Goal: Transaction & Acquisition: Purchase product/service

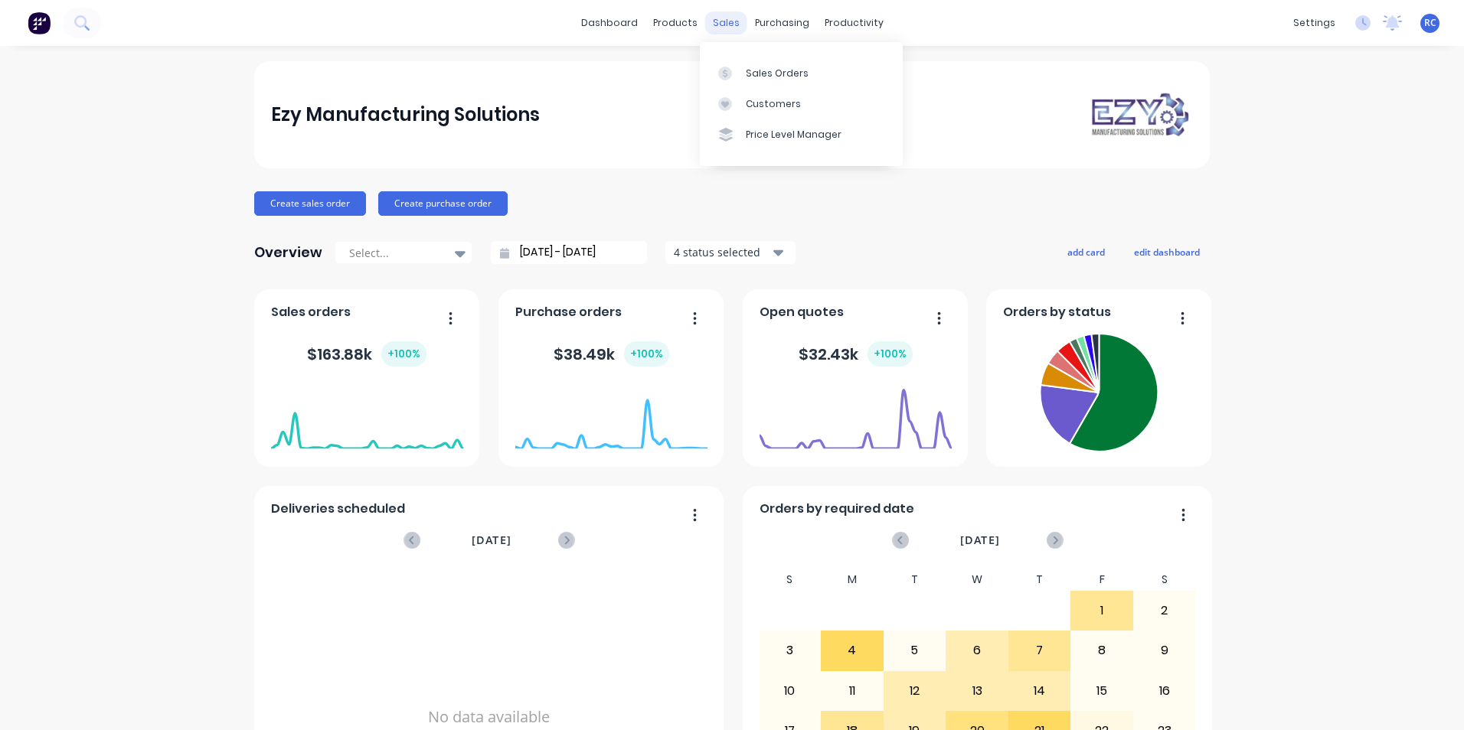
click at [723, 24] on div "sales" at bounding box center [726, 22] width 42 height 23
click at [748, 73] on div "Sales Orders" at bounding box center [777, 74] width 63 height 14
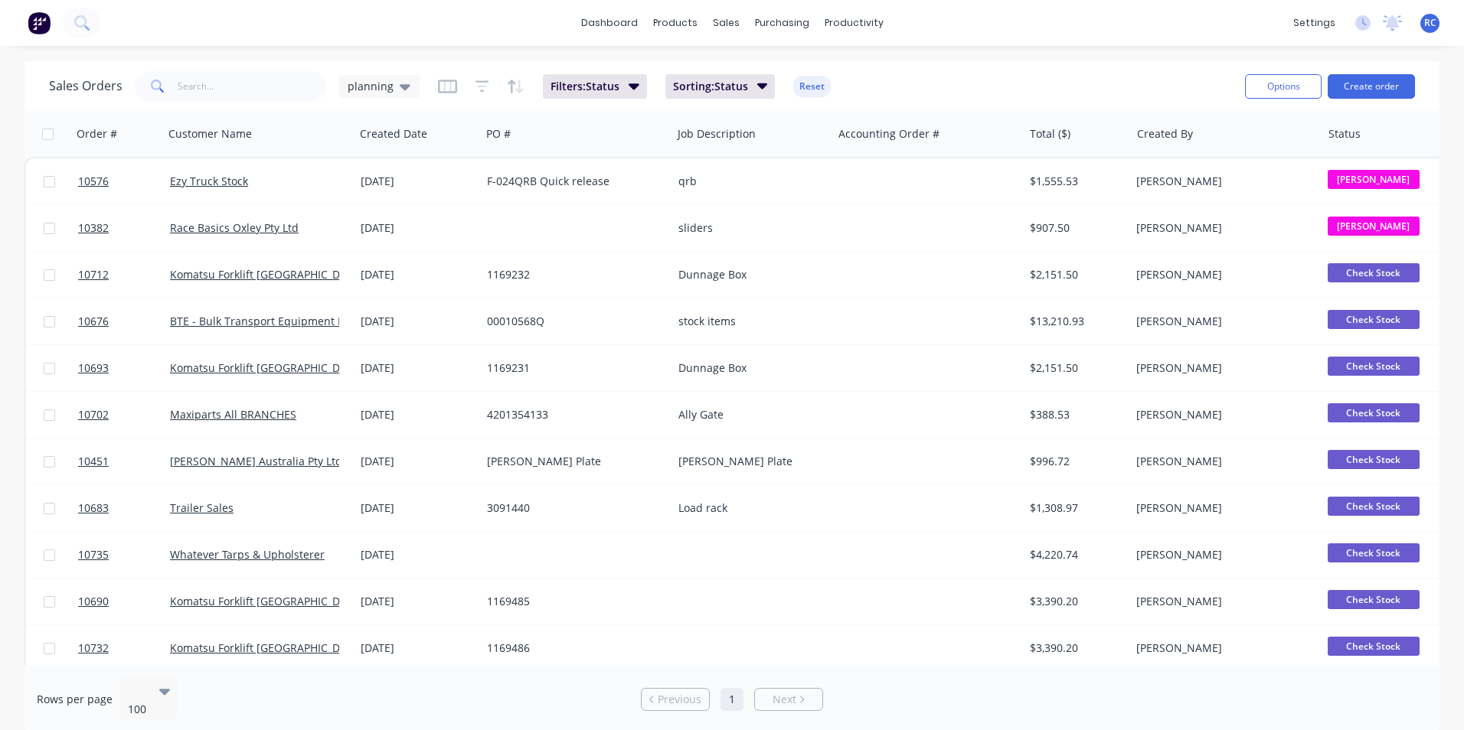
click at [240, 68] on div "Sales Orders planning Filters: Status Sorting: Status Reset Options Create order" at bounding box center [731, 86] width 1415 height 50
click at [238, 83] on input "text" at bounding box center [252, 86] width 149 height 31
type input "bte"
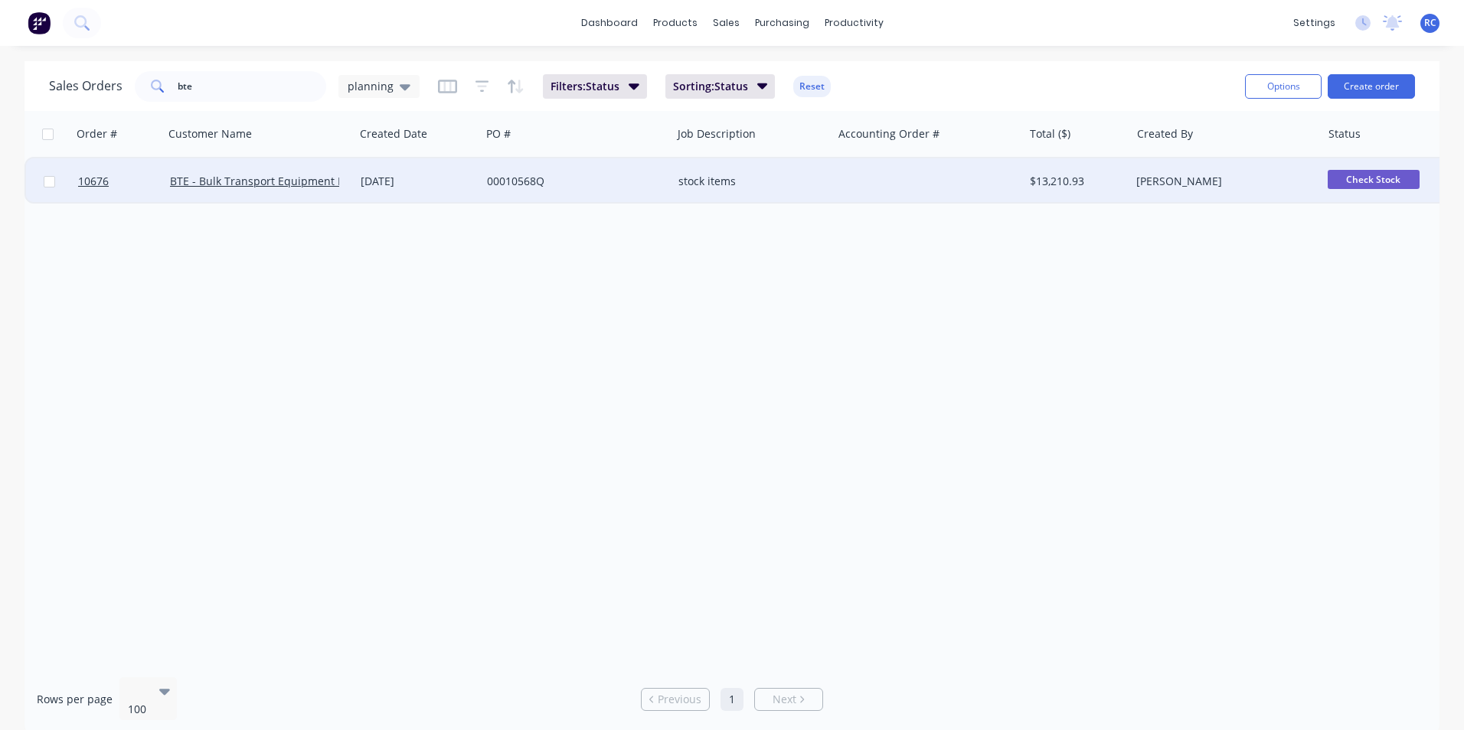
click at [261, 169] on div "BTE - Bulk Transport Equipment Pty Ltd" at bounding box center [259, 181] width 191 height 46
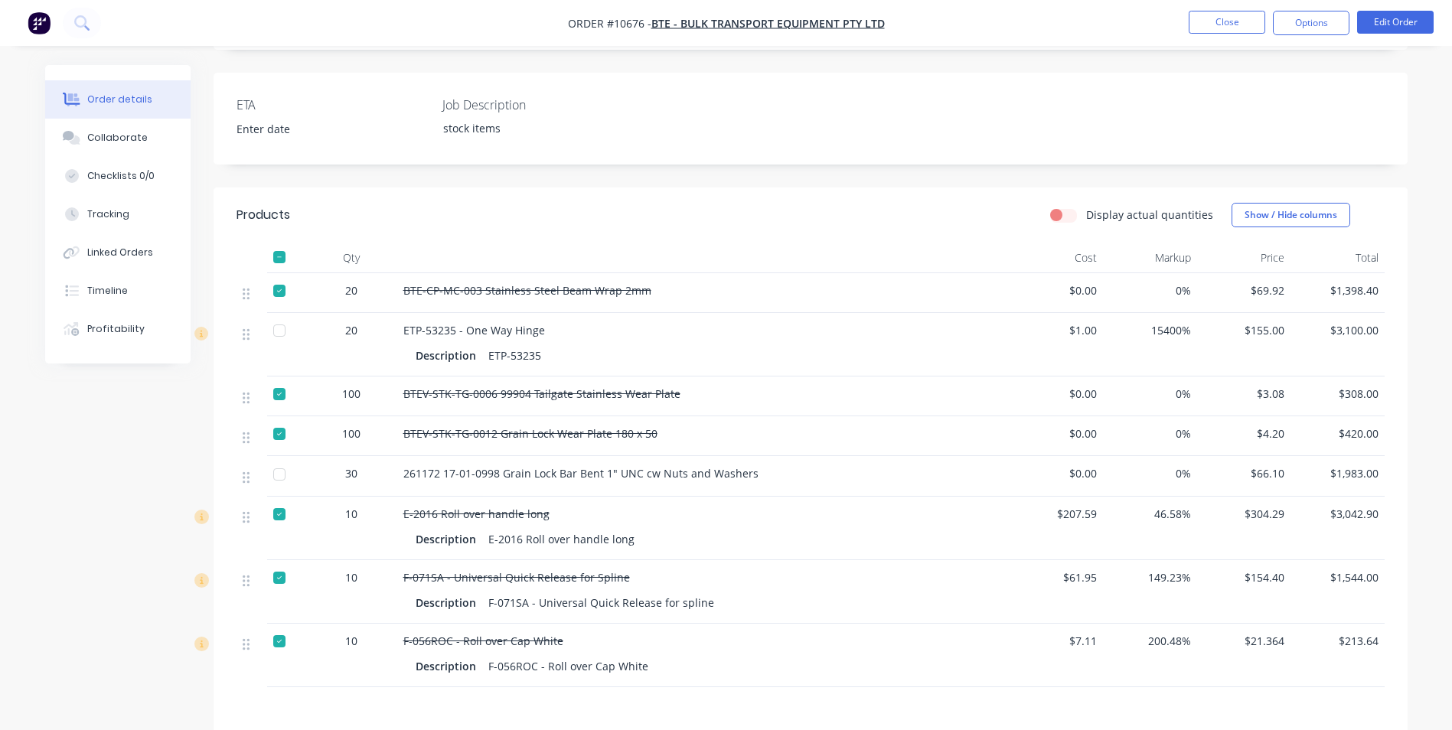
scroll to position [276, 0]
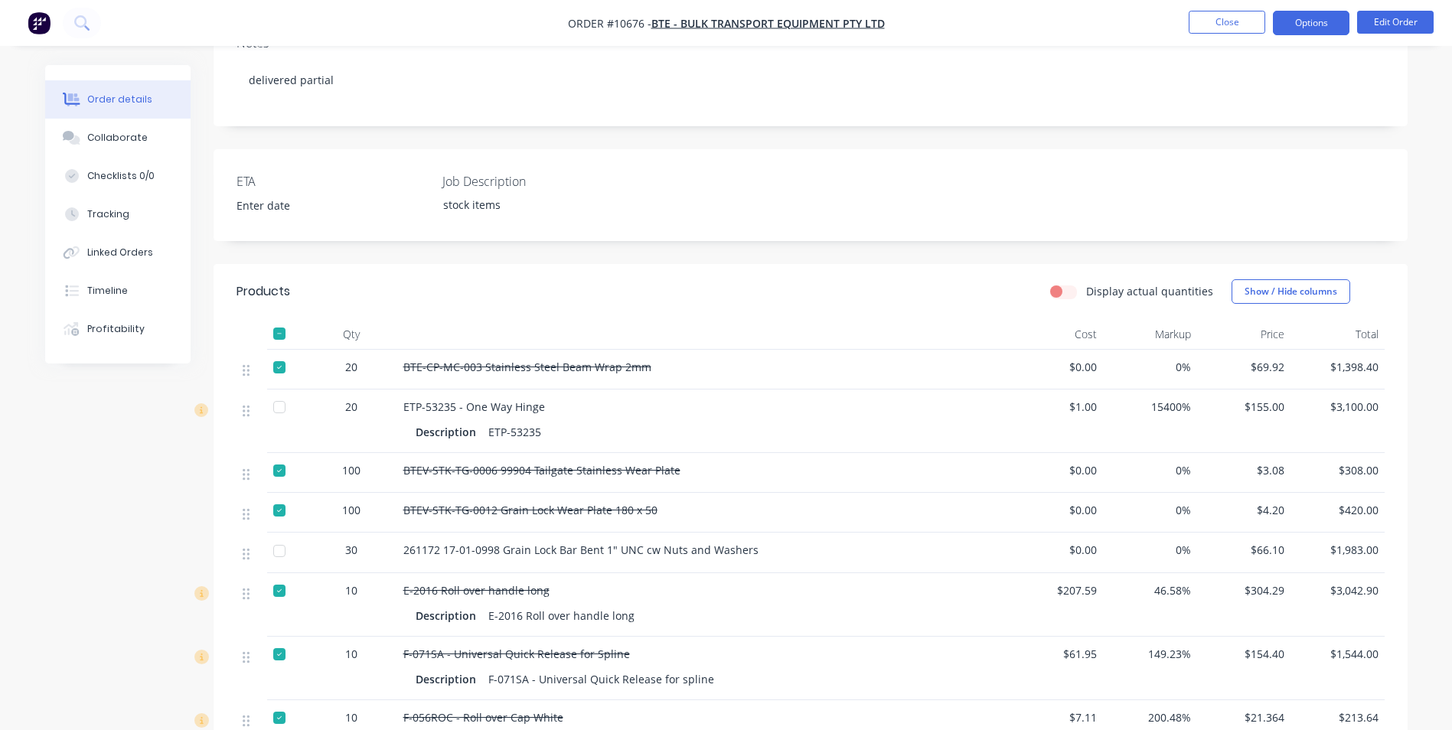
click at [1327, 21] on button "Options" at bounding box center [1311, 23] width 77 height 24
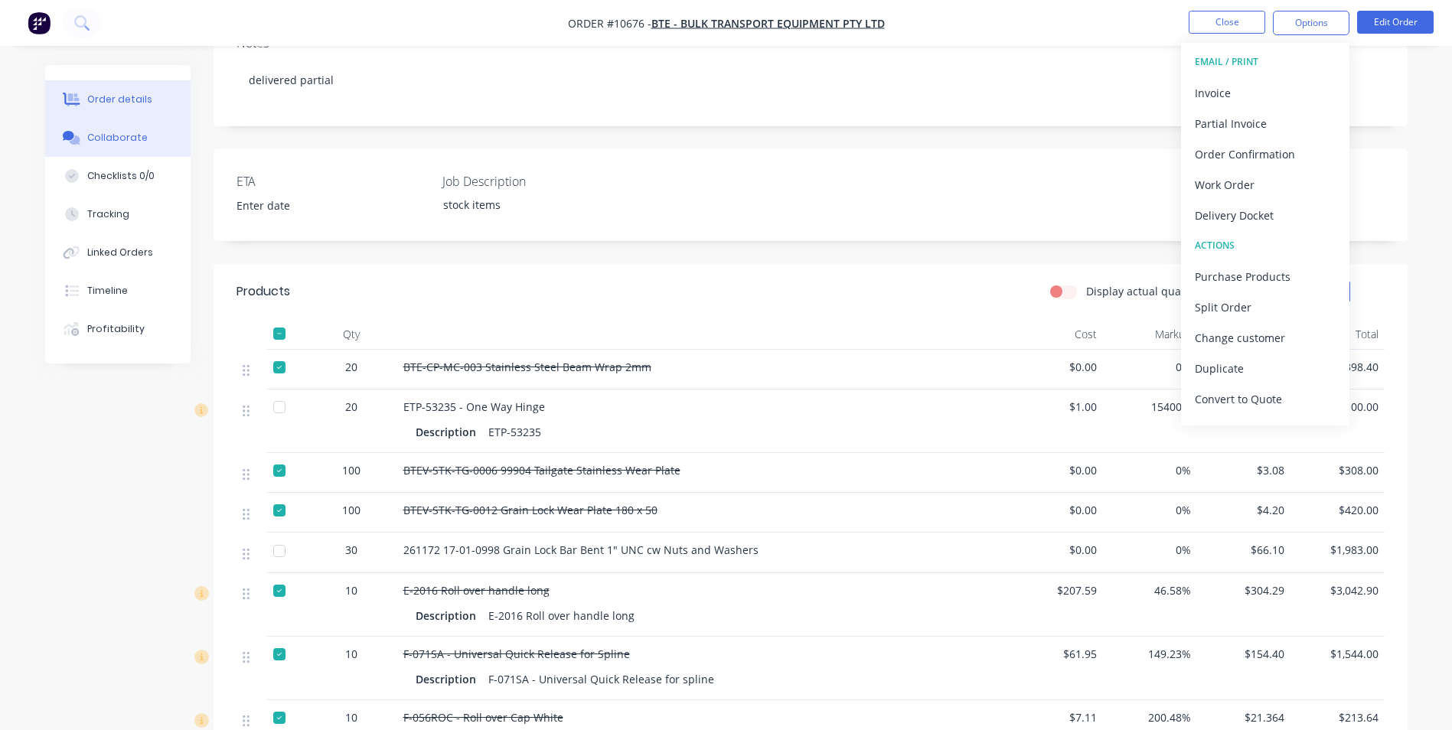
click at [102, 137] on div "Collaborate" at bounding box center [117, 138] width 60 height 14
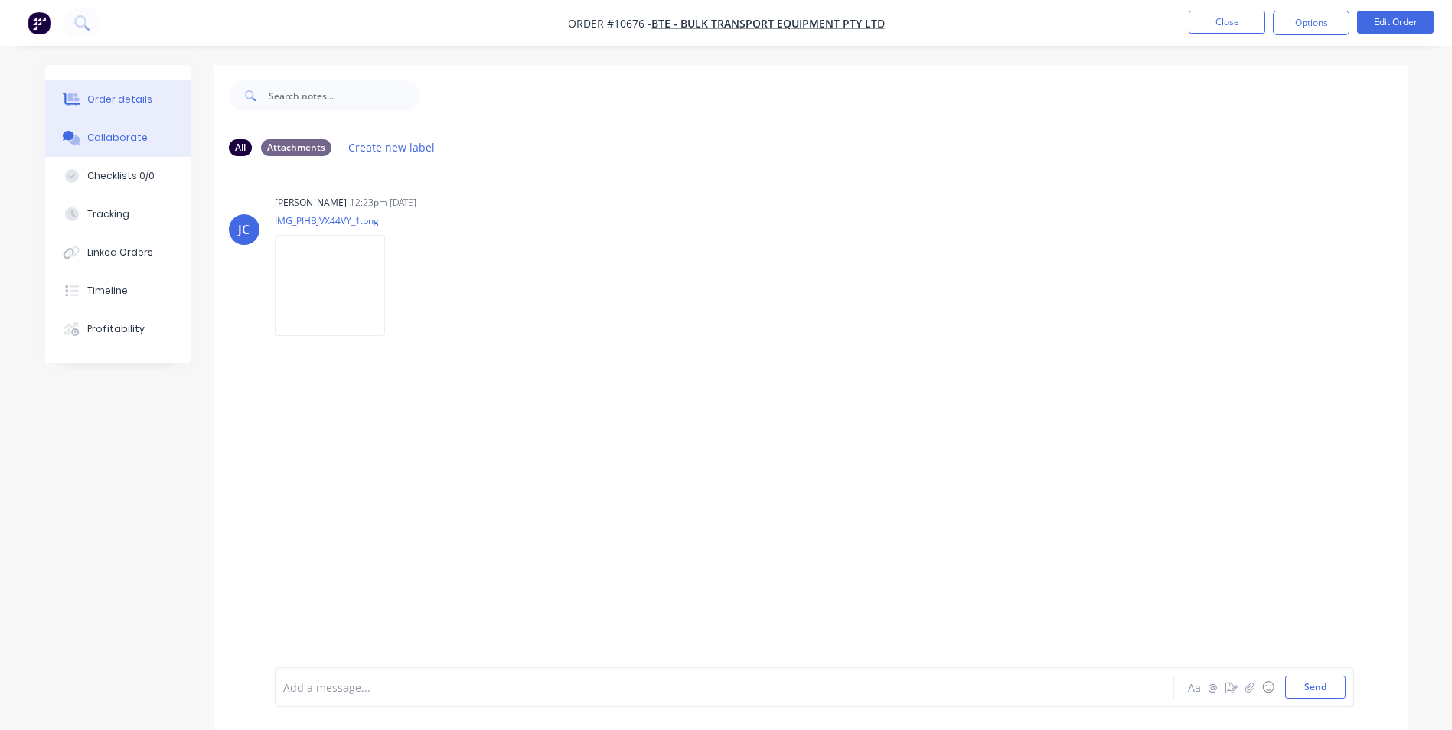
click at [102, 102] on div "Order details" at bounding box center [119, 100] width 65 height 14
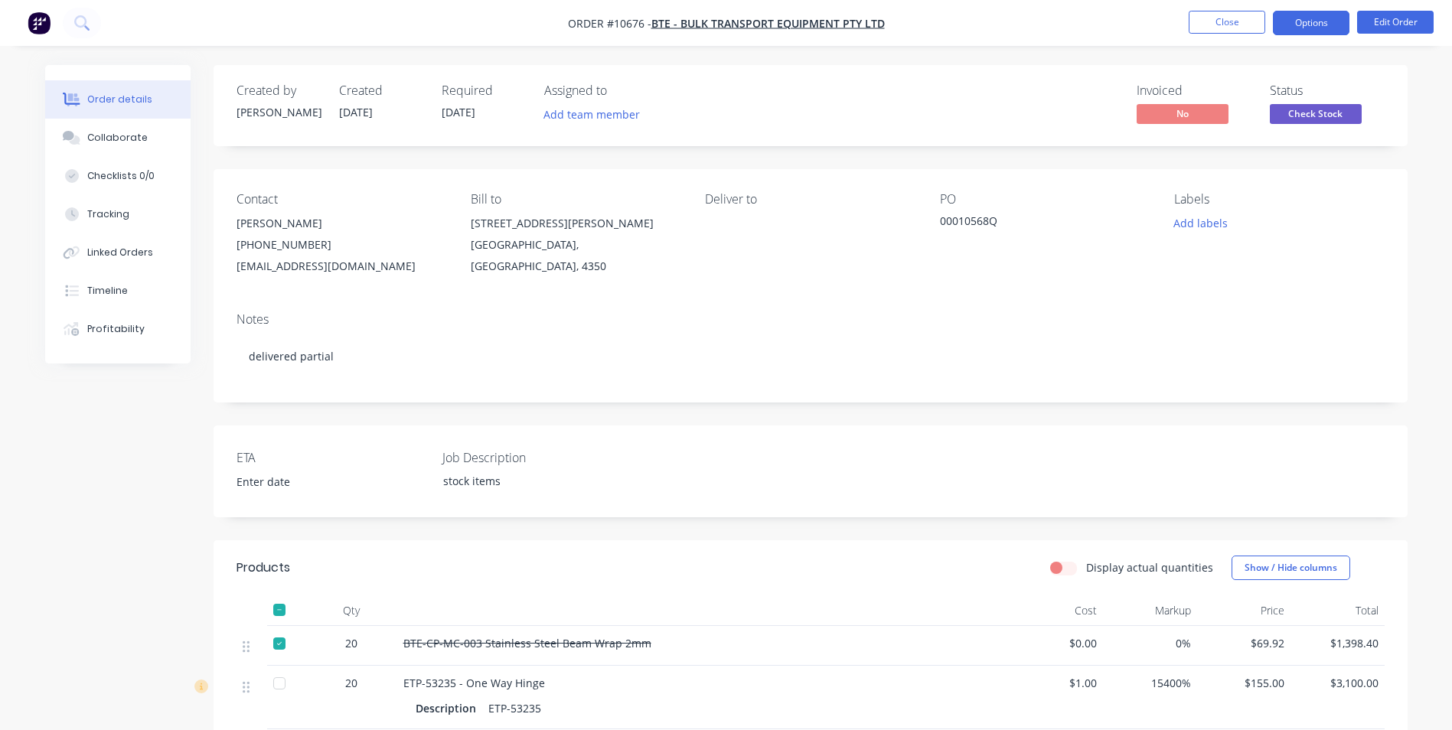
click at [1305, 24] on button "Options" at bounding box center [1311, 23] width 77 height 24
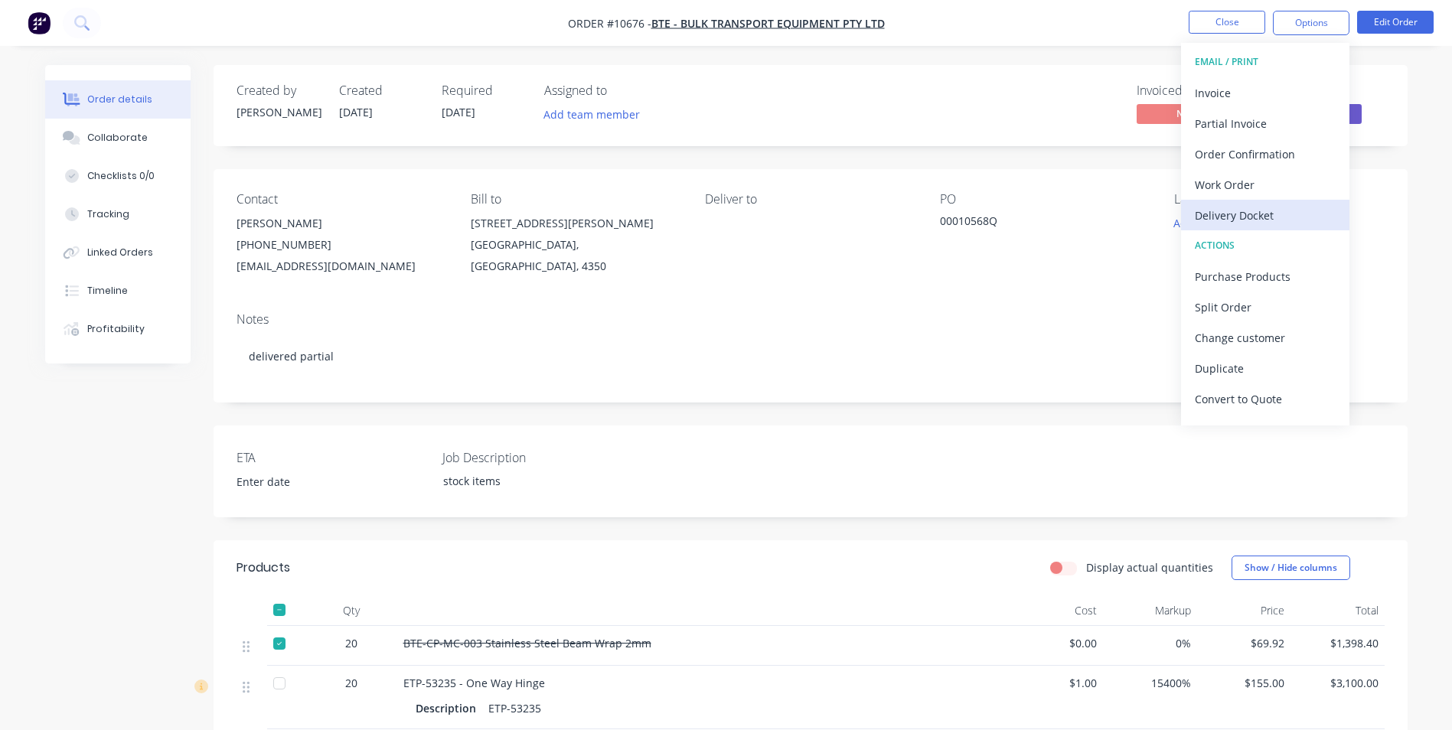
click at [1245, 205] on div "Delivery Docket" at bounding box center [1265, 215] width 141 height 22
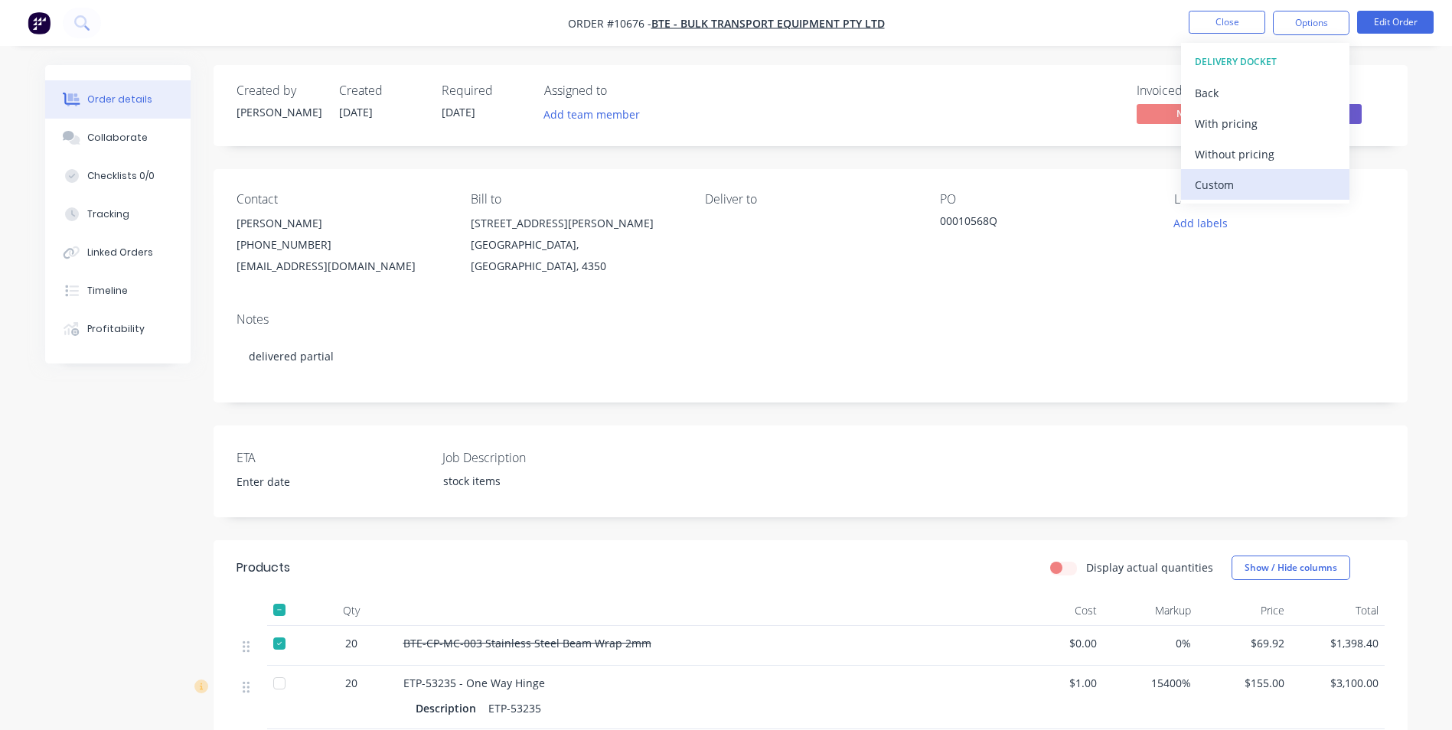
click at [1233, 174] on div "Custom" at bounding box center [1265, 185] width 141 height 22
click at [1230, 155] on div "Without pricing" at bounding box center [1265, 154] width 141 height 22
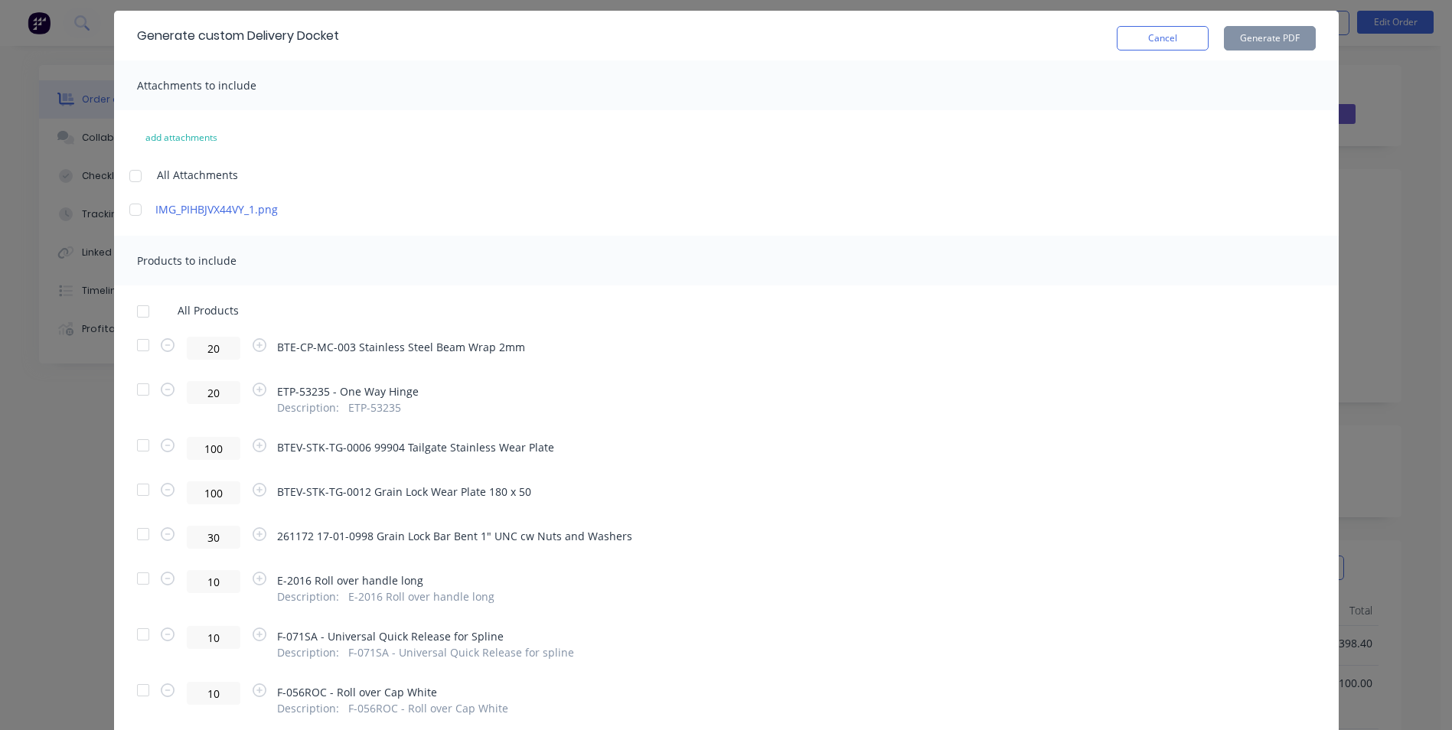
scroll to position [104, 0]
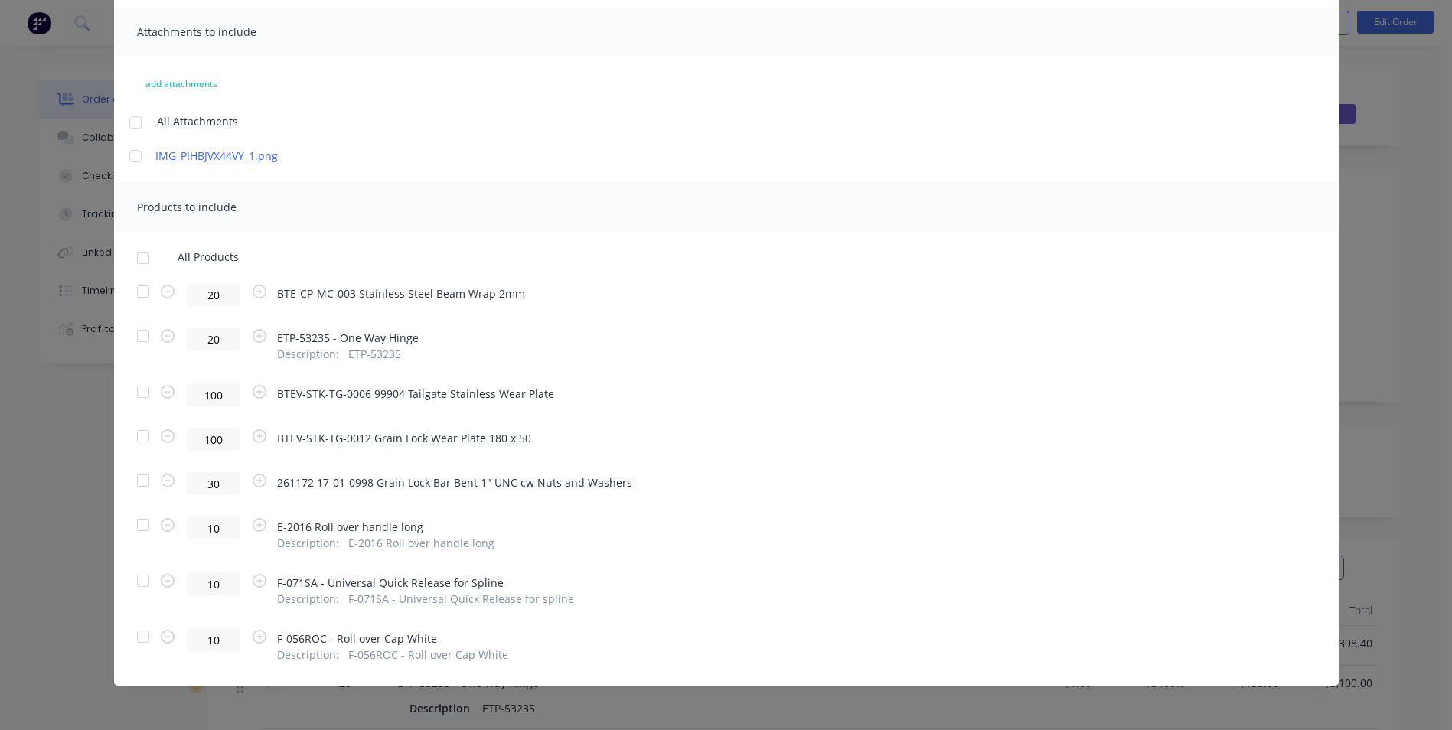
click at [142, 335] on div at bounding box center [143, 336] width 31 height 31
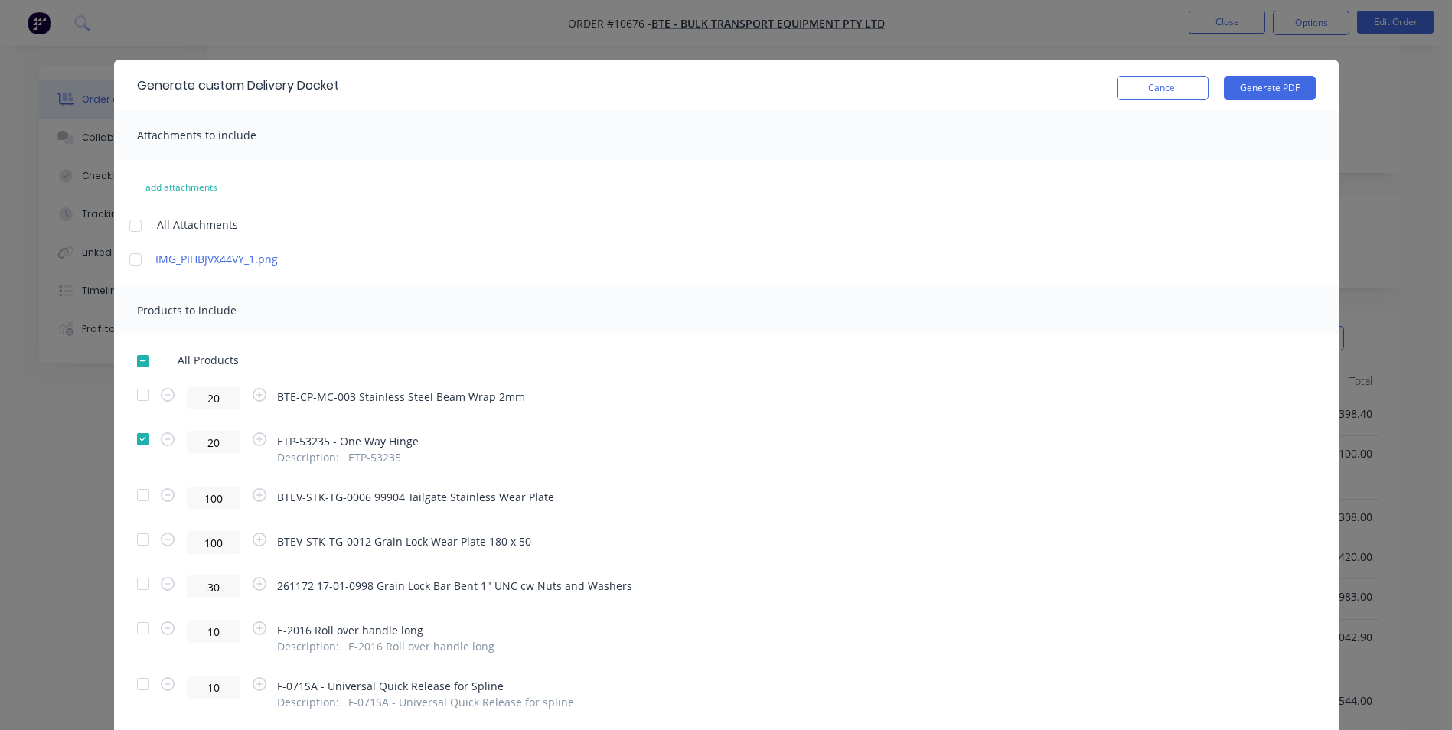
scroll to position [0, 0]
click at [1255, 87] on button "Generate PDF" at bounding box center [1270, 89] width 92 height 24
click at [1198, 89] on button "Cancel" at bounding box center [1163, 89] width 92 height 24
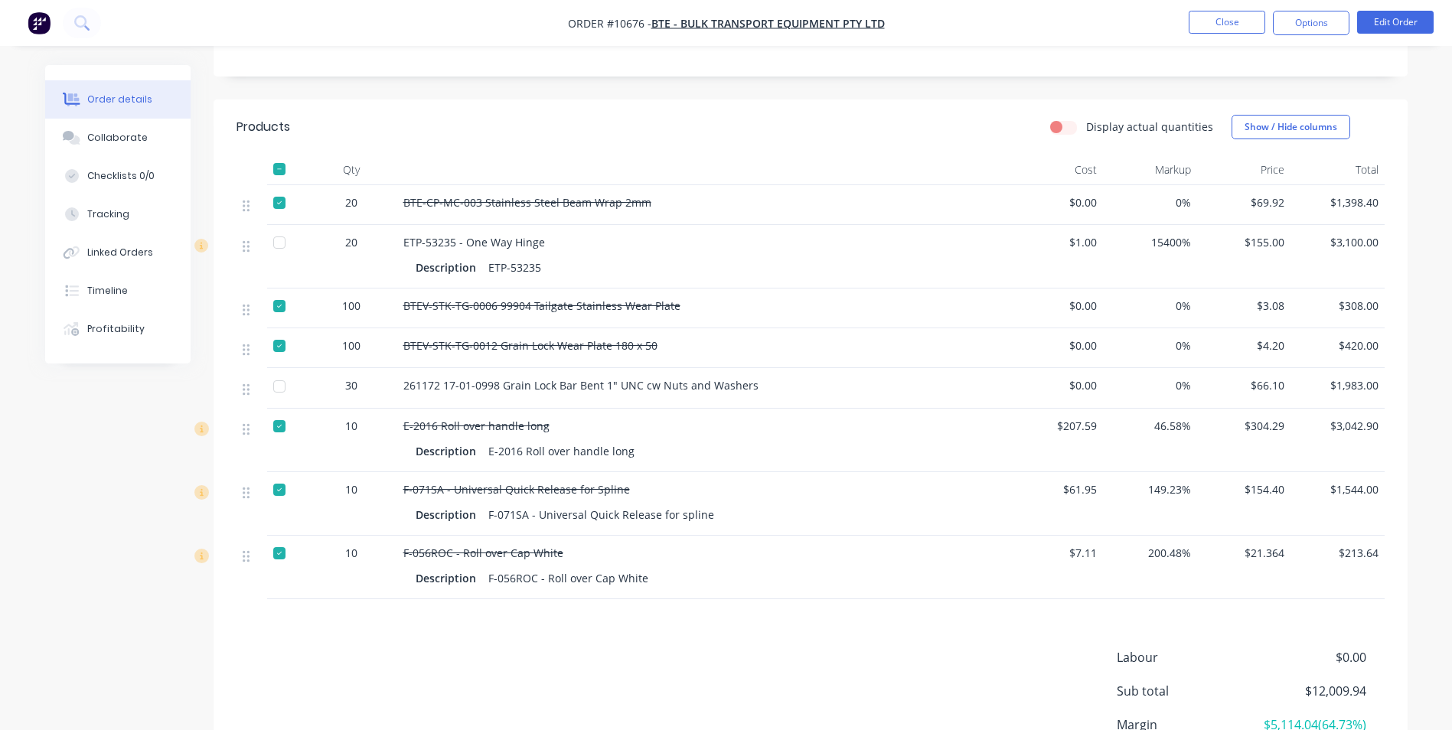
scroll to position [459, 0]
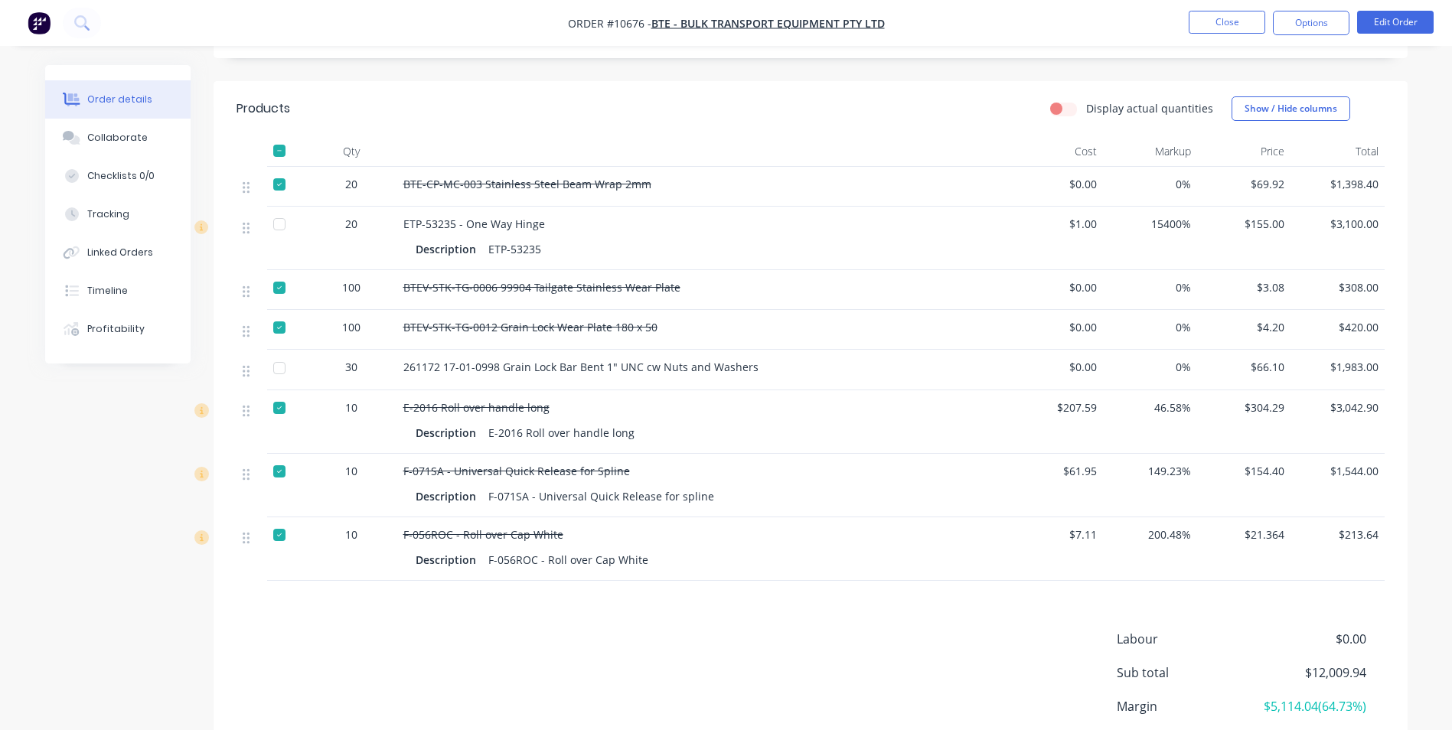
click at [273, 221] on div at bounding box center [279, 224] width 31 height 31
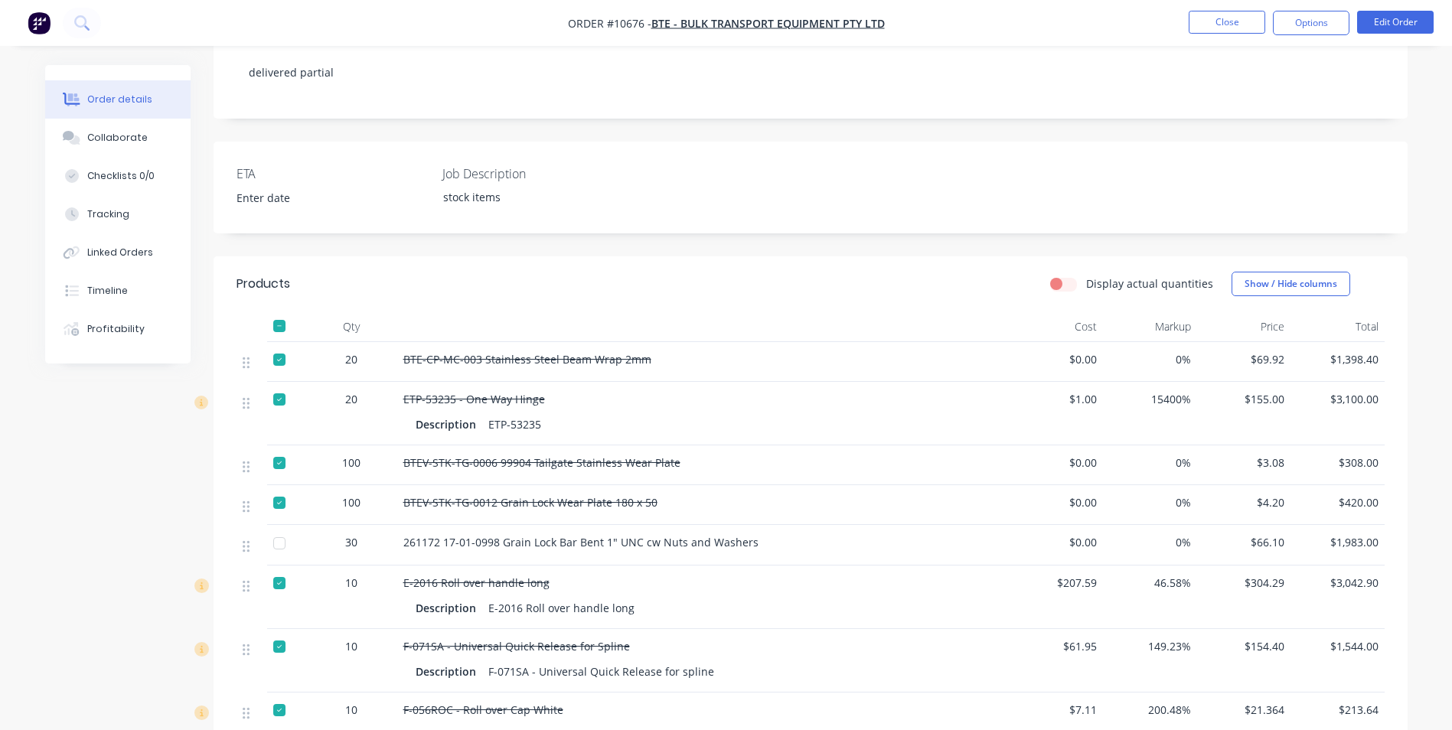
scroll to position [77, 0]
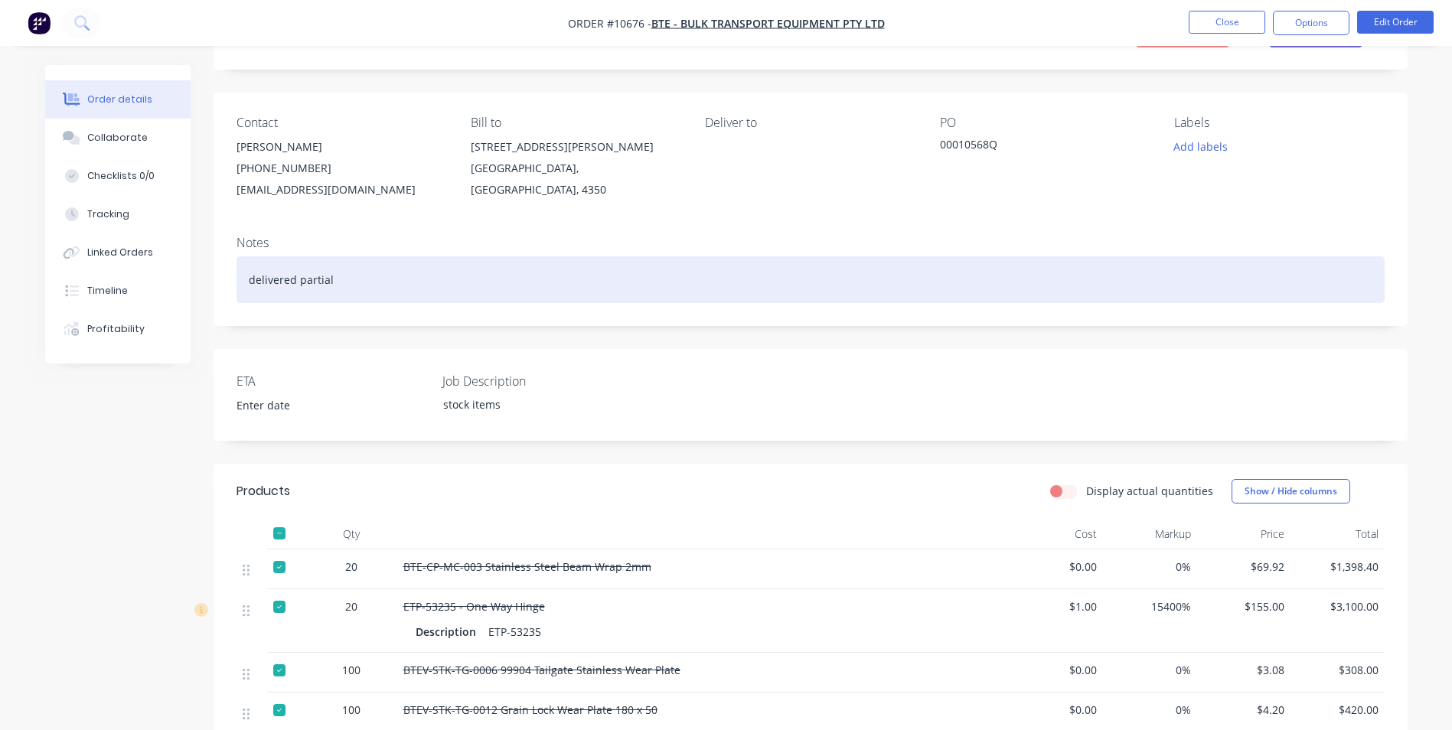
click at [557, 275] on div "delivered partial" at bounding box center [811, 279] width 1148 height 47
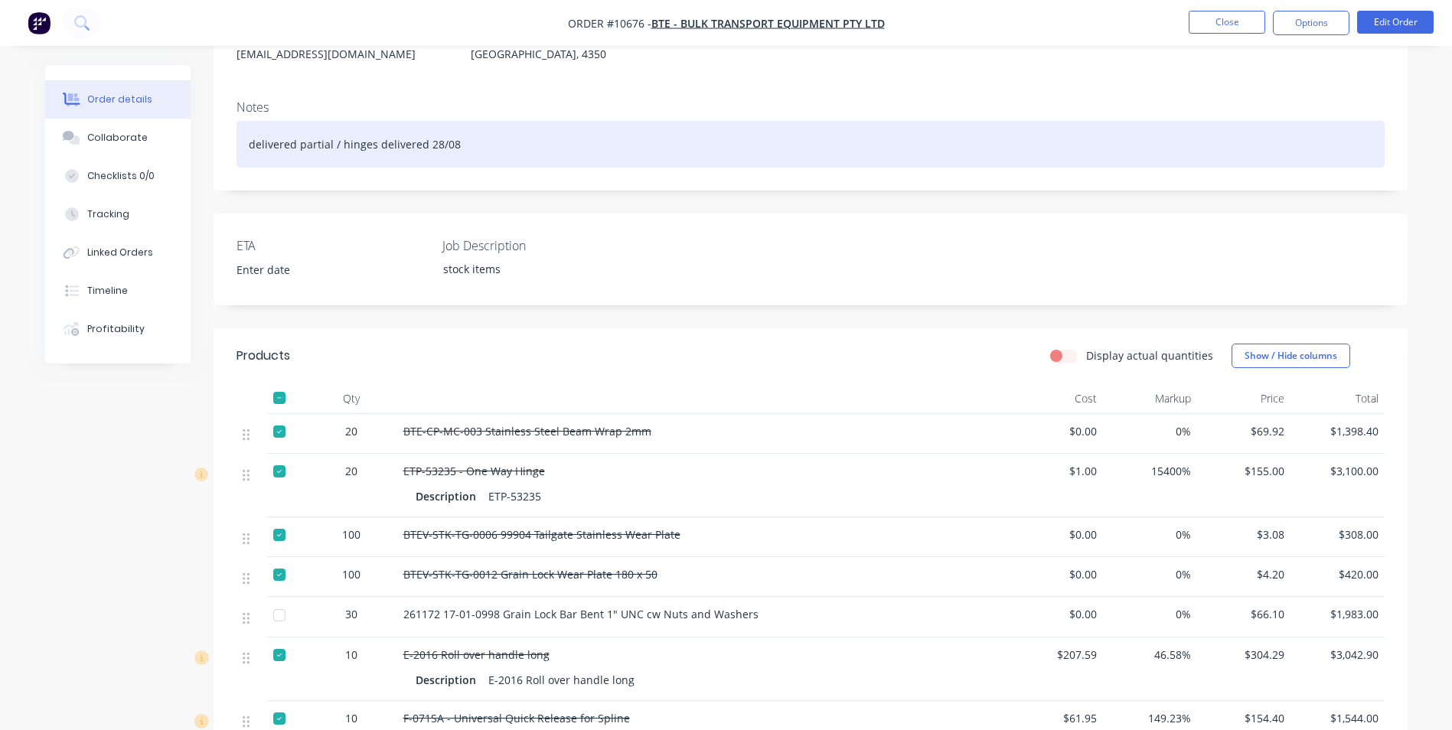
scroll to position [200, 0]
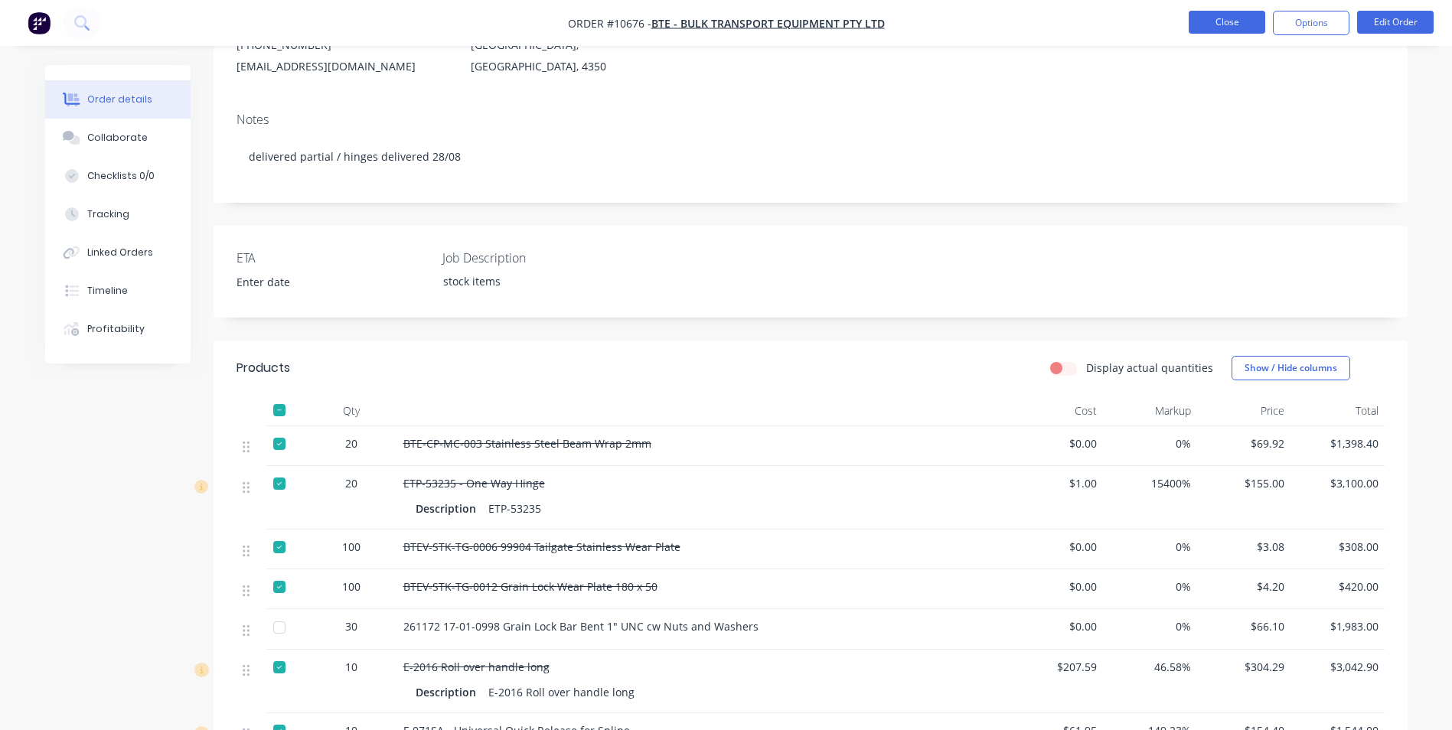
click at [1240, 18] on button "Close" at bounding box center [1227, 22] width 77 height 23
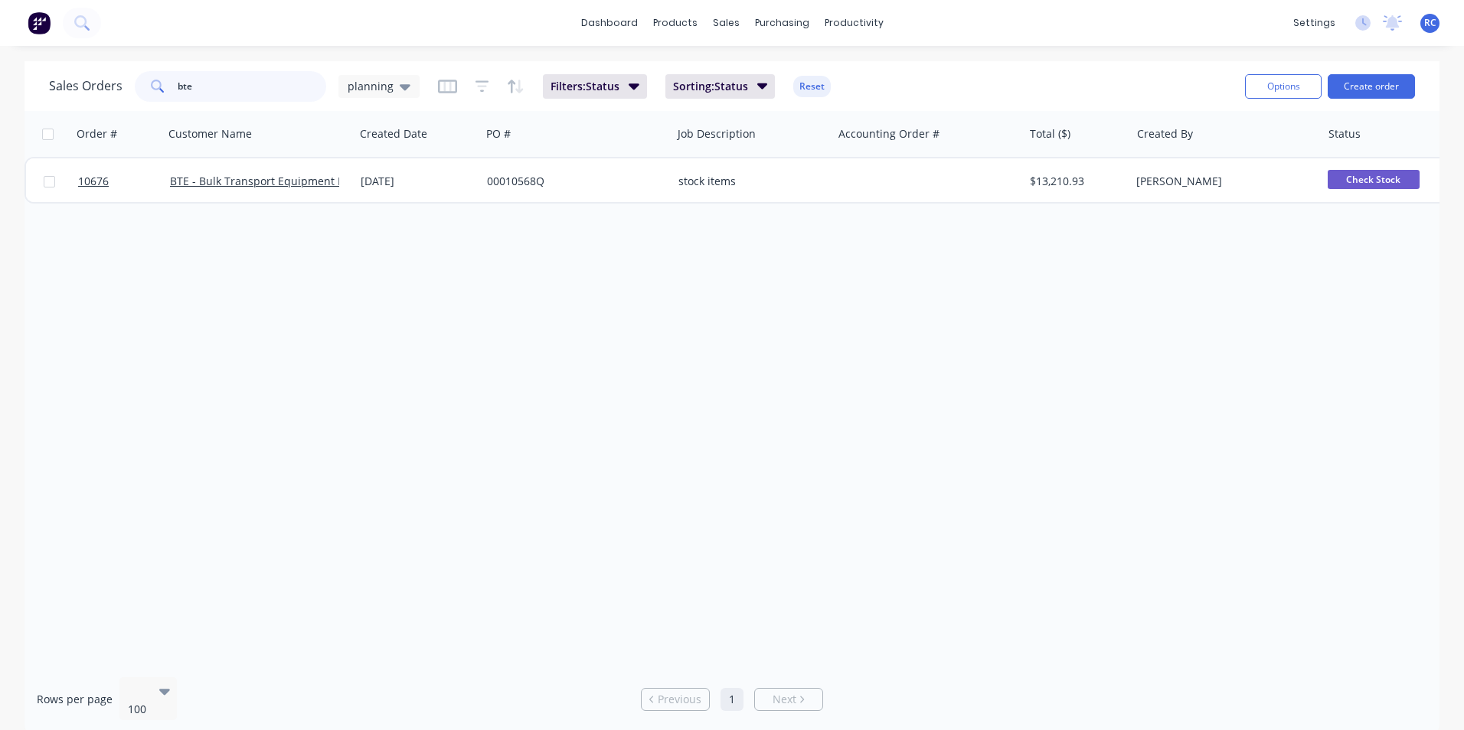
drag, startPoint x: 229, startPoint y: 91, endPoint x: 20, endPoint y: 65, distance: 210.6
click at [20, 65] on div "Sales Orders bte planning Filters: Status Sorting: Status Reset Options Create …" at bounding box center [732, 397] width 1464 height 673
type input "ezy"
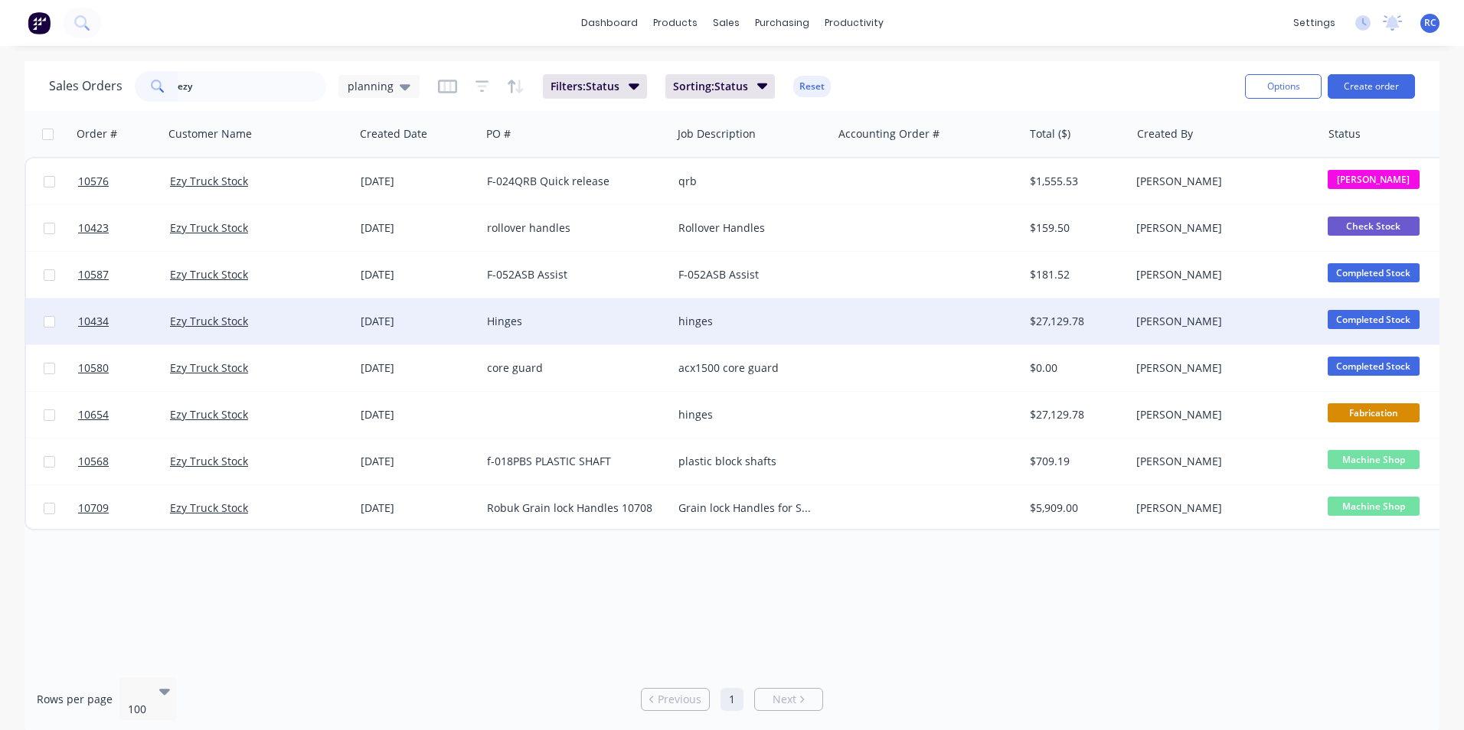
click at [471, 324] on div "07 Apr 2025" at bounding box center [418, 321] width 114 height 15
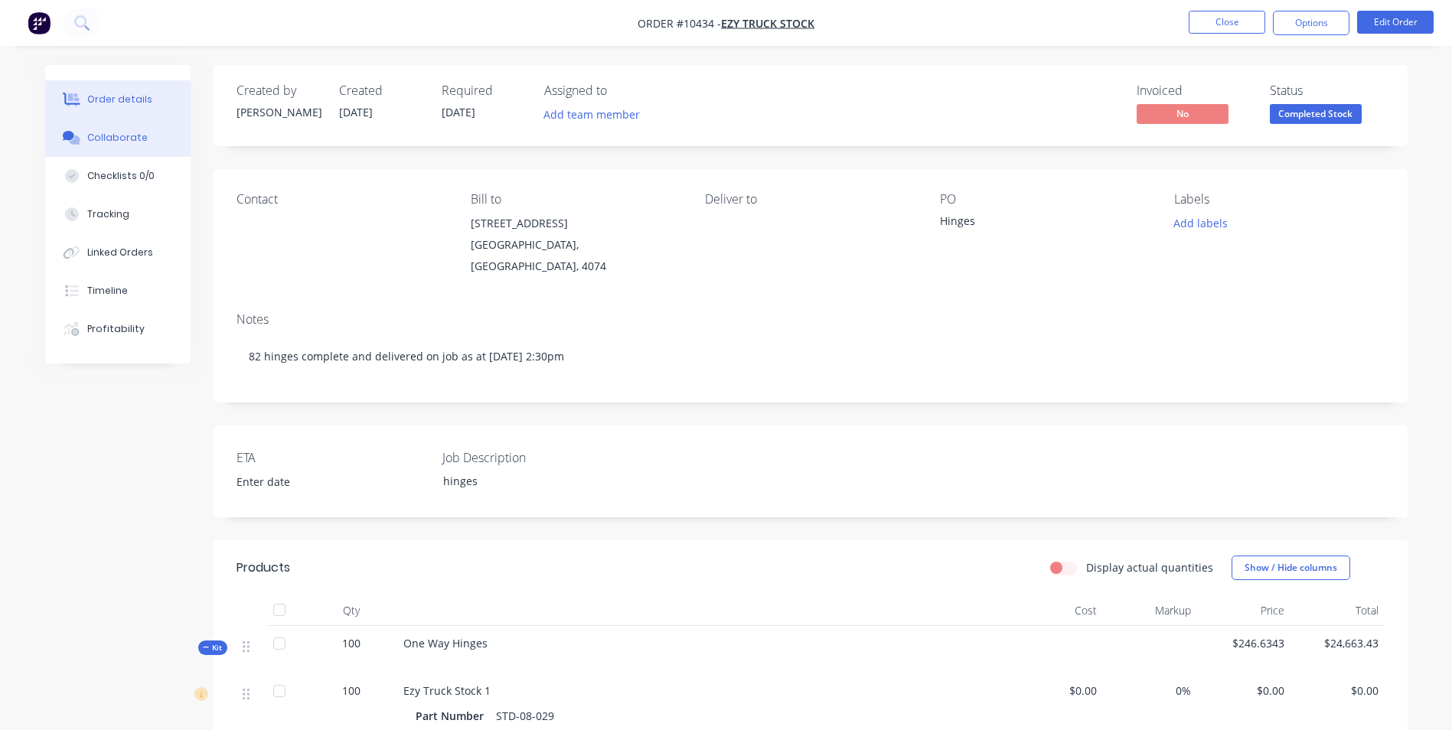
click at [109, 142] on div "Collaborate" at bounding box center [117, 138] width 60 height 14
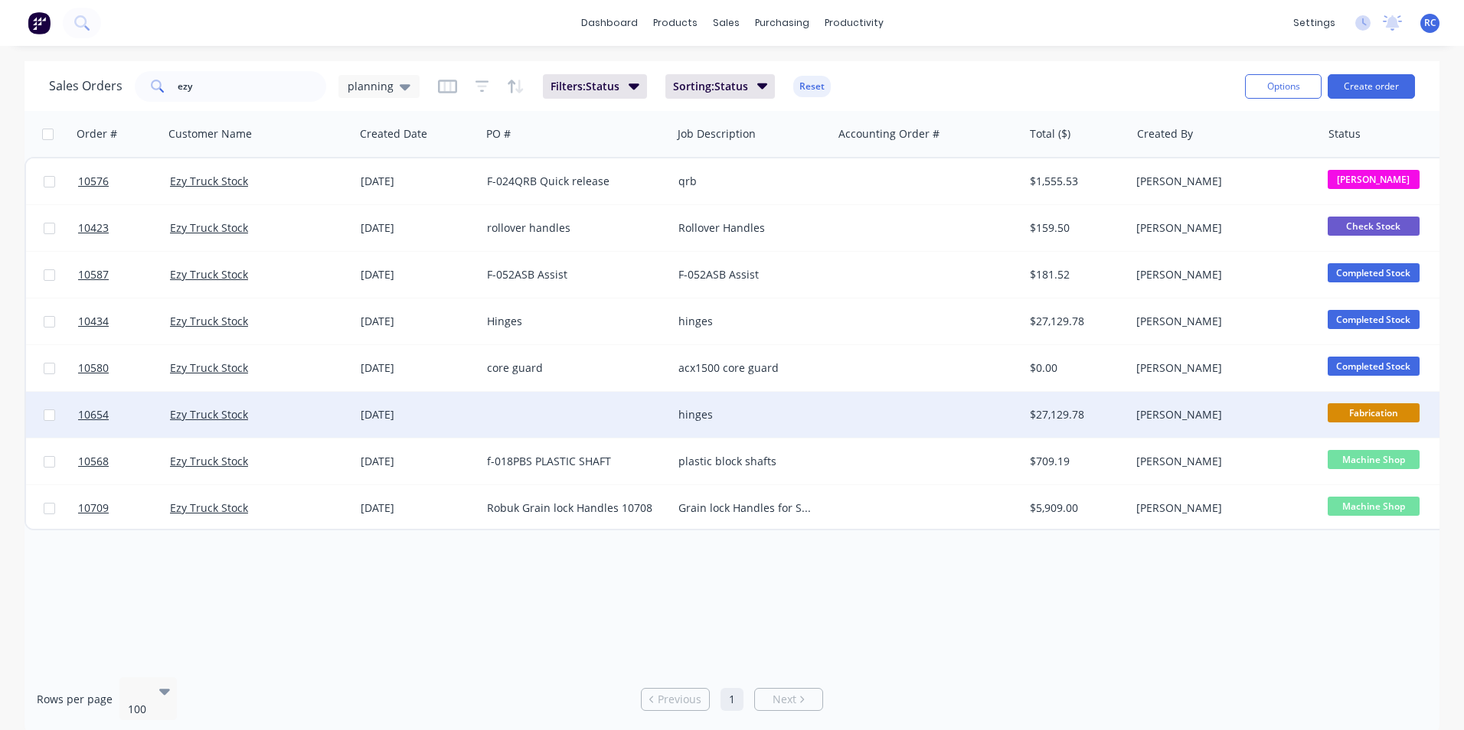
click at [717, 403] on div "hinges" at bounding box center [752, 415] width 161 height 46
click at [198, 413] on link "Ezy Truck Stock" at bounding box center [209, 414] width 78 height 15
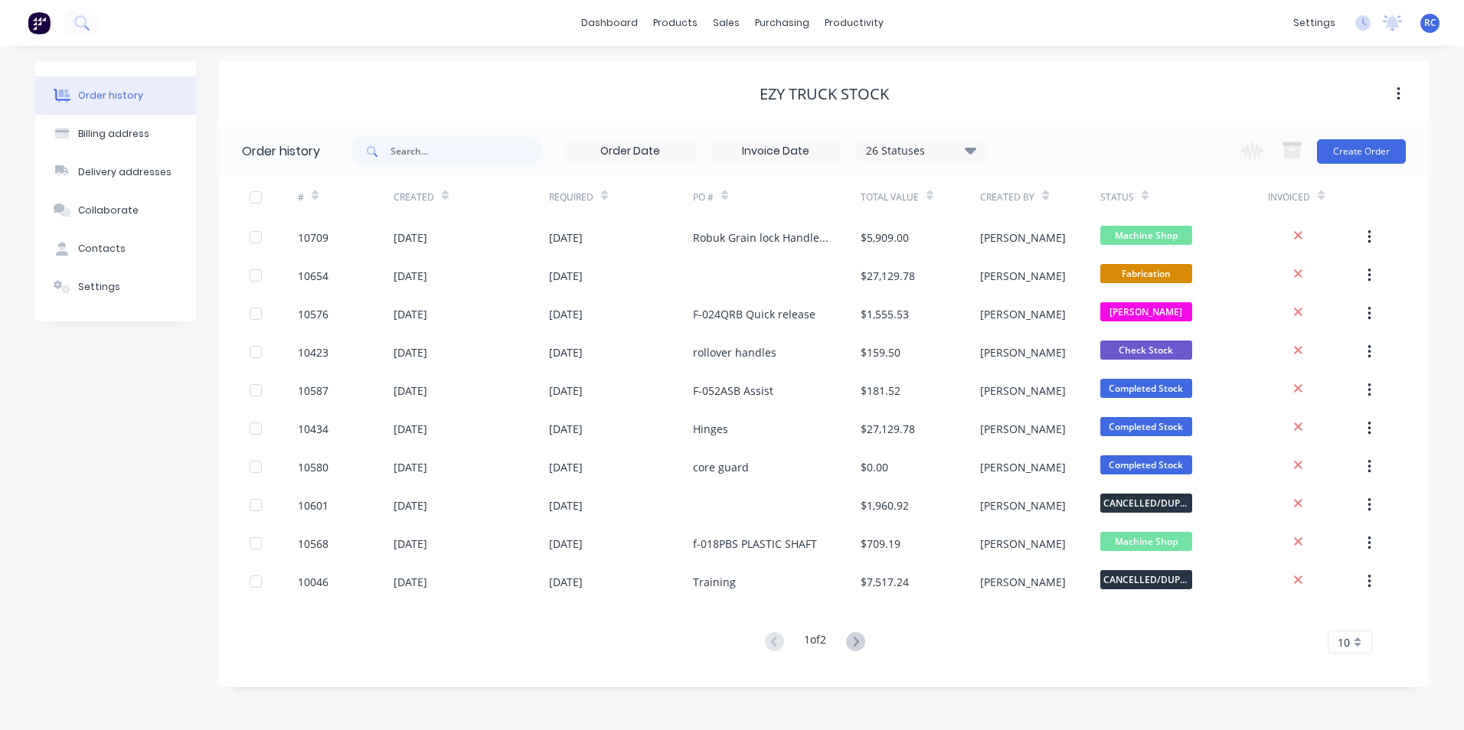
click at [857, 631] on div "# Created Required PO # Total Value Created By Status Invoiced 10709 14 Aug 202…" at bounding box center [814, 415] width 1191 height 478
click at [857, 634] on icon at bounding box center [855, 641] width 19 height 19
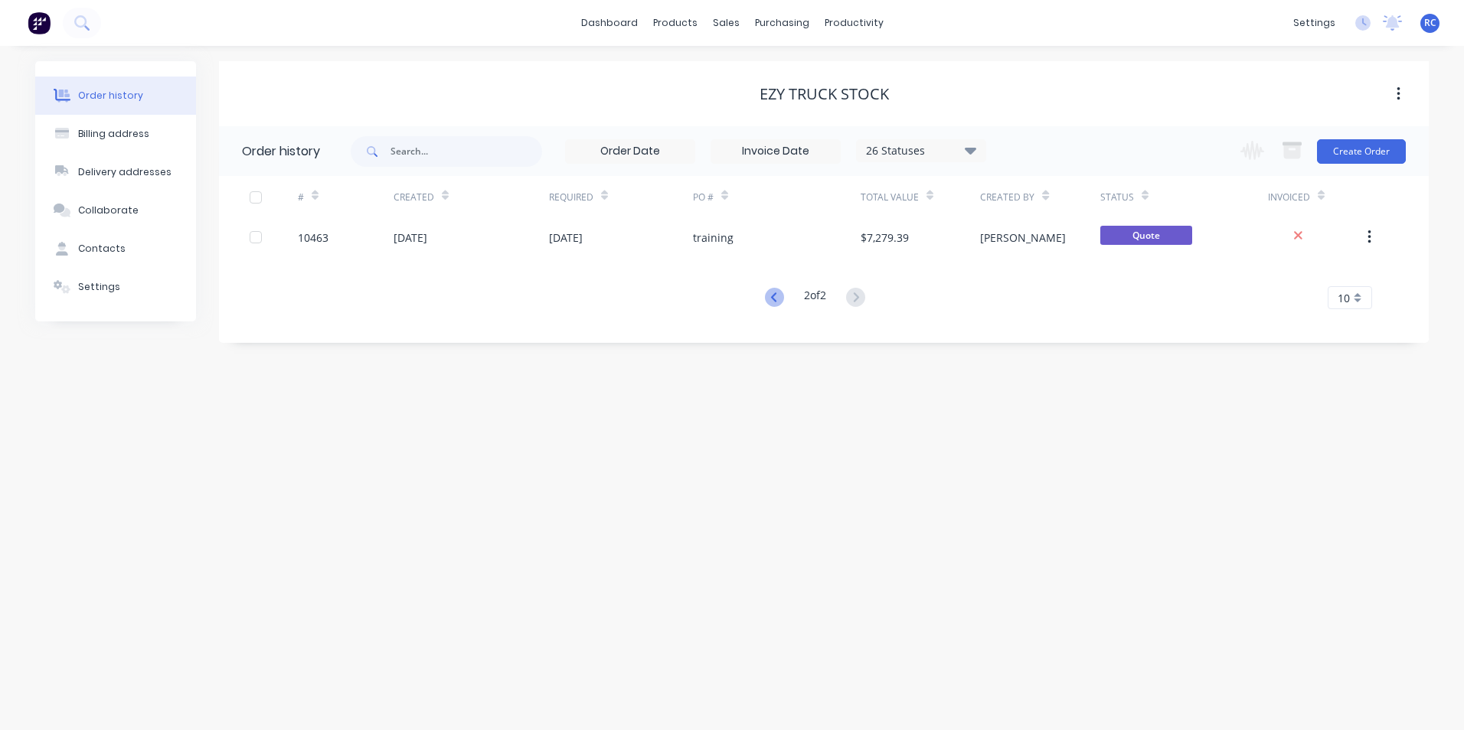
click at [768, 301] on icon at bounding box center [774, 297] width 19 height 19
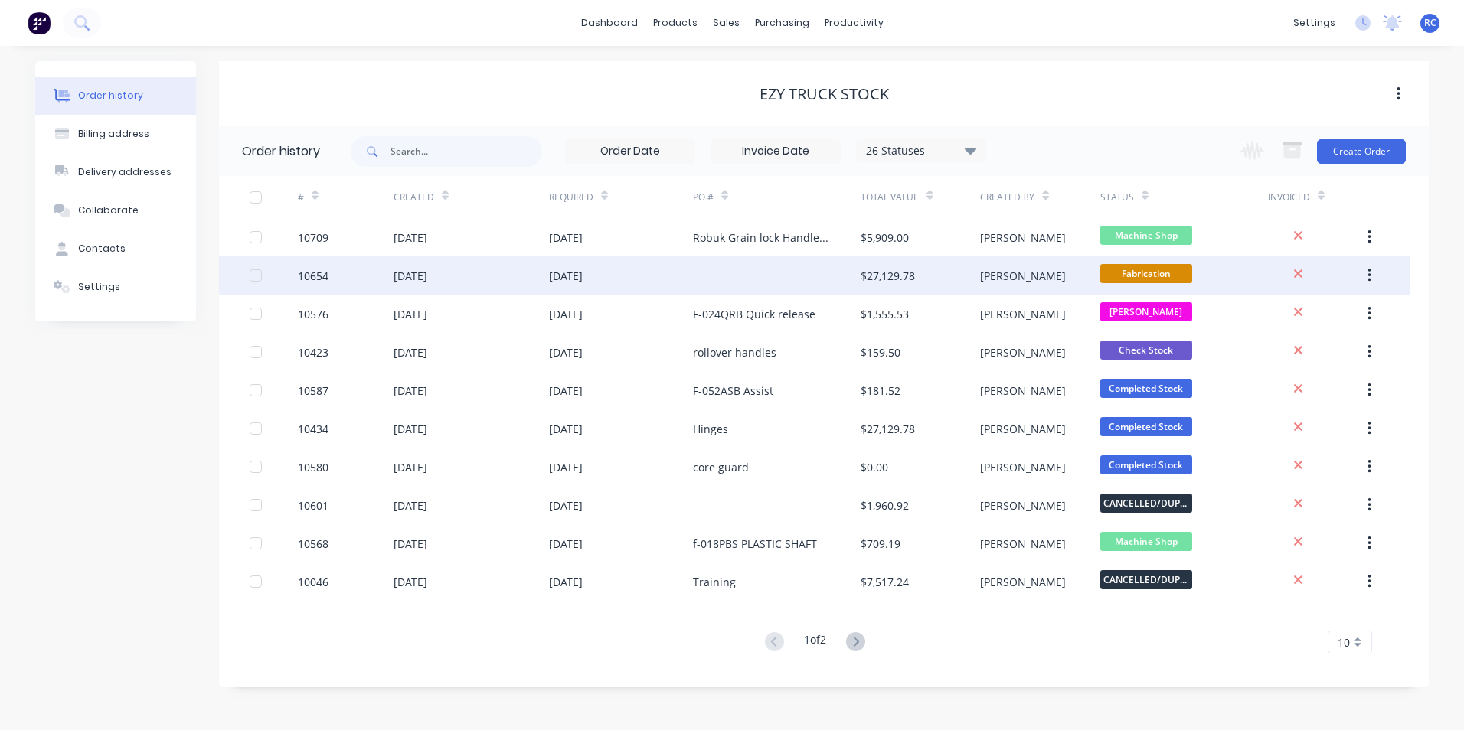
click at [555, 289] on div "21 Jul 2025" at bounding box center [621, 275] width 144 height 38
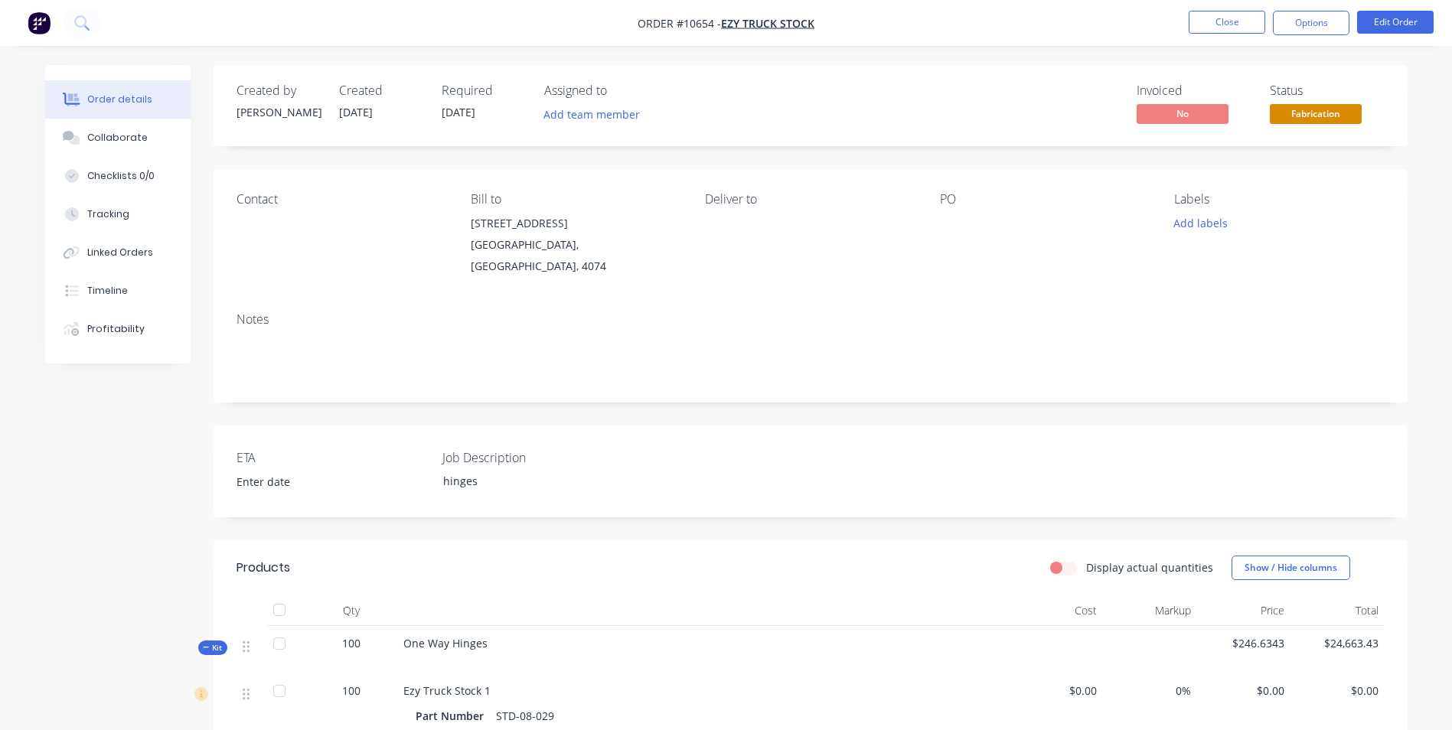
click at [952, 223] on div at bounding box center [1035, 223] width 191 height 21
click at [952, 214] on div at bounding box center [1035, 223] width 191 height 21
click at [1397, 16] on button "Edit Order" at bounding box center [1395, 22] width 77 height 23
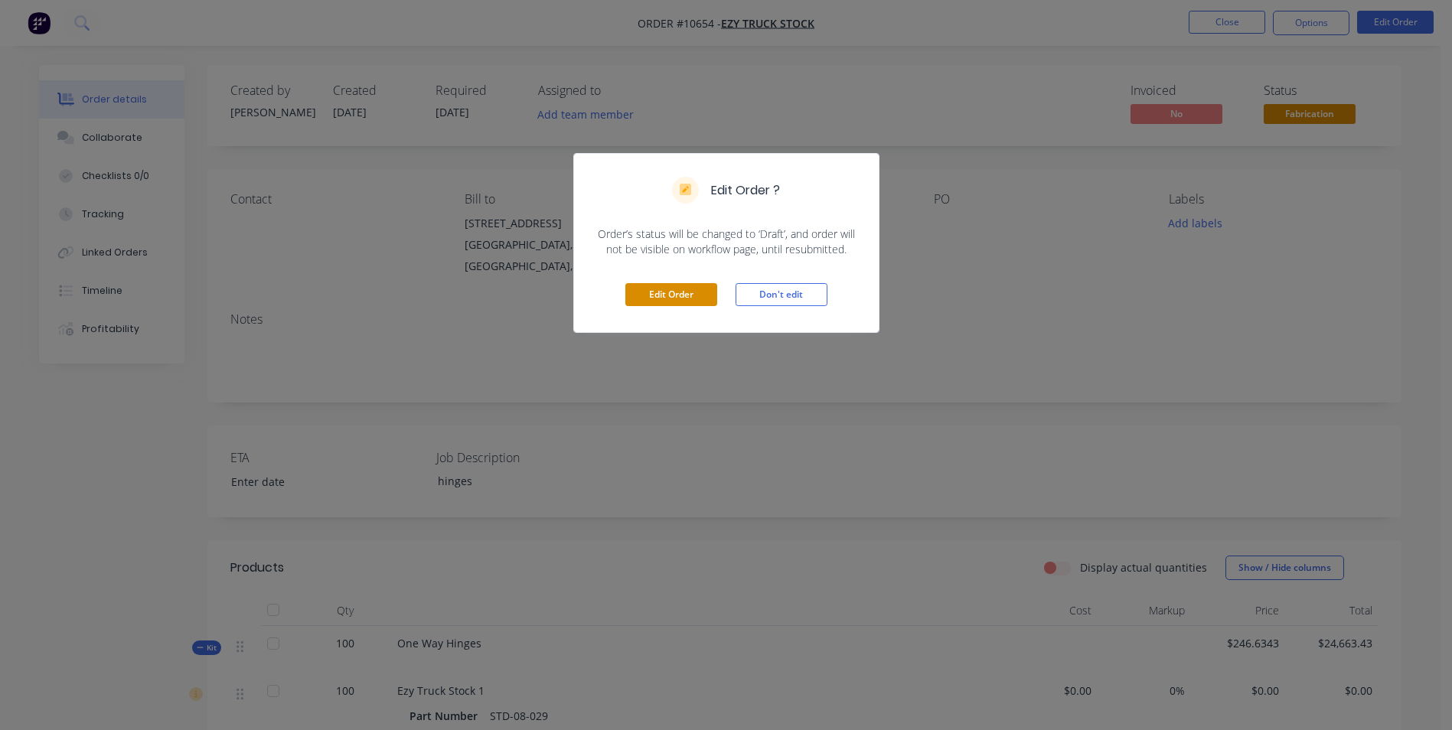
click at [695, 292] on button "Edit Order" at bounding box center [671, 294] width 92 height 23
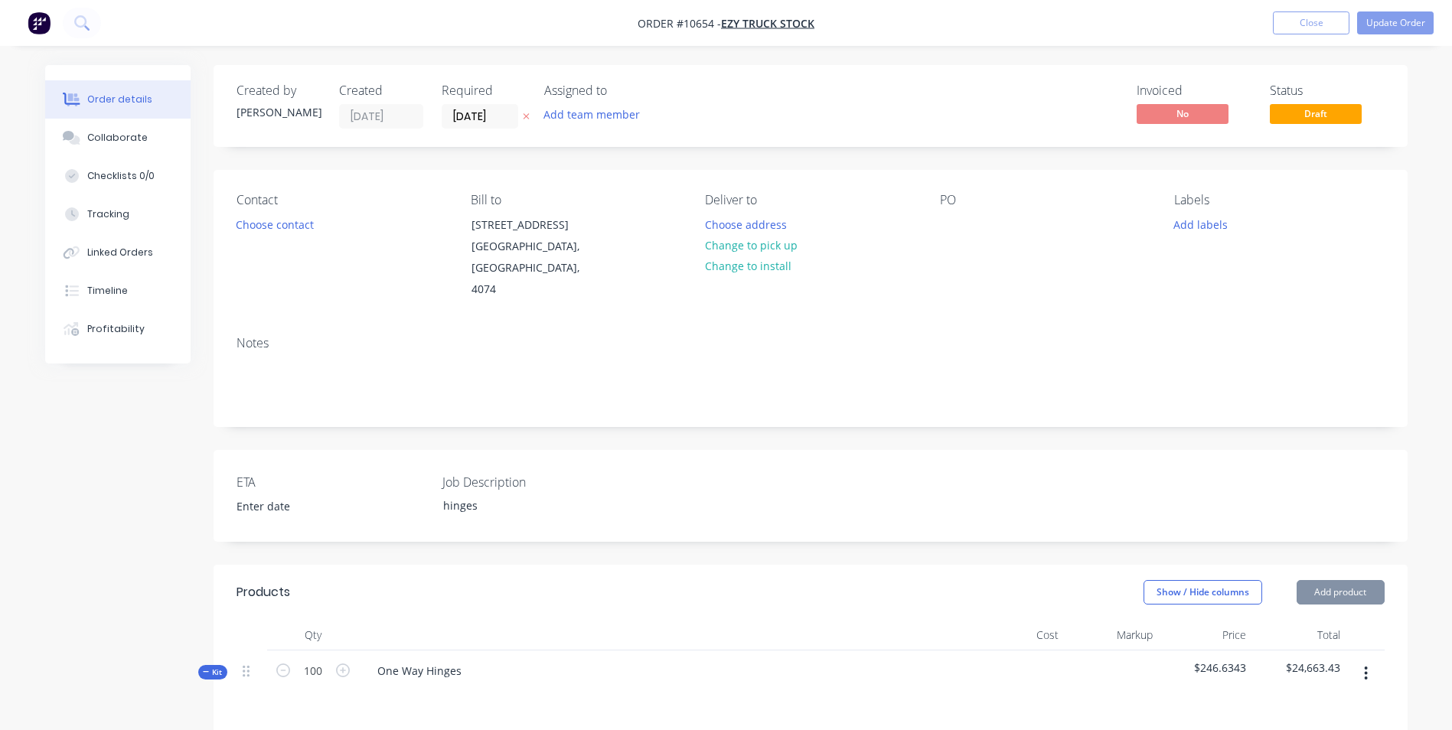
click at [936, 219] on div "Contact Choose contact Bill to 7 Argon St Sumner Park, Queensland, 4074 Deliver…" at bounding box center [811, 247] width 1194 height 154
click at [940, 207] on div "PO" at bounding box center [1045, 200] width 210 height 15
click at [944, 216] on div at bounding box center [952, 225] width 24 height 22
click at [110, 131] on div "Collaborate" at bounding box center [117, 138] width 60 height 14
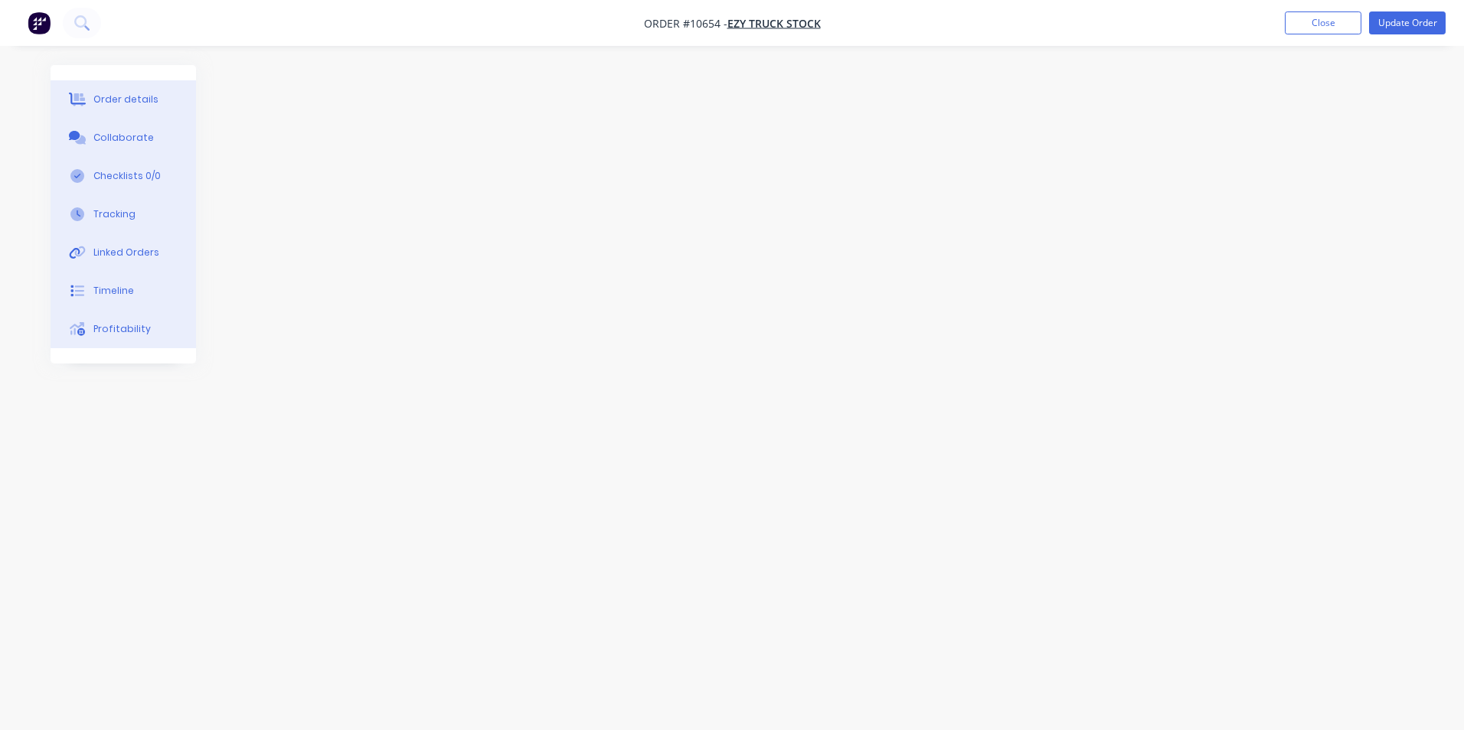
click at [109, 85] on button "Order details" at bounding box center [123, 99] width 145 height 38
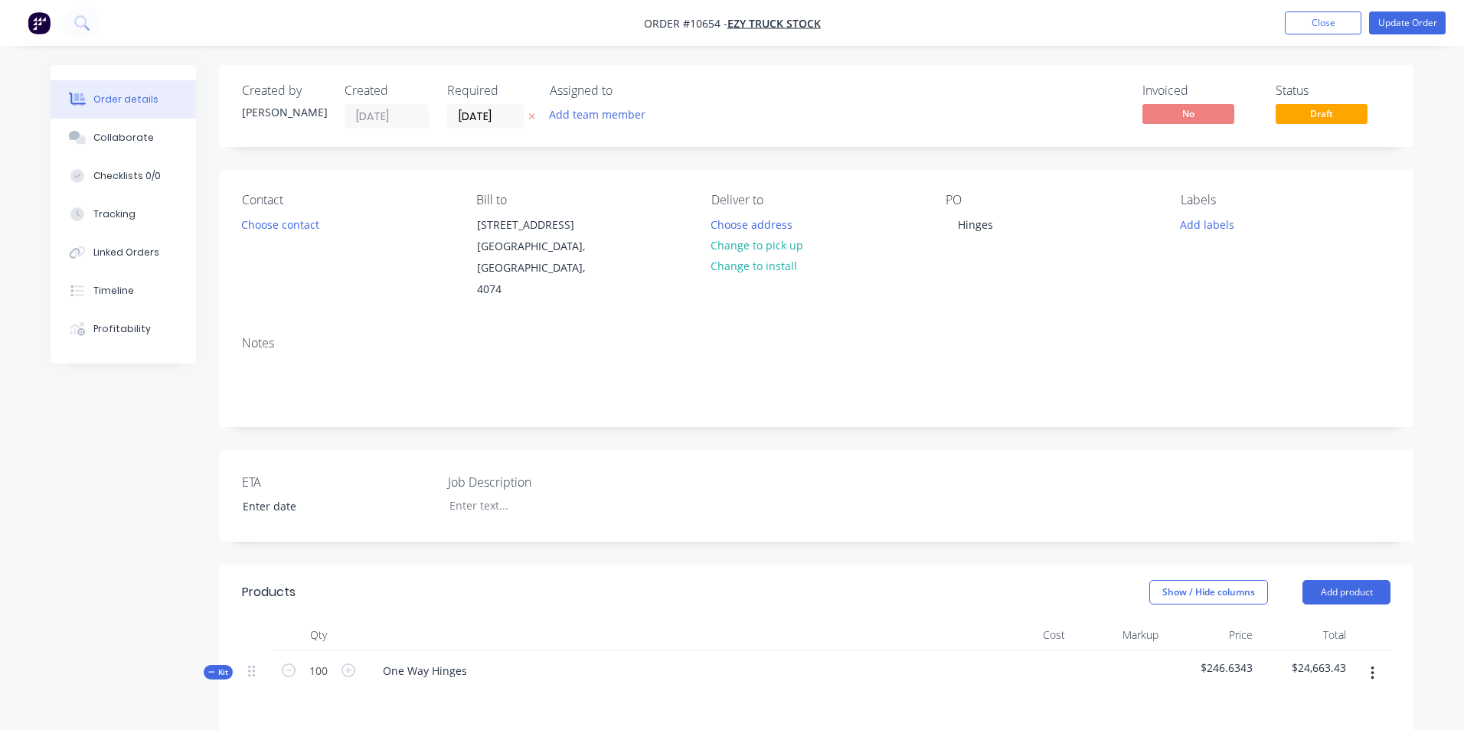
type input "$1.816"
type input "9903.3"
type input "$181.66"
type input "$0.37"
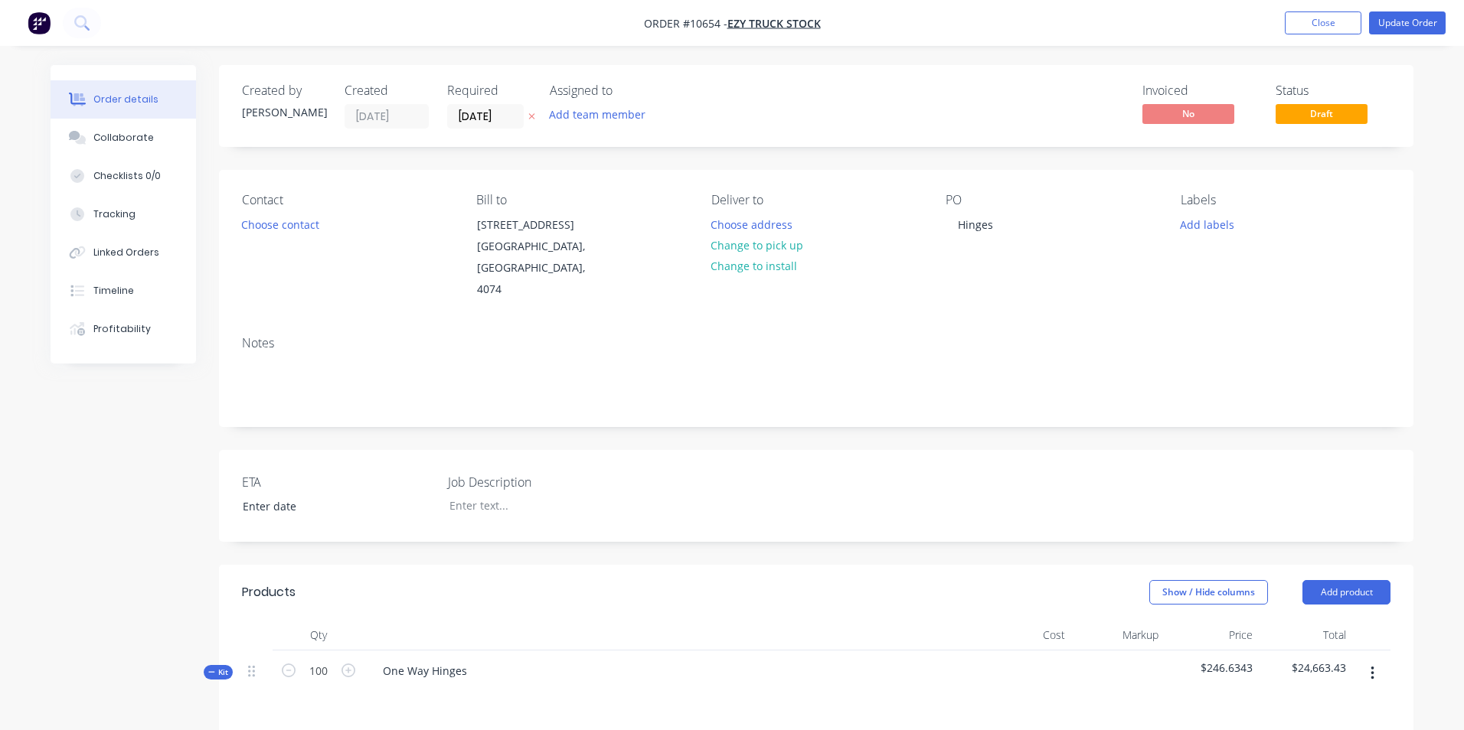
type input "$0.37"
type input "$74.00"
type input "$240.90"
type input "$1,854.93"
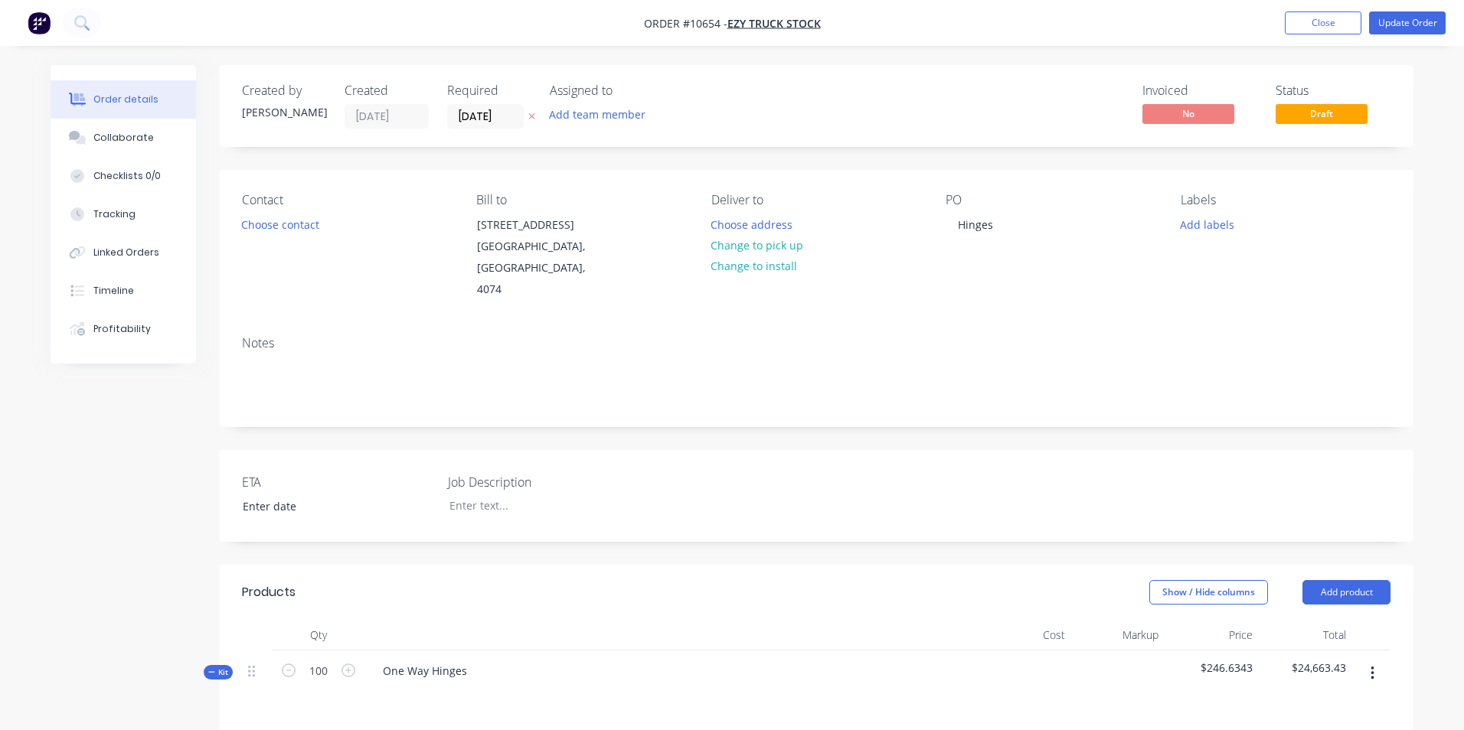
type input "$145.00"
type input "$986.00"
type input "$12.09"
type input "$1,209.00"
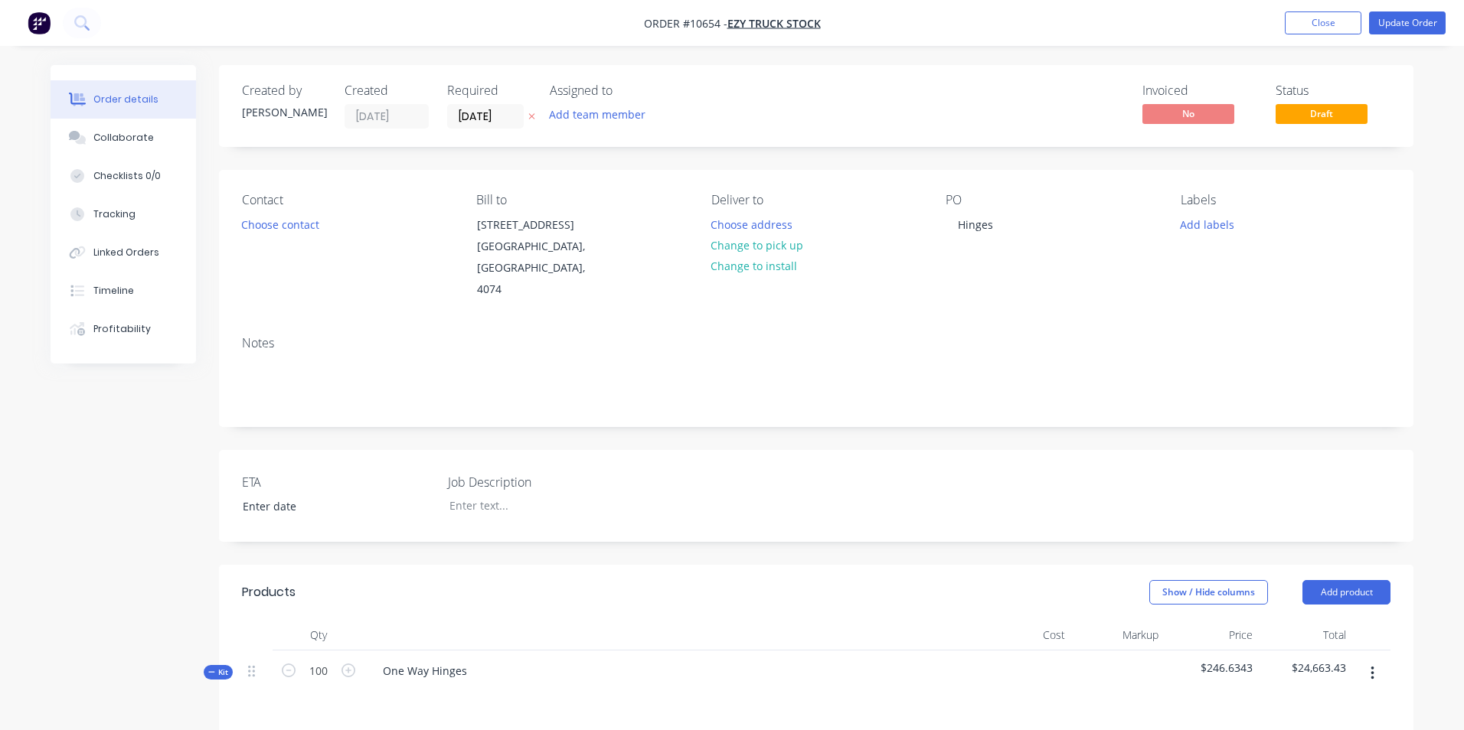
type input "$7.25"
type input "$725.00"
type input "$72.50"
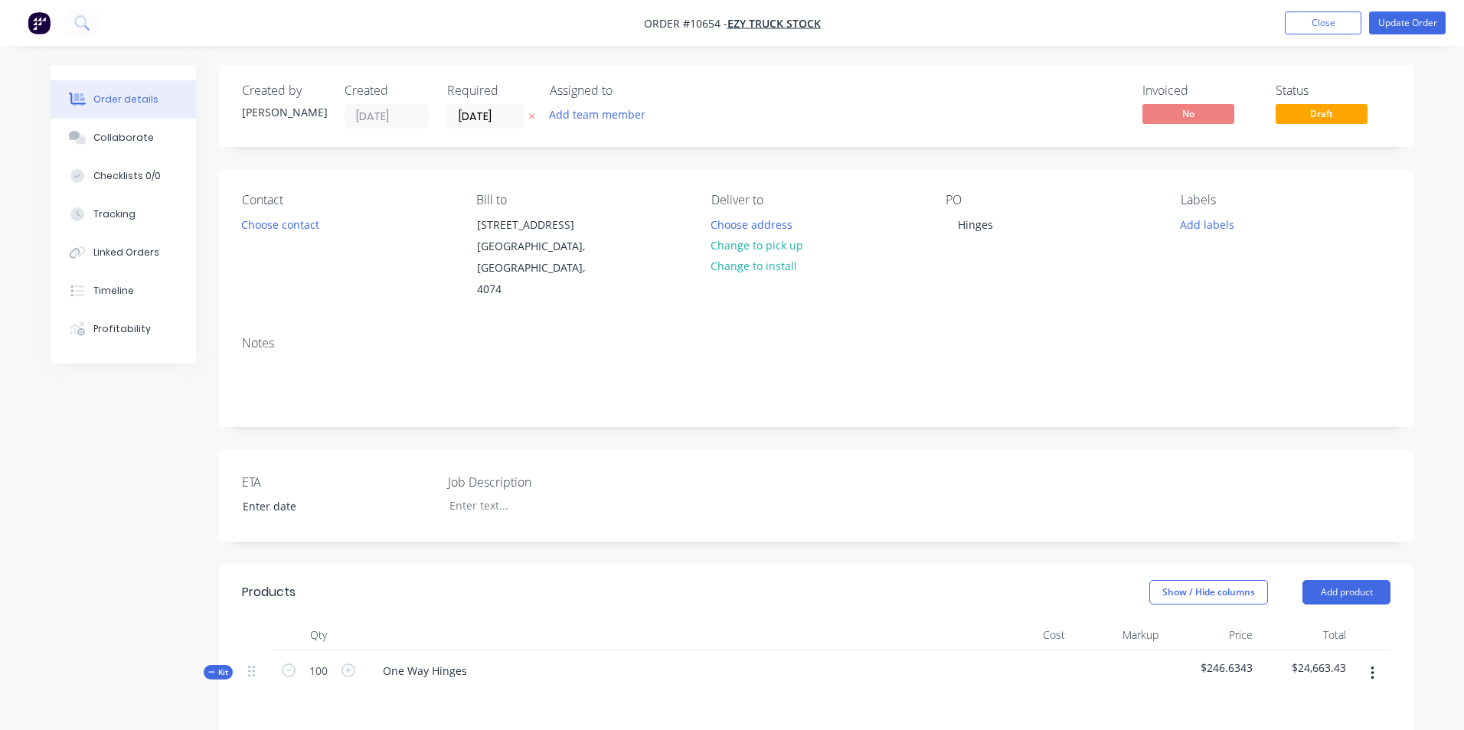
type input "$72.50"
type input "$589.80"
type input "$312.59"
type input "$145.00"
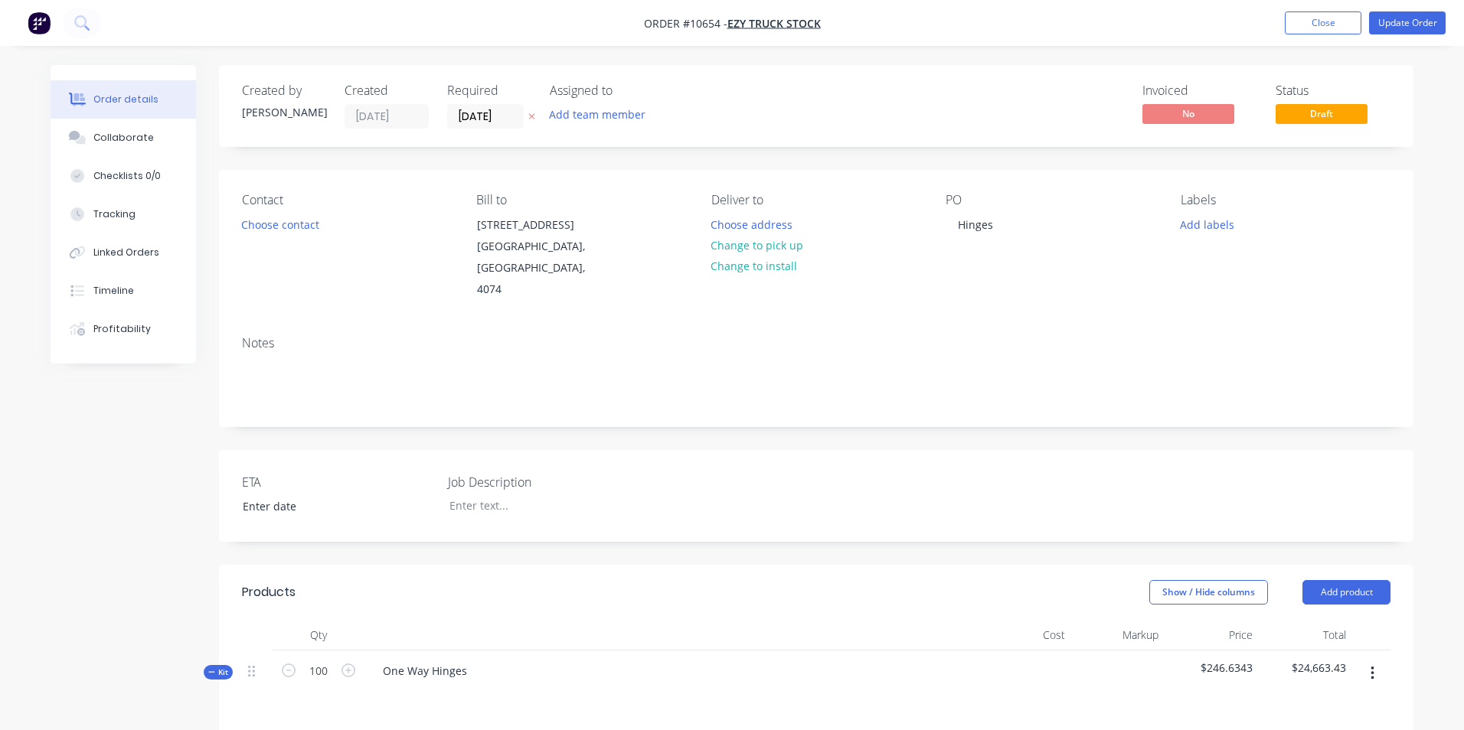
type input "$36.25"
type input "$72.50"
type input "$94.00"
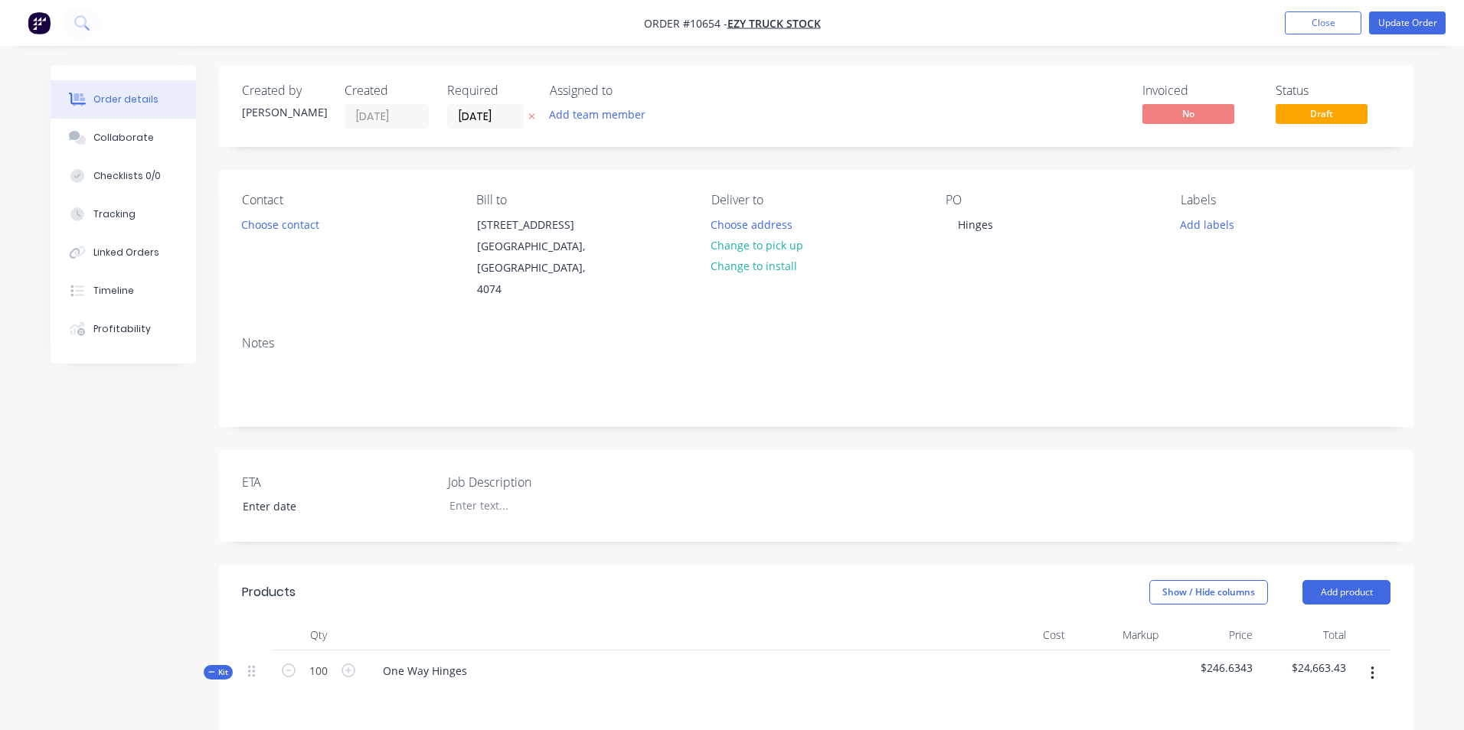
type input "54.26"
type input "$145.00"
type input "$609.00"
type input "$304.48"
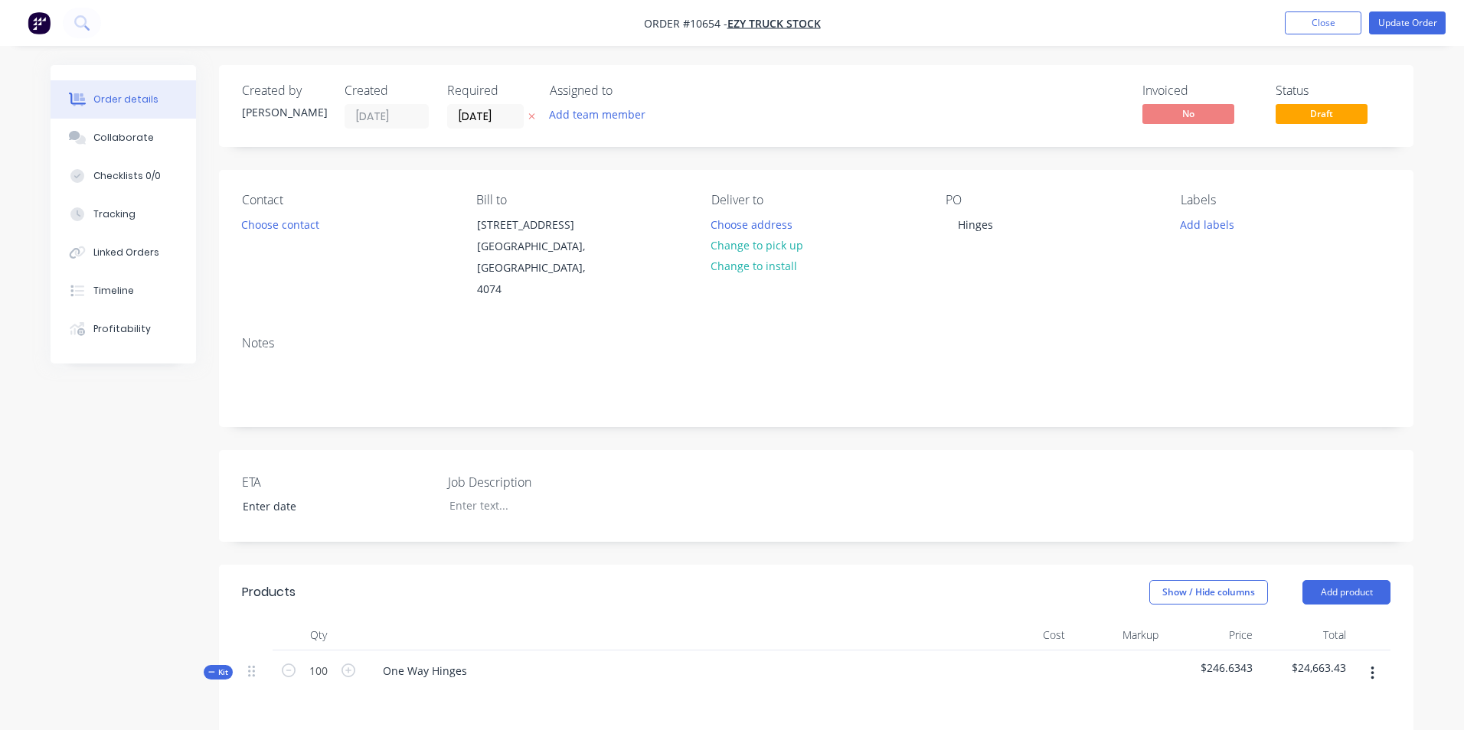
type input "$1,278.82"
type input "$145.00"
type input "$493.00"
type input "$72.50"
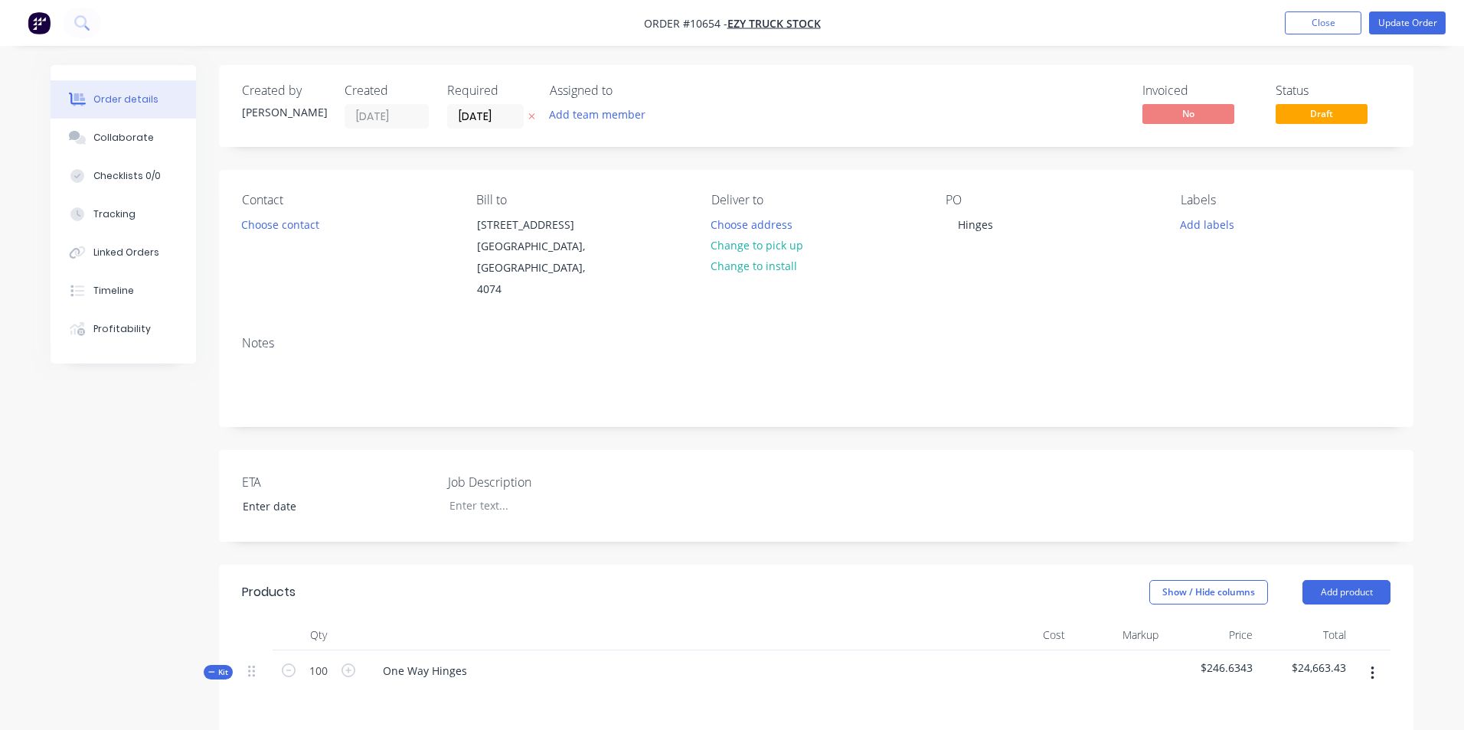
type input "$72.50"
type input "$94.00"
type input "54.26"
type input "$145.00"
type input "$609.00"
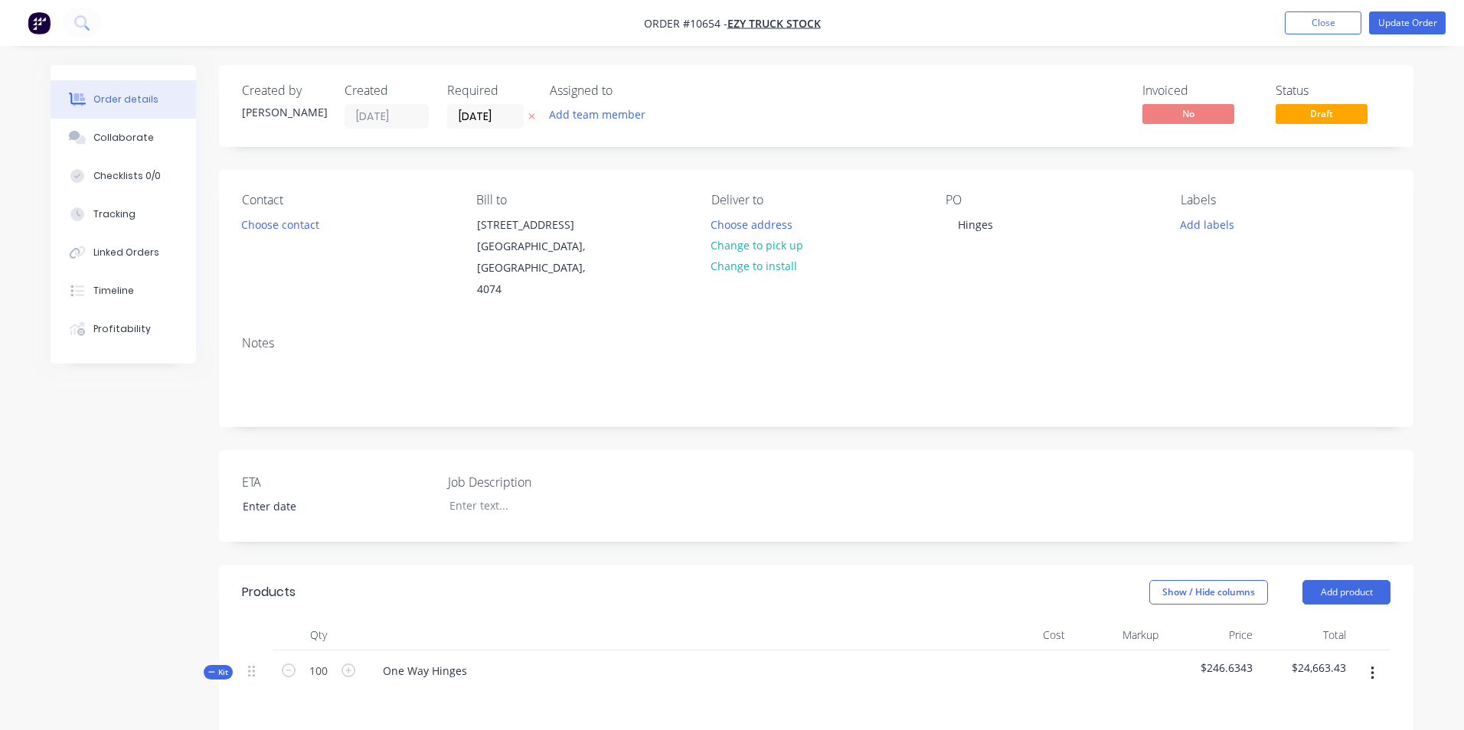
type input "$7.25"
type input "$725.00"
type input "$94.00"
type input "54.26"
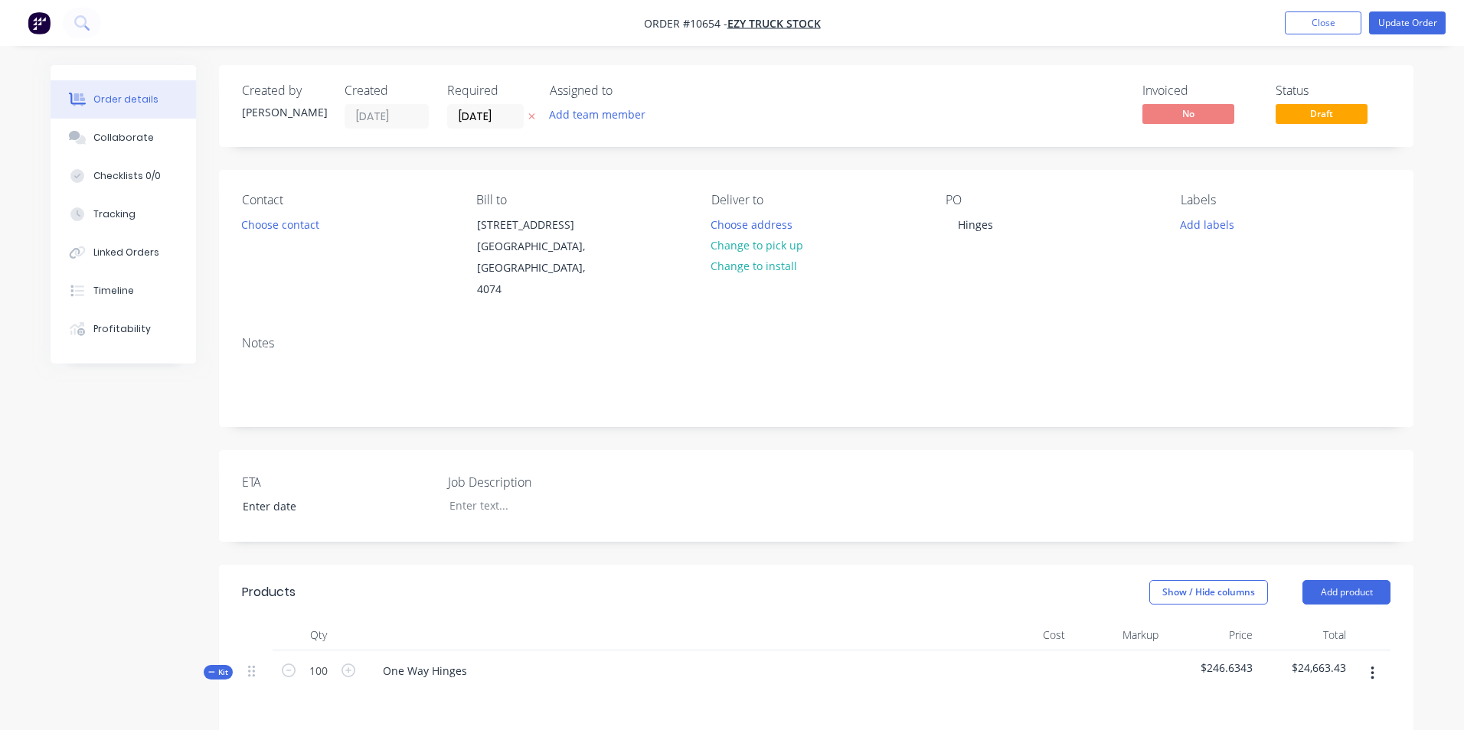
type input "$145.00"
type input "$493.00"
type input "$165.69"
type input "$11,929.68"
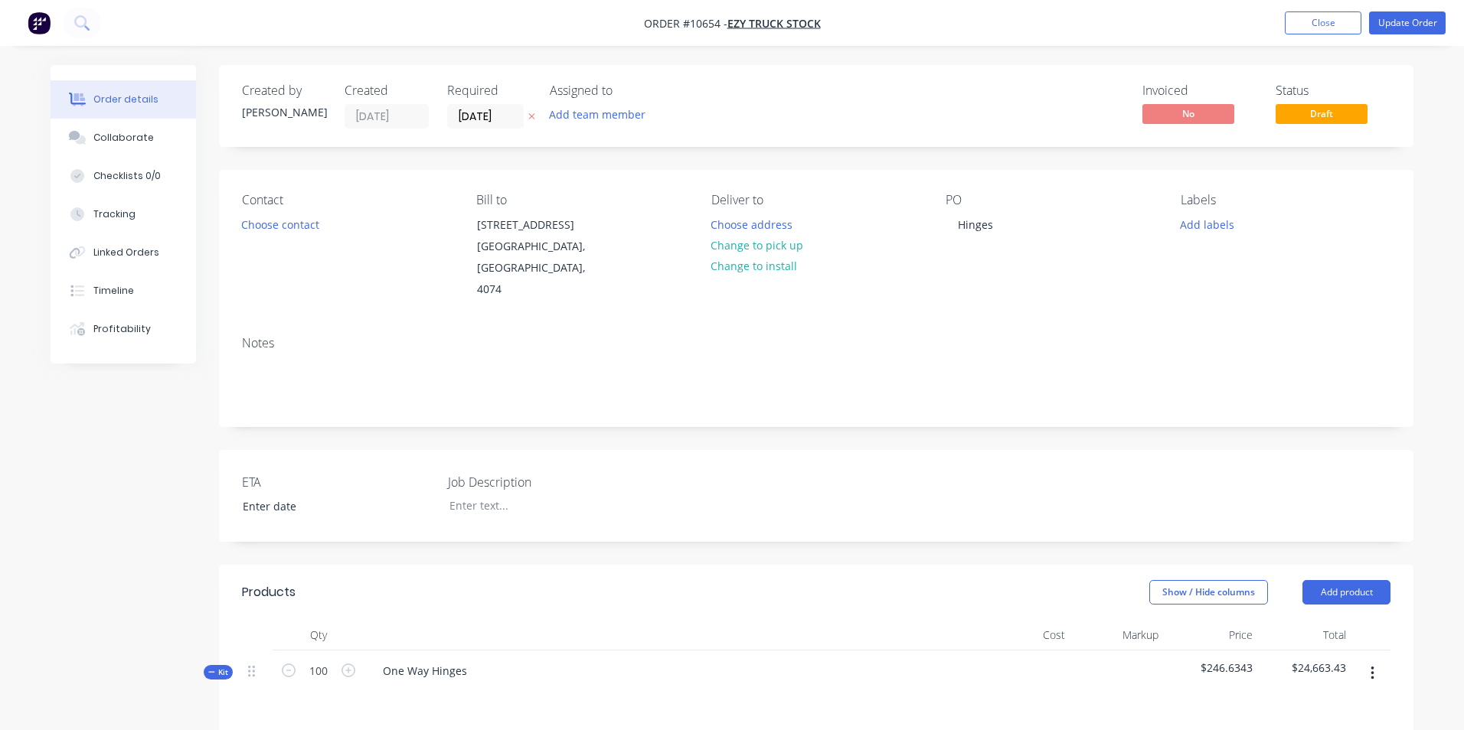
type input "$145.00"
type input "$1,218.00"
type input "$7.25"
type input "$725.00"
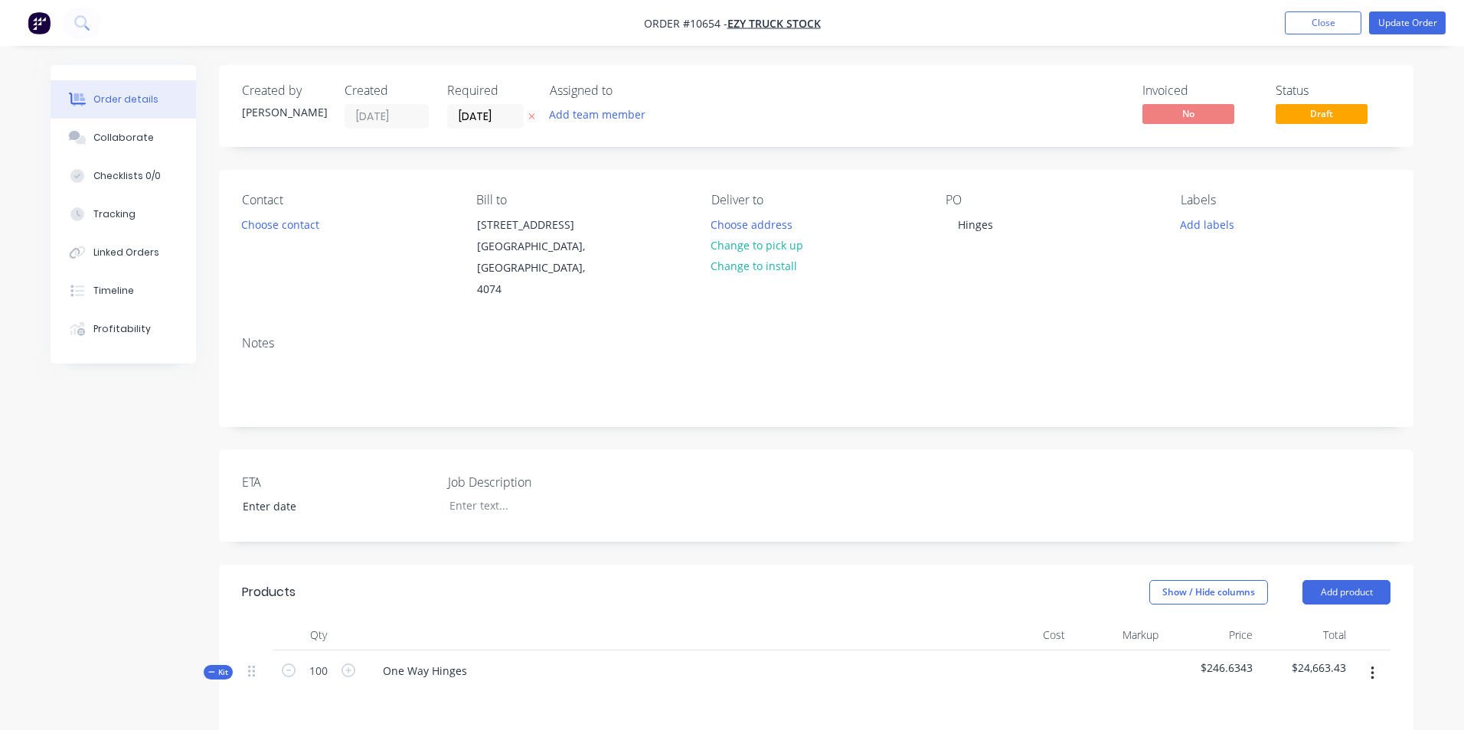
type input "$94.00"
type input "54.26"
type input "$145.00"
type input "$493.00"
type input "$94.00"
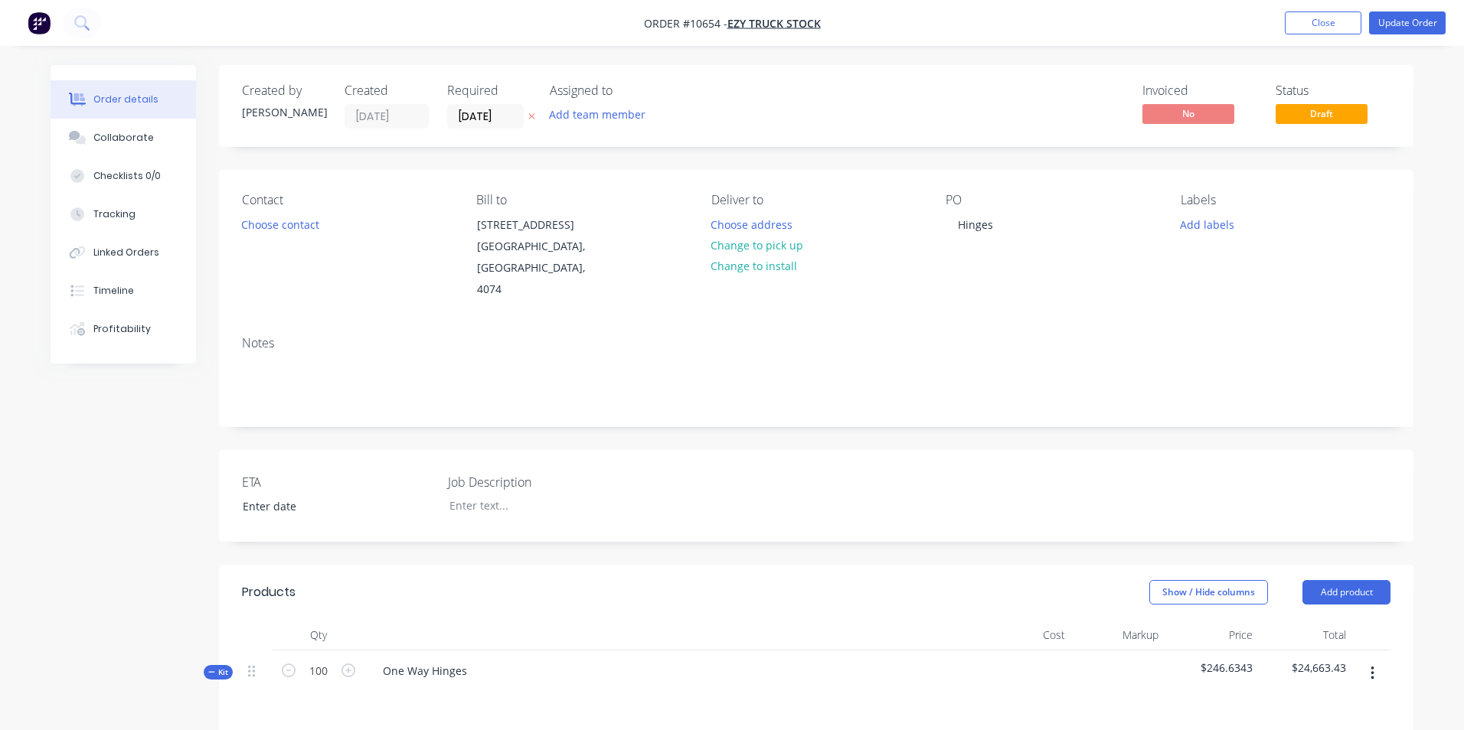
type input "54.26"
type input "$145.00"
type input "$493.00"
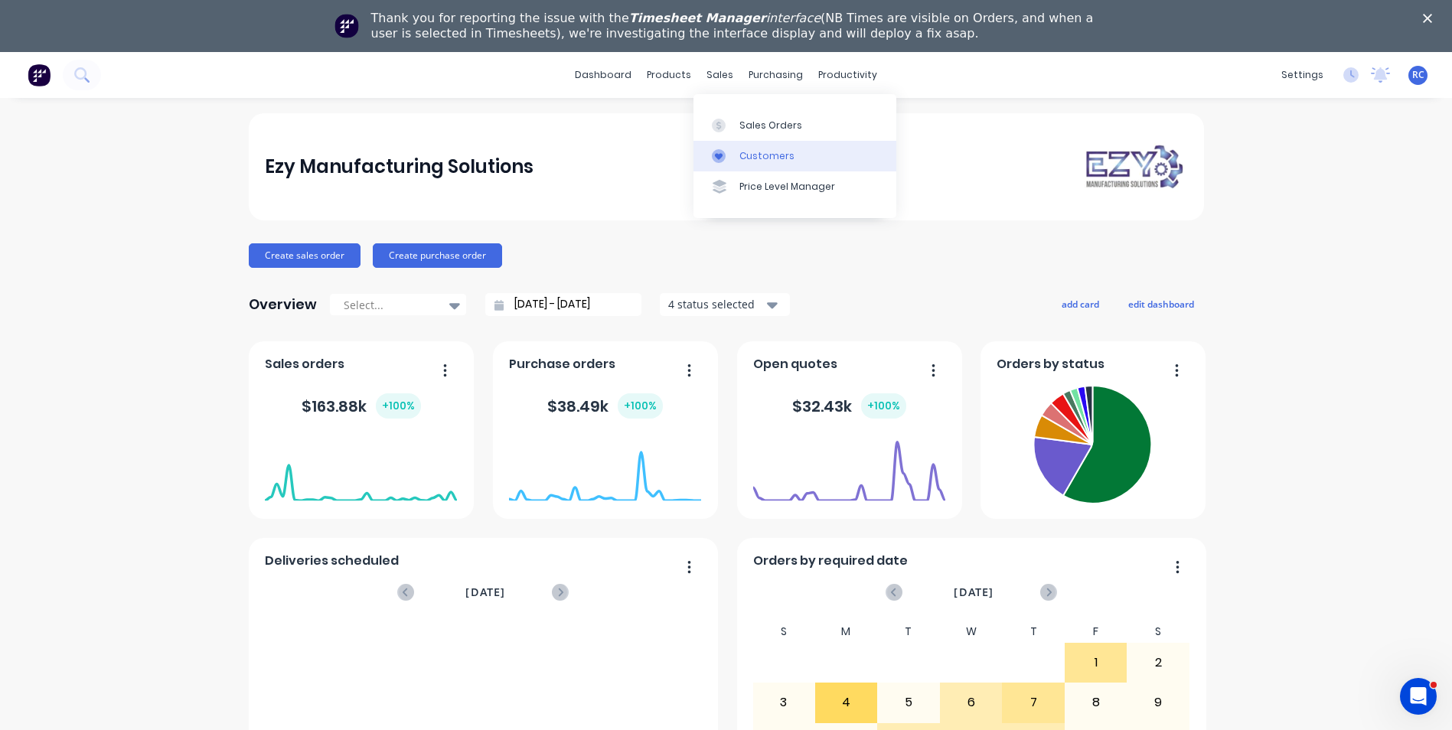
click at [741, 142] on link "Customers" at bounding box center [795, 156] width 203 height 31
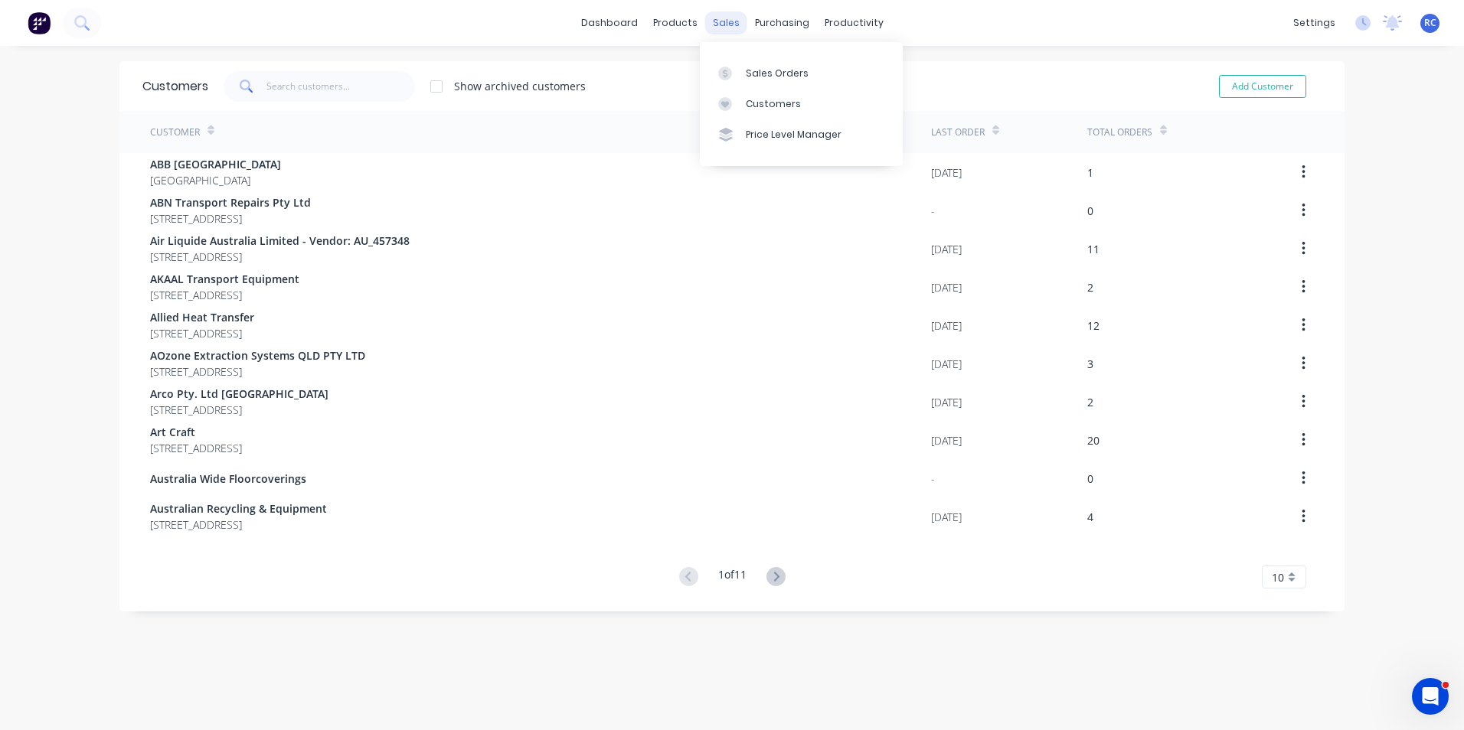
click at [708, 21] on div "sales" at bounding box center [726, 22] width 42 height 23
click at [742, 79] on link "Sales Orders" at bounding box center [801, 72] width 203 height 31
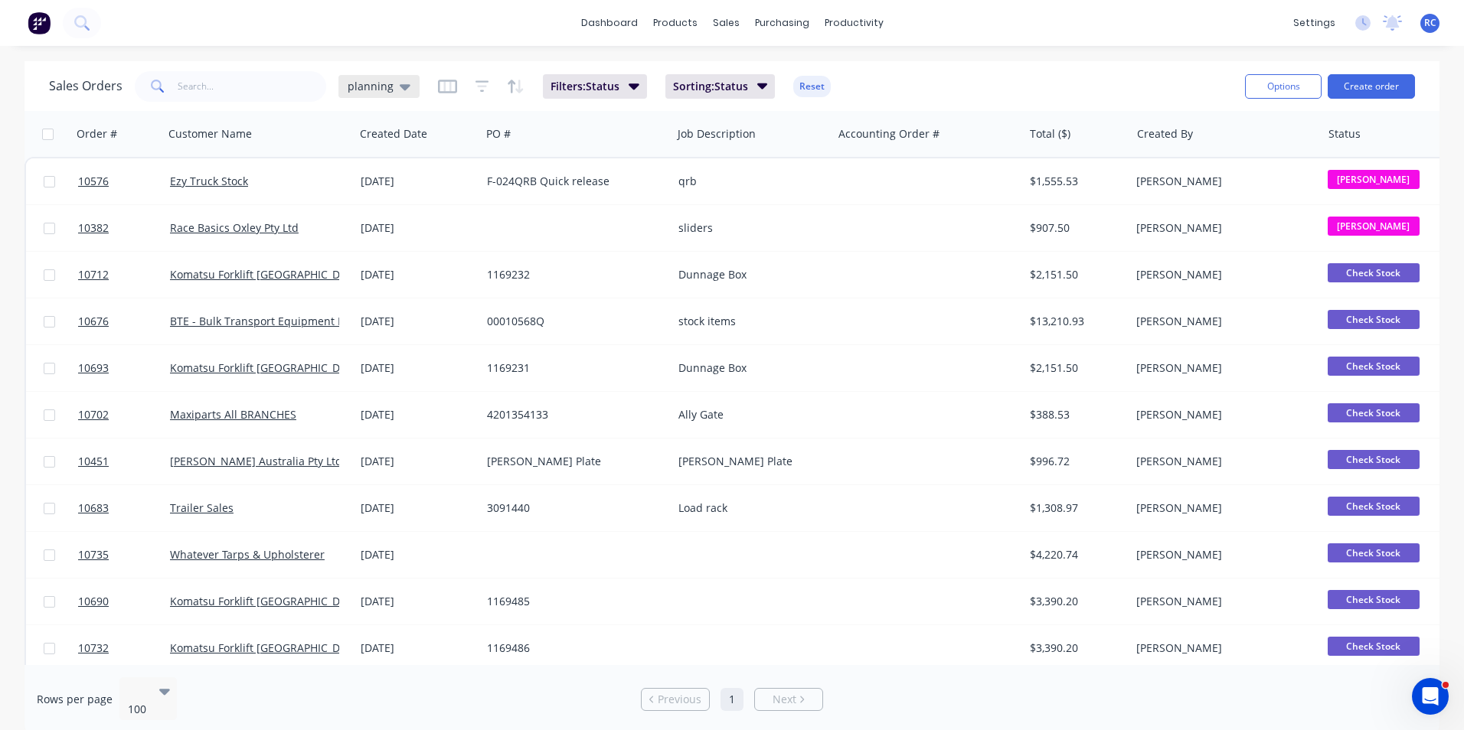
click at [356, 95] on div "planning" at bounding box center [378, 86] width 81 height 23
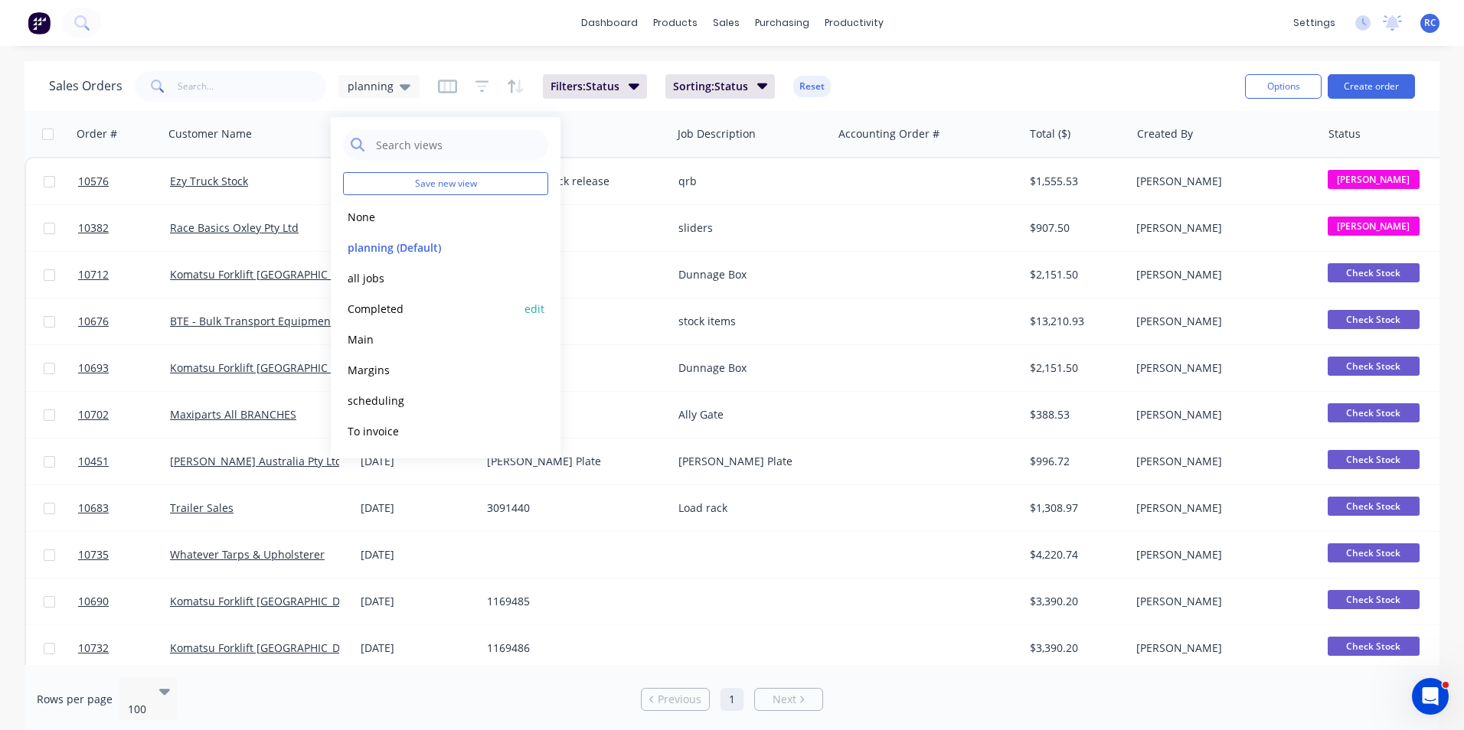
click at [369, 305] on button "Completed" at bounding box center [430, 309] width 175 height 18
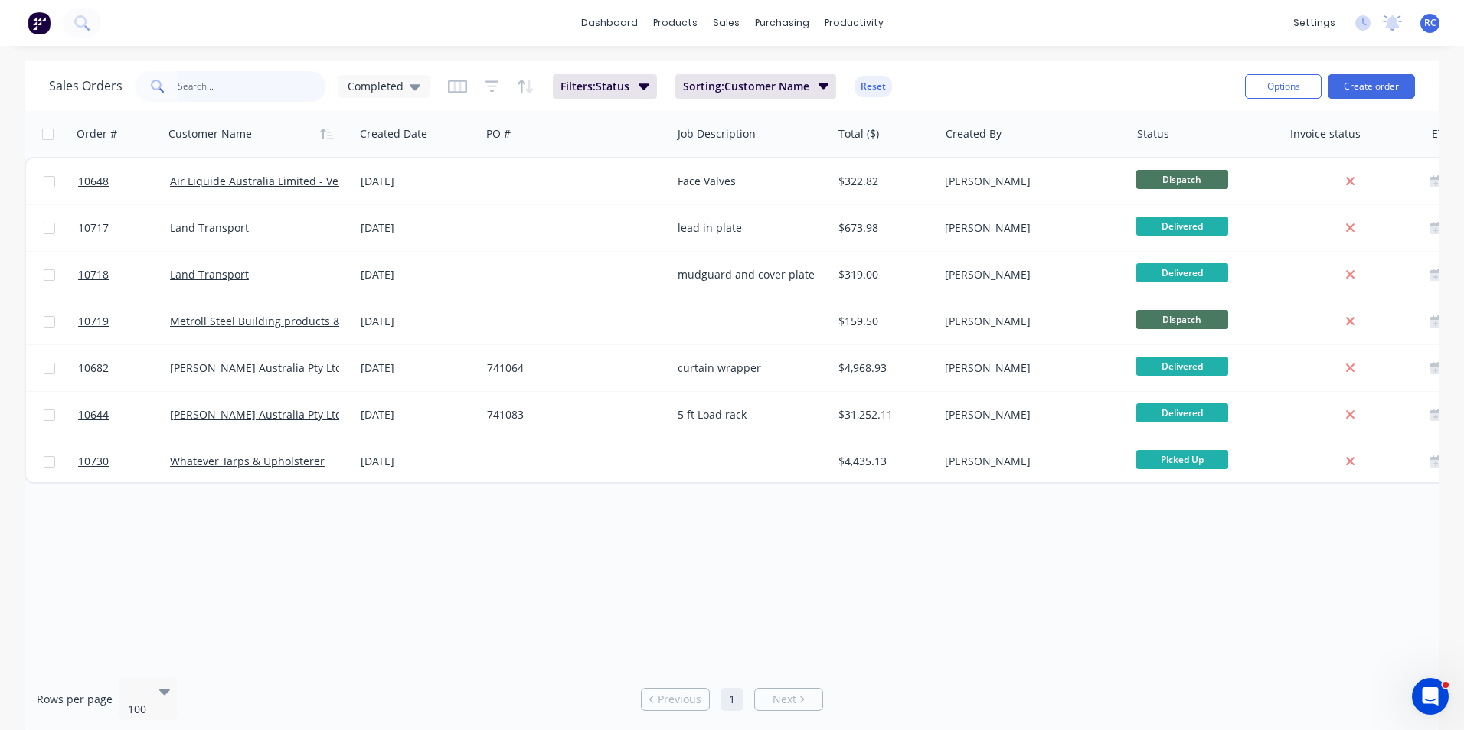
click at [208, 89] on input "text" at bounding box center [252, 86] width 149 height 31
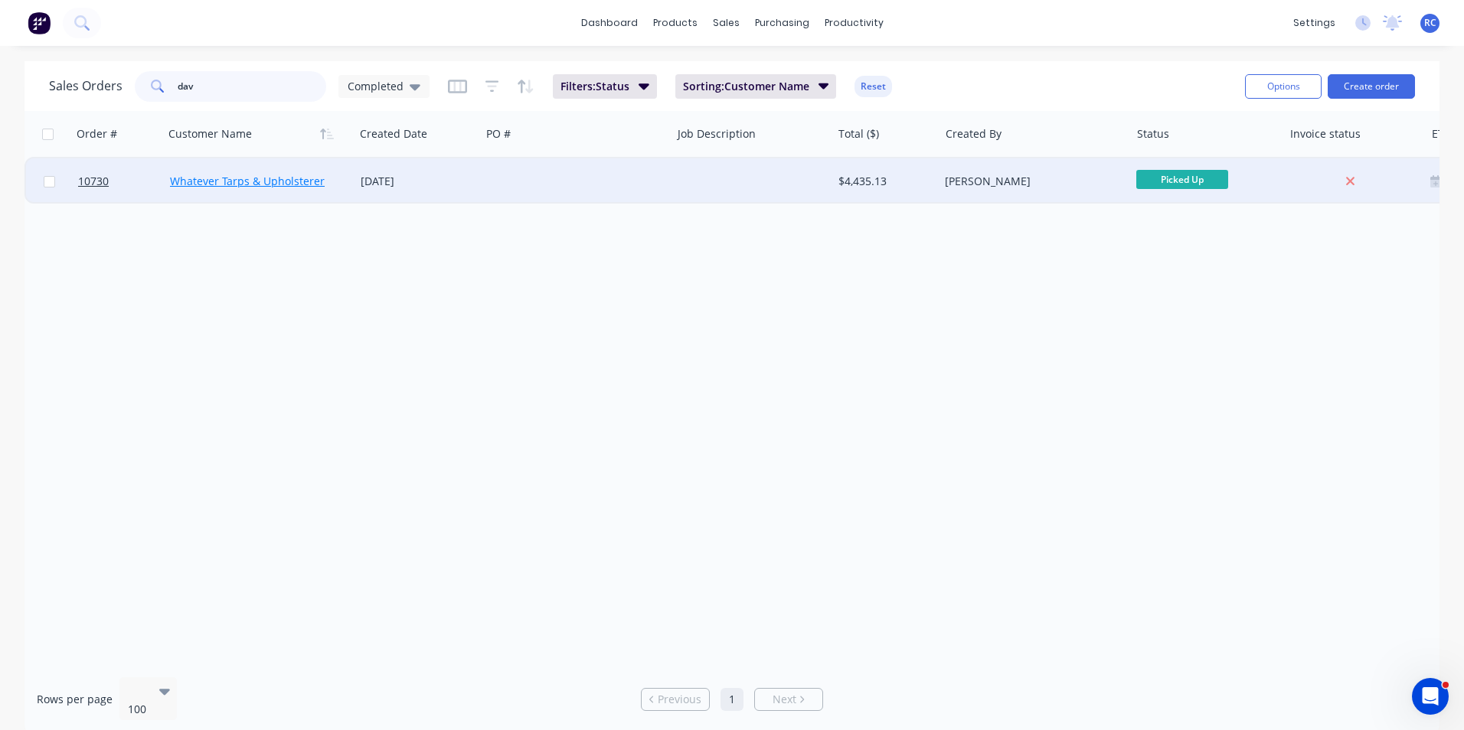
type input "dav"
click at [290, 175] on link "Whatever Tarps & Upholsterer" at bounding box center [247, 181] width 155 height 15
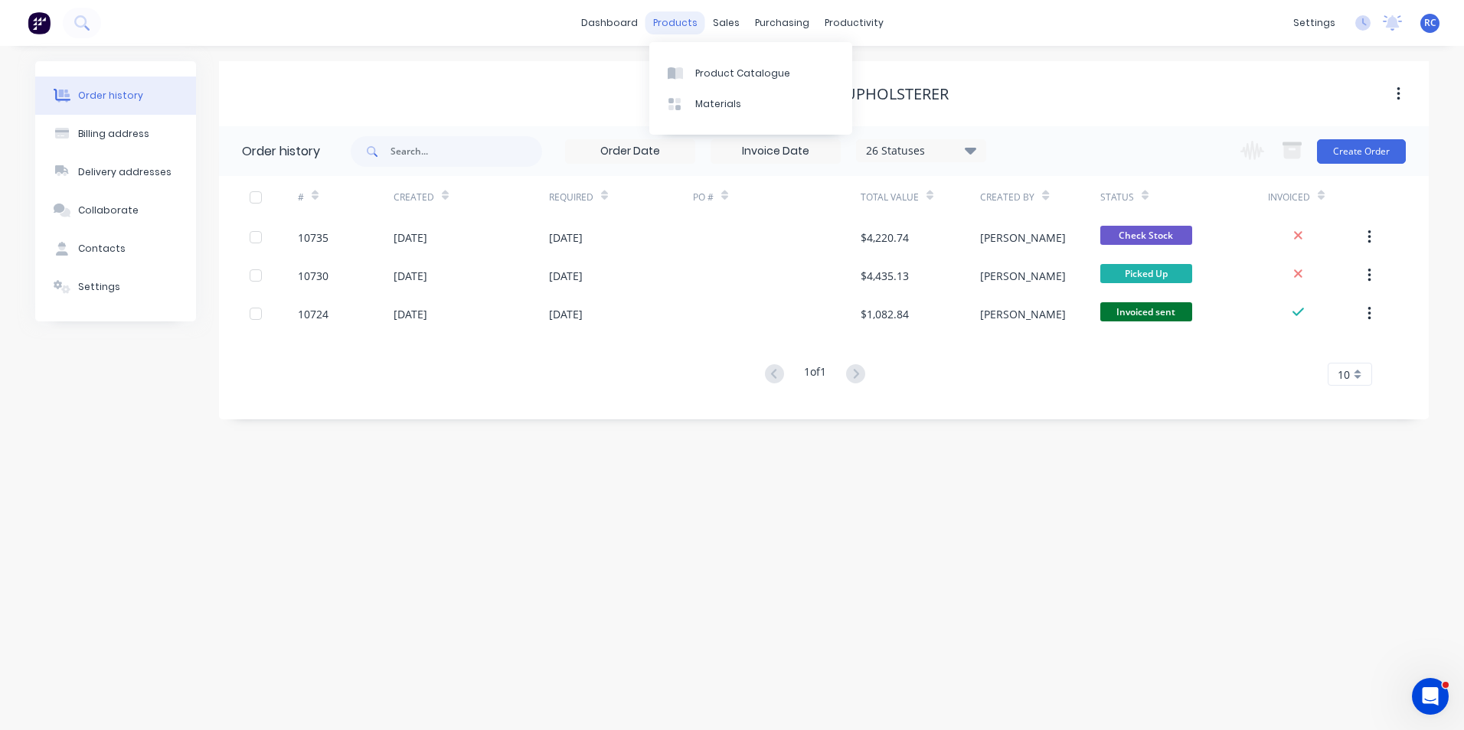
click at [662, 26] on div "products" at bounding box center [675, 22] width 60 height 23
click at [740, 33] on div "sales" at bounding box center [726, 22] width 42 height 23
click at [751, 71] on div "Sales Orders" at bounding box center [782, 74] width 63 height 14
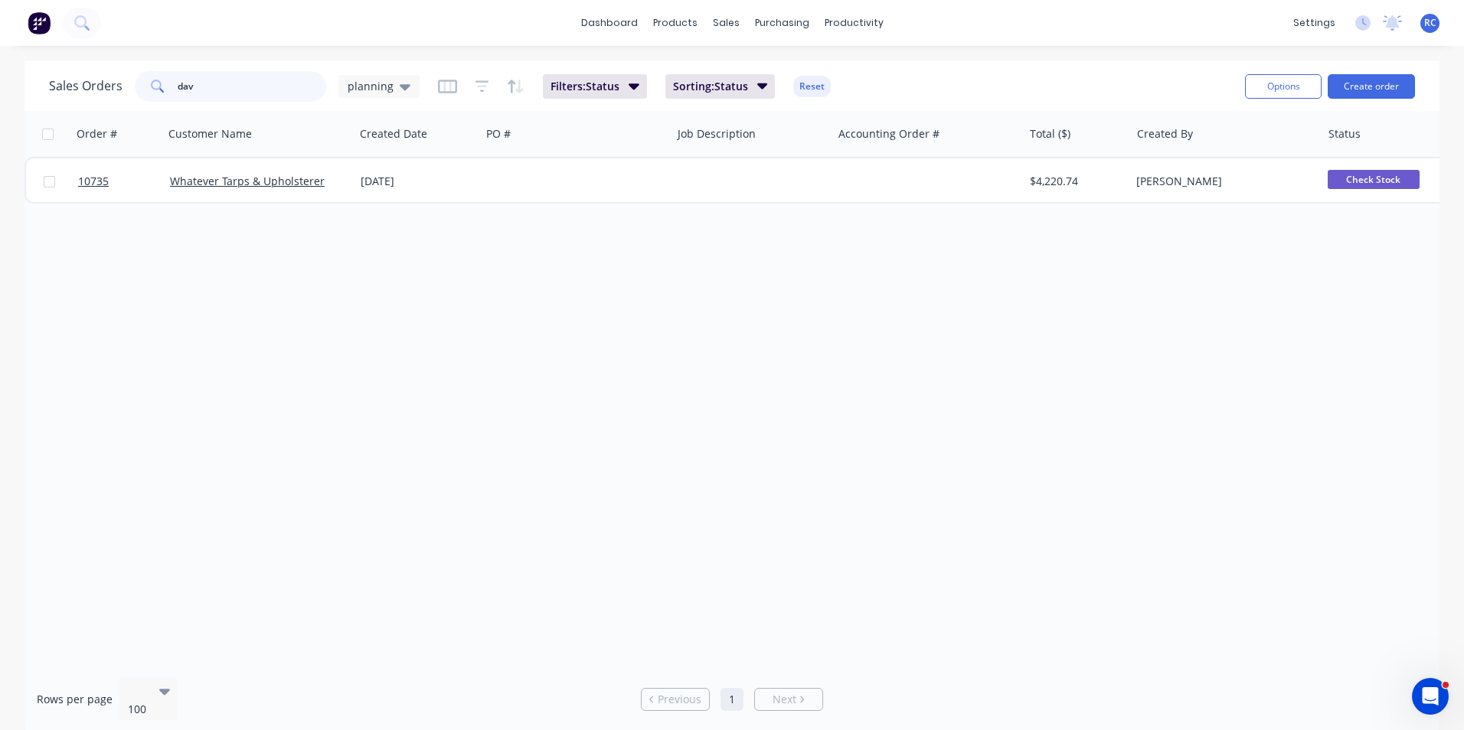
drag, startPoint x: 217, startPoint y: 89, endPoint x: 145, endPoint y: 83, distance: 72.2
click at [145, 83] on div "dav" at bounding box center [230, 86] width 191 height 31
type input "kom"
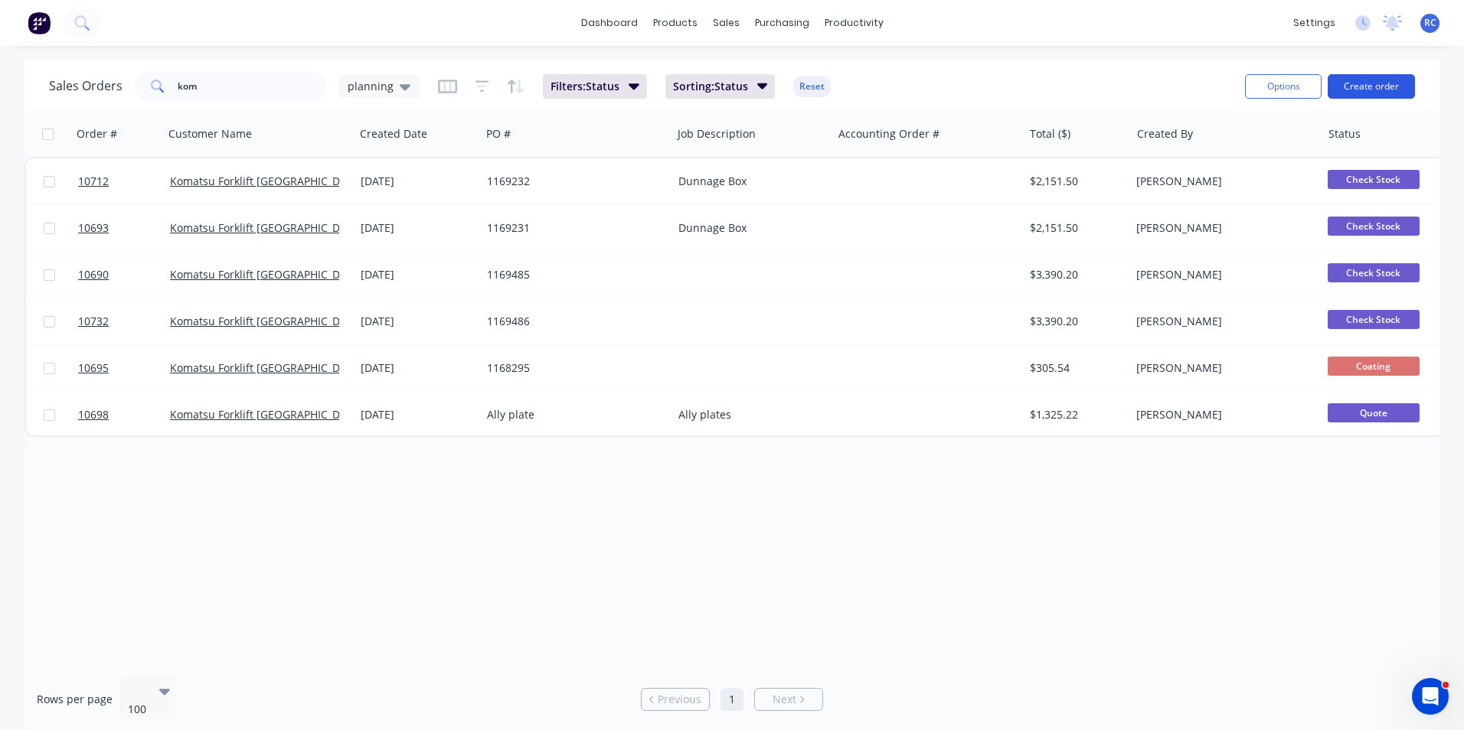
click at [1364, 80] on button "Create order" at bounding box center [1371, 86] width 87 height 24
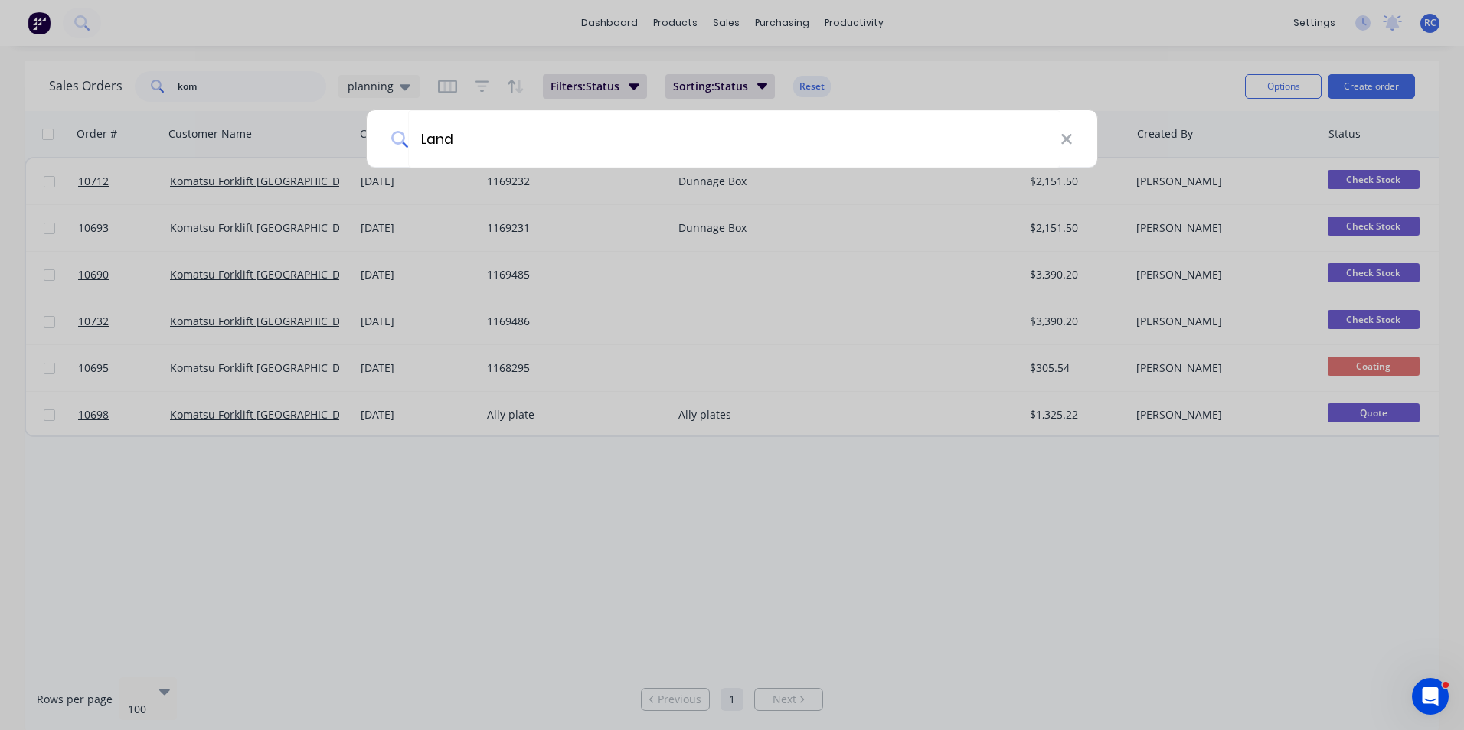
type input "Land"
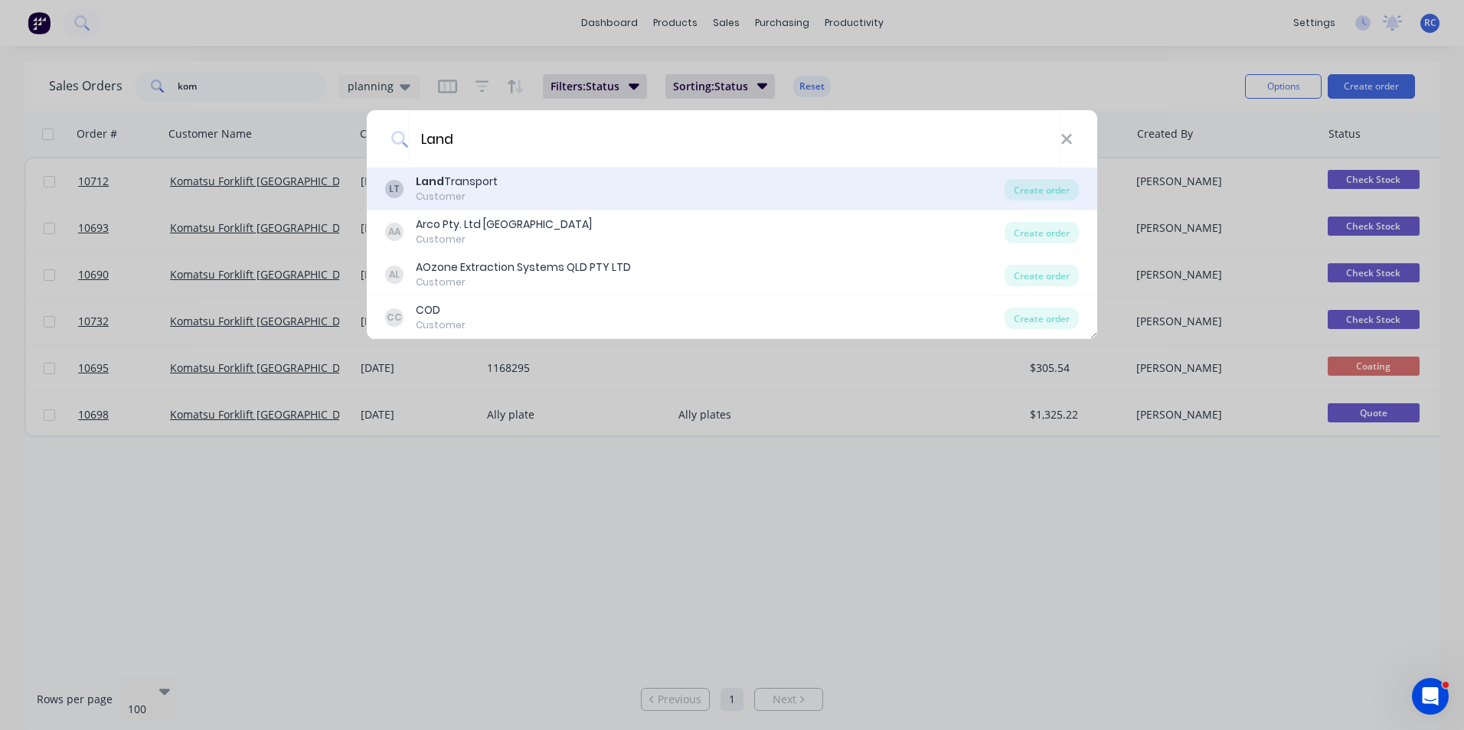
click at [468, 175] on div "Land Transport" at bounding box center [457, 182] width 82 height 16
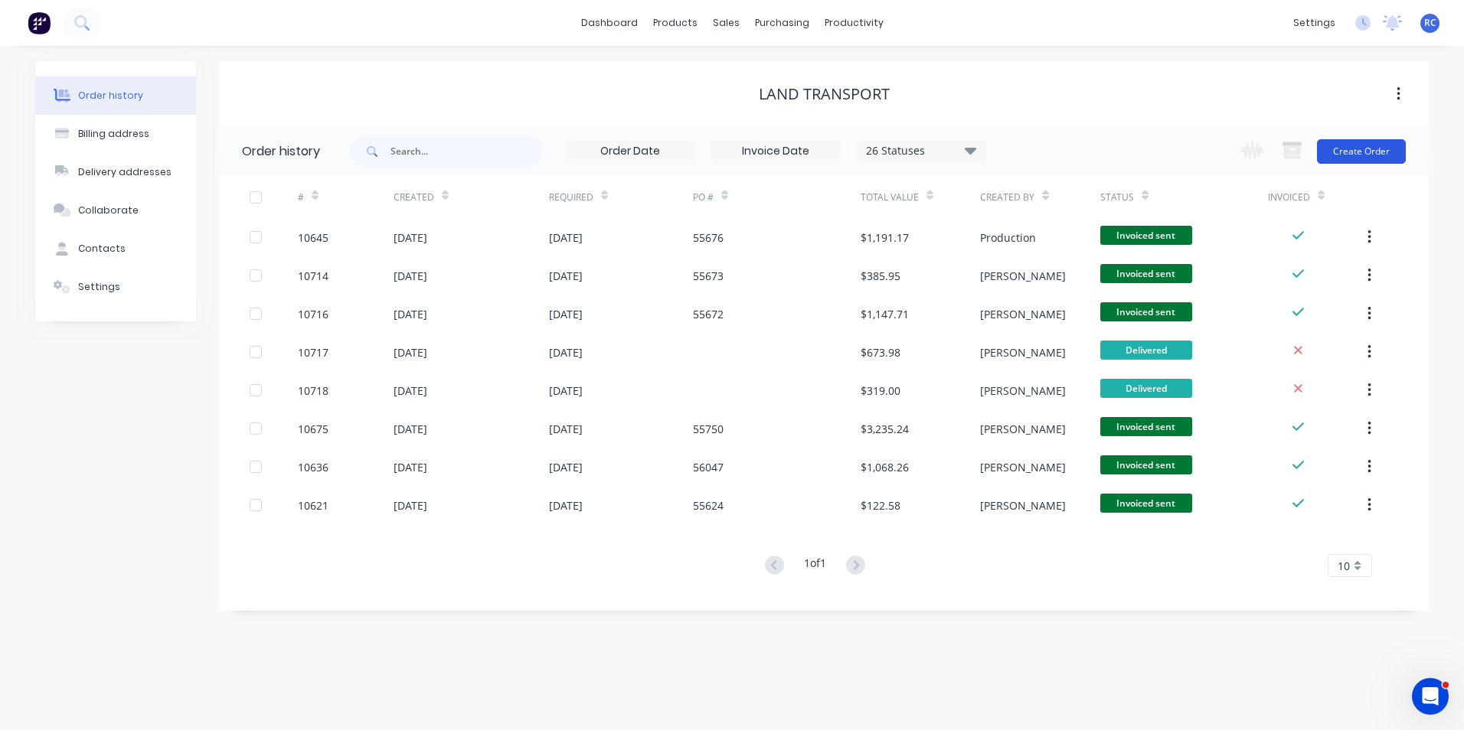
click at [1348, 153] on button "Create Order" at bounding box center [1361, 151] width 89 height 24
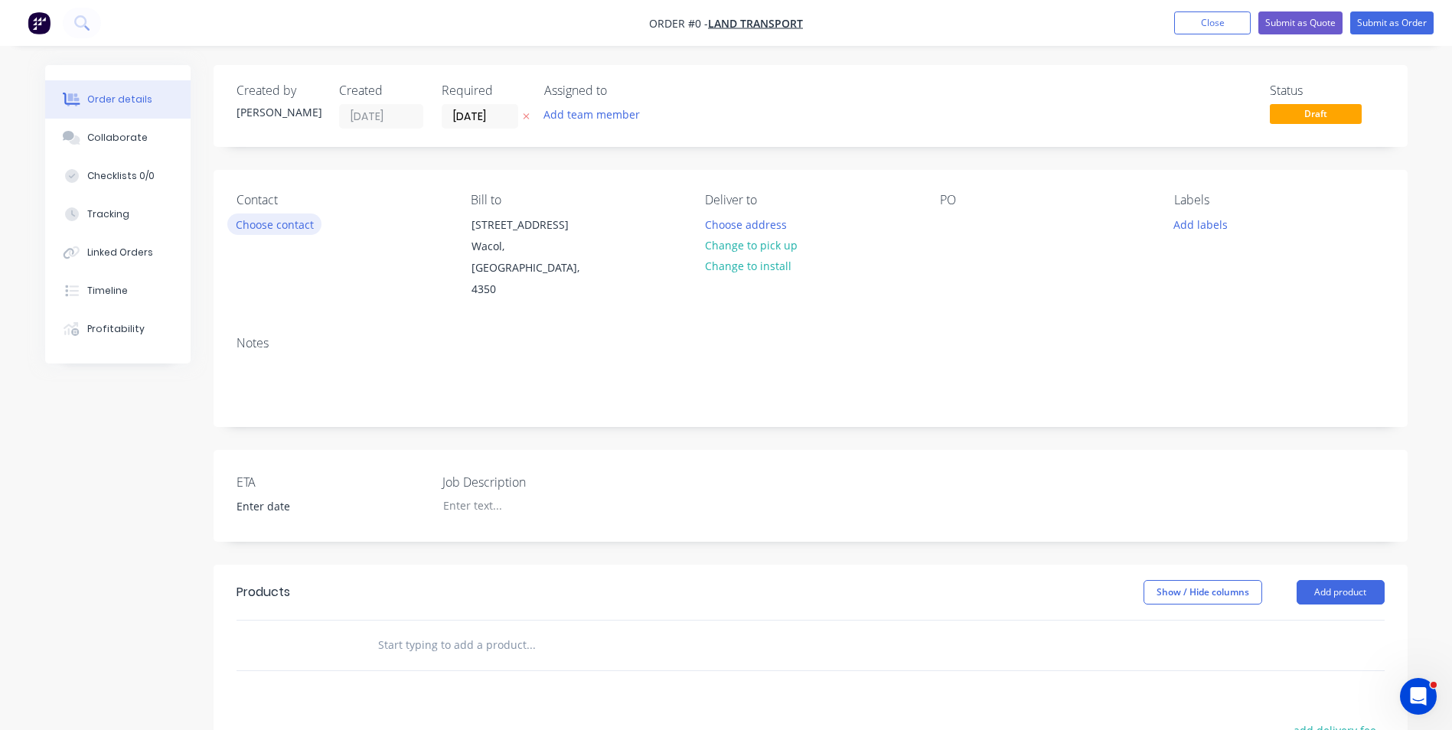
click at [279, 221] on button "Choose contact" at bounding box center [274, 224] width 94 height 21
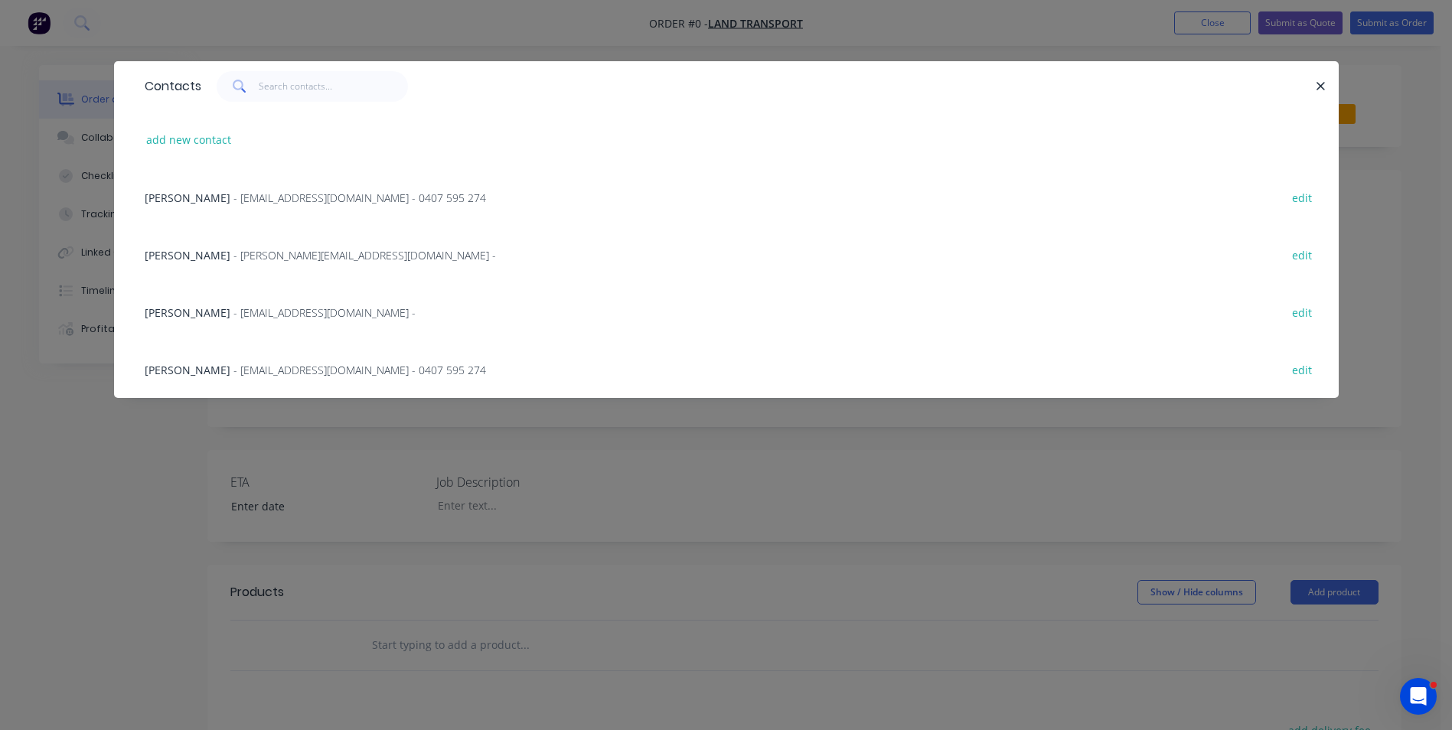
click at [253, 193] on span "- workshop@landtransport.com.au - 0407 595 274" at bounding box center [360, 198] width 253 height 15
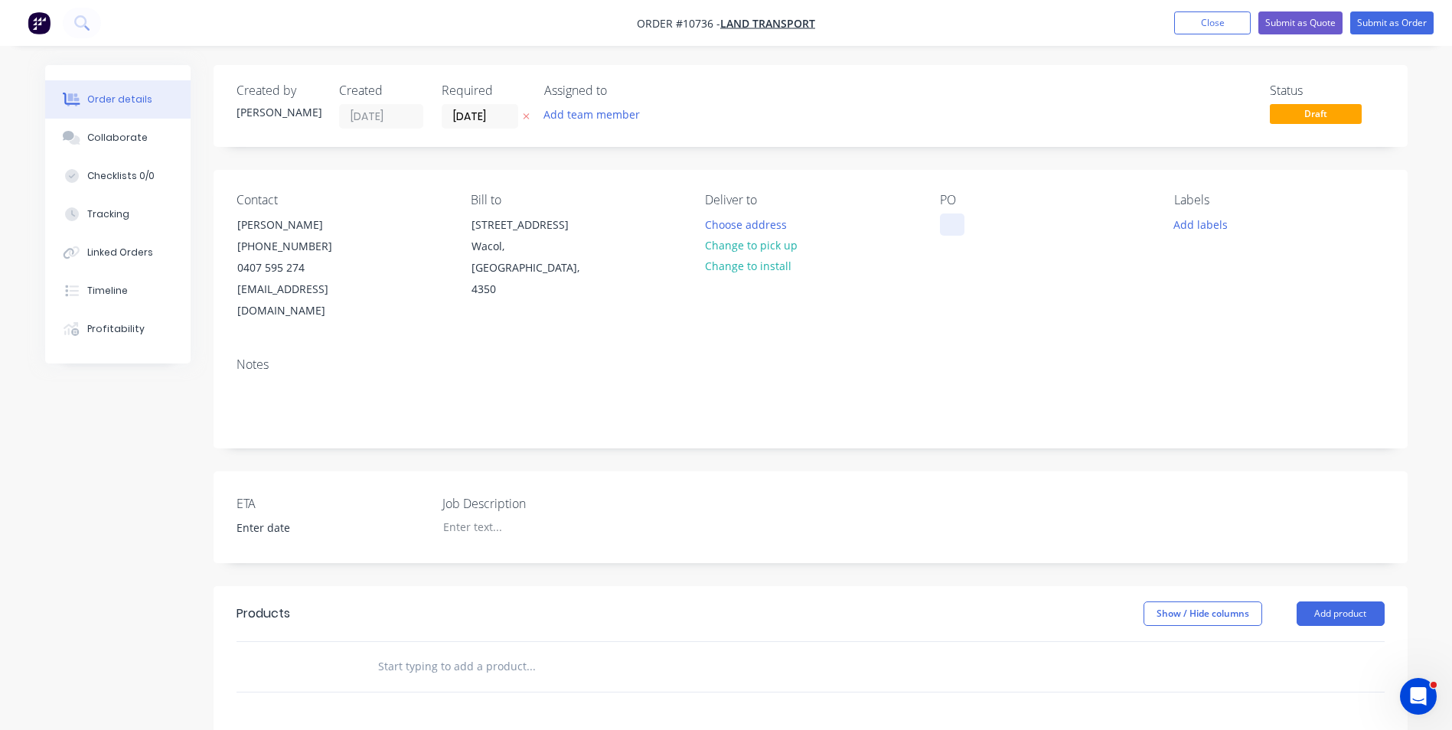
drag, startPoint x: 941, startPoint y: 216, endPoint x: 951, endPoint y: 228, distance: 15.8
click at [941, 215] on div at bounding box center [952, 225] width 24 height 22
click at [411, 652] on input "text" at bounding box center [530, 667] width 306 height 31
type input "Chain plate"
drag, startPoint x: 436, startPoint y: 642, endPoint x: 358, endPoint y: 638, distance: 77.5
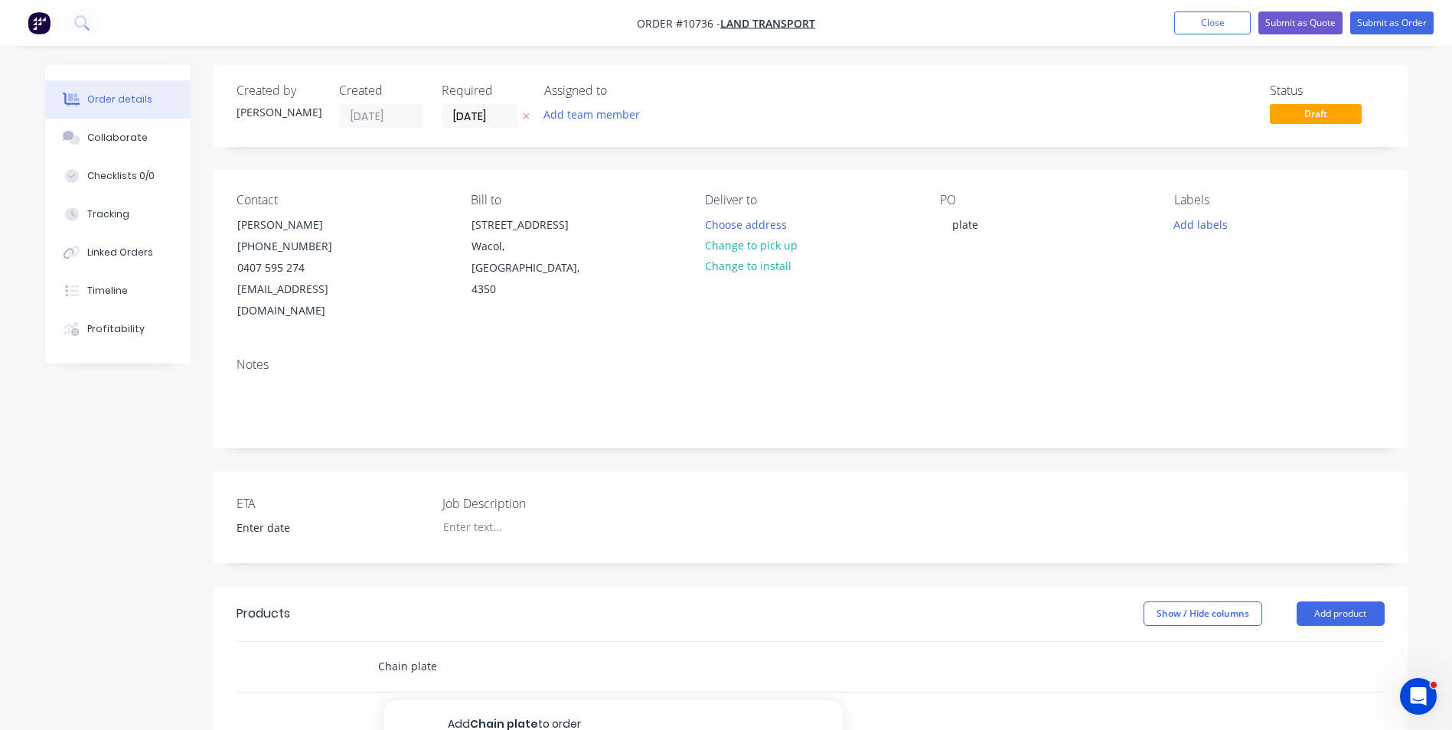
click at [359, 642] on div "Chain plate Add Chain plate to order Chain Plate s Product Kit" at bounding box center [634, 667] width 551 height 50
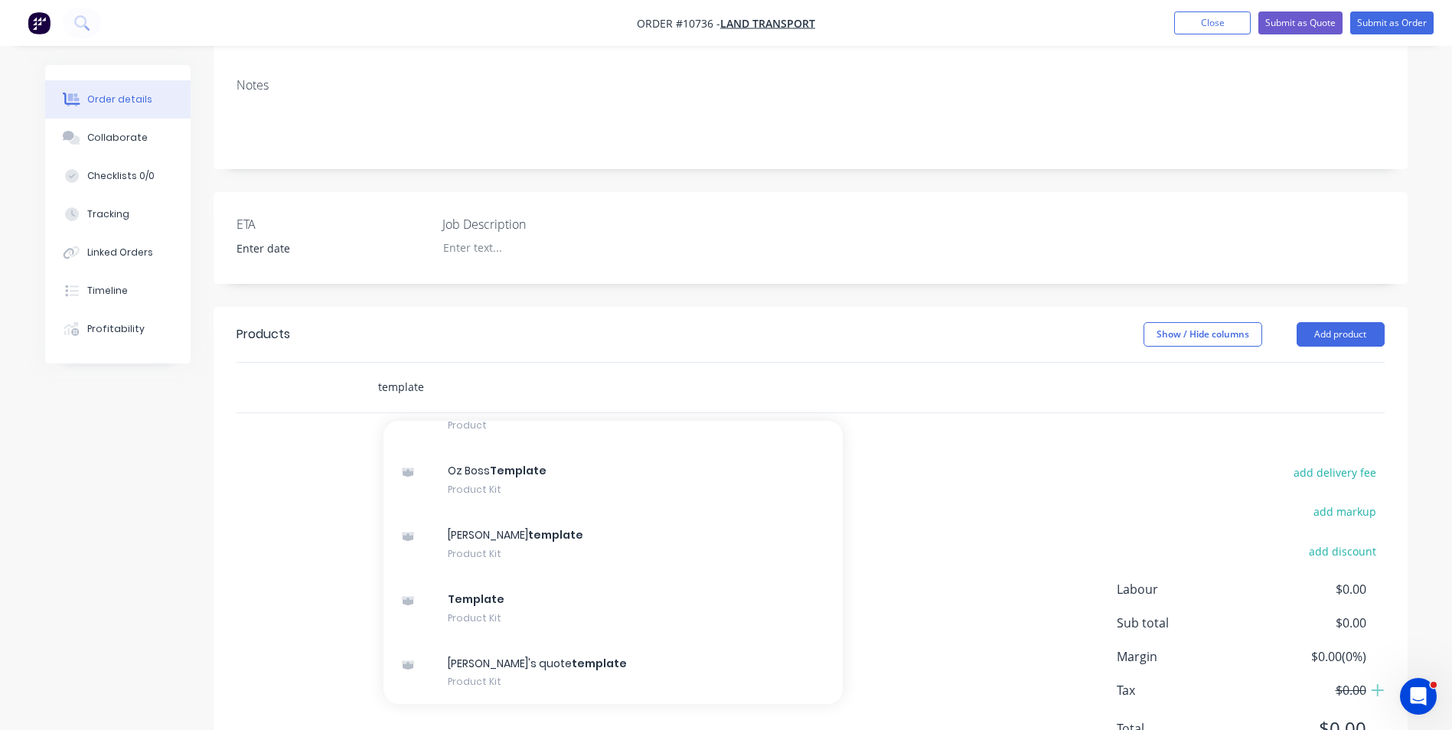
scroll to position [306, 0]
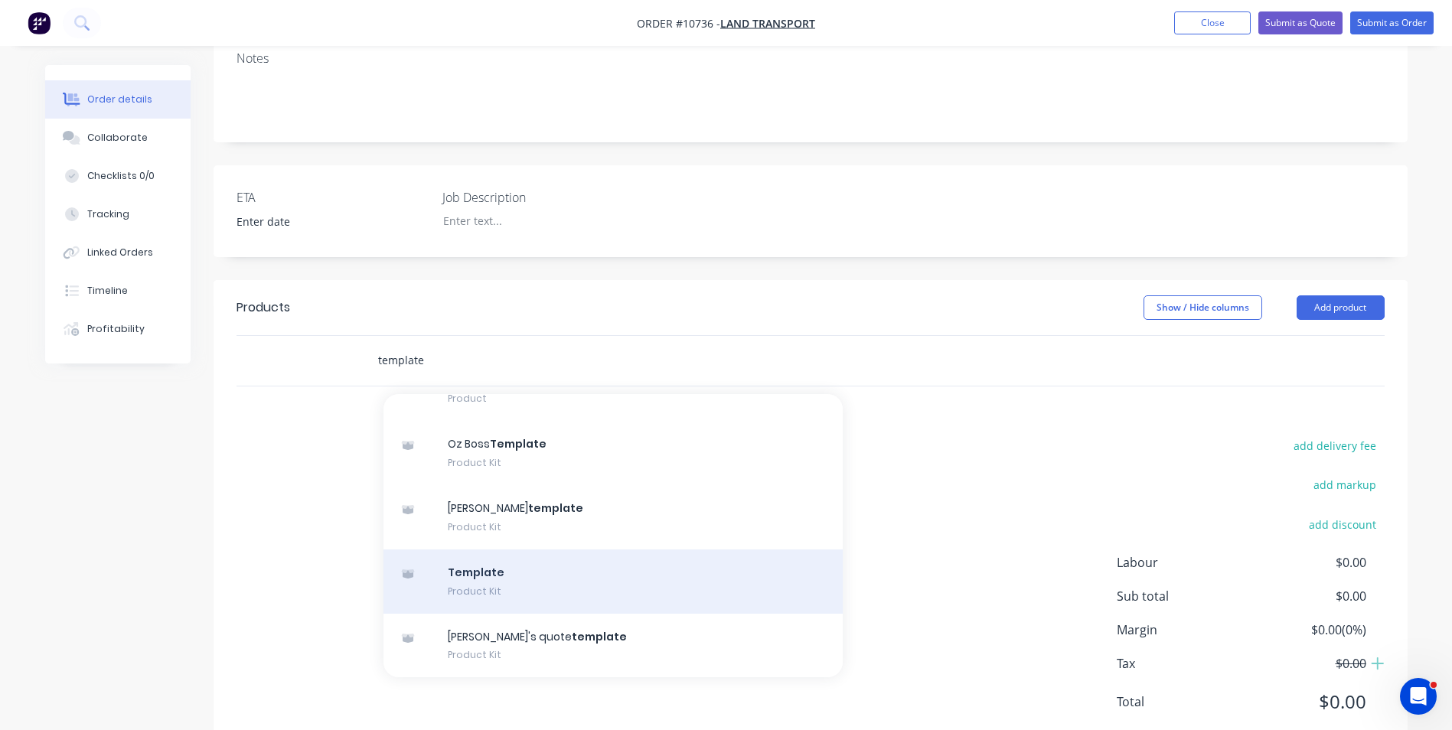
type input "template"
click at [465, 564] on div "Template Product Kit" at bounding box center [613, 582] width 459 height 64
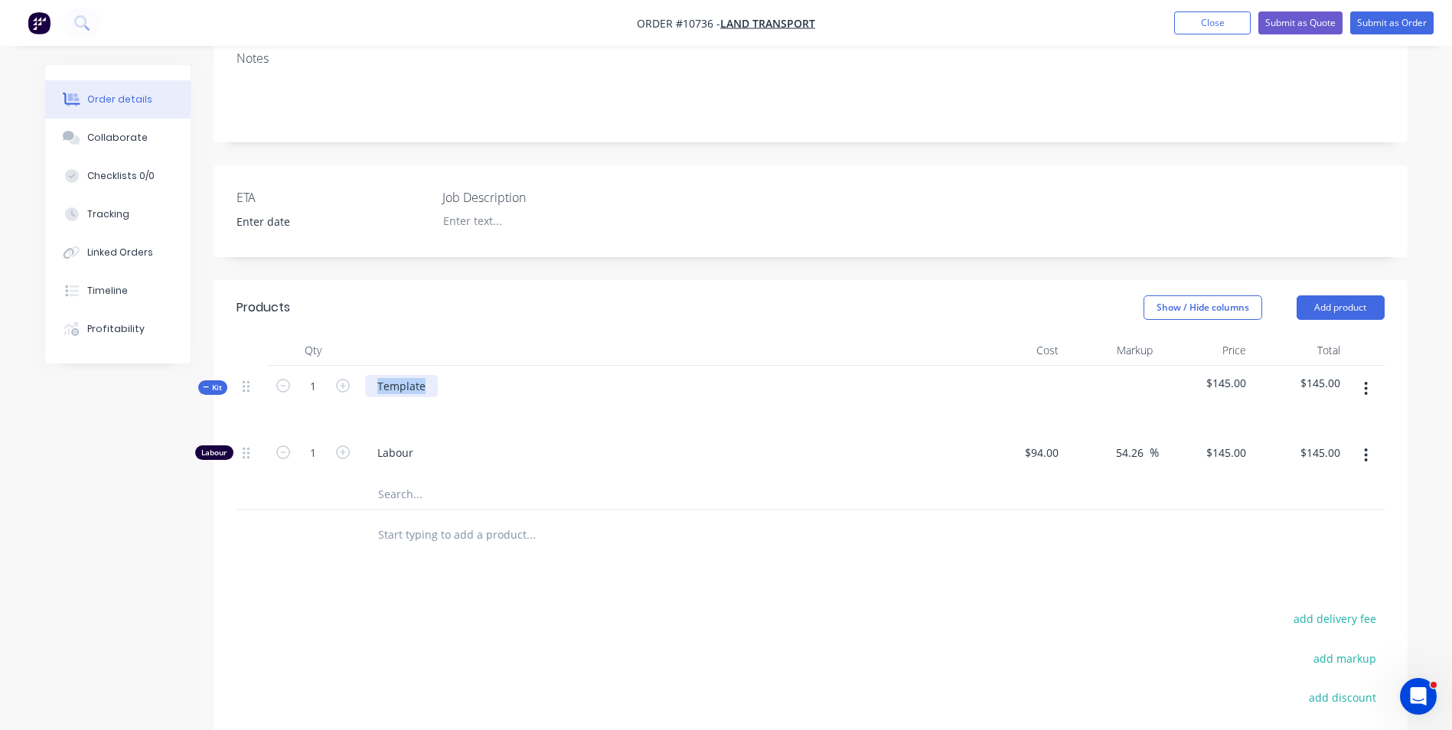
drag, startPoint x: 421, startPoint y: 364, endPoint x: 353, endPoint y: 382, distance: 70.4
click at [355, 374] on div "Kit 1 Template $145.00 $145.00" at bounding box center [811, 399] width 1148 height 67
paste div
click at [768, 488] on div at bounding box center [594, 494] width 459 height 31
click at [1096, 536] on div "Products Show / Hide columns Add product Qty Cost Markup Price Total Kit 1 Chai…" at bounding box center [811, 604] width 1194 height 648
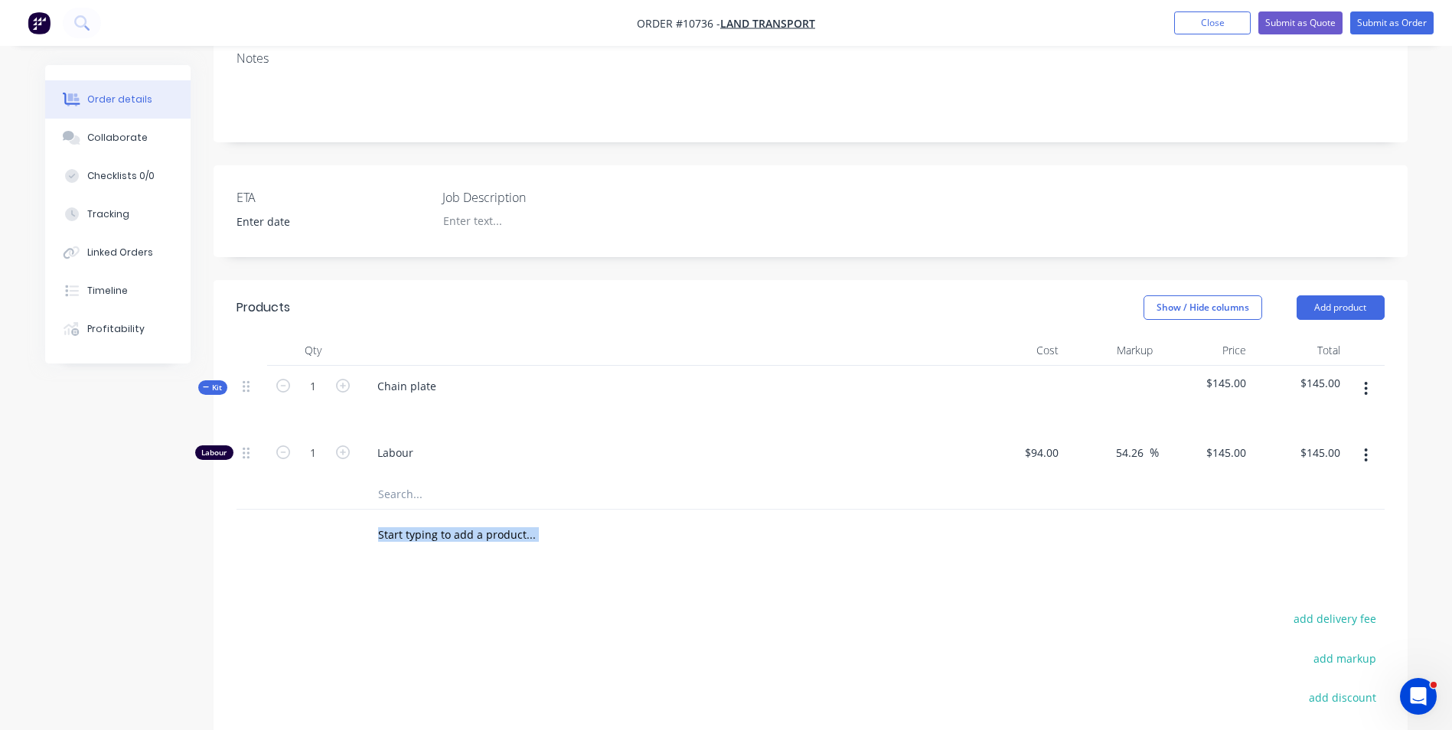
click at [1363, 375] on button "button" at bounding box center [1366, 389] width 36 height 28
click at [388, 479] on input "text" at bounding box center [530, 494] width 306 height 31
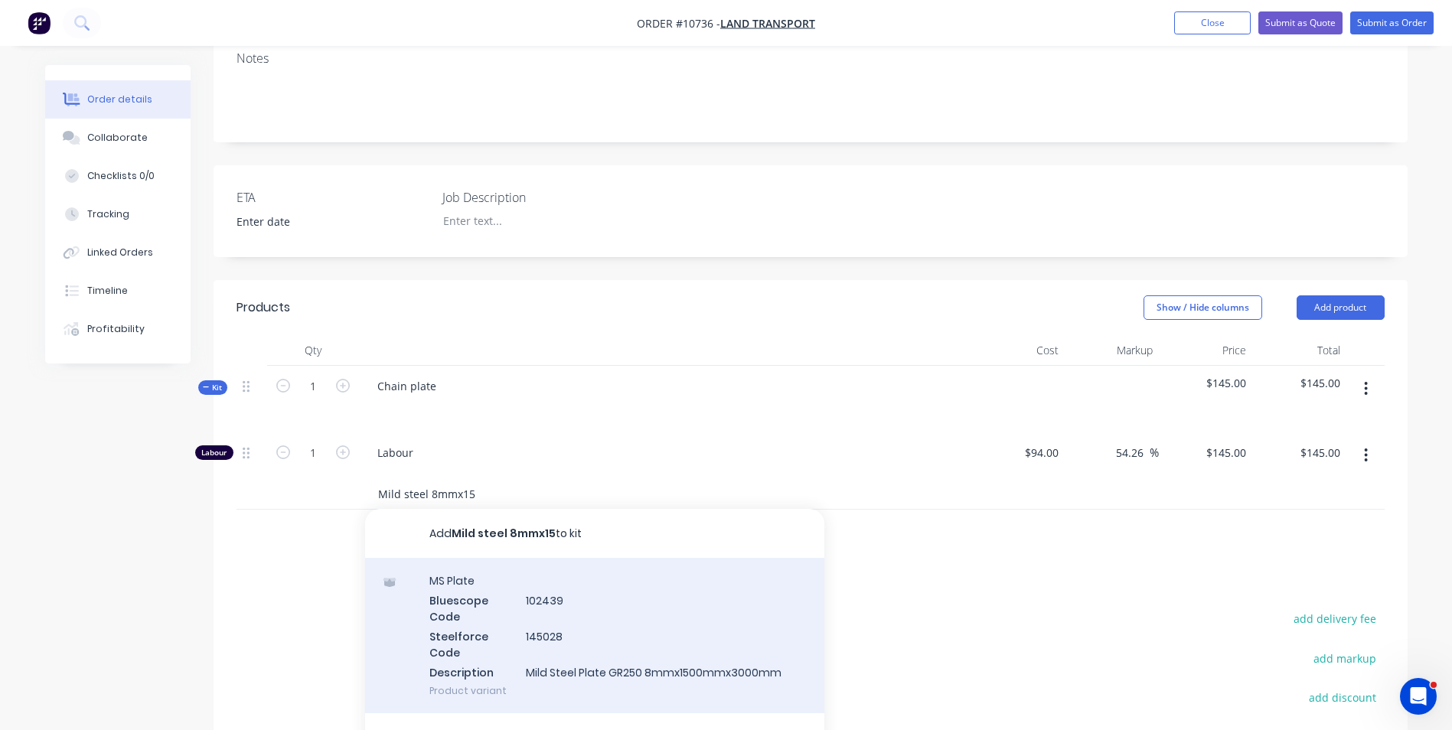
type input "Mild steel 8mmx15"
click at [615, 668] on div "MS Plate Bluescope Code 102439 Steelforce Code 145028 Description Mild Steel Pl…" at bounding box center [594, 635] width 459 height 155
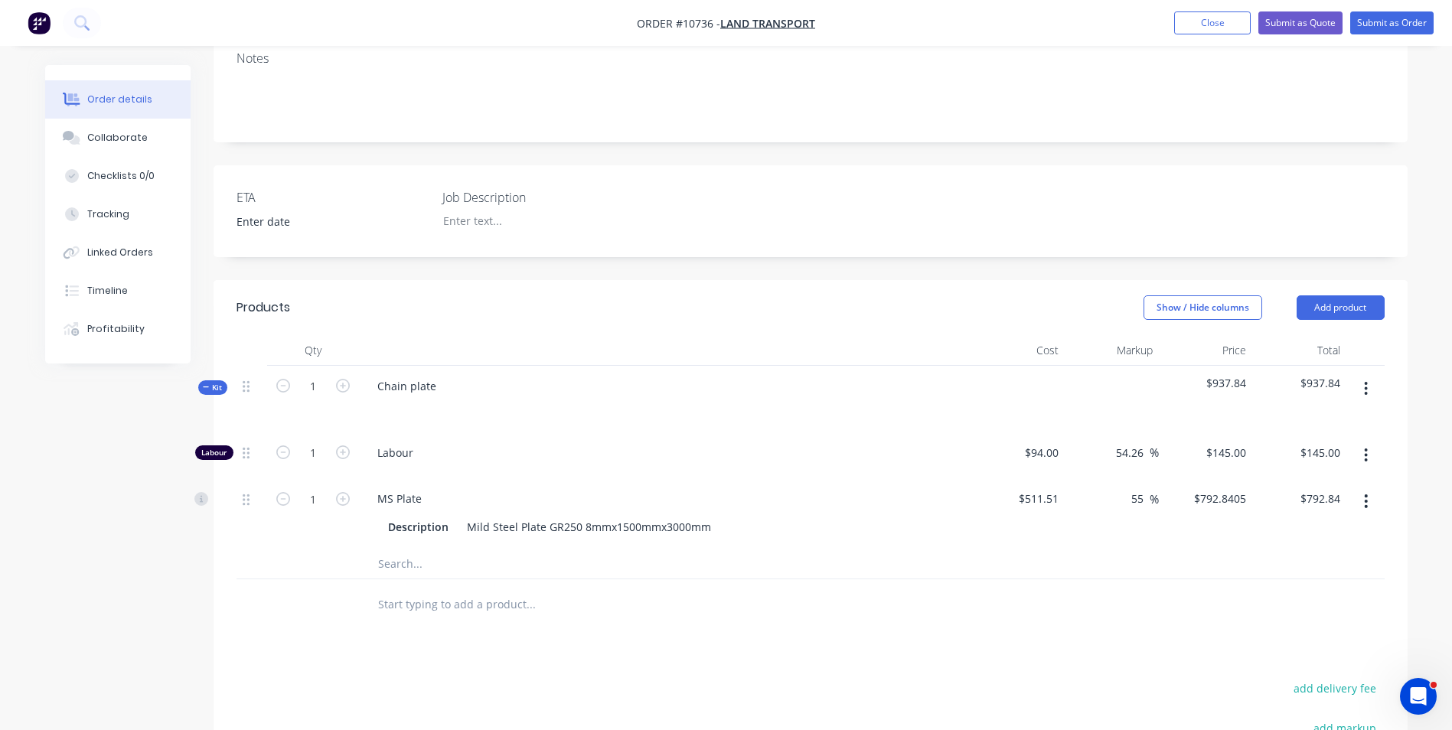
click at [1117, 610] on div "Products Show / Hide columns Add product Qty Cost Markup Price Total Kit 1 Chai…" at bounding box center [811, 638] width 1194 height 717
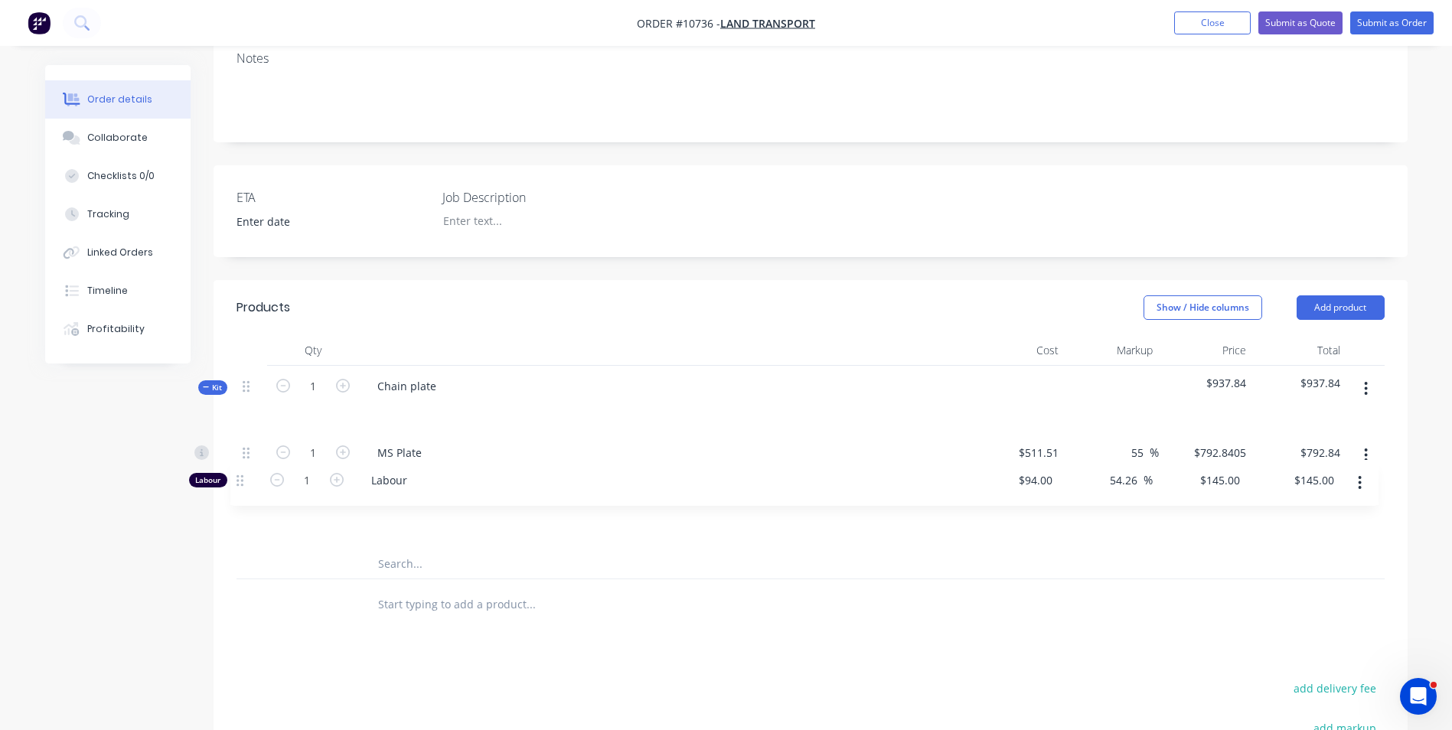
drag, startPoint x: 244, startPoint y: 435, endPoint x: 234, endPoint y: 508, distance: 74.2
click at [234, 508] on div "Qty Cost Markup Price Total Kit 1 Chain plate $937.84 $937.84 Labour 1 Labour $…" at bounding box center [811, 482] width 1194 height 295
click at [585, 589] on input "text" at bounding box center [530, 604] width 306 height 31
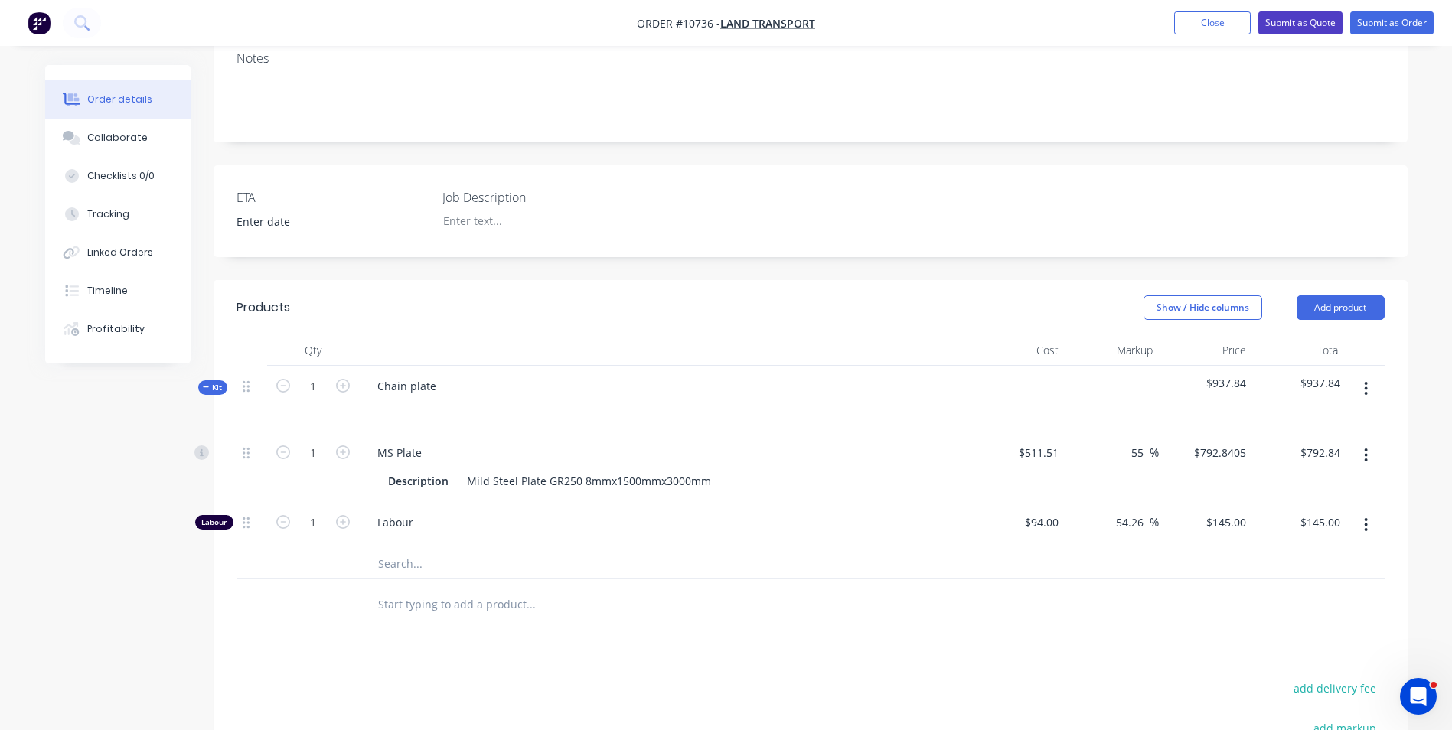
click at [1292, 23] on button "Submit as Quote" at bounding box center [1301, 22] width 84 height 23
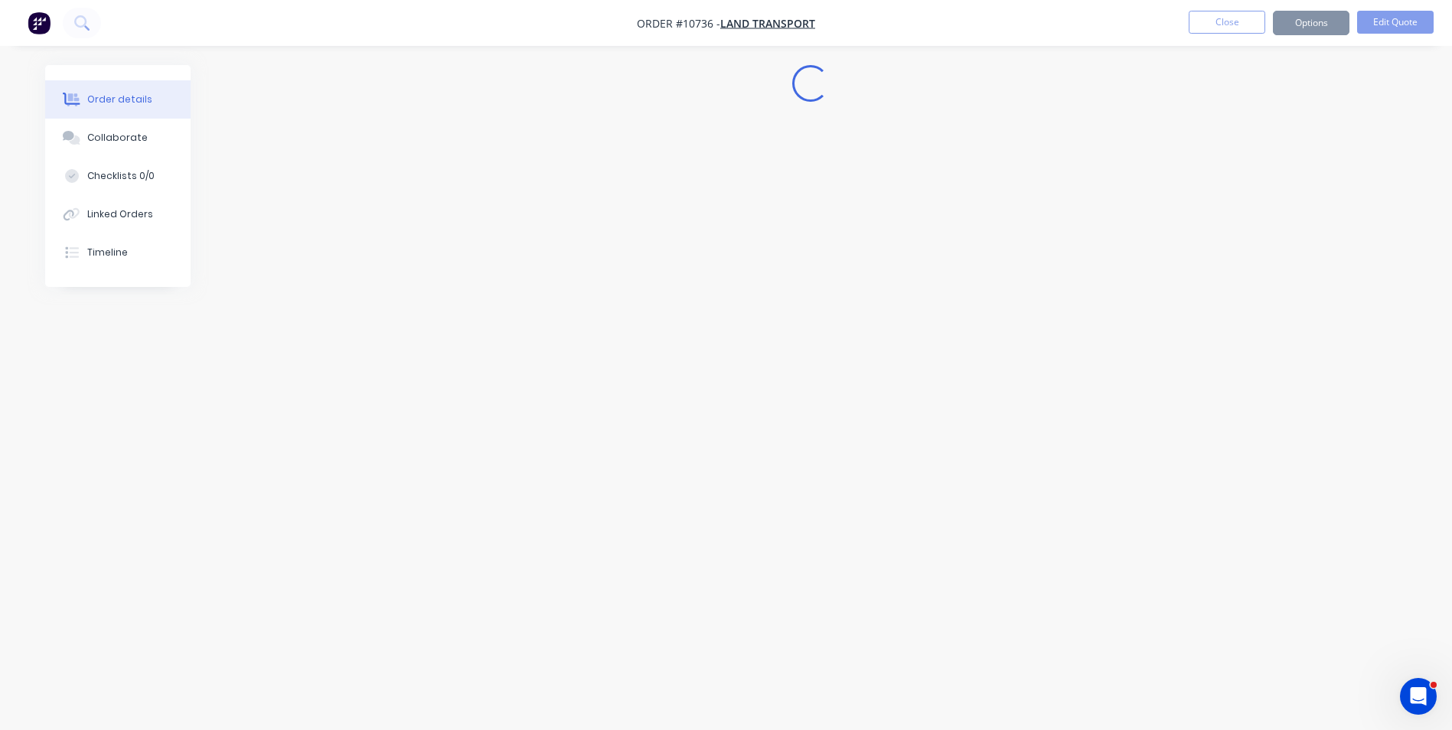
scroll to position [0, 0]
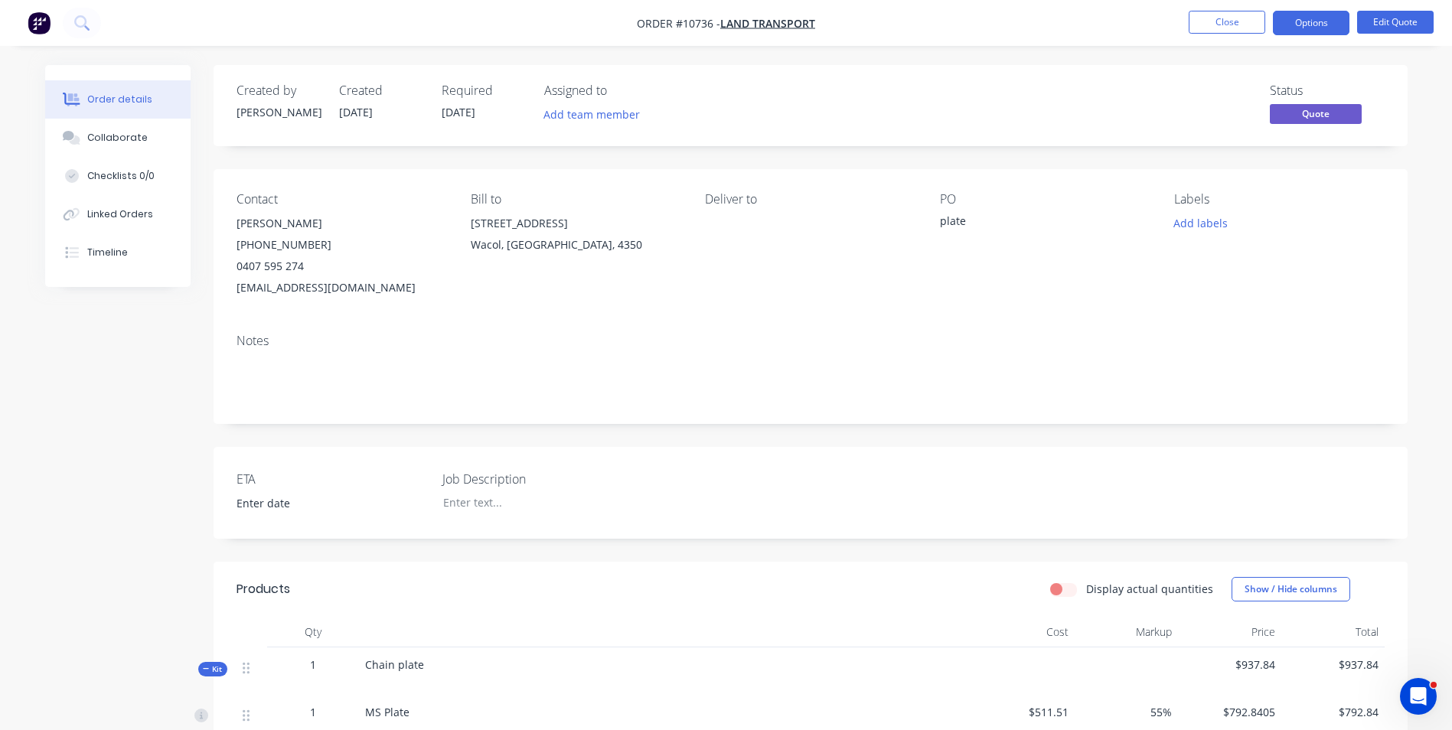
click at [884, 483] on div "ETA Job Description" at bounding box center [811, 493] width 1194 height 92
click at [936, 208] on div "Contact Jake Moore (07) 3727 5900 0407 595 274 workshop@landtransport.com.au Bi…" at bounding box center [811, 245] width 1194 height 152
click at [940, 224] on div "plate" at bounding box center [1035, 223] width 191 height 21
click at [944, 227] on div "plate" at bounding box center [1035, 223] width 191 height 21
click at [946, 219] on div "plate" at bounding box center [1035, 223] width 191 height 21
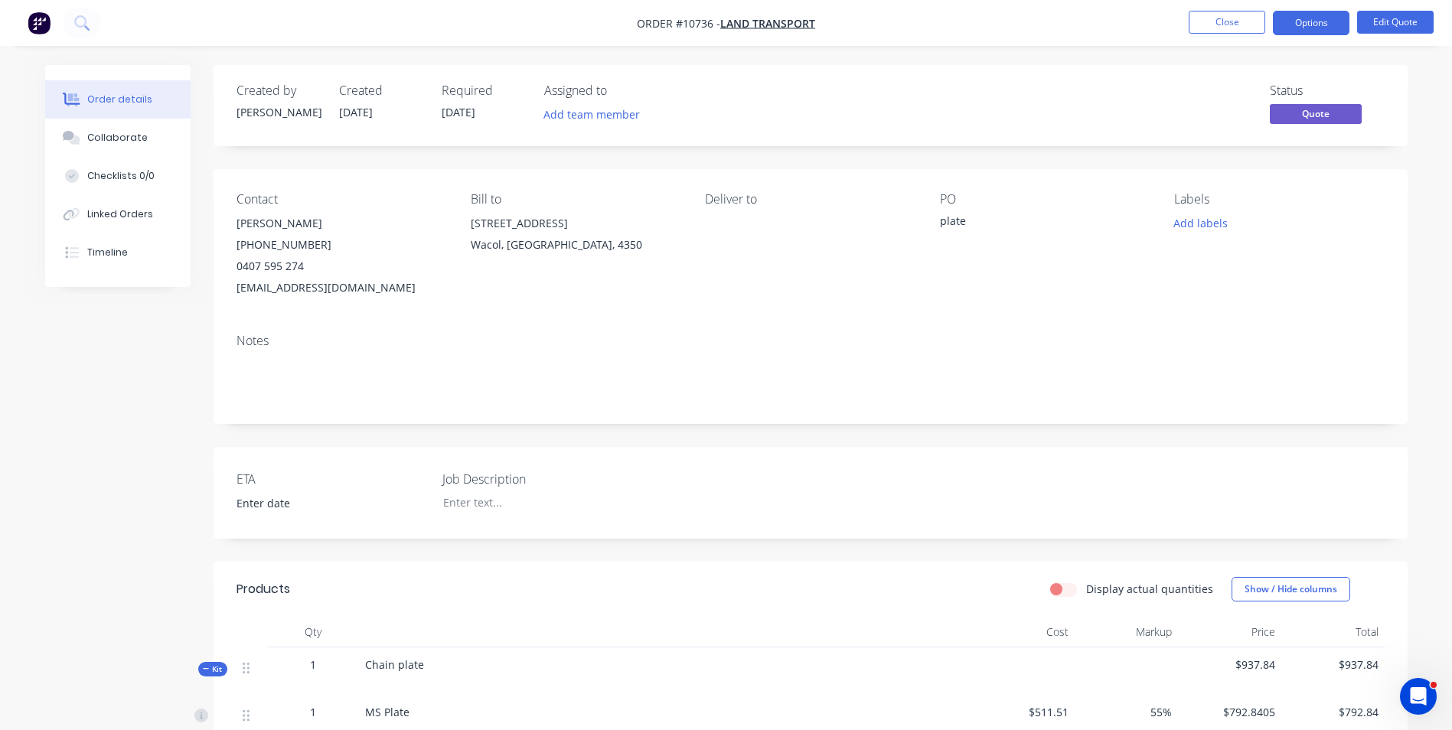
click at [944, 221] on div "plate" at bounding box center [1035, 223] width 191 height 21
click at [940, 224] on div "plate" at bounding box center [1035, 223] width 191 height 21
drag, startPoint x: 940, startPoint y: 224, endPoint x: 949, endPoint y: 227, distance: 9.0
click at [949, 226] on div "plate" at bounding box center [1035, 223] width 191 height 21
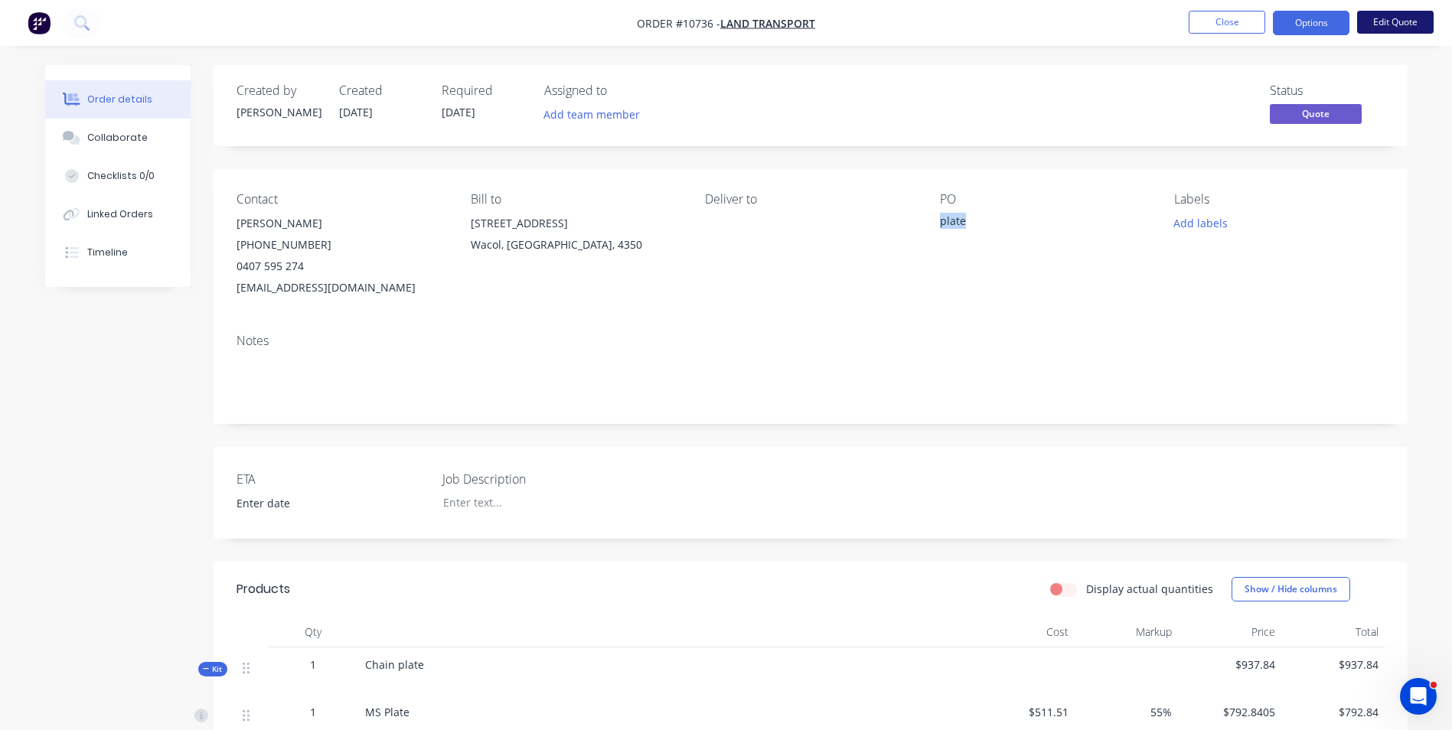
click at [1380, 29] on button "Edit Quote" at bounding box center [1395, 22] width 77 height 23
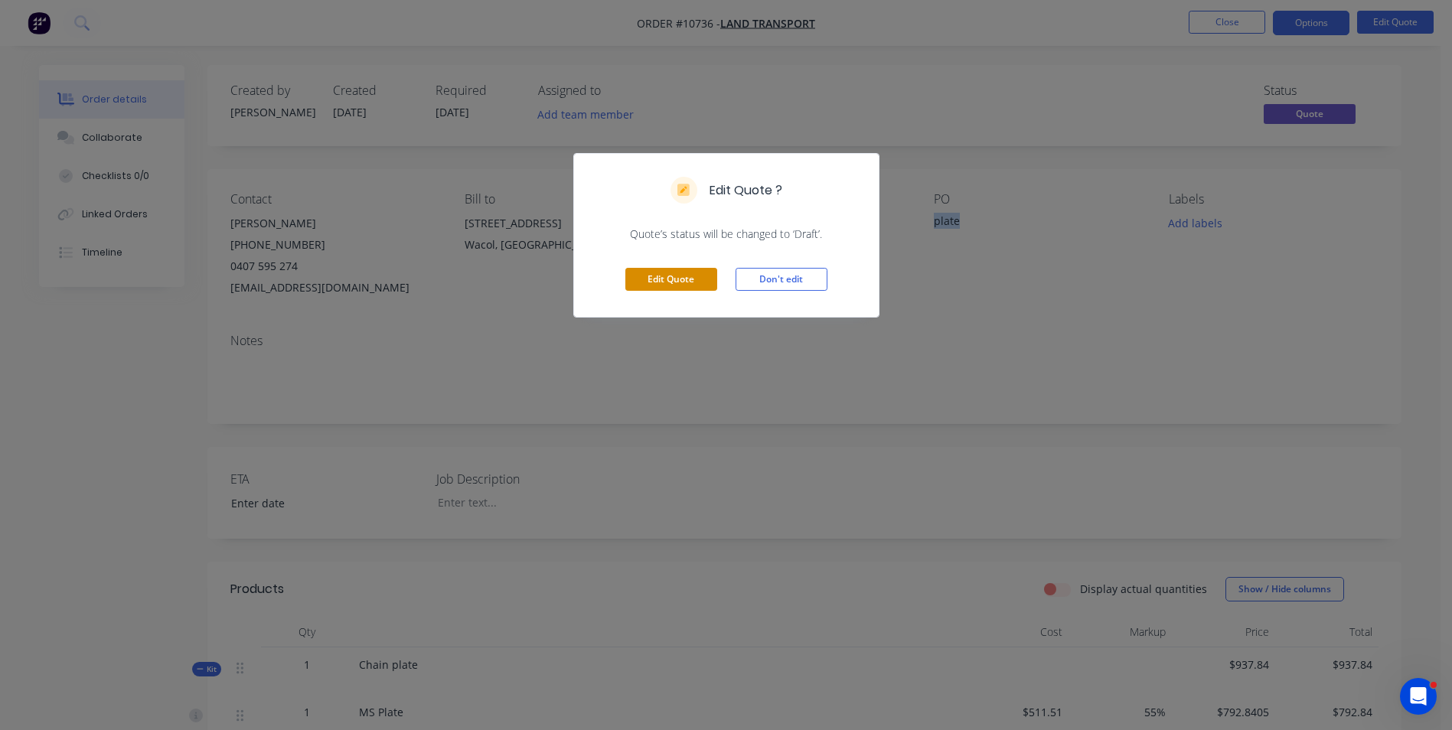
click at [692, 271] on button "Edit Quote" at bounding box center [671, 279] width 92 height 23
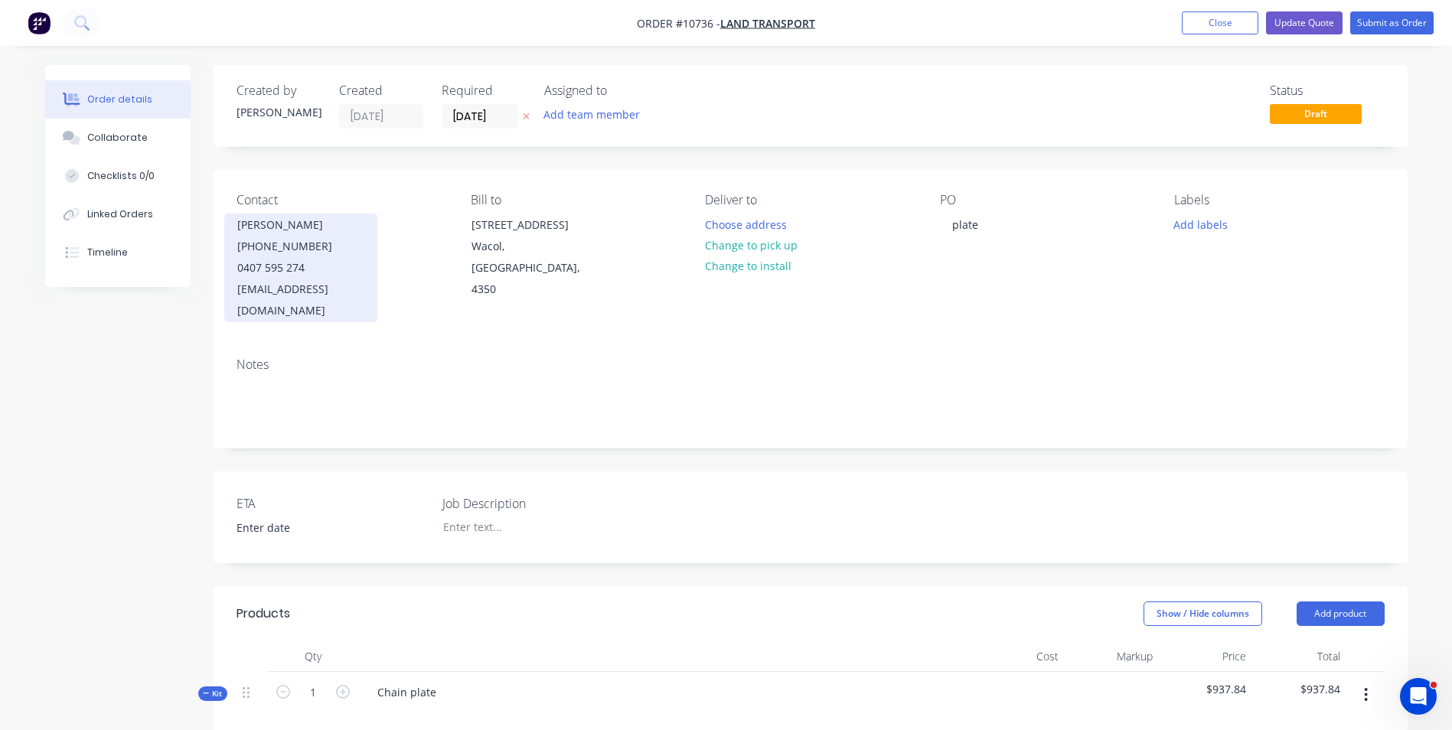
click at [321, 245] on div "(07) 3727 5900" at bounding box center [300, 246] width 127 height 21
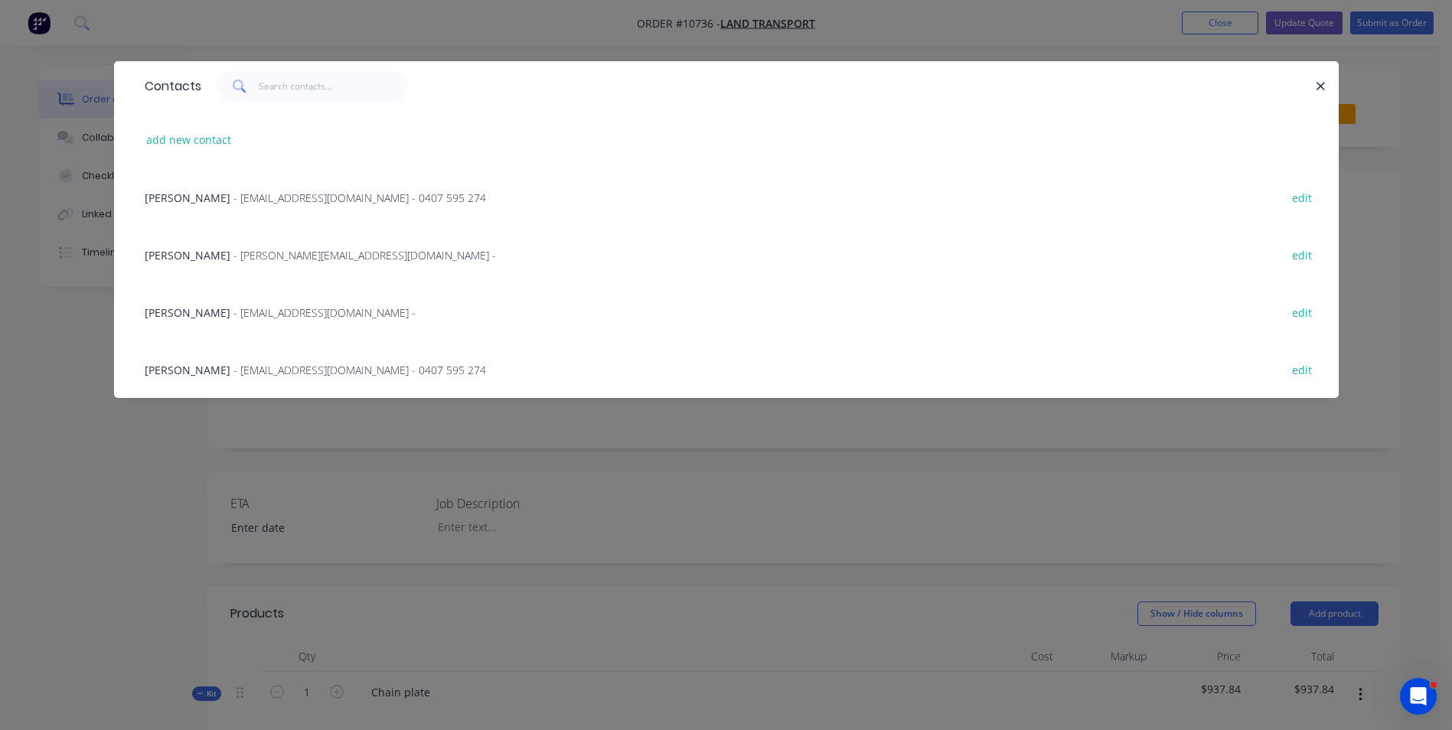
click at [1328, 87] on button "button" at bounding box center [1321, 86] width 19 height 19
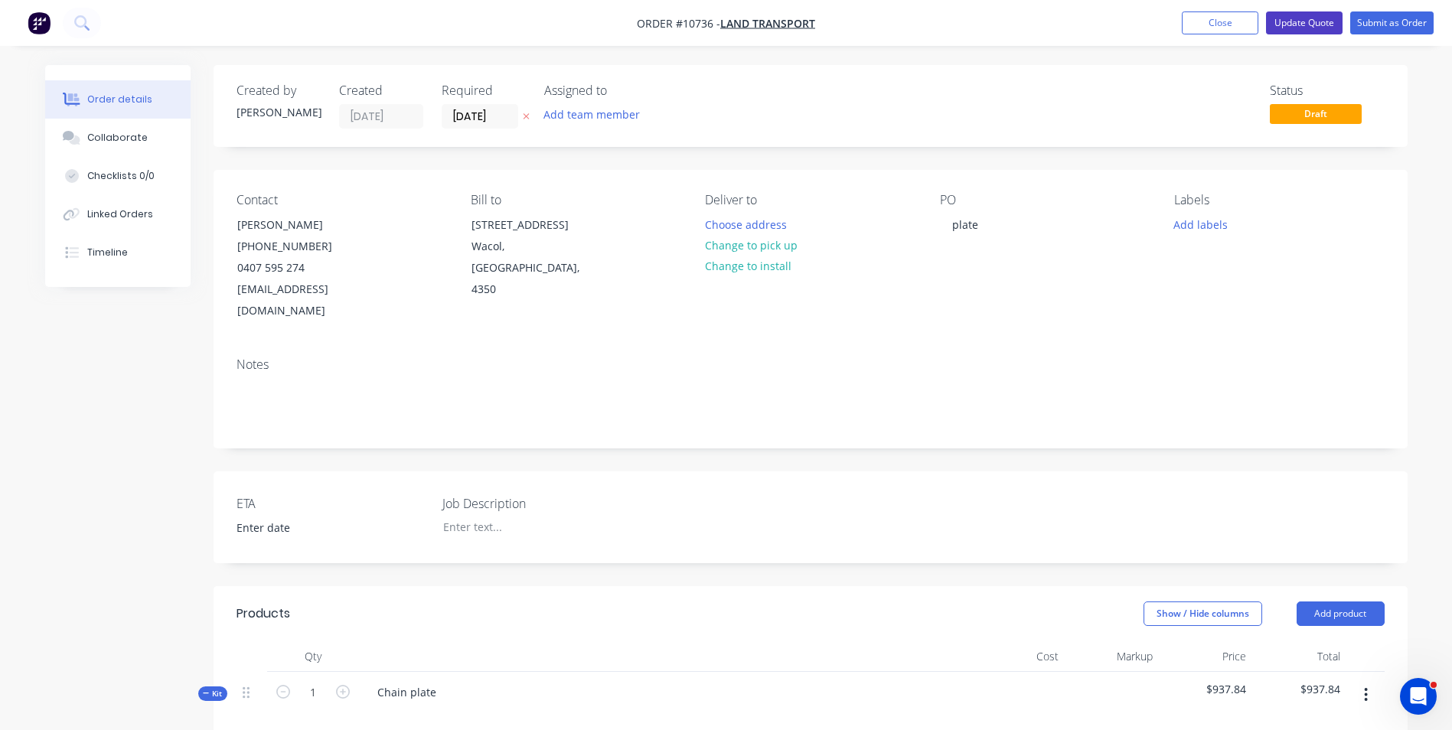
click at [1296, 29] on button "Update Quote" at bounding box center [1304, 22] width 77 height 23
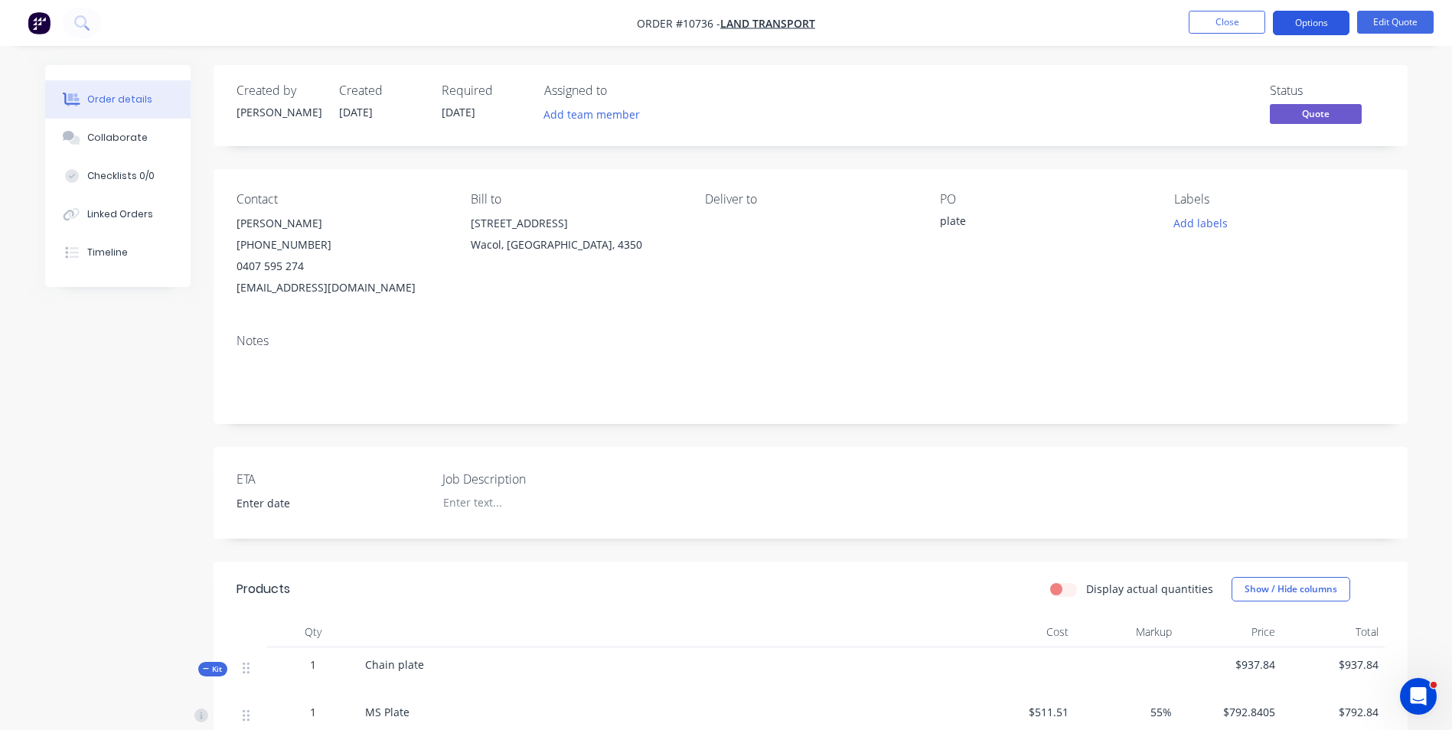
click at [1307, 24] on button "Options" at bounding box center [1311, 23] width 77 height 24
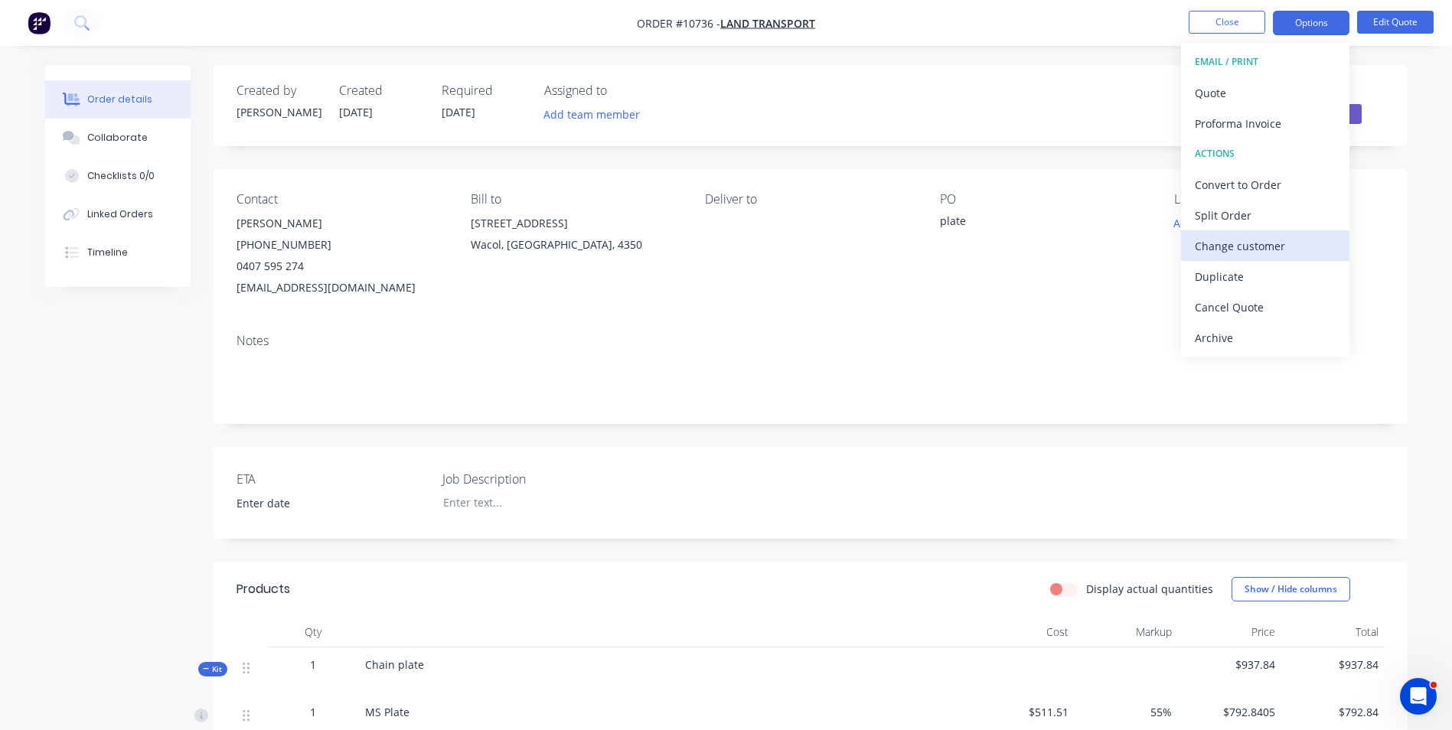
click at [1282, 239] on div "Change customer" at bounding box center [1265, 246] width 141 height 22
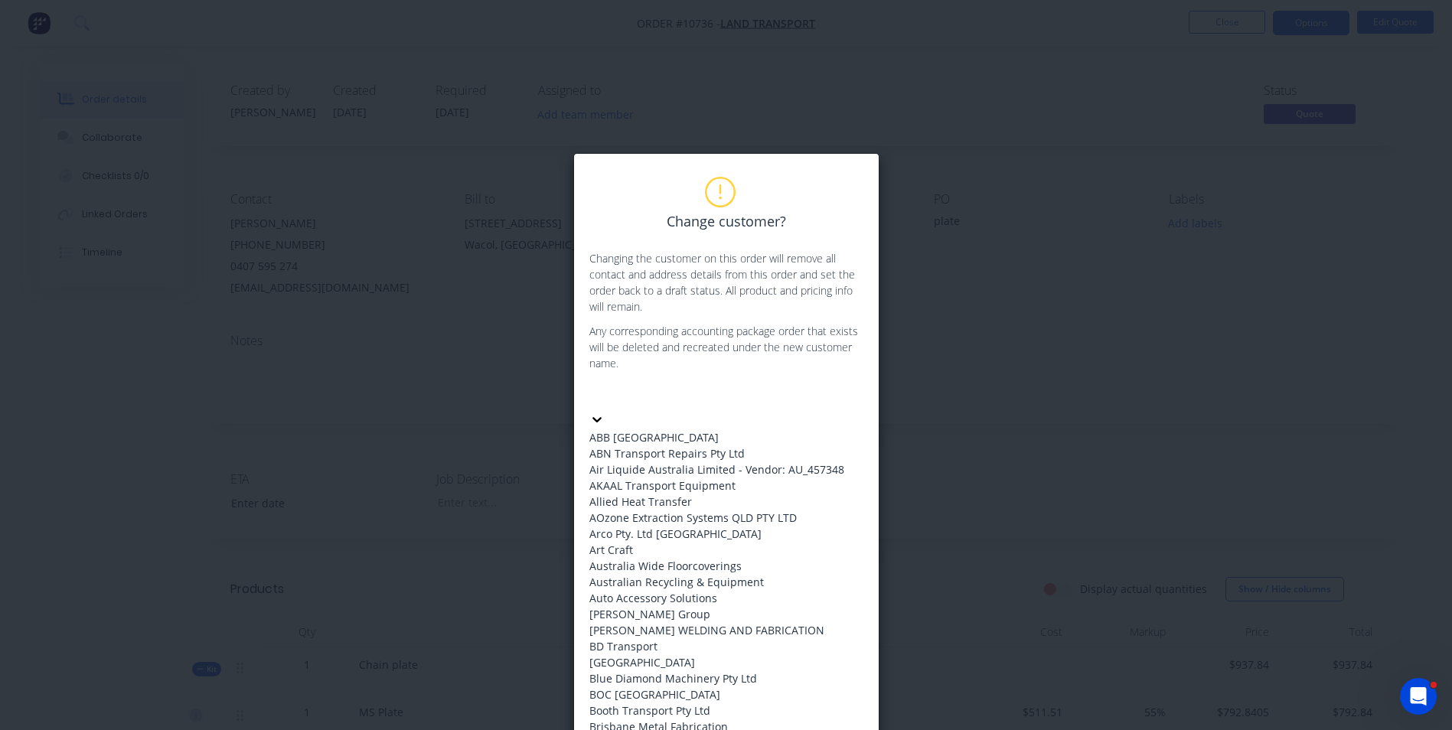
click at [672, 394] on div at bounding box center [704, 395] width 220 height 19
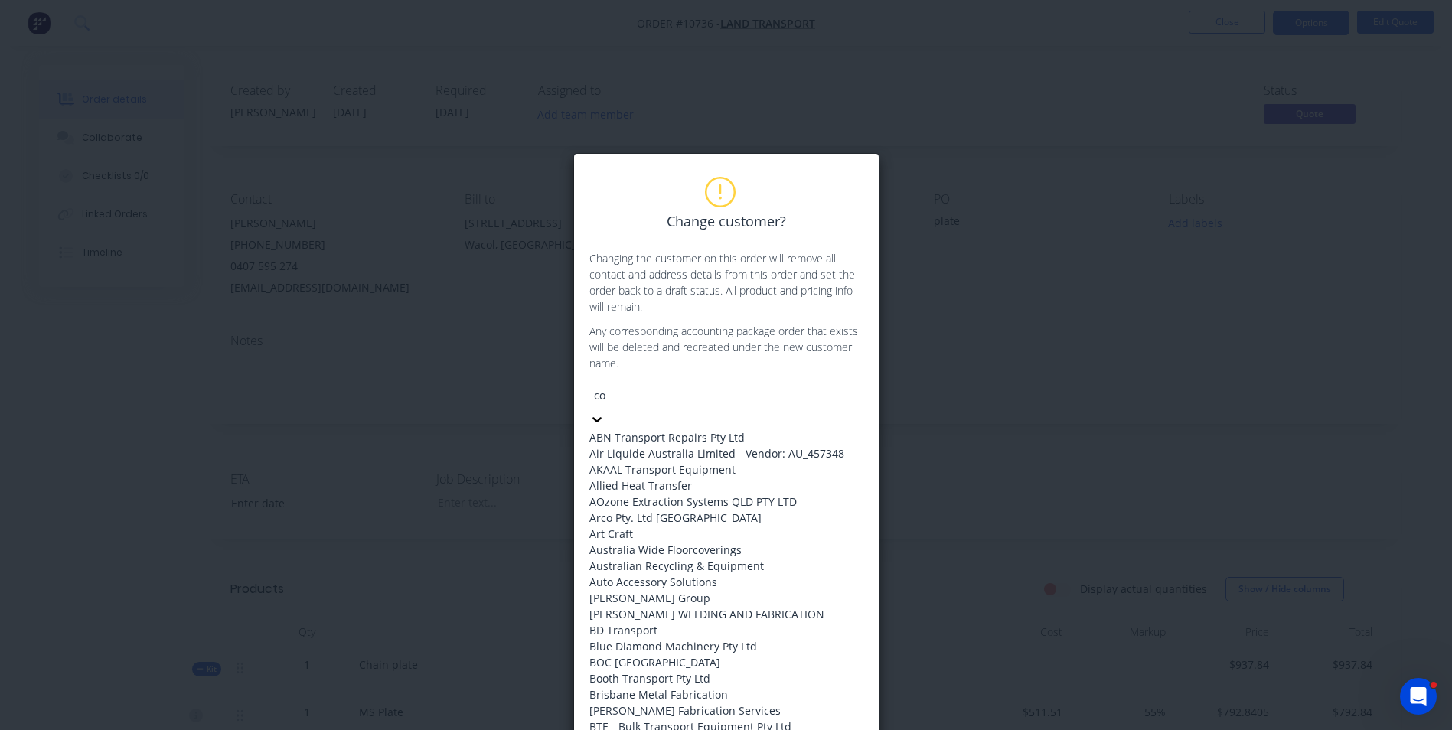
type input "cod"
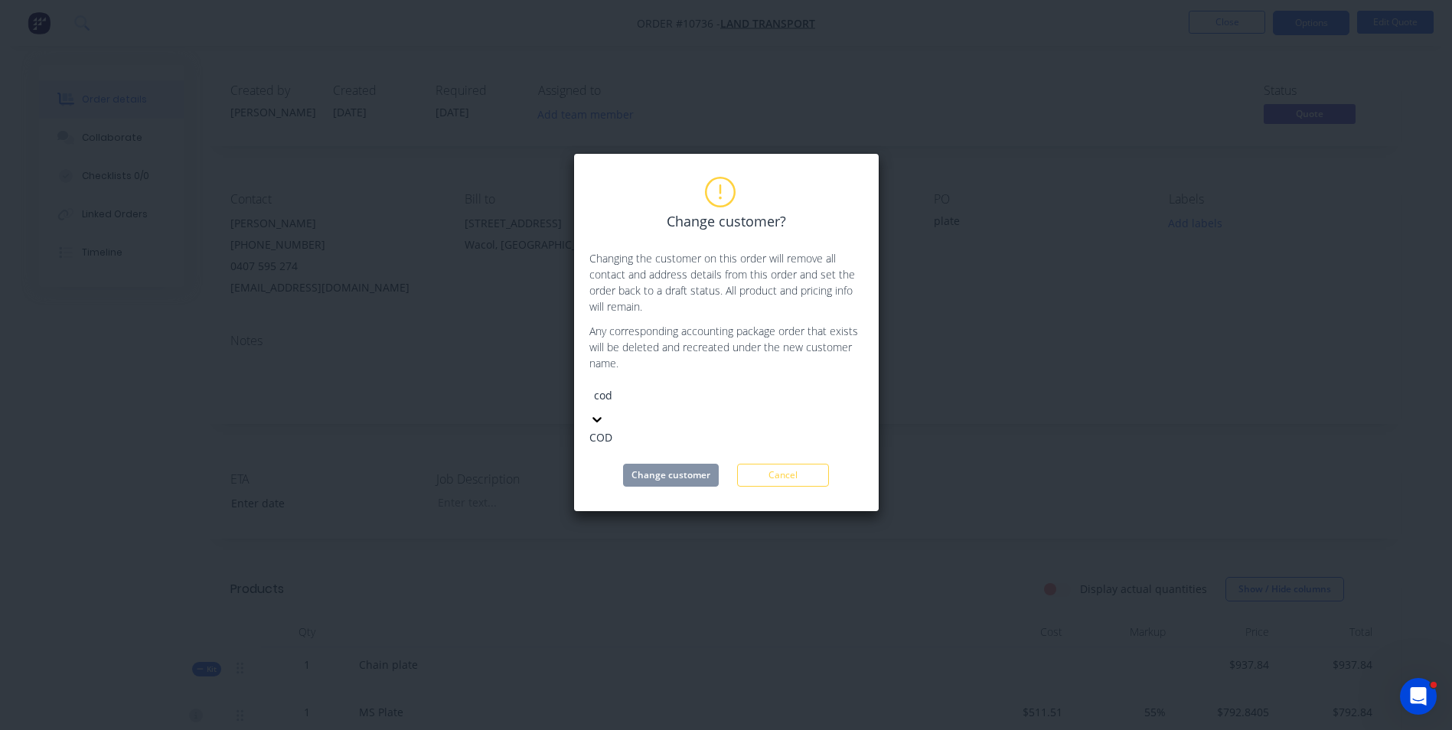
click at [611, 436] on div "COD" at bounding box center [705, 438] width 230 height 16
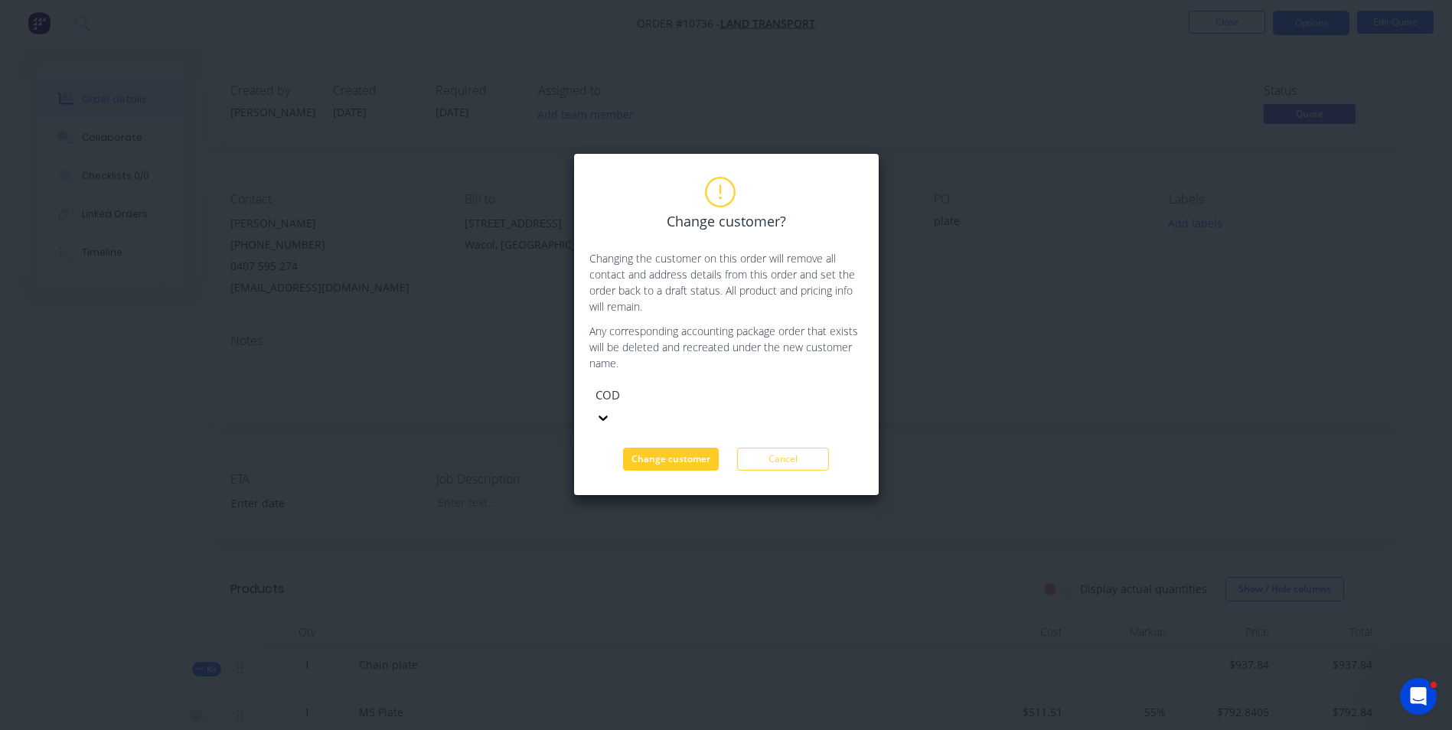
click at [675, 448] on button "Change customer" at bounding box center [671, 459] width 96 height 23
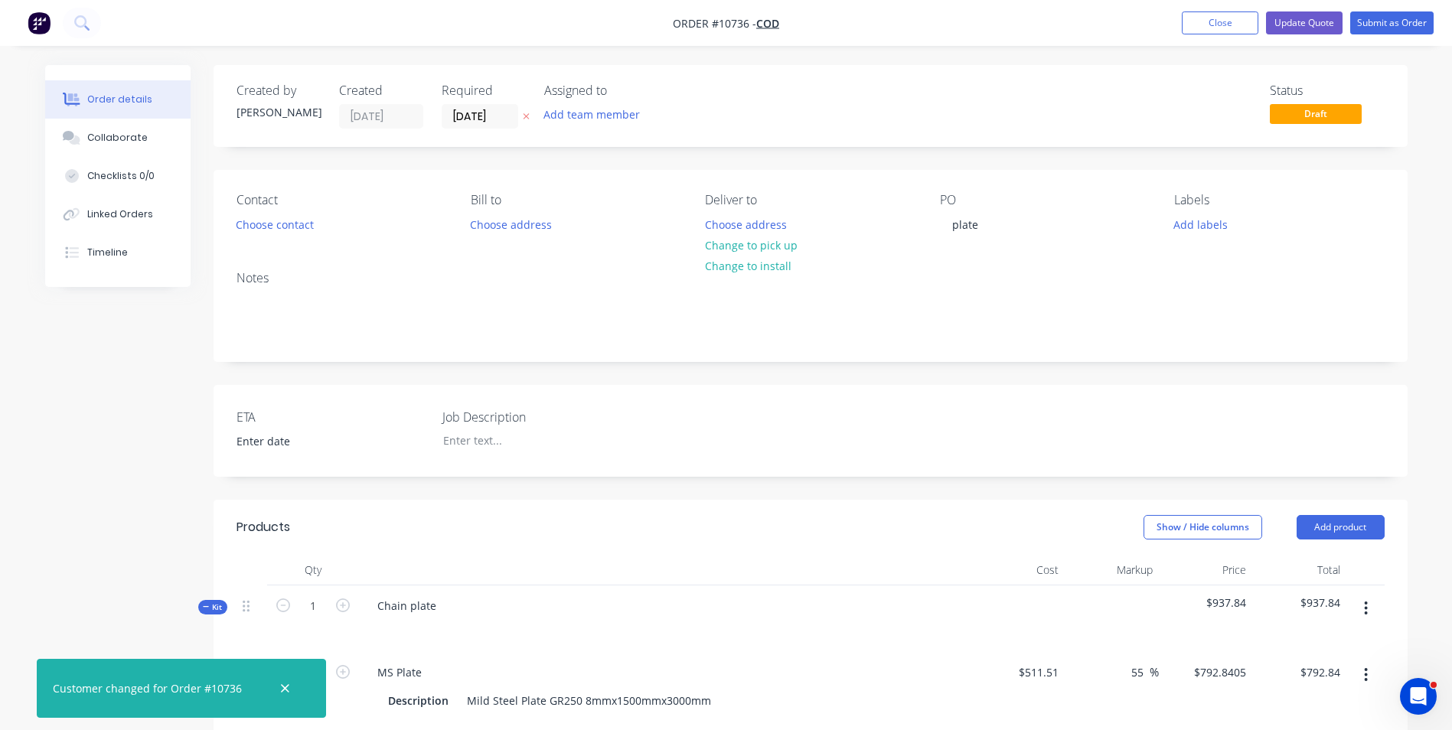
click at [250, 279] on div "Notes" at bounding box center [811, 278] width 1148 height 15
click at [292, 230] on button "Choose contact" at bounding box center [274, 224] width 94 height 21
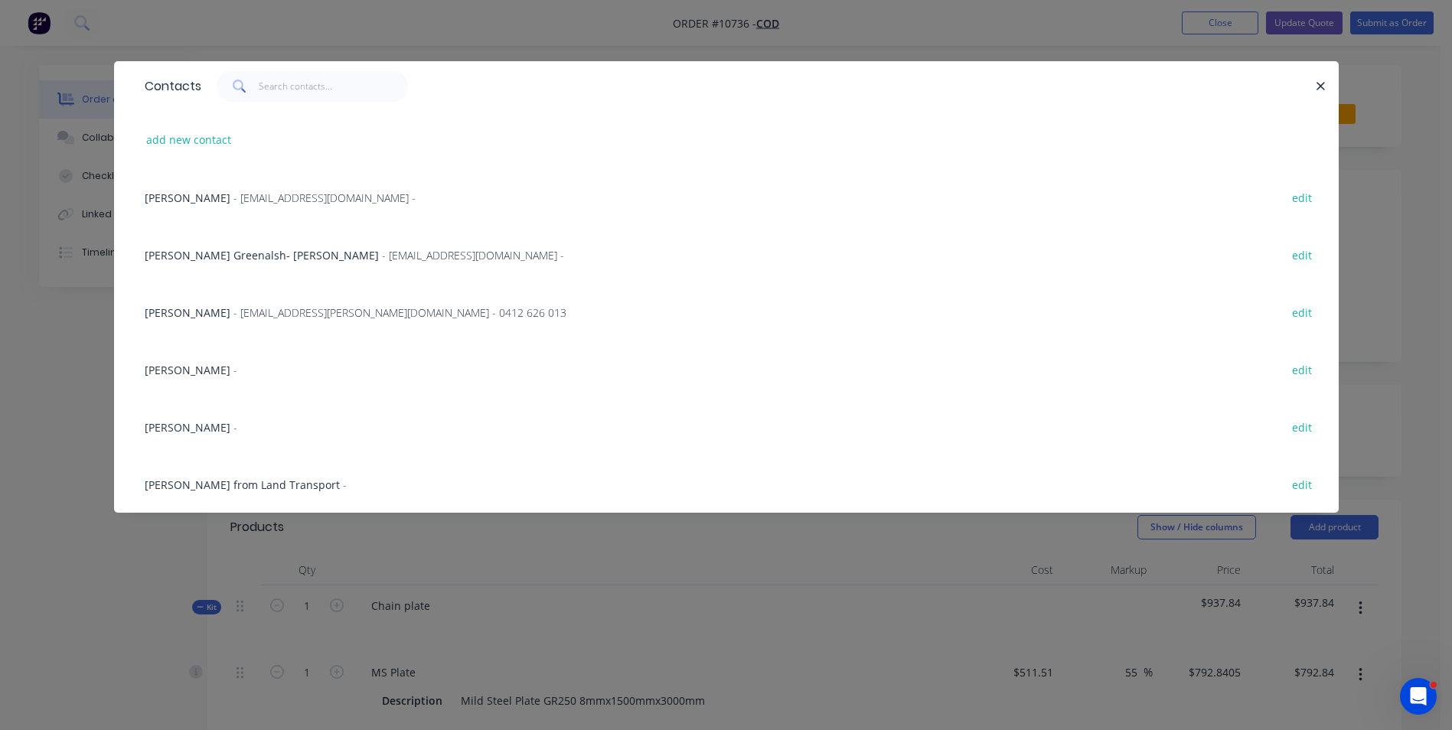
click at [232, 481] on span "[PERSON_NAME] from Land Transport" at bounding box center [242, 485] width 195 height 15
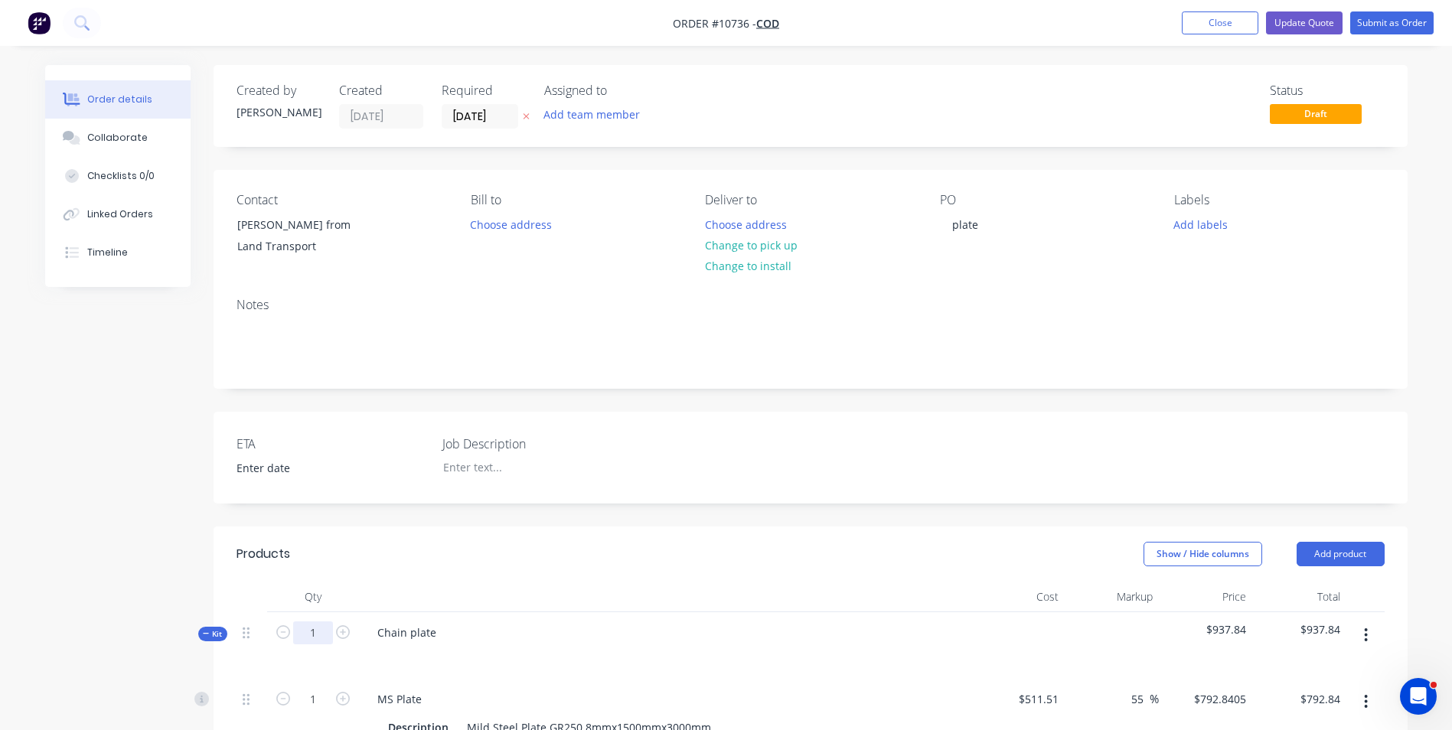
click at [325, 641] on input "1" at bounding box center [313, 633] width 40 height 23
type input "16"
type input "$12,685.45"
type input "16"
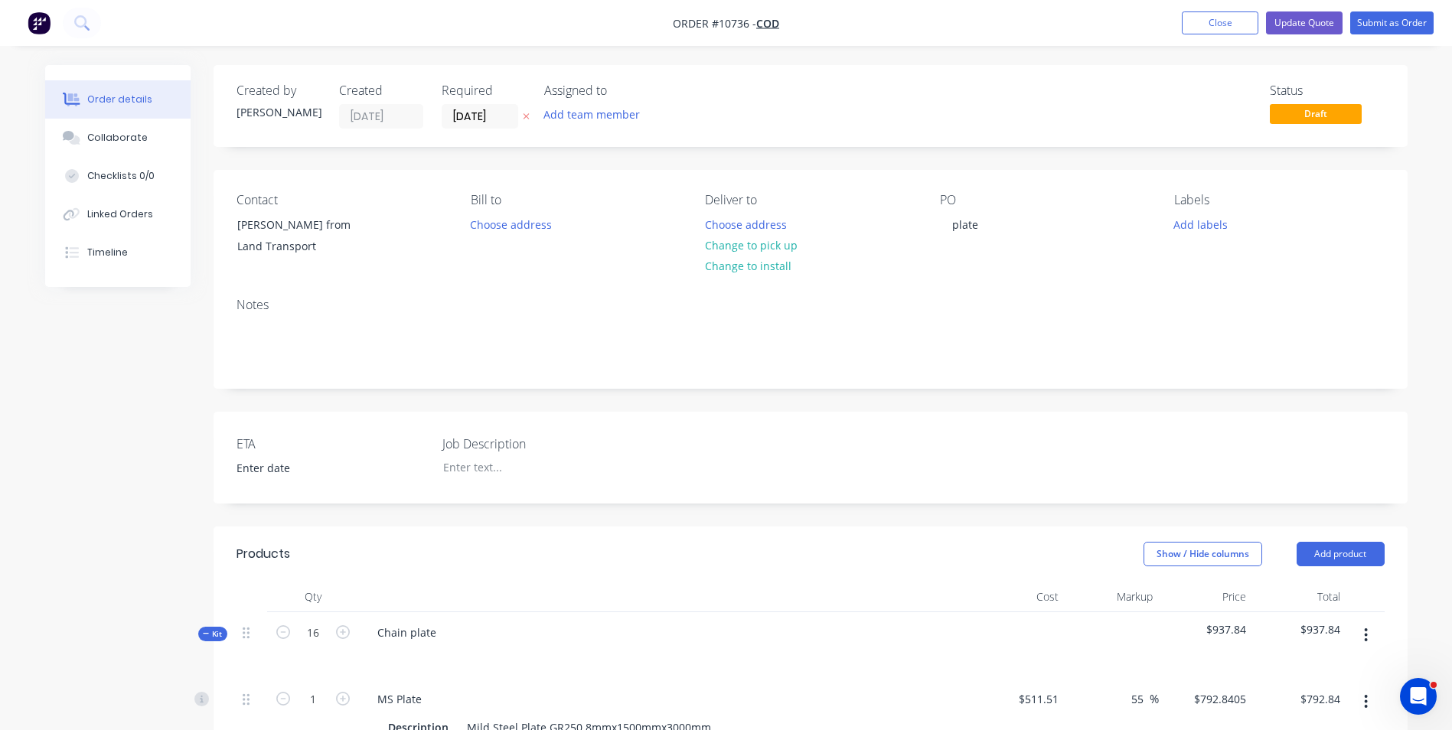
type input "$2,320.00"
click at [481, 659] on div at bounding box center [665, 655] width 600 height 22
click at [328, 697] on input "16" at bounding box center [313, 699] width 40 height 23
type input "0.5"
type input "$396.42"
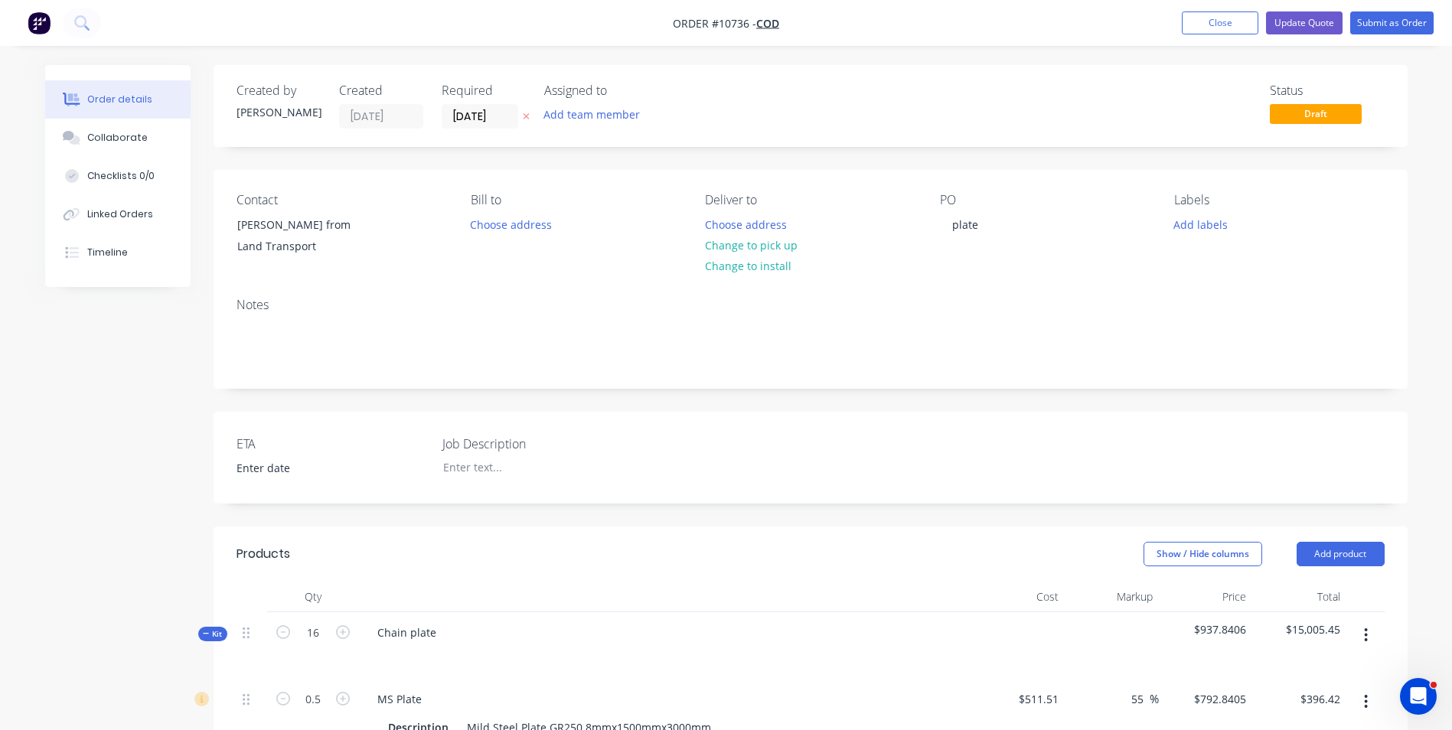
click at [705, 619] on div "Chain plate" at bounding box center [665, 645] width 612 height 67
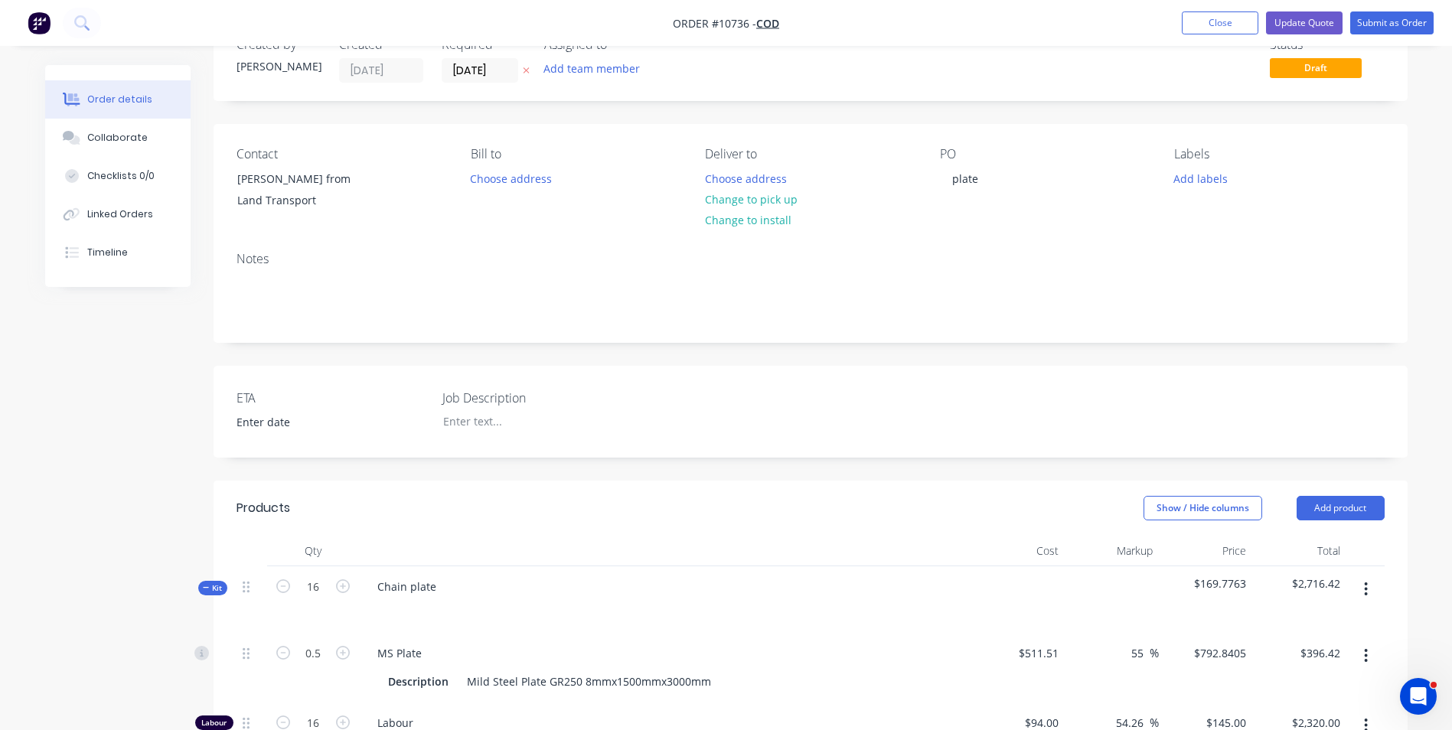
scroll to position [230, 0]
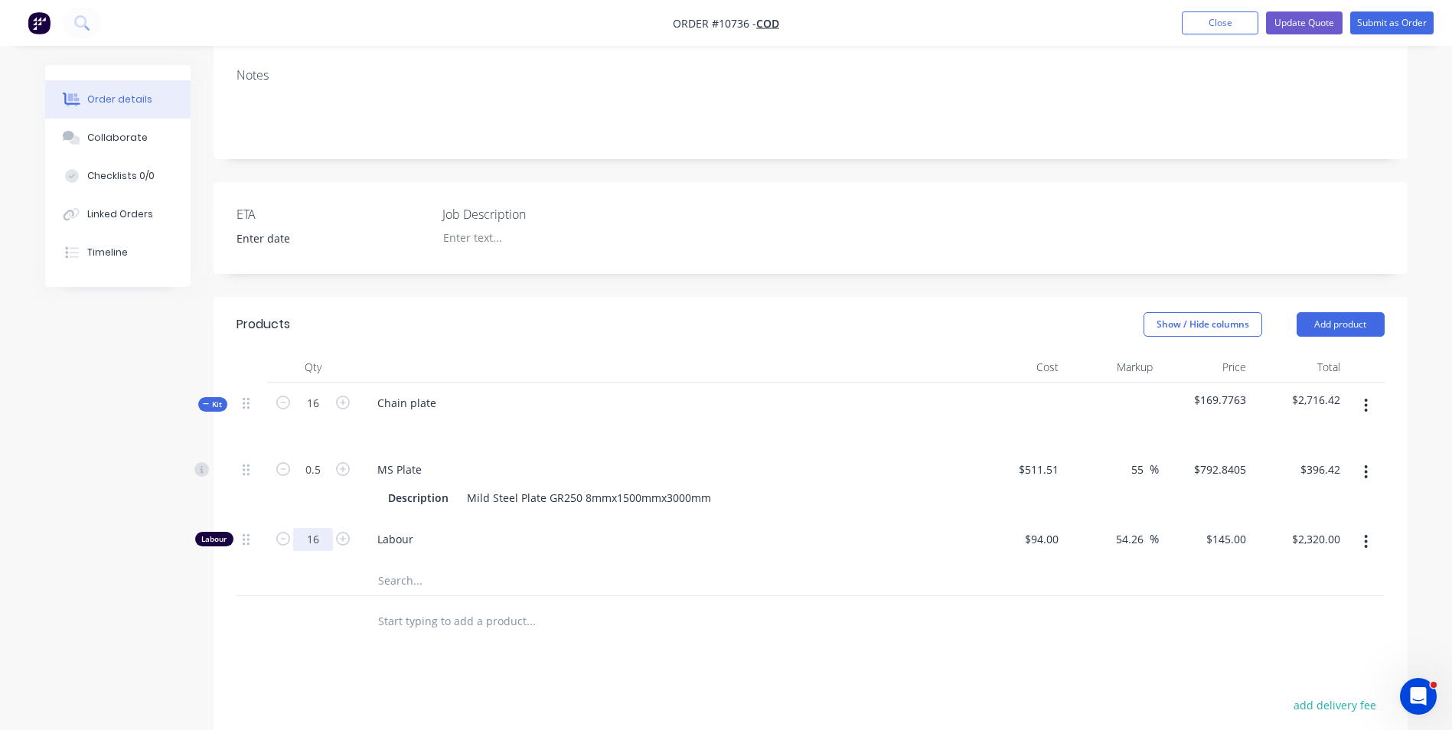
click at [320, 482] on input "16" at bounding box center [313, 470] width 40 height 23
click at [388, 577] on input "text" at bounding box center [530, 580] width 306 height 31
type input "plasma cut cos"
click at [678, 694] on div "Plasma cut cos t Product" at bounding box center [594, 677] width 459 height 64
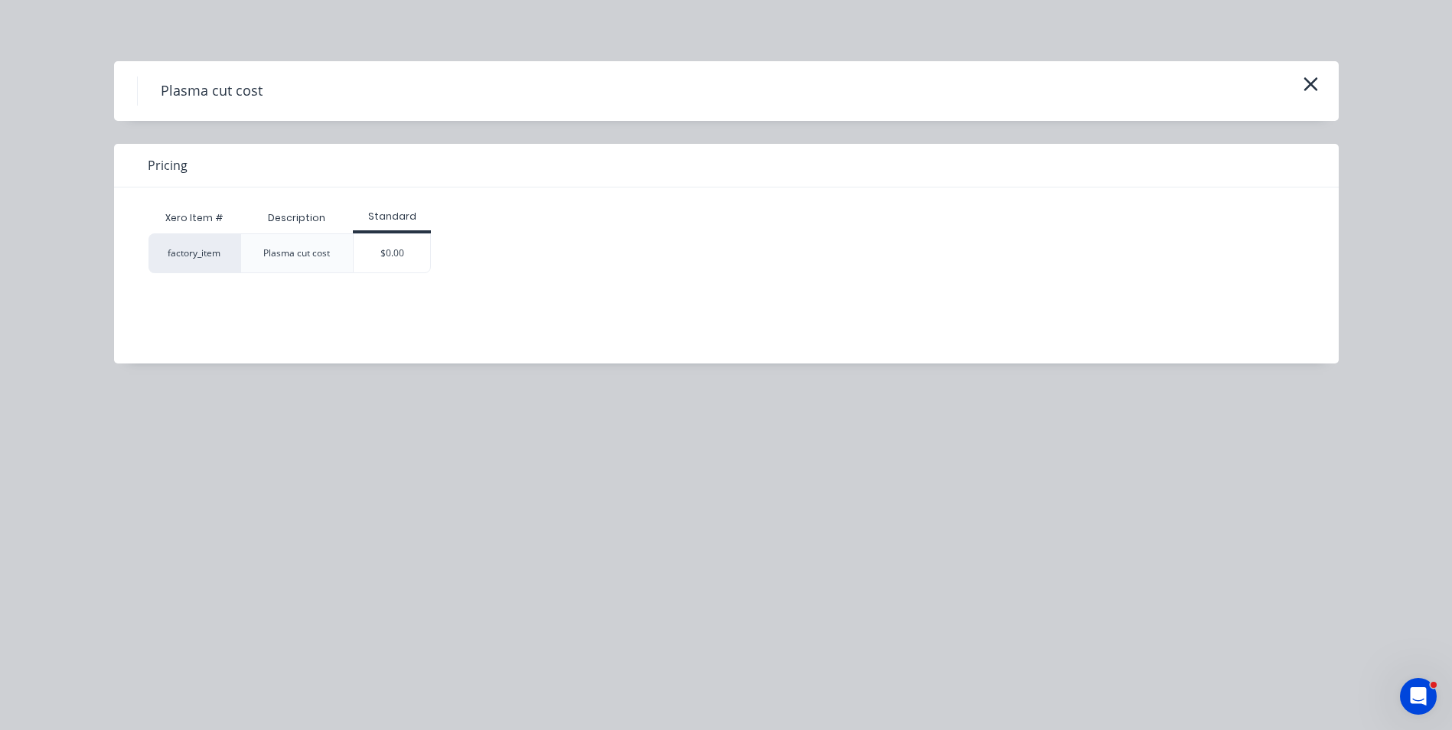
click at [361, 250] on div "$0.00" at bounding box center [392, 253] width 77 height 38
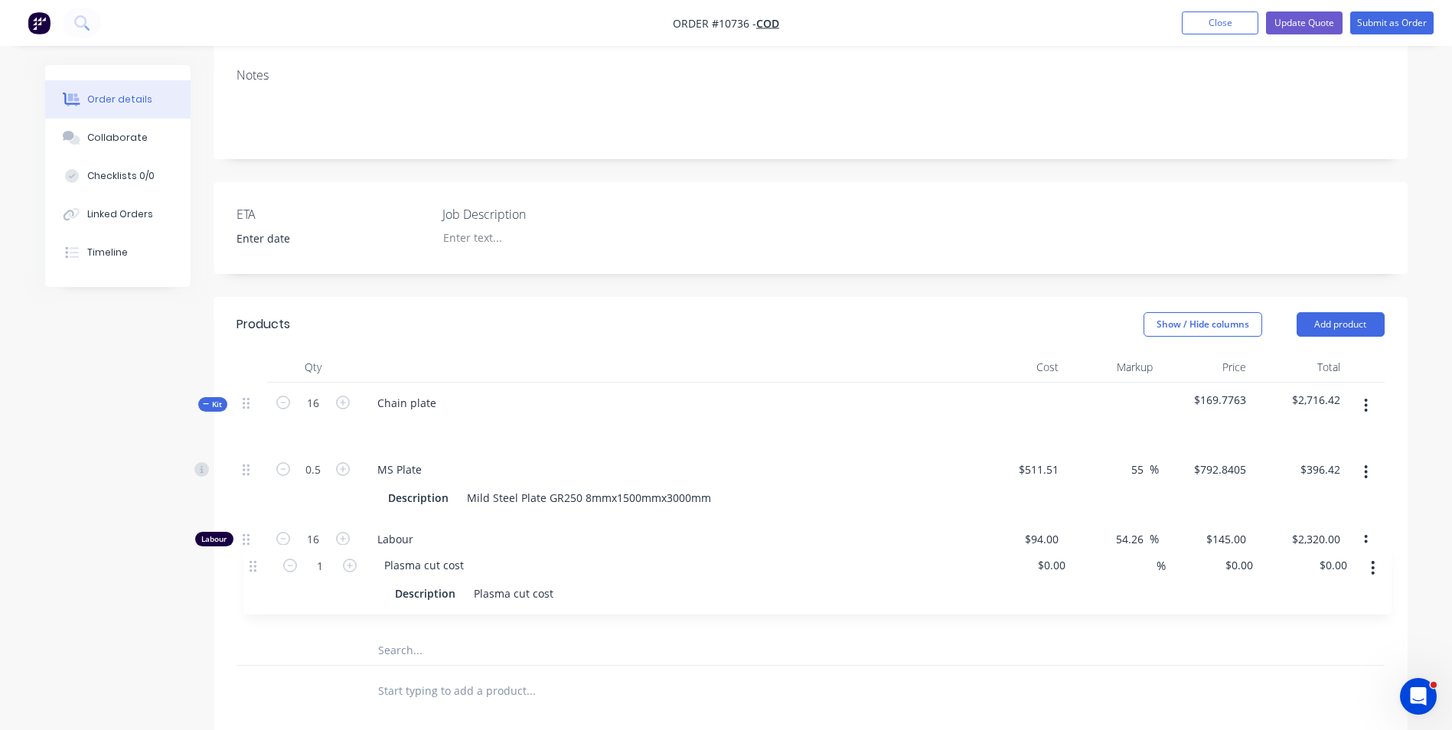
scroll to position [234, 0]
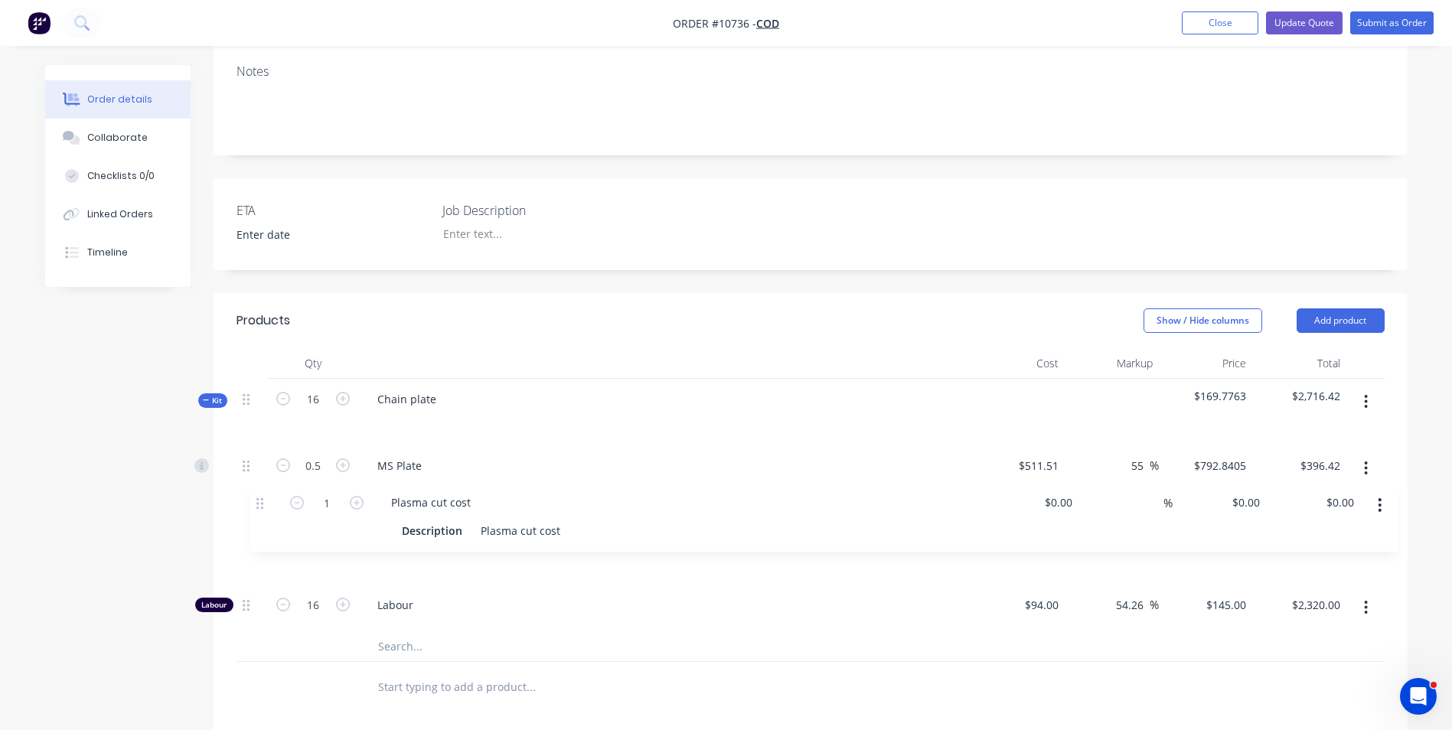
drag, startPoint x: 244, startPoint y: 583, endPoint x: 242, endPoint y: 510, distance: 73.5
click at [247, 510] on div "0.5 MS Plate Description Mild Steel Plate GR250 8mmx1500mmx3000mm $511.51 $511.…" at bounding box center [811, 539] width 1148 height 186
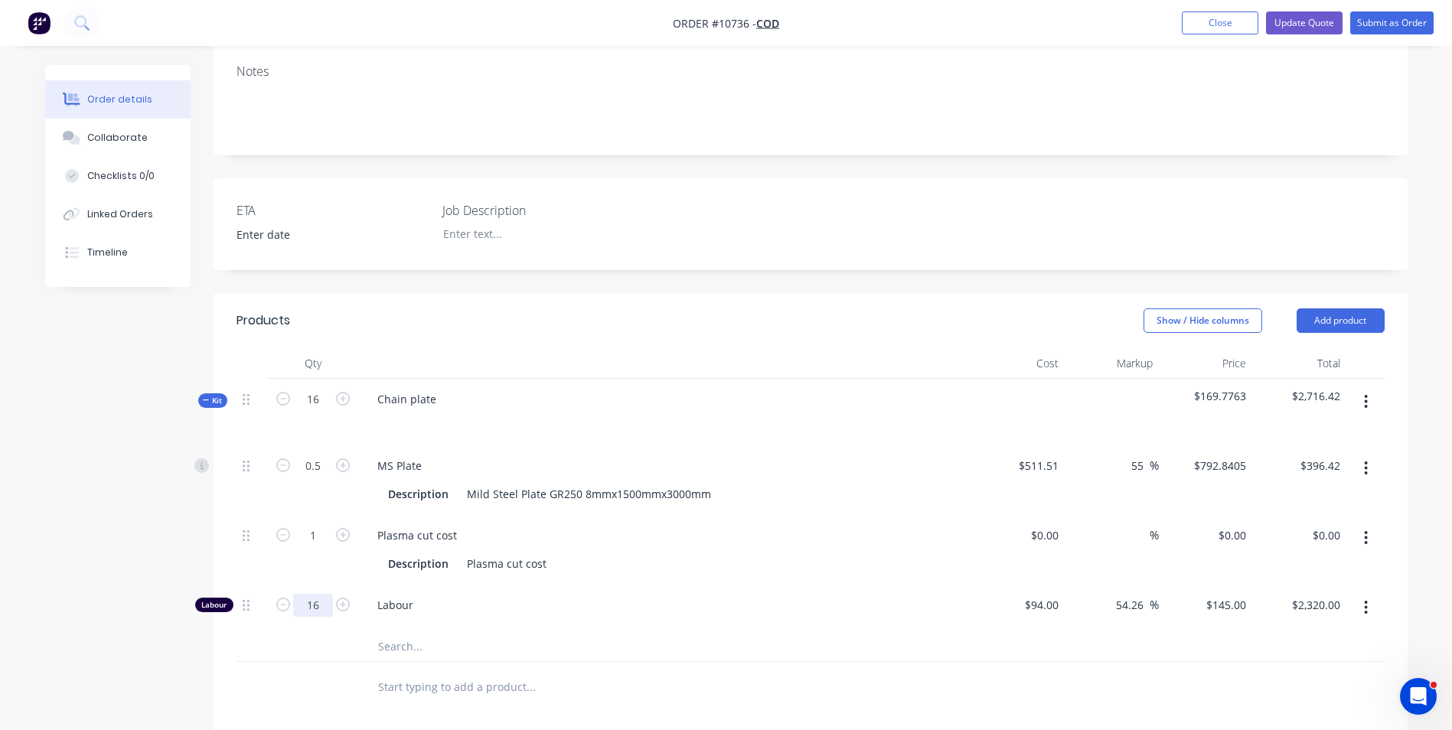
click at [325, 478] on input "16" at bounding box center [313, 466] width 40 height 23
type input "0.5"
type input "$72.50"
click at [624, 615] on div "Labour" at bounding box center [665, 608] width 612 height 47
click at [315, 478] on input "0.5" at bounding box center [313, 466] width 40 height 23
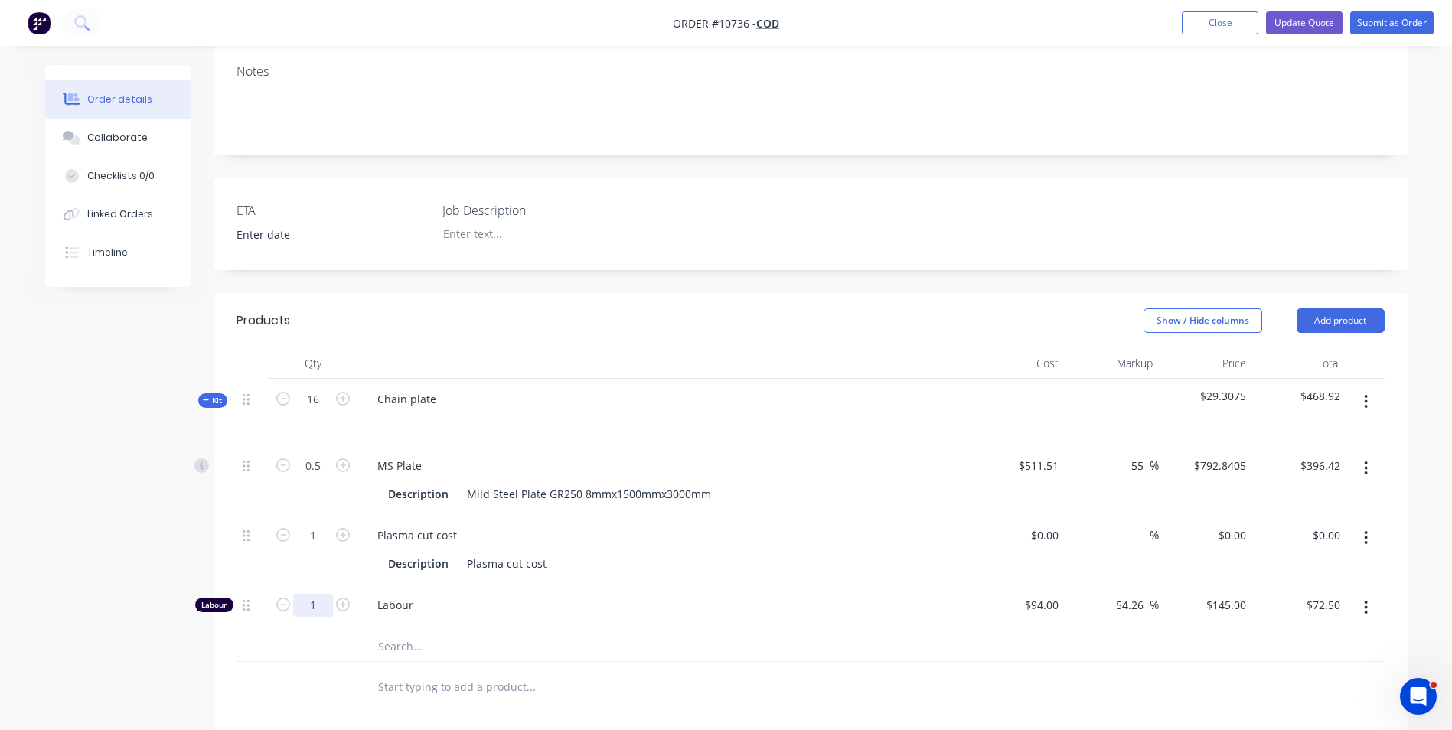
type input "1"
type input "$145.00"
click at [961, 371] on div at bounding box center [665, 363] width 612 height 31
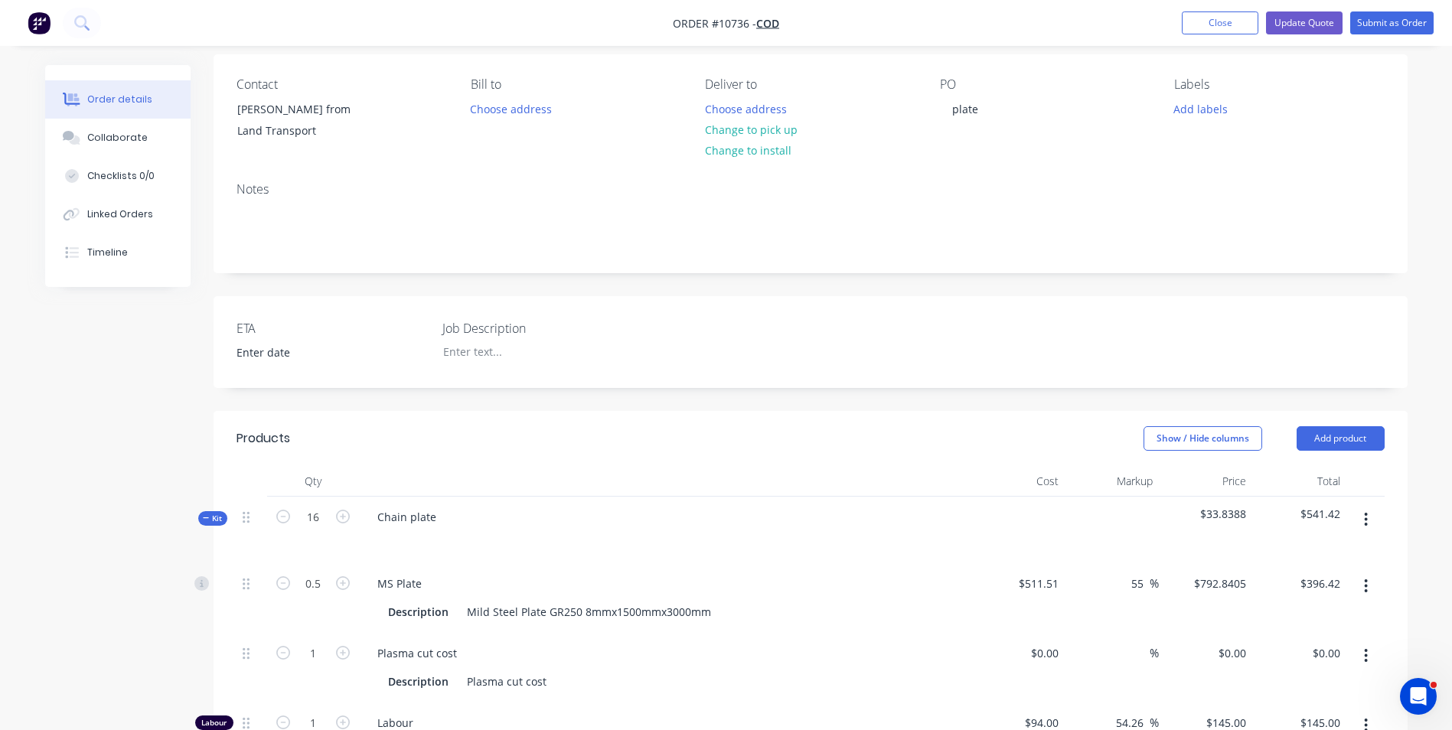
scroll to position [0, 0]
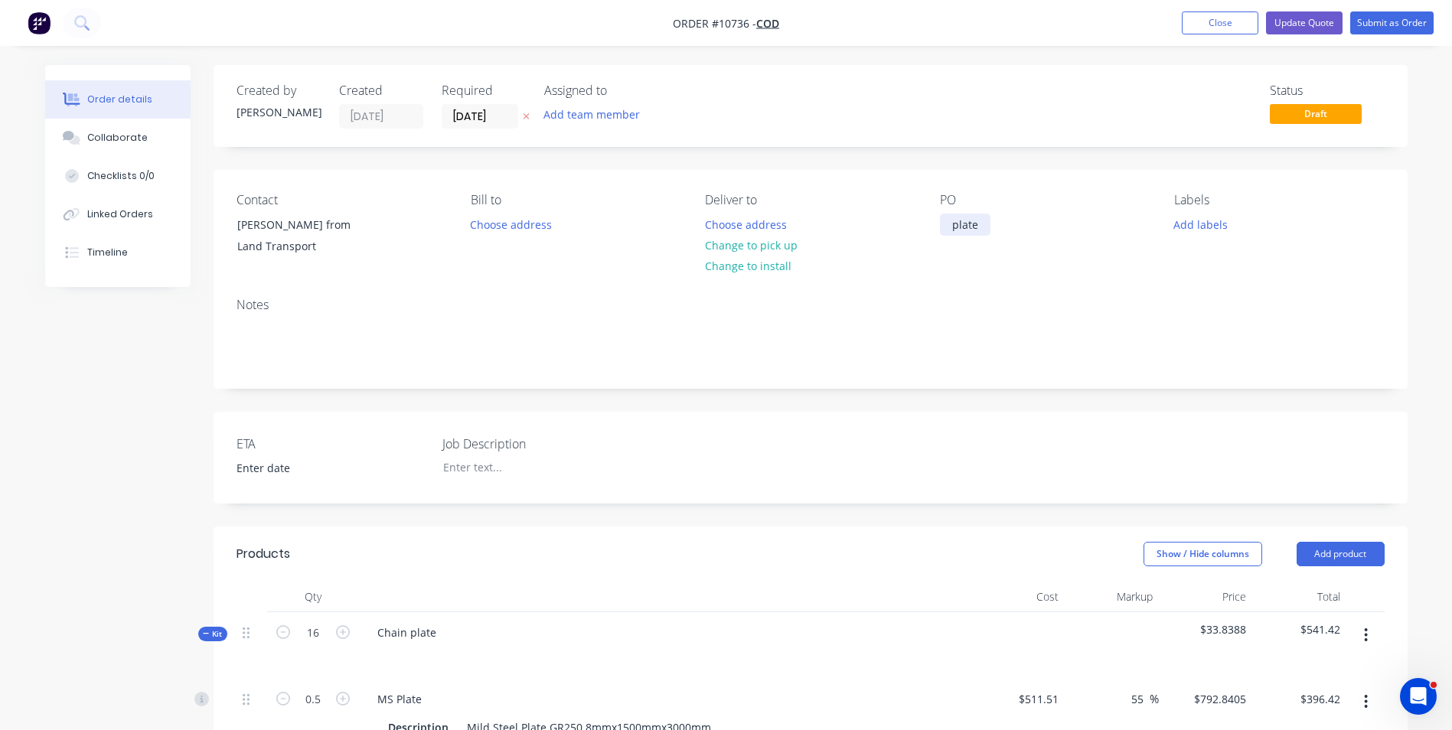
click at [947, 229] on div "plate" at bounding box center [965, 225] width 51 height 22
click at [501, 214] on button "Choose address" at bounding box center [511, 224] width 98 height 21
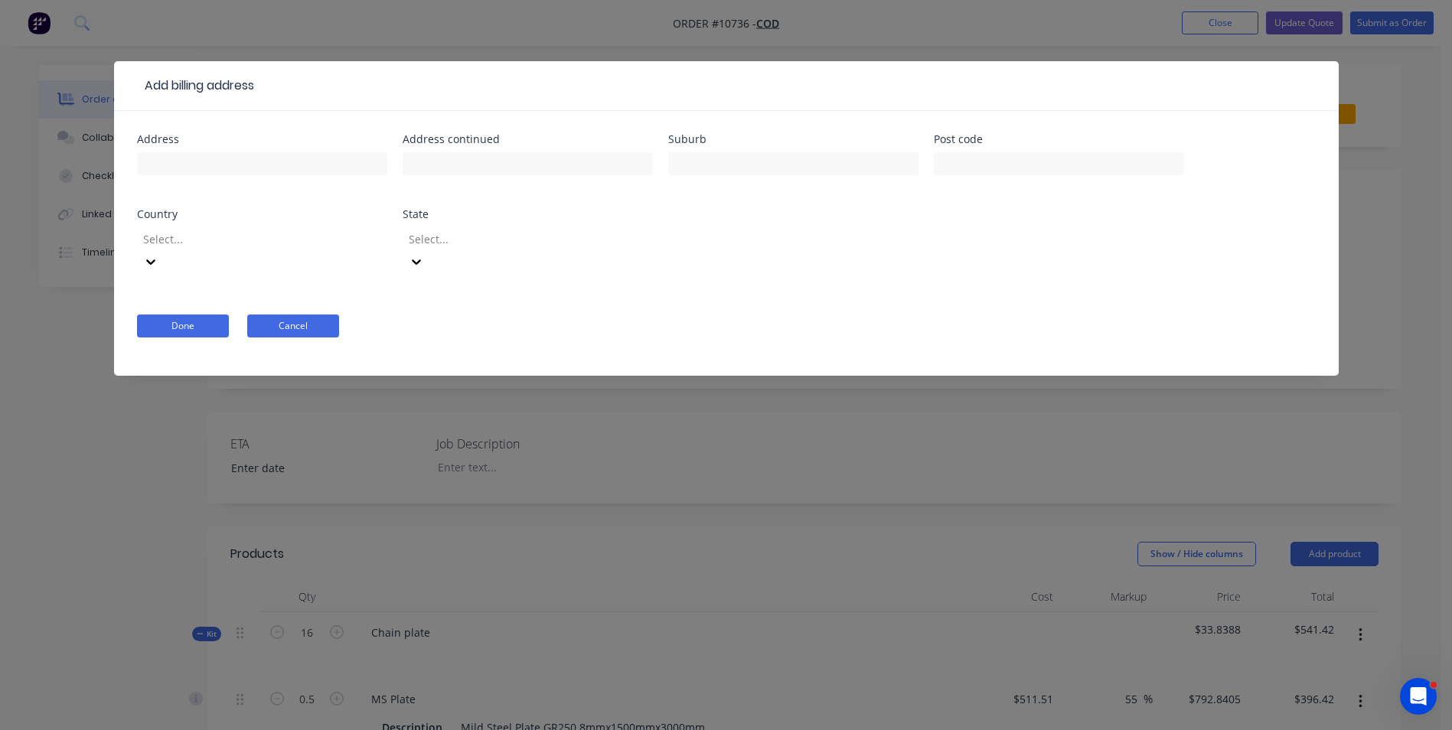
click at [277, 315] on button "Cancel" at bounding box center [293, 326] width 92 height 23
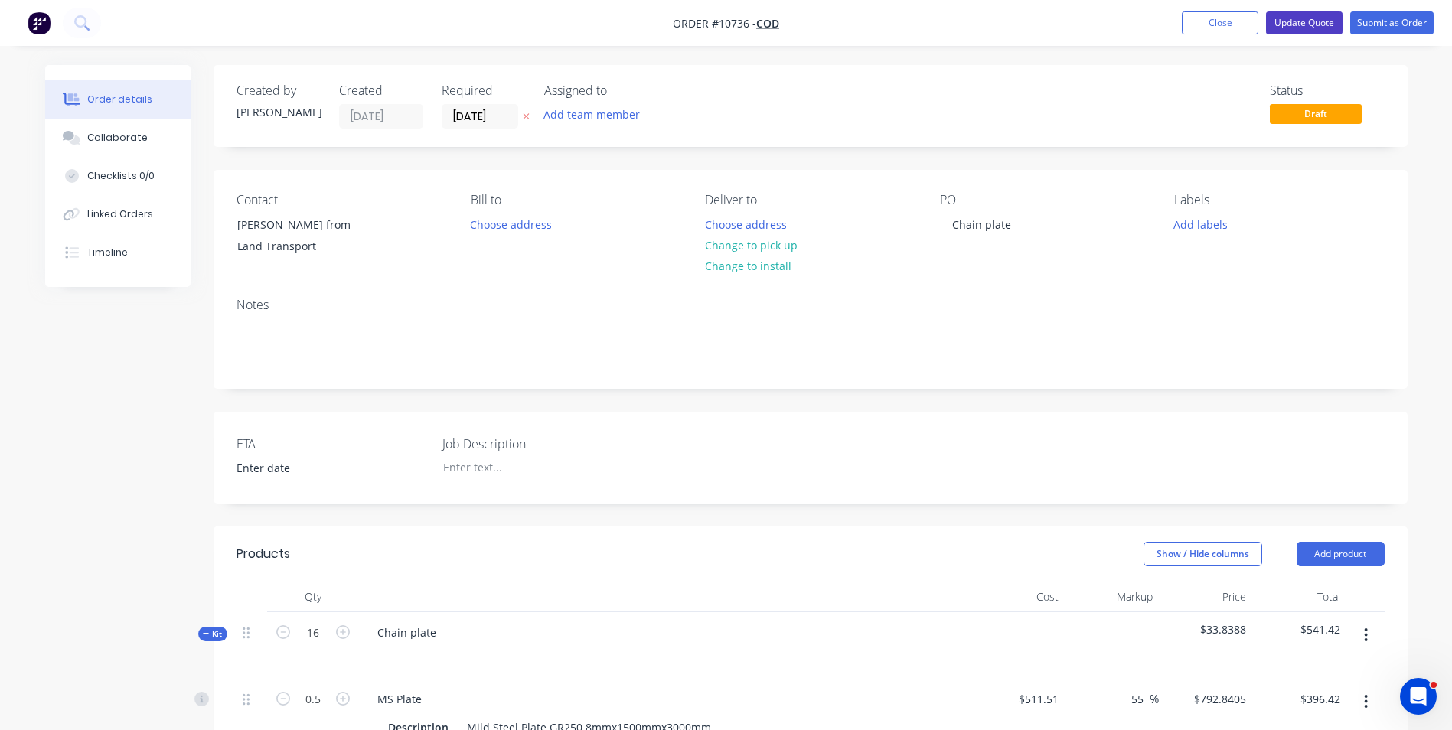
click at [1340, 31] on button "Update Quote" at bounding box center [1304, 22] width 77 height 23
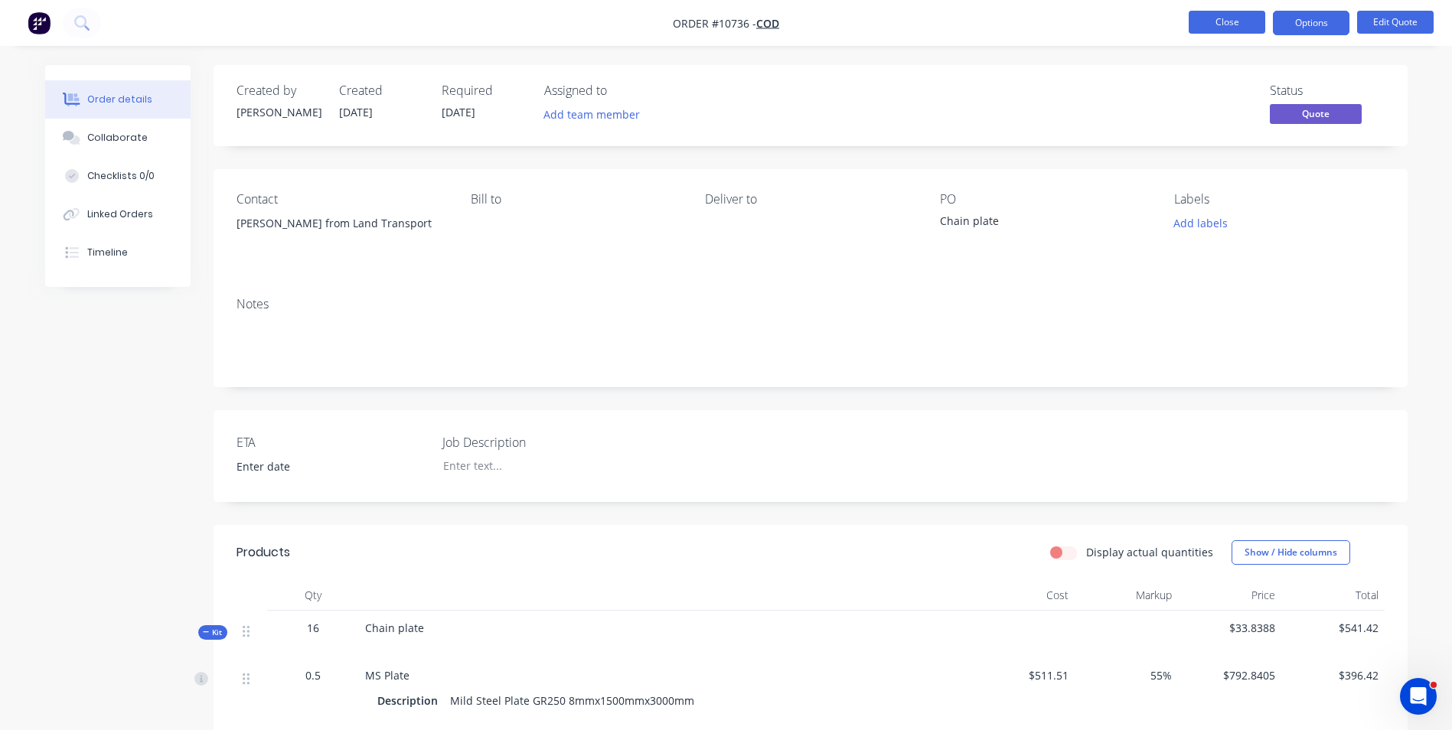
click at [1230, 21] on button "Close" at bounding box center [1227, 22] width 77 height 23
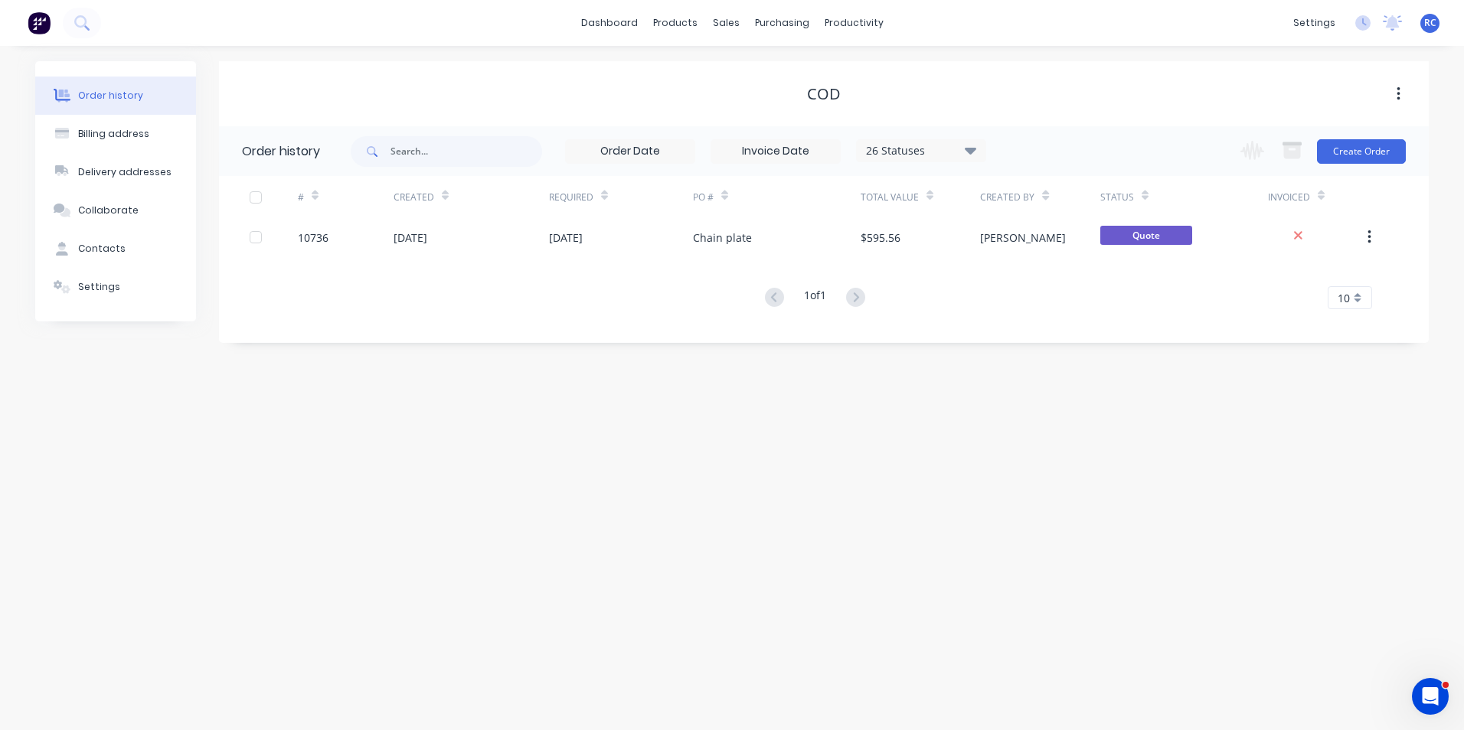
click at [1050, 394] on div "Order history Billing address Delivery addresses Collaborate Contacts Settings …" at bounding box center [732, 388] width 1464 height 684
click at [772, 400] on div "Order history Billing address Delivery addresses Collaborate Contacts Settings …" at bounding box center [732, 388] width 1464 height 684
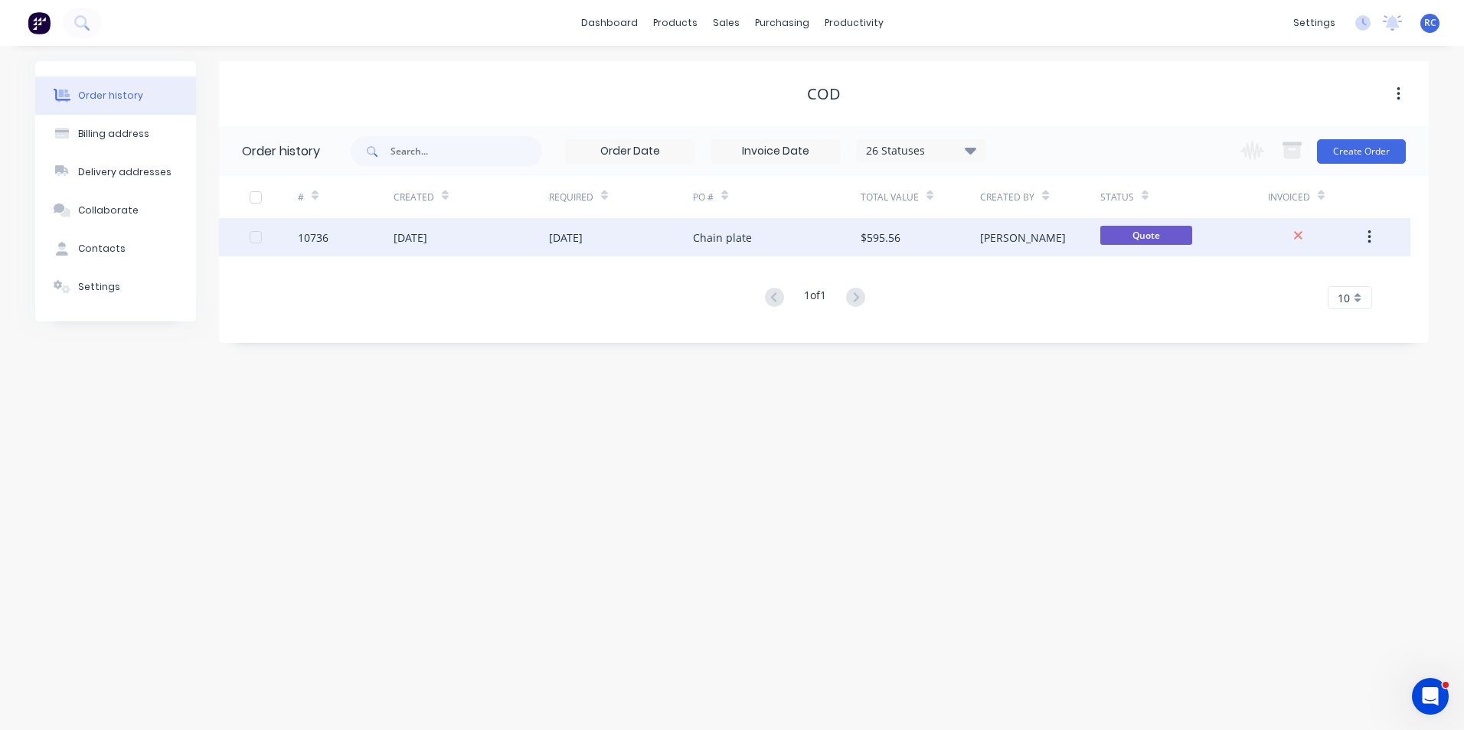
click at [480, 234] on div "[DATE]" at bounding box center [471, 237] width 155 height 38
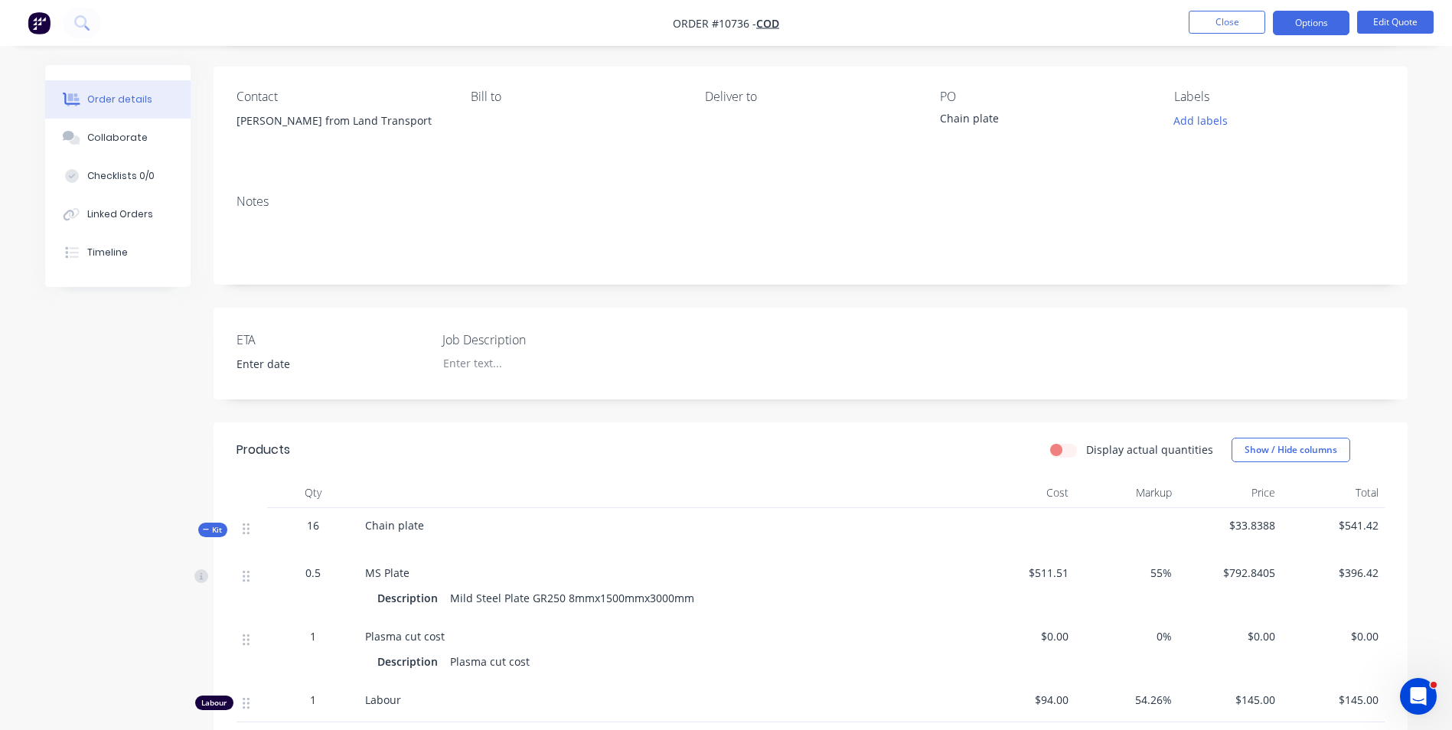
scroll to position [153, 0]
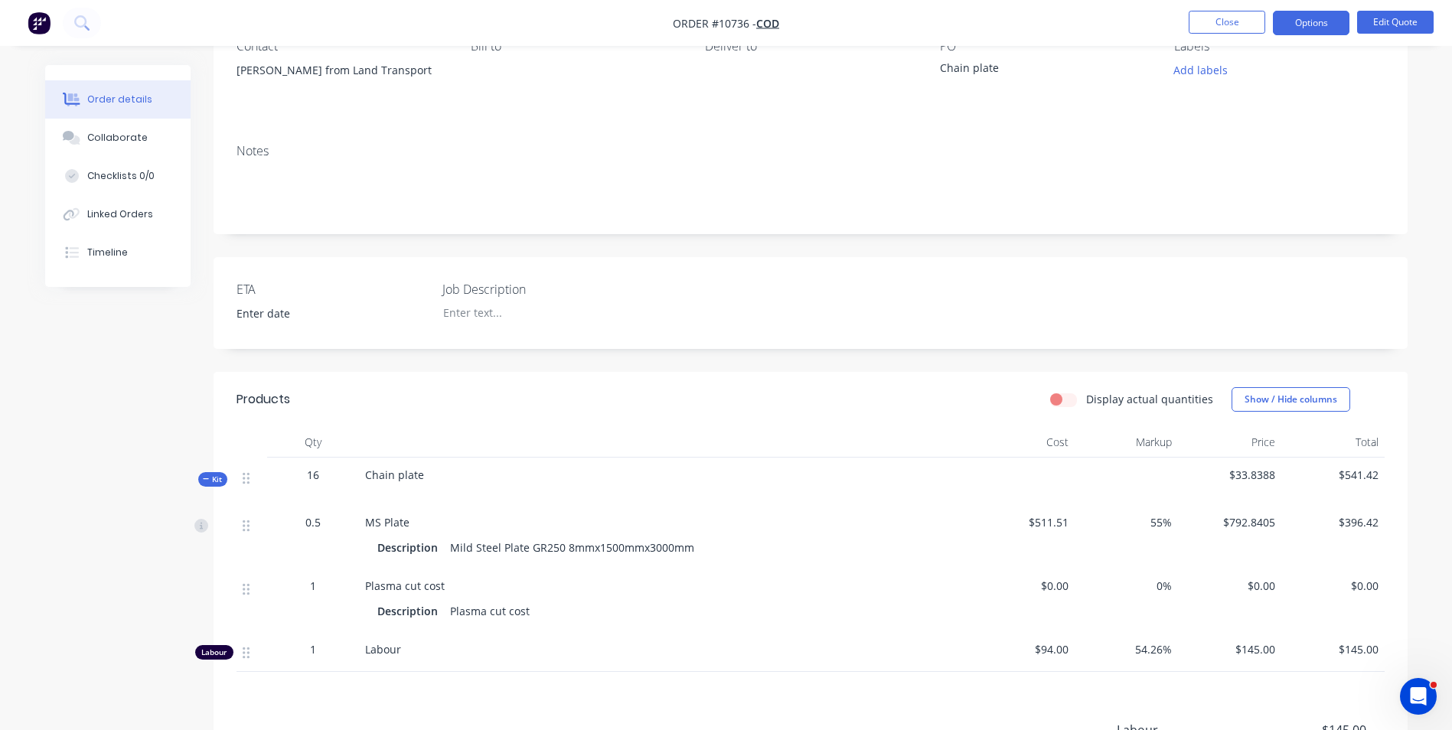
drag, startPoint x: 315, startPoint y: 518, endPoint x: 360, endPoint y: 551, distance: 55.3
click at [315, 519] on span "0.5" at bounding box center [312, 522] width 15 height 16
click at [1409, 15] on button "Edit Quote" at bounding box center [1395, 22] width 77 height 23
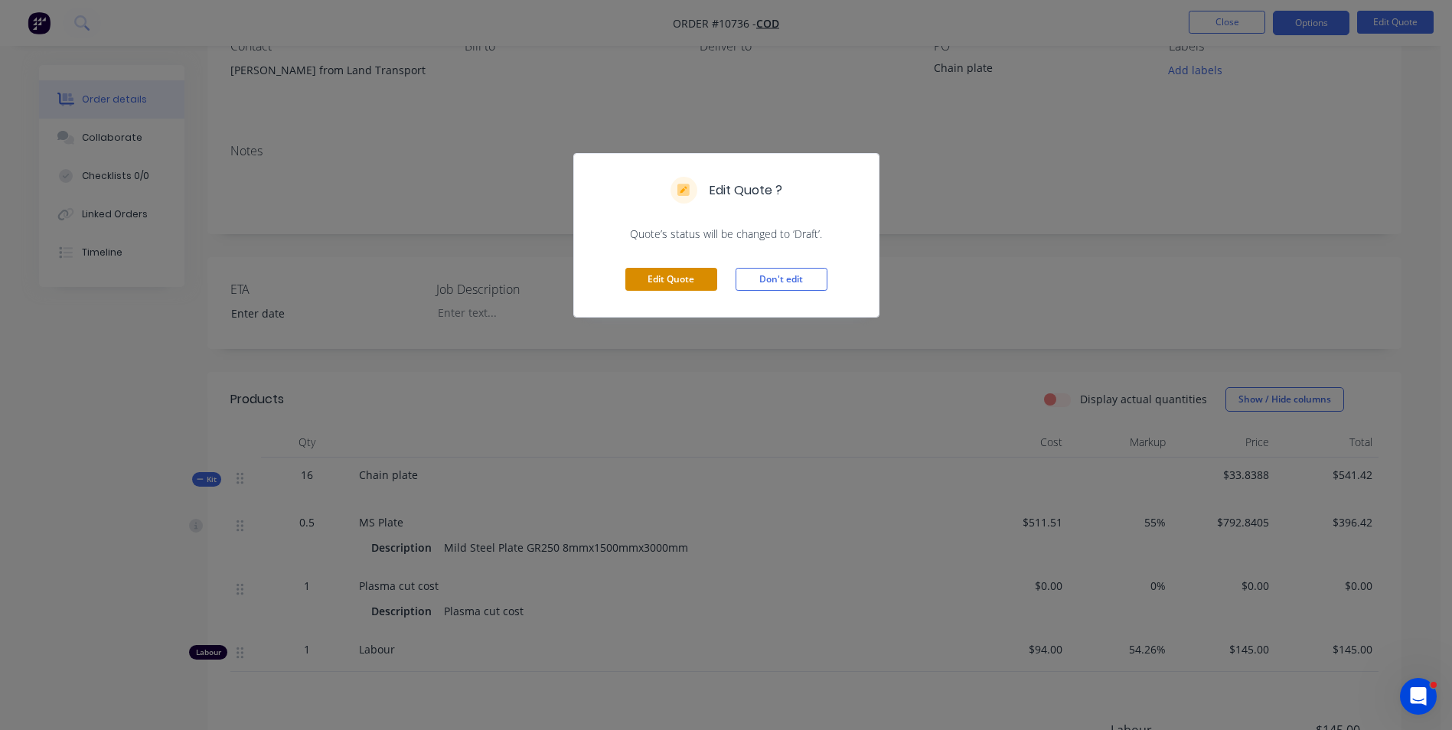
click at [678, 291] on button "Edit Quote" at bounding box center [671, 279] width 92 height 23
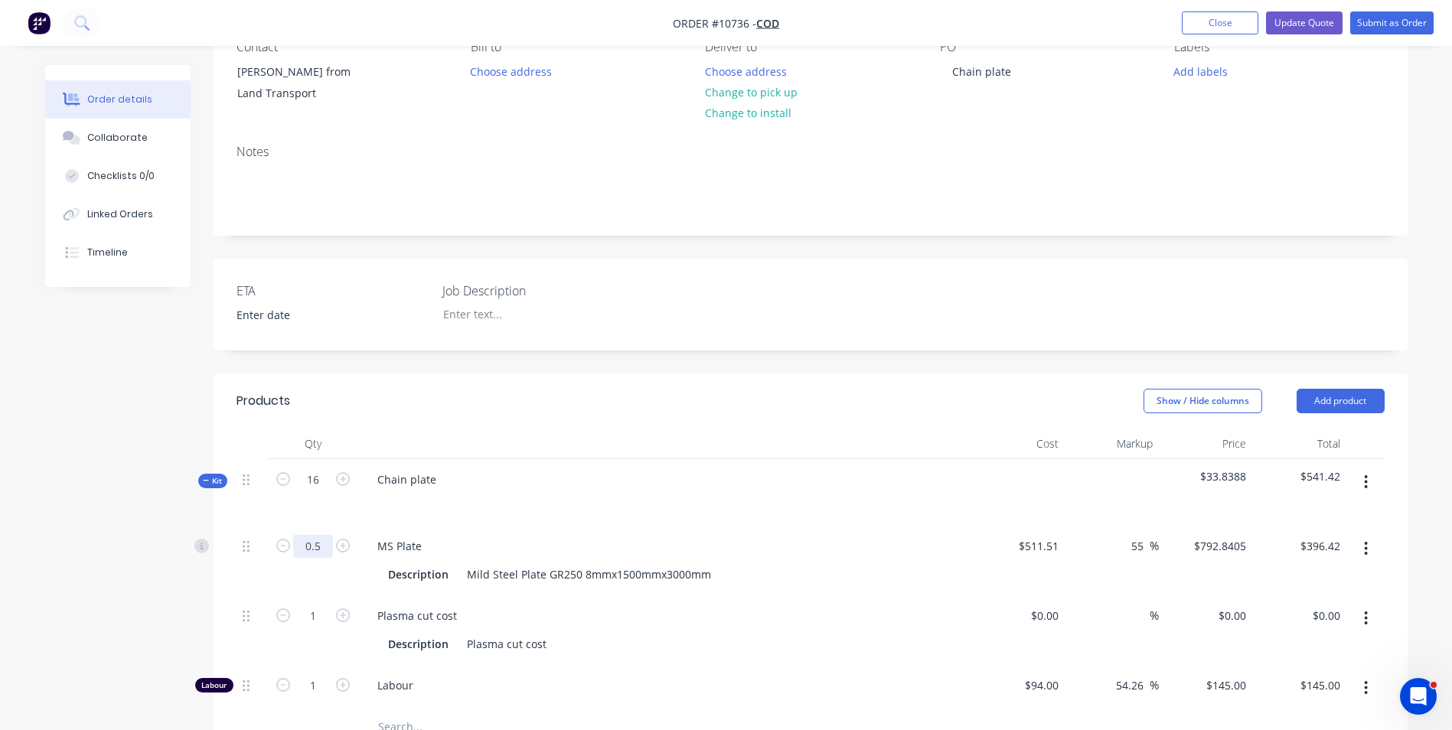
click at [312, 546] on input "0.5" at bounding box center [313, 546] width 40 height 23
type input "0.25"
type input "$198.21"
click at [563, 528] on div "MS Plate Description Mild Steel Plate GR250 8mmx1500mmx3000mm" at bounding box center [665, 561] width 612 height 70
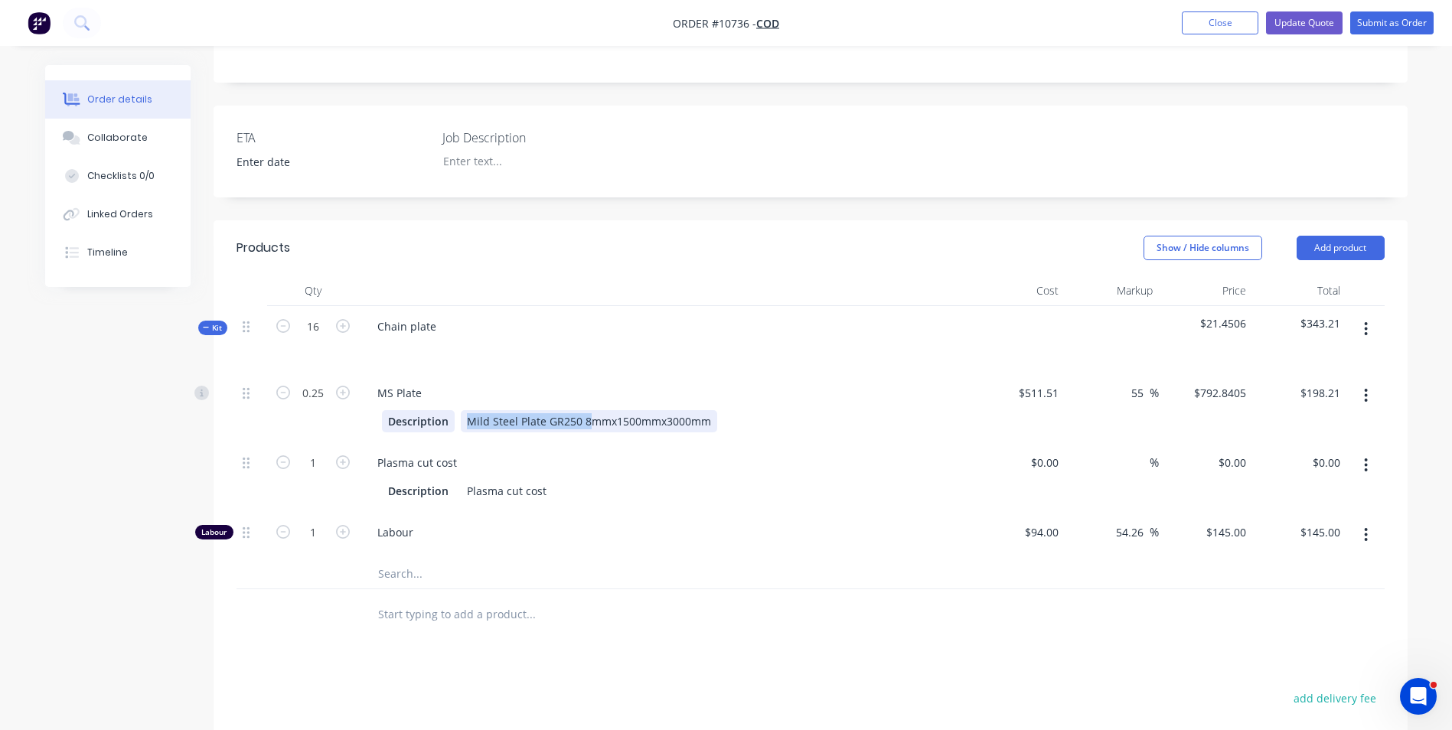
drag, startPoint x: 588, startPoint y: 423, endPoint x: 445, endPoint y: 423, distance: 143.2
click at [445, 423] on div "Description Mild Steel Plate GR250 8mmx1500mmx3000mm" at bounding box center [662, 421] width 560 height 22
copy div "Mild Steel Plate GR250 8"
click at [390, 570] on input "text" at bounding box center [530, 573] width 306 height 31
paste input "Mild Steel Plate GR250 8"
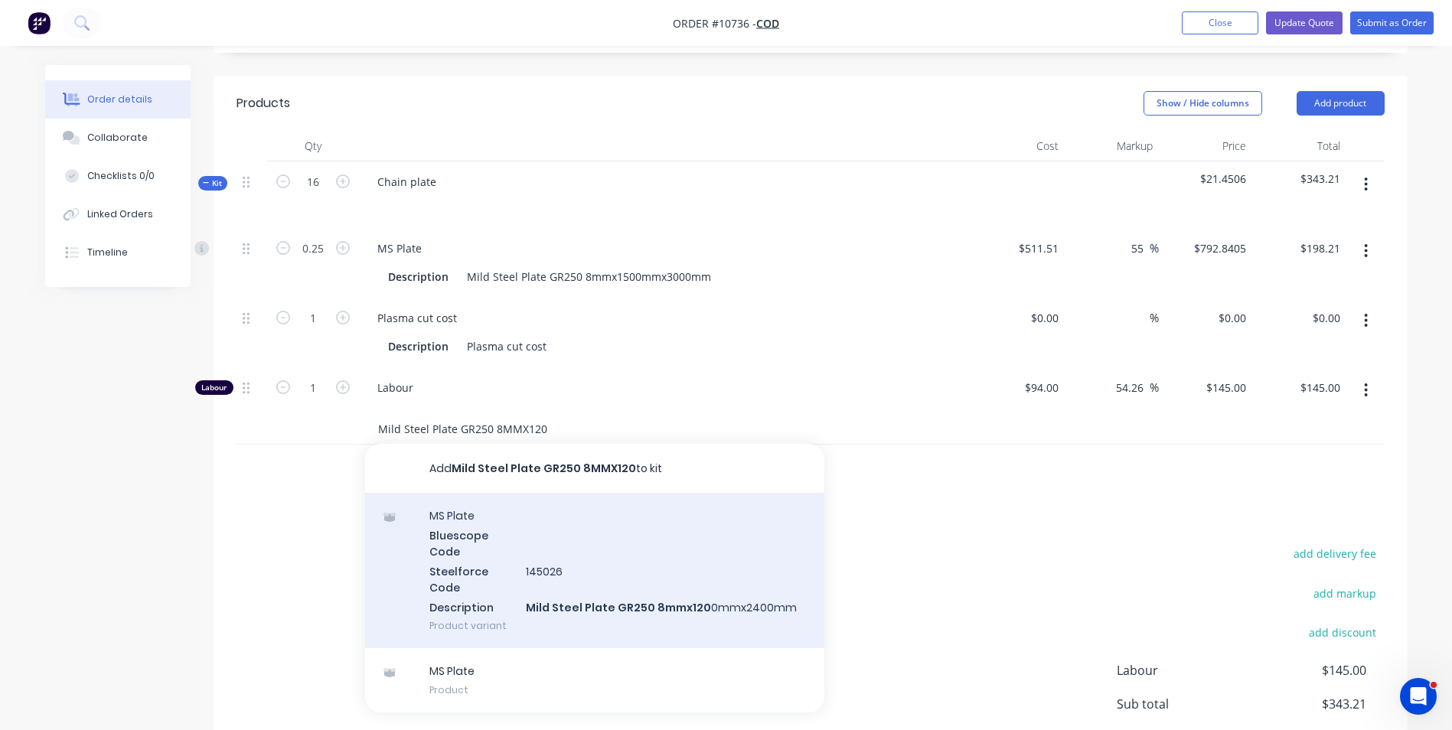
scroll to position [459, 0]
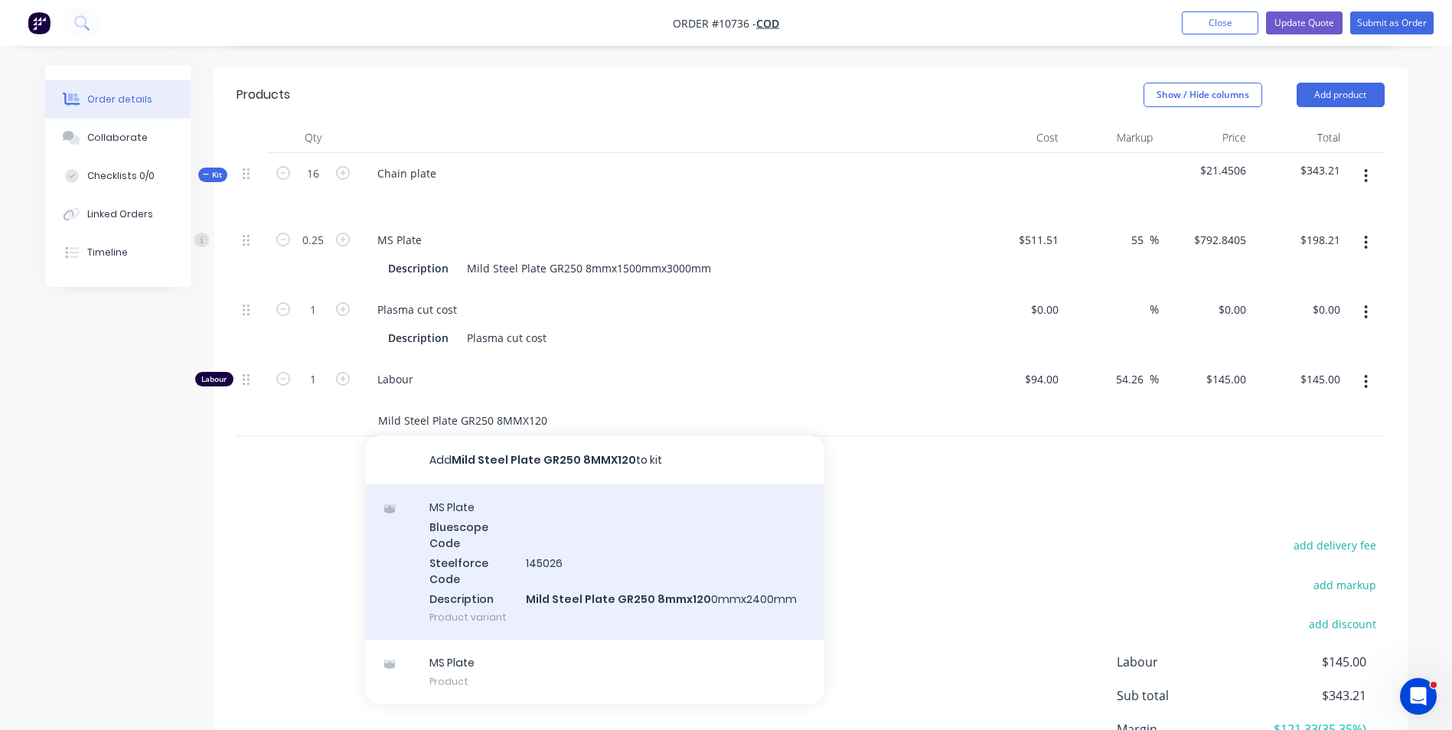
type input "Mild Steel Plate GR250 8MMX120"
click at [565, 586] on div "MS Plate Bluescope Code Steelforce Code 145026 Description Mild Steel Plate GR2…" at bounding box center [594, 562] width 459 height 155
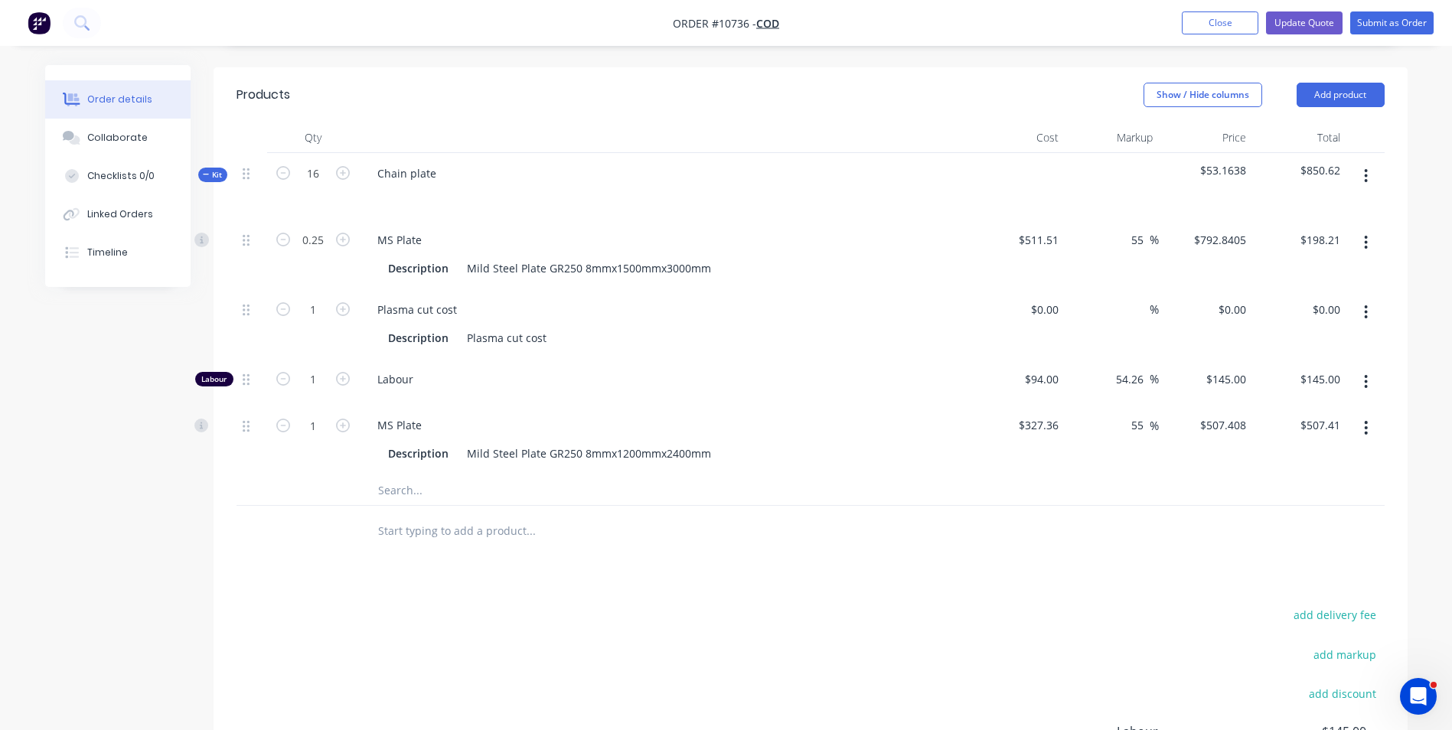
click at [1365, 240] on icon "button" at bounding box center [1366, 242] width 4 height 17
click at [1301, 337] on div "Delete" at bounding box center [1312, 344] width 118 height 22
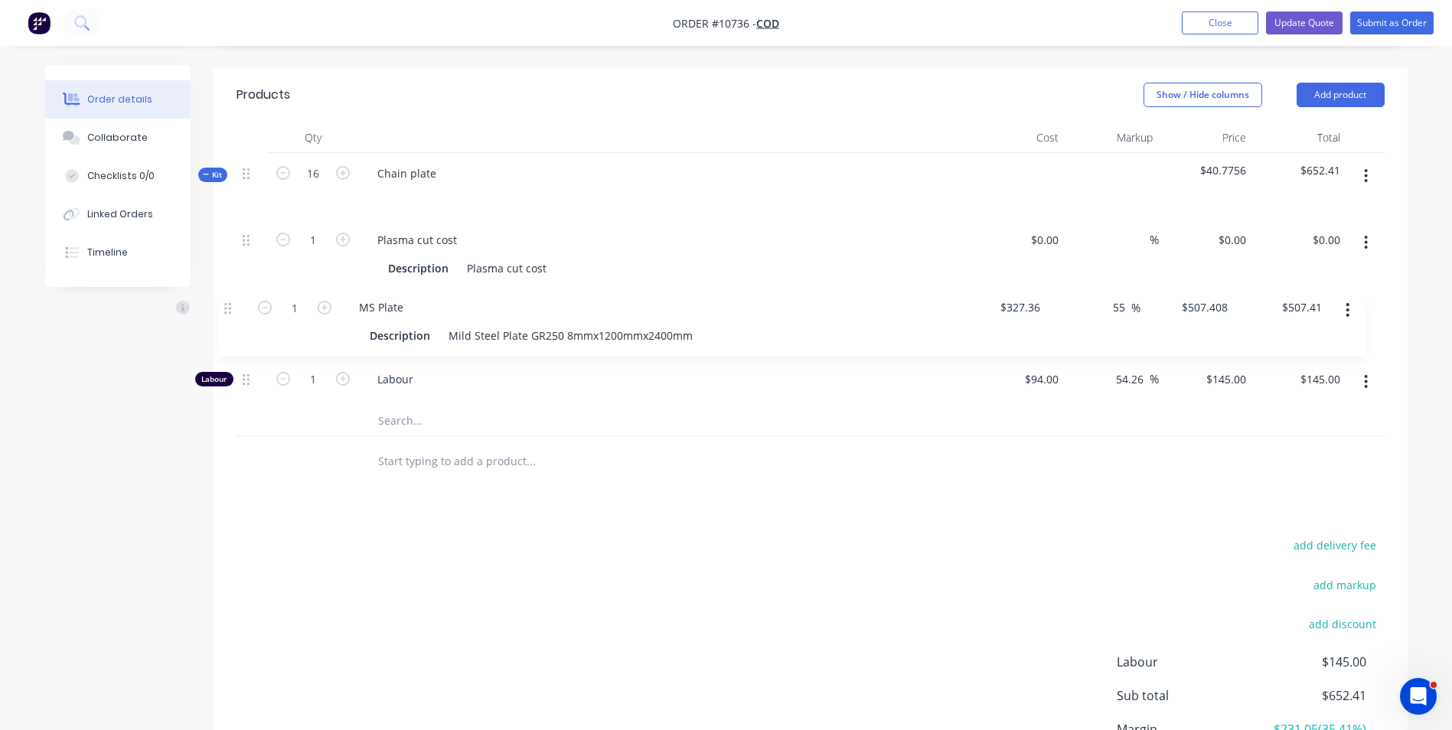
drag, startPoint x: 248, startPoint y: 358, endPoint x: 230, endPoint y: 299, distance: 62.5
click at [230, 299] on div "Qty Cost Markup Price Total Kit 16 Chain plate $40.7756 $652.41 1 Plasma cut co…" at bounding box center [811, 304] width 1194 height 364
click at [326, 252] on input "1" at bounding box center [313, 240] width 40 height 23
type input "0.25"
type input "$126.85"
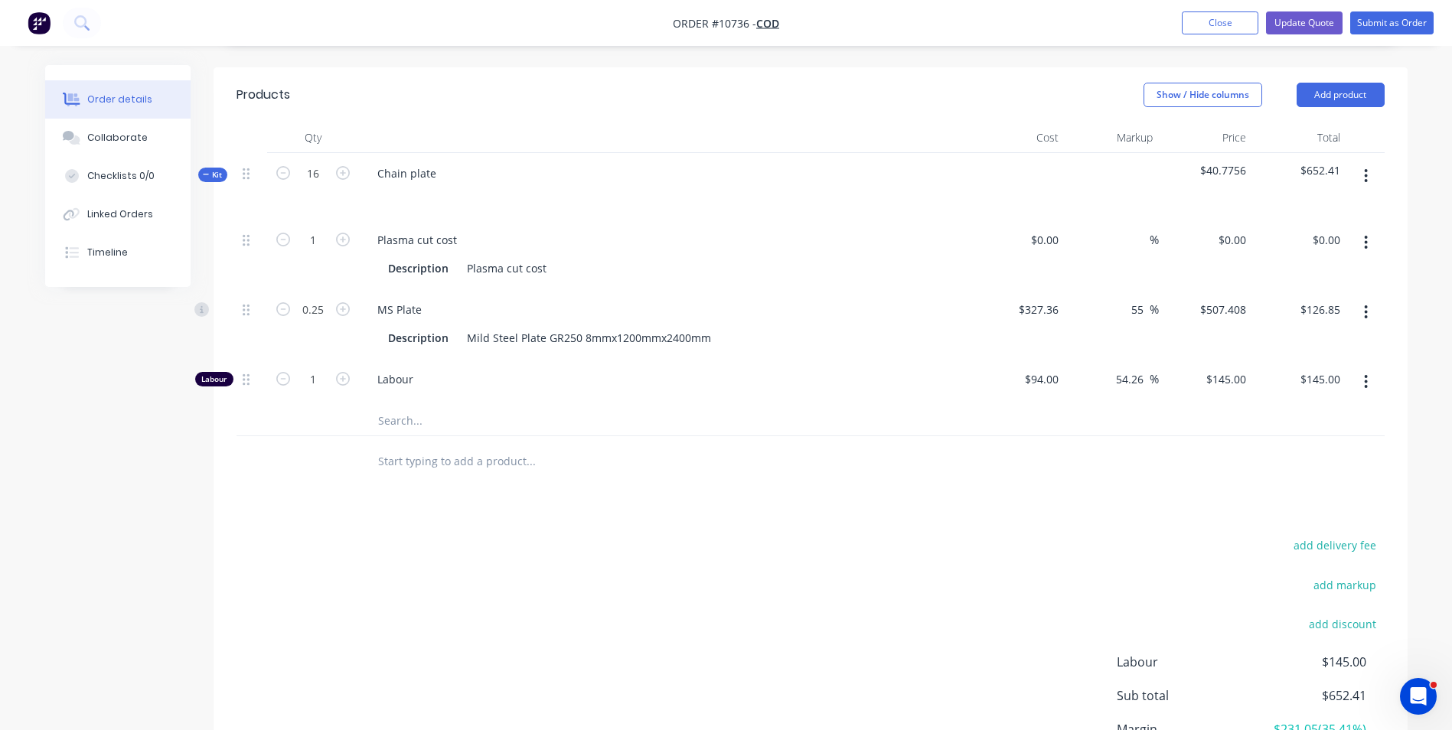
click at [472, 511] on div "Products Show / Hide columns Add product Qty Cost Markup Price Total Kit 16 Cha…" at bounding box center [811, 460] width 1194 height 787
click at [1043, 237] on div "0 0" at bounding box center [1053, 240] width 24 height 22
type input "$2.77"
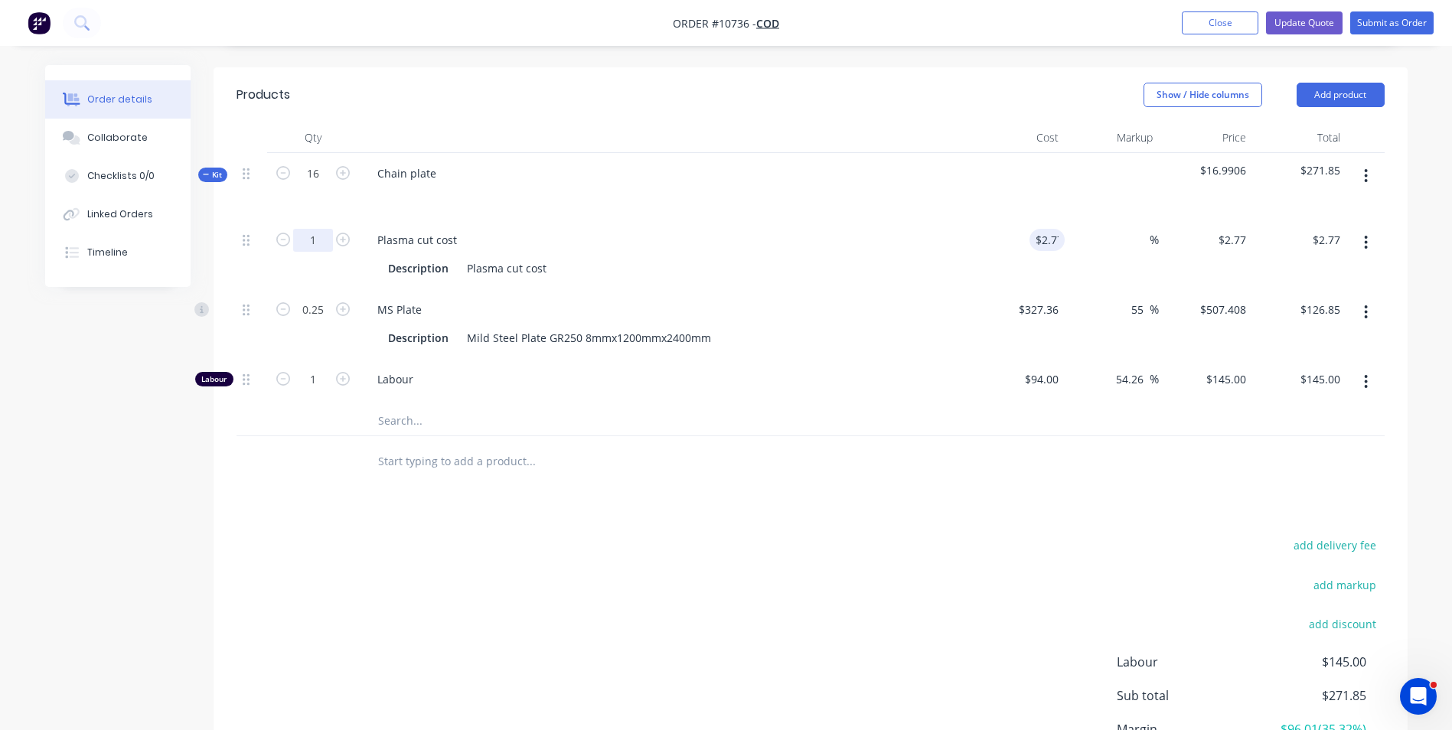
click at [322, 240] on input "1" at bounding box center [313, 240] width 40 height 23
type input "16"
type input "$44.32"
click at [1145, 256] on div "%" at bounding box center [1112, 255] width 94 height 70
click at [1136, 232] on input at bounding box center [1141, 240] width 18 height 22
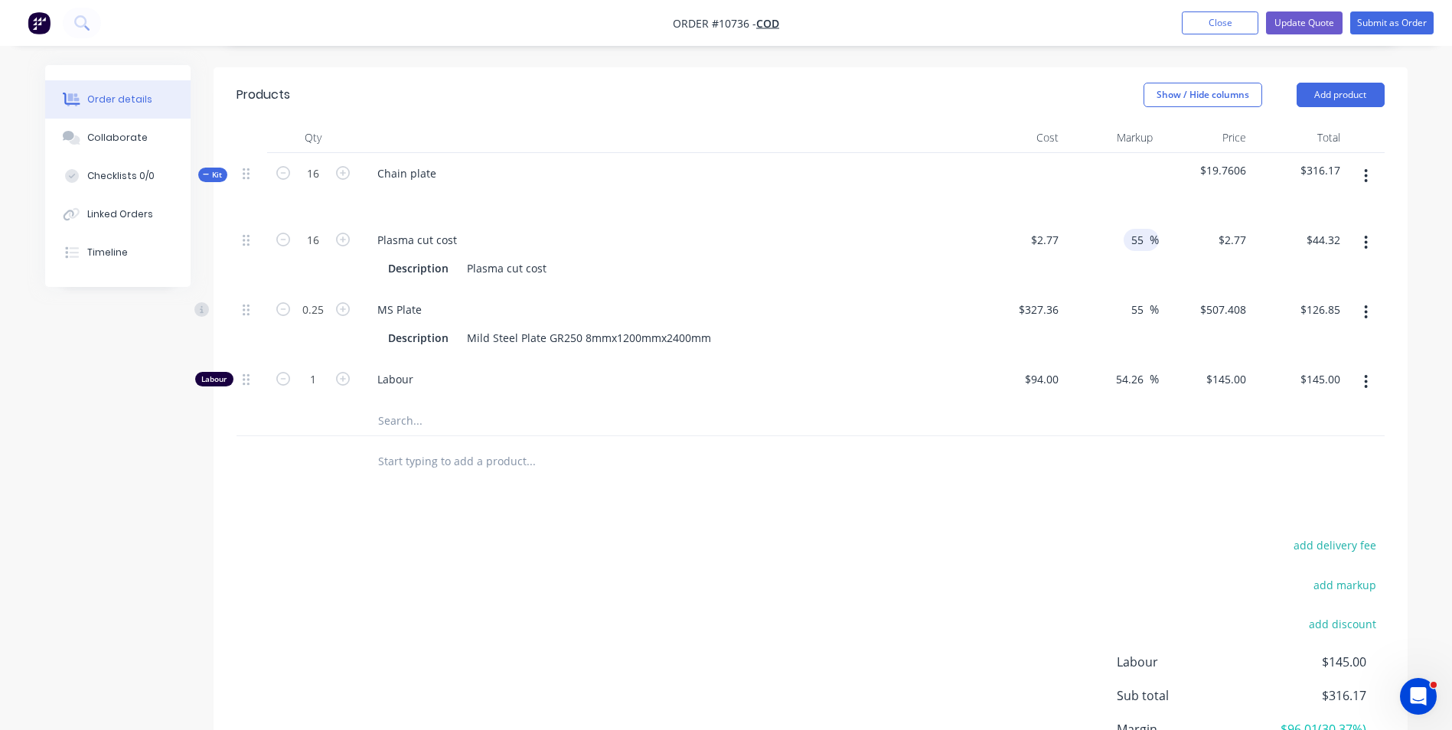
type input "55"
type input "$4.2935"
type input "$68.70"
click at [1126, 413] on div at bounding box center [811, 420] width 1148 height 31
click at [583, 531] on div "Products Show / Hide columns Add product Qty Cost Markup Price Total Kit 16 Cha…" at bounding box center [811, 460] width 1194 height 787
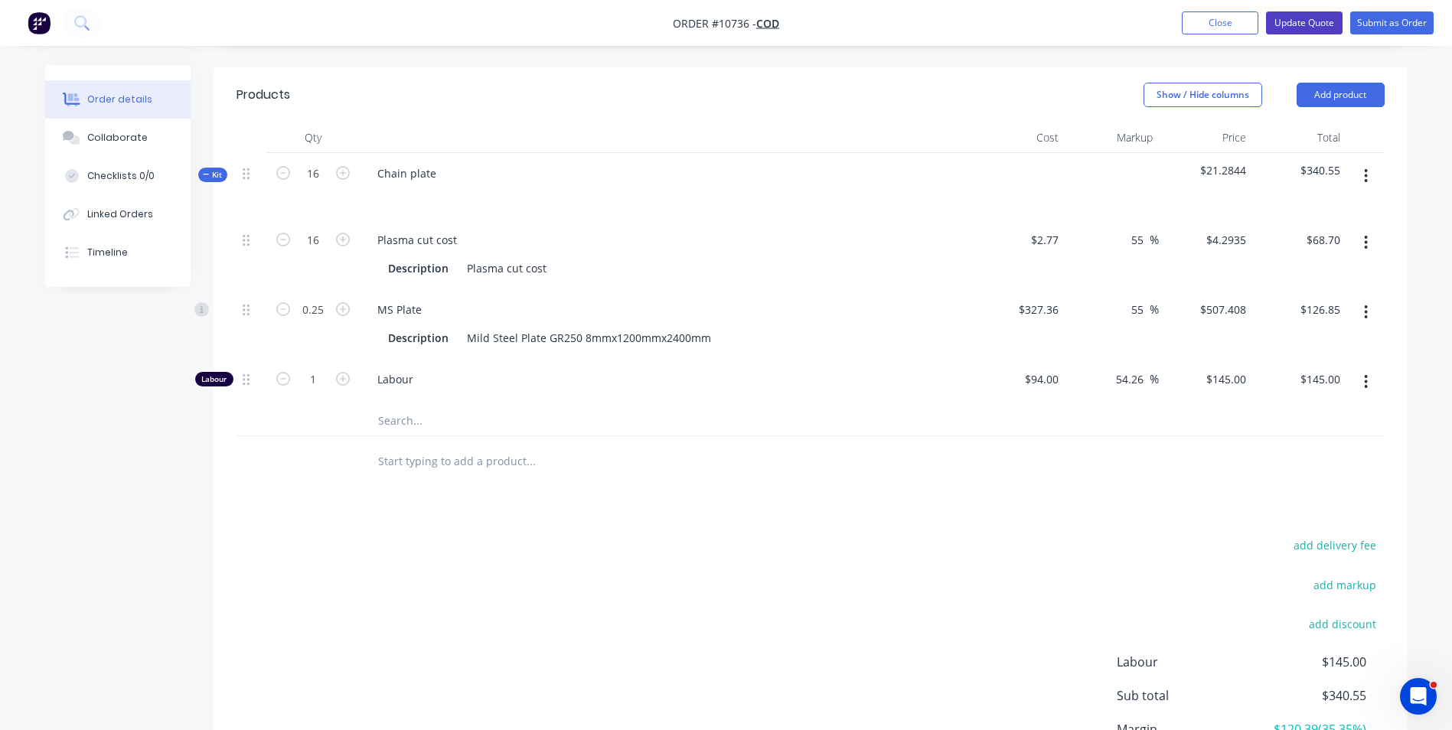
drag, startPoint x: 1290, startPoint y: 21, endPoint x: 848, endPoint y: 15, distance: 442.6
click at [1290, 21] on button "Update Quote" at bounding box center [1304, 22] width 77 height 23
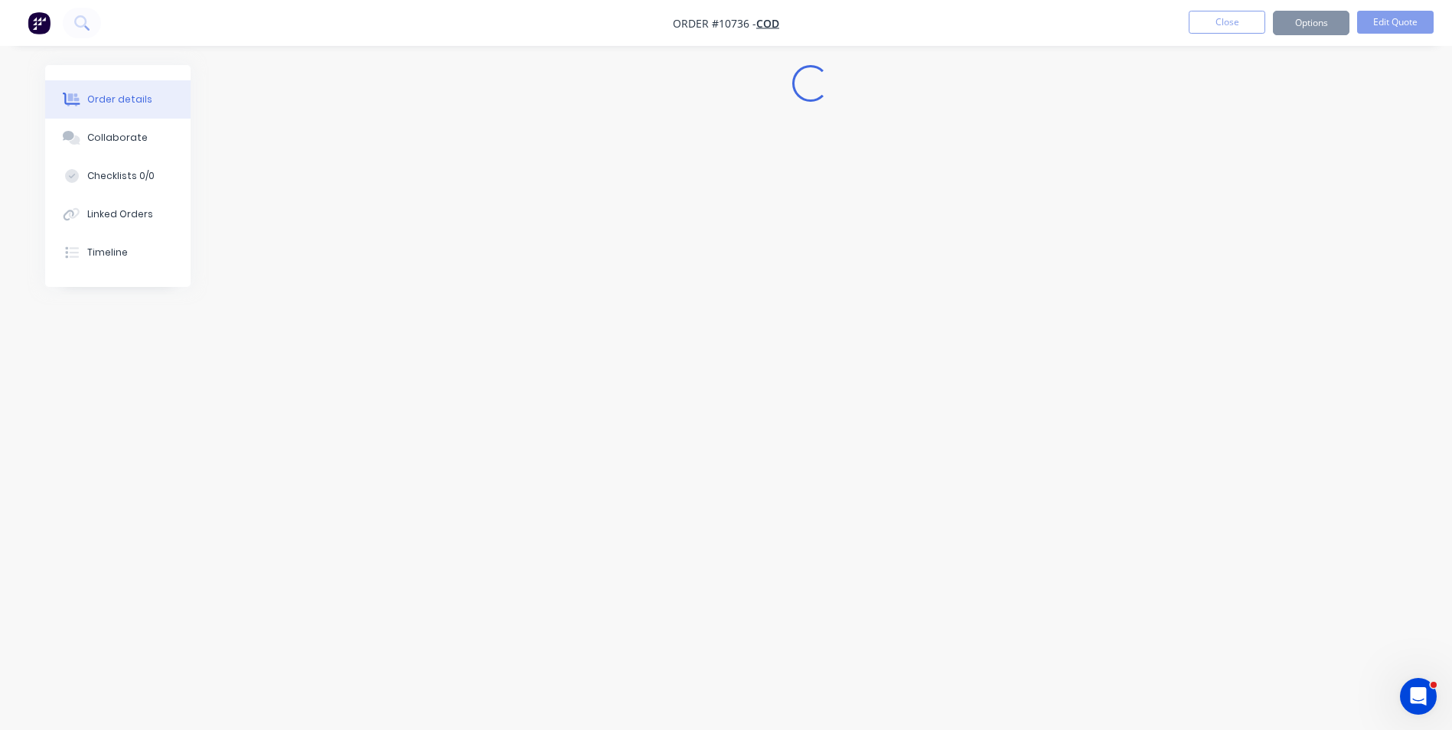
scroll to position [0, 0]
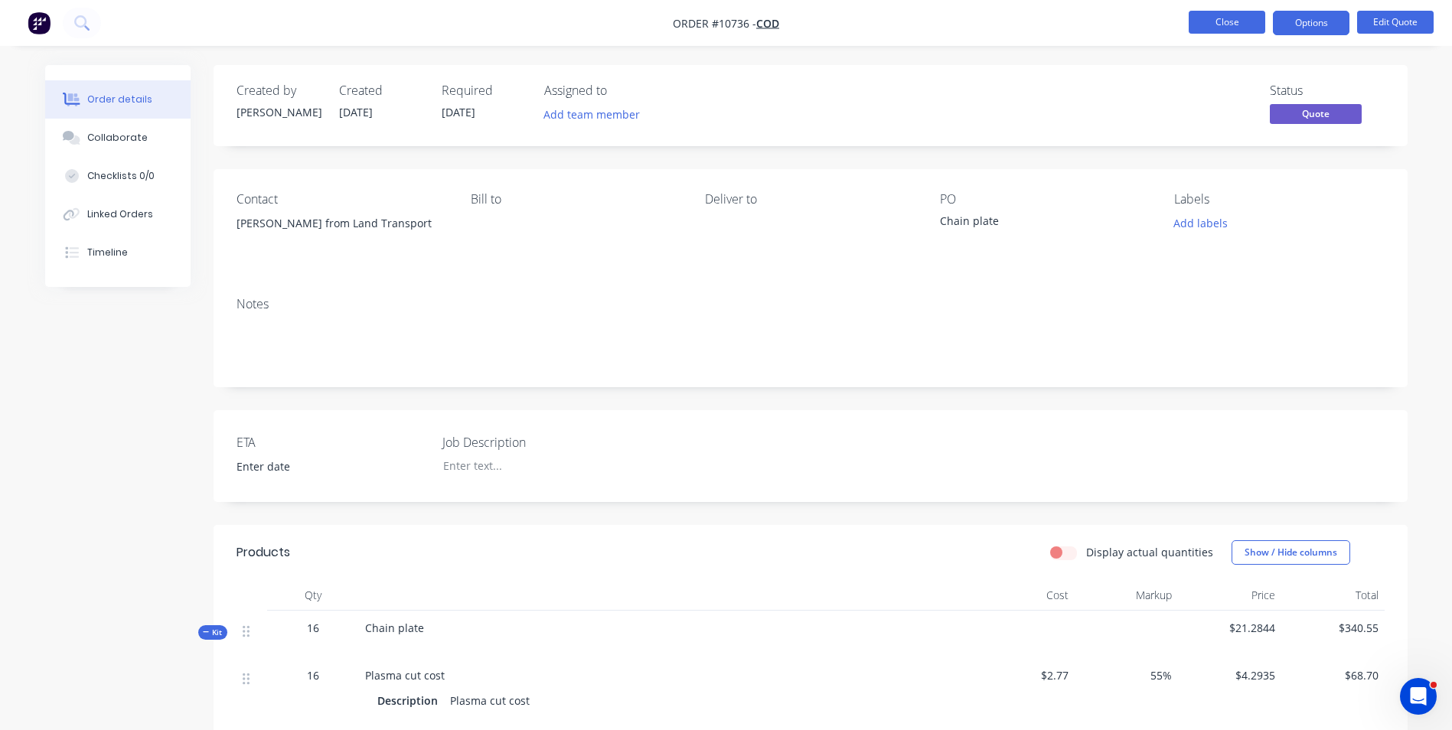
click at [1225, 27] on button "Close" at bounding box center [1227, 22] width 77 height 23
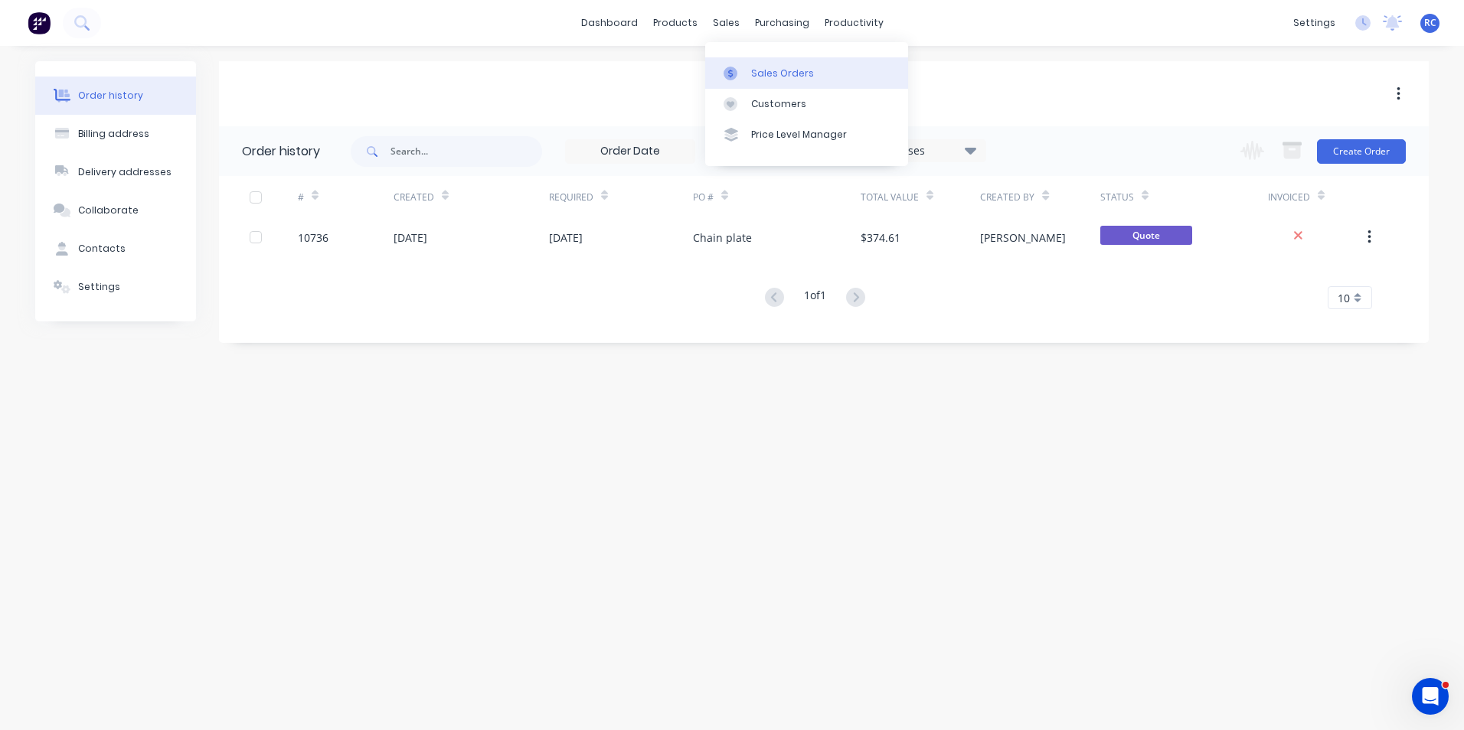
click at [756, 67] on div "Sales Orders" at bounding box center [782, 74] width 63 height 14
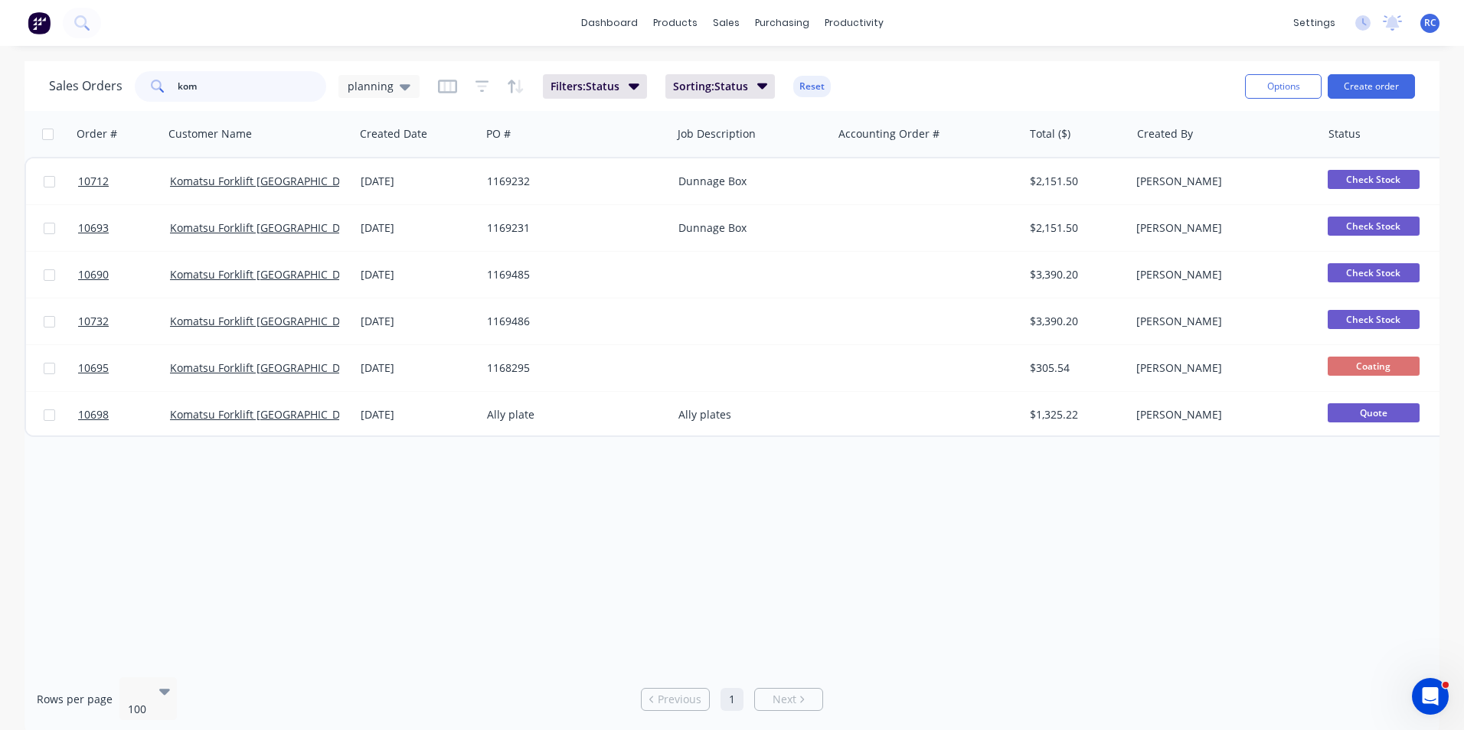
drag, startPoint x: 222, startPoint y: 84, endPoint x: 100, endPoint y: 65, distance: 124.0
click at [100, 65] on div "Sales Orders kom planning Filters: Status Sorting: Status Reset Options Create …" at bounding box center [731, 86] width 1415 height 50
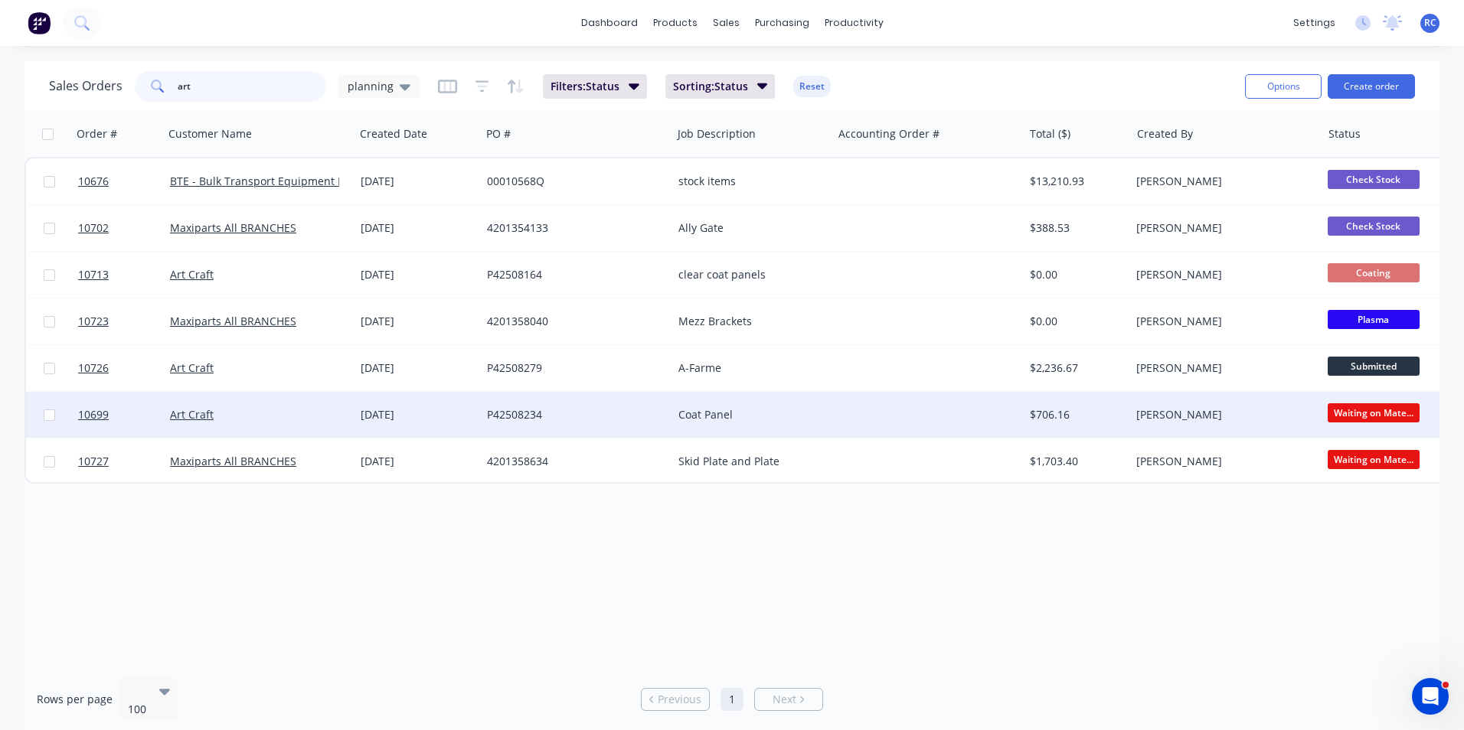
type input "art"
click at [227, 419] on div "Art Craft" at bounding box center [255, 414] width 170 height 15
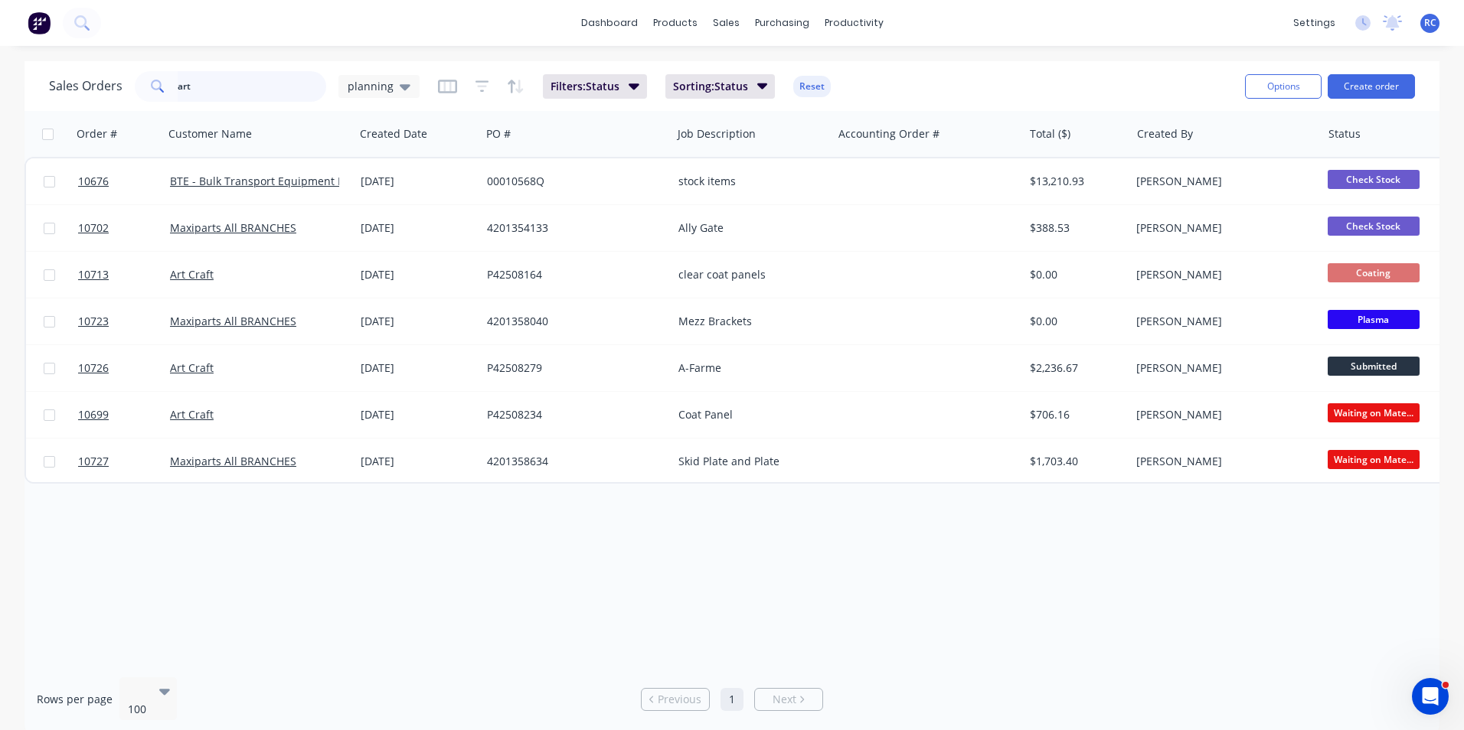
click at [236, 85] on input "art" at bounding box center [252, 86] width 149 height 31
click at [376, 83] on span "planning" at bounding box center [371, 86] width 46 height 16
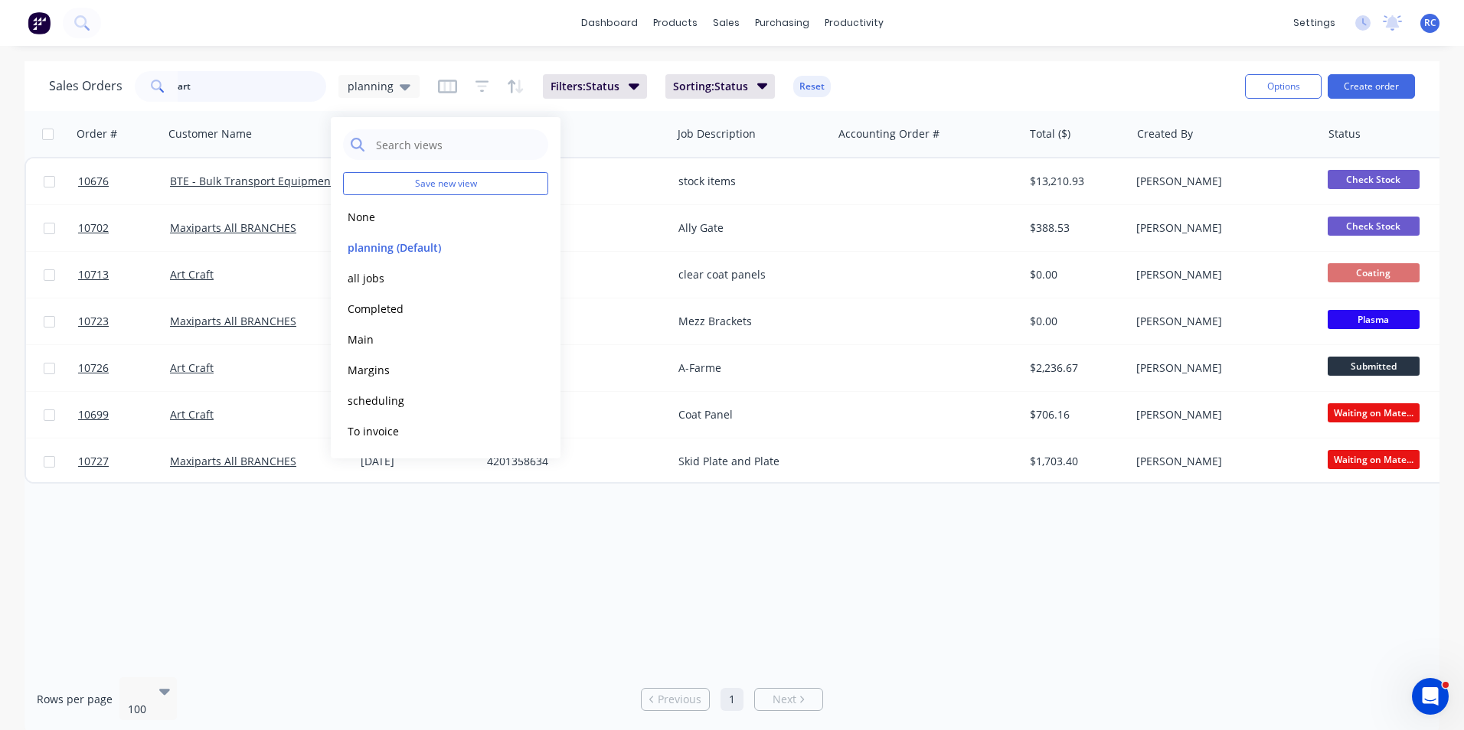
click at [224, 87] on input "art" at bounding box center [252, 86] width 149 height 31
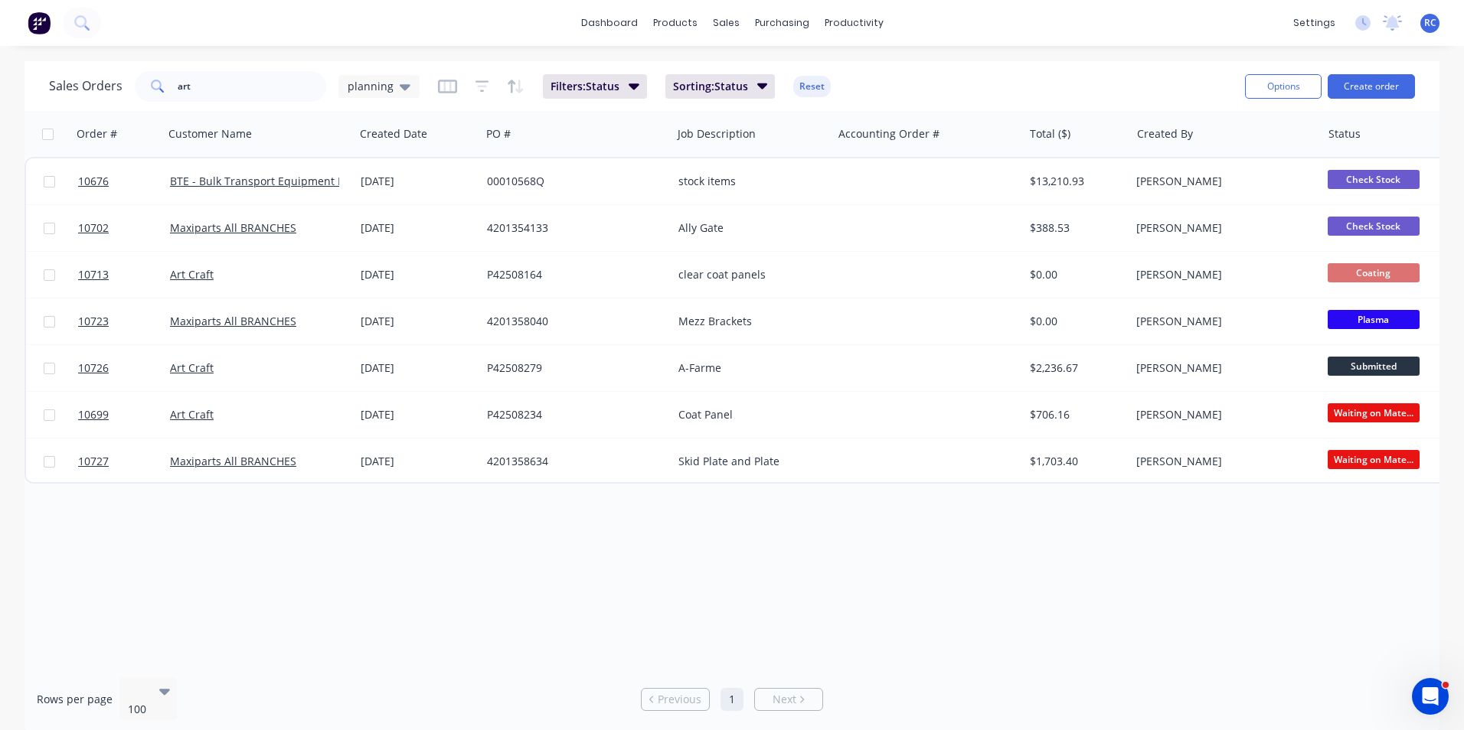
drag, startPoint x: 98, startPoint y: 6, endPoint x: 498, endPoint y: 39, distance: 401.0
click at [498, 39] on div "dashboard products sales purchasing productivity dashboard products Product Cat…" at bounding box center [732, 23] width 1464 height 46
drag, startPoint x: 211, startPoint y: 88, endPoint x: 59, endPoint y: 47, distance: 157.9
click at [60, 47] on div "dashboard products sales purchasing productivity dashboard products Product Cat…" at bounding box center [732, 365] width 1464 height 730
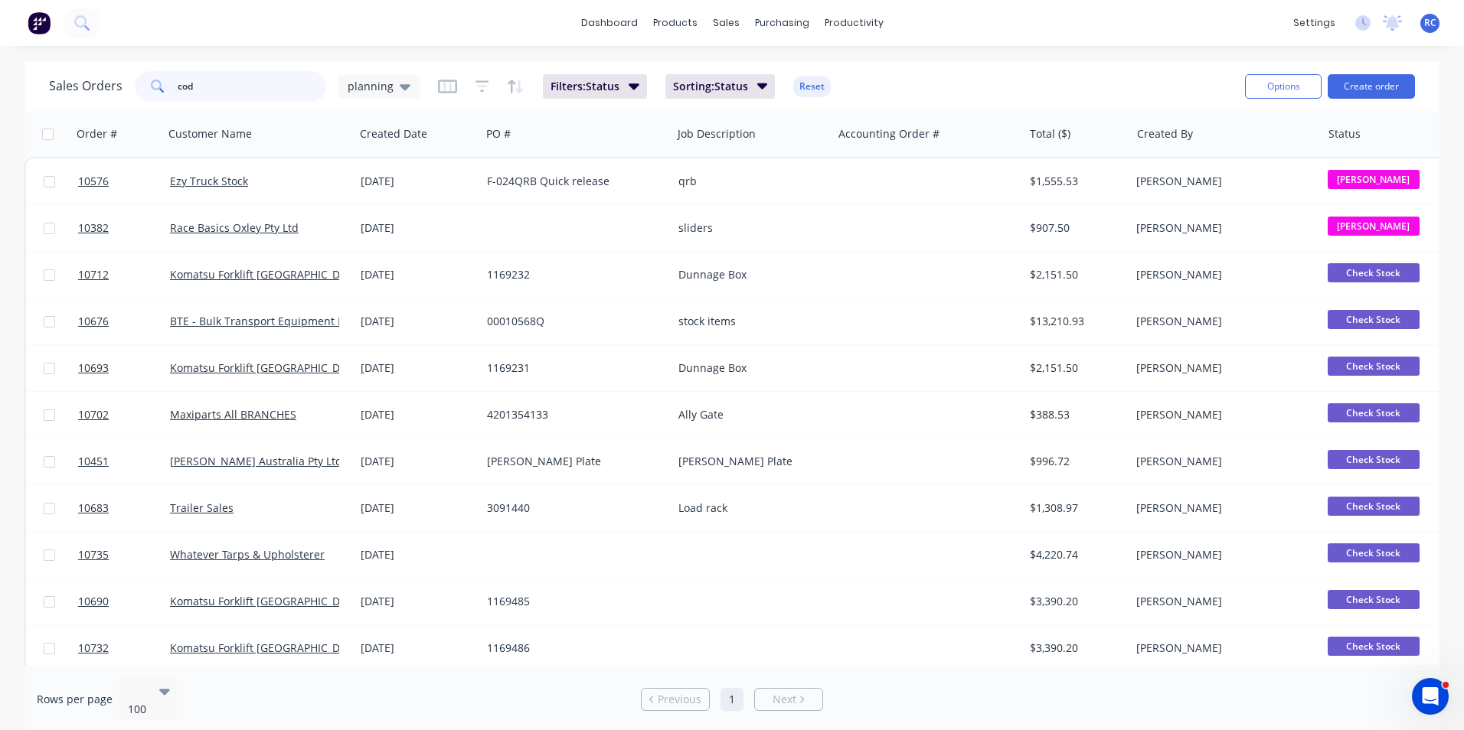
type input "cod"
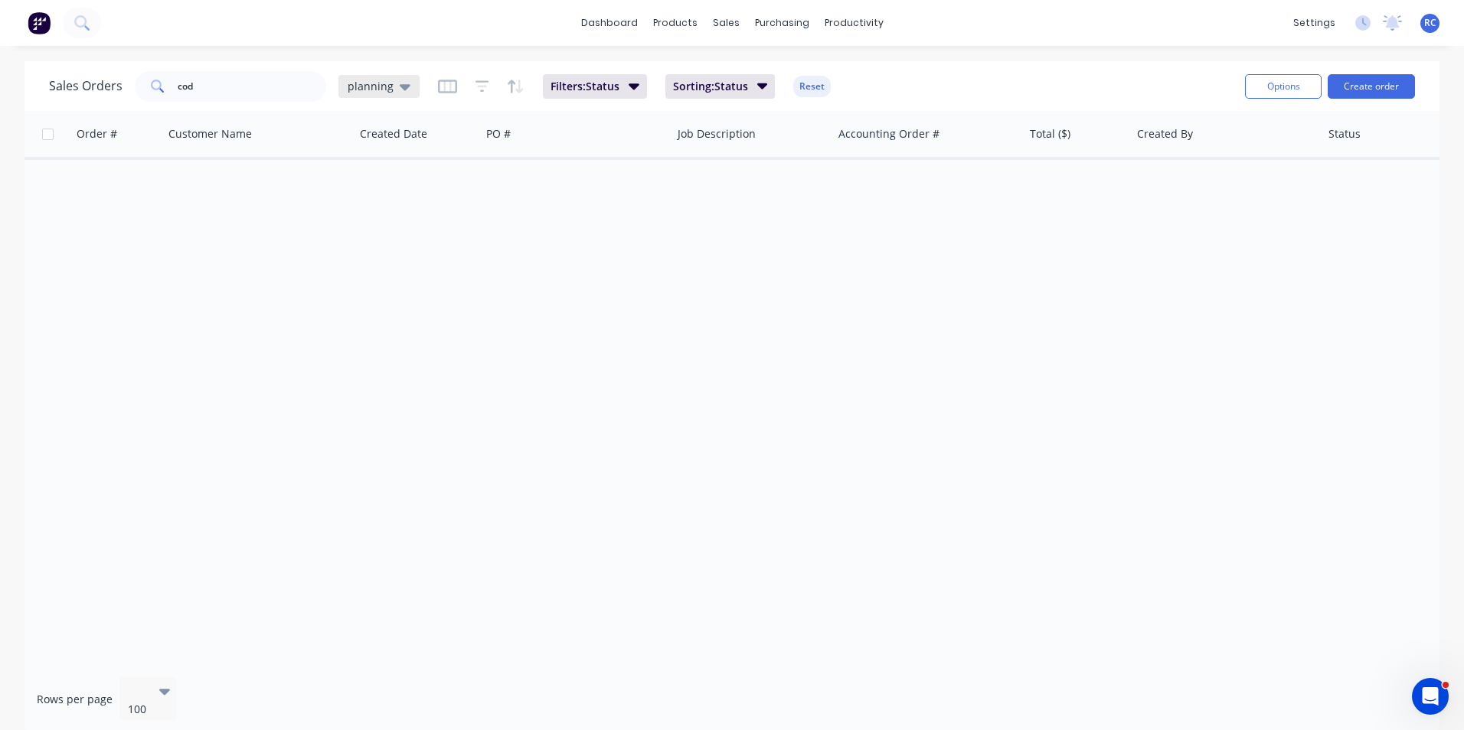
click at [402, 87] on icon at bounding box center [405, 87] width 11 height 6
click at [391, 286] on button "all jobs" at bounding box center [430, 278] width 175 height 18
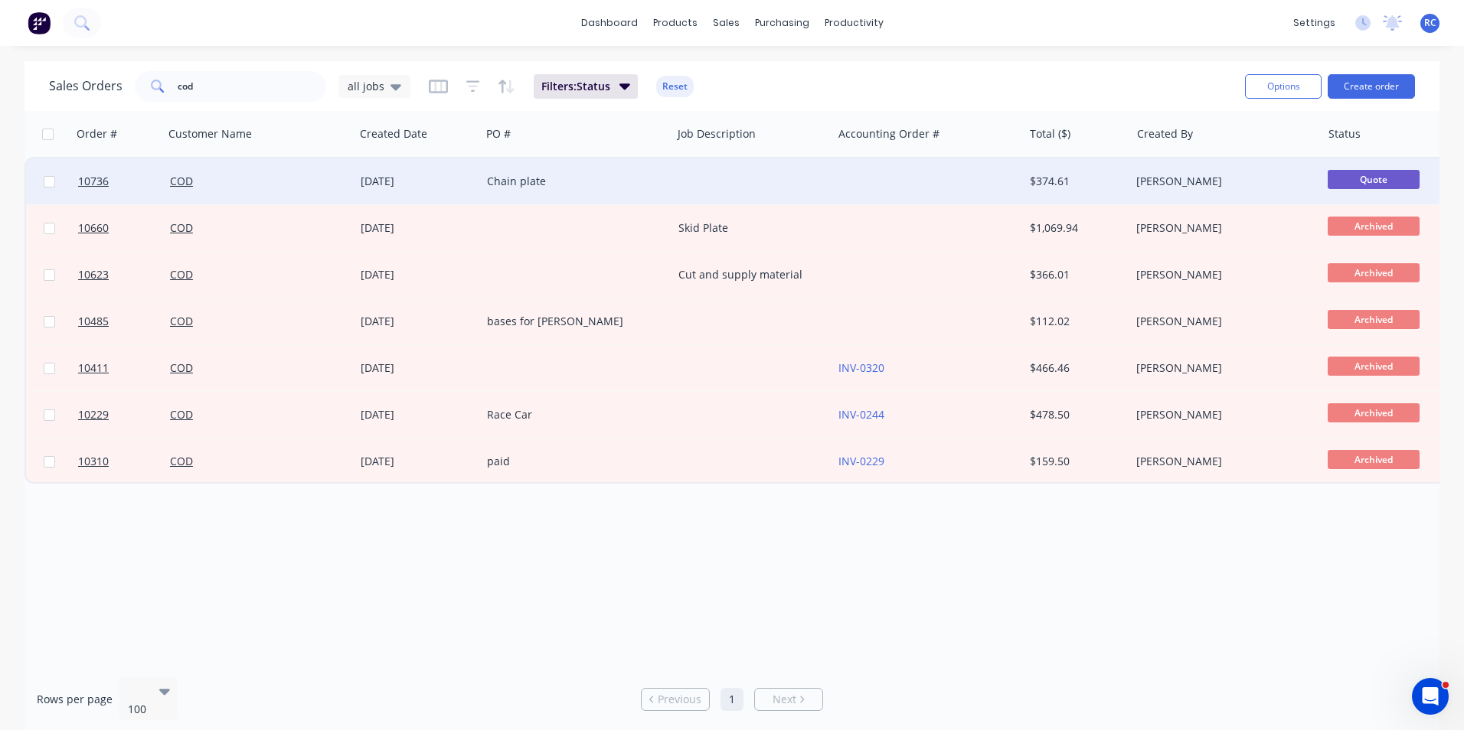
click at [199, 180] on div "COD" at bounding box center [255, 181] width 170 height 15
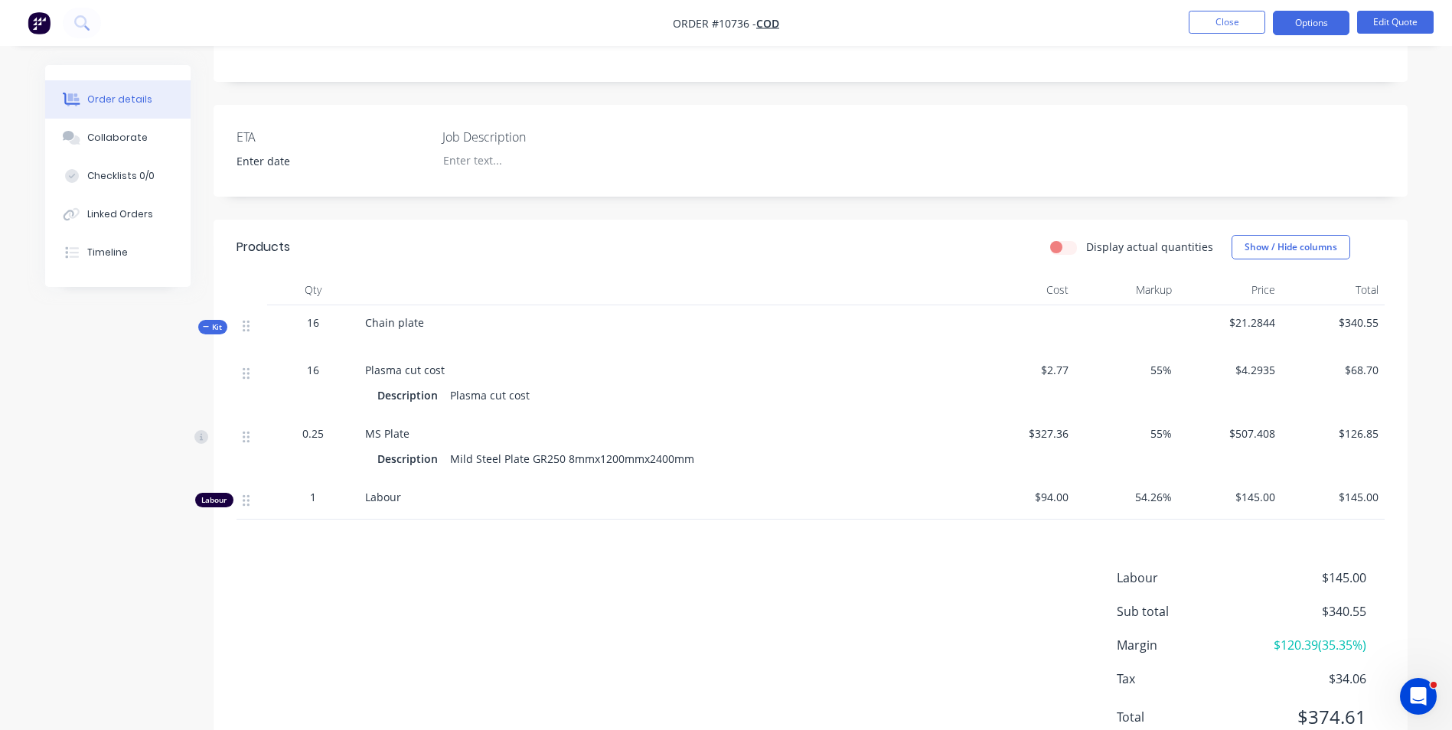
scroll to position [306, 0]
click at [1377, 23] on button "Edit Quote" at bounding box center [1395, 22] width 77 height 23
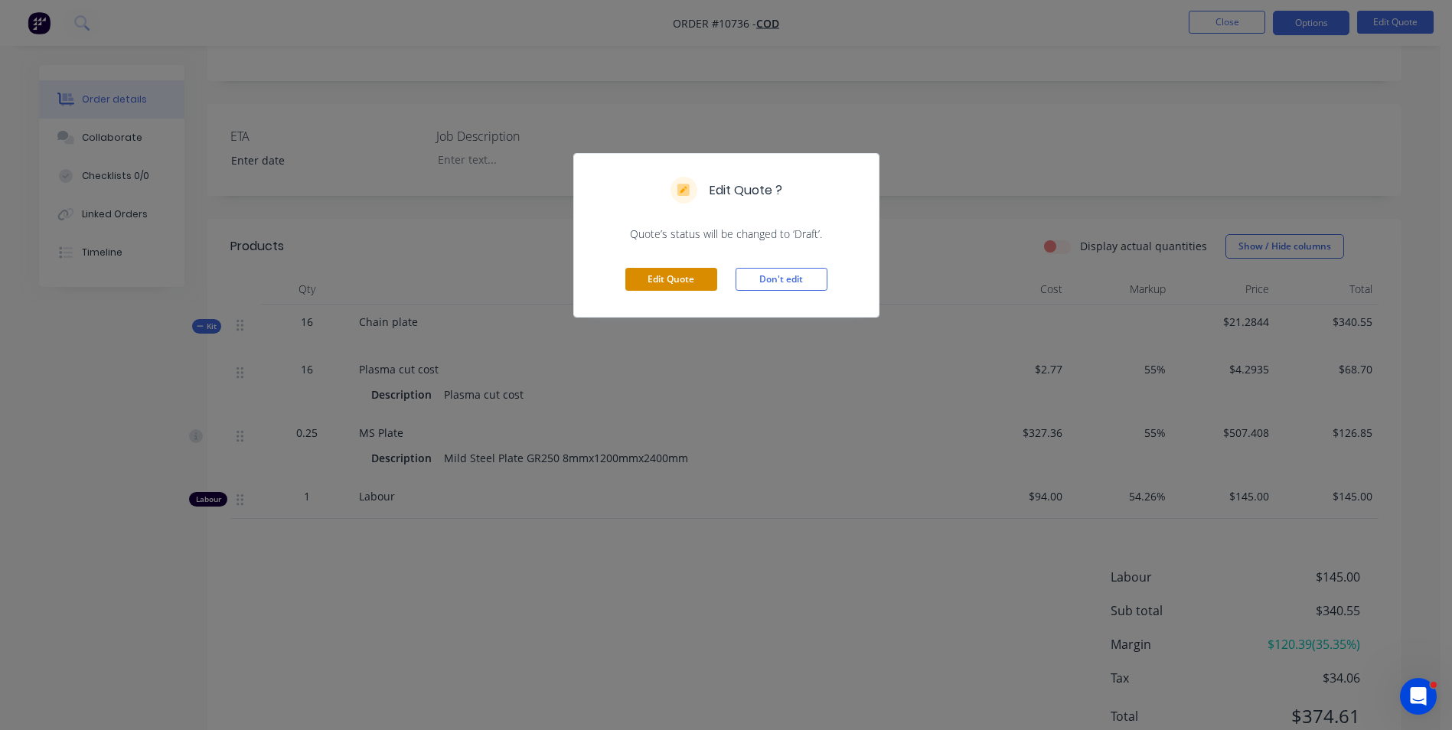
click at [642, 269] on button "Edit Quote" at bounding box center [671, 279] width 92 height 23
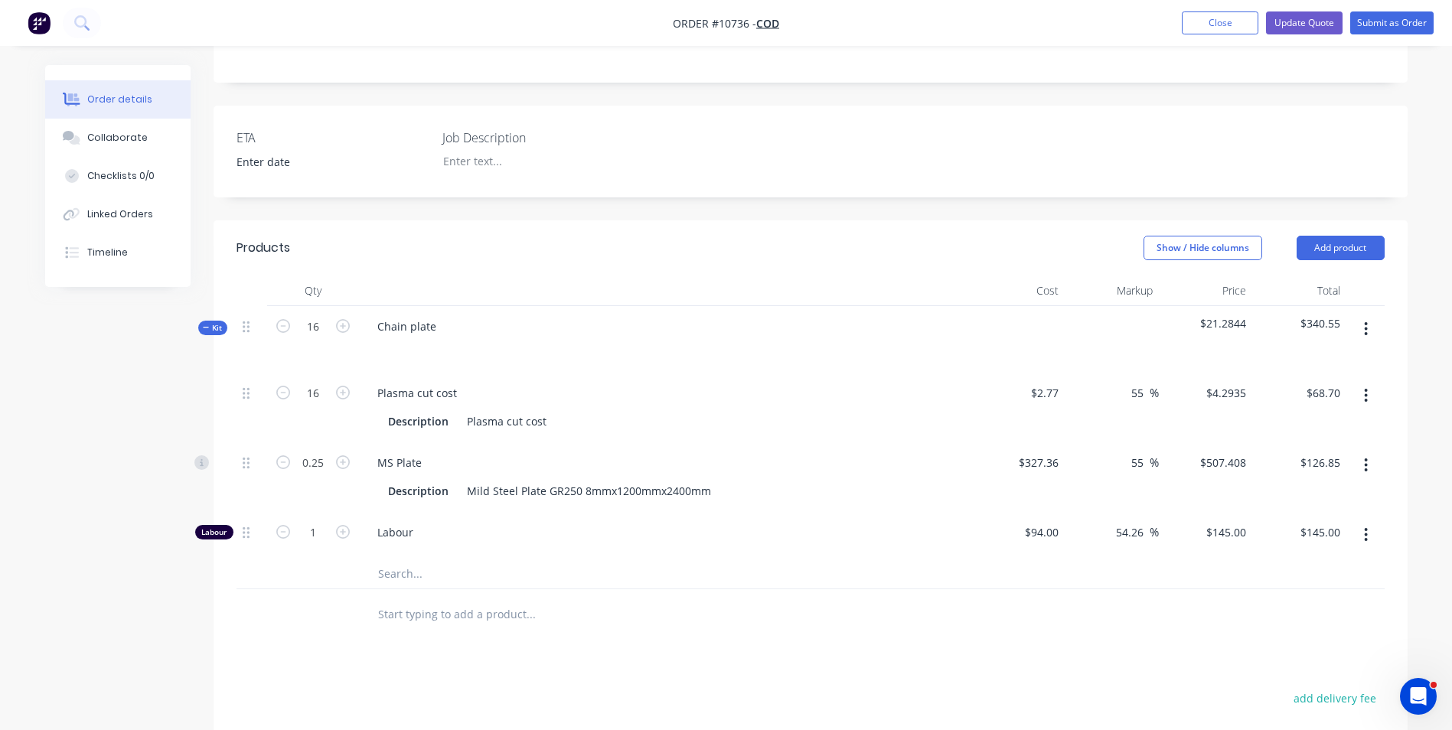
click at [1362, 328] on button "button" at bounding box center [1366, 329] width 36 height 28
drag, startPoint x: 606, startPoint y: 494, endPoint x: 454, endPoint y: 485, distance: 151.8
click at [454, 485] on div "Description Mild Steel Plate GR250 8mmx1200mmx2400mm" at bounding box center [662, 491] width 560 height 22
copy div "Mild Steel Plate GR250 8mm"
click at [398, 566] on input "text" at bounding box center [530, 573] width 306 height 31
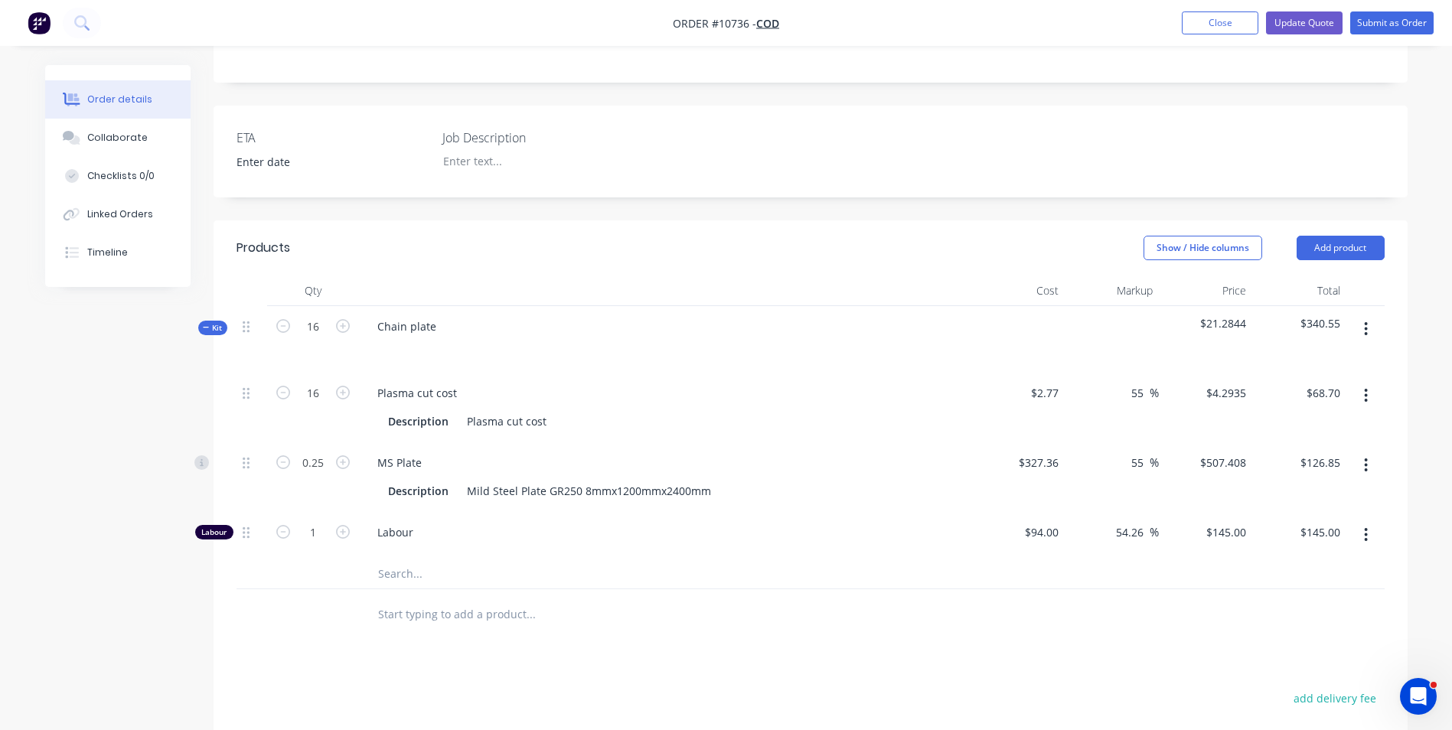
paste input "Mild Steel Plate GR250 8mm"
click at [498, 571] on input "Mild Steel Plate GR250 8mm" at bounding box center [530, 573] width 306 height 31
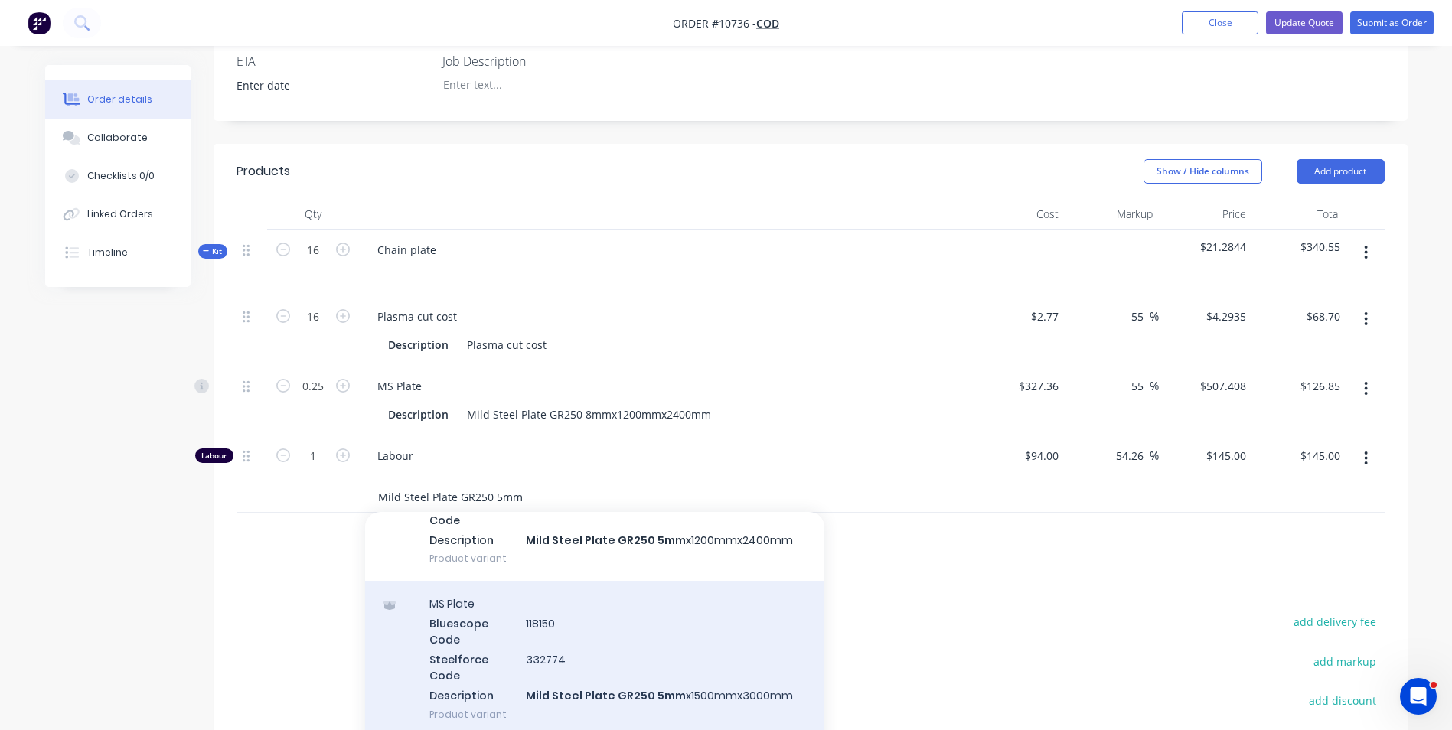
scroll to position [141, 0]
type input "Mild Steel Plate GR250 5mm"
click at [704, 656] on div "MS Plate Bluescope Code 118150 Steelforce Code 332774 Description Mild Steel Pl…" at bounding box center [594, 653] width 459 height 155
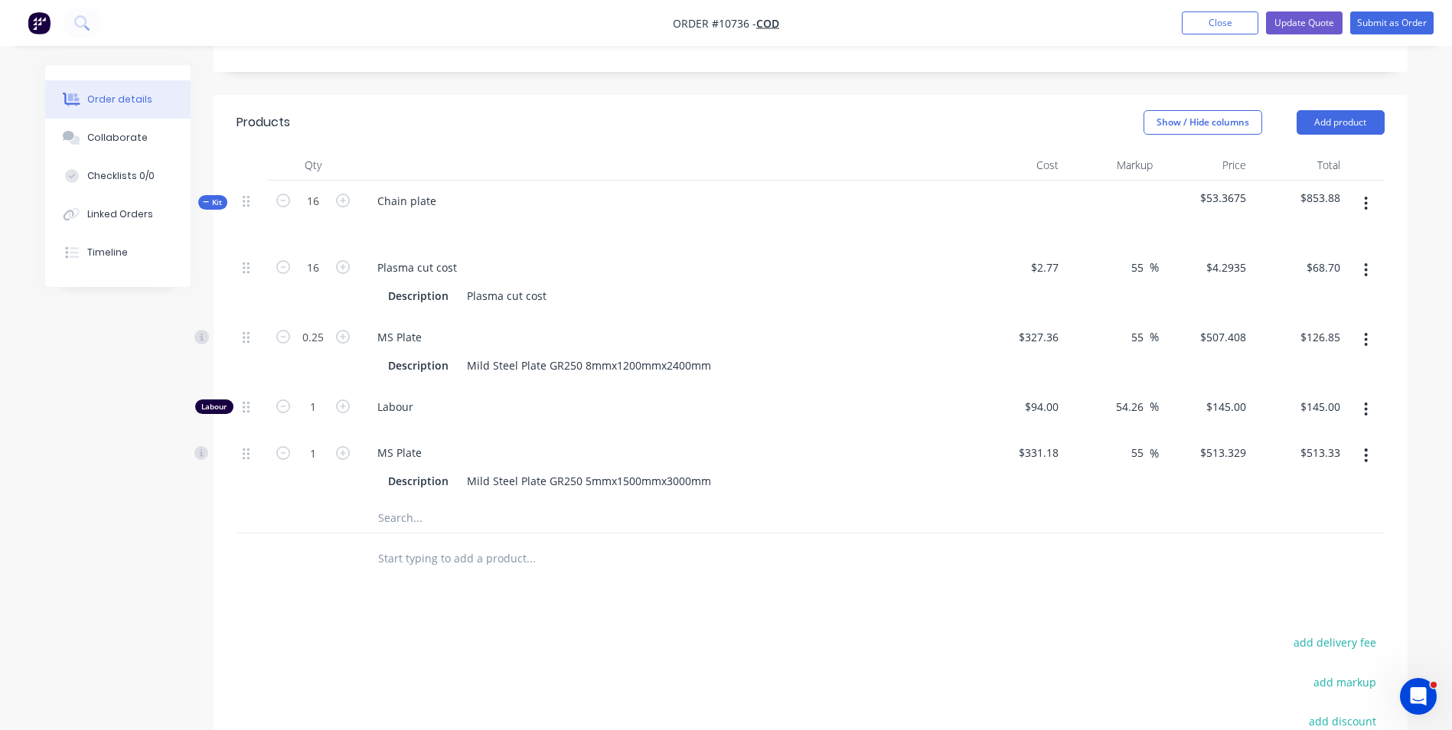
scroll to position [459, 0]
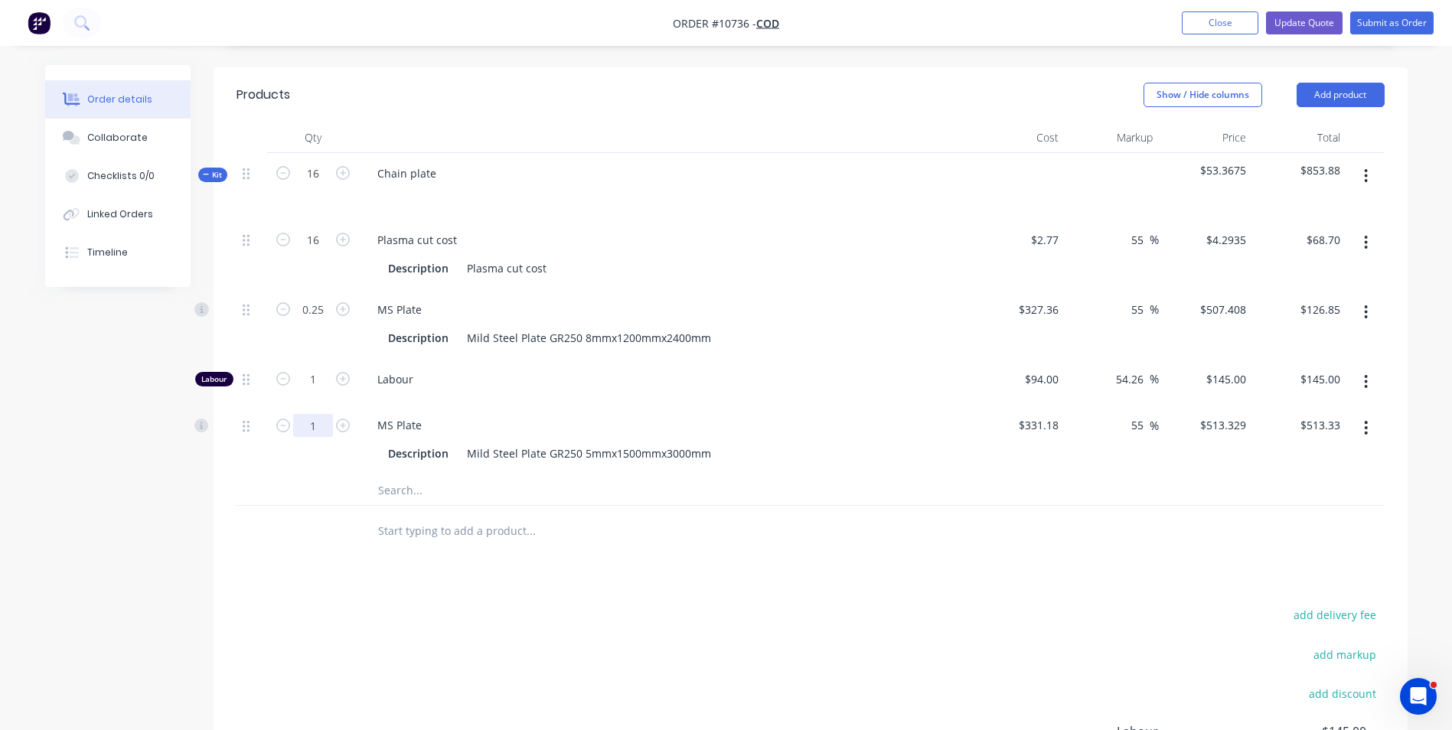
click at [317, 252] on input "1" at bounding box center [313, 240] width 40 height 23
type input "0.16"
type input "$82.13"
click at [1103, 503] on div at bounding box center [811, 490] width 1148 height 31
click at [1367, 313] on icon "button" at bounding box center [1366, 312] width 3 height 14
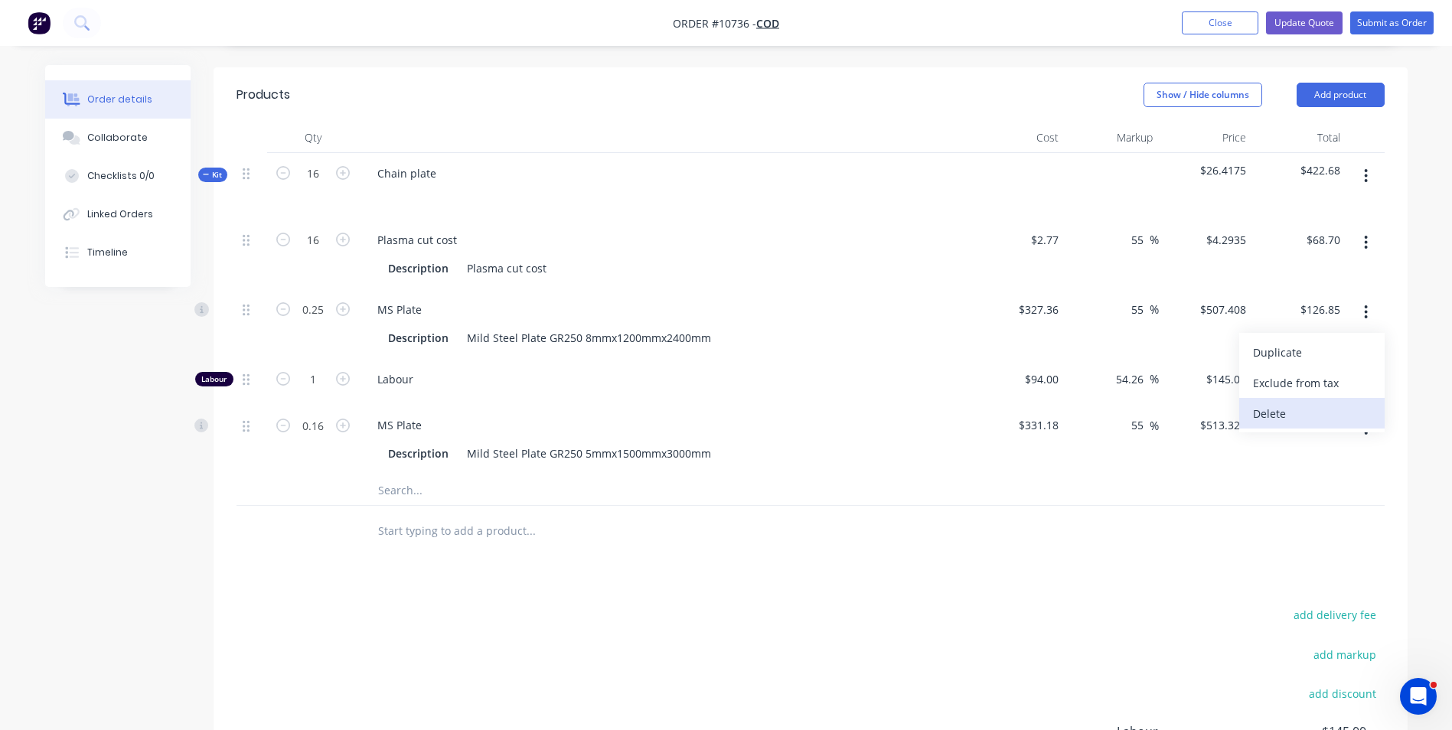
click at [1314, 416] on div "Delete" at bounding box center [1312, 414] width 118 height 22
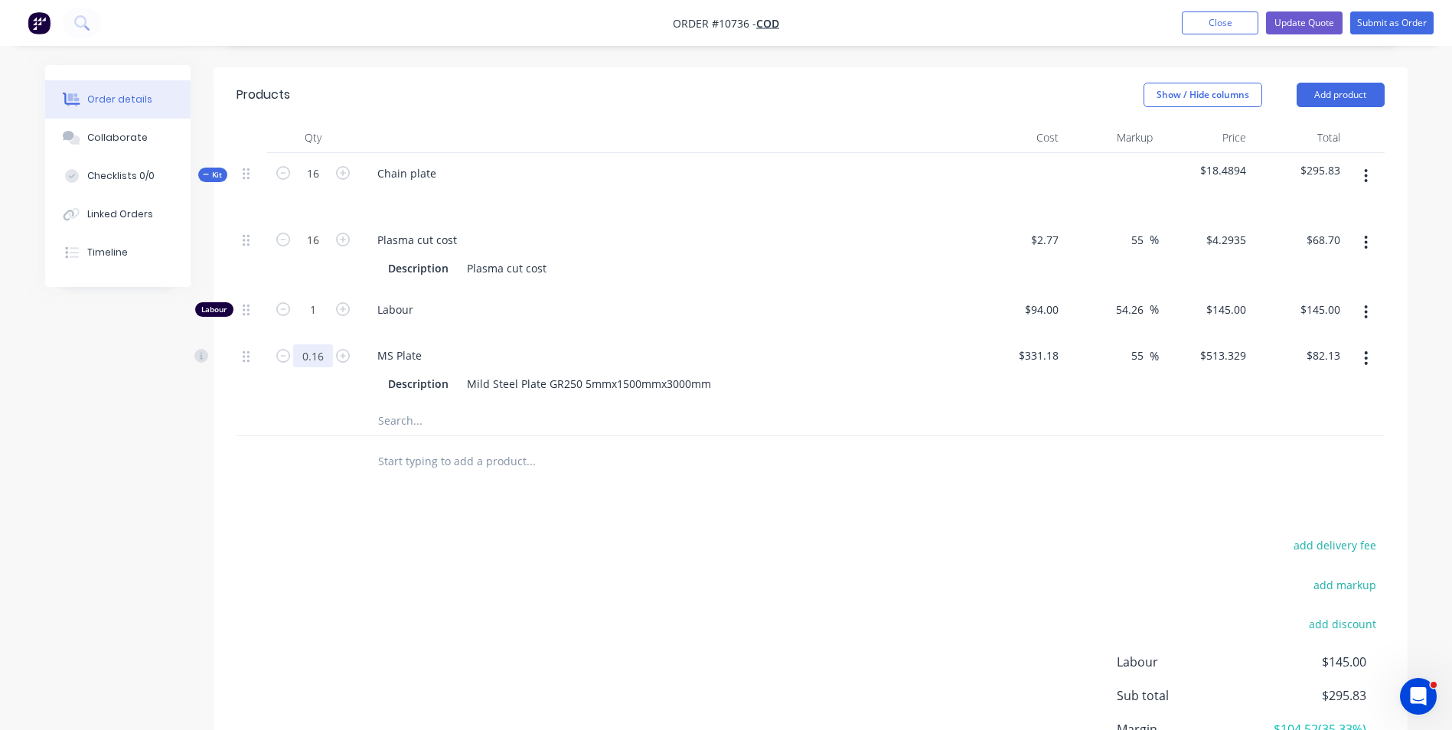
click at [303, 252] on input "0.16" at bounding box center [313, 240] width 40 height 23
type input "0.25"
type input "$128.33"
click at [1063, 409] on div at bounding box center [811, 420] width 1148 height 31
click at [249, 345] on div at bounding box center [252, 370] width 31 height 70
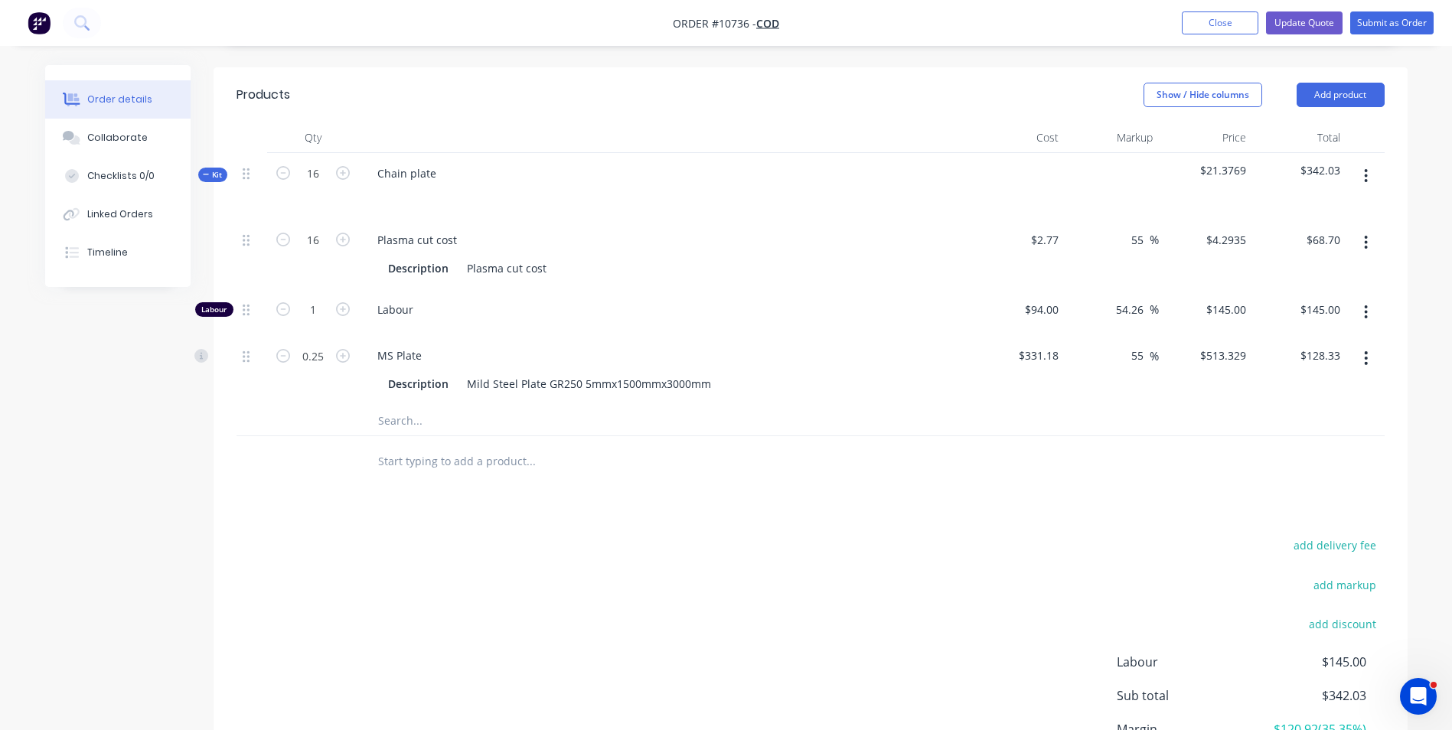
drag, startPoint x: 250, startPoint y: 356, endPoint x: 246, endPoint y: 364, distance: 8.6
click at [246, 365] on div at bounding box center [252, 370] width 31 height 70
click at [337, 313] on icon "button" at bounding box center [343, 309] width 14 height 14
type input "2"
type input "$290.00"
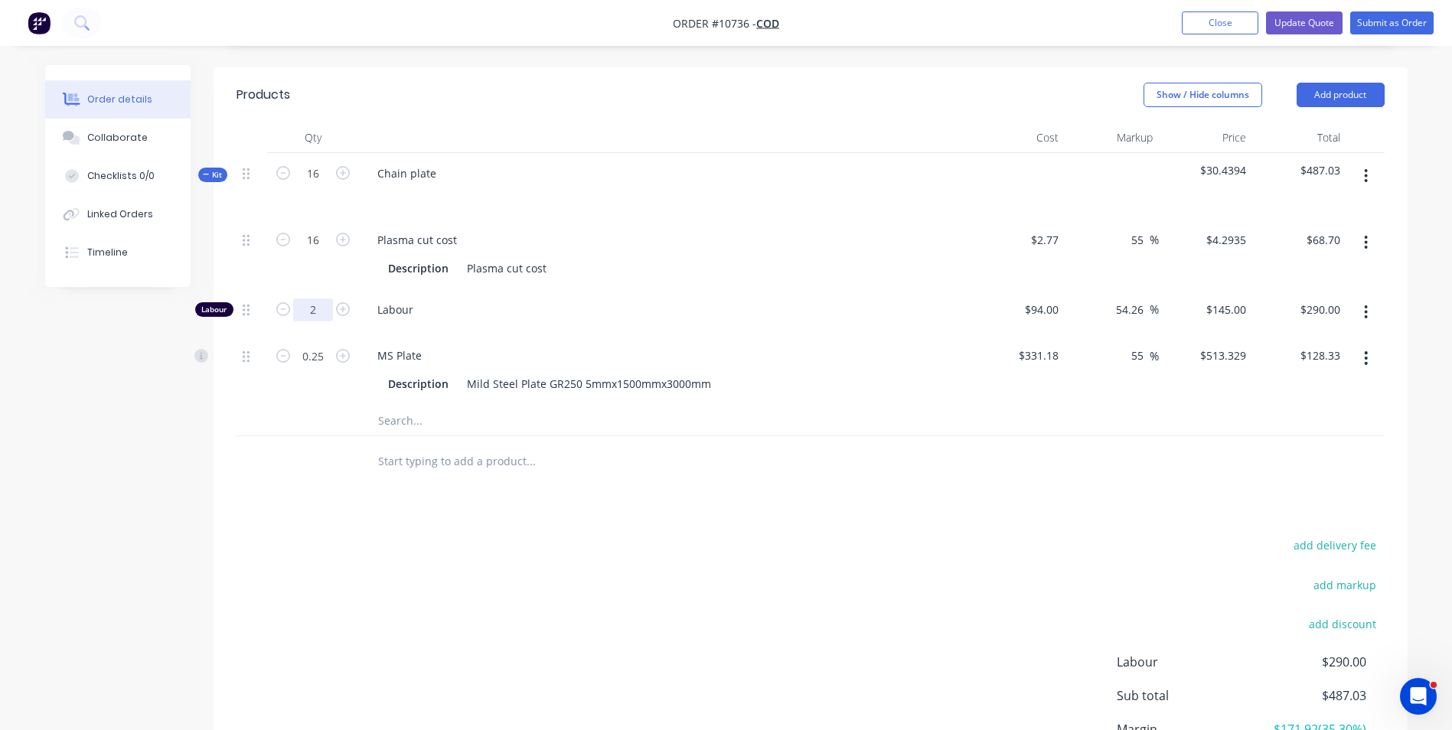
click at [307, 252] on input "2" at bounding box center [313, 240] width 40 height 23
type input "0.75"
type input "$108.75"
click at [323, 330] on div "0.75" at bounding box center [313, 312] width 92 height 47
click at [374, 473] on div at bounding box center [594, 461] width 459 height 31
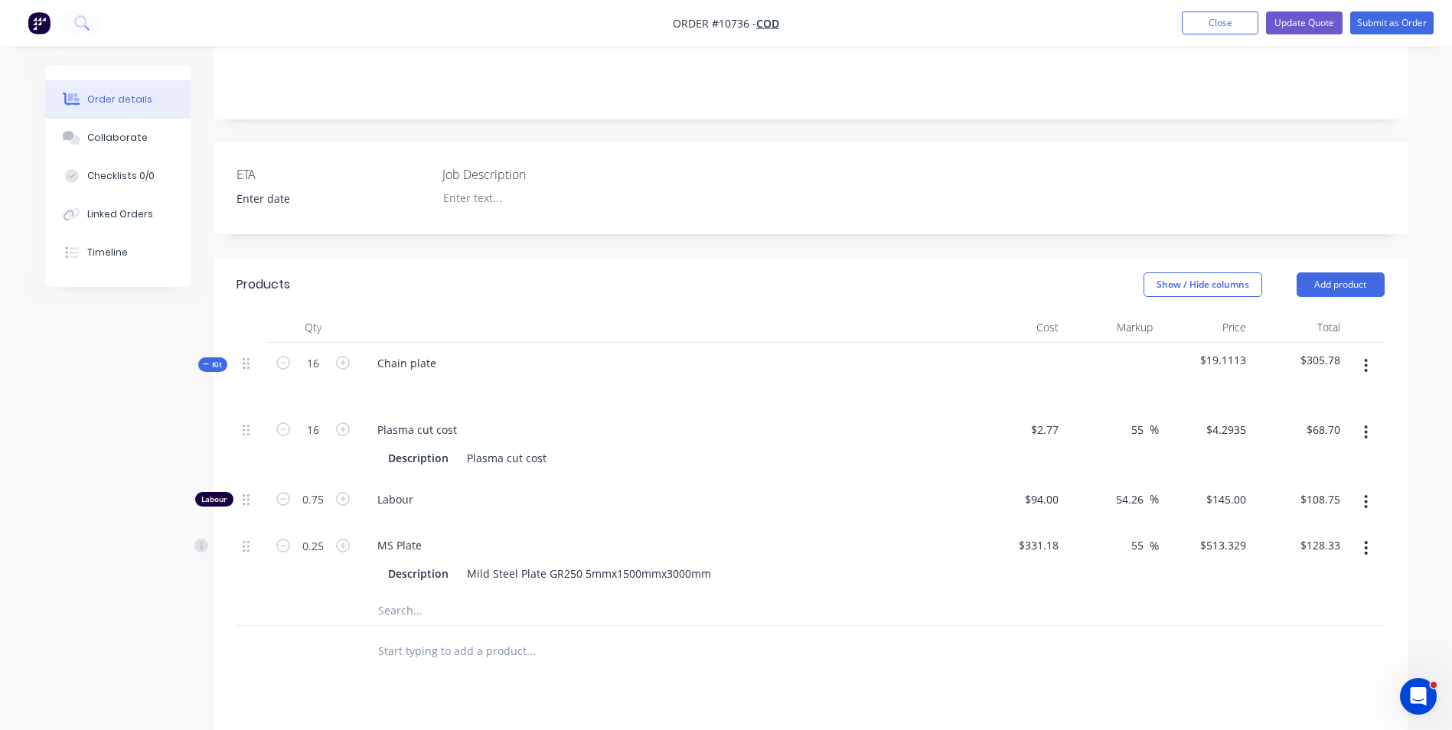
scroll to position [306, 0]
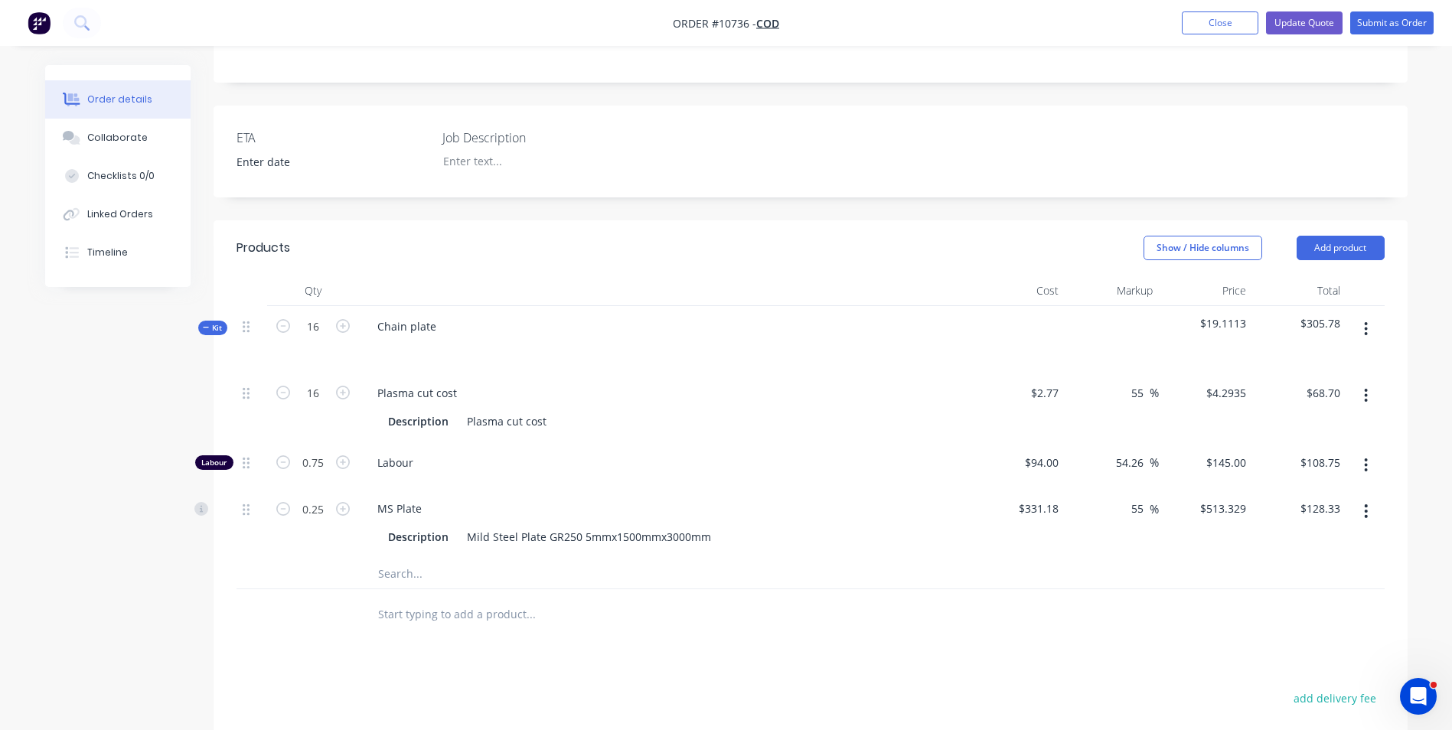
click at [1352, 390] on button "button" at bounding box center [1366, 396] width 36 height 28
click at [1338, 392] on input "68.70" at bounding box center [1328, 393] width 35 height 22
type input "69"
type input "55.69"
type input "$4.3125"
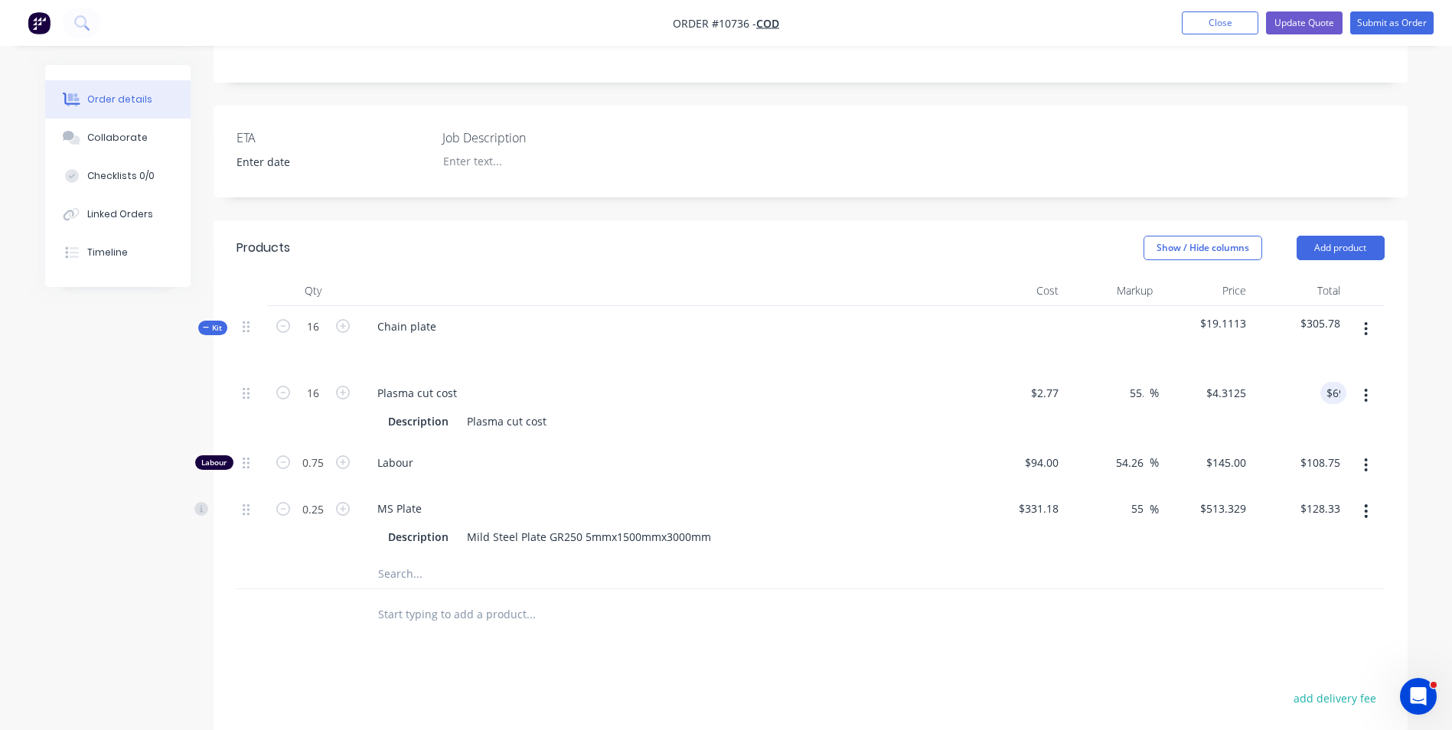
click at [1315, 430] on div "$69.00 69" at bounding box center [1300, 408] width 94 height 70
click at [1328, 393] on input "69.00" at bounding box center [1328, 393] width 35 height 22
type input "75"
type input "69.22"
type input "$4.6875"
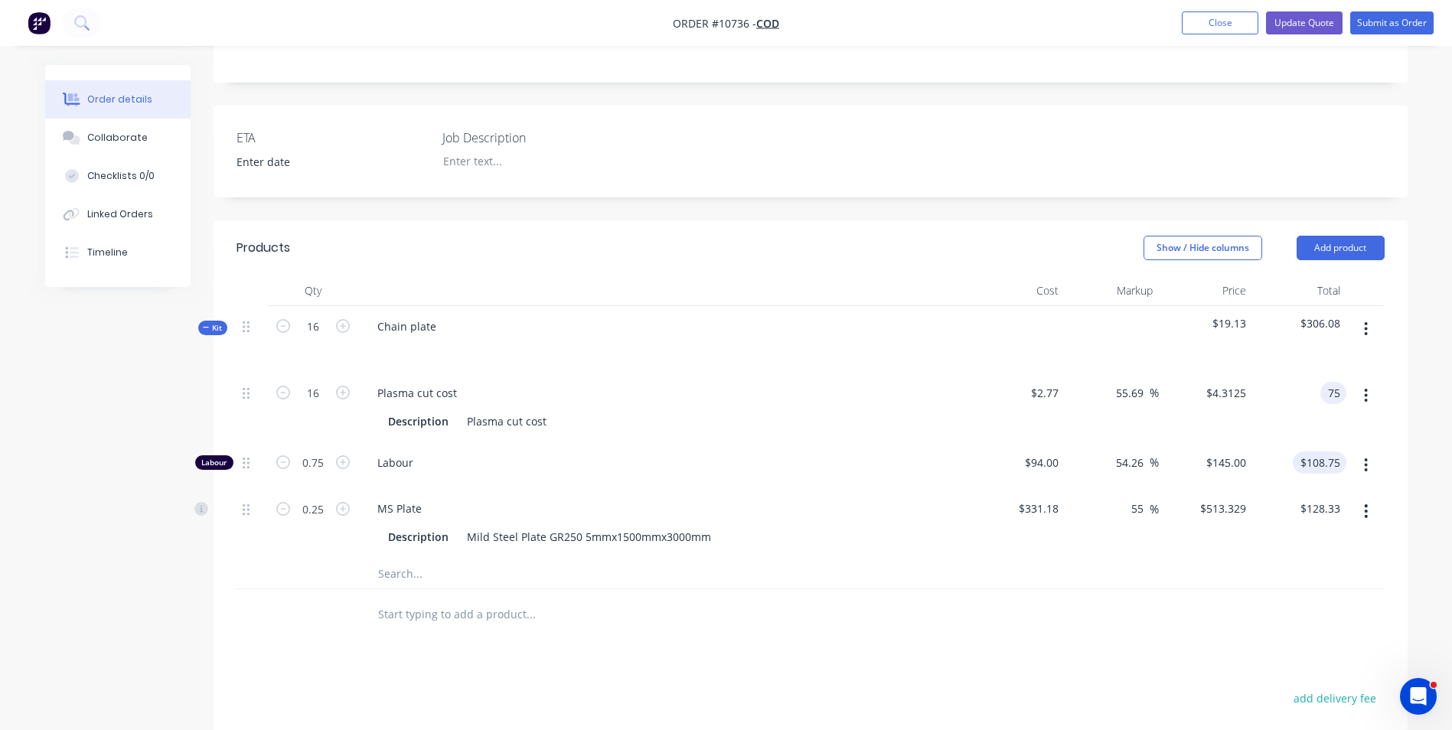
type input "$75.00"
type input "108.75"
click at [1313, 454] on input "108.75" at bounding box center [1322, 463] width 47 height 22
type input "75.00"
type input "$108.75"
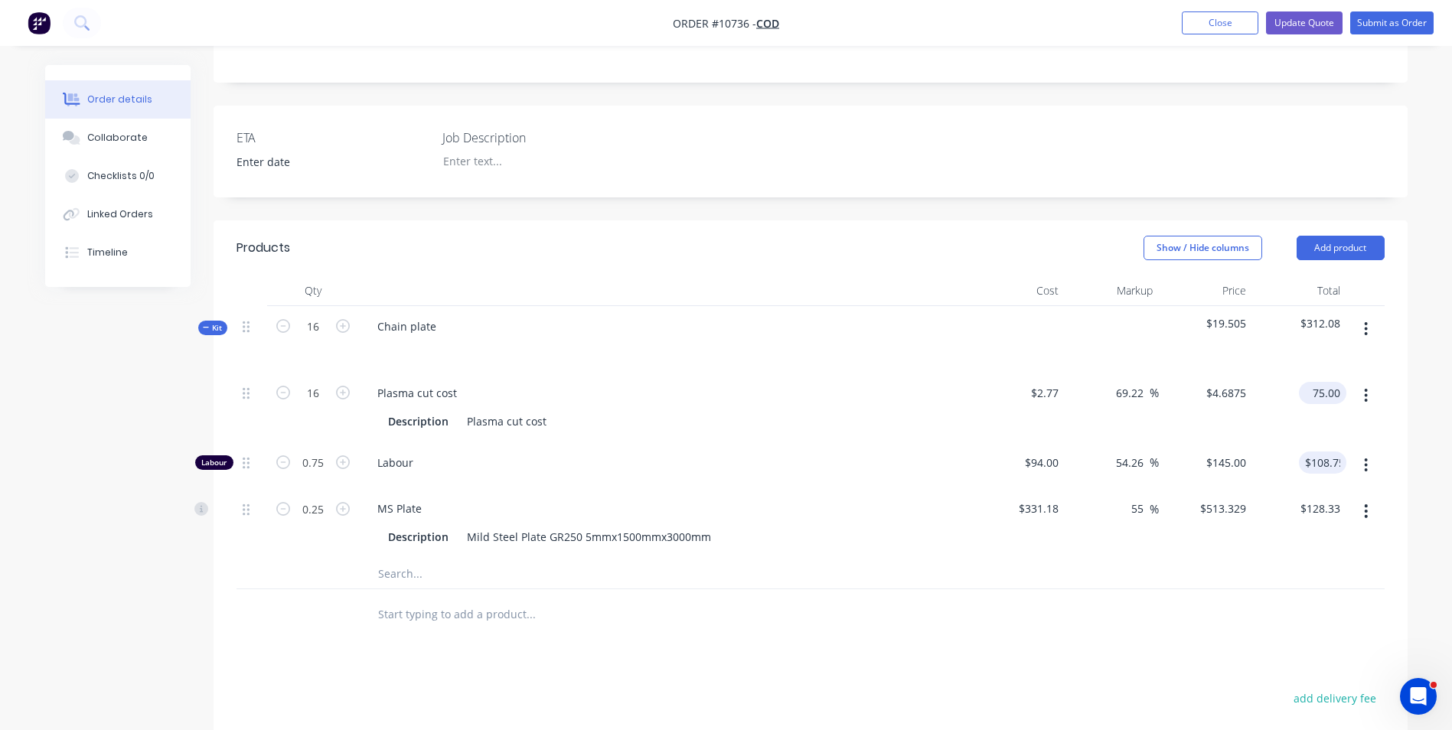
click at [1318, 386] on input "75.00" at bounding box center [1325, 393] width 41 height 22
type input "78"
type input "75.99"
type input "$4.875"
click at [1328, 407] on div "$78.00 $78.00" at bounding box center [1300, 408] width 94 height 70
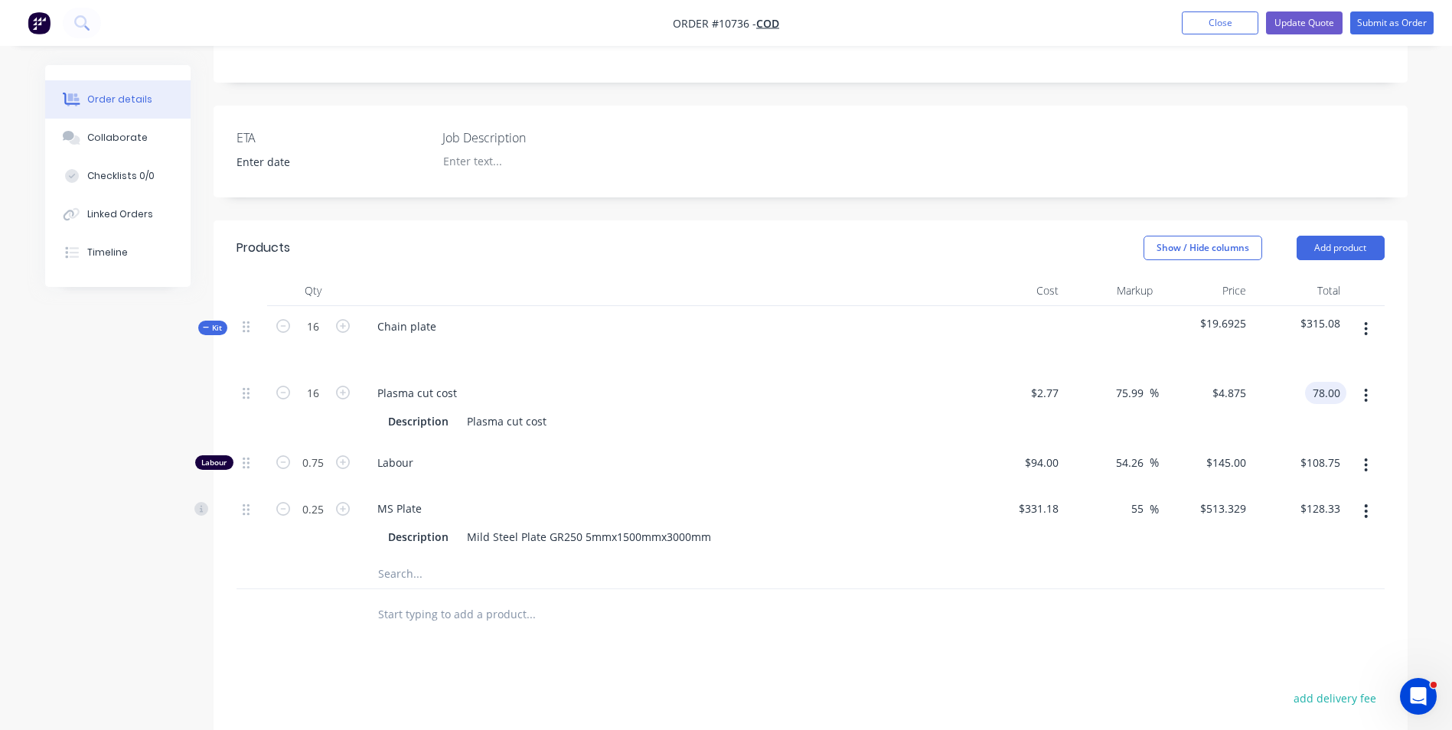
click at [1329, 390] on input "78.00" at bounding box center [1328, 393] width 35 height 22
type input "80"
type input "80.51"
type input "$5.00"
type input "$80.00"
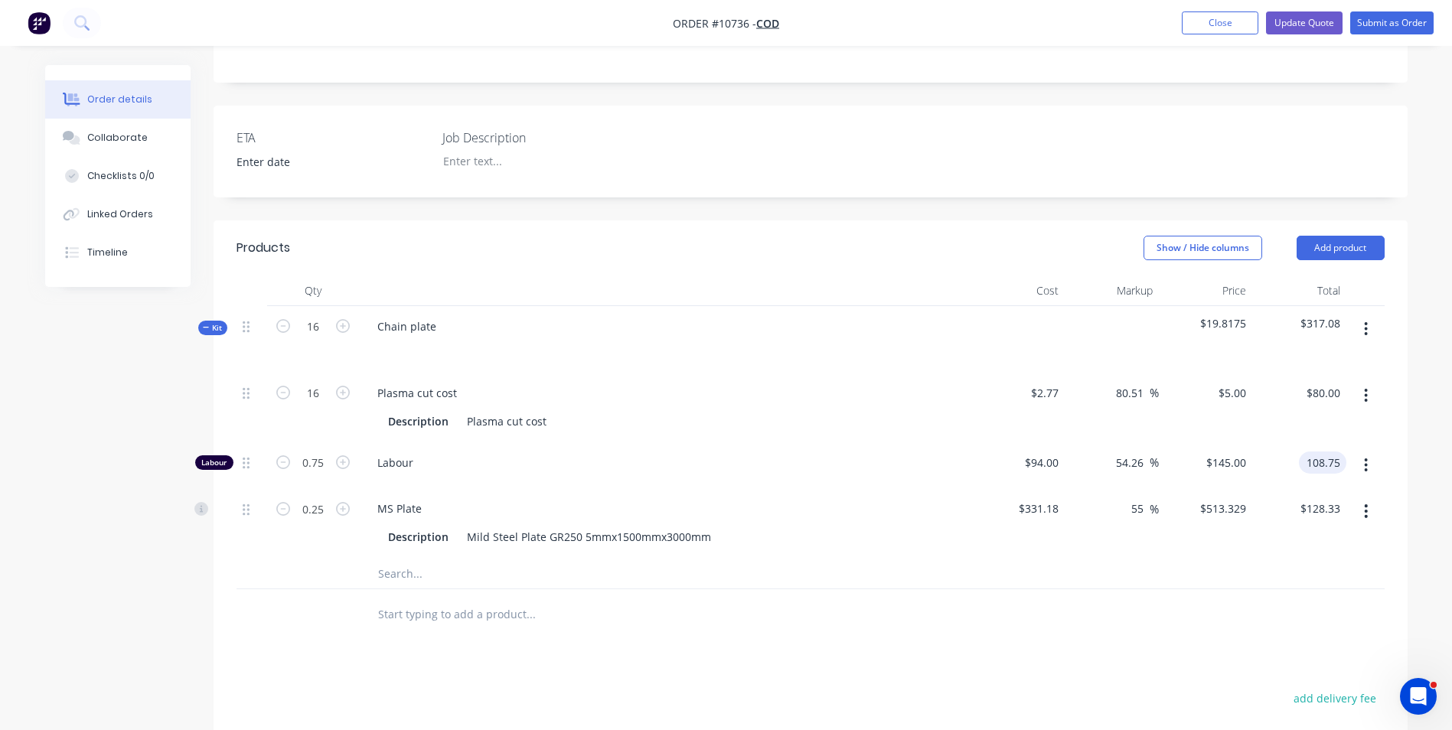
click at [1306, 469] on div "108.75 108.75" at bounding box center [1325, 463] width 41 height 22
type input "$108.75"
click at [318, 405] on input "0.75" at bounding box center [313, 393] width 40 height 23
type input "0.8"
type input "$116.00"
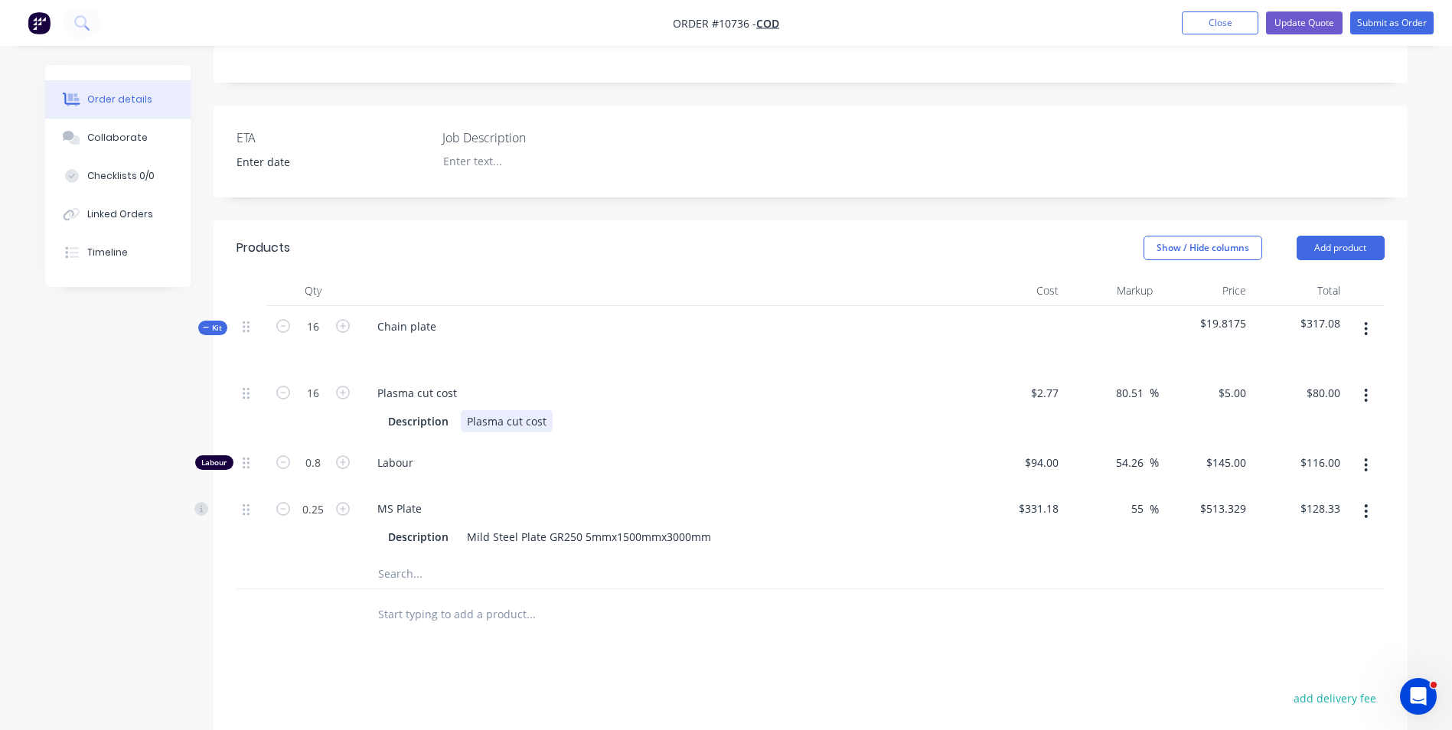
click at [697, 414] on div "Description Plasma cut cost" at bounding box center [662, 421] width 560 height 22
click at [1322, 388] on input "80.00" at bounding box center [1325, 393] width 41 height 22
type input "79."
type input "78.25"
type input "$4.9375"
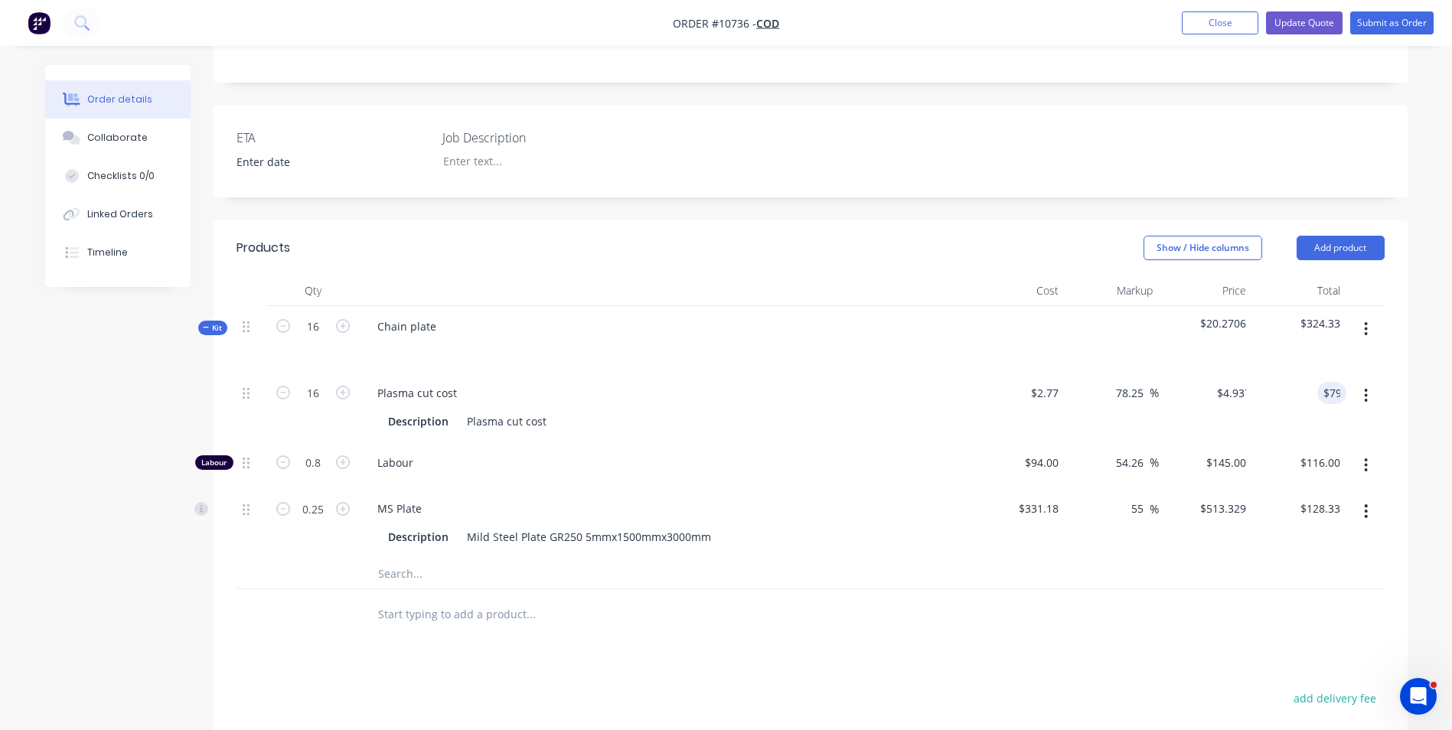
click at [1366, 426] on div at bounding box center [1366, 408] width 38 height 70
click at [1332, 392] on input "79.00" at bounding box center [1328, 393] width 35 height 22
type input "78"
type input "75.99"
type input "$4.875"
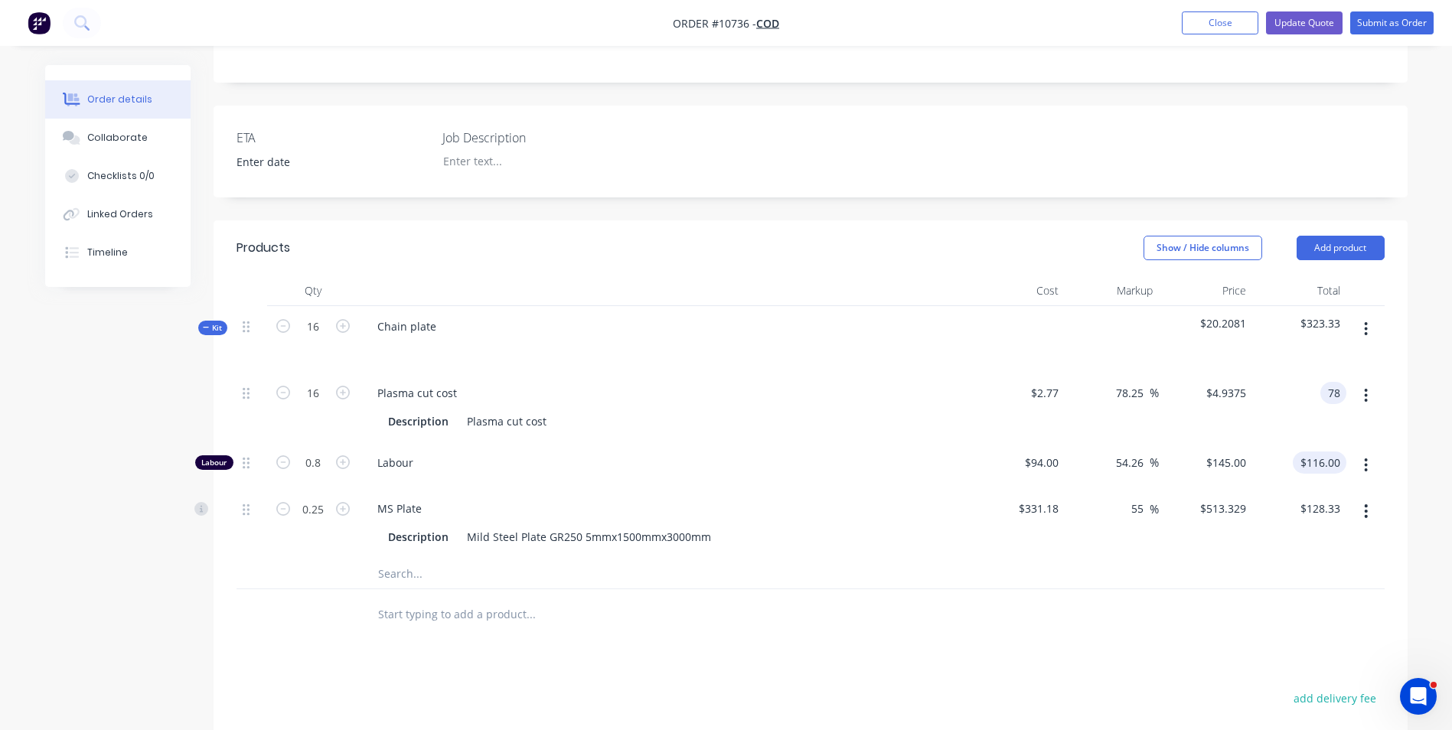
type input "$78.00"
click at [1329, 461] on input "116.00" at bounding box center [1325, 463] width 41 height 22
type input "$116.00"
click at [1332, 380] on div "$78.00 $78.00" at bounding box center [1300, 408] width 94 height 70
click at [1313, 395] on input "78.00" at bounding box center [1328, 393] width 35 height 22
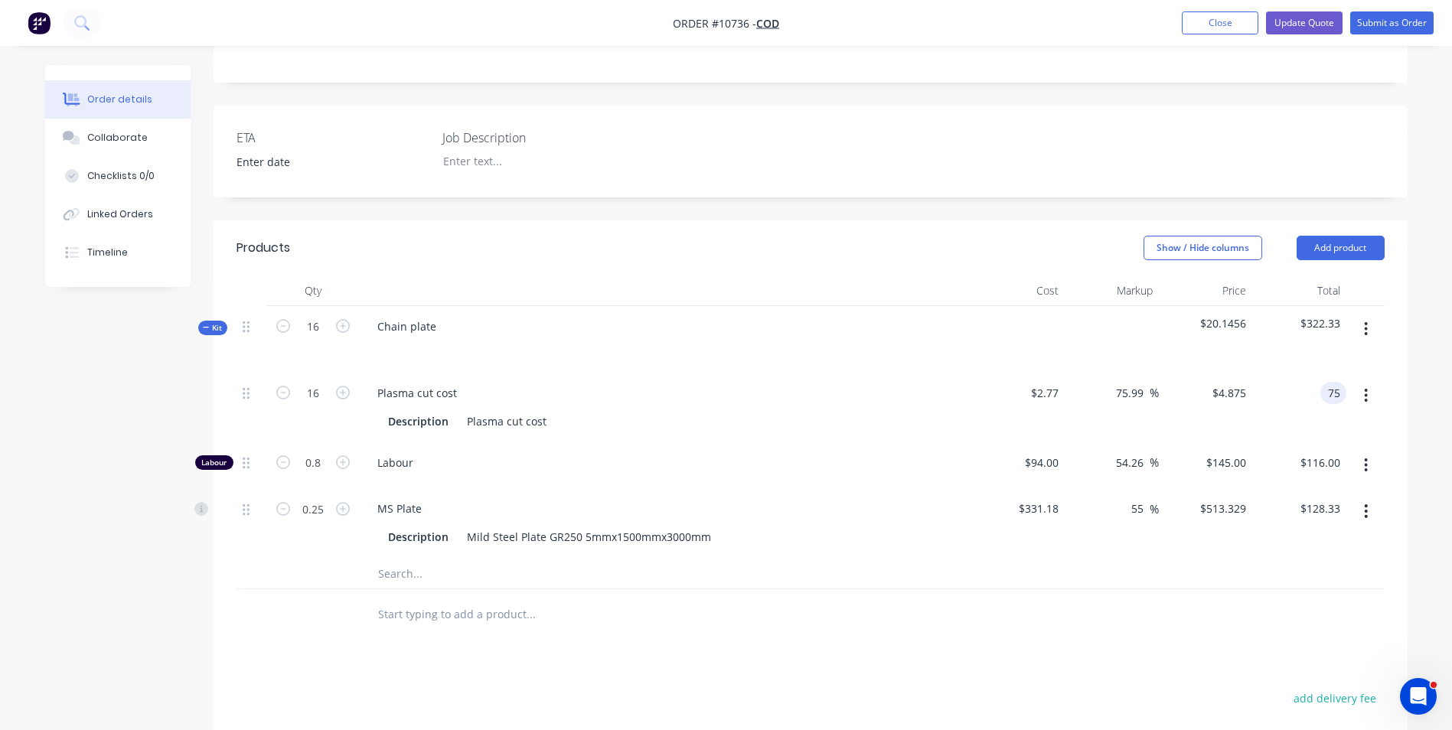
type input "75"
type input "69.22"
type input "$4.6875"
click at [1327, 441] on div "$75.00 $75.00" at bounding box center [1300, 408] width 94 height 70
click at [1327, 397] on input "75.00" at bounding box center [1328, 393] width 35 height 22
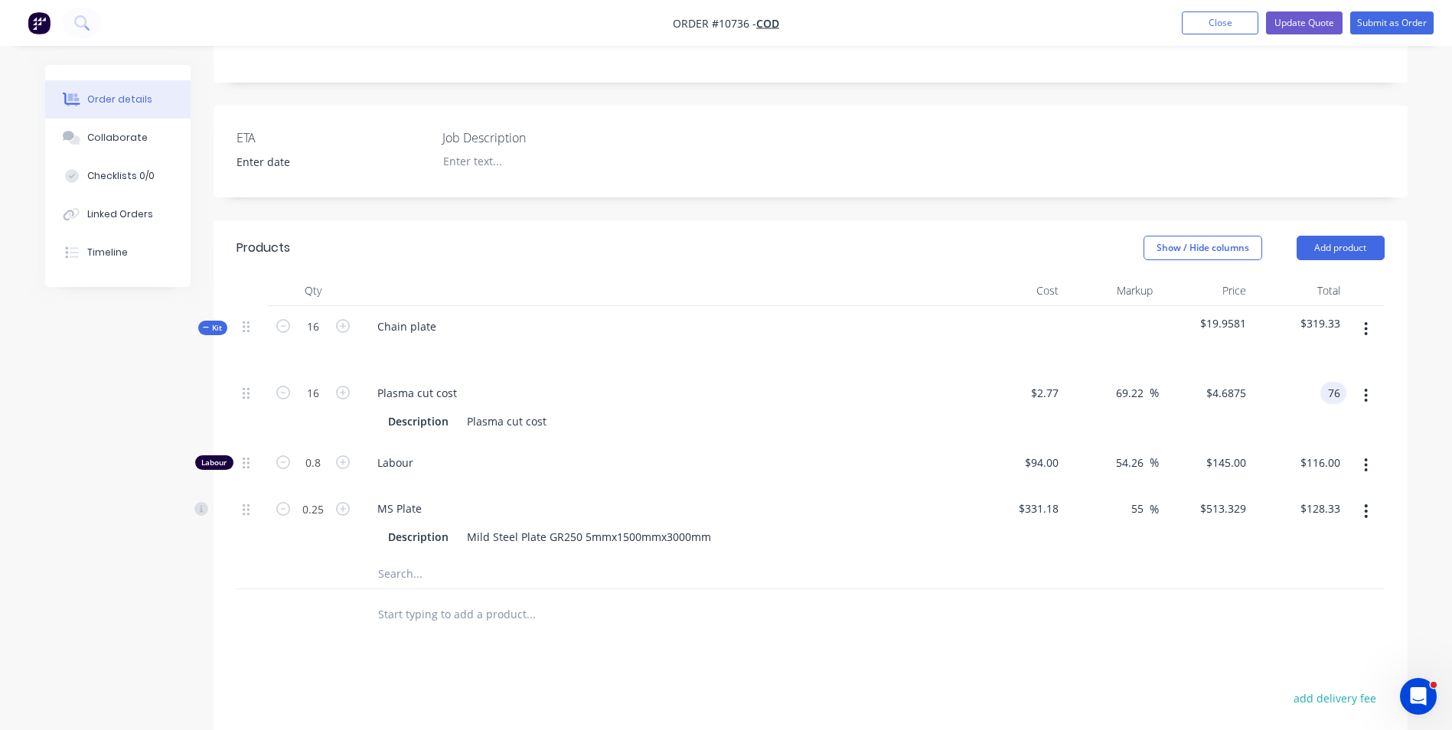
type input "76"
type input "71.48"
type input "$4.75"
type input "$76.00"
click at [1308, 433] on div "$76.00 $76.00" at bounding box center [1300, 408] width 94 height 70
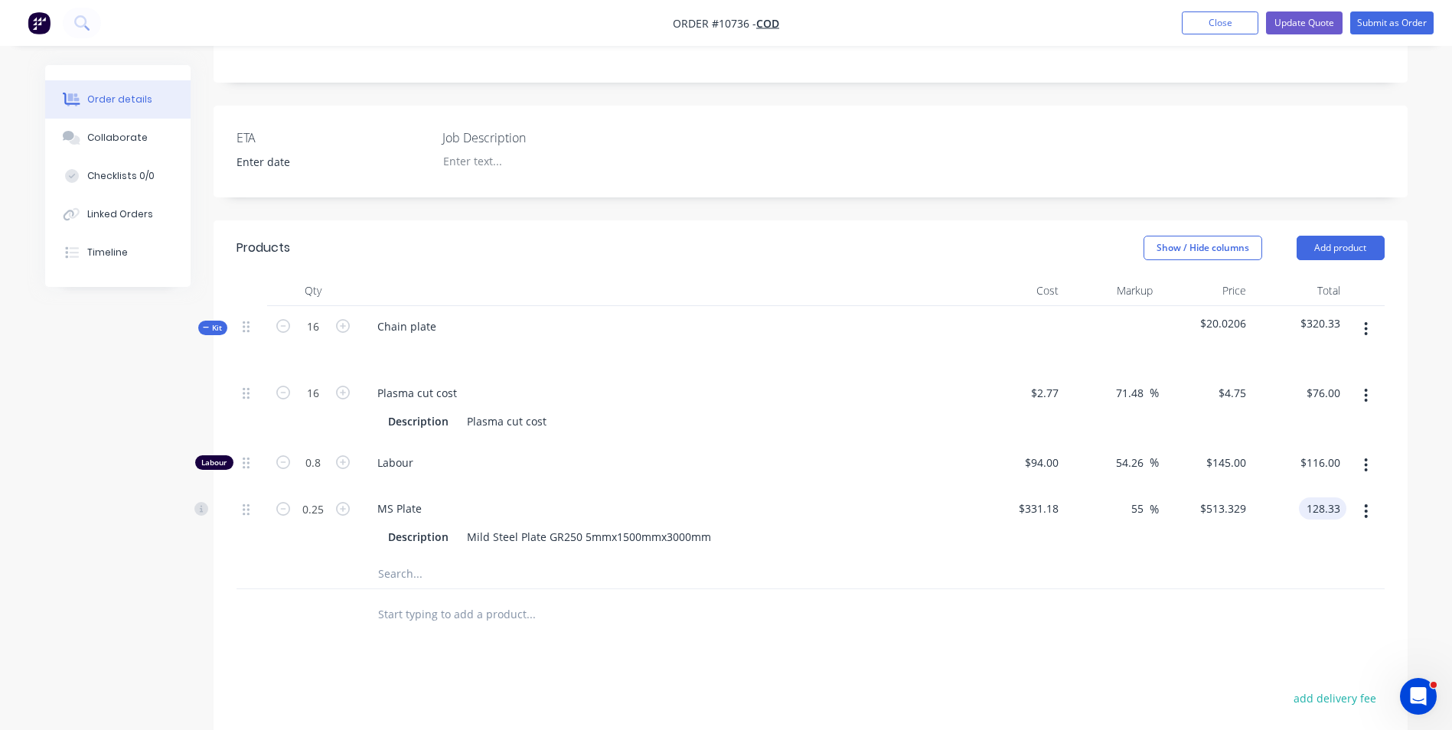
click at [1316, 506] on input "128.33" at bounding box center [1325, 509] width 41 height 22
type input "128.3"
type input "116.00"
type input "54.96"
type input "$513.20"
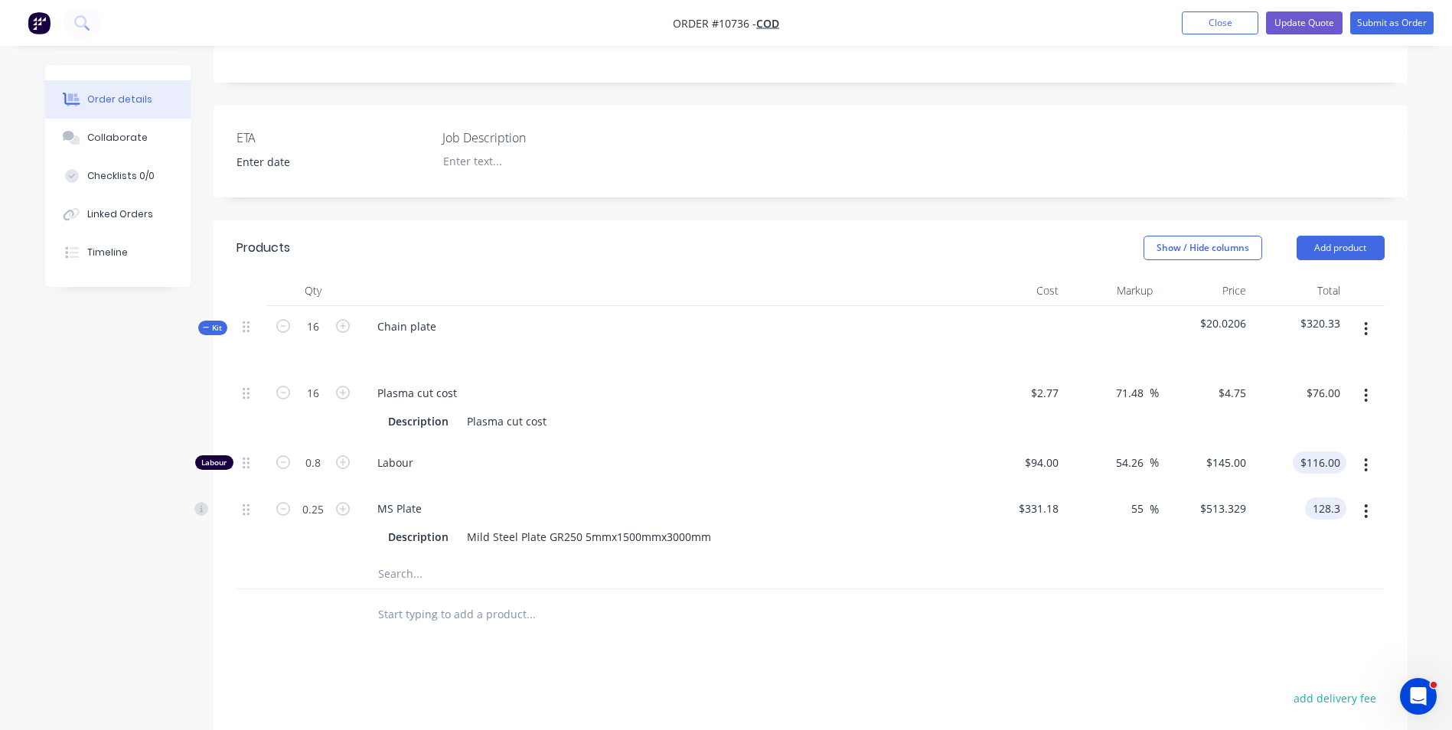
type input "$128.30"
click at [1299, 459] on div "116.00 $116.00" at bounding box center [1320, 463] width 54 height 22
type input "$116.00"
click at [1304, 499] on div "128.30 128.30" at bounding box center [1322, 509] width 47 height 22
type input "128.29"
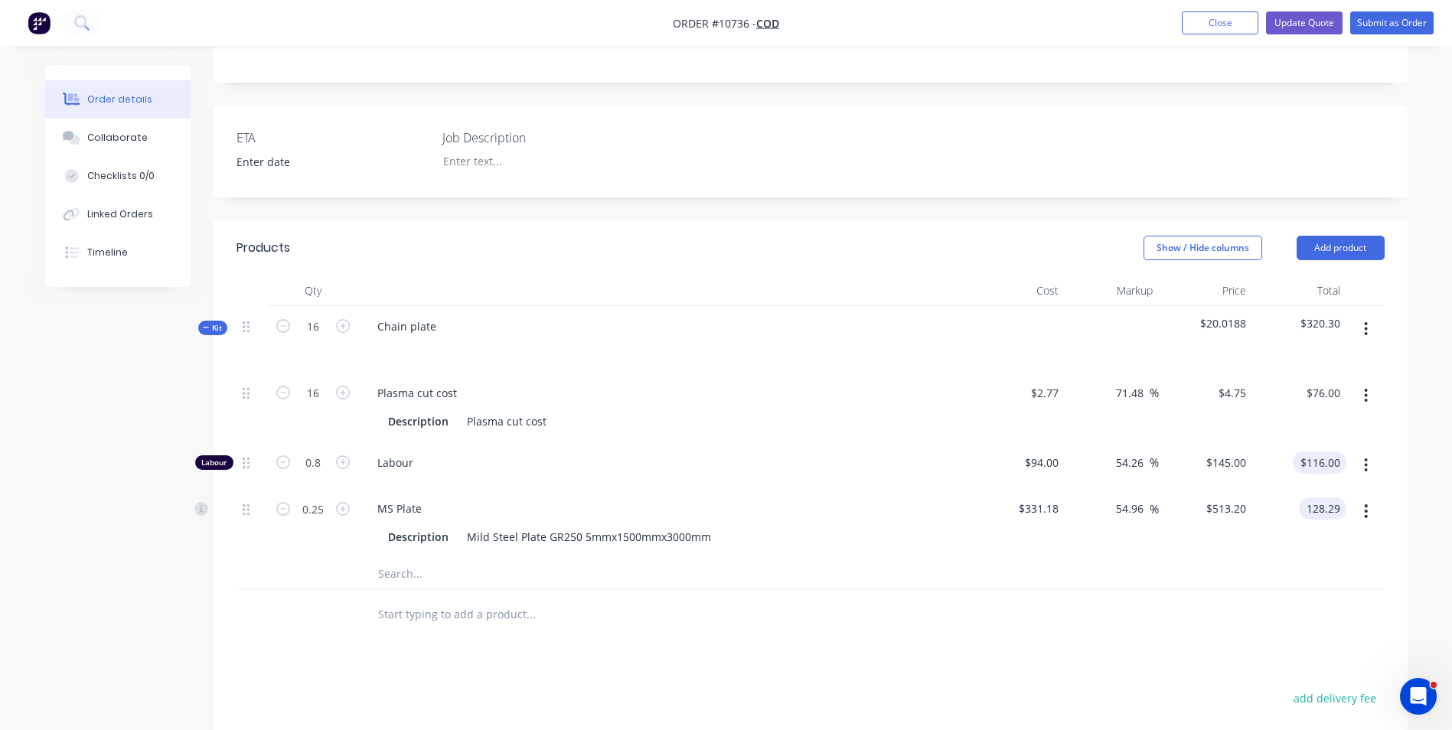
type input "116.00"
type input "54.95"
type input "$513.16"
type input "$128.29"
click at [1311, 456] on input "116.00" at bounding box center [1325, 463] width 41 height 22
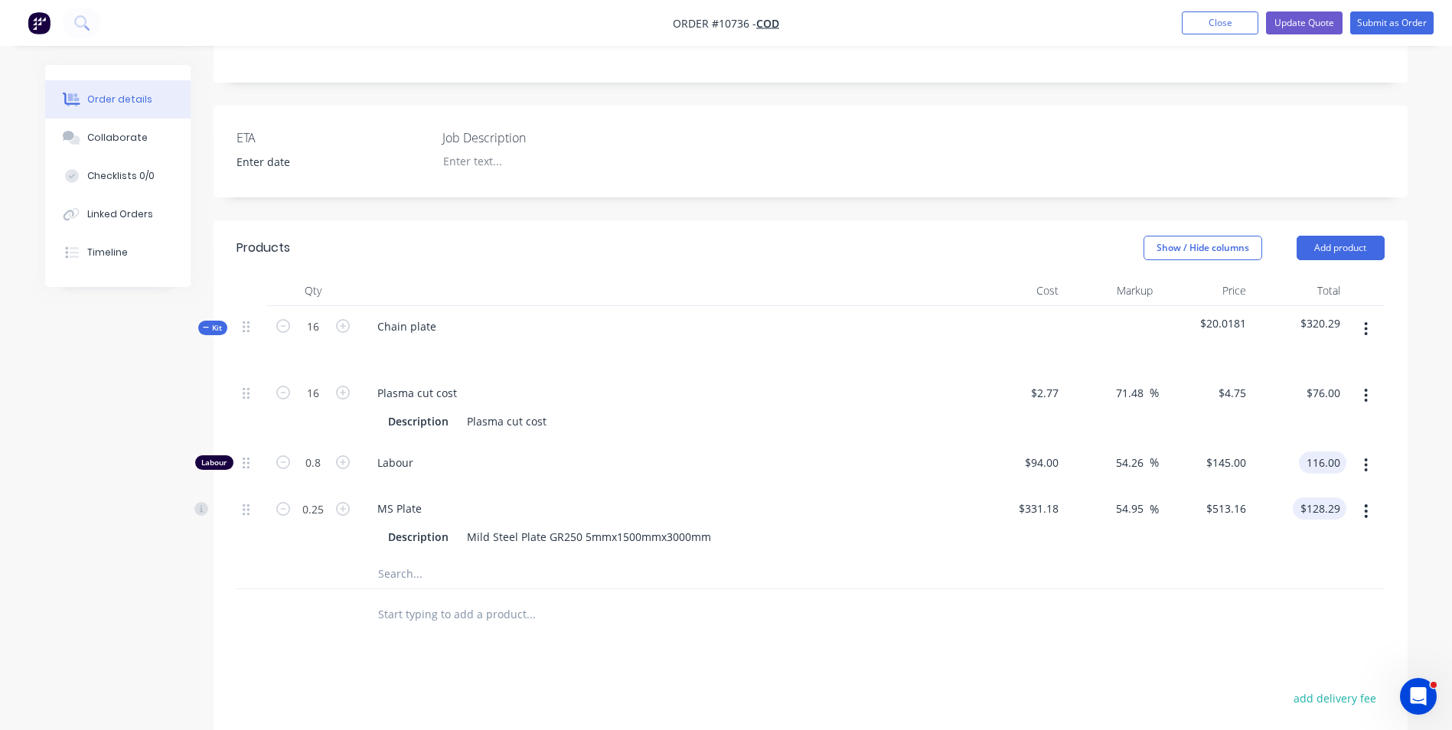
type input "$116.00"
click at [1315, 505] on input "128.29" at bounding box center [1325, 509] width 41 height 22
type input "128.28"
type input "54.94"
type input "$513.12"
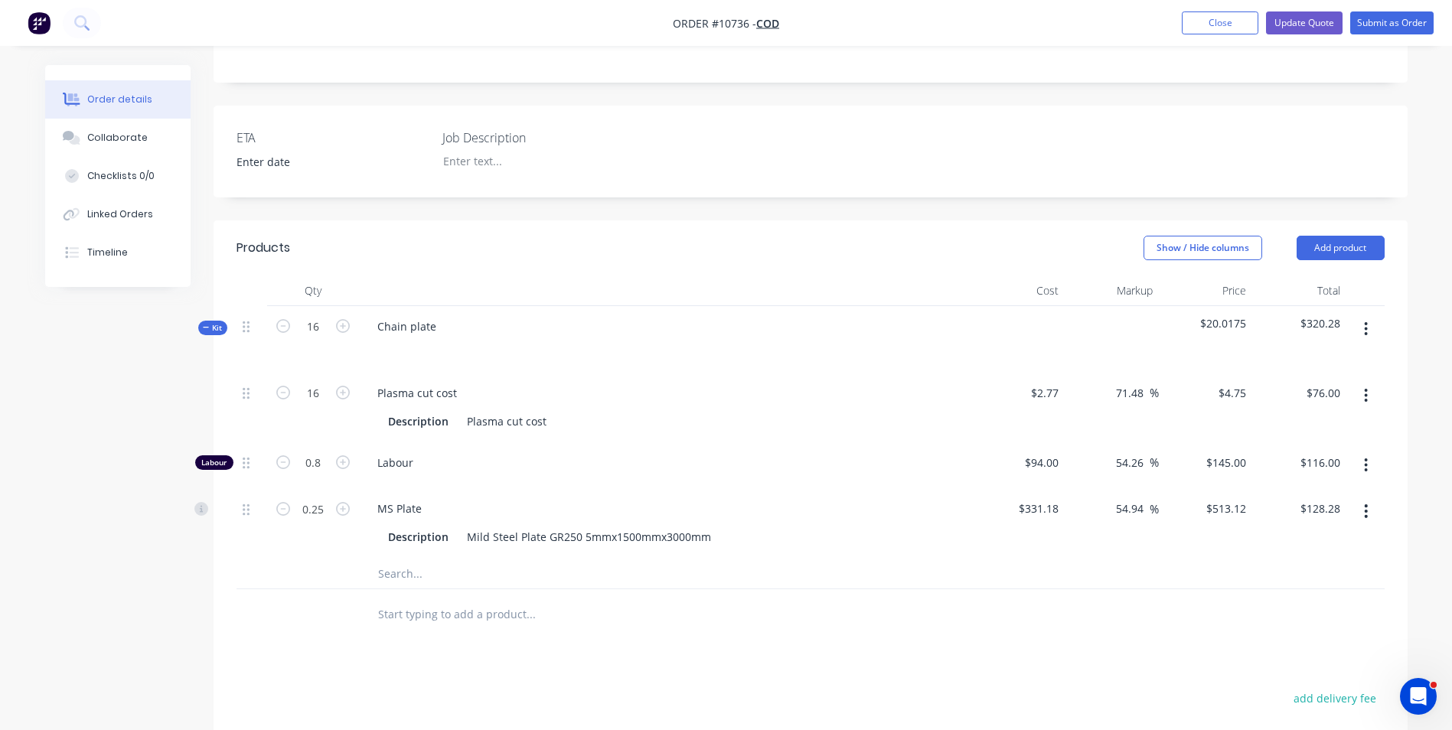
click at [1322, 485] on div "$116.00 $116.00" at bounding box center [1300, 466] width 94 height 47
click at [1325, 515] on input "128.28" at bounding box center [1325, 509] width 41 height 22
type input "128.25"
type input "116.00"
type input "54.9"
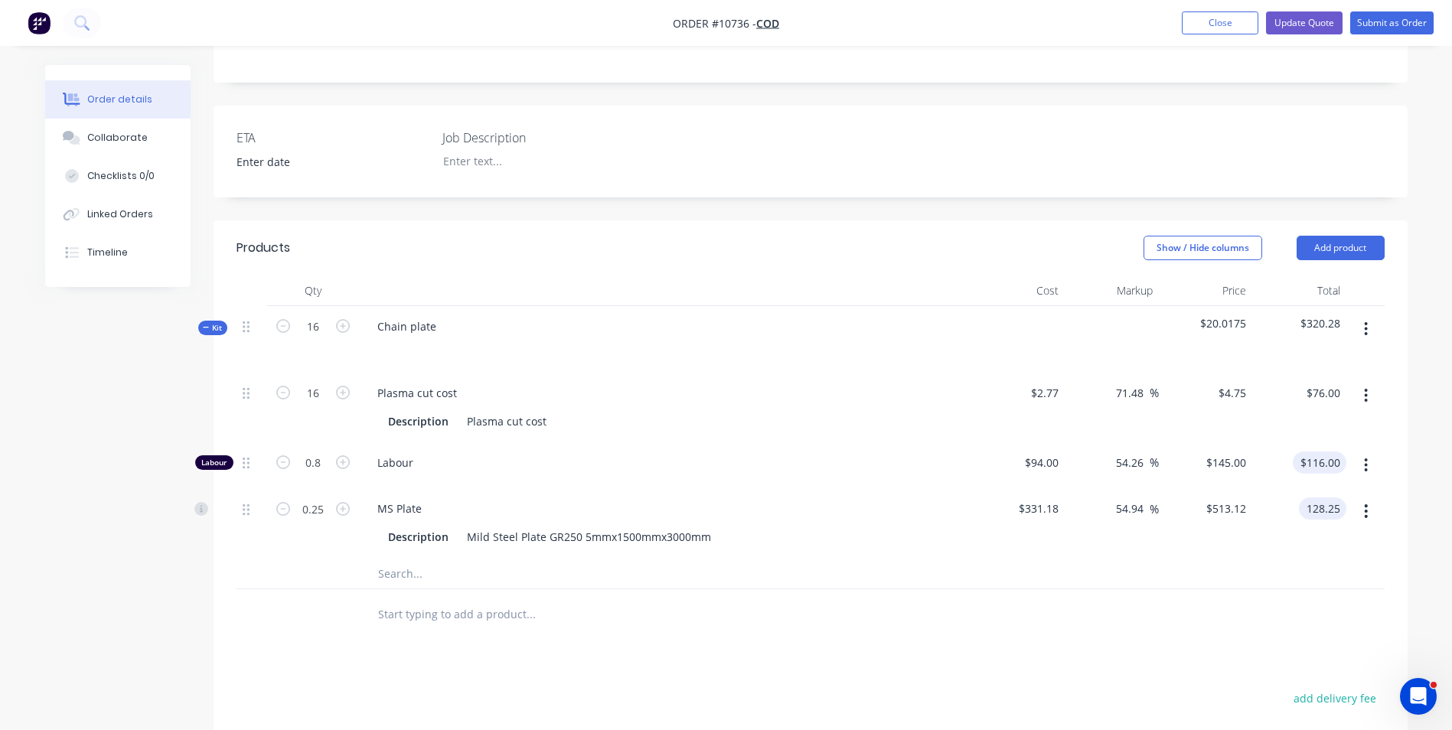
type input "$513.00"
type input "$128.25"
click at [1341, 459] on input "116.00" at bounding box center [1325, 463] width 41 height 22
type input "$116.00"
click at [1337, 508] on input "128.25" at bounding box center [1322, 509] width 47 height 22
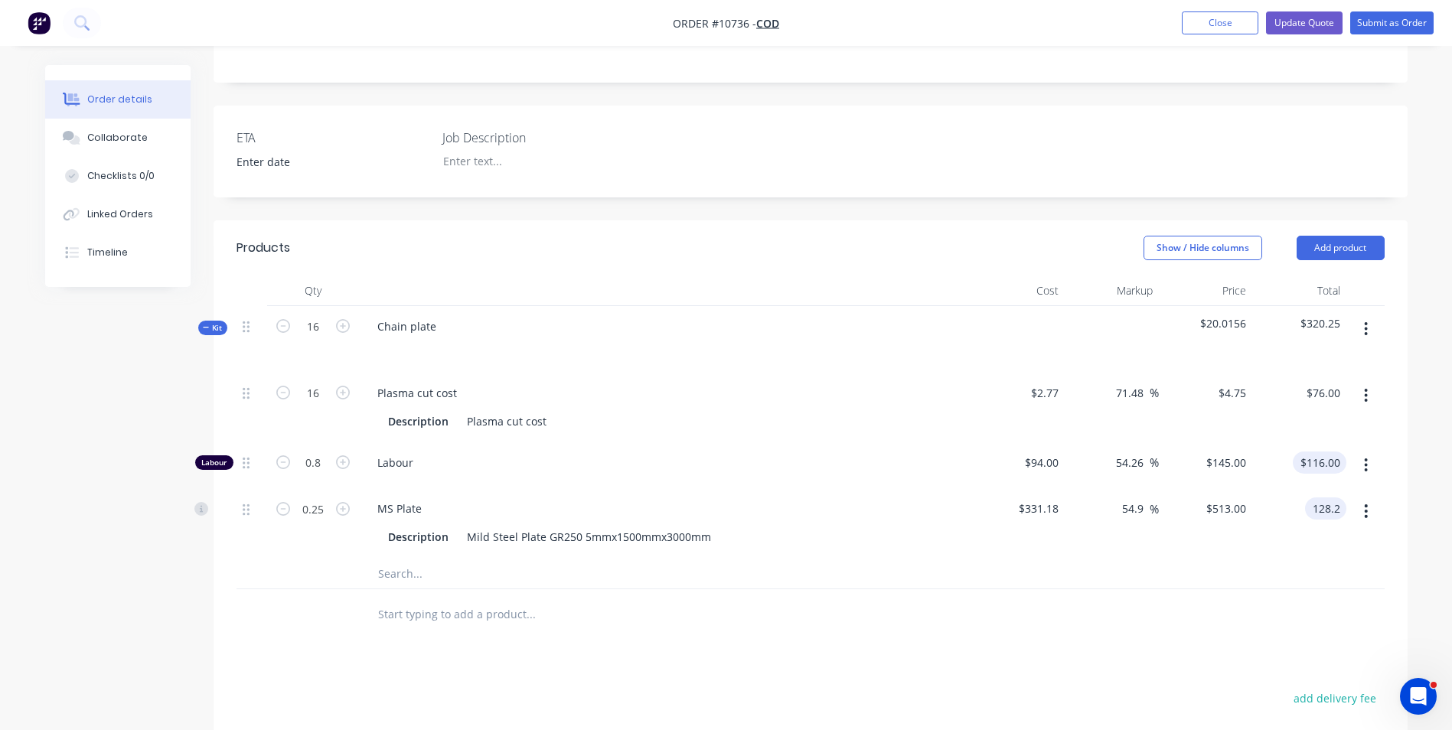
type input "128.2"
type input "116.00"
type input "54.84"
type input "$512.80"
type input "$128.20"
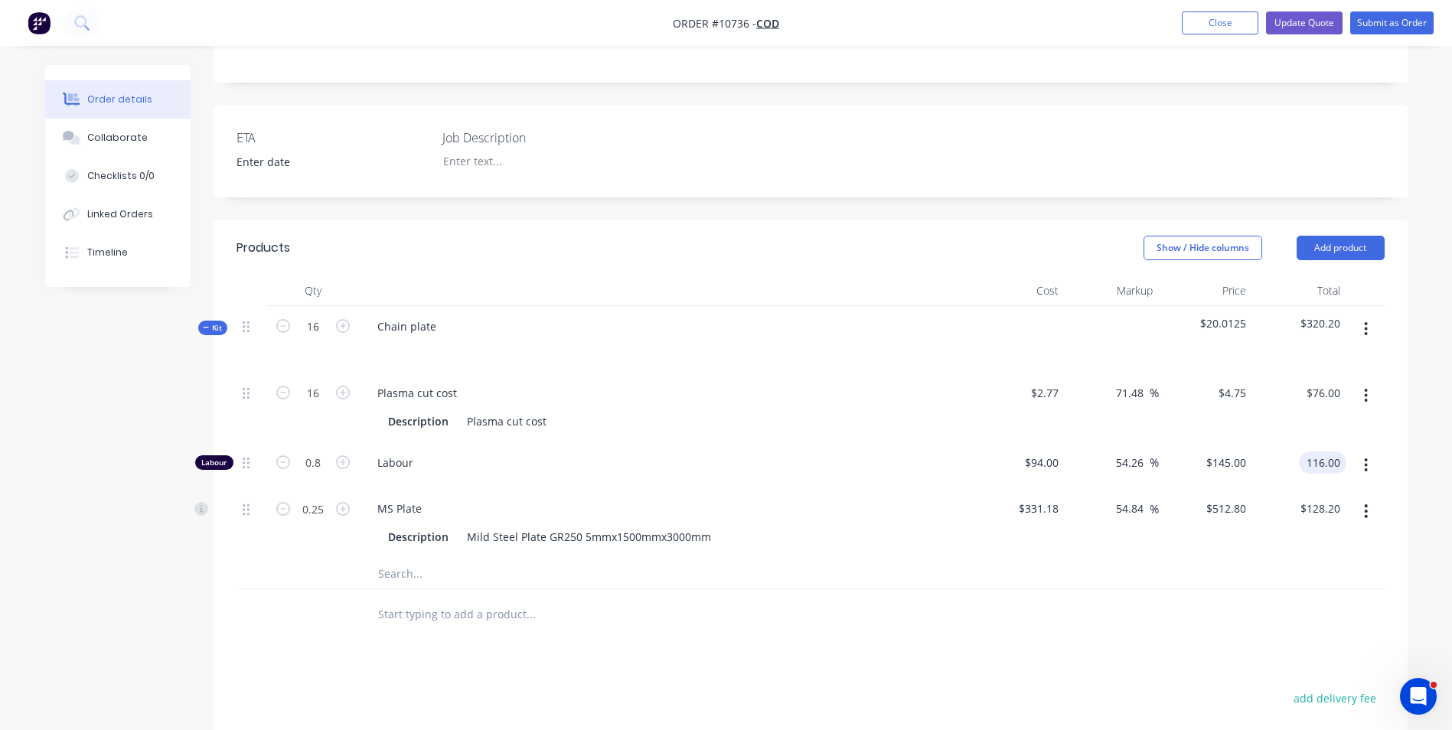
click at [1312, 459] on input "116.00" at bounding box center [1325, 463] width 41 height 22
type input "$116.00"
click at [1328, 515] on input "128.20" at bounding box center [1322, 509] width 47 height 22
type input "128"
type input "54.6"
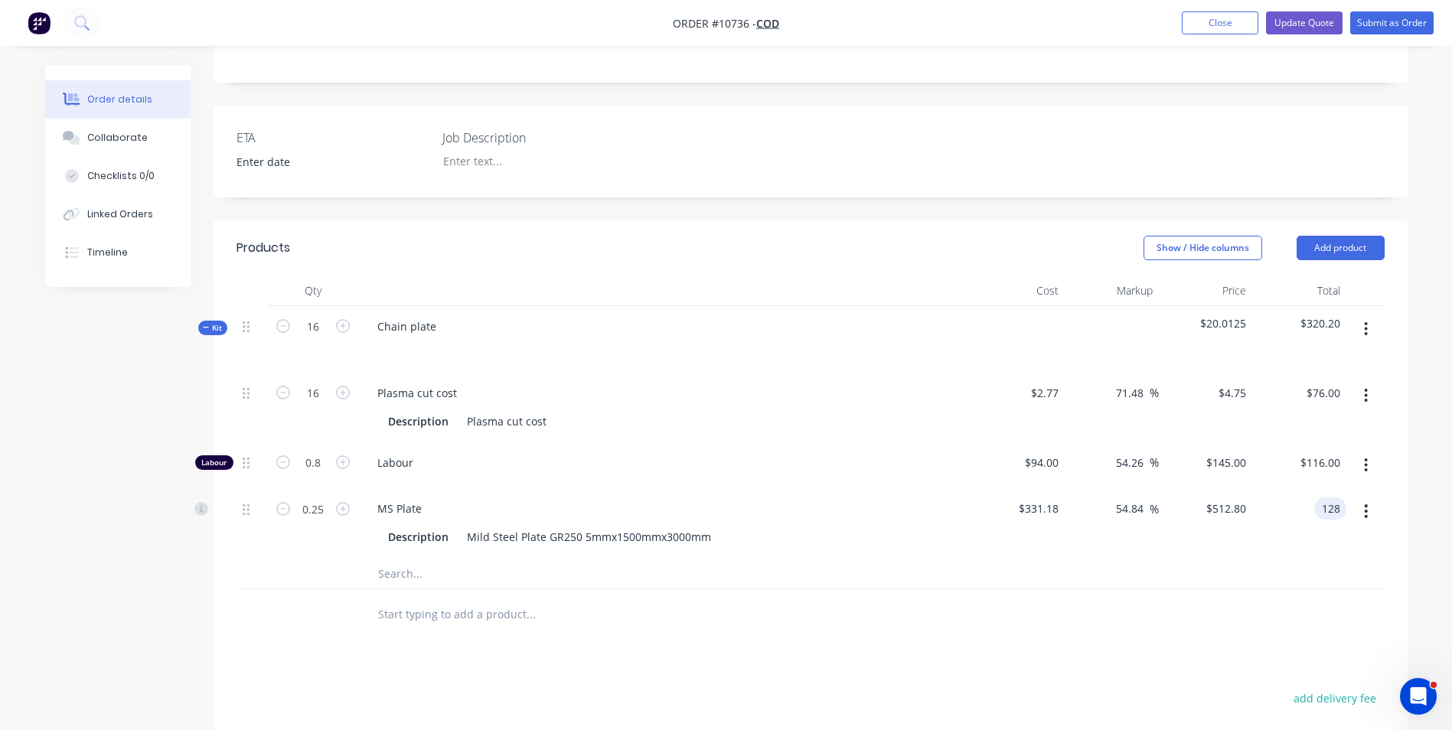
type input "$512.00"
type input "$128.00"
click at [1305, 478] on div "$116.00 $116.00" at bounding box center [1300, 466] width 94 height 47
click at [1315, 21] on button "Update Quote" at bounding box center [1304, 22] width 77 height 23
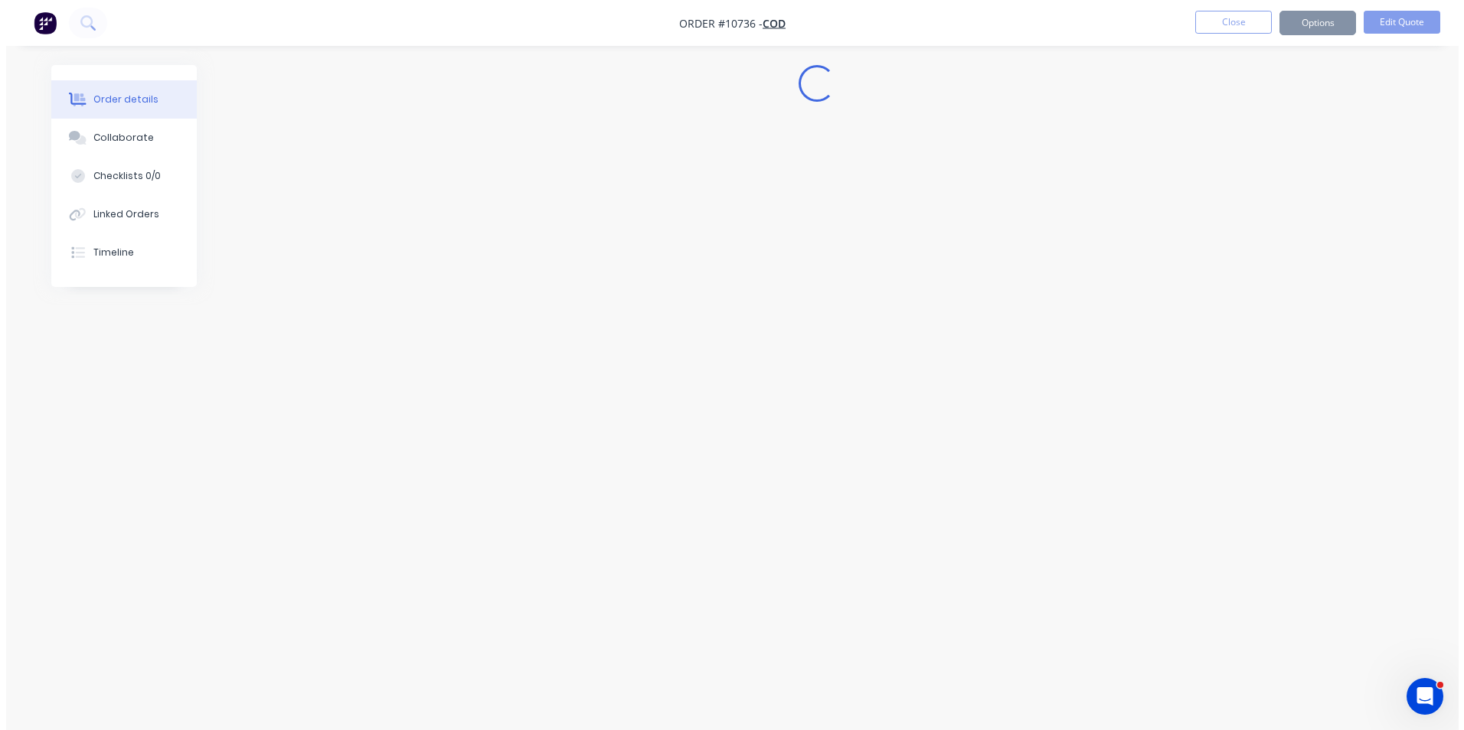
scroll to position [0, 0]
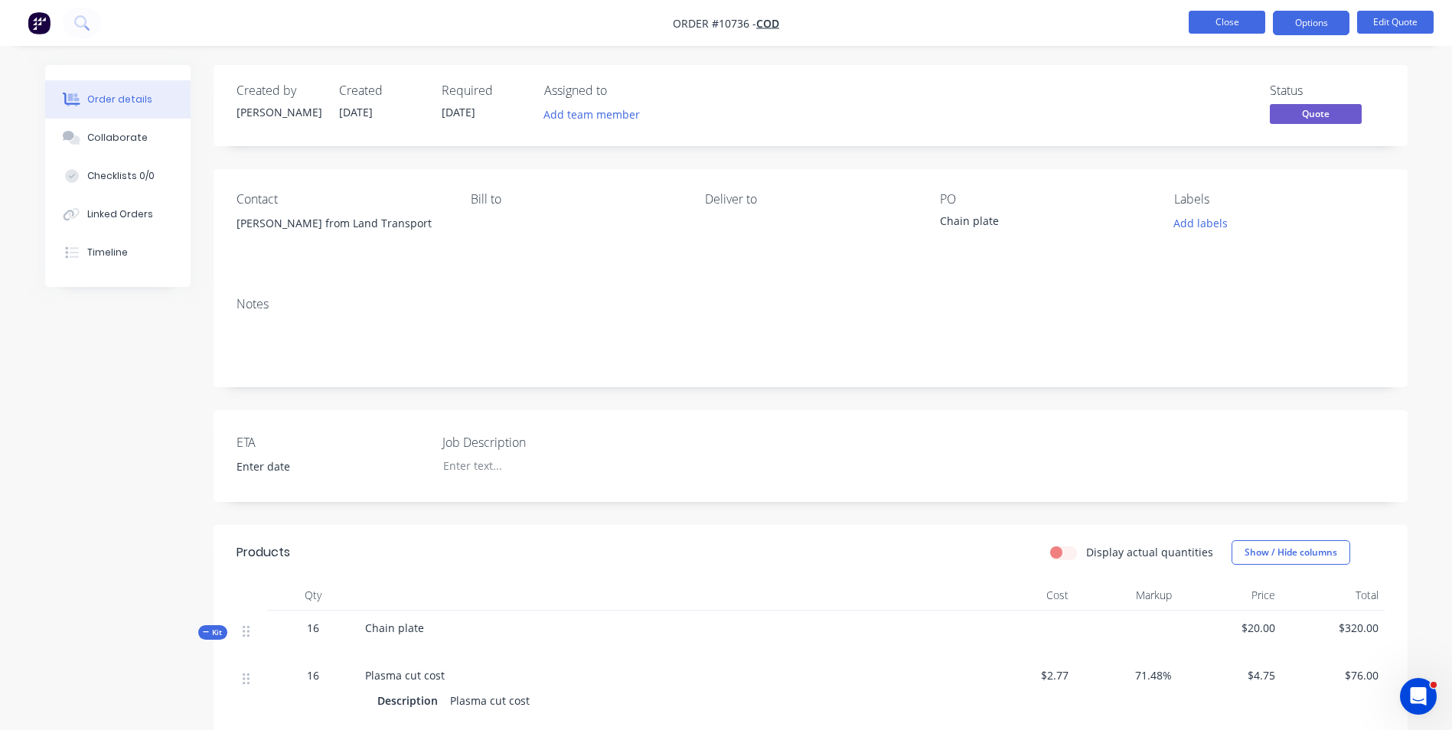
click at [1244, 22] on button "Close" at bounding box center [1227, 22] width 77 height 23
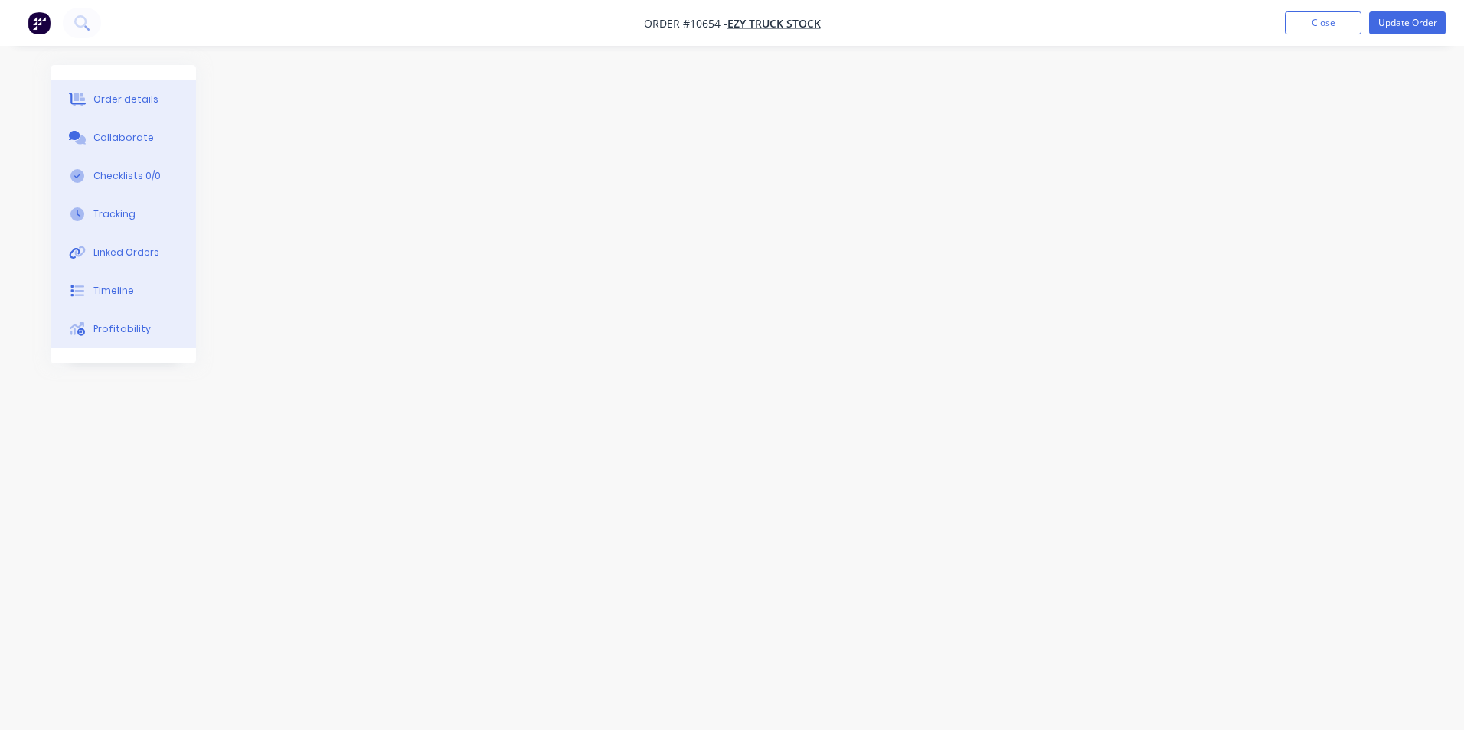
click at [1333, 18] on button "Close" at bounding box center [1323, 22] width 77 height 23
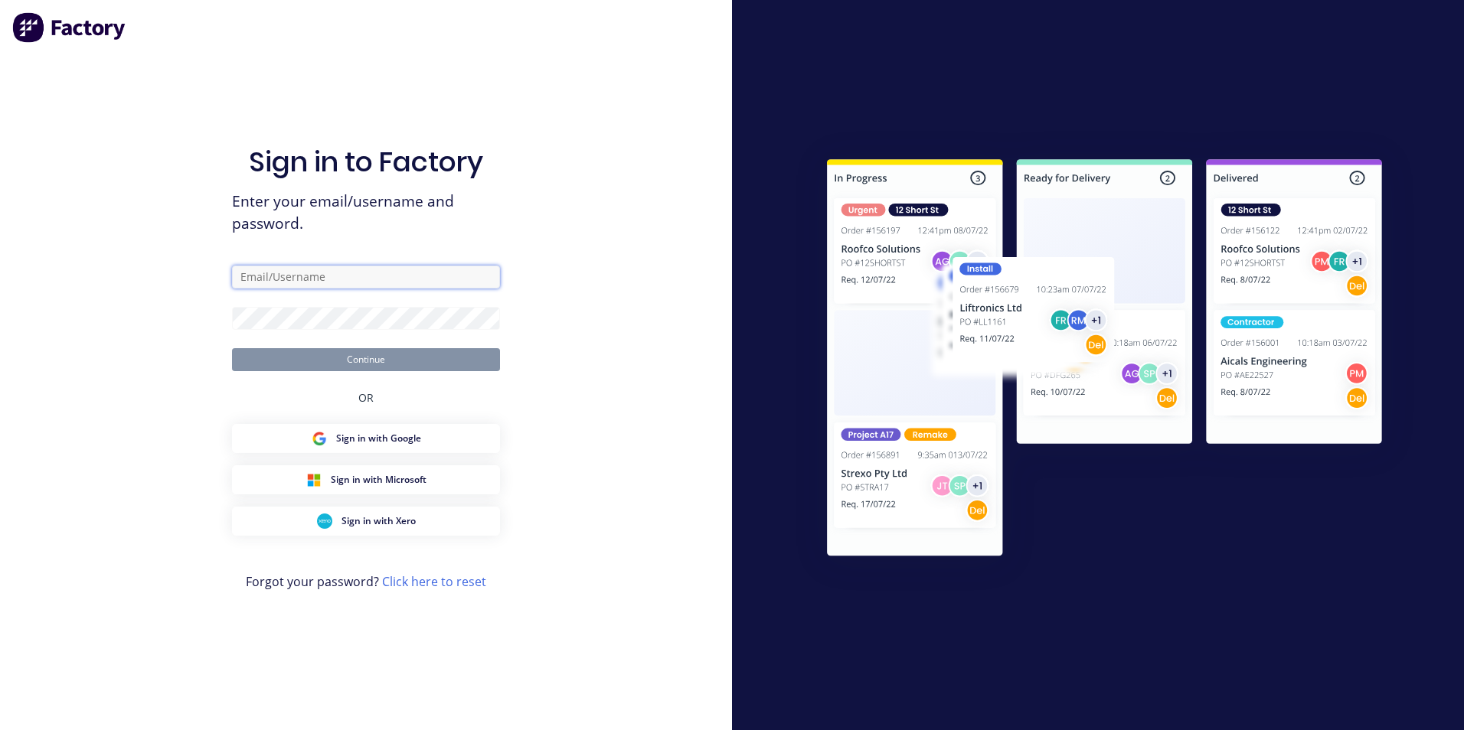
type input "accounts@ezytruckparts.com.au"
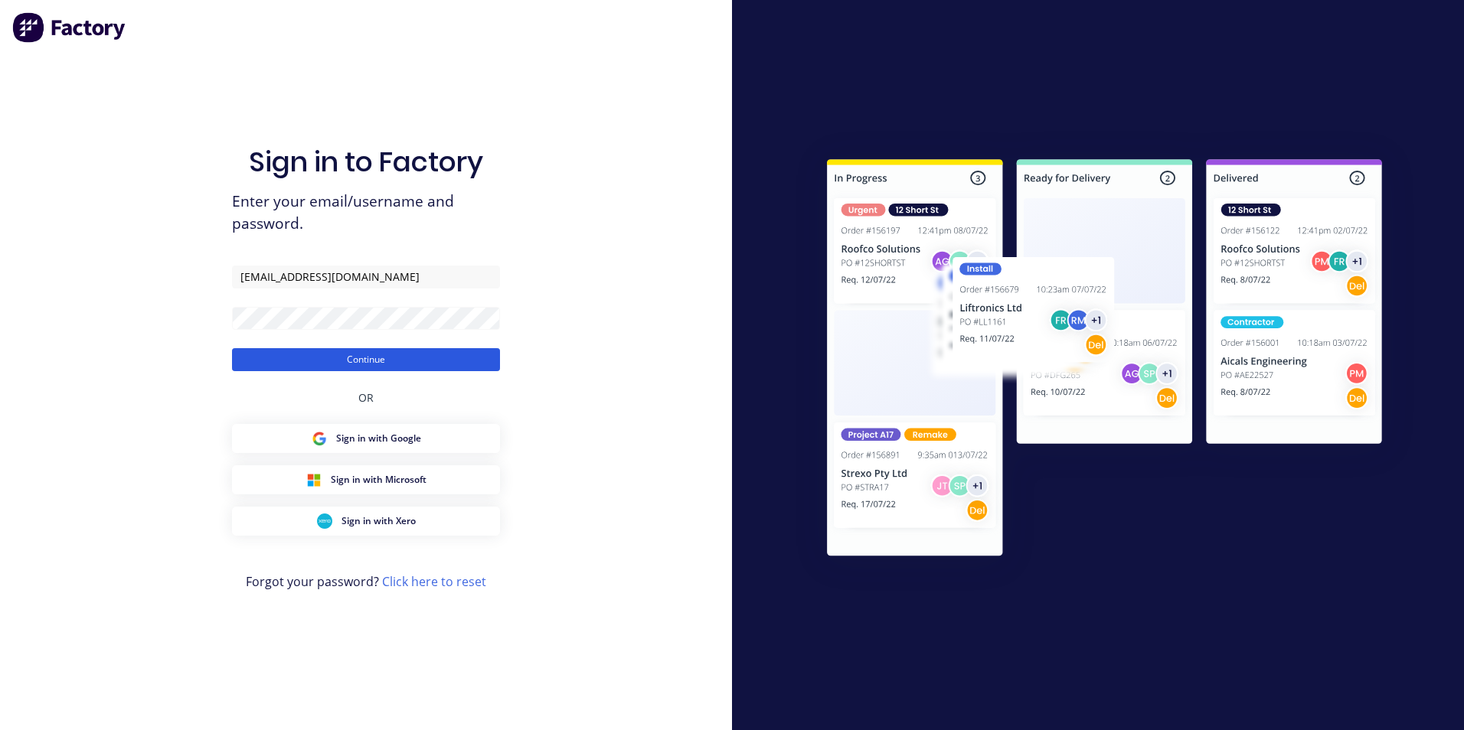
click at [299, 354] on button "Continue" at bounding box center [366, 359] width 268 height 23
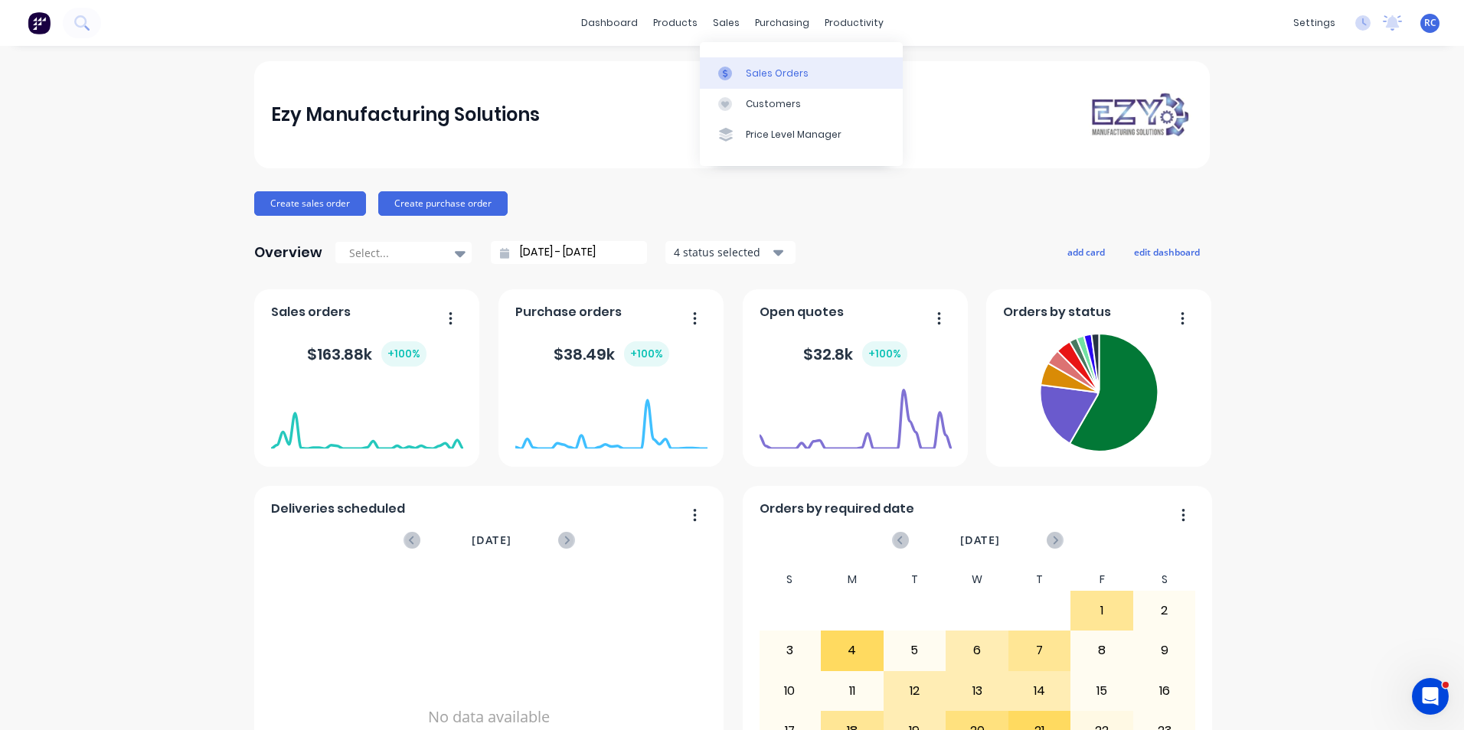
click at [753, 64] on link "Sales Orders" at bounding box center [801, 72] width 203 height 31
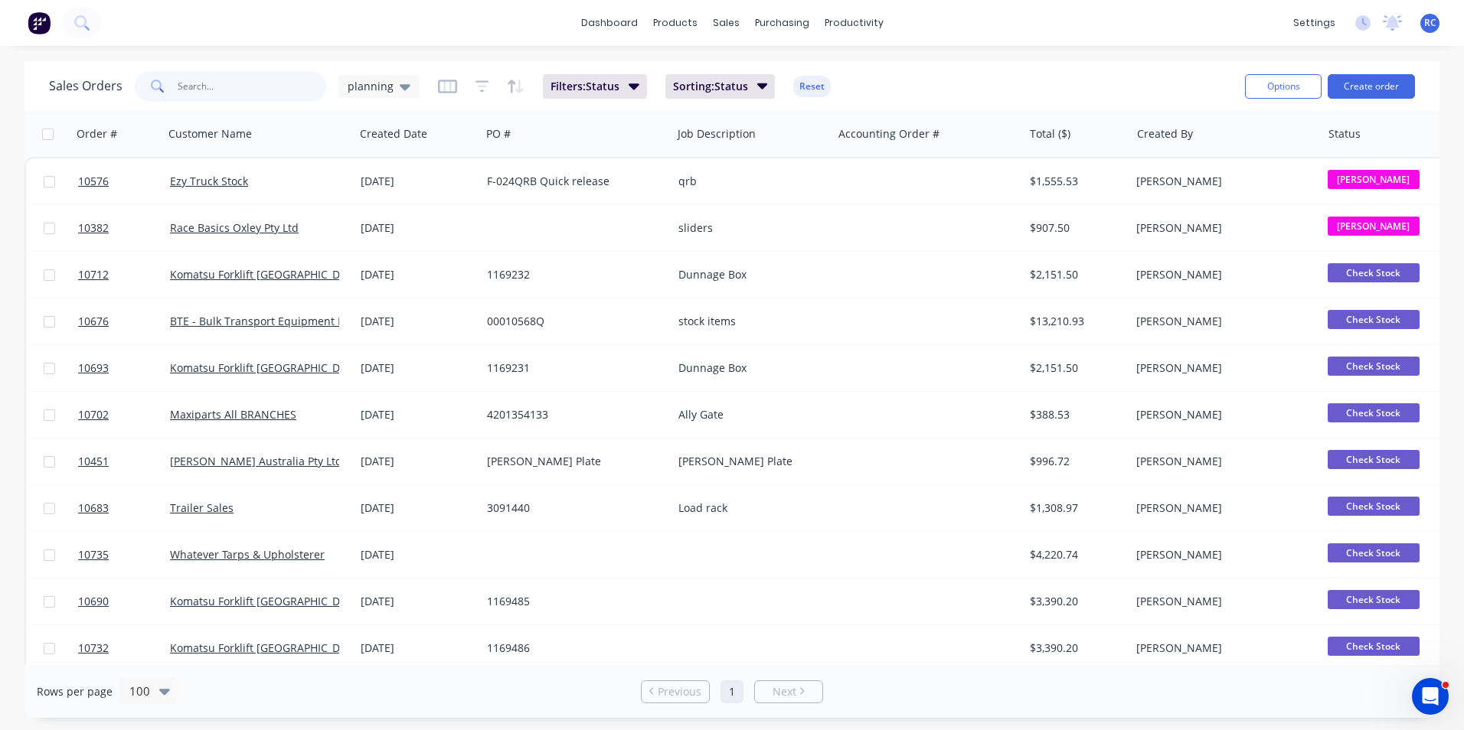
click at [215, 77] on input "text" at bounding box center [252, 86] width 149 height 31
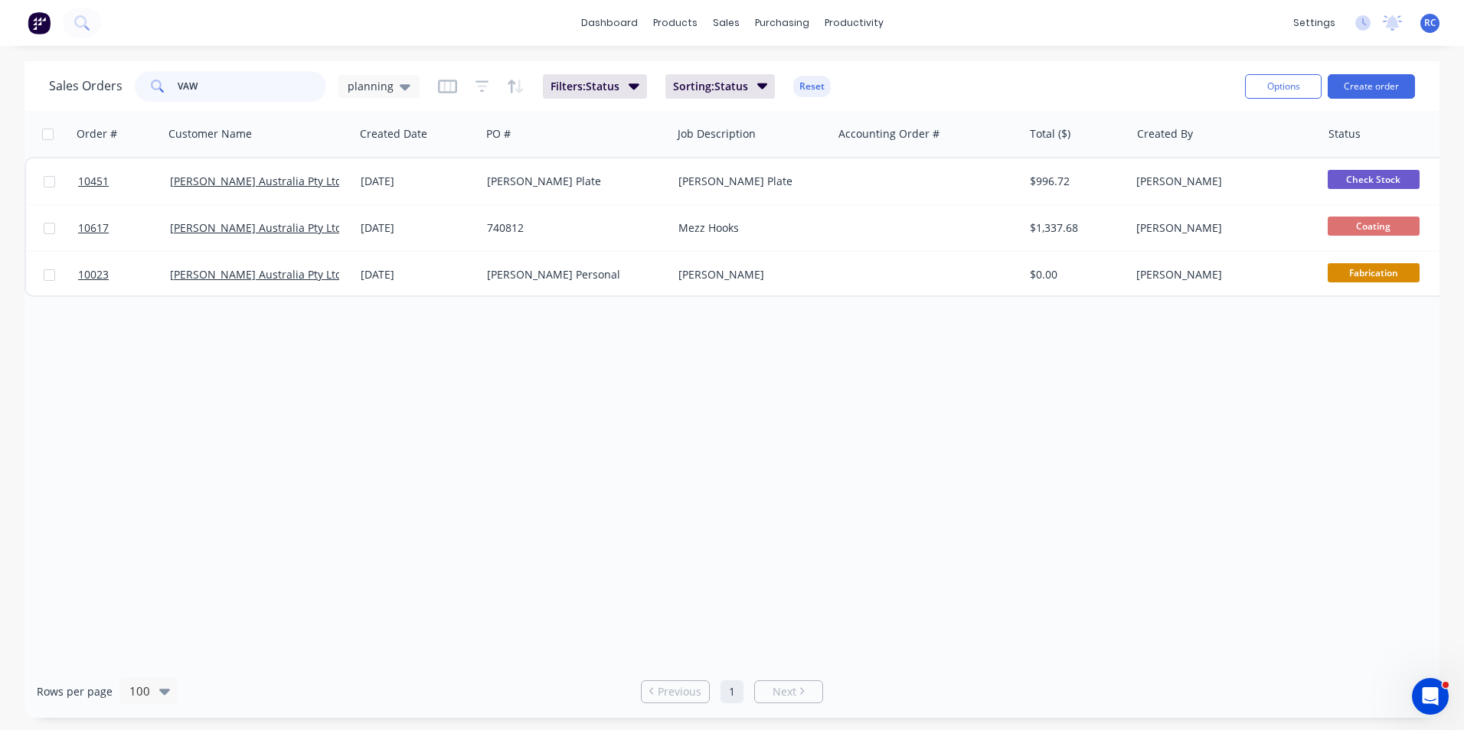
type input "VAW"
click at [1392, 83] on button "Create order" at bounding box center [1371, 86] width 87 height 24
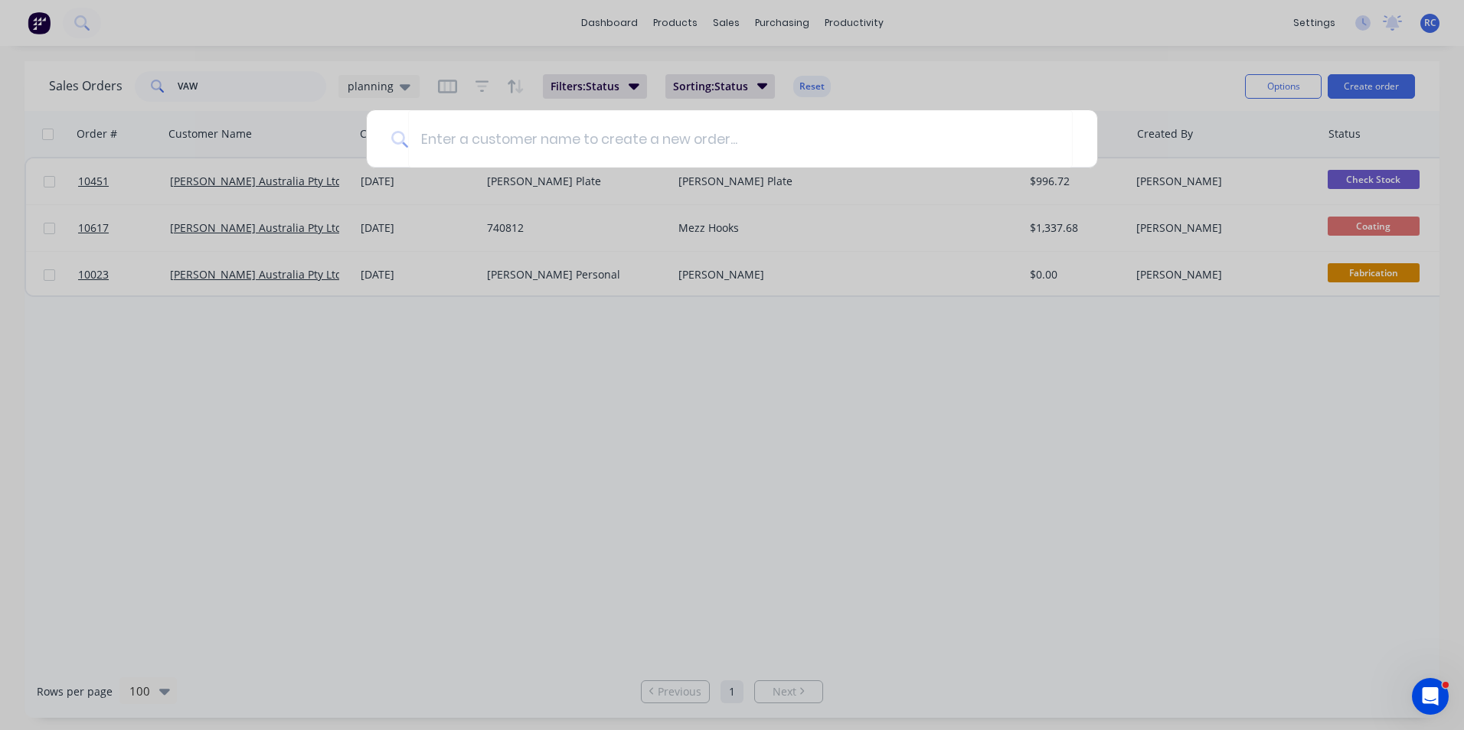
type input "V"
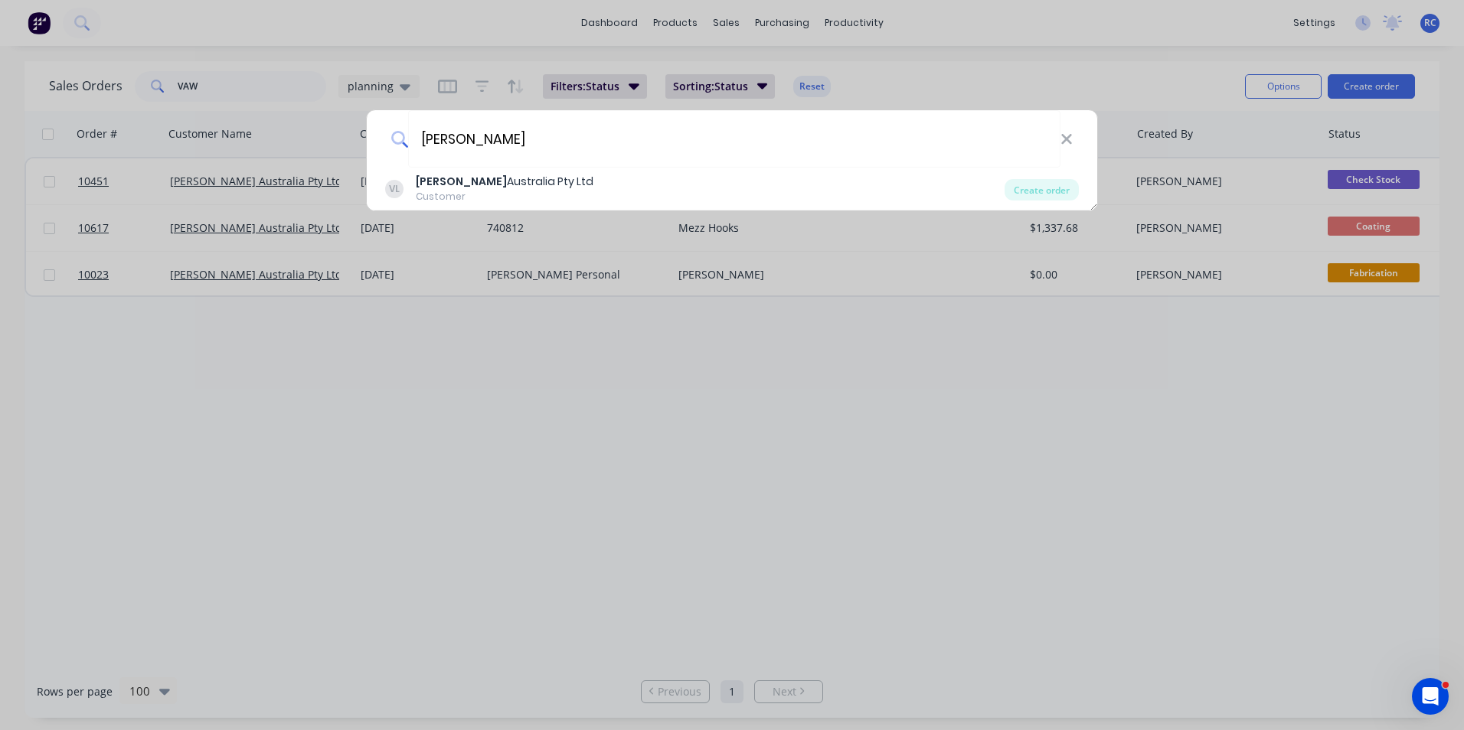
type input "VAWDREY"
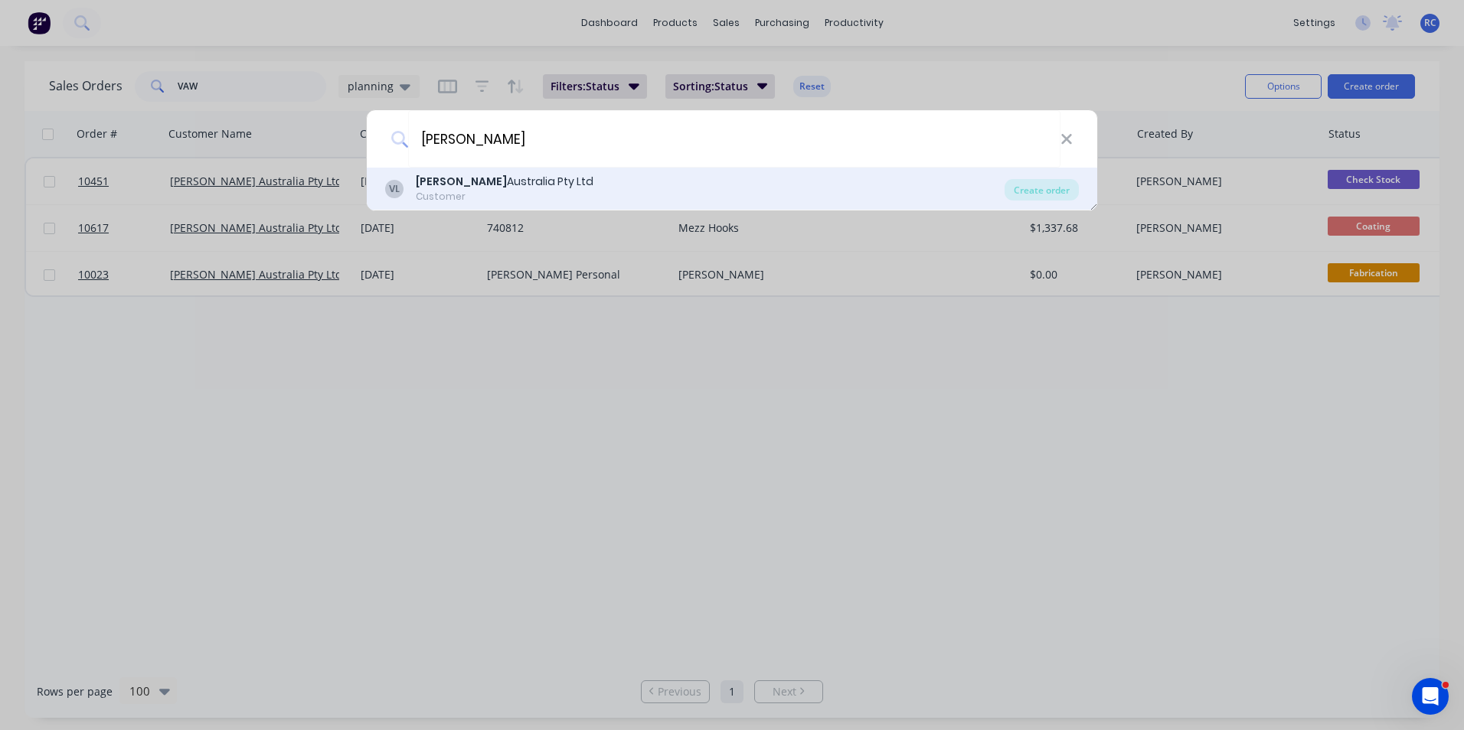
click at [446, 198] on div "Customer" at bounding box center [505, 197] width 178 height 14
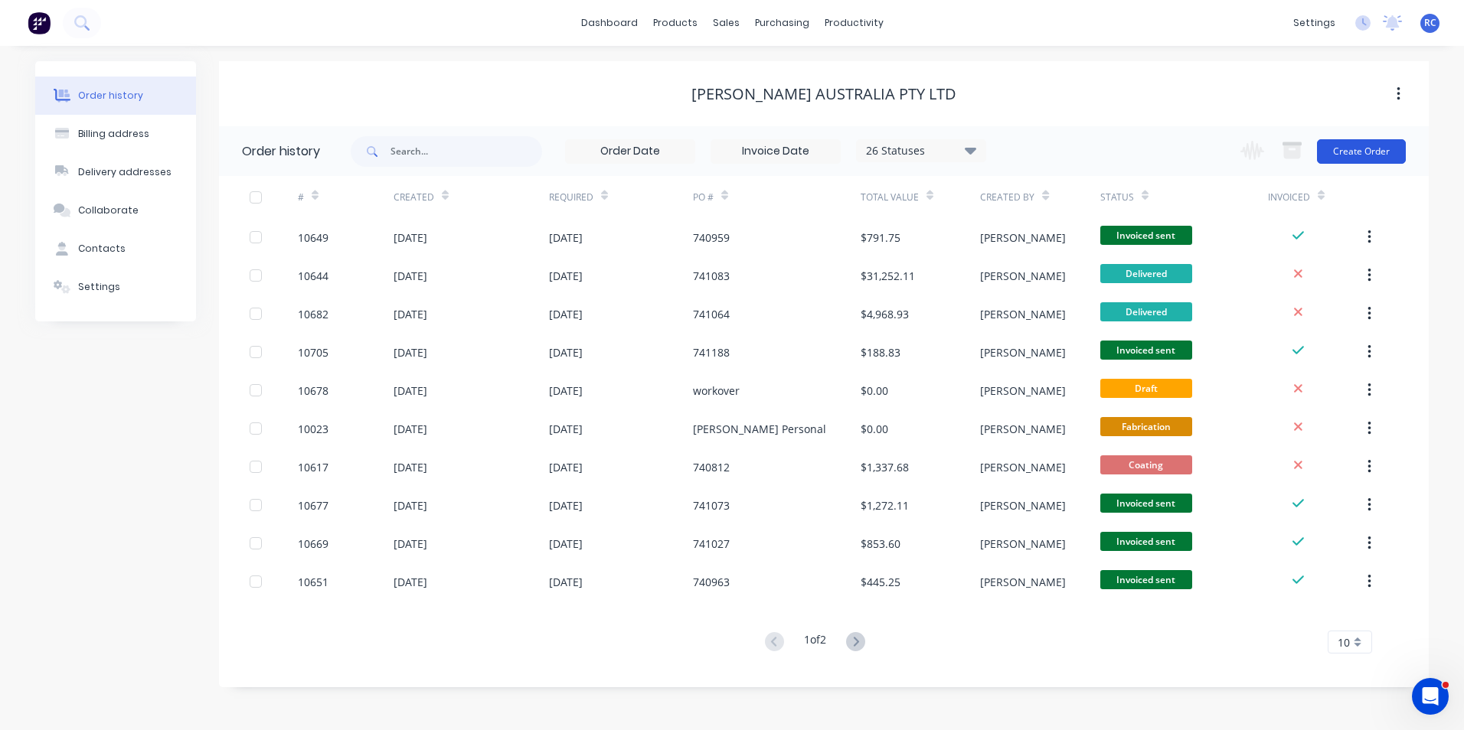
click at [1340, 155] on button "Create Order" at bounding box center [1361, 151] width 89 height 24
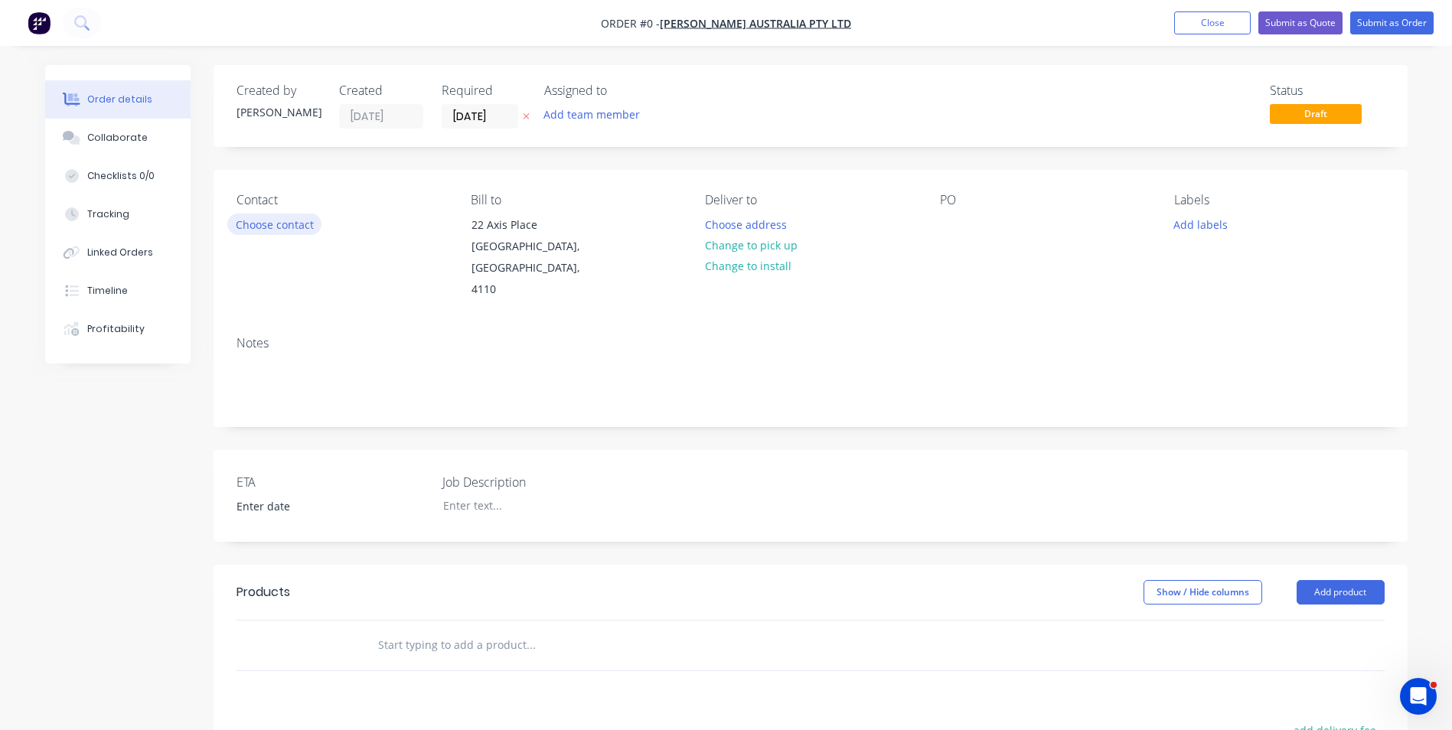
click at [281, 227] on button "Choose contact" at bounding box center [274, 224] width 94 height 21
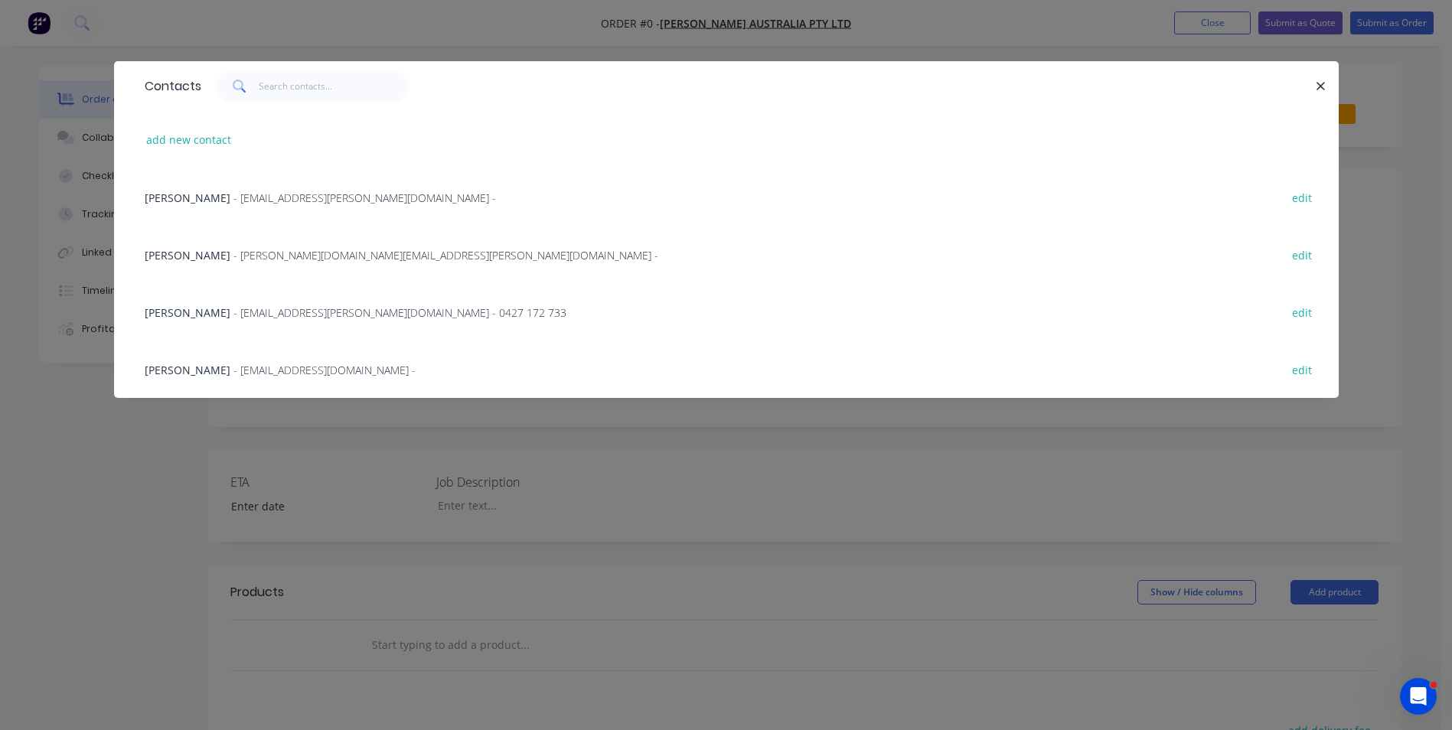
click at [234, 307] on span "- spares.qld@vawdrey.com.au - 0427 172 733" at bounding box center [400, 312] width 333 height 15
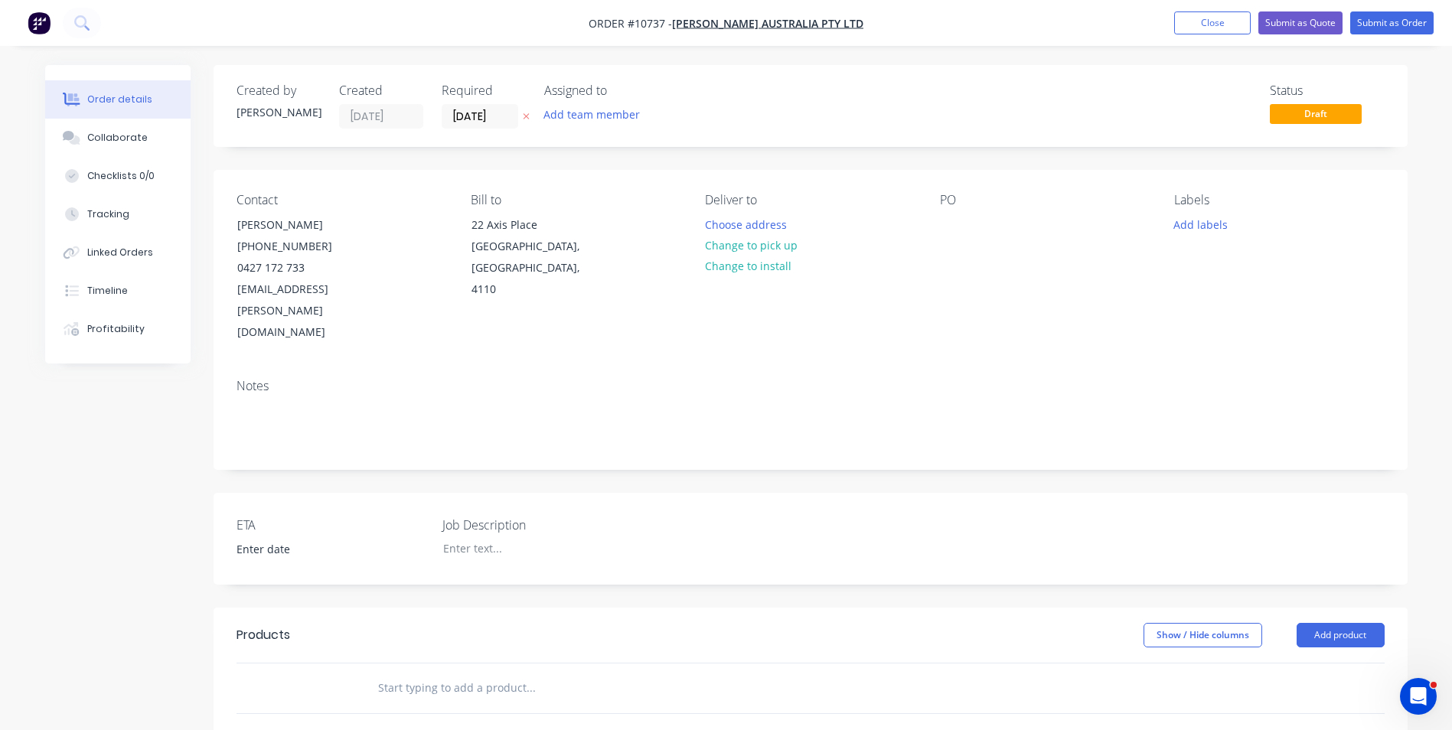
click at [473, 673] on input "text" at bounding box center [530, 688] width 306 height 31
type input "TEMPLATE"
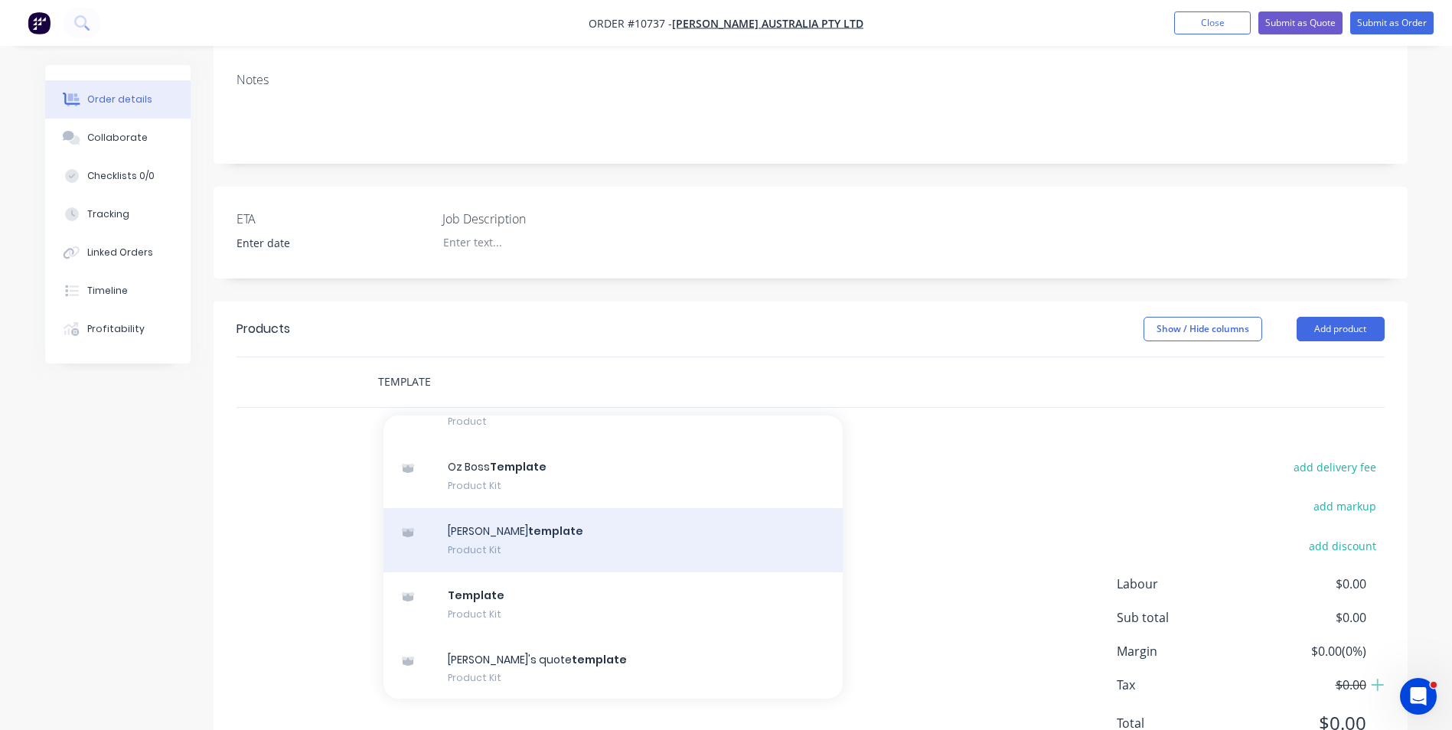
scroll to position [150, 0]
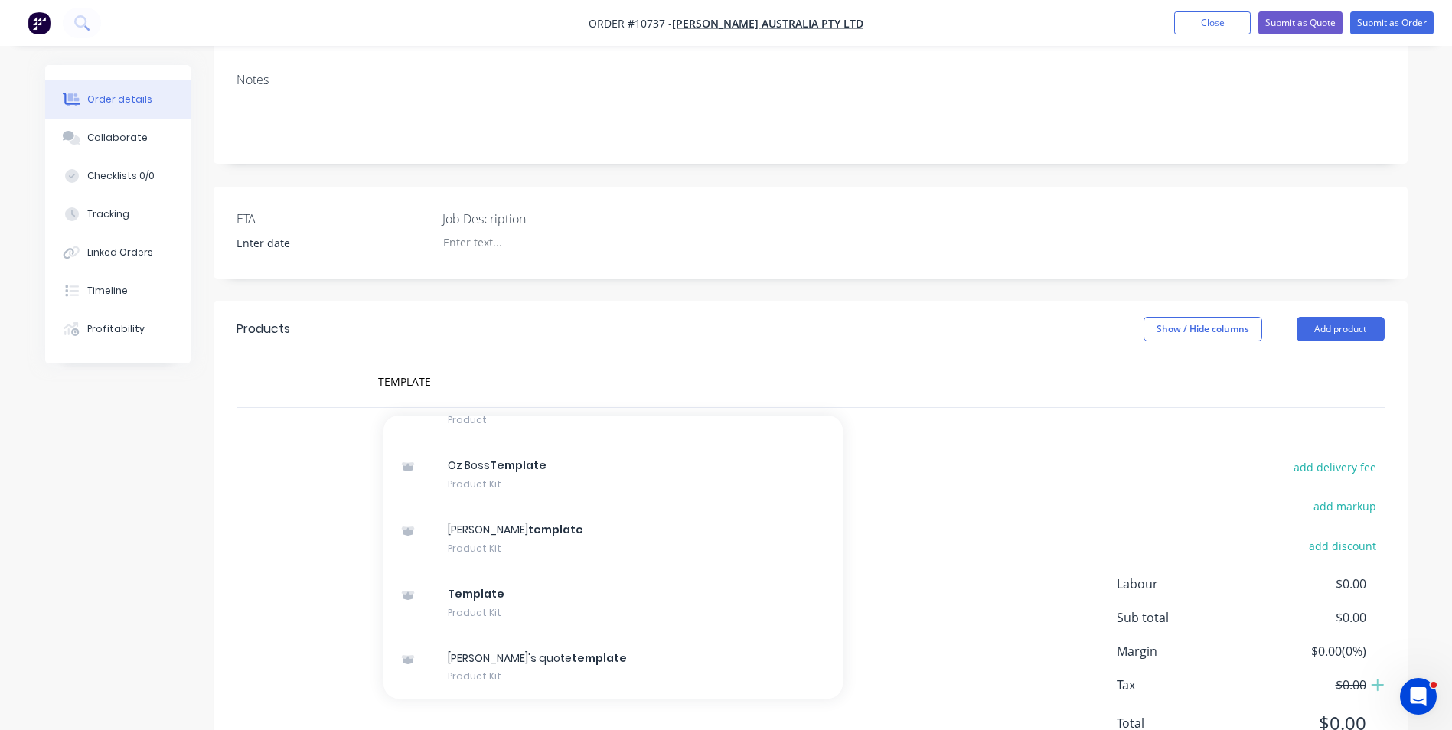
click at [276, 494] on div "add delivery fee add markup add discount Labour $0.00 Sub total $0.00 Margin $0…" at bounding box center [811, 605] width 1148 height 296
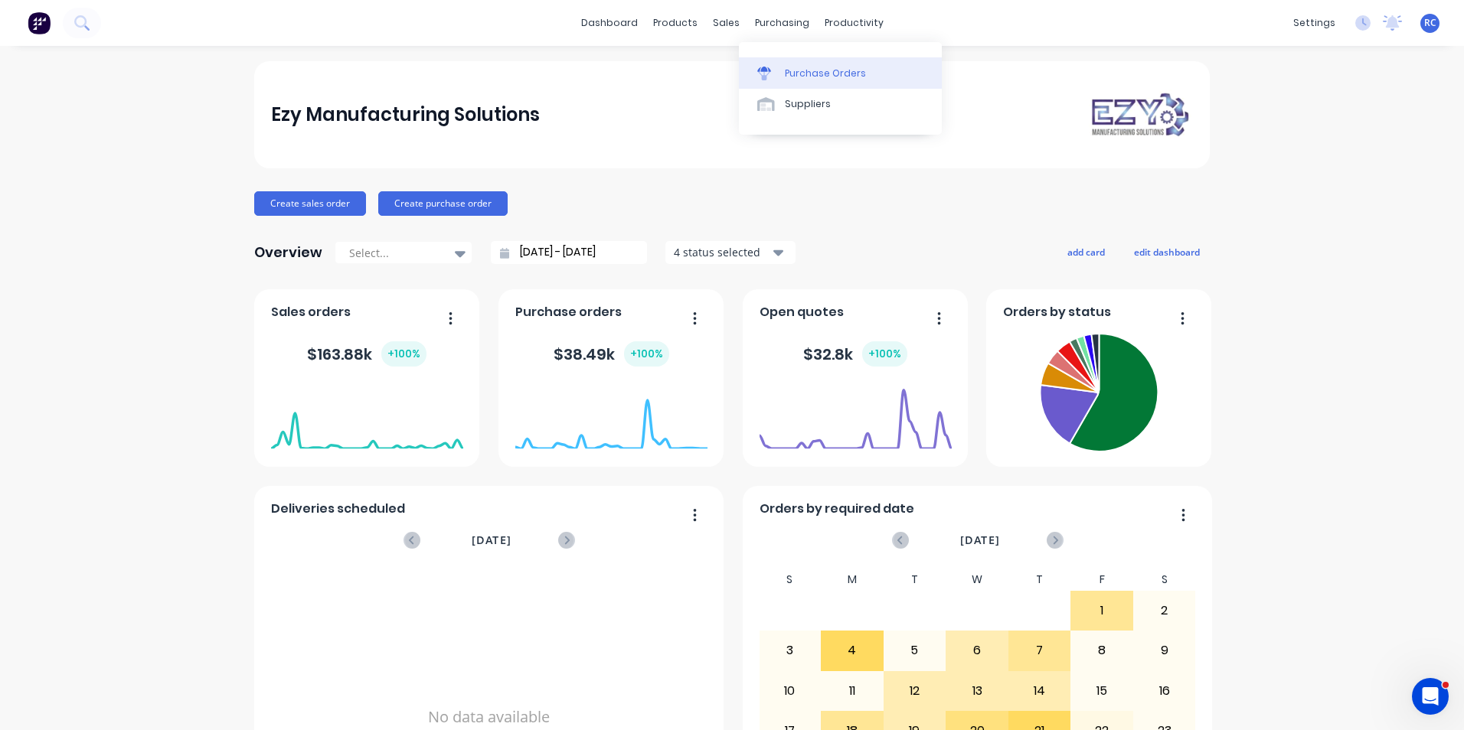
click at [789, 64] on link "Purchase Orders" at bounding box center [840, 72] width 203 height 31
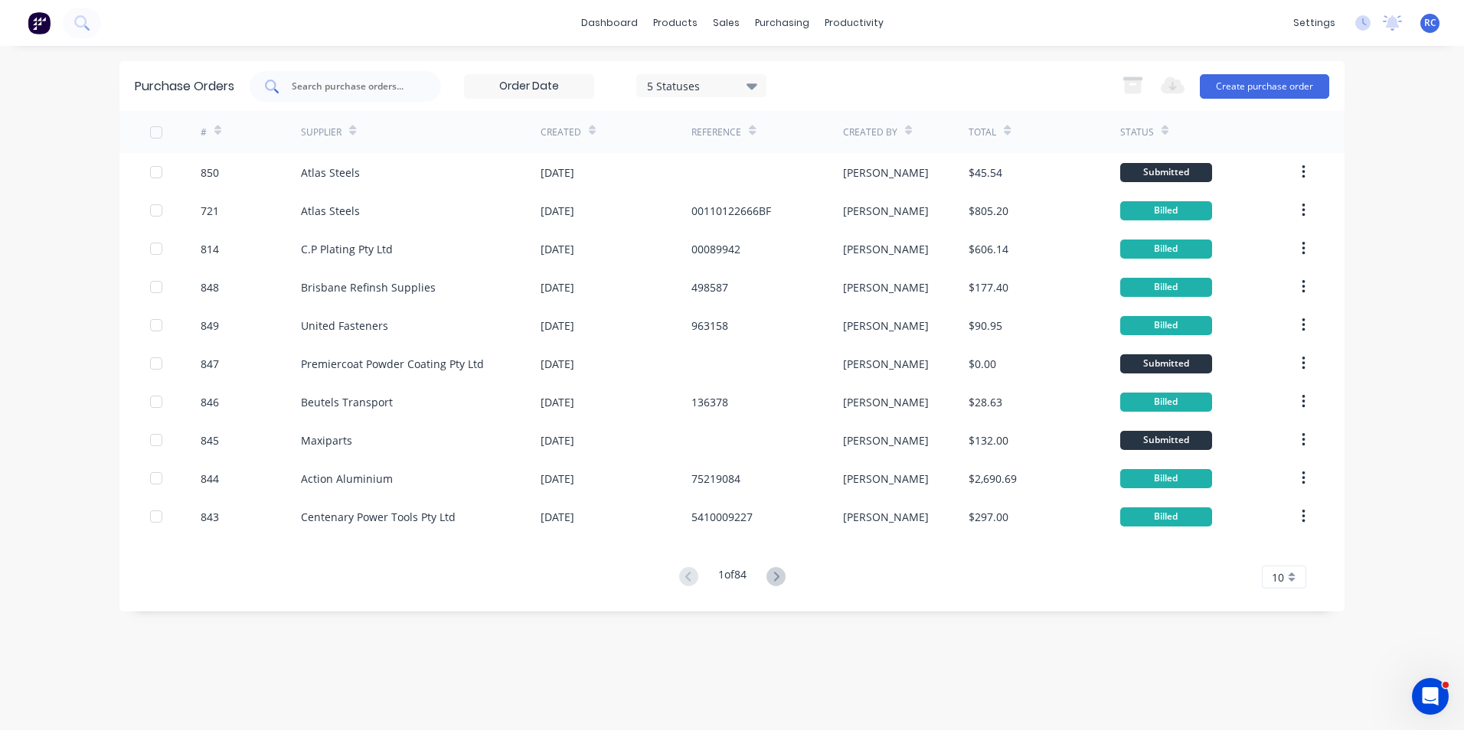
click at [358, 89] on input "text" at bounding box center [353, 86] width 127 height 15
click at [681, 84] on link "Product Catalogue" at bounding box center [750, 72] width 203 height 31
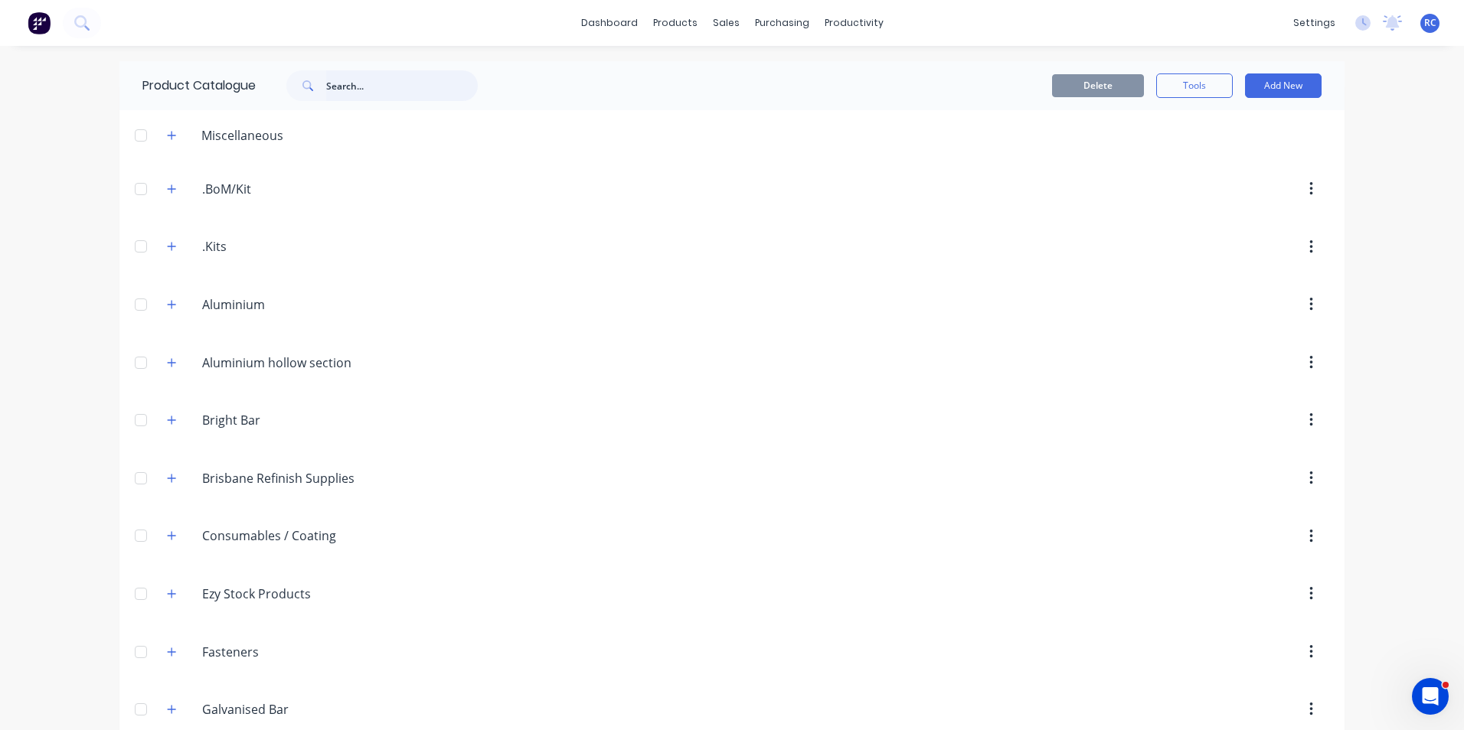
click at [413, 82] on input "text" at bounding box center [402, 85] width 152 height 31
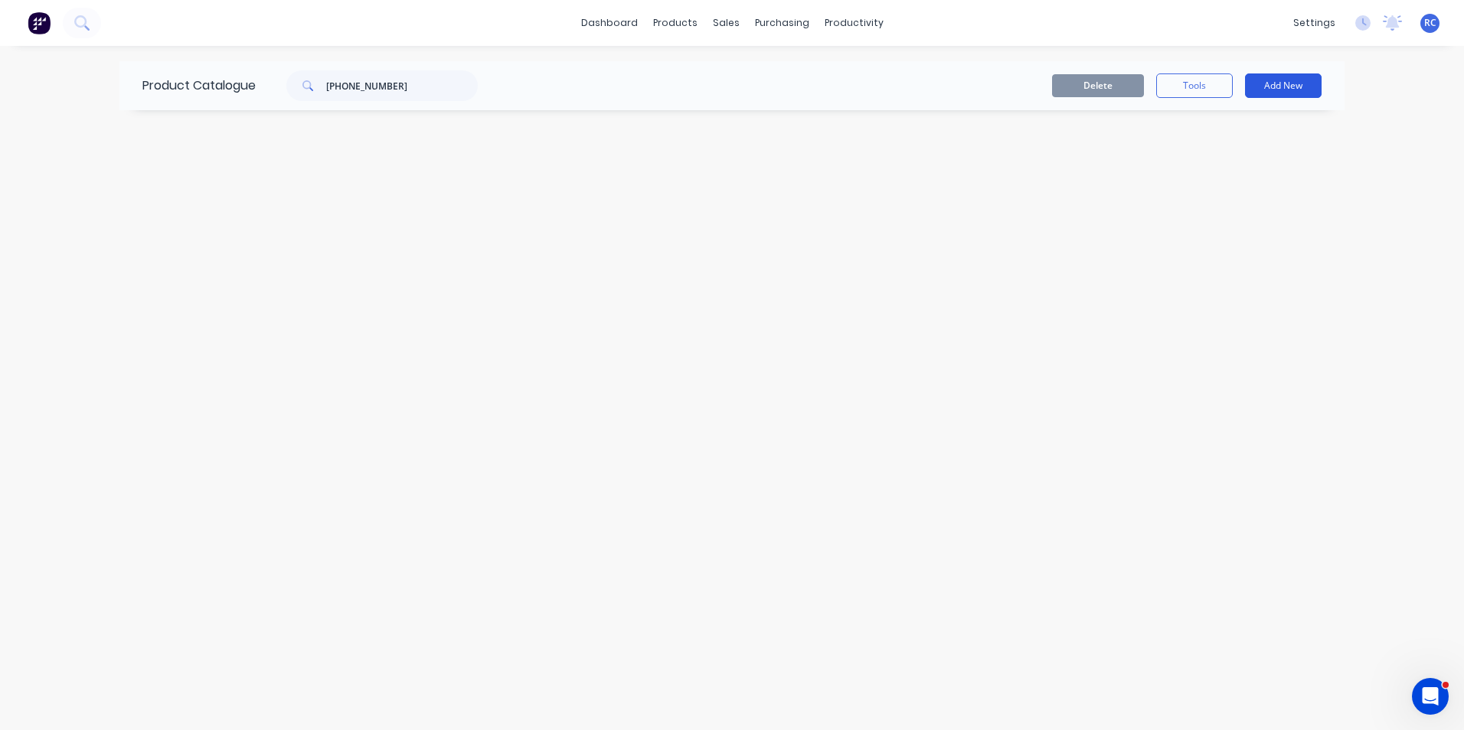
click at [1276, 77] on button "Add New" at bounding box center [1283, 85] width 77 height 24
click at [397, 83] on input "20-6040-1" at bounding box center [402, 85] width 152 height 31
type input "20-6040-1e"
click at [1246, 87] on button "Add New" at bounding box center [1283, 85] width 77 height 24
click at [1230, 175] on div "Product Kit" at bounding box center [1249, 186] width 118 height 22
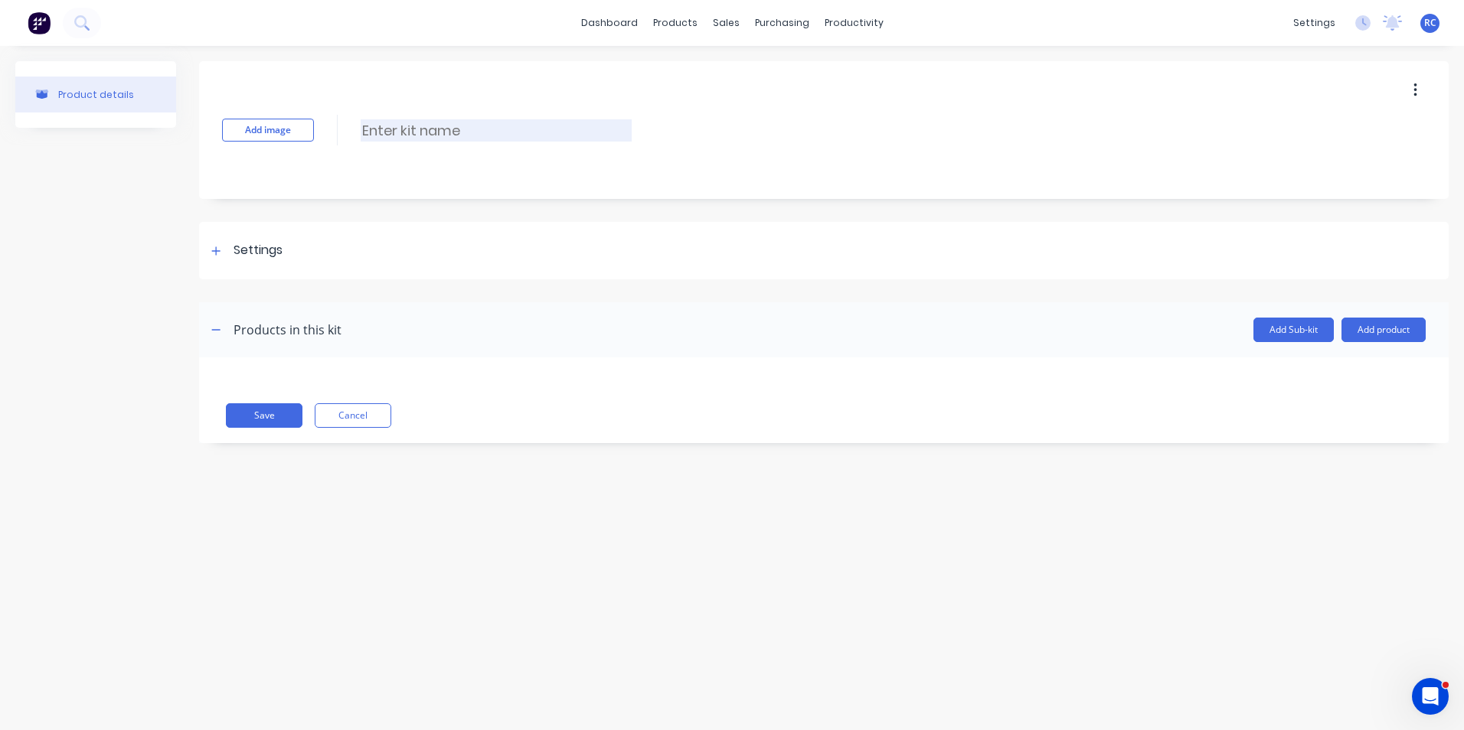
click at [444, 136] on input at bounding box center [496, 130] width 271 height 22
click at [423, 142] on div "Add image Enter kit name" at bounding box center [823, 130] width 1249 height 138
click at [425, 132] on input at bounding box center [496, 130] width 271 height 22
type input "20-6040-1E Mudguard Triangle ZP RH"
click at [222, 253] on div at bounding box center [216, 250] width 19 height 19
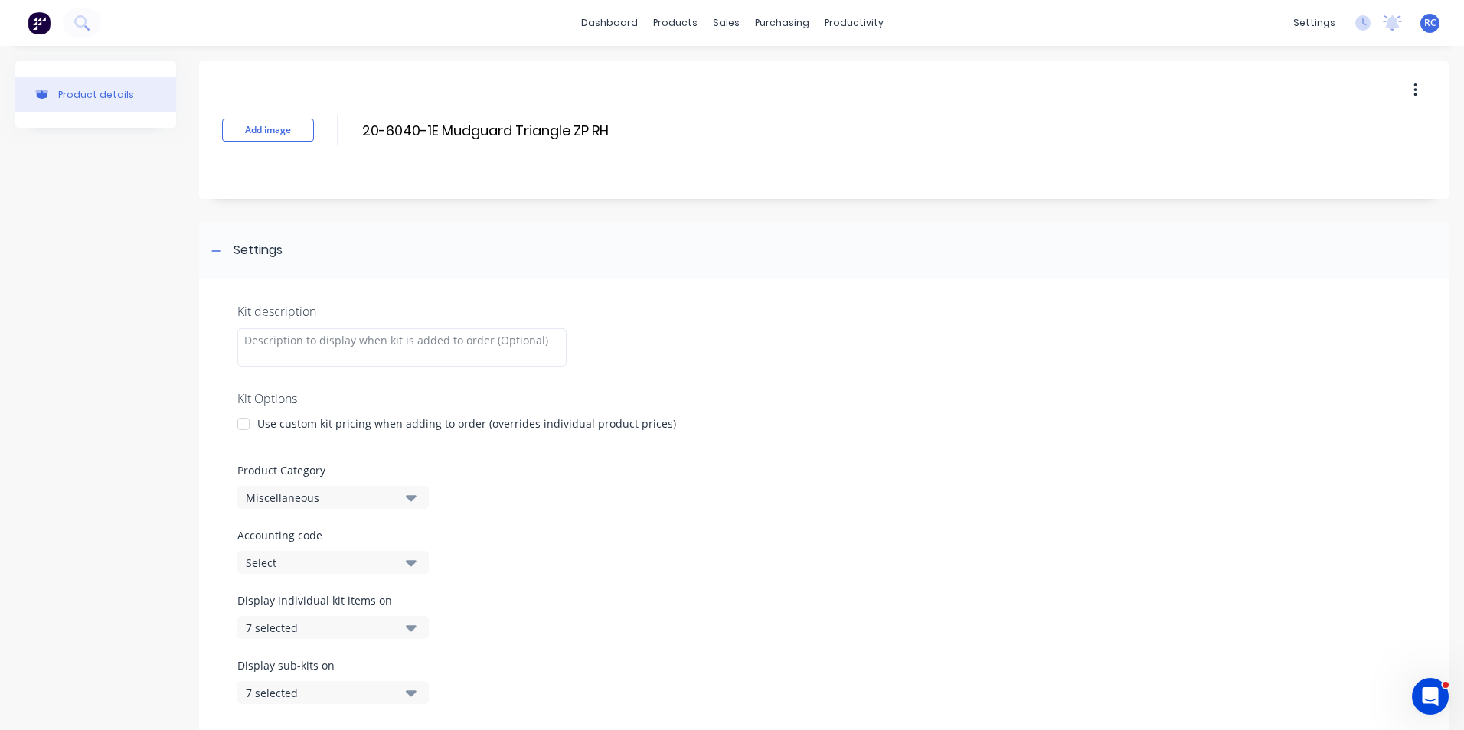
click at [413, 493] on icon "button" at bounding box center [411, 497] width 11 height 17
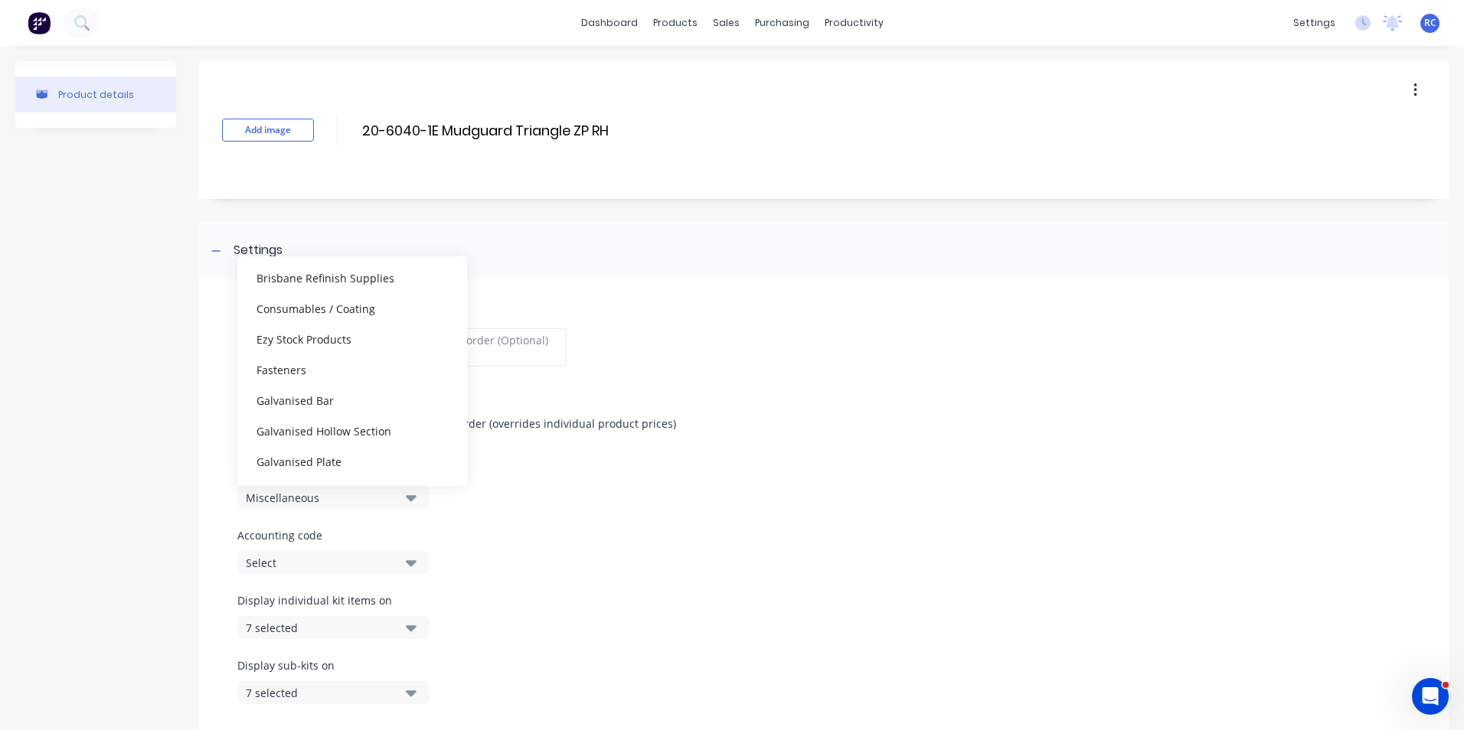
scroll to position [221, 0]
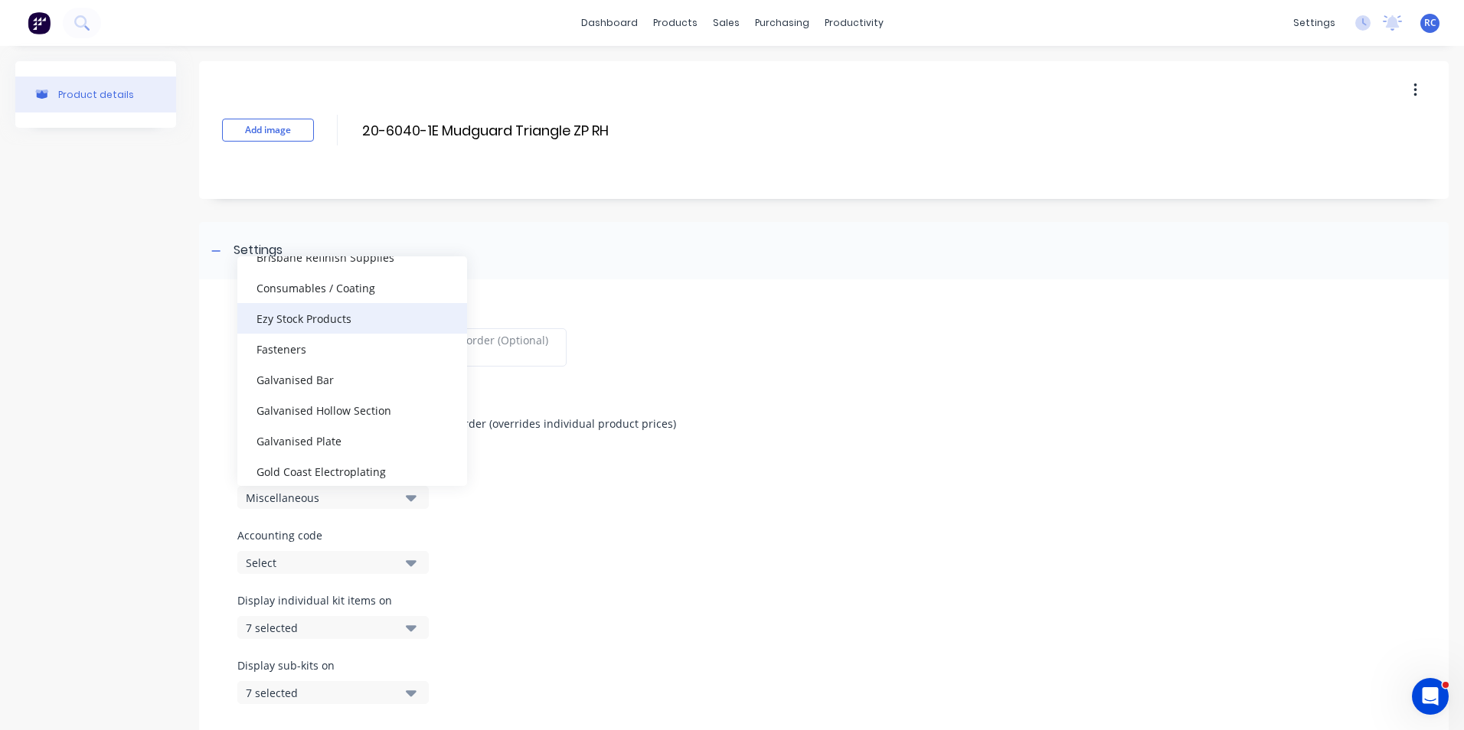
click at [321, 322] on div "Ezy Stock Products" at bounding box center [352, 318] width 230 height 31
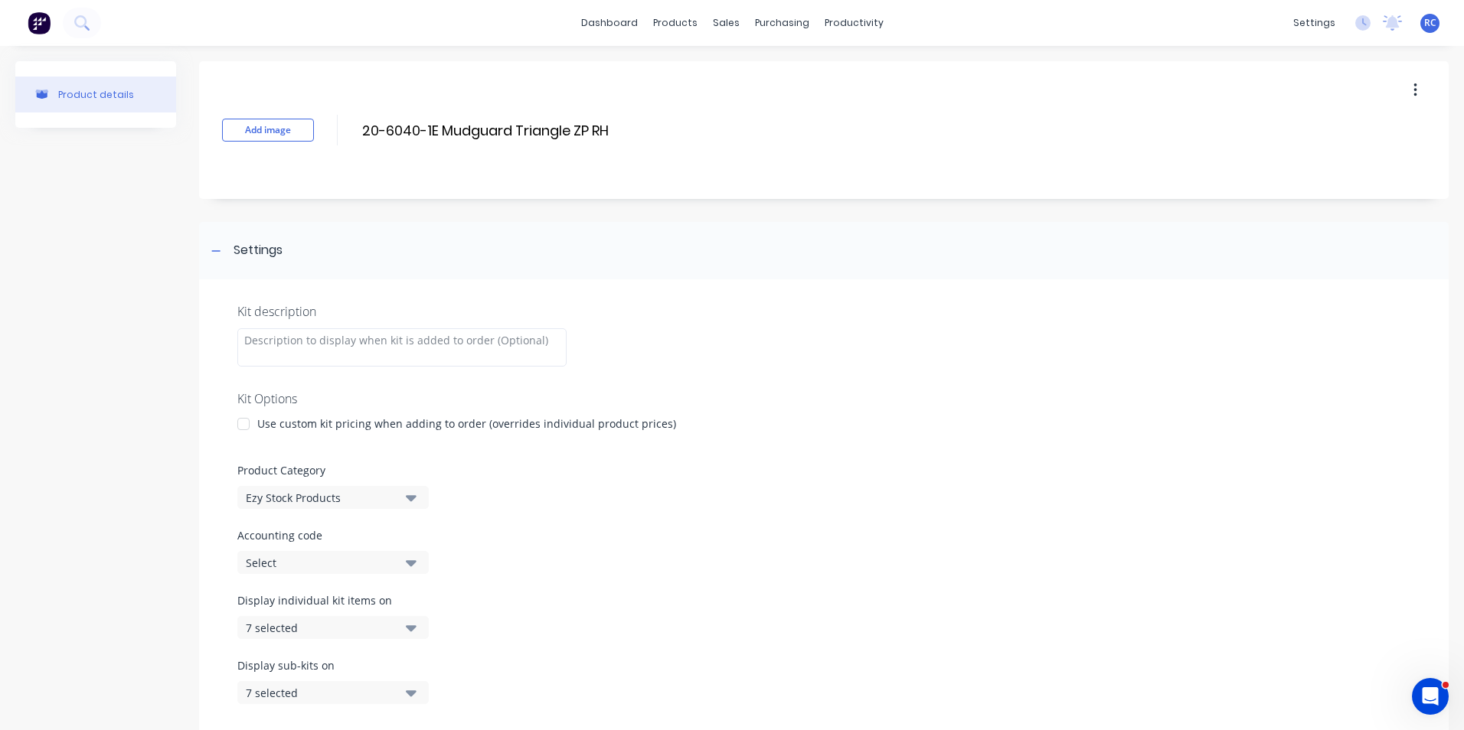
click at [398, 562] on button "Select" at bounding box center [332, 562] width 191 height 23
click at [265, 496] on div "factory_item" at bounding box center [352, 497] width 230 height 31
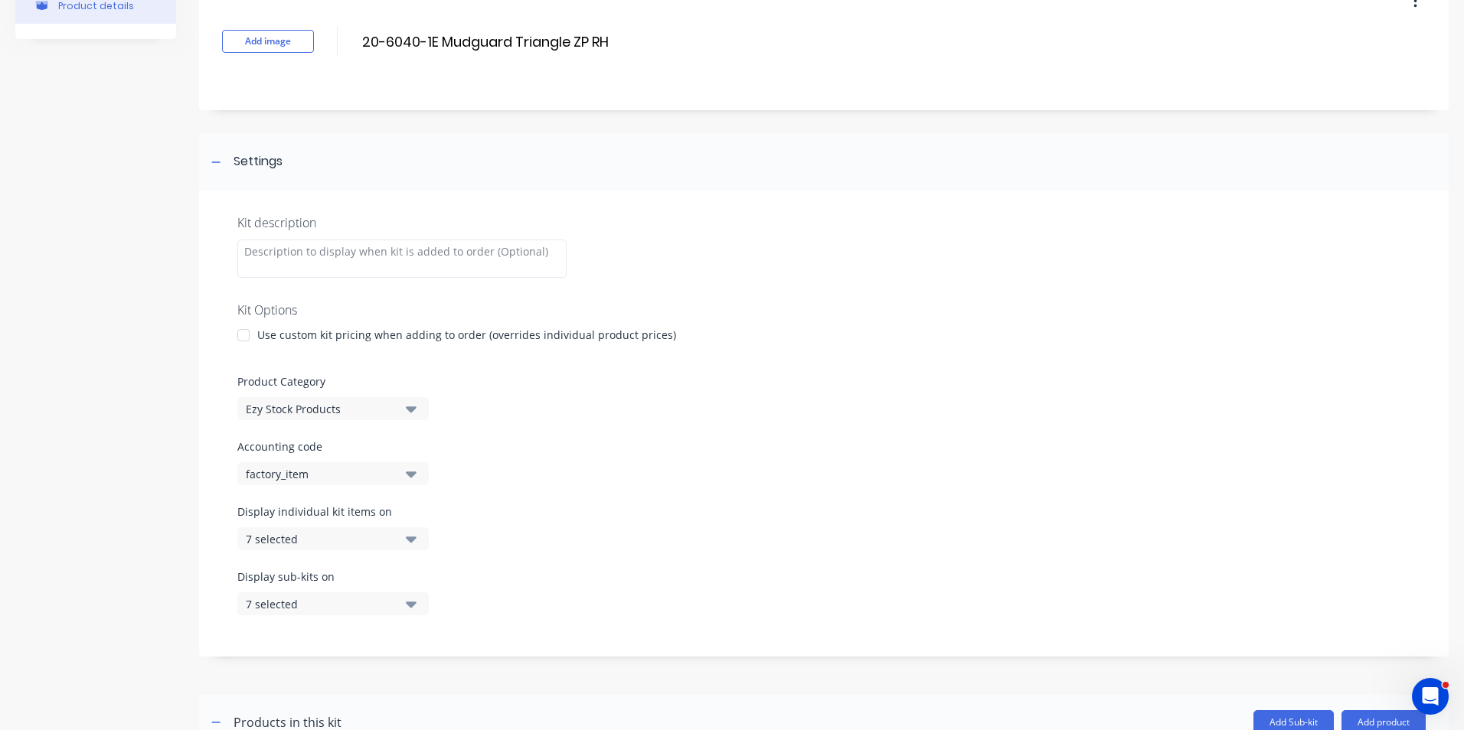
scroll to position [153, 0]
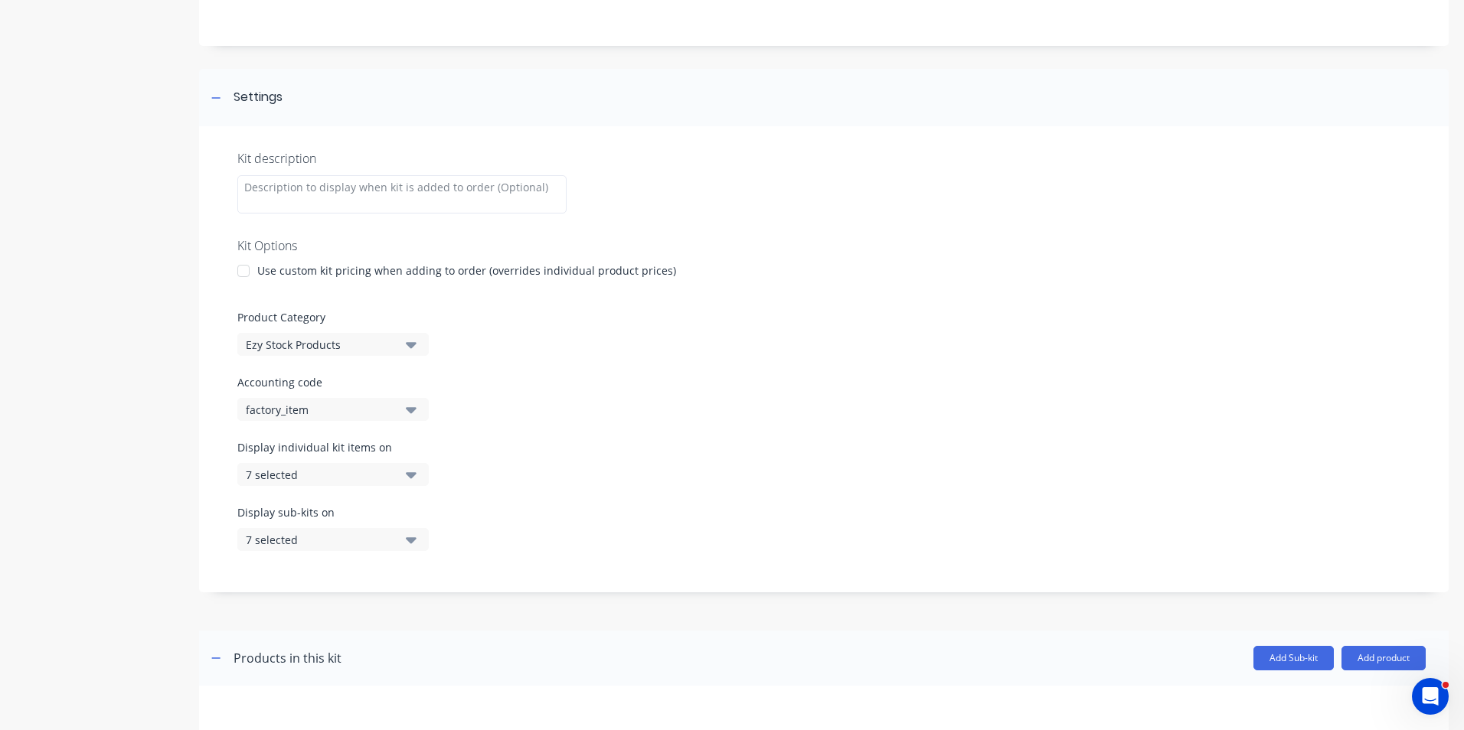
click at [380, 482] on div "7 selected" at bounding box center [320, 475] width 149 height 16
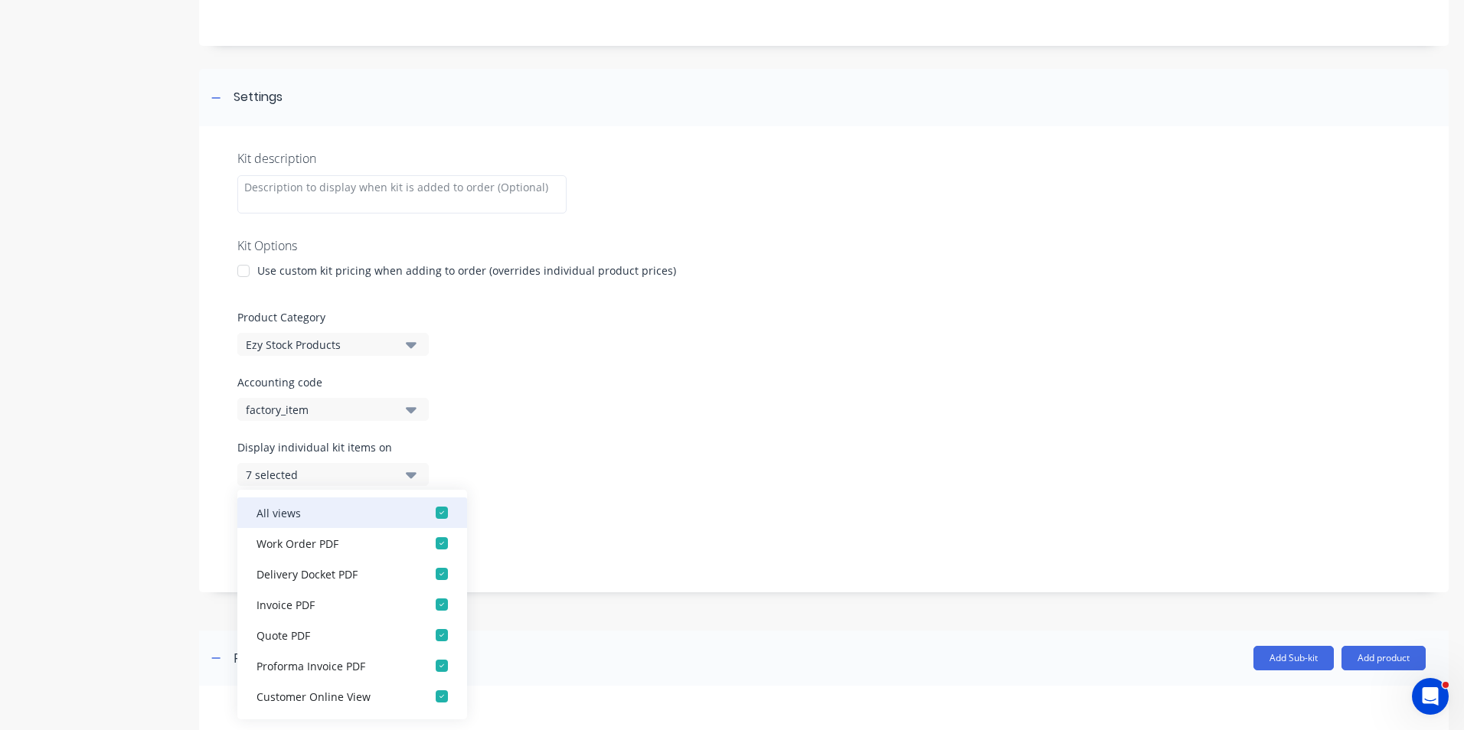
click at [433, 512] on div "button" at bounding box center [441, 513] width 31 height 31
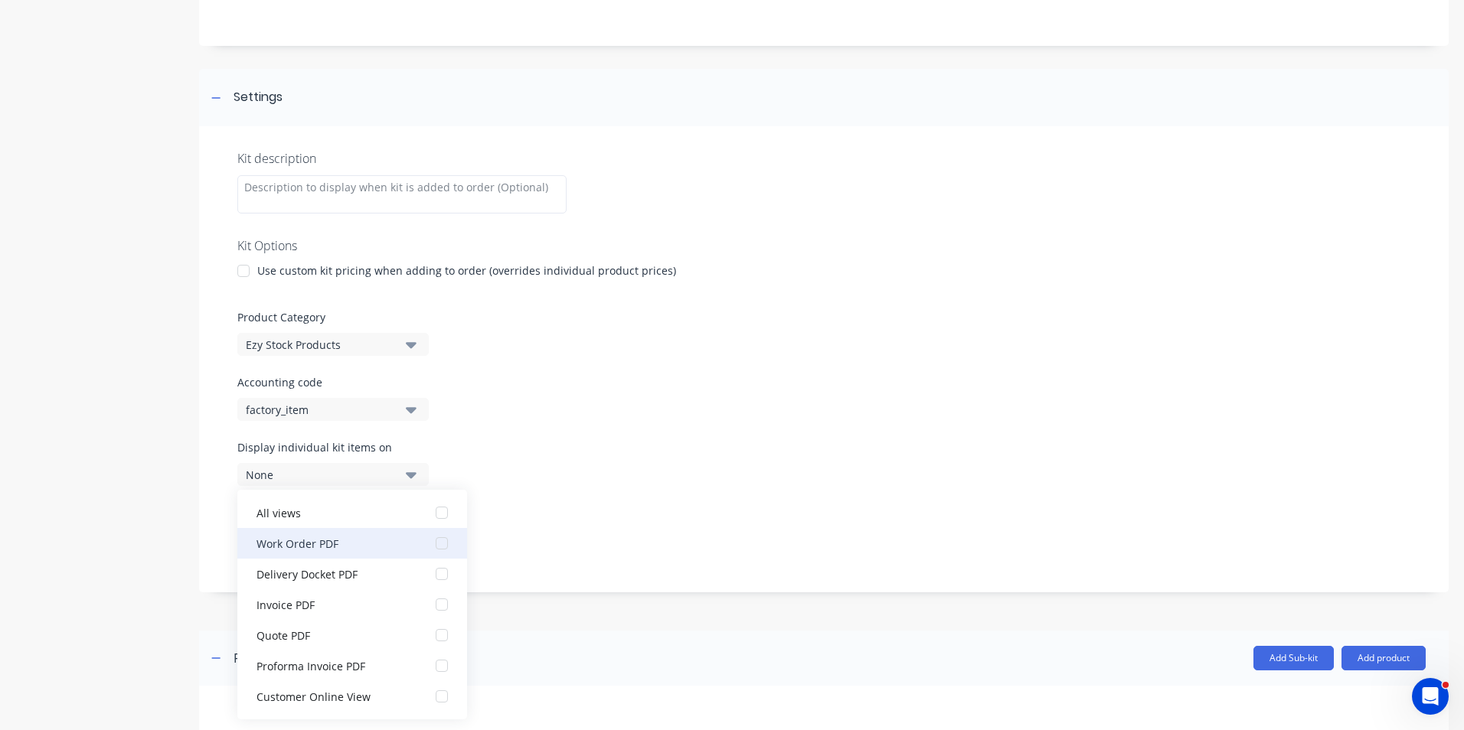
drag, startPoint x: 428, startPoint y: 539, endPoint x: 426, endPoint y: 550, distance: 10.8
click at [428, 540] on div "button" at bounding box center [441, 543] width 31 height 31
click at [536, 524] on div "Display sub-kits on 7 selected" at bounding box center [823, 537] width 1173 height 65
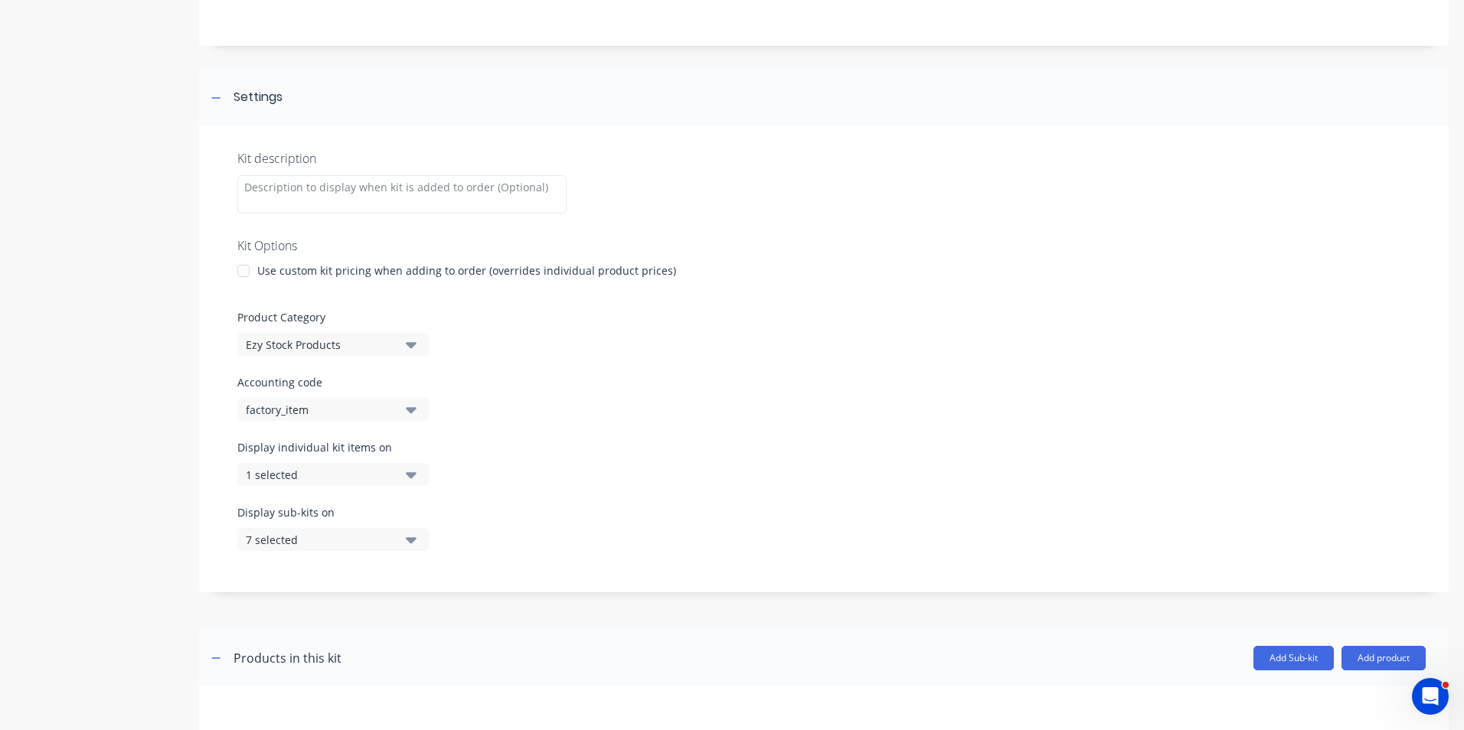
click at [419, 540] on button "7 selected" at bounding box center [332, 539] width 191 height 23
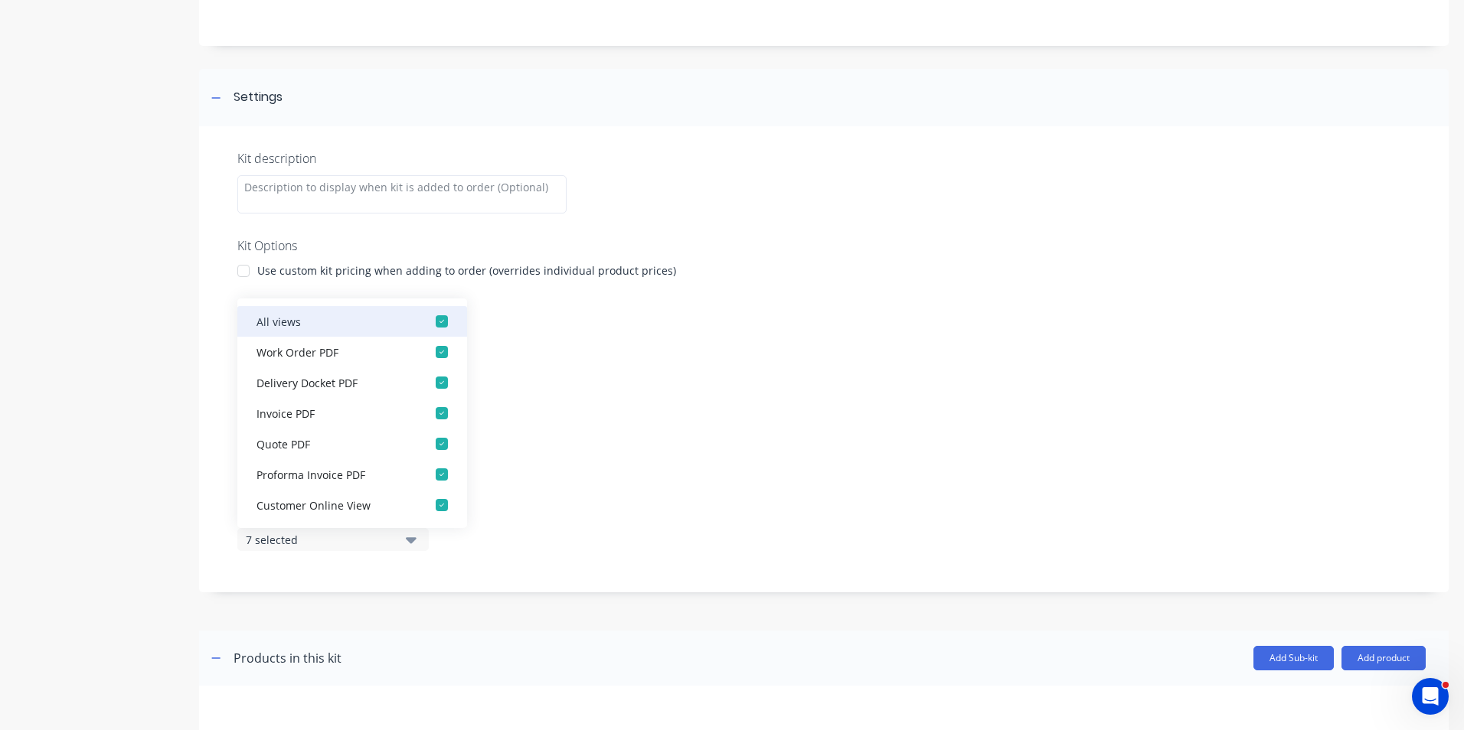
click at [435, 322] on div "button" at bounding box center [441, 321] width 31 height 31
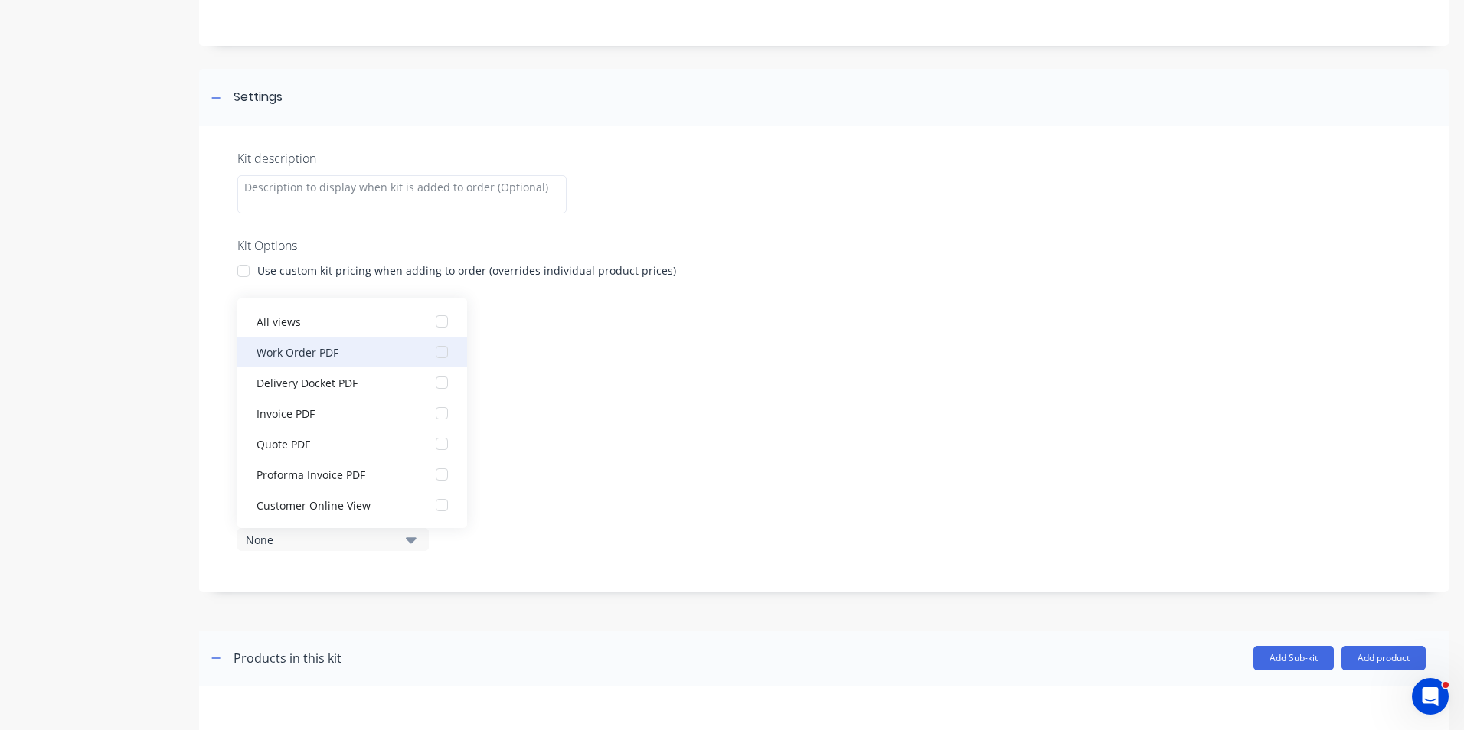
click at [428, 354] on div "button" at bounding box center [441, 352] width 31 height 31
click at [635, 473] on div "Display individual kit items on 1 selected" at bounding box center [823, 471] width 1173 height 65
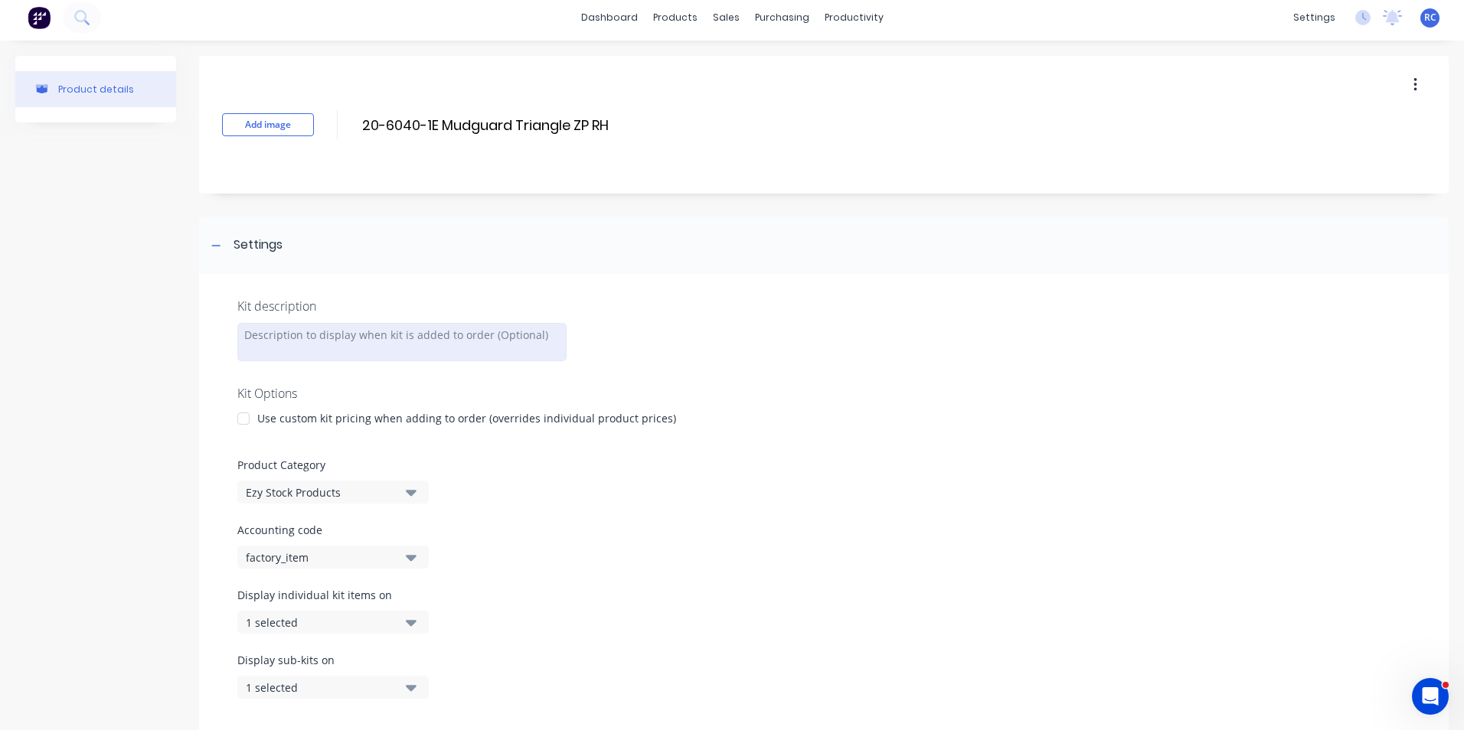
scroll to position [0, 0]
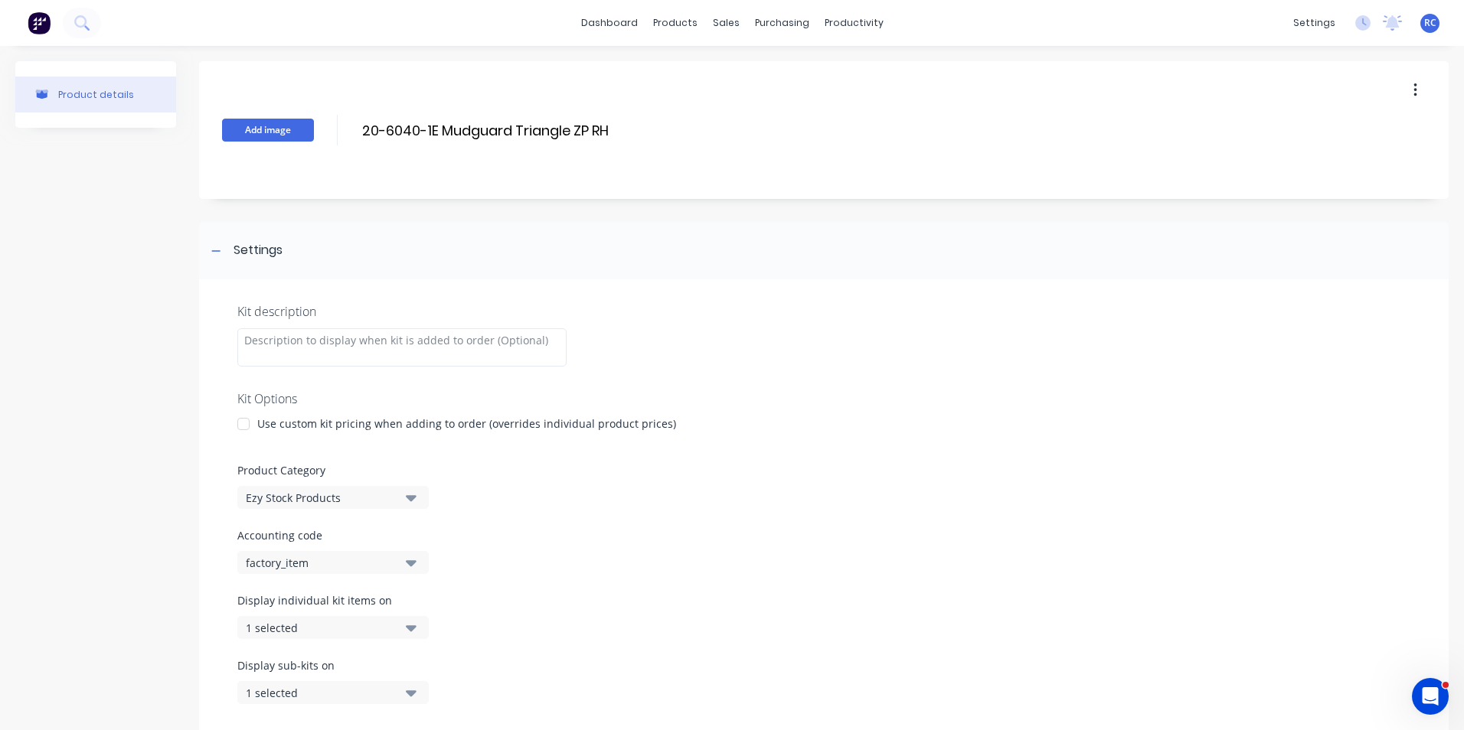
click at [273, 132] on button "Add image" at bounding box center [268, 130] width 92 height 23
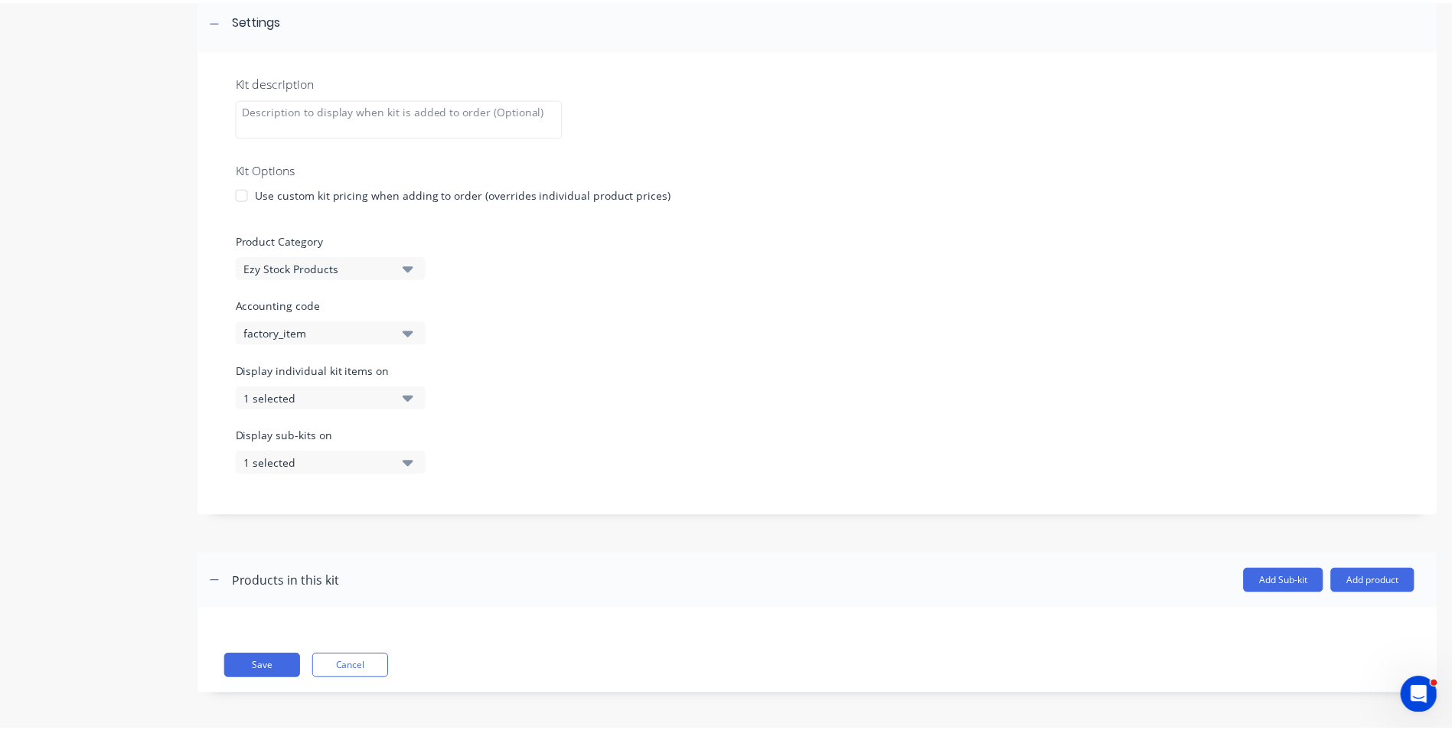
scroll to position [233, 0]
click at [1356, 573] on button "Add product" at bounding box center [1383, 579] width 84 height 24
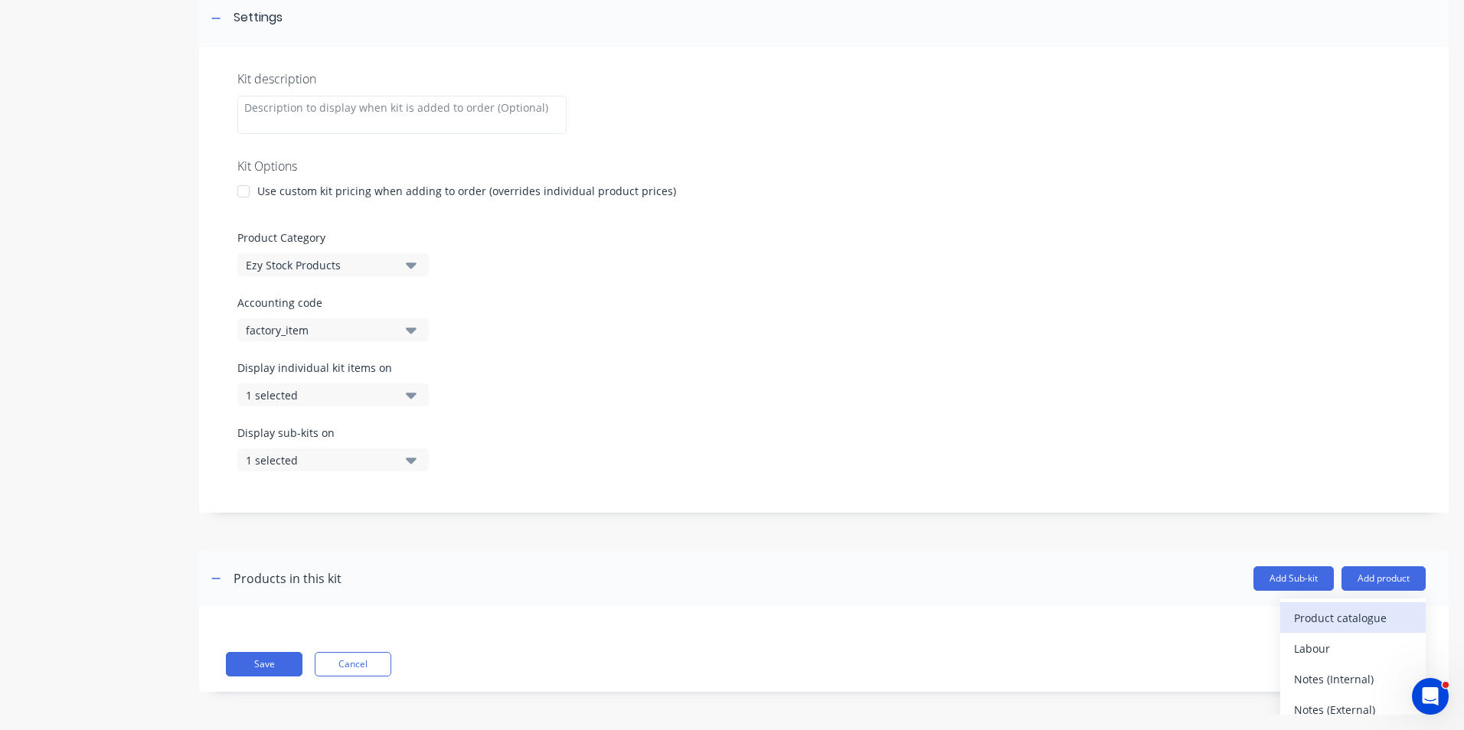
click at [1307, 612] on div "Product catalogue" at bounding box center [1353, 618] width 118 height 22
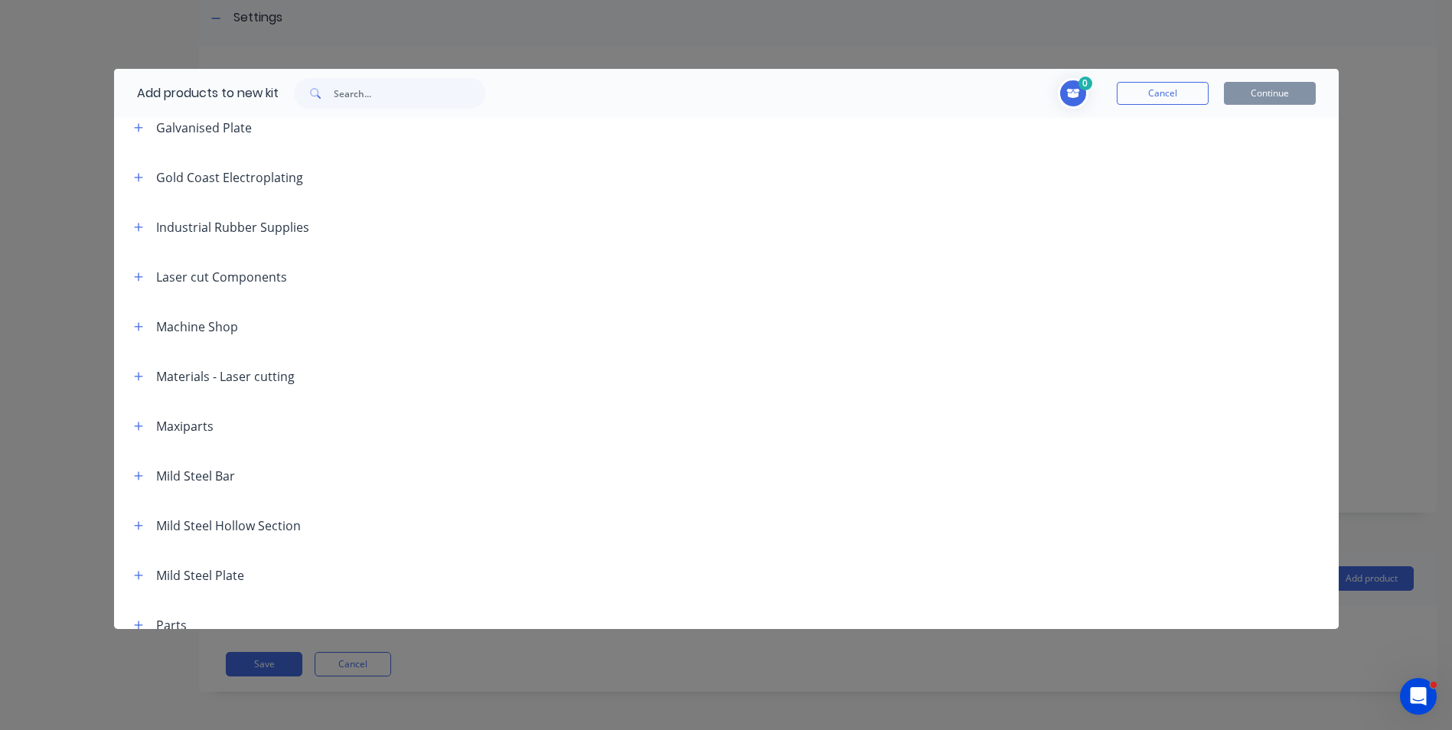
scroll to position [689, 0]
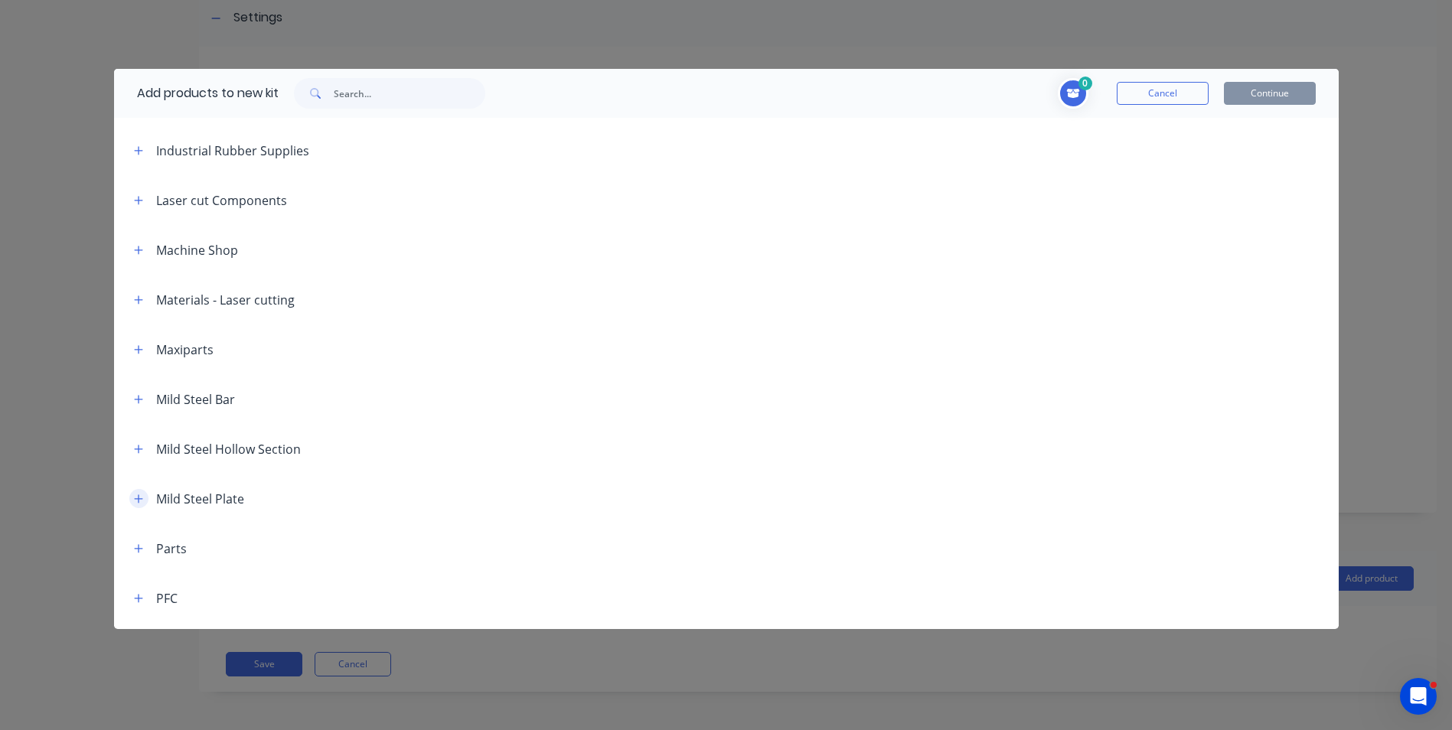
click at [138, 497] on icon "button" at bounding box center [138, 499] width 9 height 11
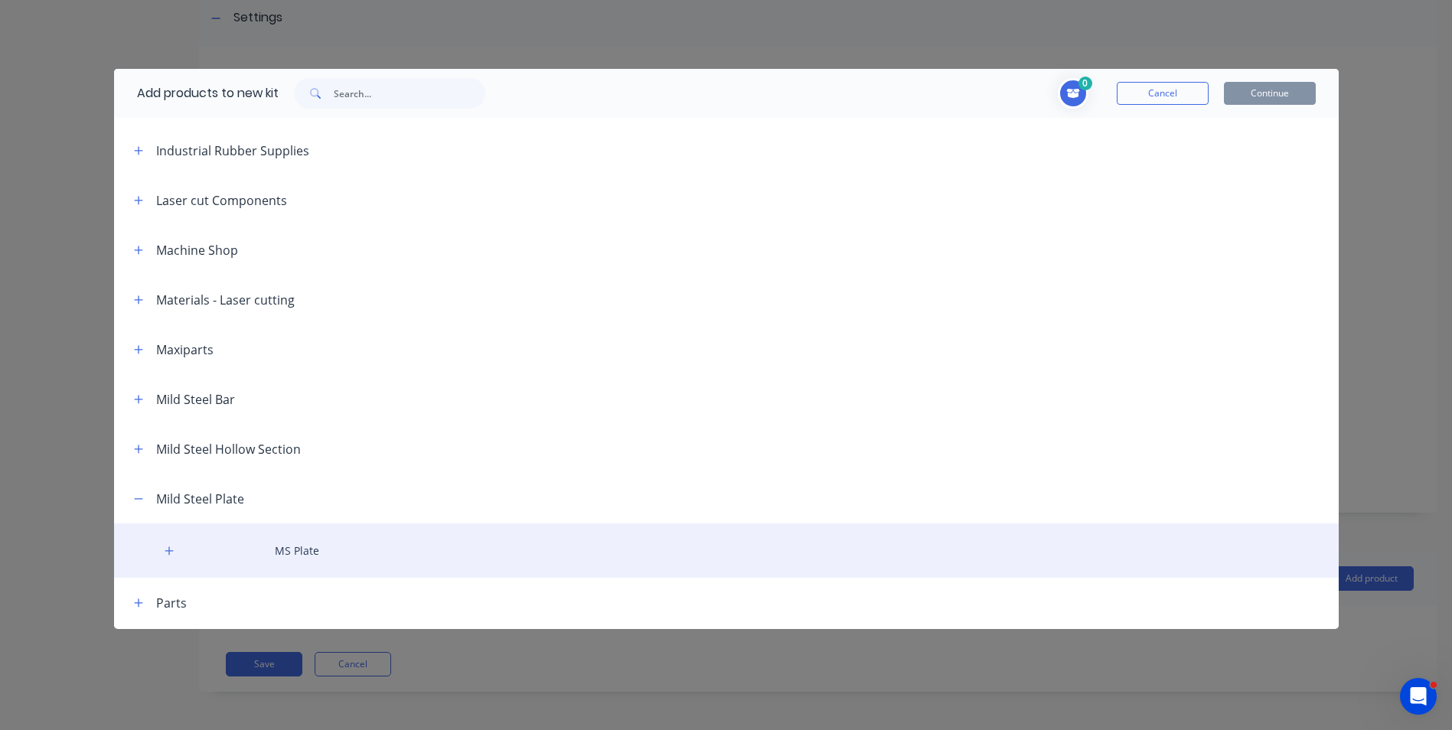
click at [296, 553] on div "MS Plate" at bounding box center [726, 551] width 1225 height 54
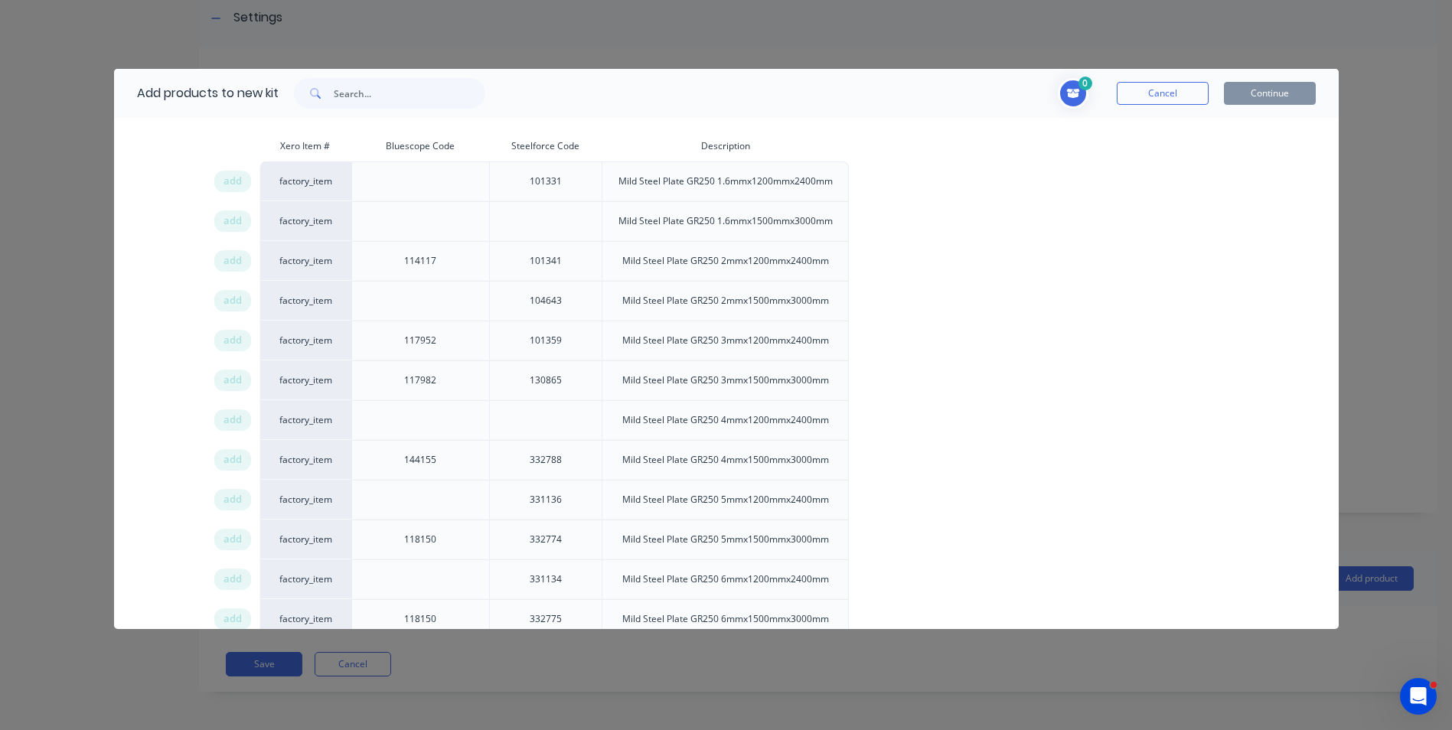
scroll to position [1225, 0]
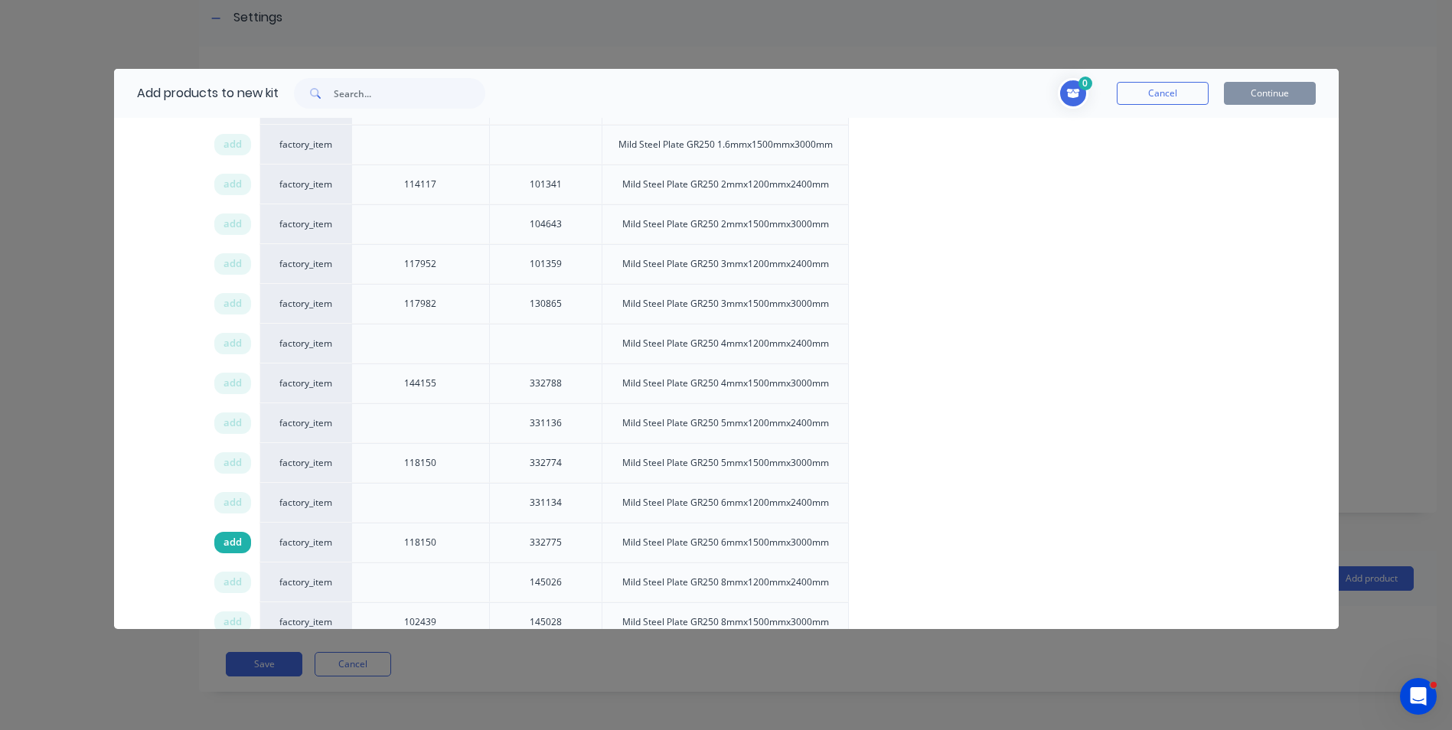
click at [227, 544] on span "add" at bounding box center [233, 542] width 18 height 15
click at [380, 98] on input "text" at bounding box center [410, 93] width 152 height 31
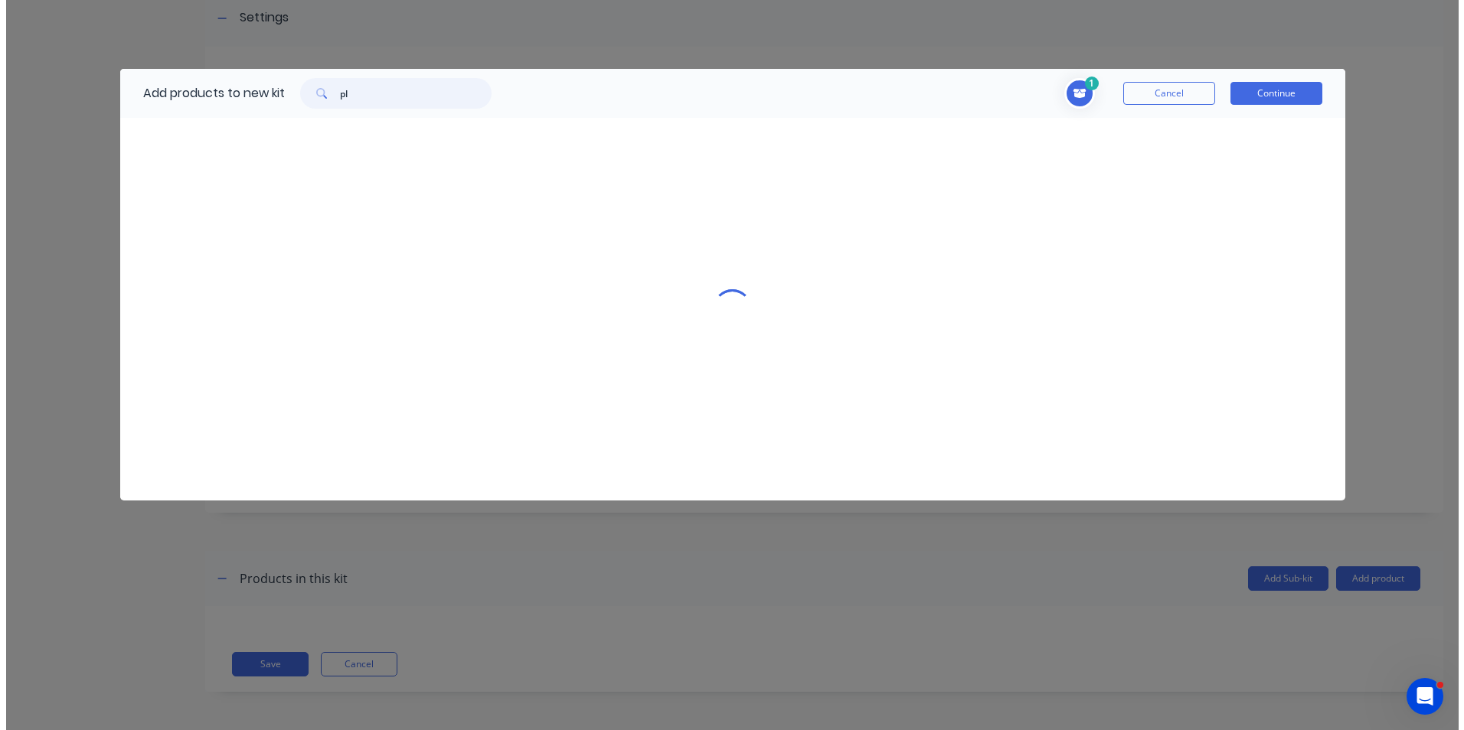
scroll to position [0, 0]
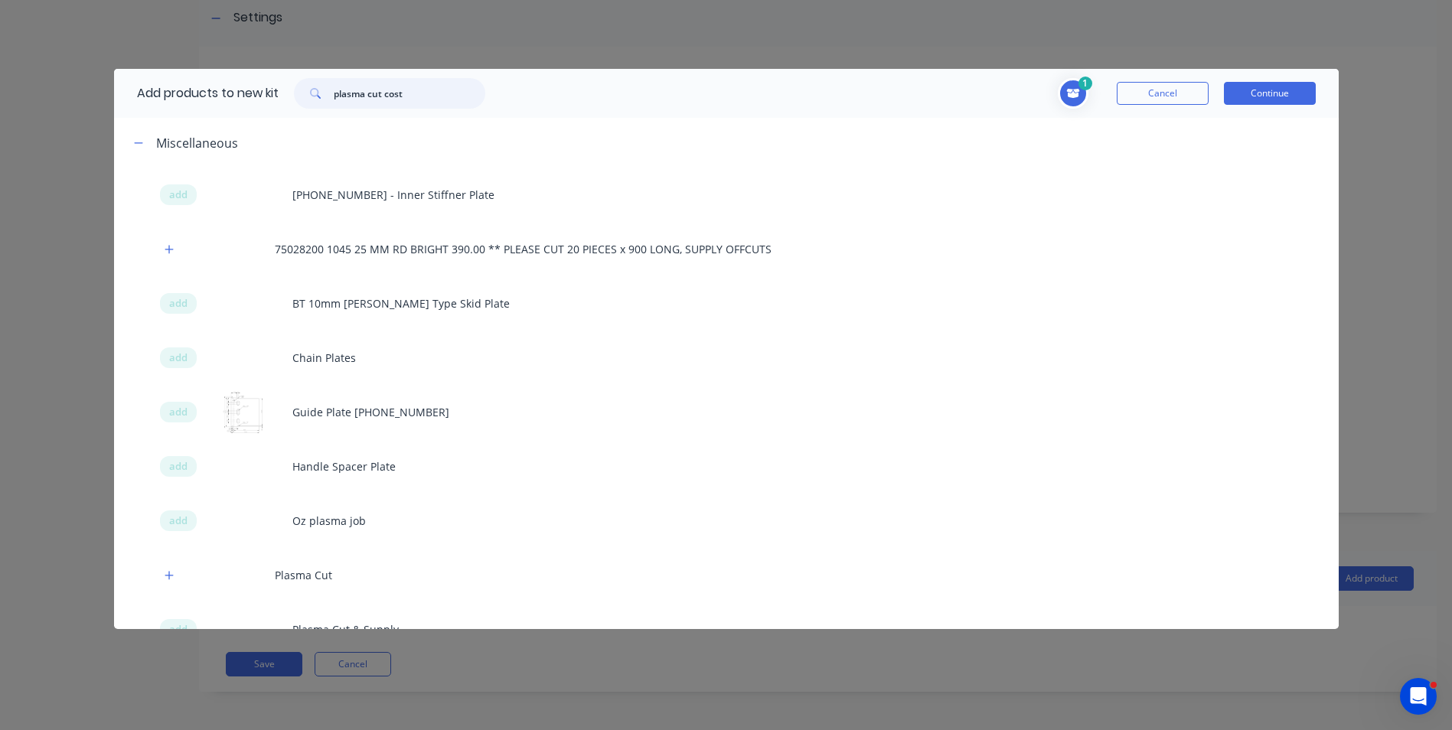
type input "plasma cut cost"
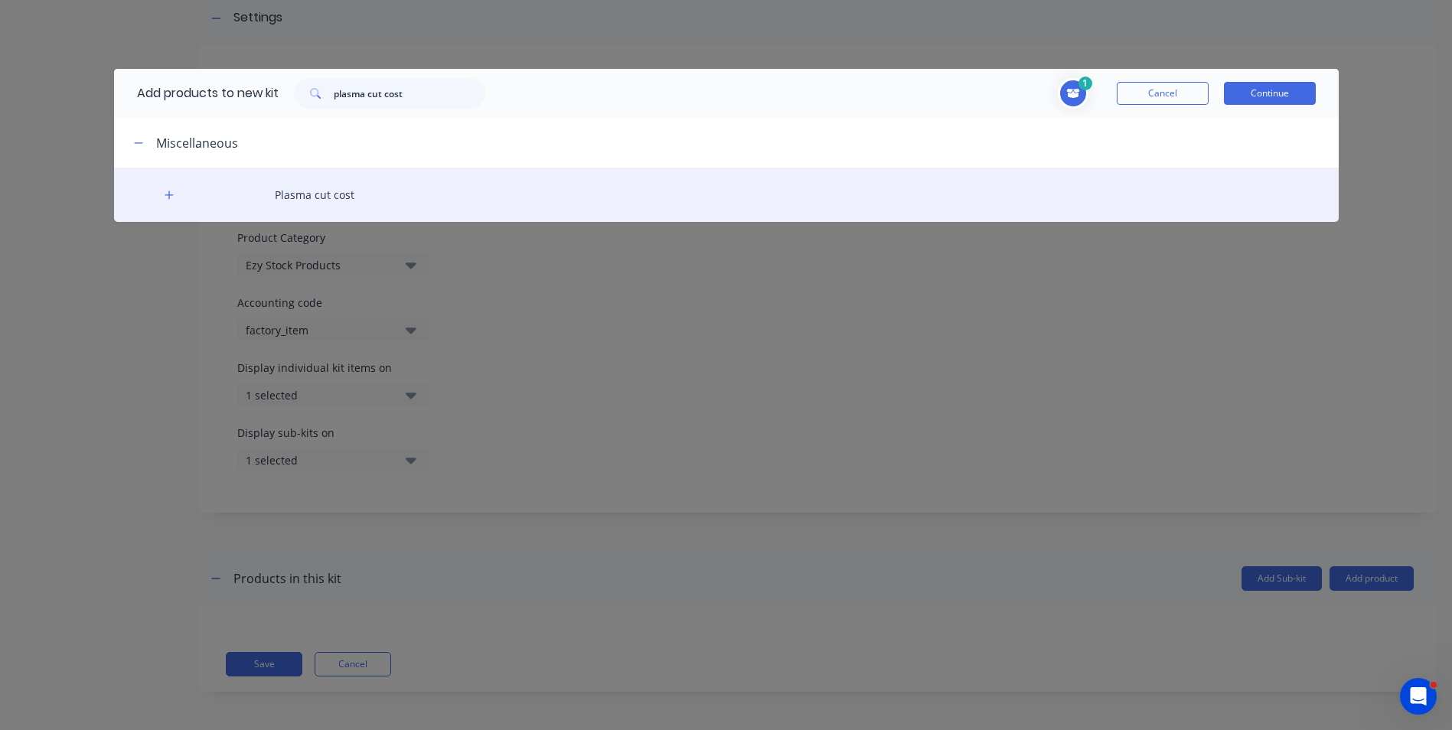
click at [318, 191] on div "Plasma cut cost" at bounding box center [726, 195] width 1225 height 54
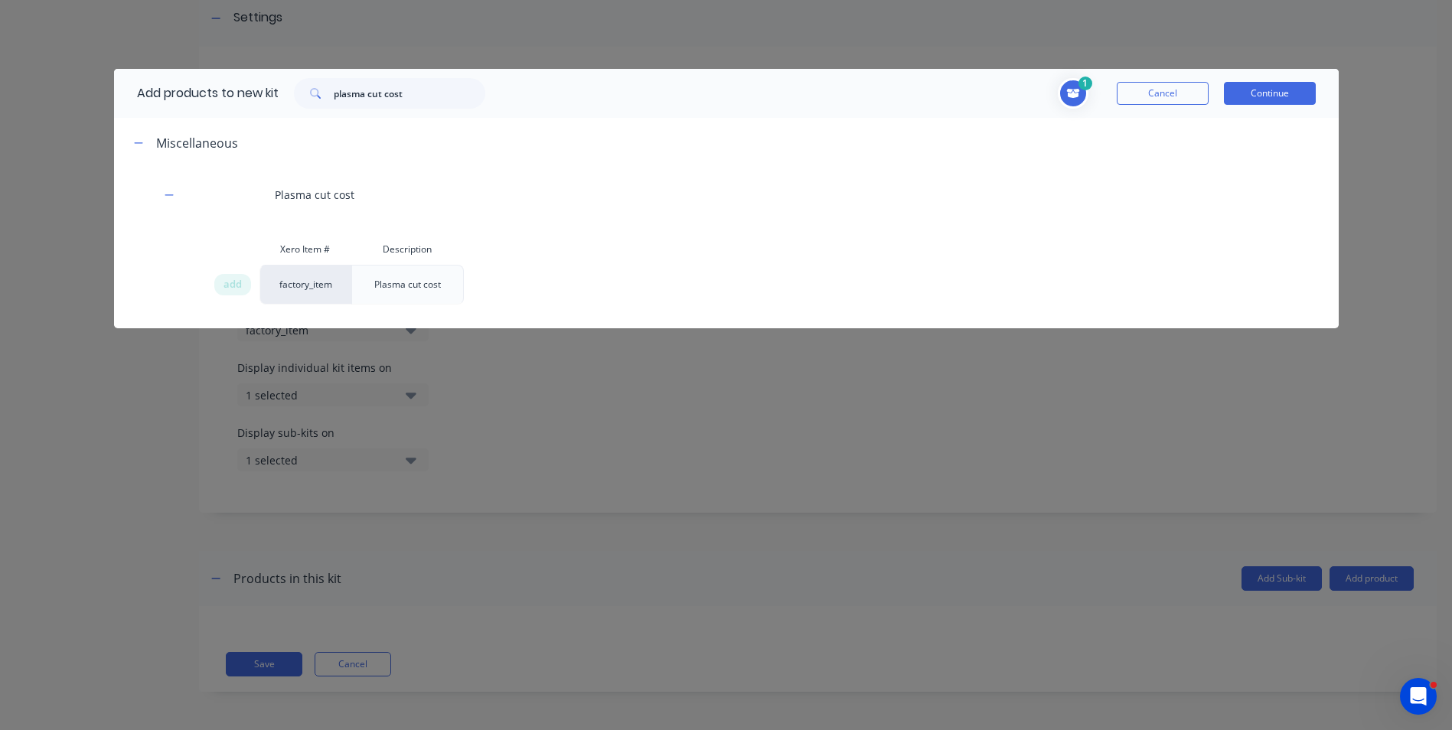
click at [212, 273] on div "Xero Item # Description add factory_item Plasma cut cost" at bounding box center [726, 275] width 1225 height 83
click at [220, 285] on div "add" at bounding box center [232, 284] width 37 height 21
click at [1259, 79] on div "2 1 1 ? MS Plate Bluescope Code 118150 Steelforce Code 332775 Description Mild …" at bounding box center [908, 93] width 815 height 31
click at [1270, 99] on button "Continue" at bounding box center [1270, 93] width 92 height 23
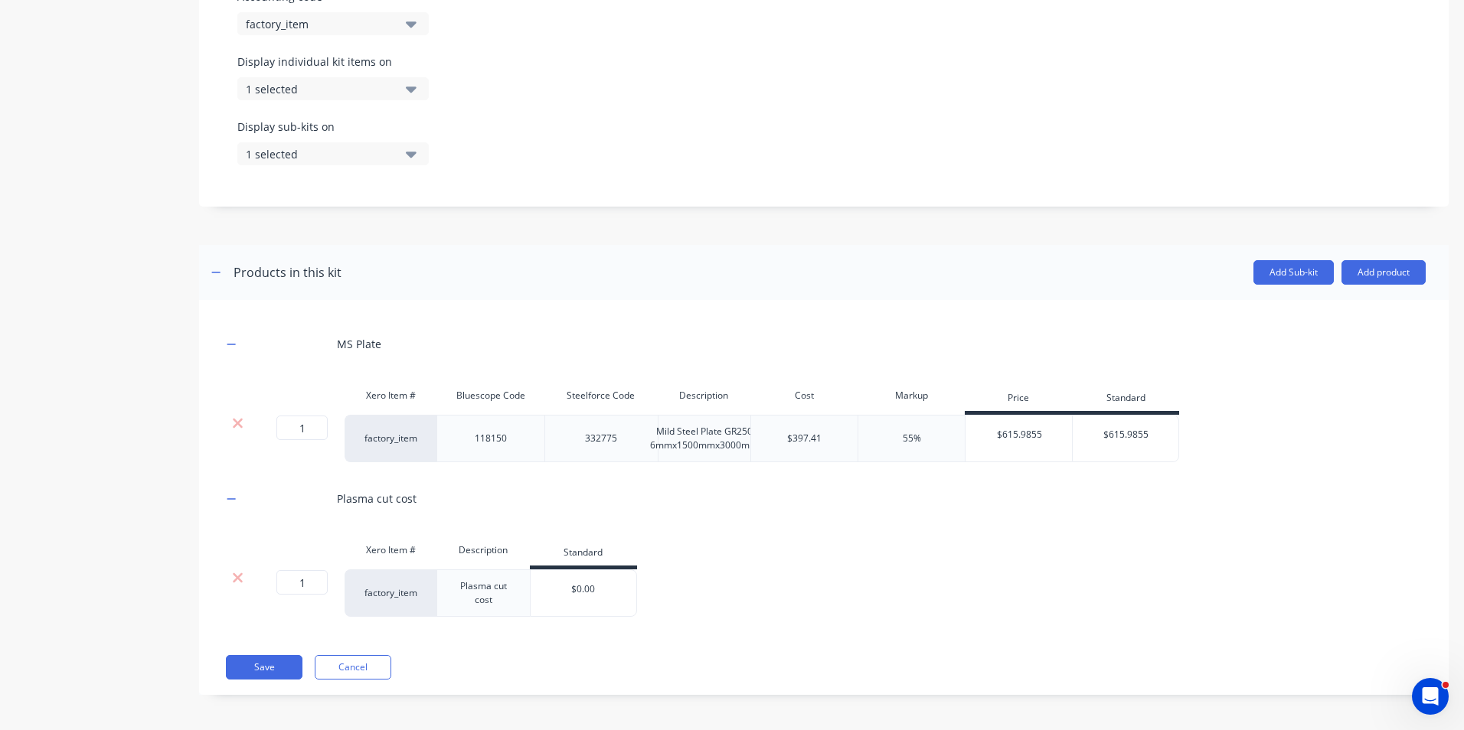
scroll to position [542, 0]
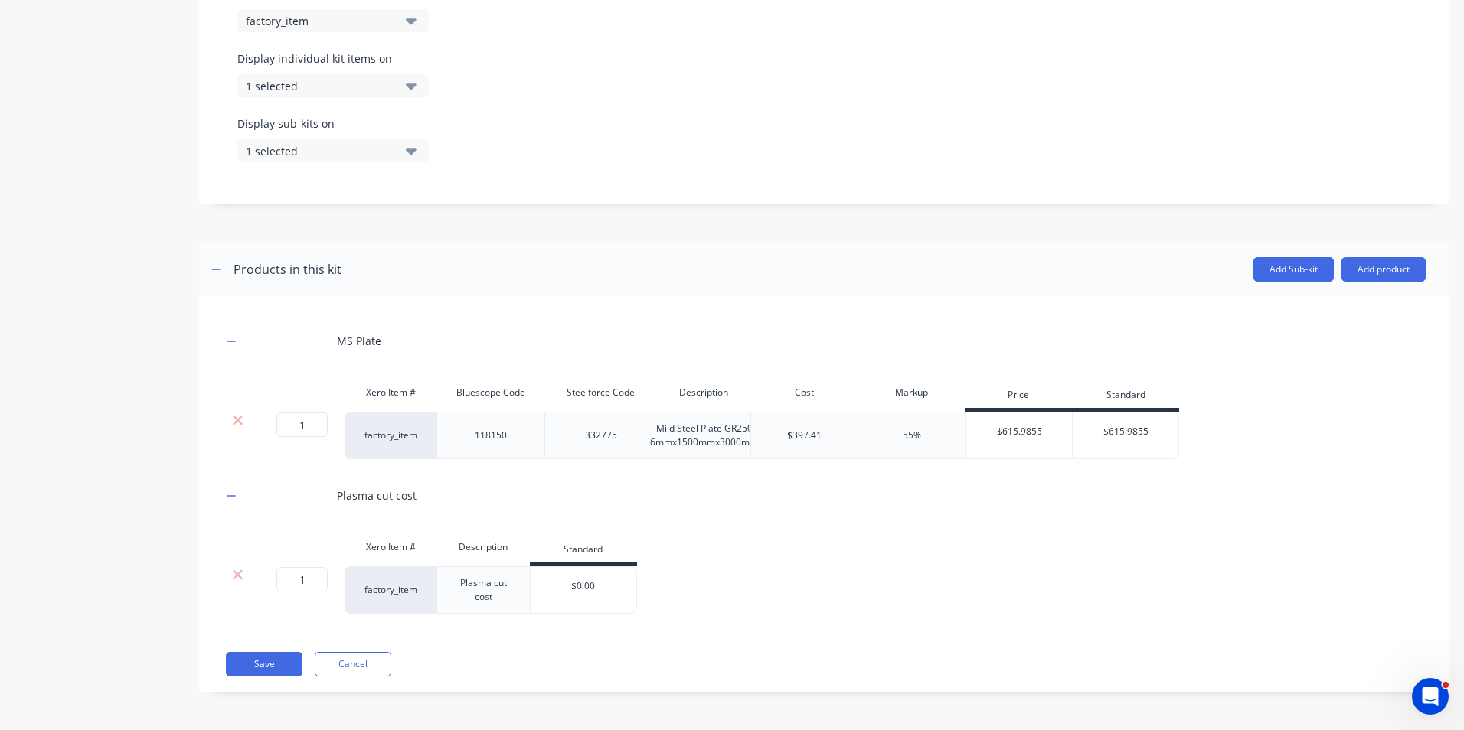
click at [610, 599] on div "$0.00" at bounding box center [584, 586] width 106 height 38
drag, startPoint x: 596, startPoint y: 586, endPoint x: 533, endPoint y: 572, distance: 65.2
click at [533, 572] on div "$0.00 $0.00" at bounding box center [584, 586] width 106 height 38
type input "2"
click at [587, 575] on div "$0.00" at bounding box center [584, 586] width 106 height 38
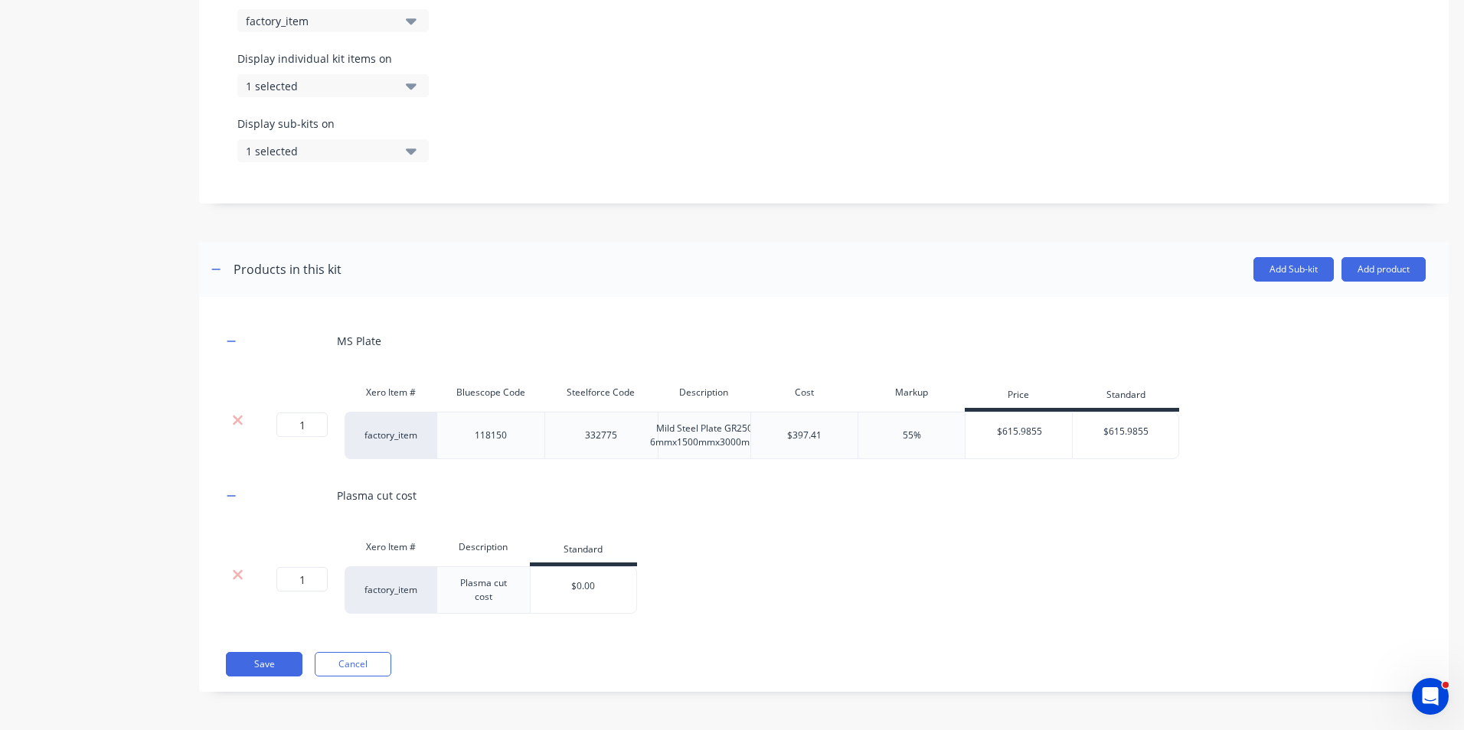
drag, startPoint x: 604, startPoint y: 580, endPoint x: 537, endPoint y: 573, distance: 66.9
click at [537, 573] on div "$0.00 $0.00" at bounding box center [584, 586] width 106 height 38
type input "$12.65"
click at [318, 430] on input "1" at bounding box center [301, 425] width 51 height 24
type input "0.03"
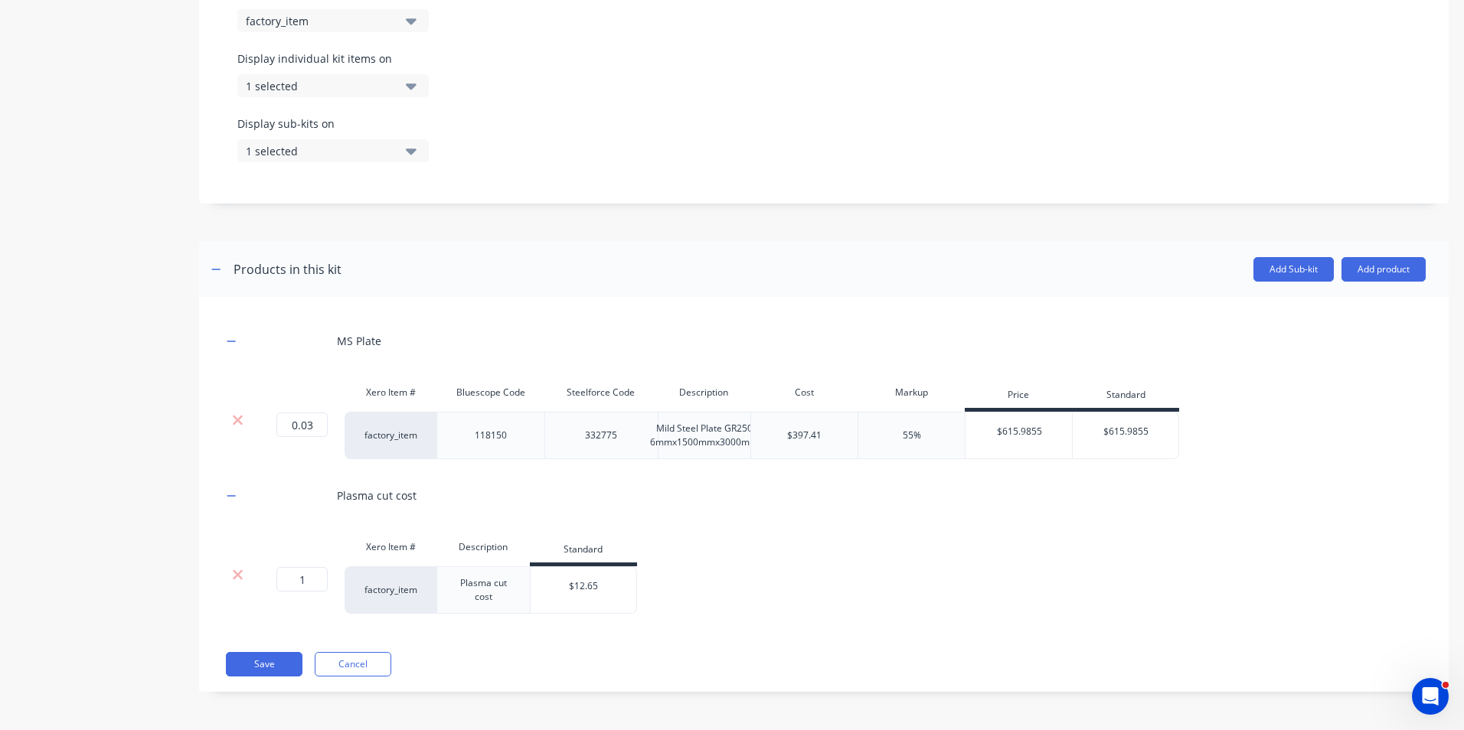
click at [972, 661] on div "Save Cancel" at bounding box center [826, 664] width 1200 height 24
click at [263, 660] on button "Save" at bounding box center [264, 664] width 77 height 24
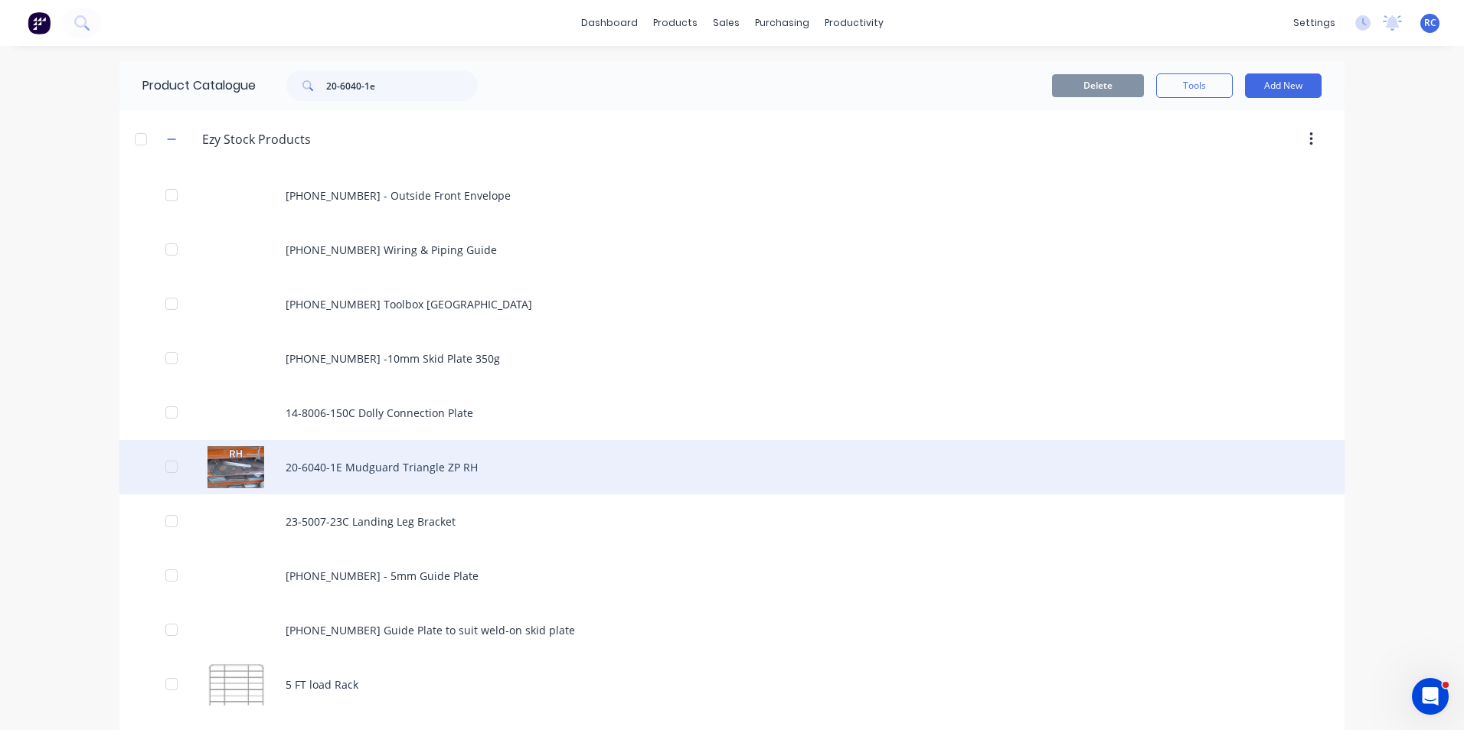
click at [239, 472] on div "20-6040-1E Mudguard Triangle ZP RH" at bounding box center [731, 467] width 1225 height 54
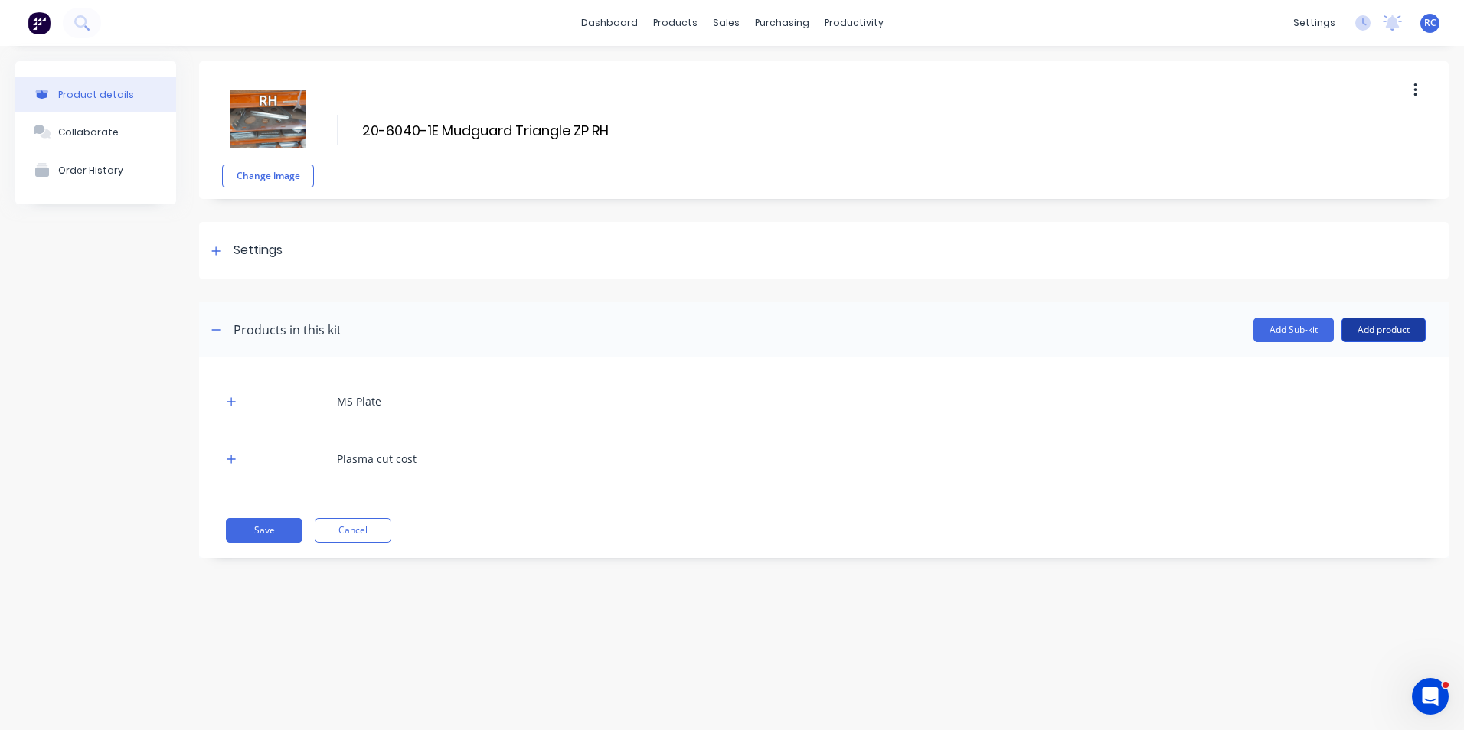
click at [1387, 333] on button "Add product" at bounding box center [1383, 330] width 84 height 24
click at [1334, 404] on div "Labour" at bounding box center [1353, 400] width 118 height 22
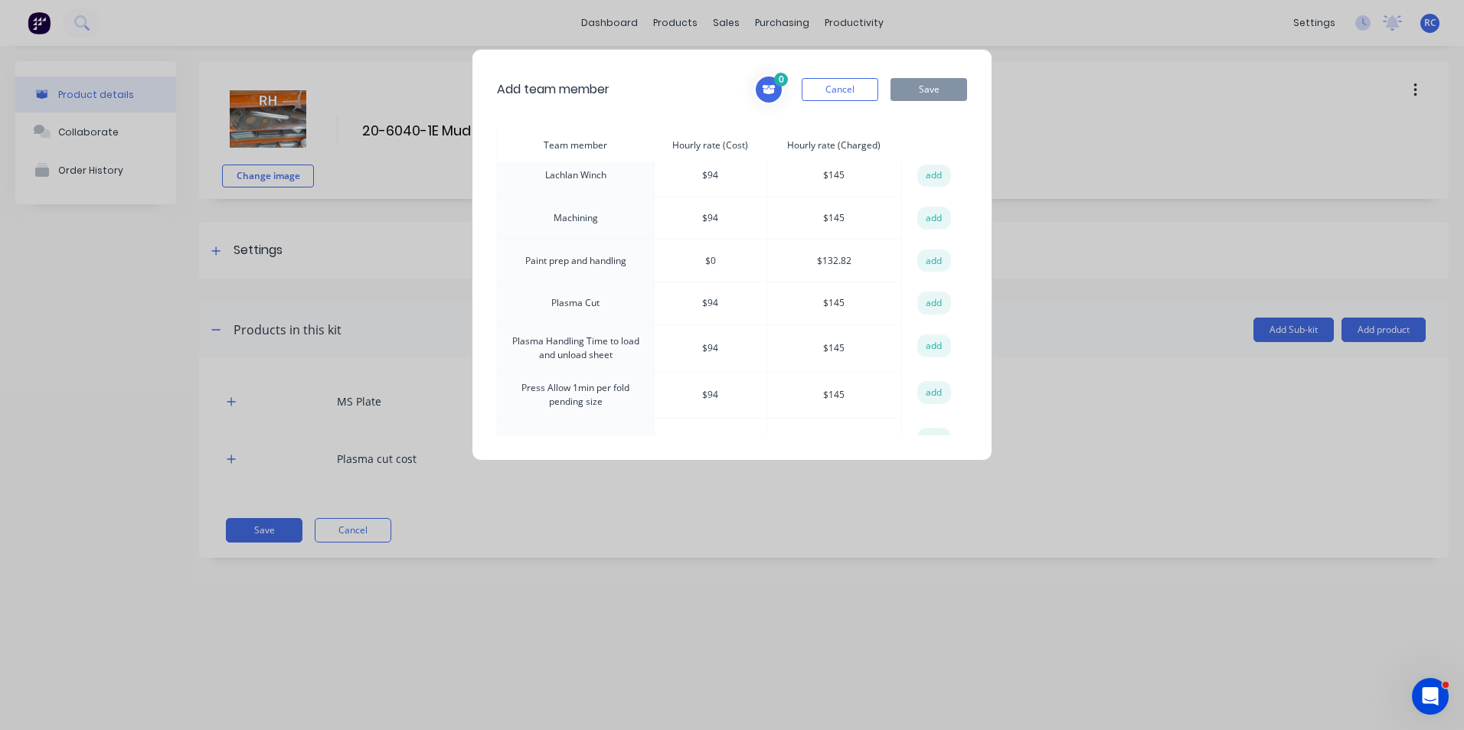
scroll to position [766, 0]
click at [926, 341] on button "add" at bounding box center [934, 352] width 34 height 23
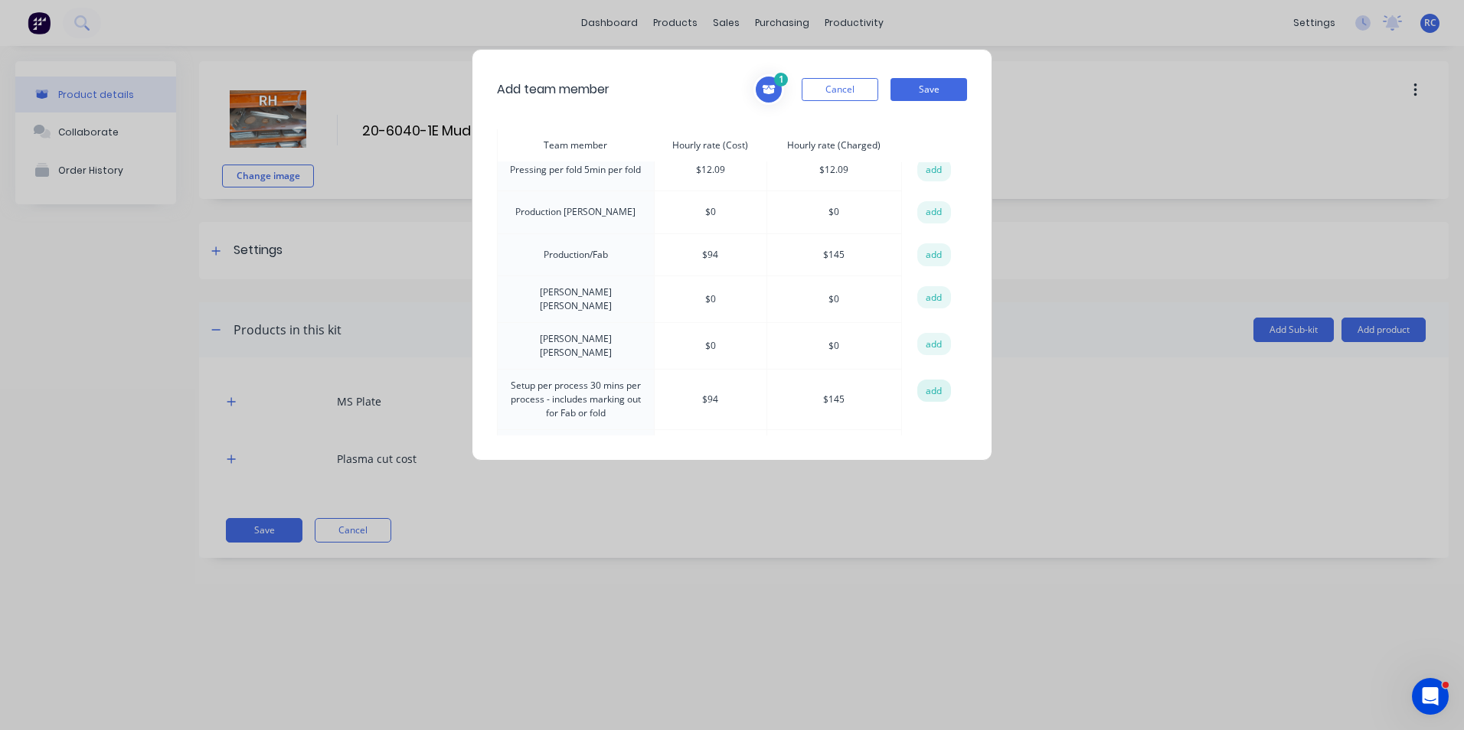
click at [927, 380] on button "add" at bounding box center [934, 391] width 34 height 23
click at [920, 82] on button "Save" at bounding box center [928, 89] width 77 height 23
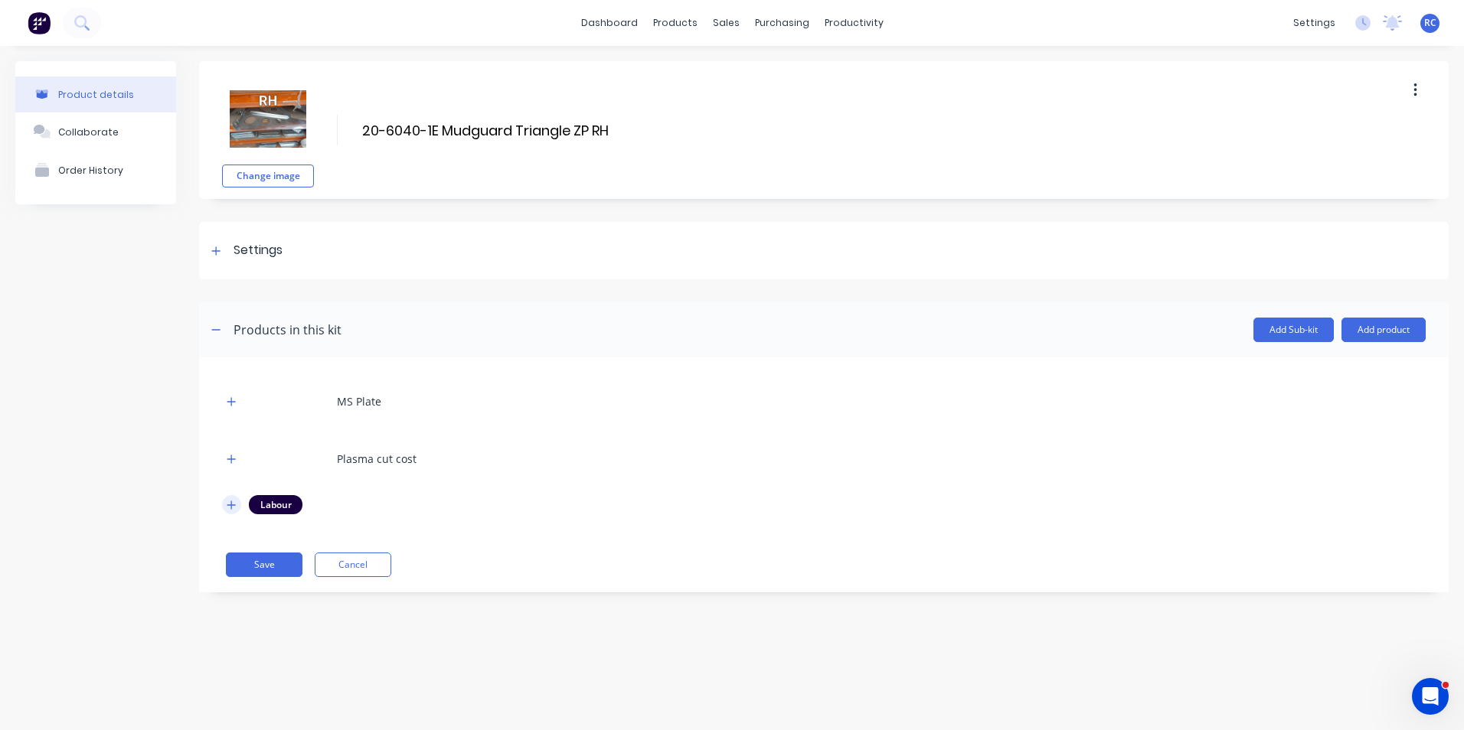
click at [230, 505] on icon "button" at bounding box center [231, 505] width 8 height 8
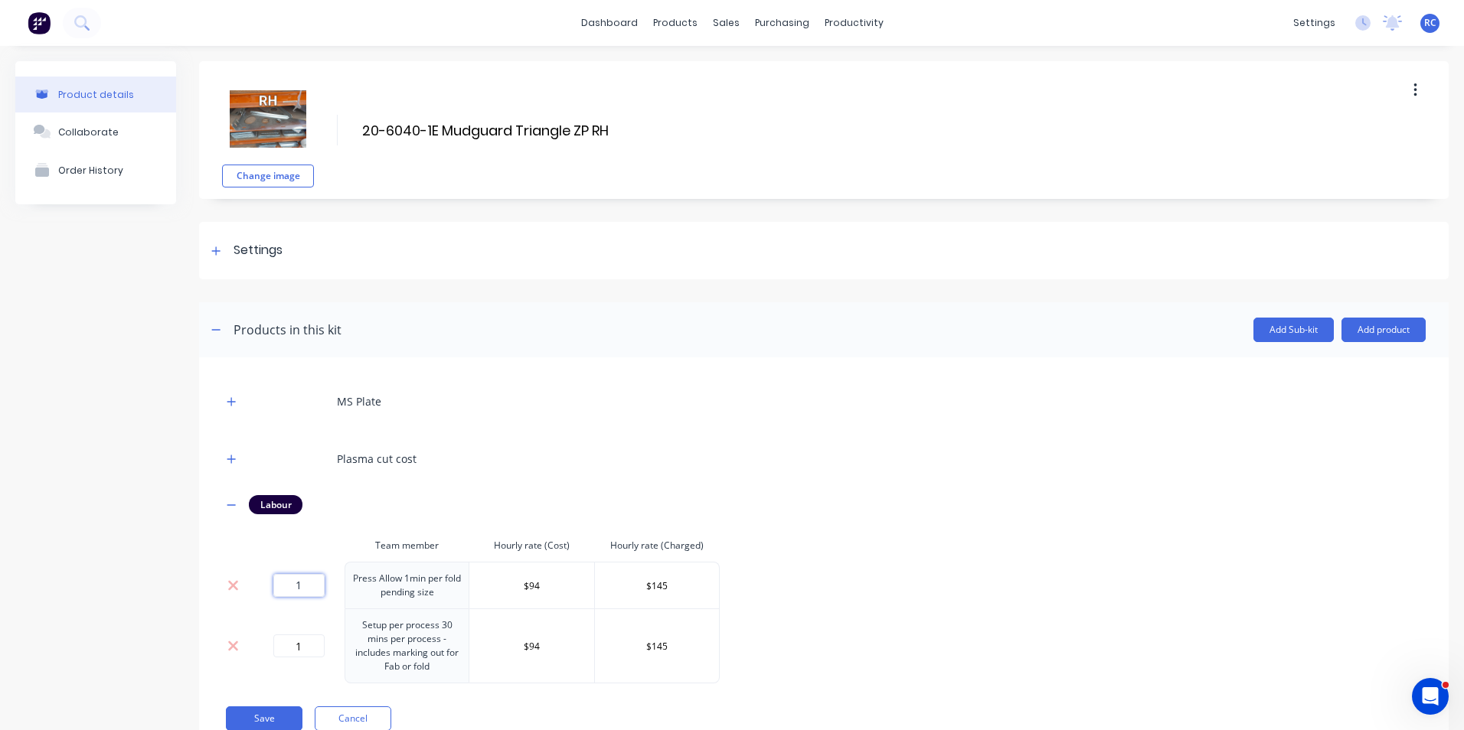
click at [311, 590] on input "1" at bounding box center [298, 585] width 51 height 23
type input "0.16"
click at [302, 642] on input "1" at bounding box center [298, 646] width 51 height 23
type input "0.5"
click at [271, 717] on button "Save" at bounding box center [264, 719] width 77 height 24
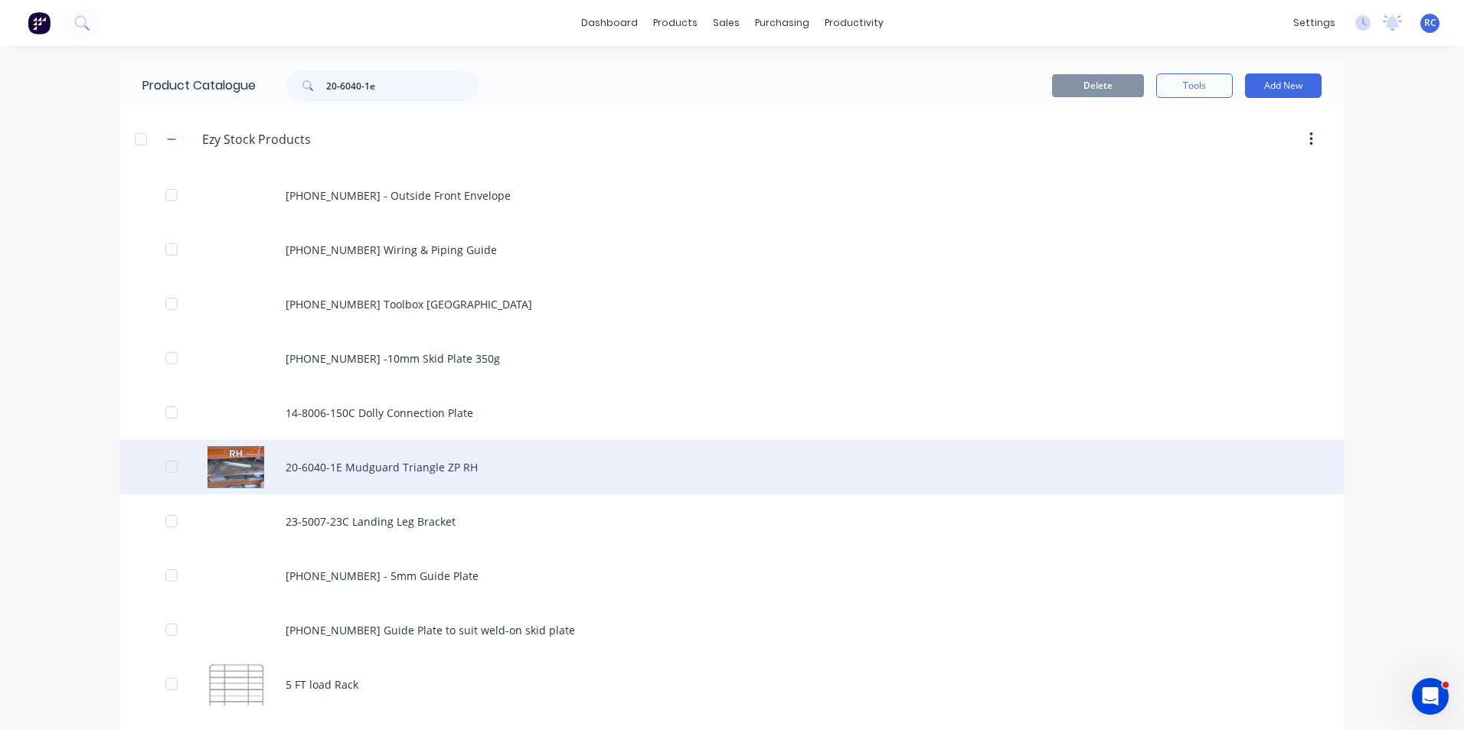
click at [305, 465] on div "20-6040-1E Mudguard Triangle ZP RH" at bounding box center [731, 467] width 1225 height 54
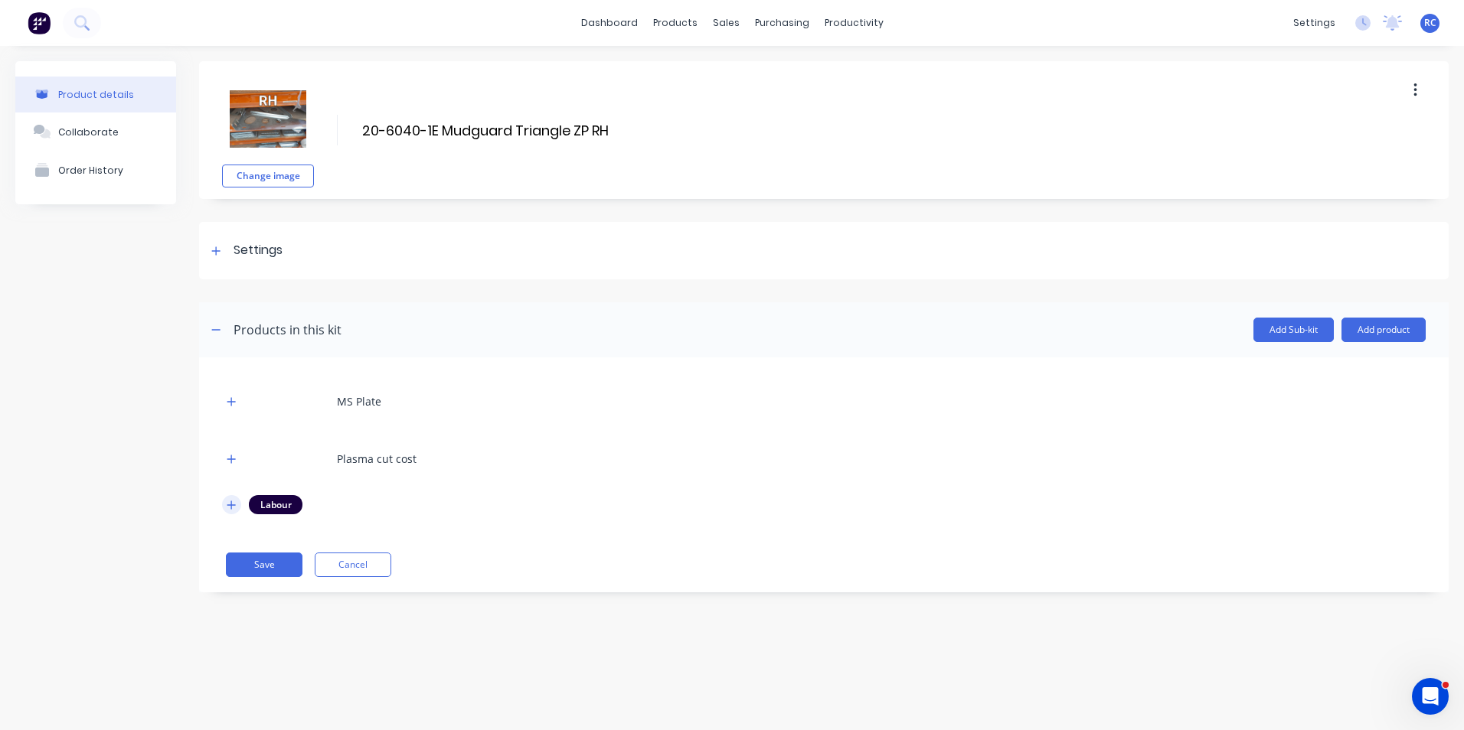
click at [234, 505] on icon "button" at bounding box center [231, 505] width 8 height 8
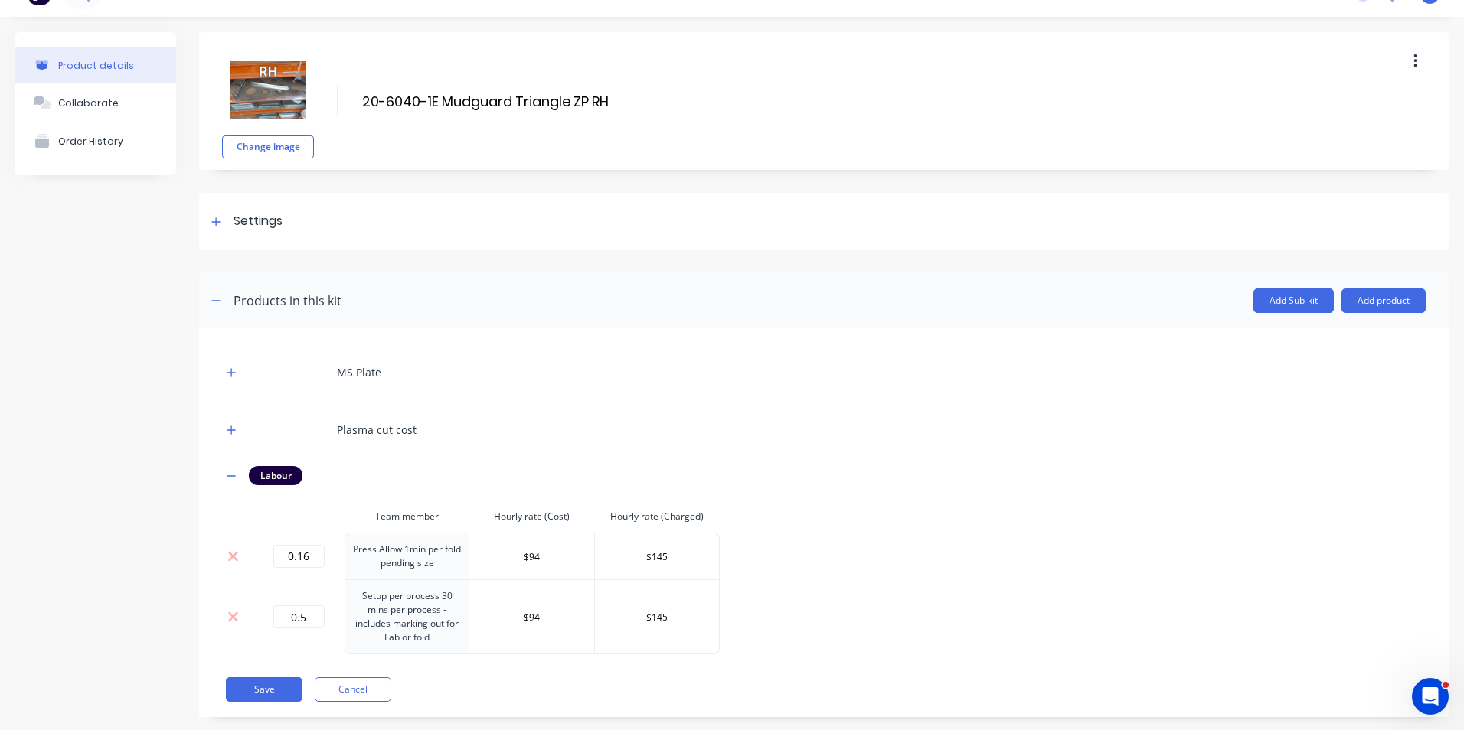
scroll to position [54, 0]
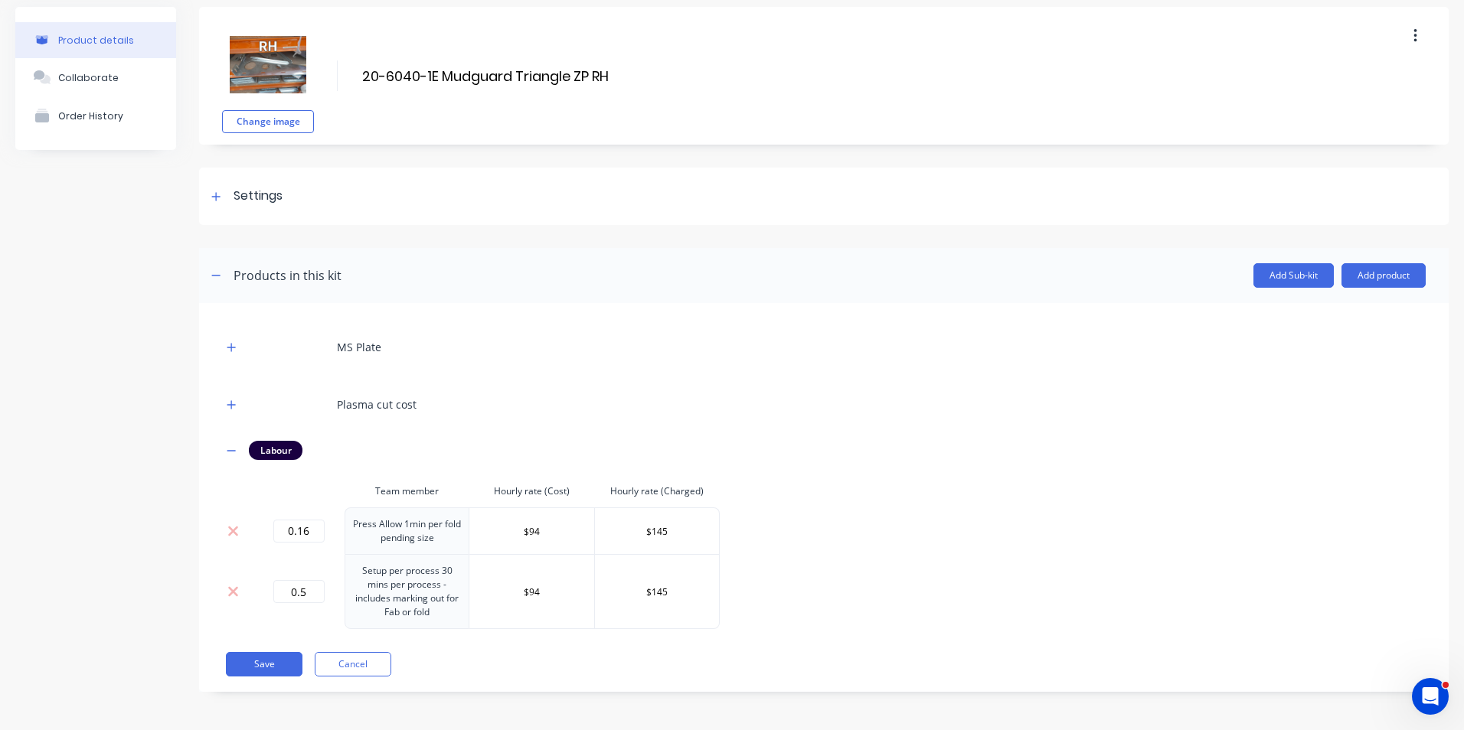
click at [394, 90] on div "Change image 20-6040-1E Mudguard Triangle ZP RH 20-6040-1E Mudguard Triangle ZP…" at bounding box center [823, 76] width 1249 height 138
click at [216, 194] on icon at bounding box center [216, 196] width 8 height 8
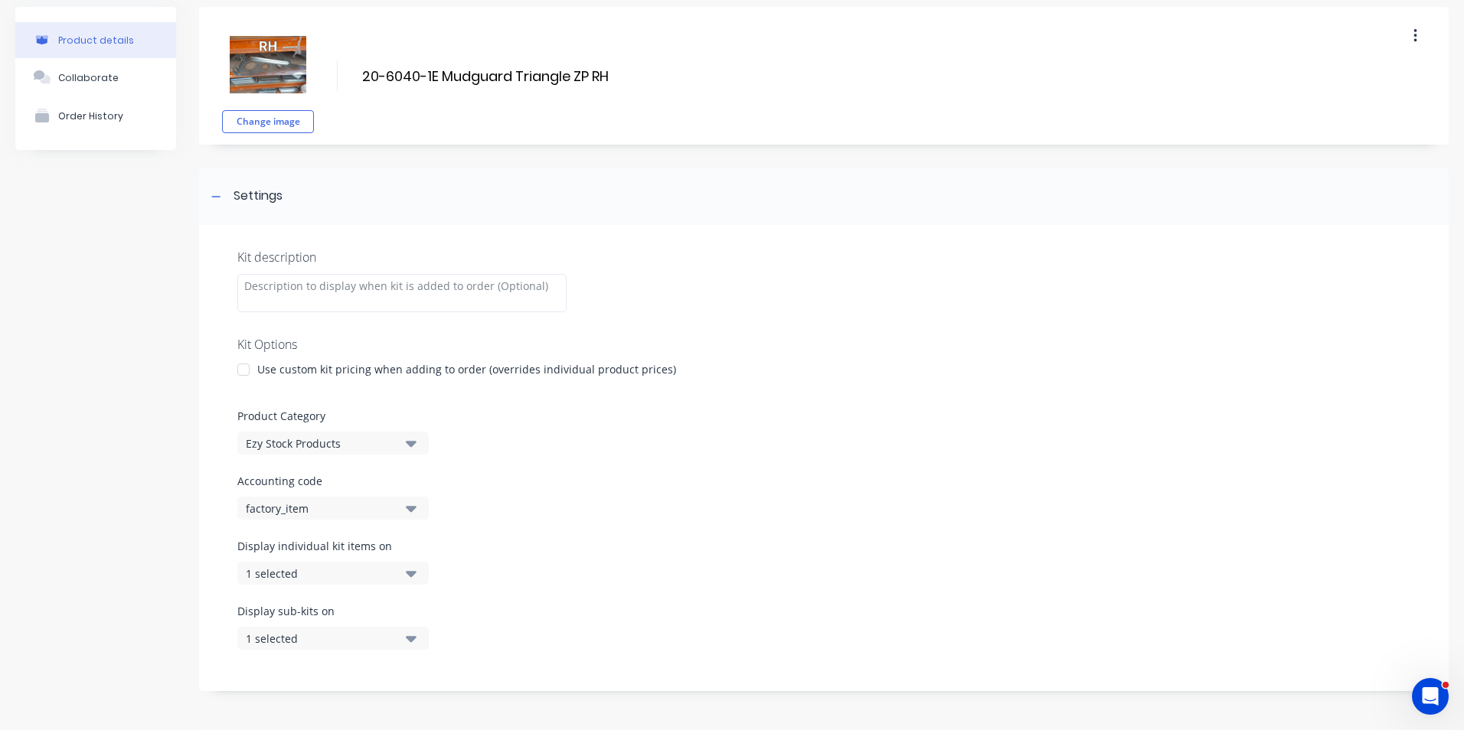
click at [334, 272] on div "Kit description Kit Options Use custom kit pricing when adding to order (overri…" at bounding box center [823, 458] width 1249 height 466
click at [345, 288] on div at bounding box center [401, 293] width 329 height 38
click at [793, 472] on div "Kit description Minimum 12 per batch Kit Options Use custom kit pricing when ad…" at bounding box center [823, 458] width 1249 height 466
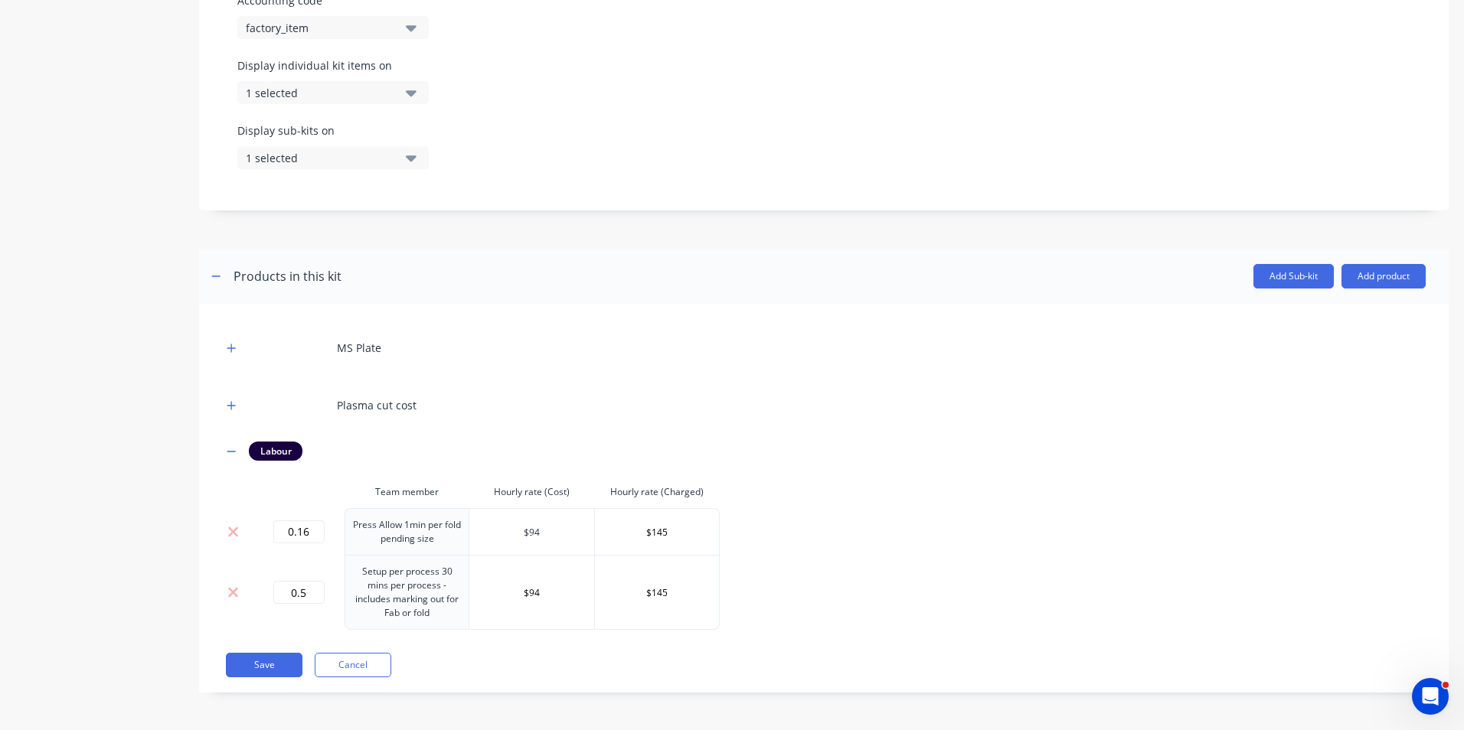
scroll to position [536, 0]
click at [1372, 273] on button "Add product" at bounding box center [1383, 275] width 84 height 24
click at [1294, 350] on div "Labour" at bounding box center [1353, 346] width 118 height 22
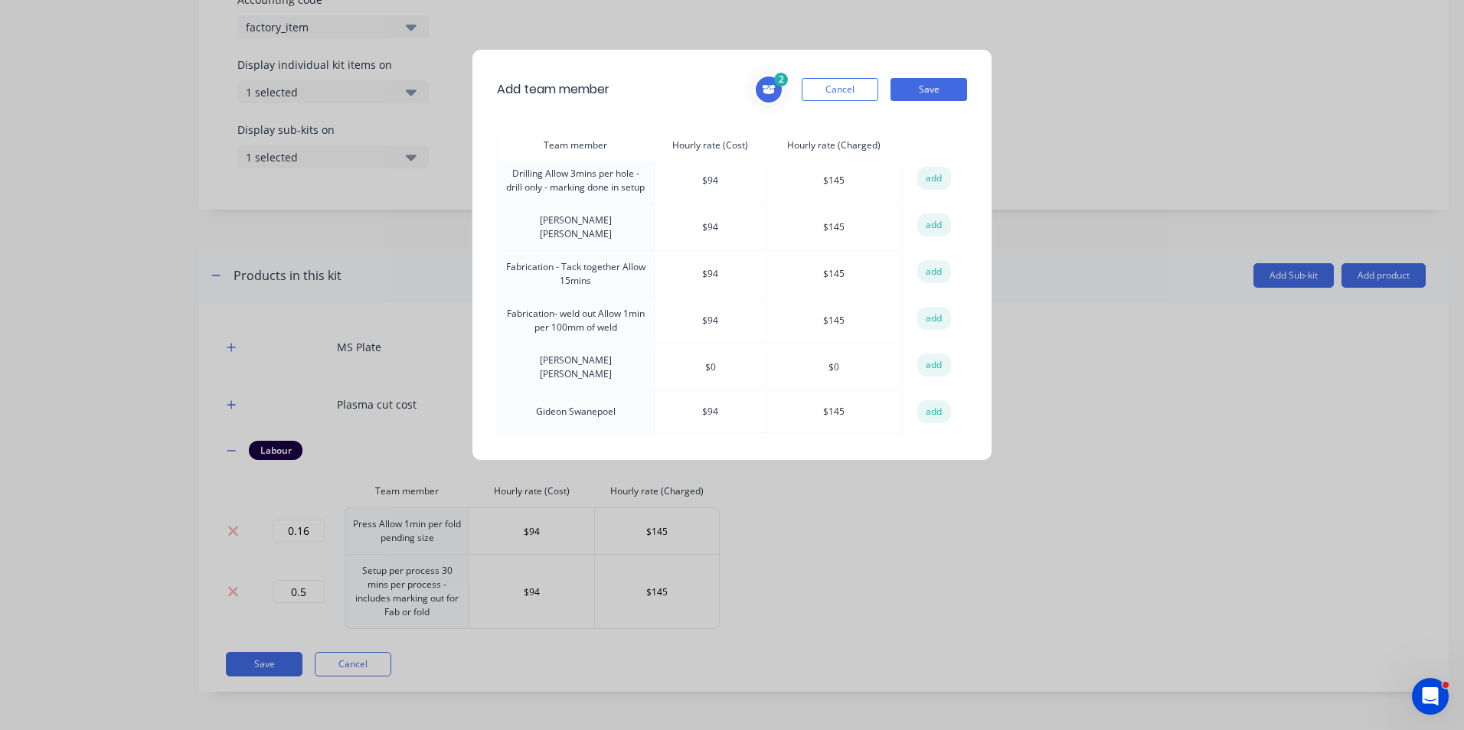
scroll to position [306, 0]
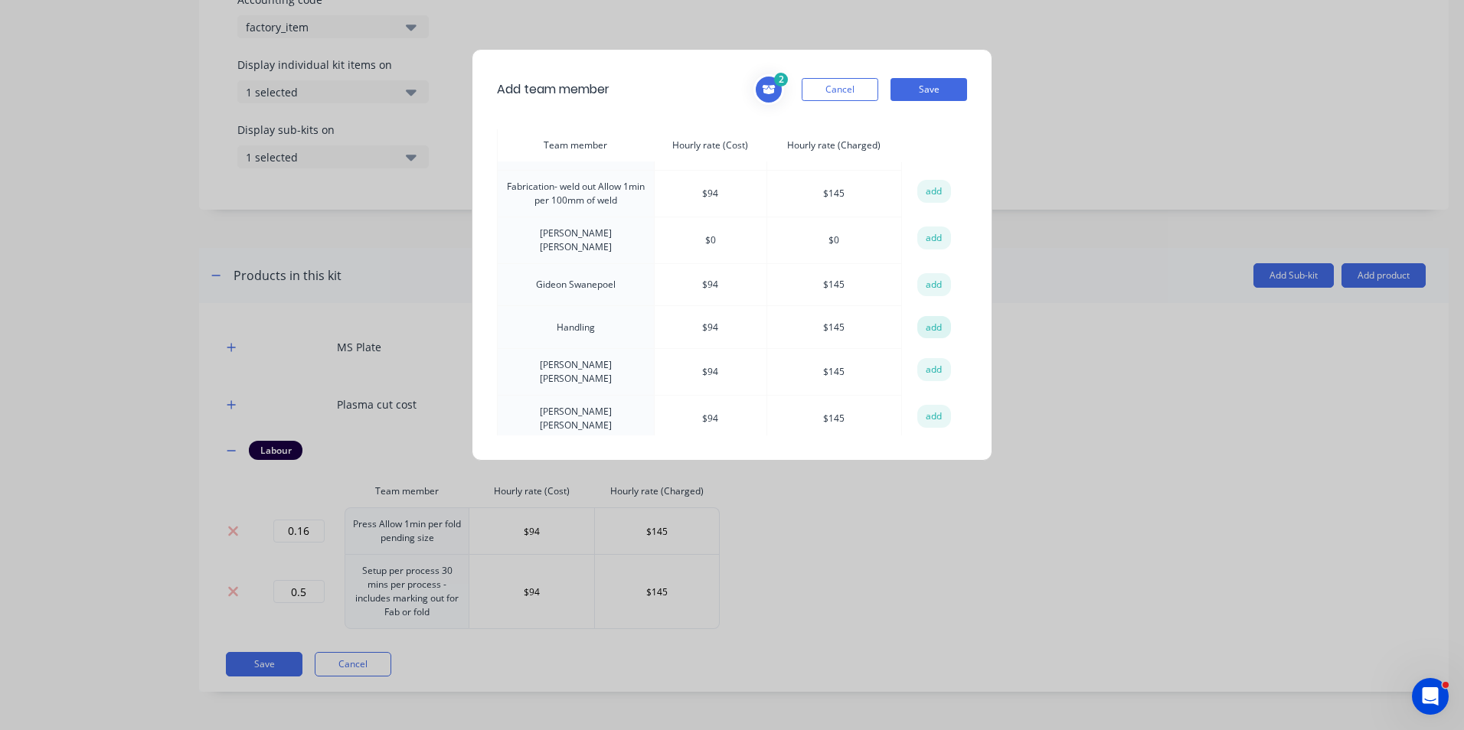
click at [936, 316] on button "add" at bounding box center [934, 327] width 34 height 23
click at [912, 96] on button "Save" at bounding box center [928, 89] width 77 height 23
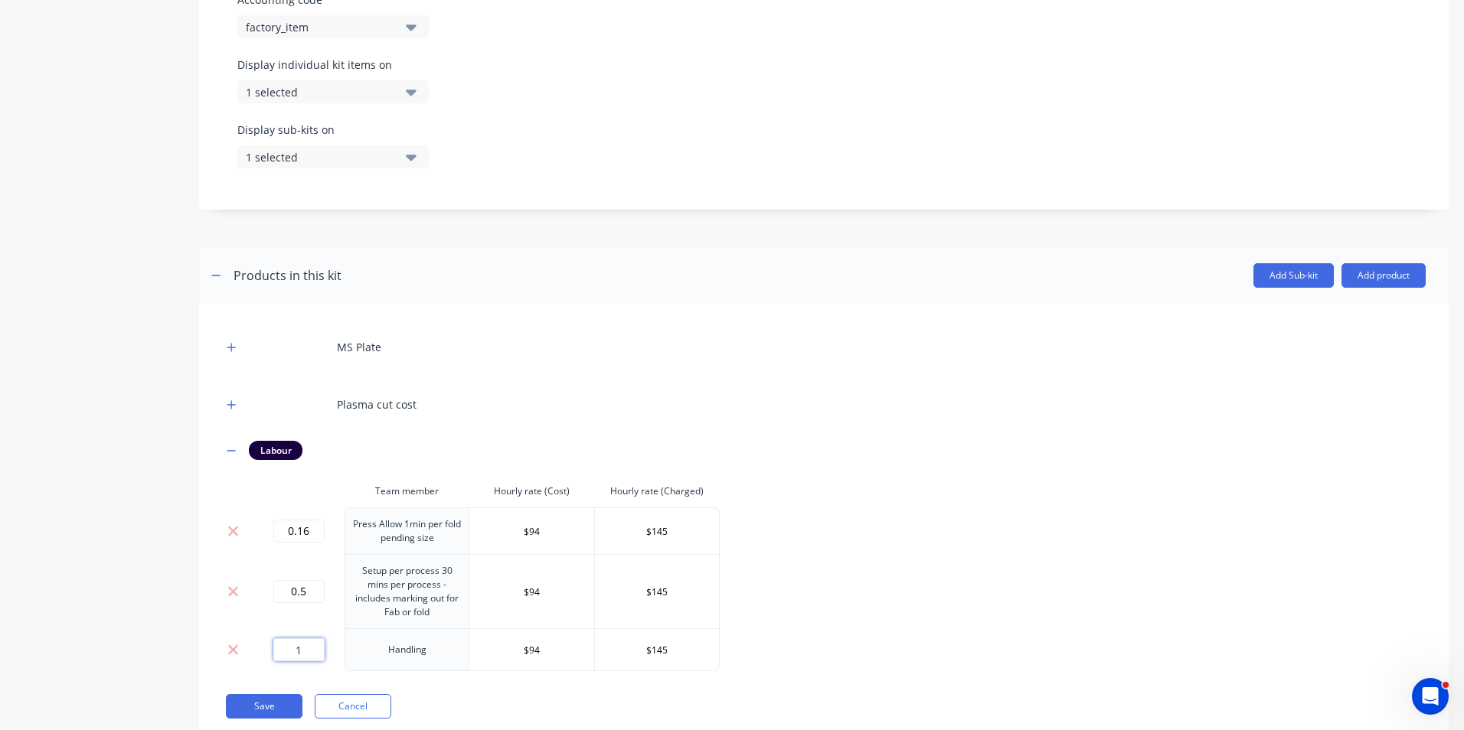
click at [286, 644] on input "1" at bounding box center [298, 650] width 51 height 23
type input "0.25"
click at [389, 645] on td "Handling" at bounding box center [407, 650] width 125 height 43
click at [1372, 282] on button "Add product" at bounding box center [1383, 275] width 84 height 24
click at [1342, 318] on div "Product catalogue" at bounding box center [1353, 315] width 118 height 22
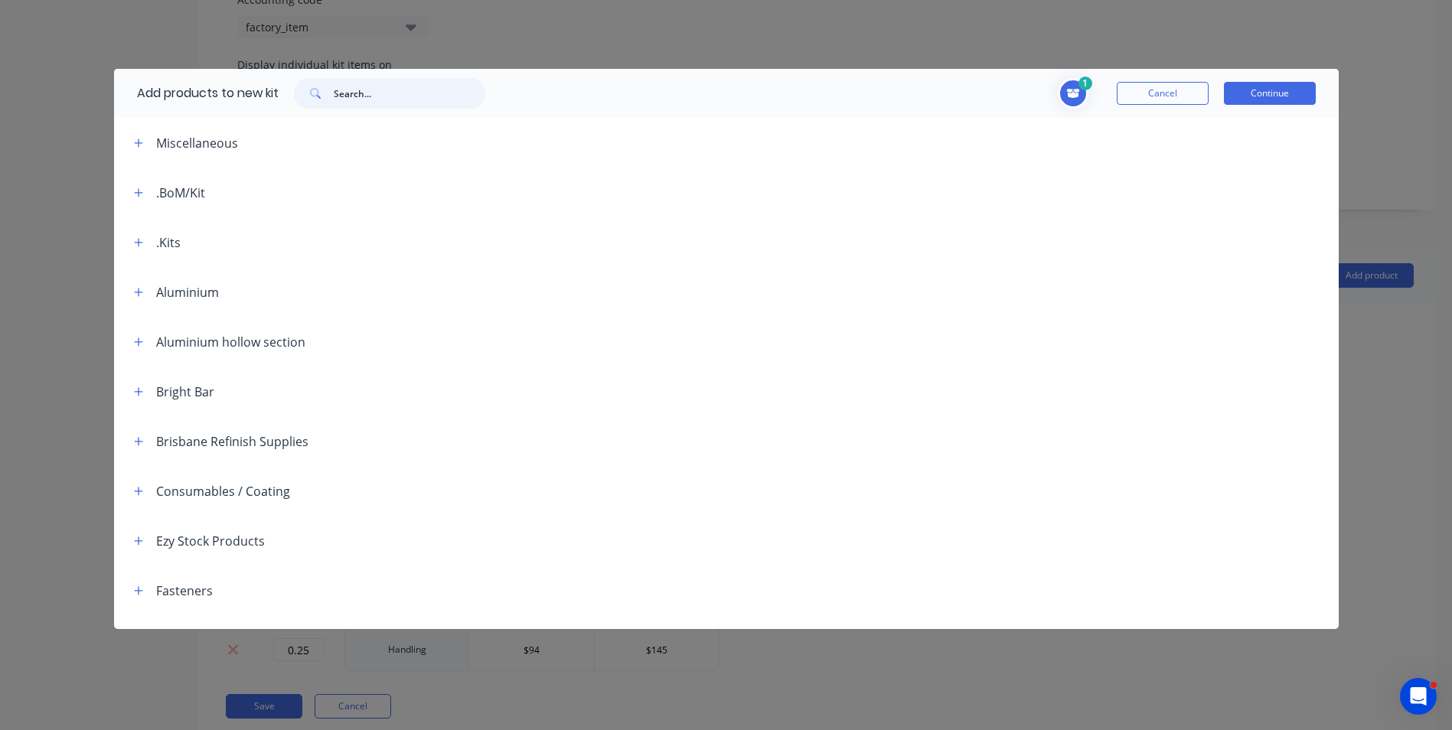
click at [382, 99] on input "text" at bounding box center [410, 93] width 152 height 31
type input "zinc"
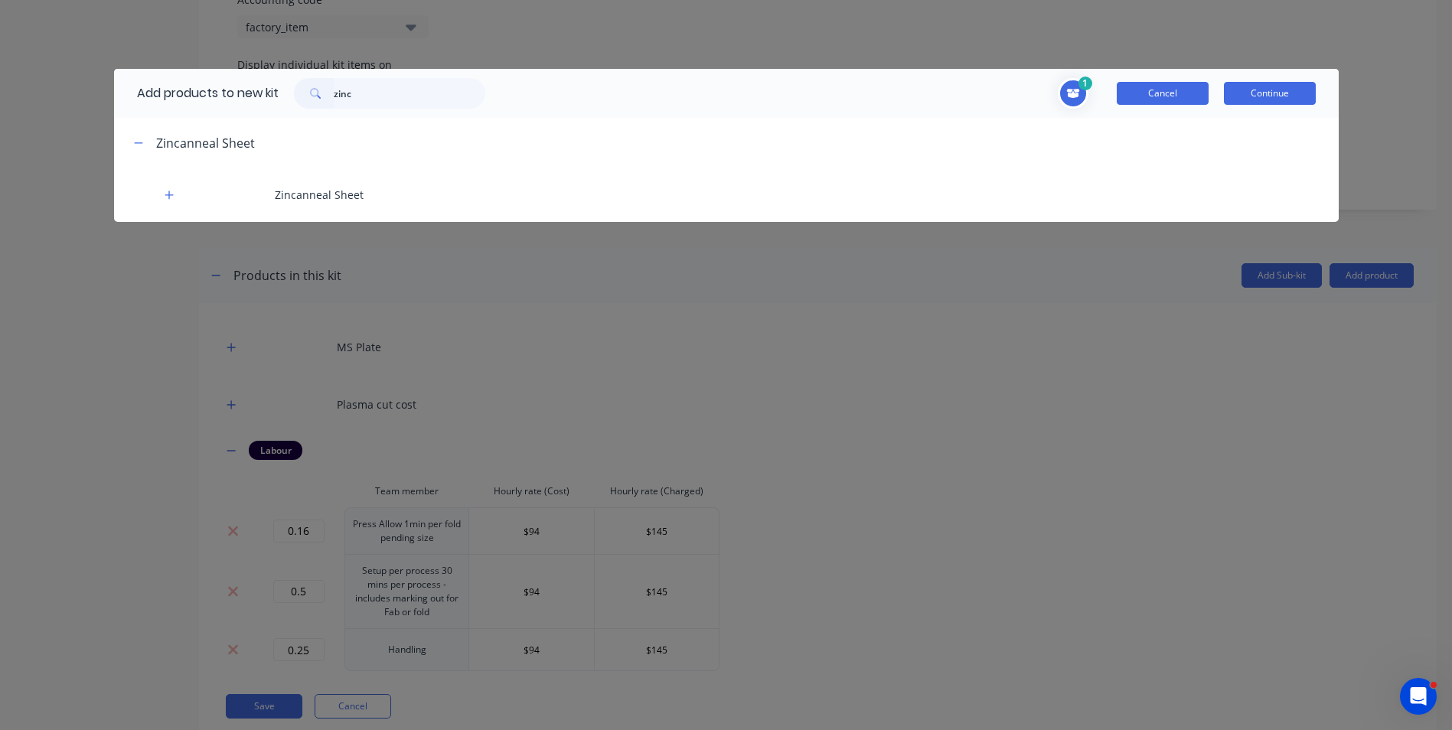
click at [1191, 100] on button "Cancel" at bounding box center [1163, 93] width 92 height 23
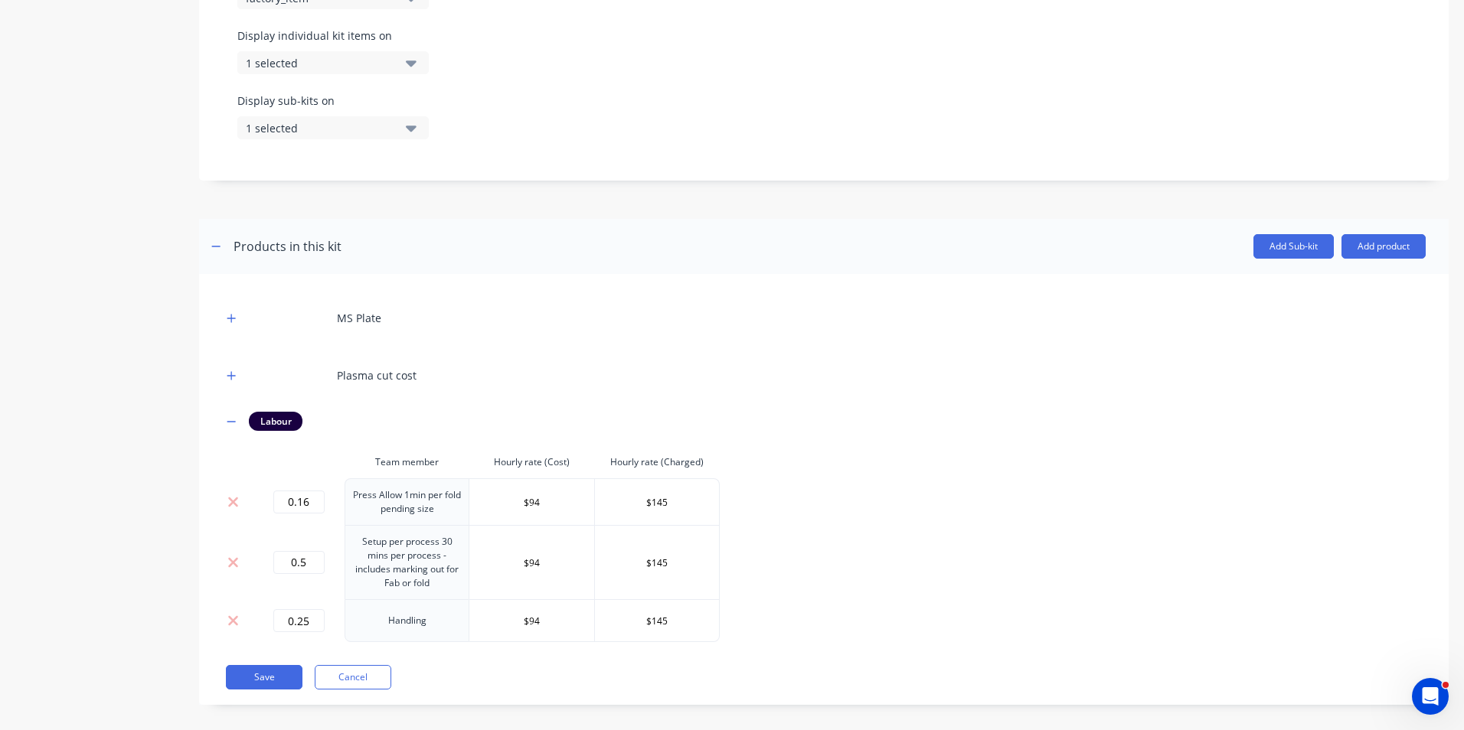
scroll to position [578, 0]
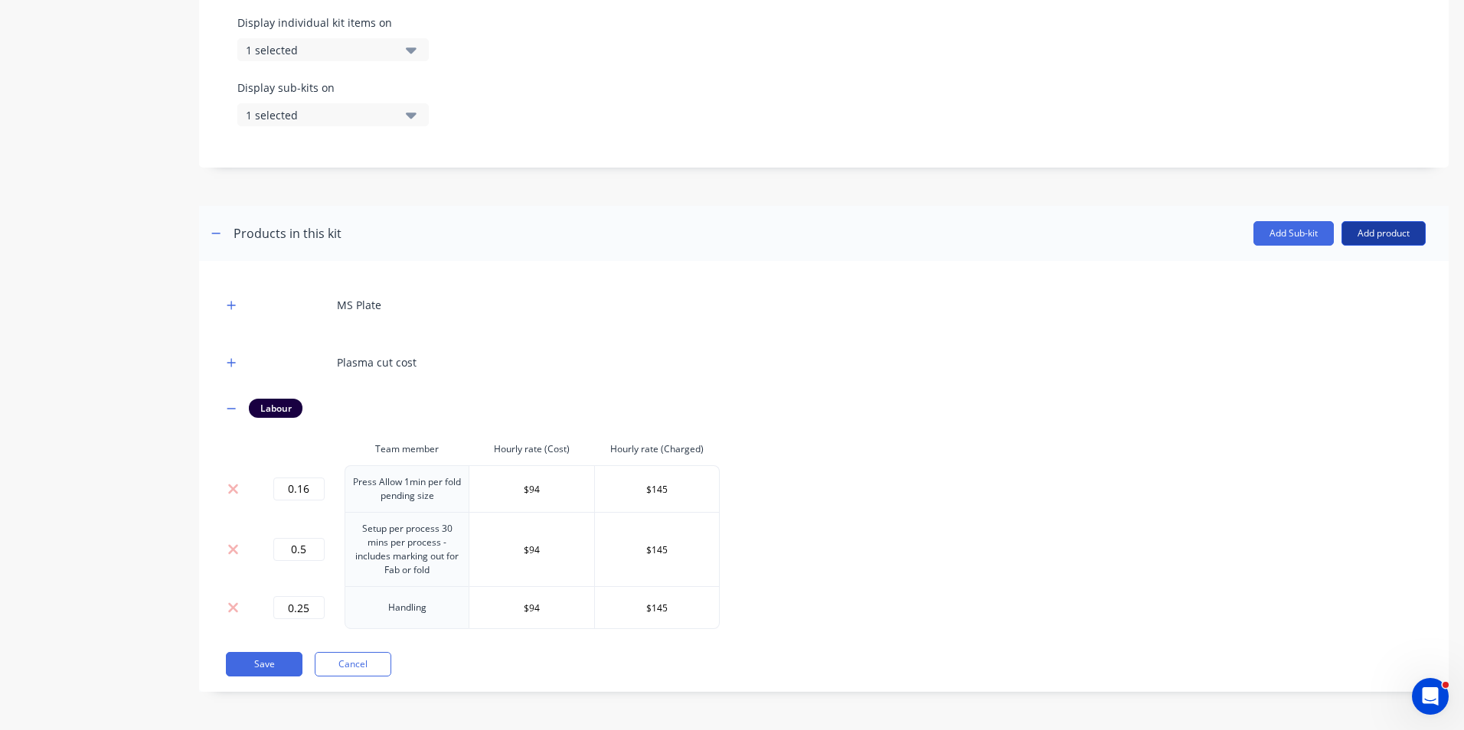
click at [1368, 230] on button "Add product" at bounding box center [1383, 233] width 84 height 24
click at [1339, 279] on div "Product catalogue" at bounding box center [1353, 273] width 118 height 22
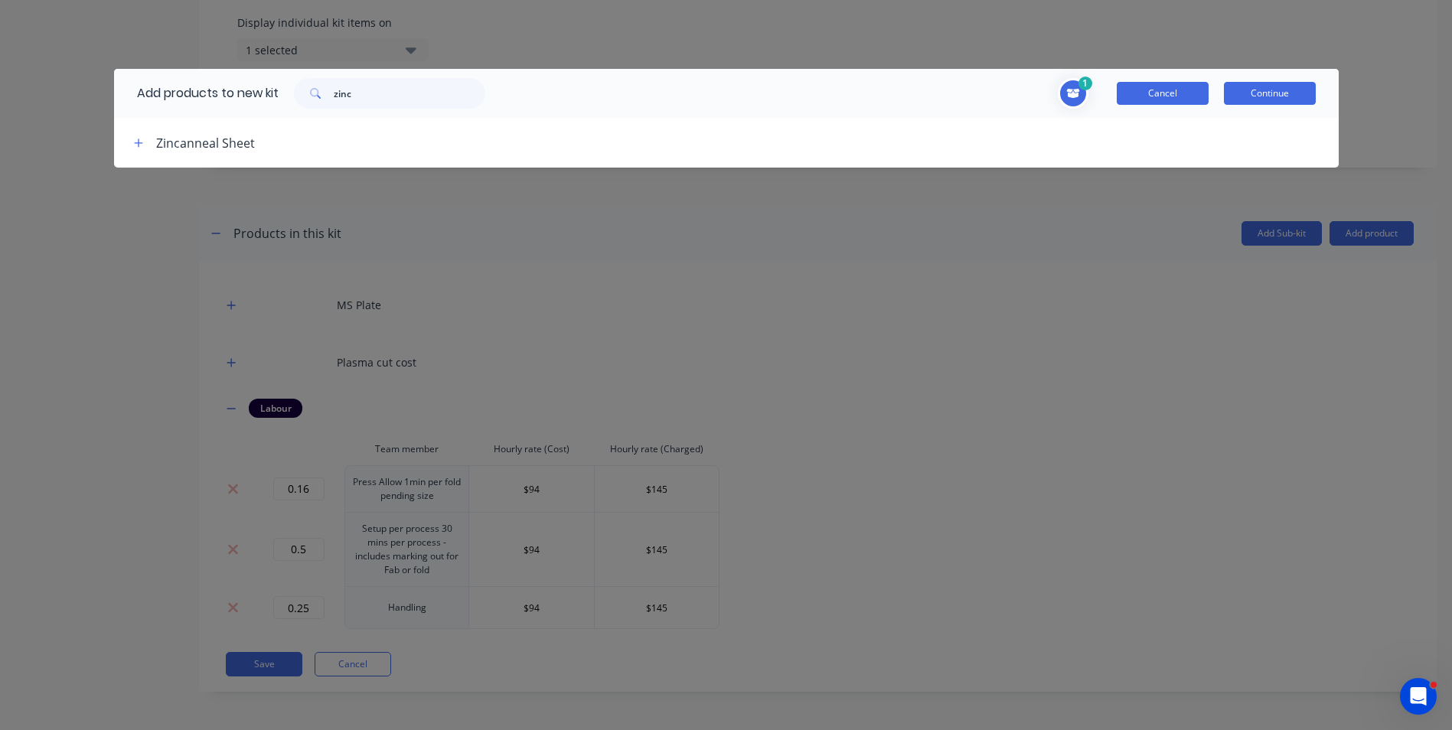
click at [1171, 92] on button "Cancel" at bounding box center [1163, 93] width 92 height 23
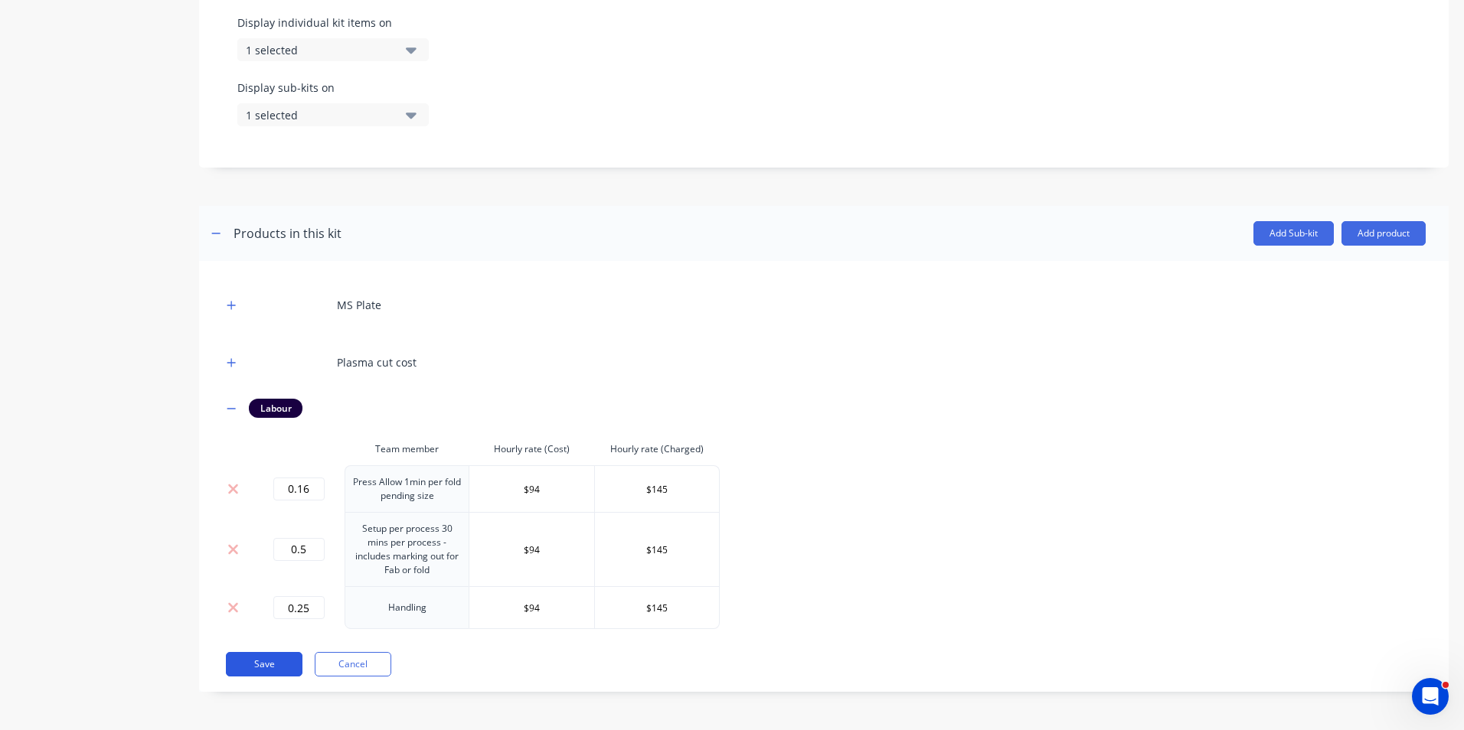
click at [280, 669] on button "Save" at bounding box center [264, 664] width 77 height 24
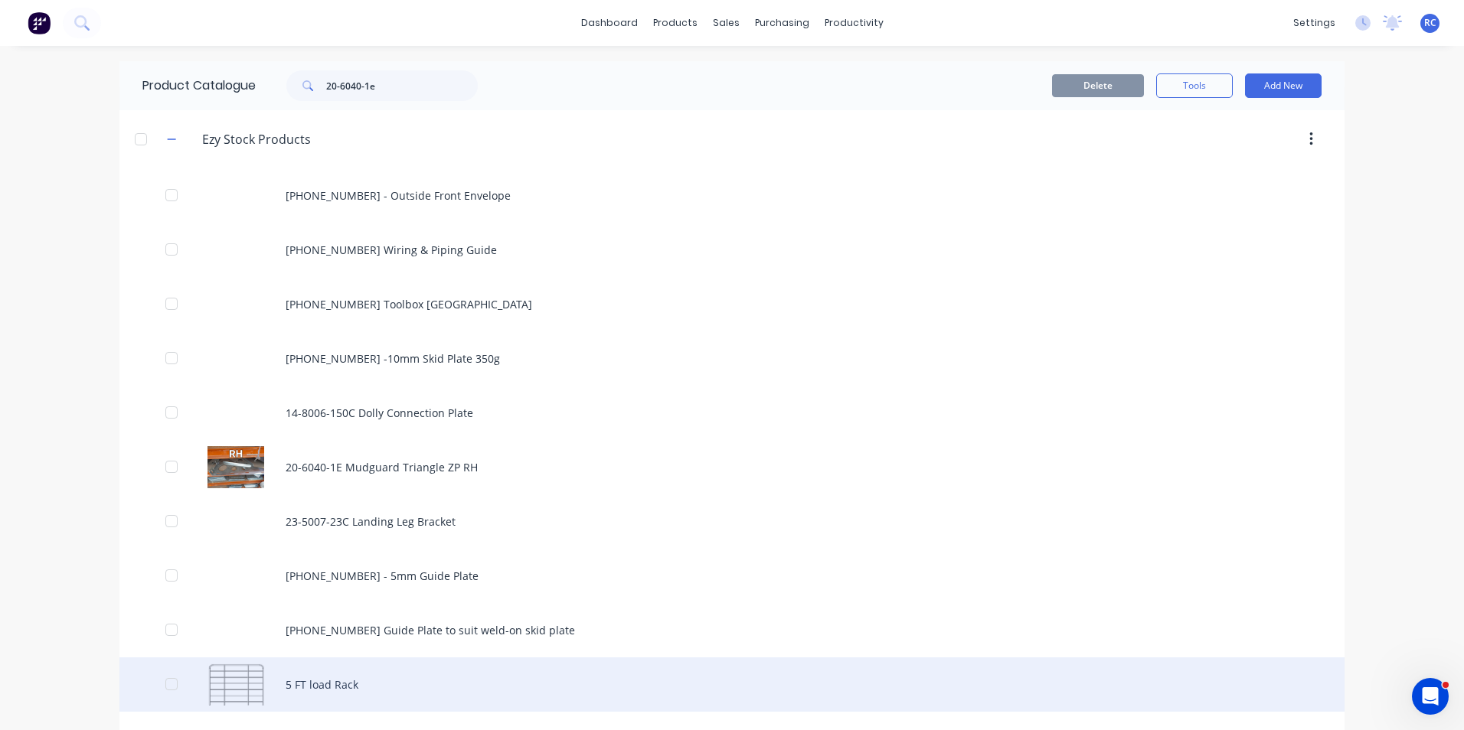
click at [280, 661] on div "5 FT load Rack" at bounding box center [731, 685] width 1225 height 54
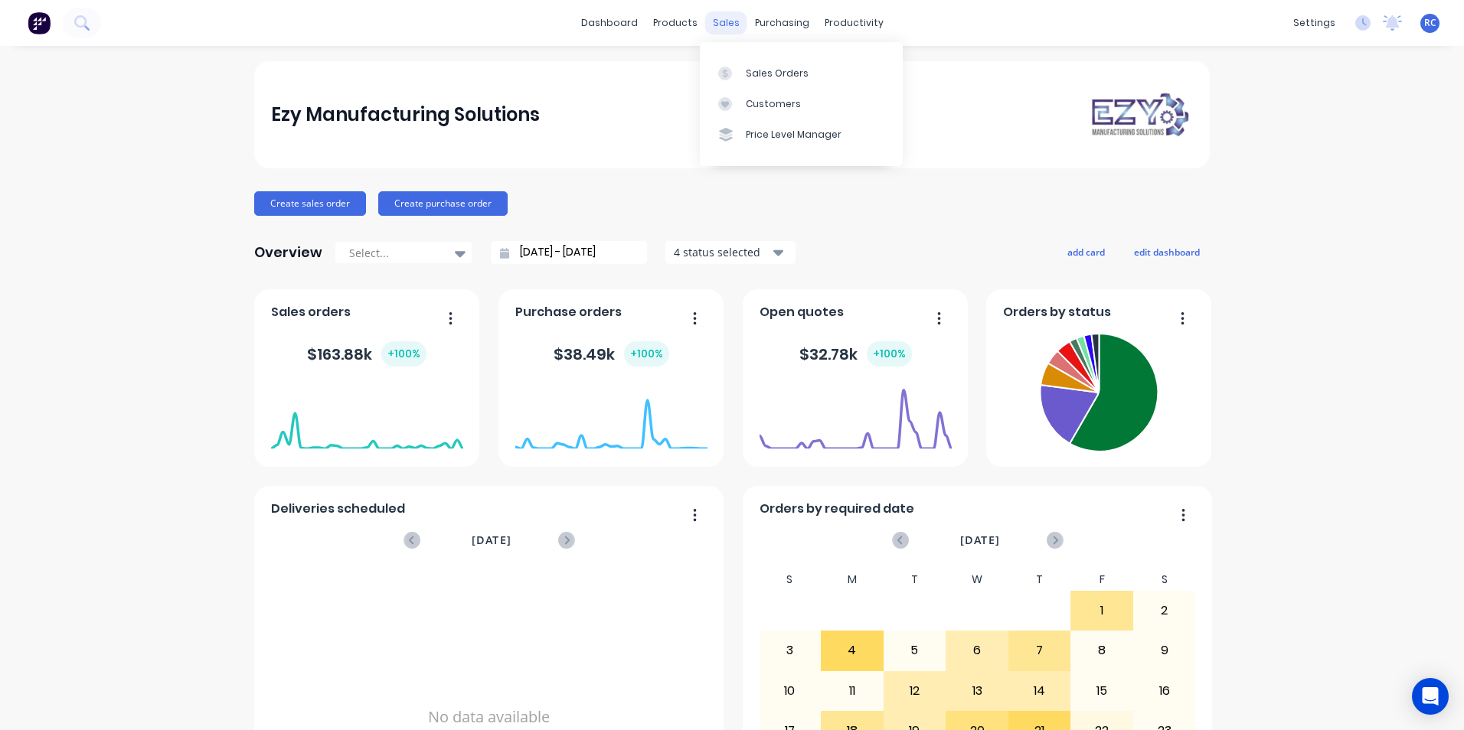
click at [735, 26] on div "sales" at bounding box center [726, 22] width 42 height 23
click at [737, 63] on link "Sales Orders" at bounding box center [801, 72] width 203 height 31
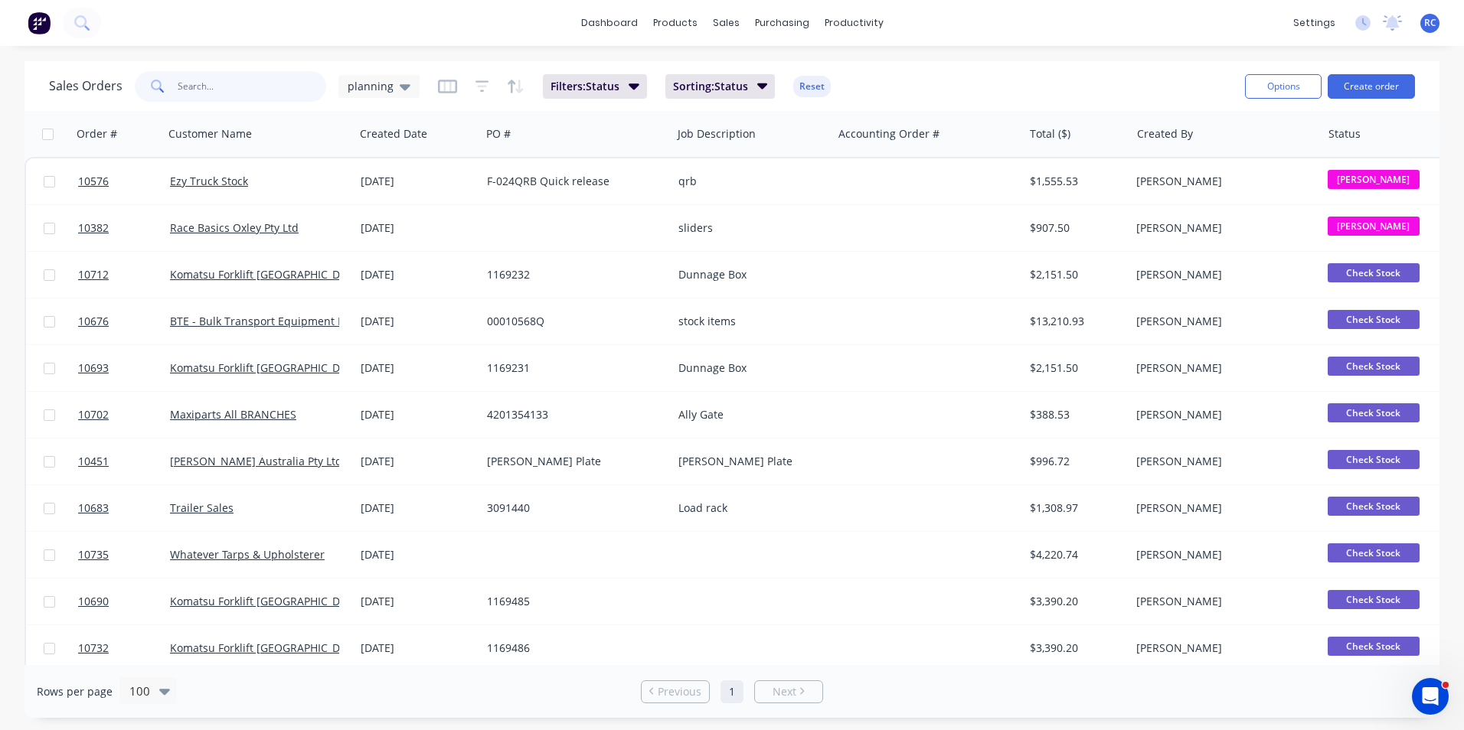
click at [237, 97] on input "text" at bounding box center [252, 86] width 149 height 31
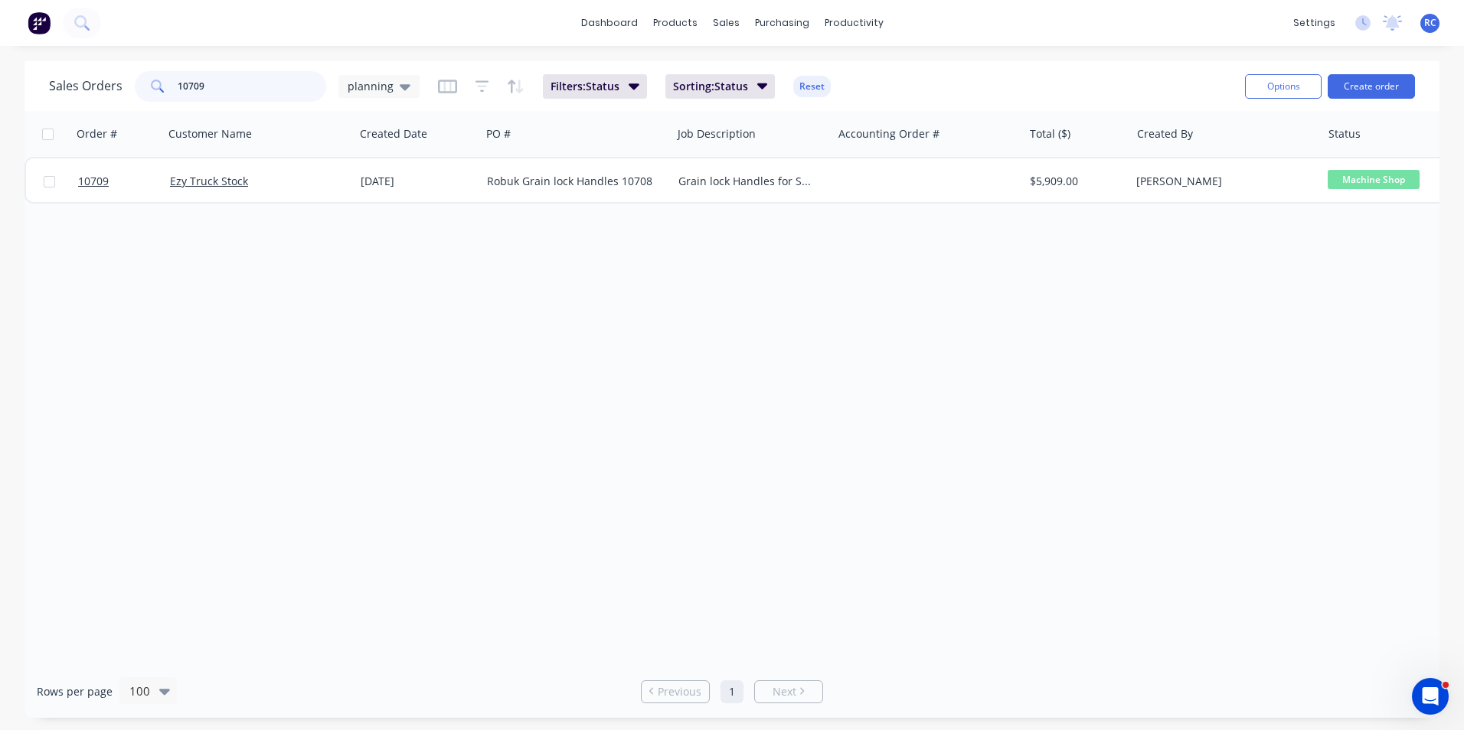
drag, startPoint x: 206, startPoint y: 75, endPoint x: 145, endPoint y: 89, distance: 62.0
click at [136, 79] on div "10709" at bounding box center [230, 86] width 191 height 31
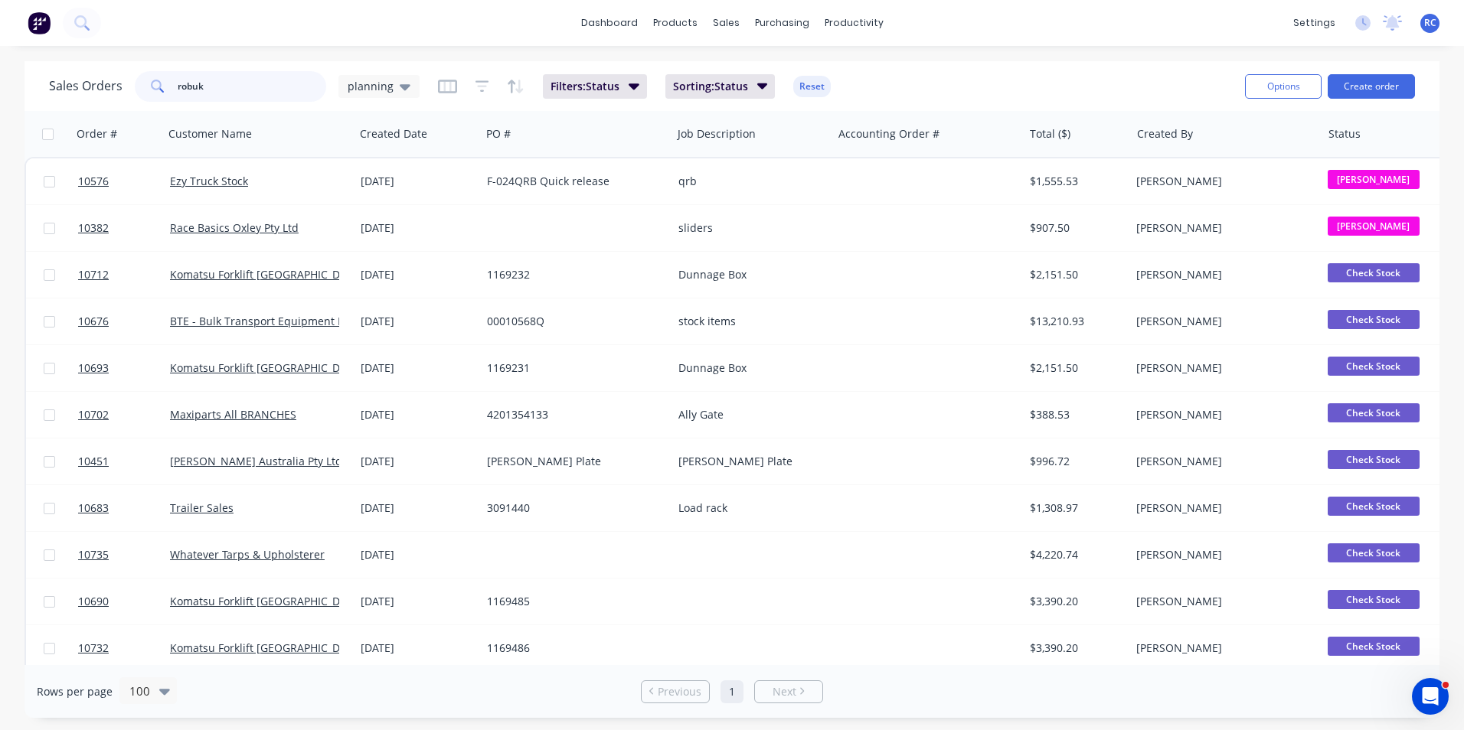
type input "robuk"
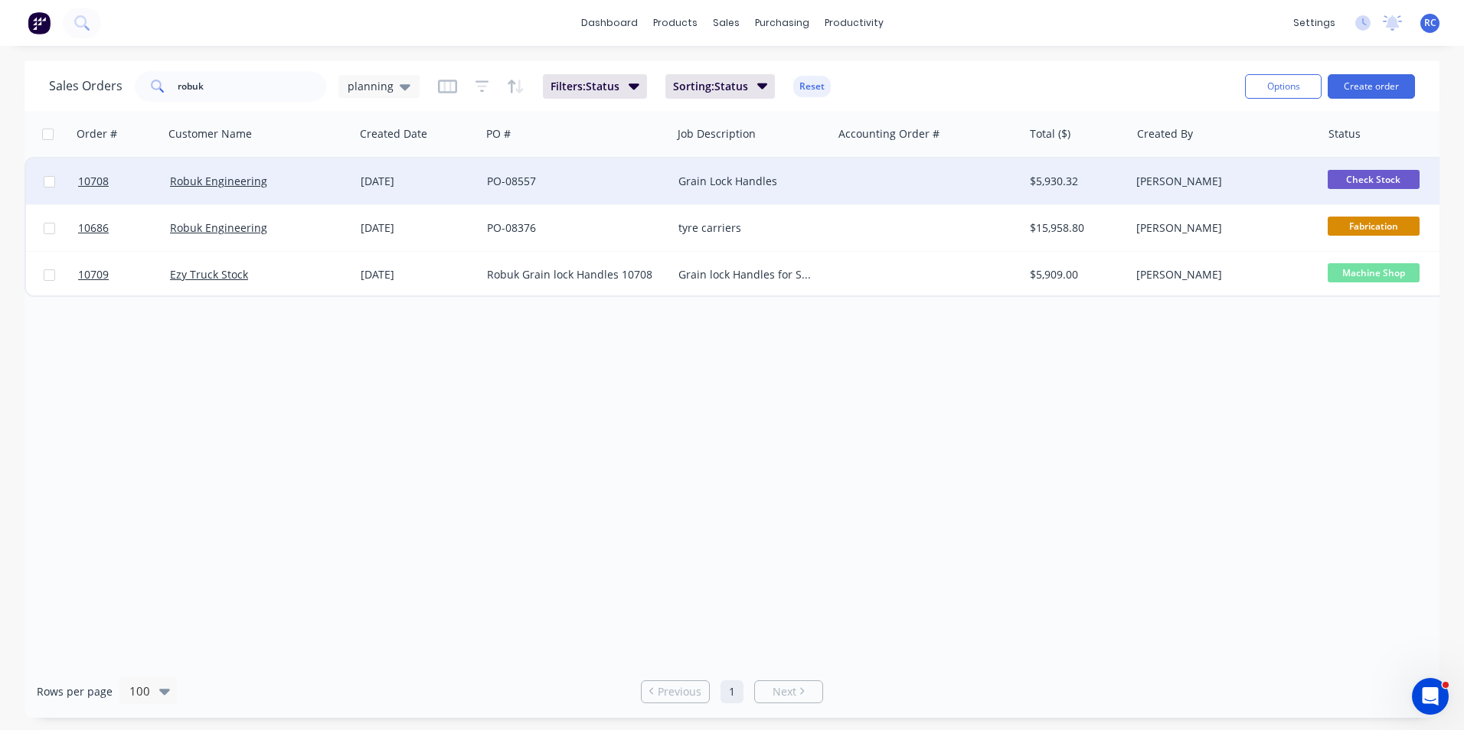
click at [416, 173] on div "[DATE]" at bounding box center [417, 181] width 126 height 46
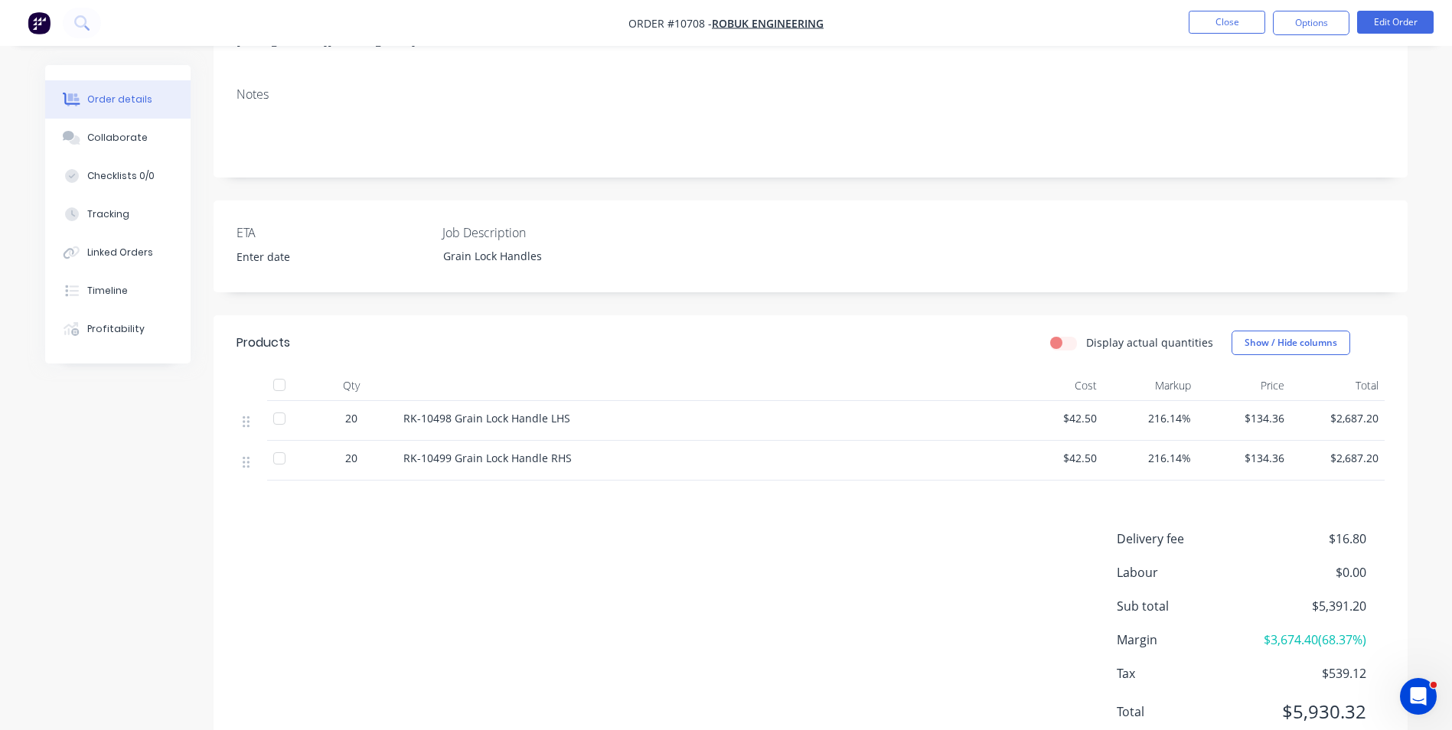
scroll to position [282, 0]
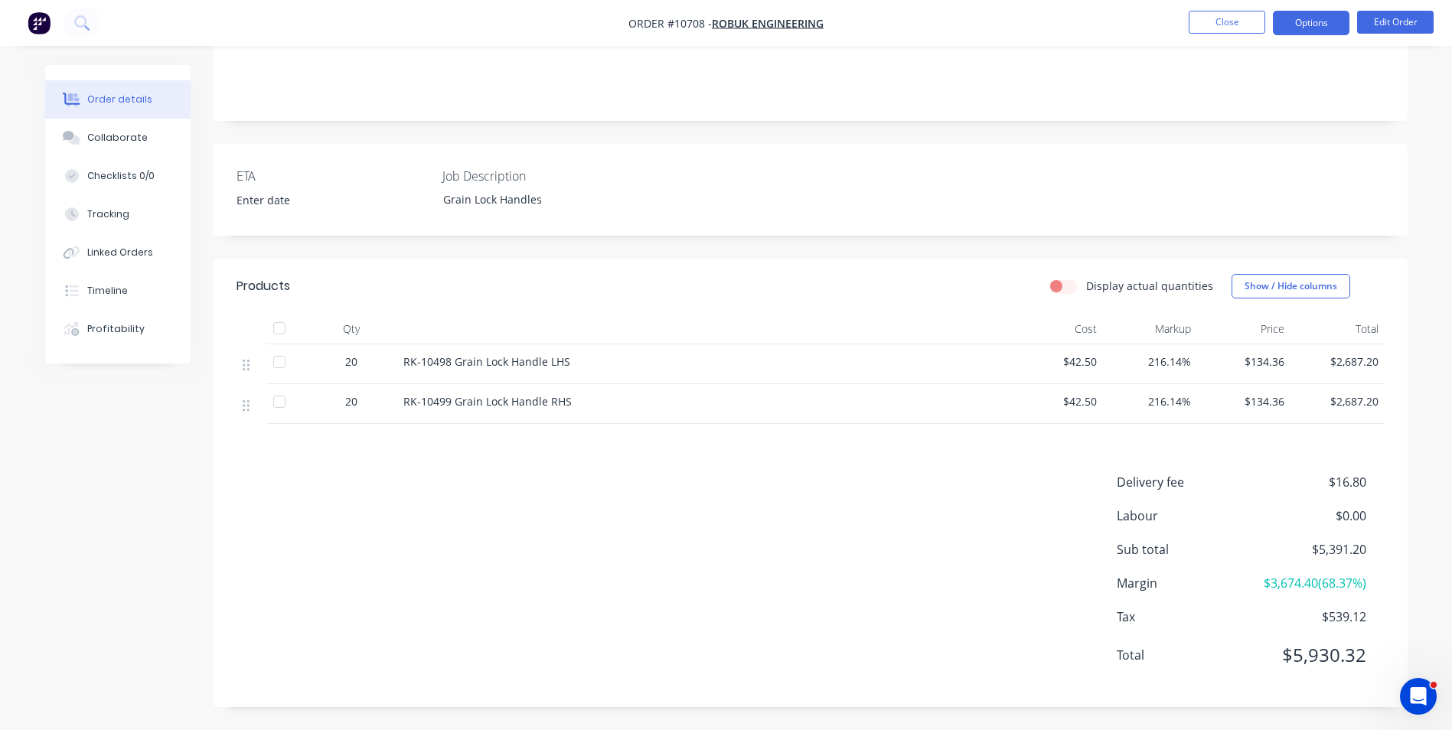
click at [1299, 34] on button "Options" at bounding box center [1311, 23] width 77 height 24
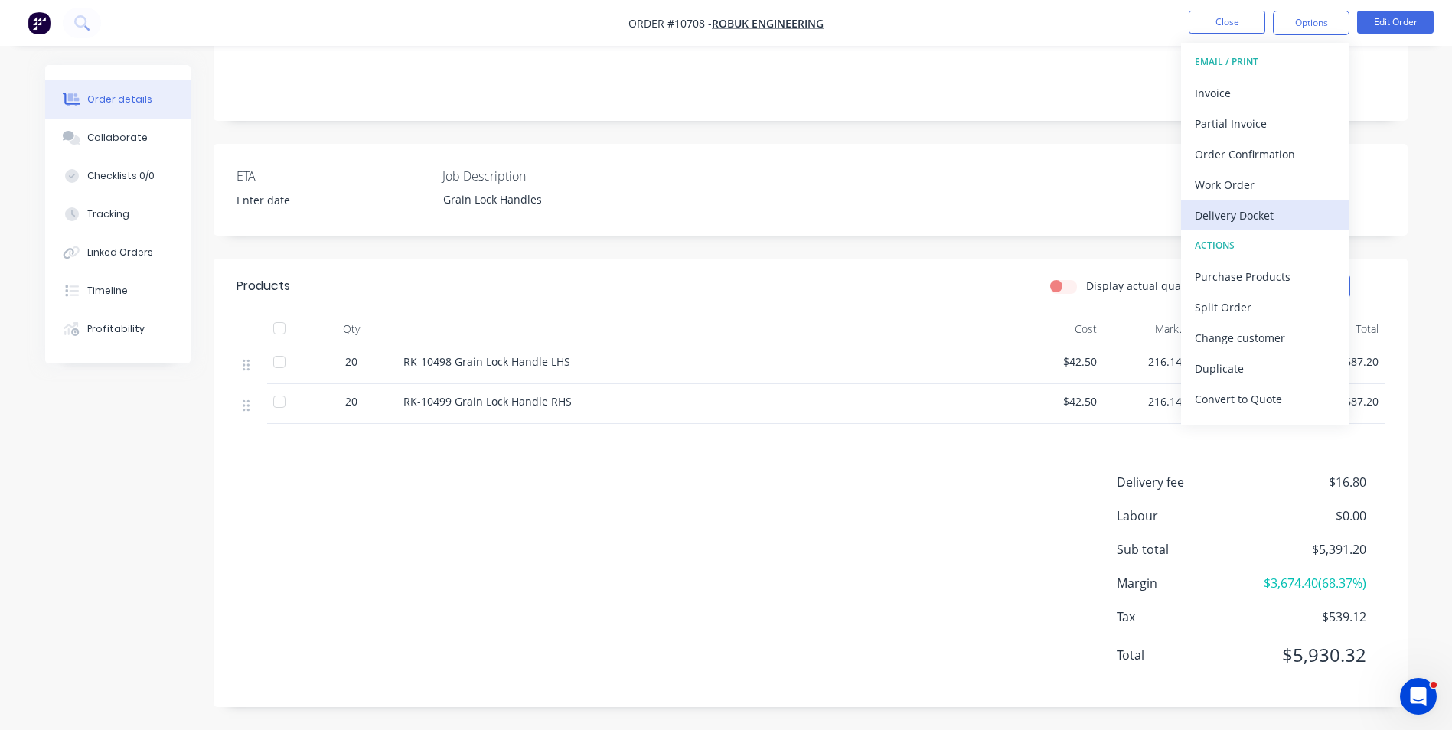
click at [1258, 213] on div "Delivery Docket" at bounding box center [1265, 215] width 141 height 22
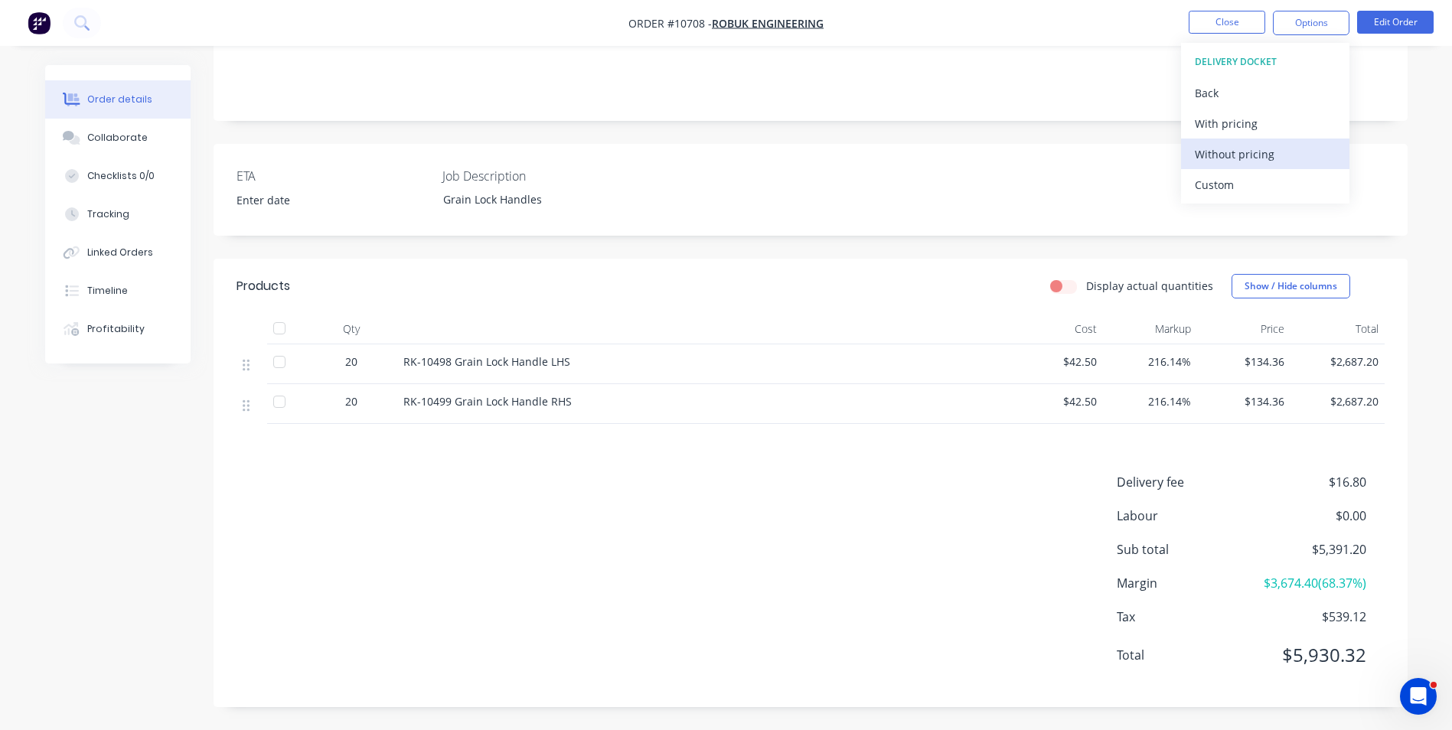
click at [1257, 155] on div "Without pricing" at bounding box center [1265, 154] width 141 height 22
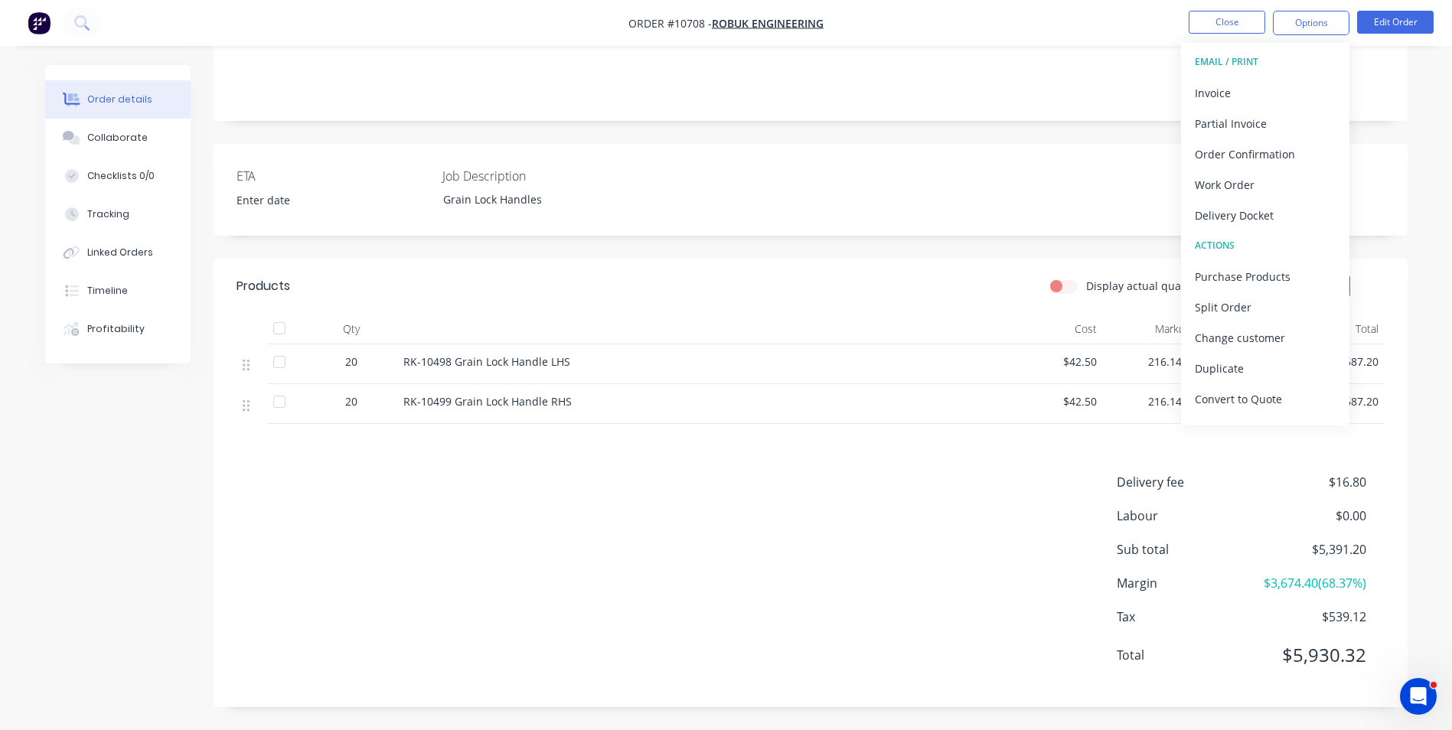
click at [1402, 107] on div "Notes" at bounding box center [811, 69] width 1194 height 103
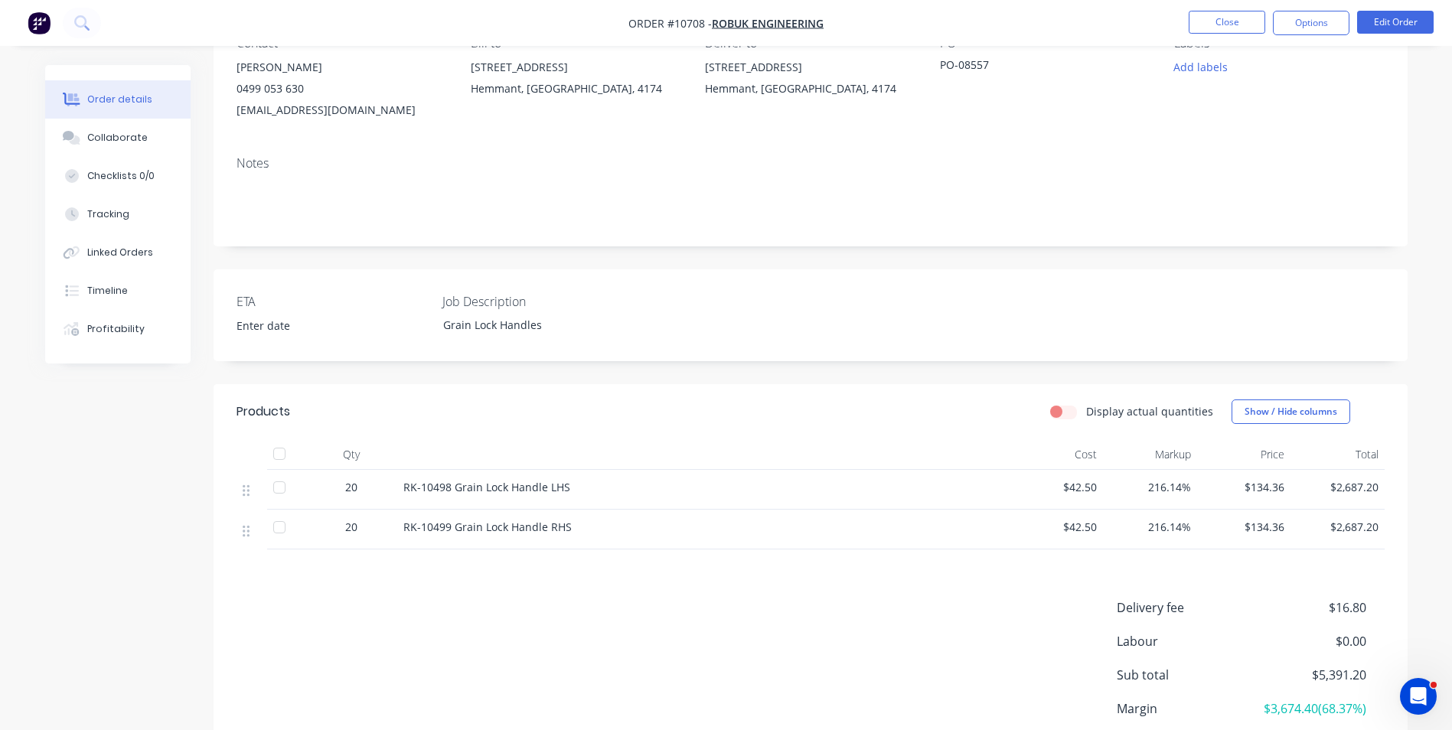
scroll to position [0, 0]
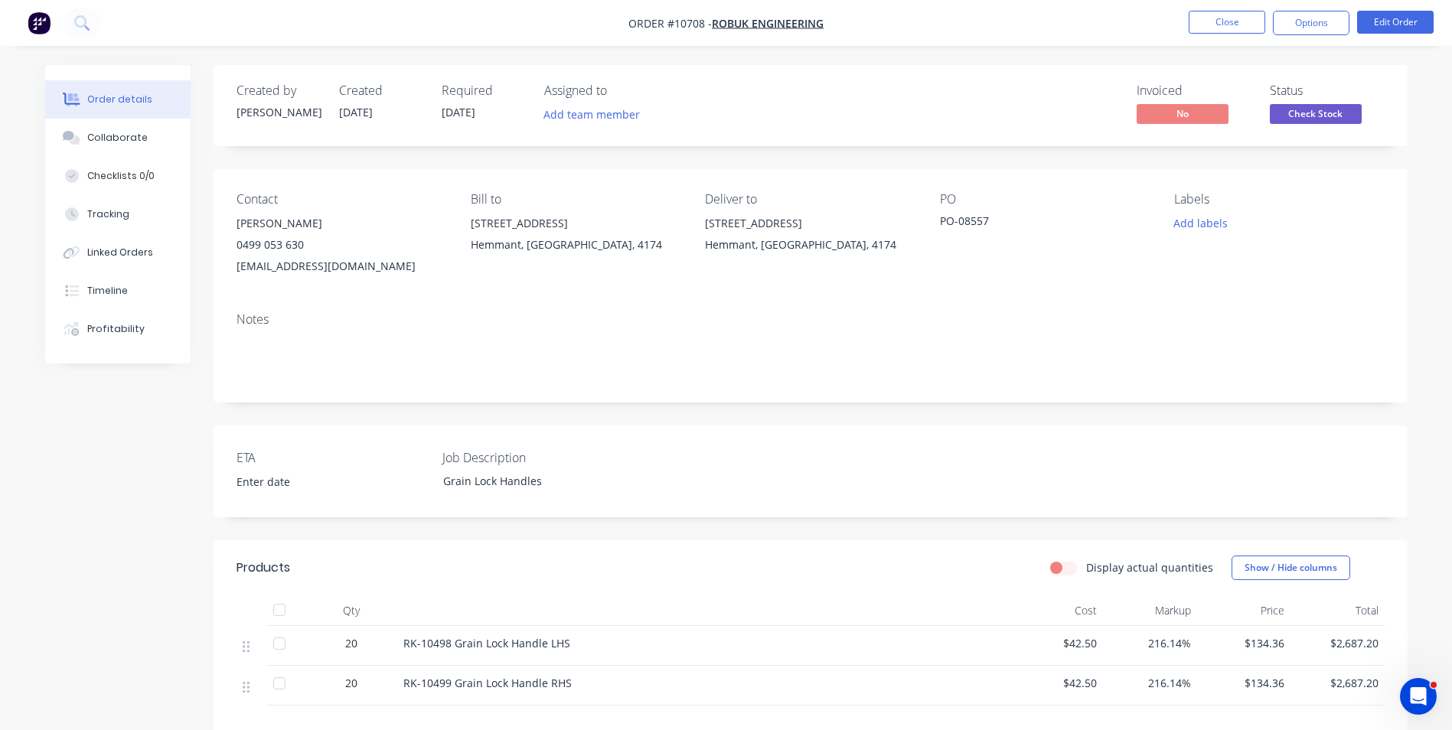
click at [1314, 119] on span "Check Stock" at bounding box center [1316, 113] width 92 height 19
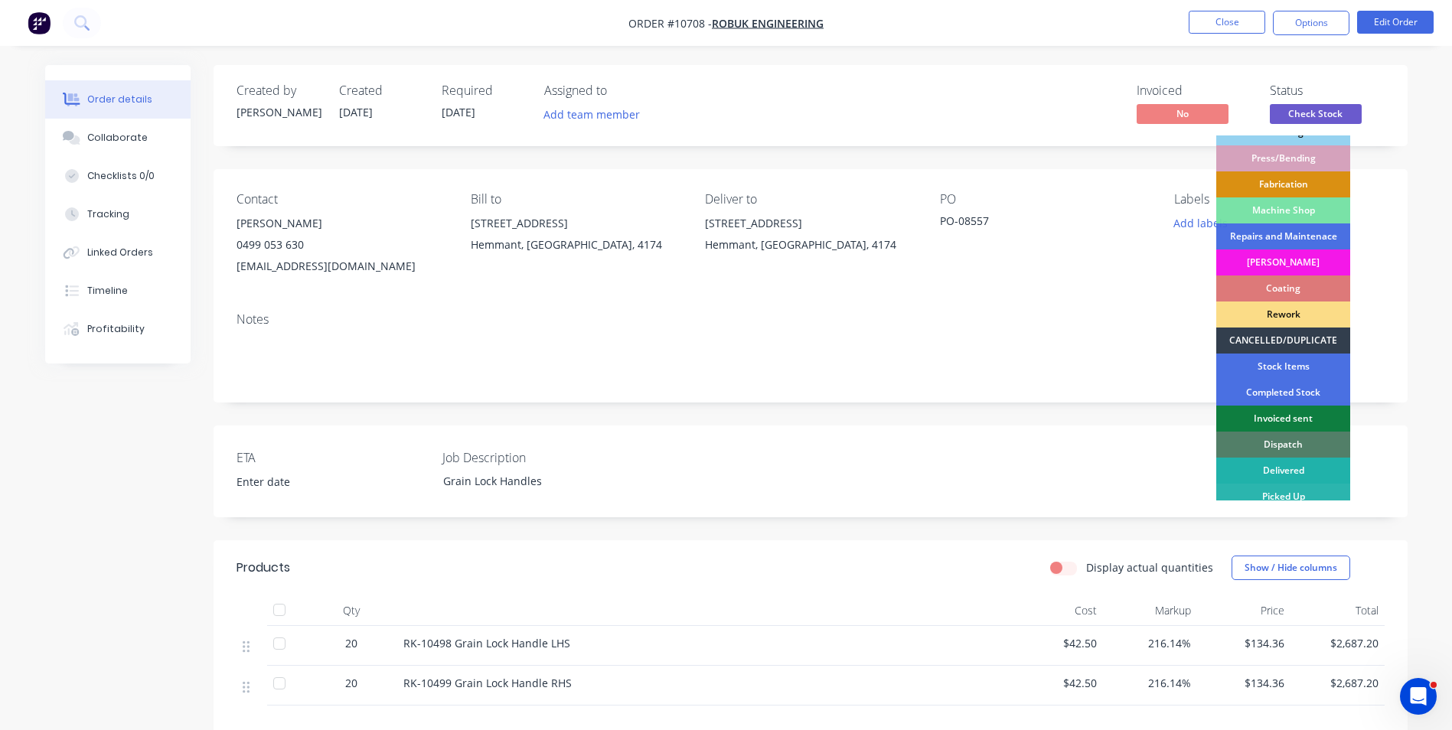
scroll to position [155, 0]
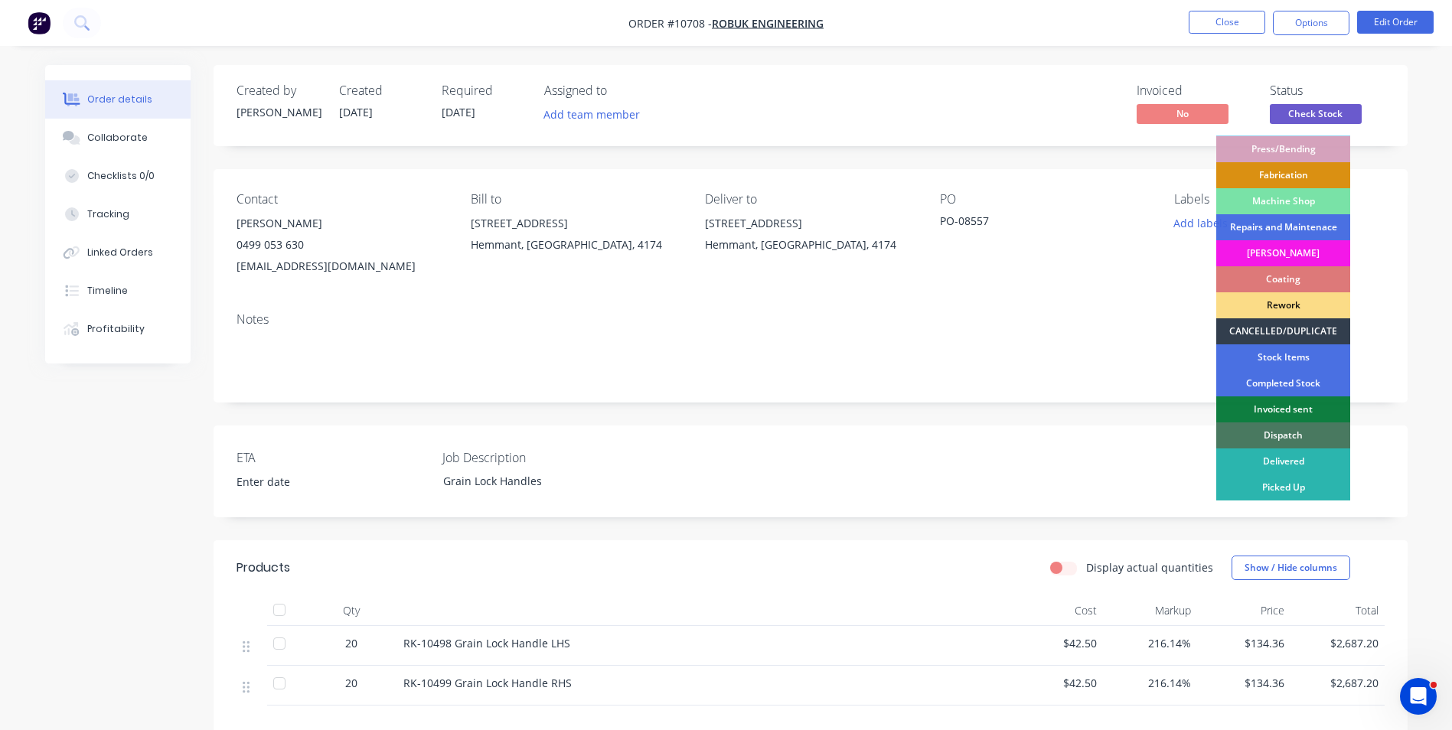
click at [1319, 433] on div "Dispatch" at bounding box center [1284, 436] width 134 height 26
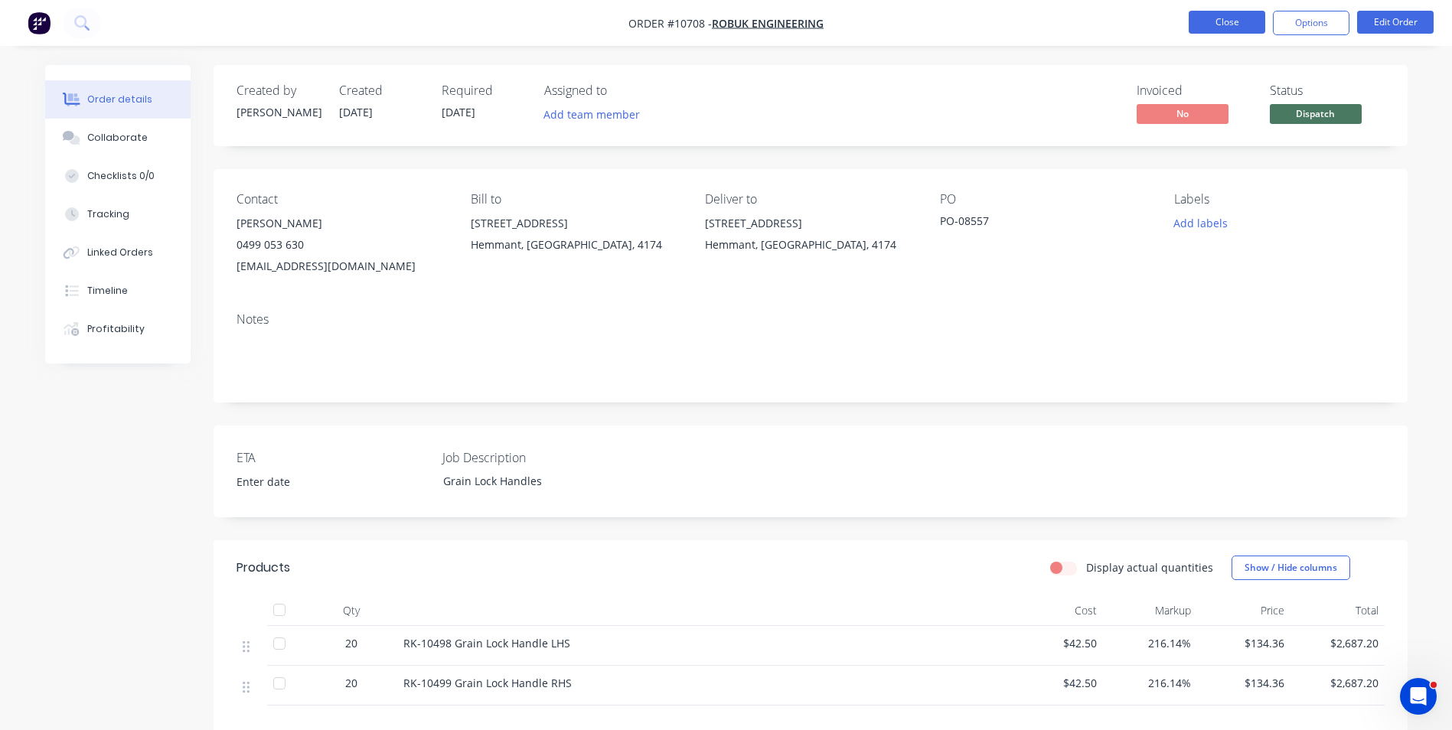
click at [1232, 19] on button "Close" at bounding box center [1227, 22] width 77 height 23
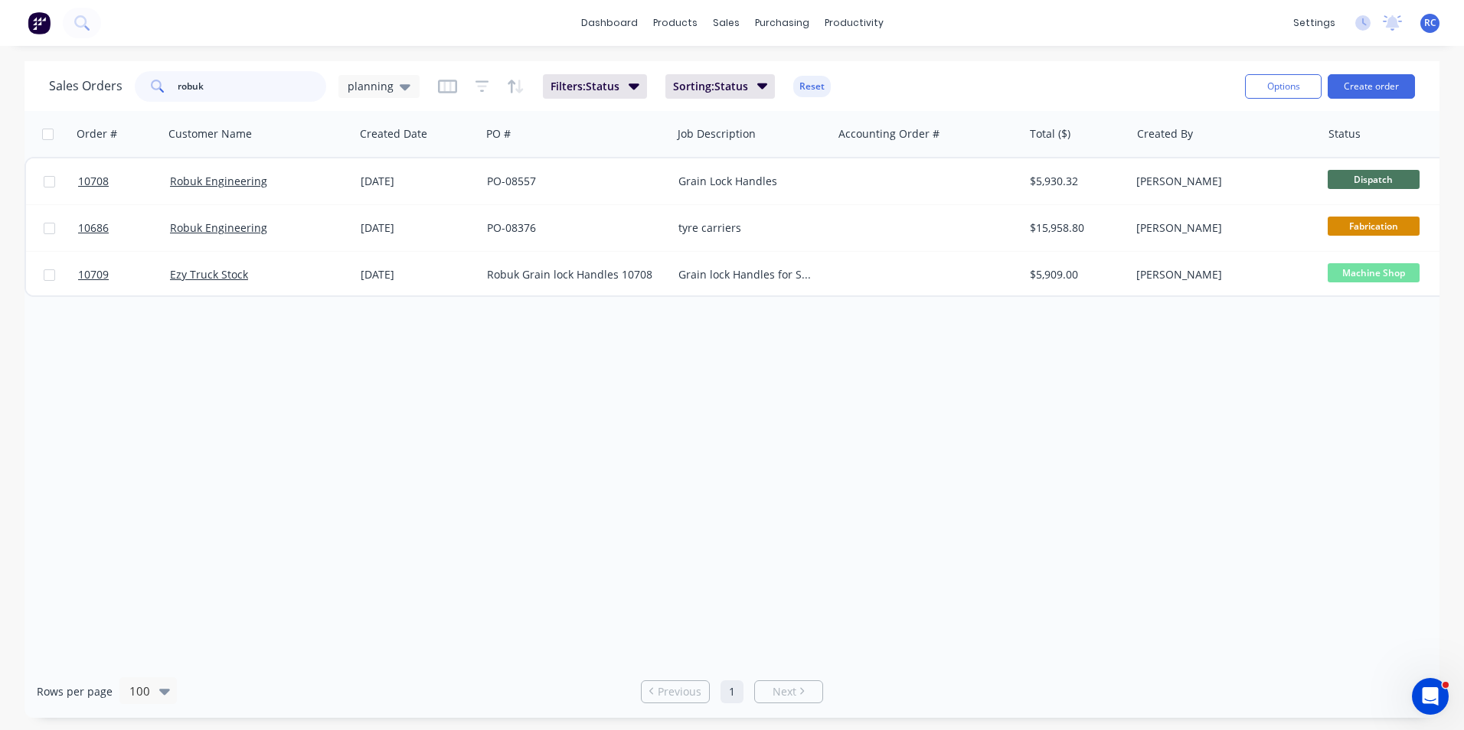
drag, startPoint x: 209, startPoint y: 87, endPoint x: 37, endPoint y: 88, distance: 172.3
click at [37, 88] on div "Sales Orders robuk planning Filters: Status Sorting: Status Reset Options Creat…" at bounding box center [731, 86] width 1415 height 50
type input "trugrit"
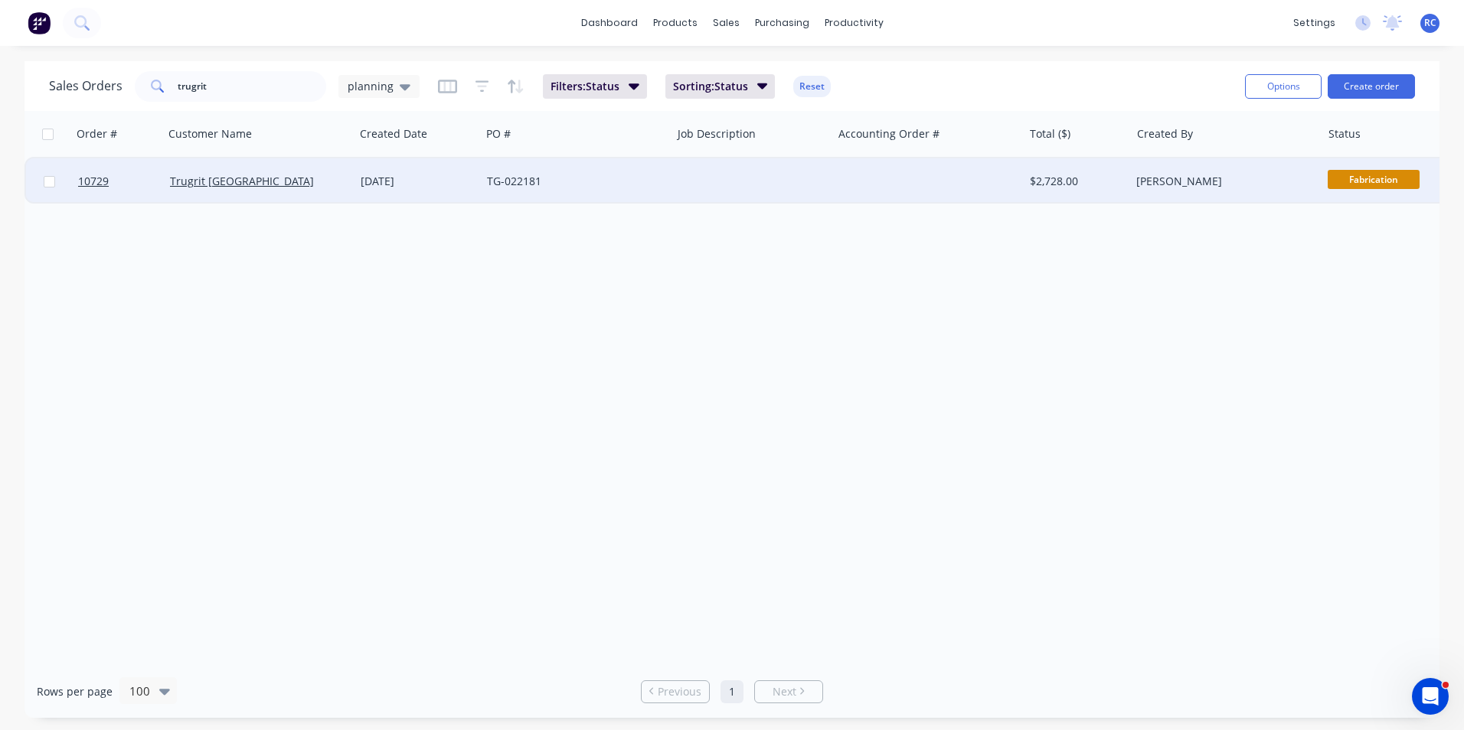
click at [245, 162] on div "Trugrit [GEOGRAPHIC_DATA]" at bounding box center [259, 181] width 191 height 46
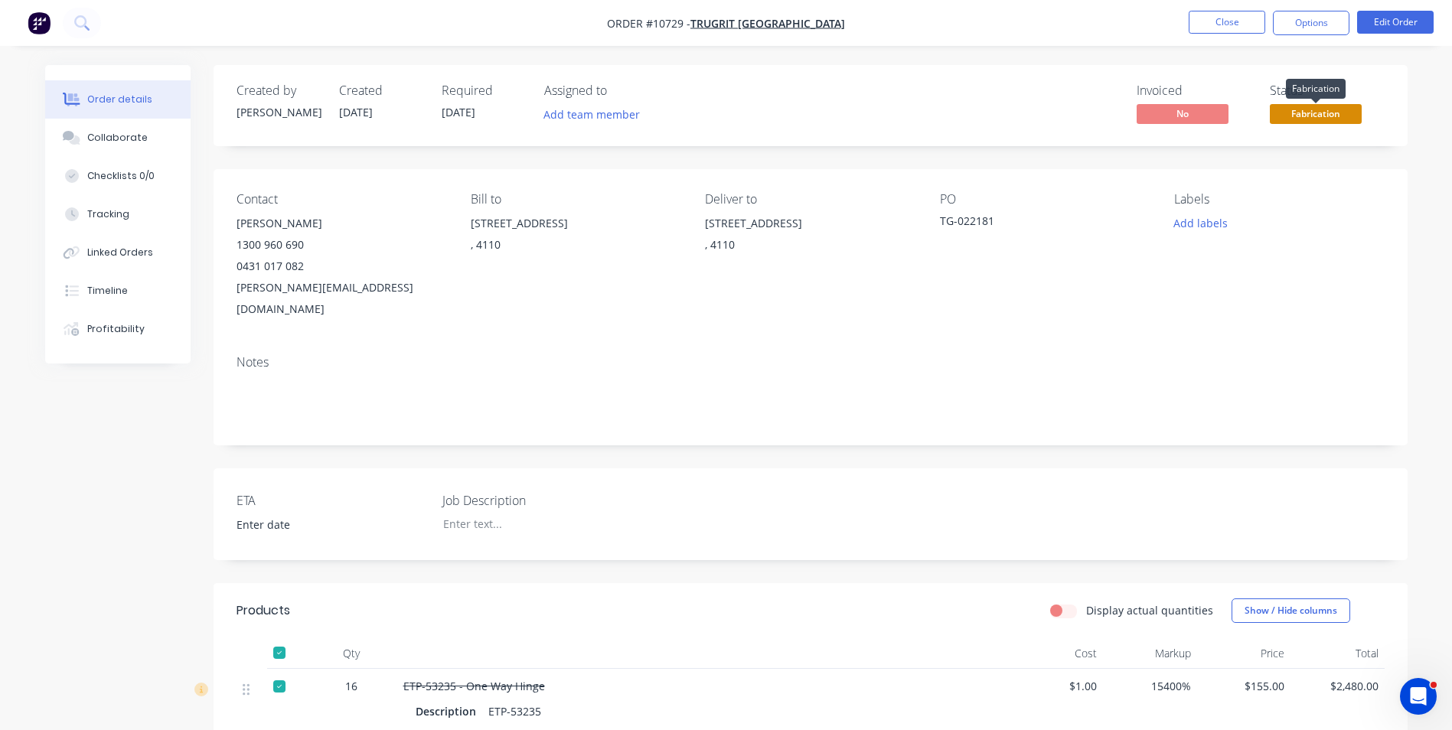
click at [1345, 111] on span "Fabrication" at bounding box center [1316, 113] width 92 height 19
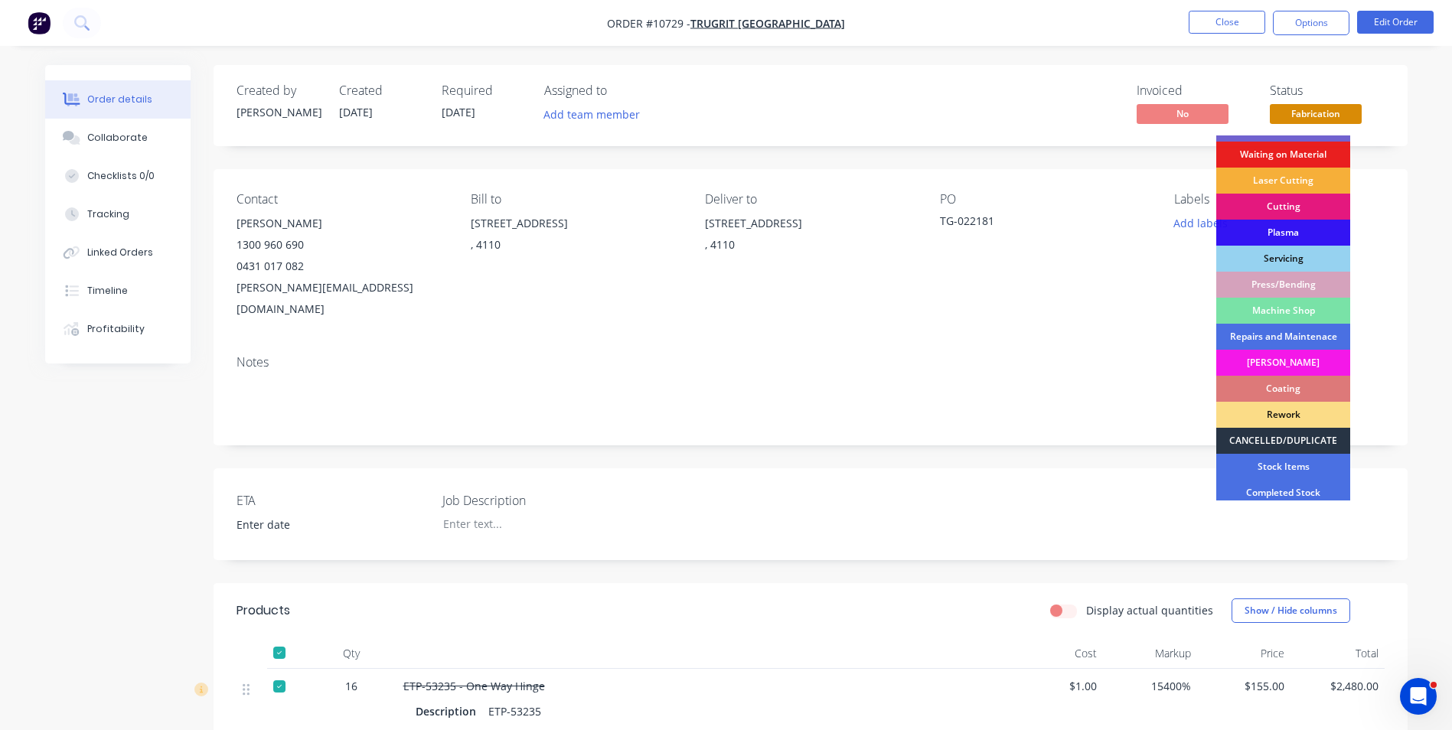
scroll to position [155, 0]
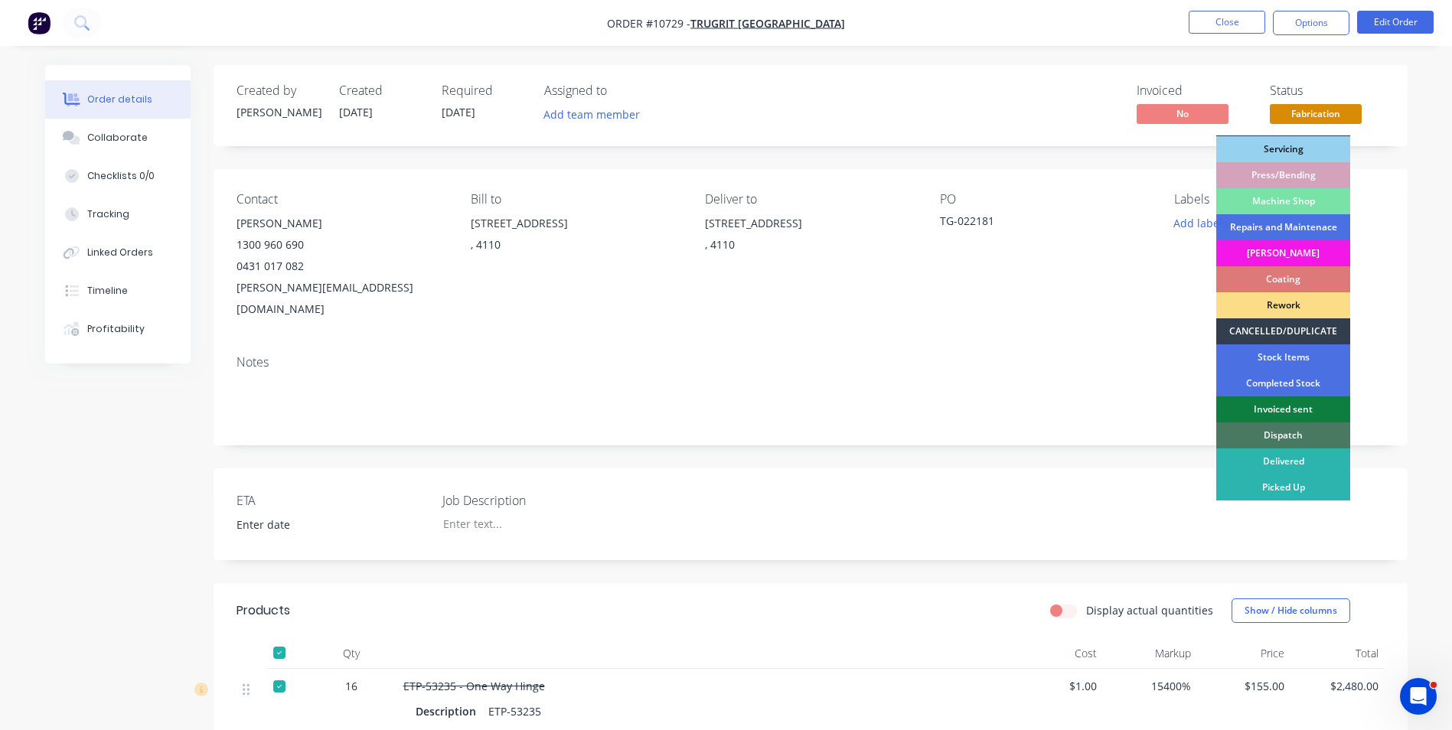
click at [1328, 434] on div "Dispatch" at bounding box center [1284, 436] width 134 height 26
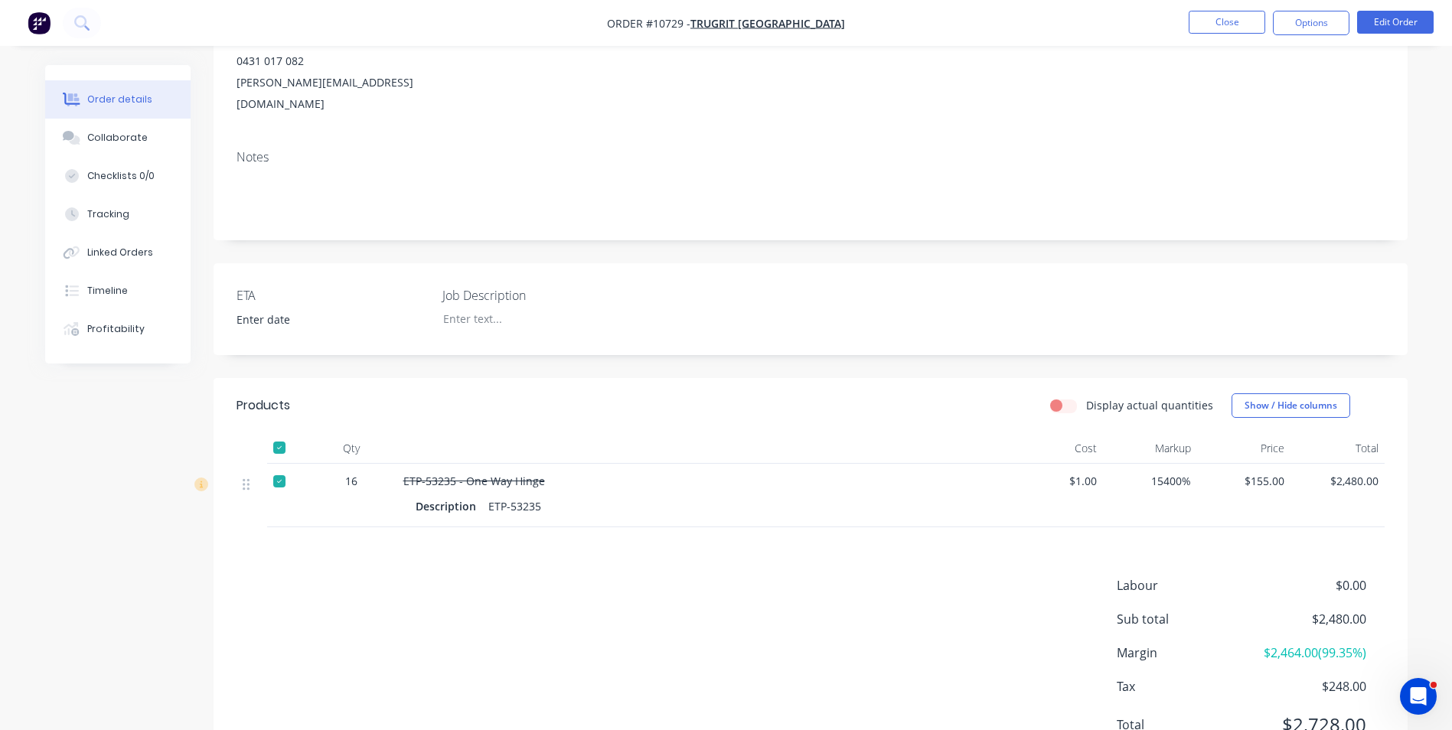
scroll to position [253, 0]
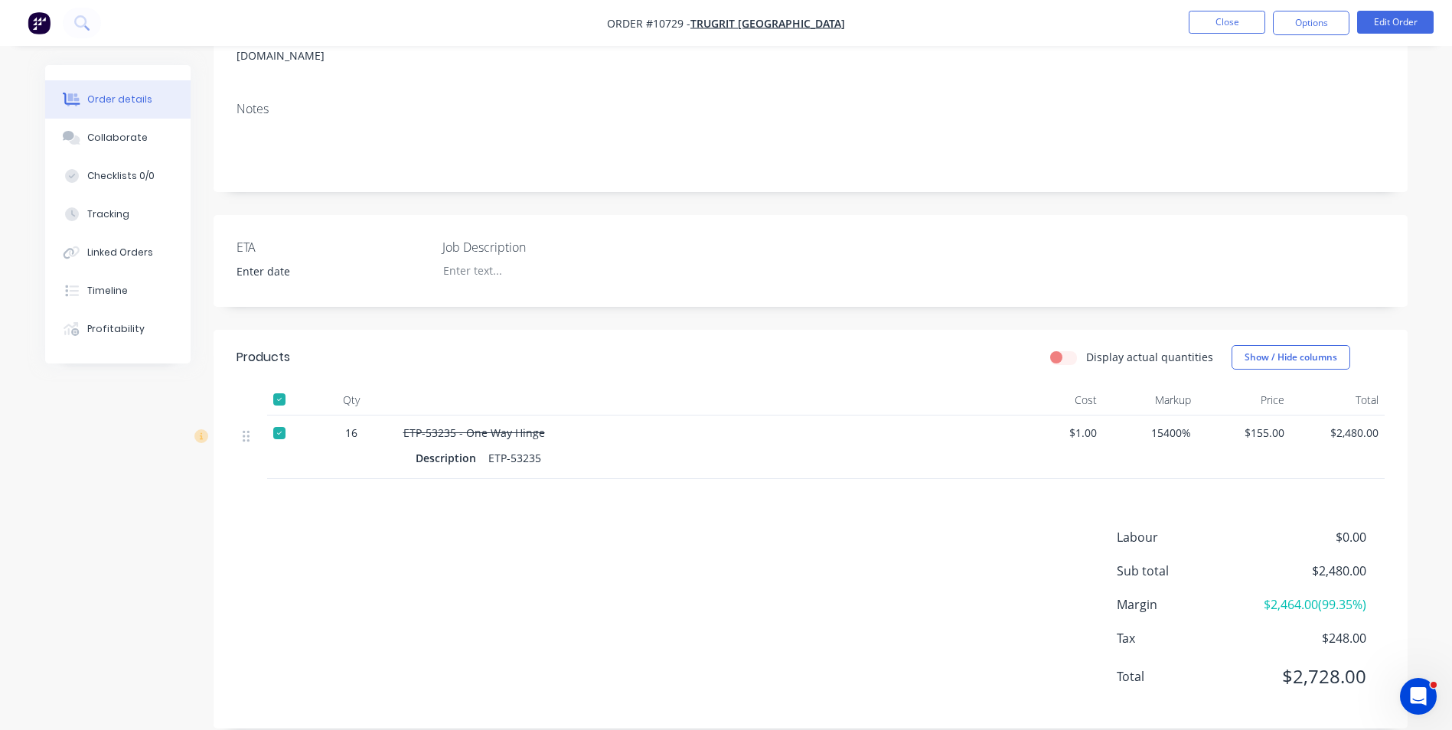
click at [276, 418] on div at bounding box center [279, 433] width 31 height 31
click at [1324, 31] on button "Options" at bounding box center [1311, 23] width 77 height 24
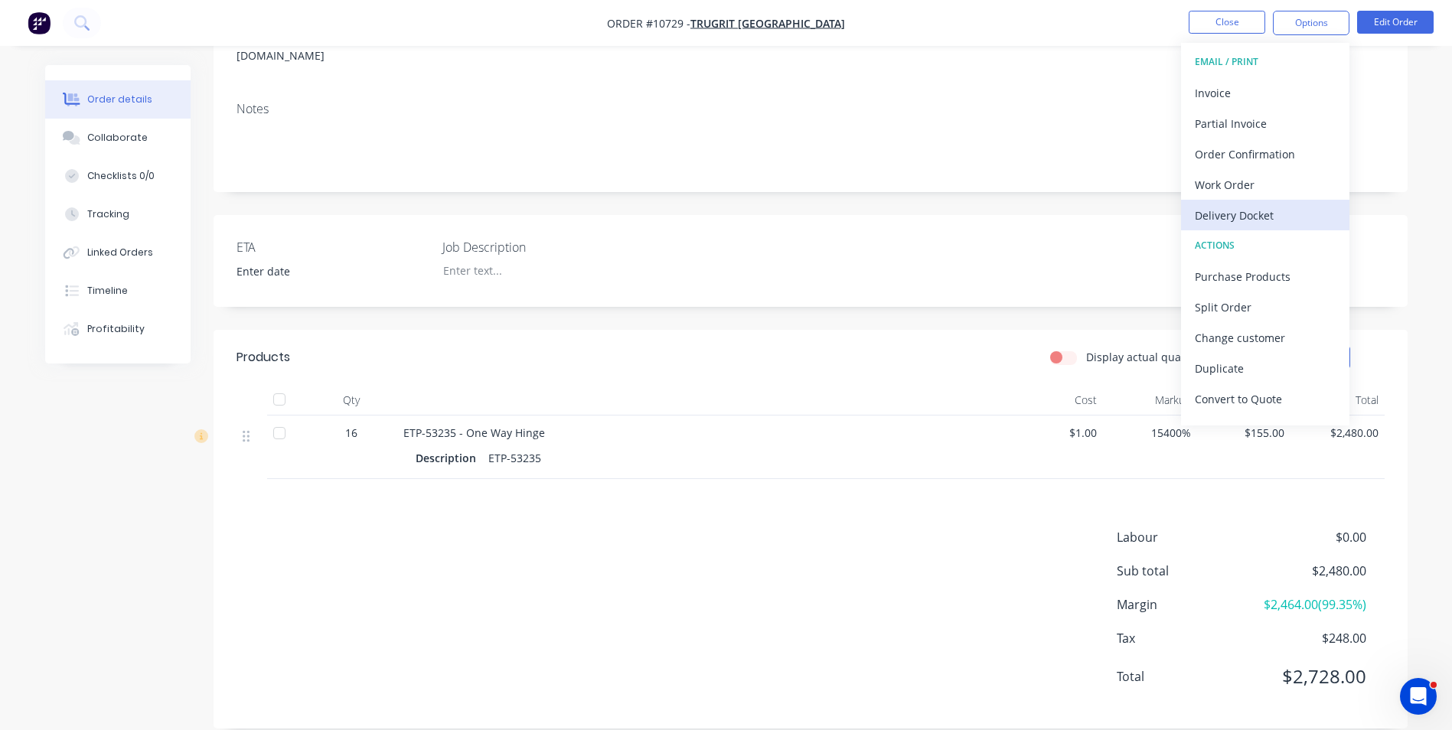
click at [1237, 216] on div "Delivery Docket" at bounding box center [1265, 215] width 141 height 22
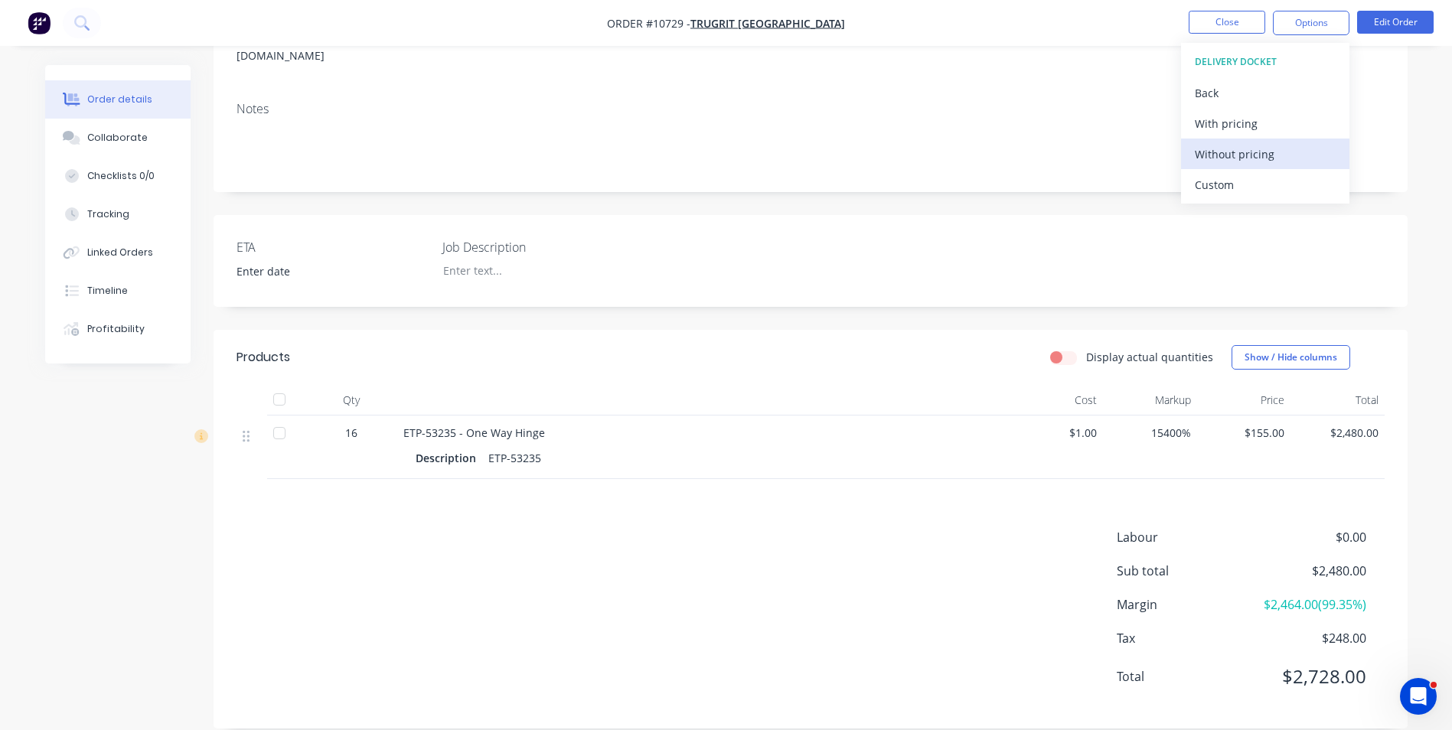
click at [1219, 160] on div "Without pricing" at bounding box center [1265, 154] width 141 height 22
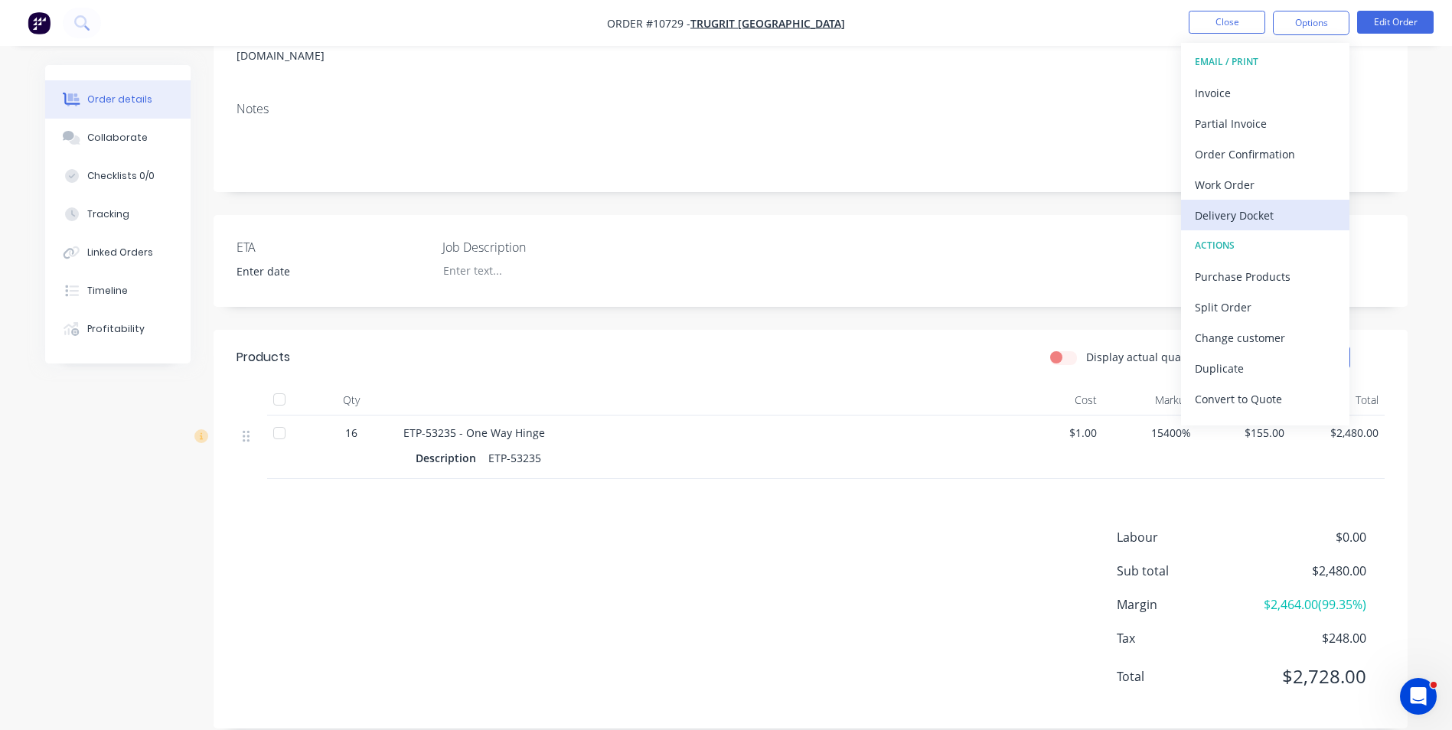
click at [1264, 214] on div "Delivery Docket" at bounding box center [1265, 215] width 141 height 22
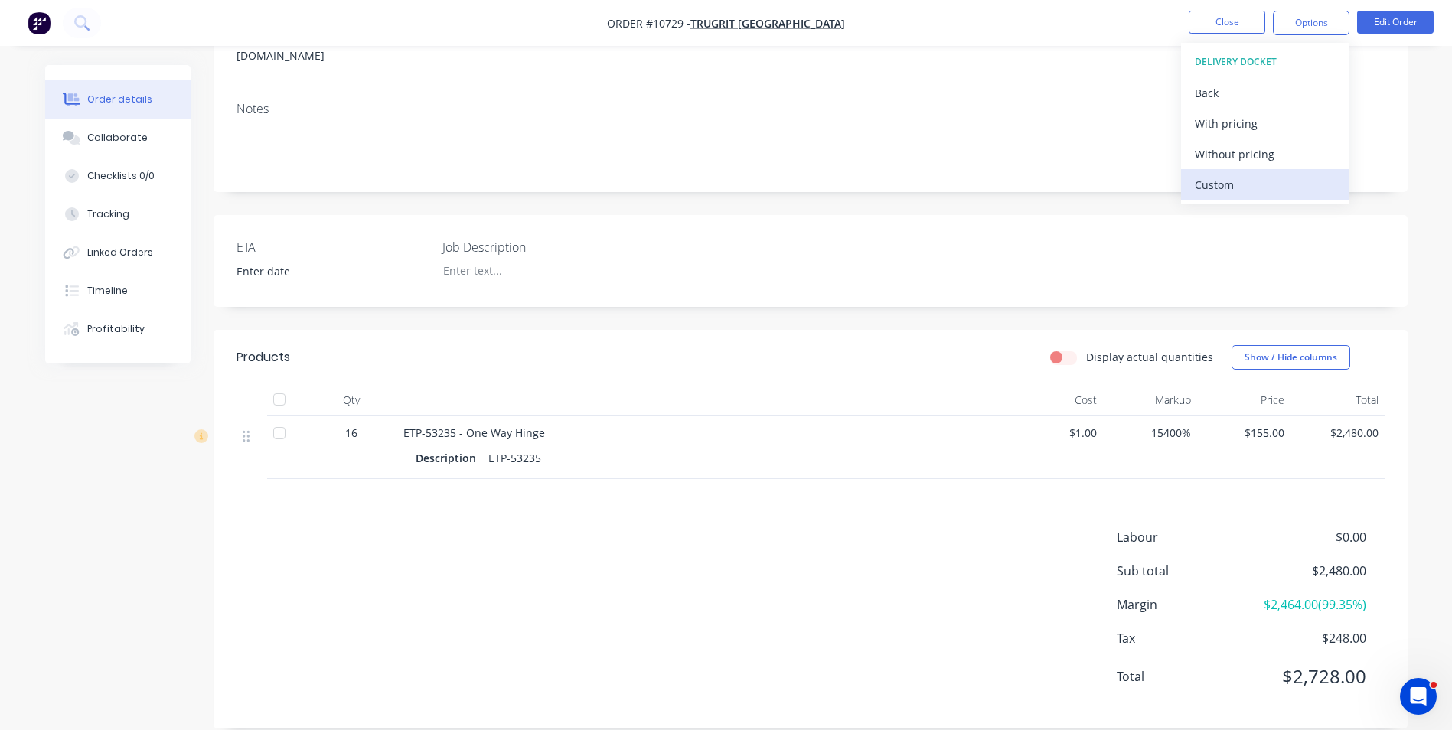
click at [1246, 178] on div "Custom" at bounding box center [1265, 185] width 141 height 22
click at [1246, 153] on div "Without pricing" at bounding box center [1265, 154] width 141 height 22
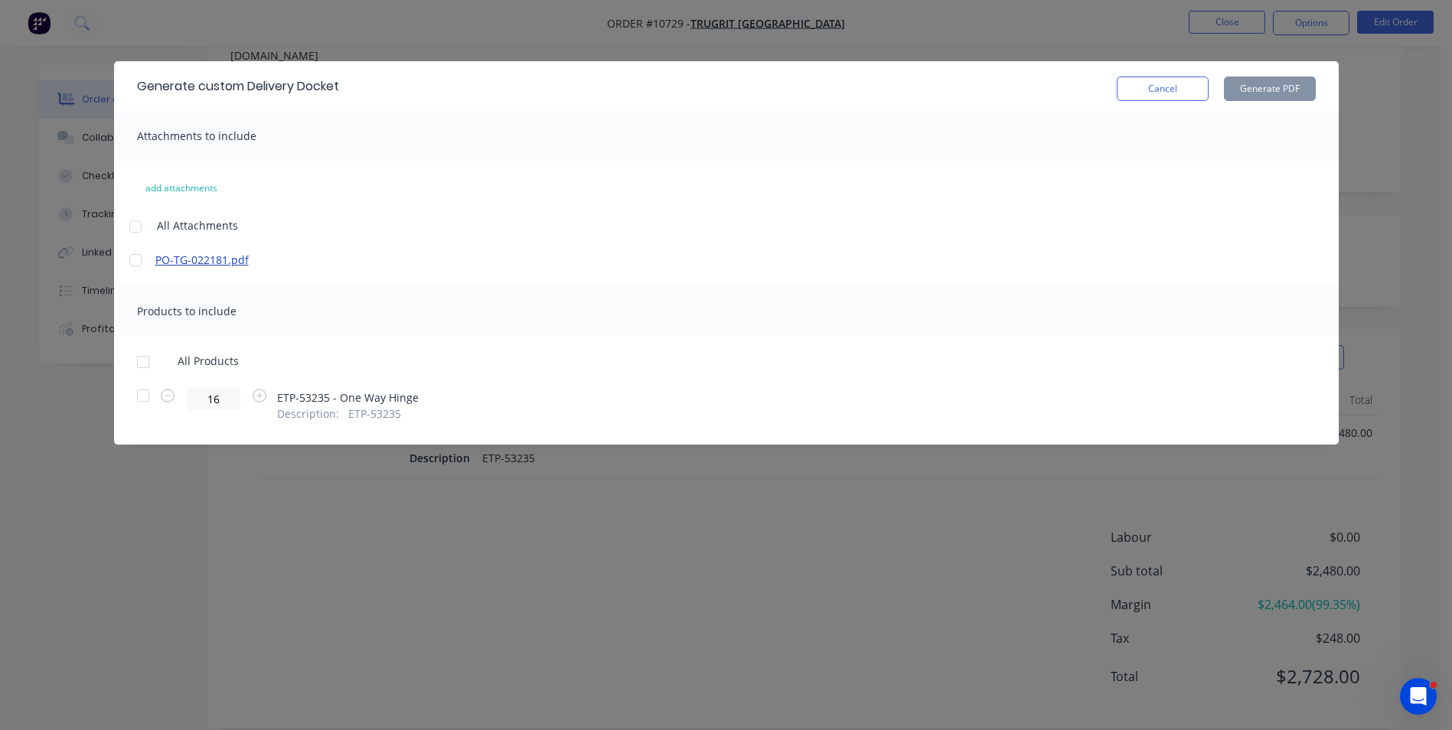
click at [171, 266] on link "PO-TG-022181.pdf" at bounding box center [289, 260] width 268 height 16
click at [1194, 90] on button "Cancel" at bounding box center [1163, 89] width 92 height 24
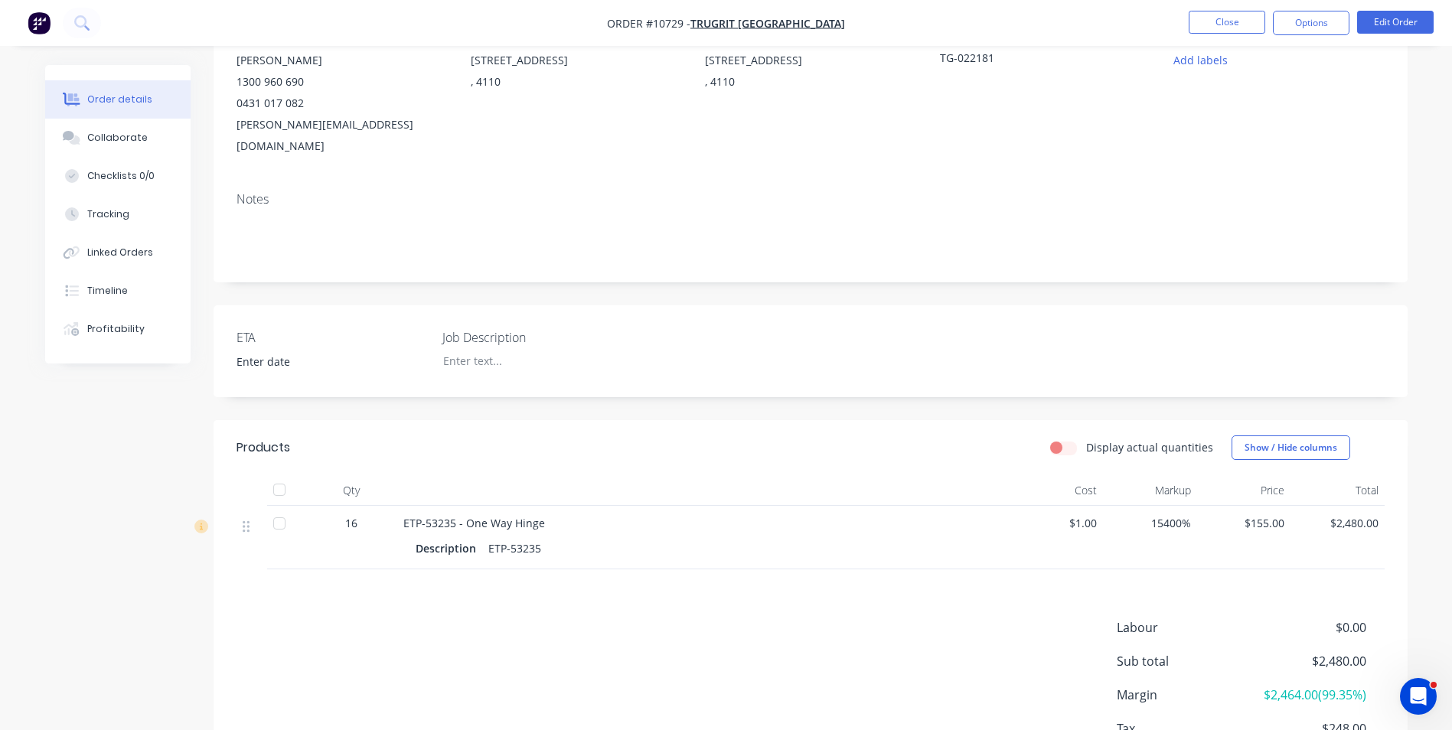
scroll to position [24, 0]
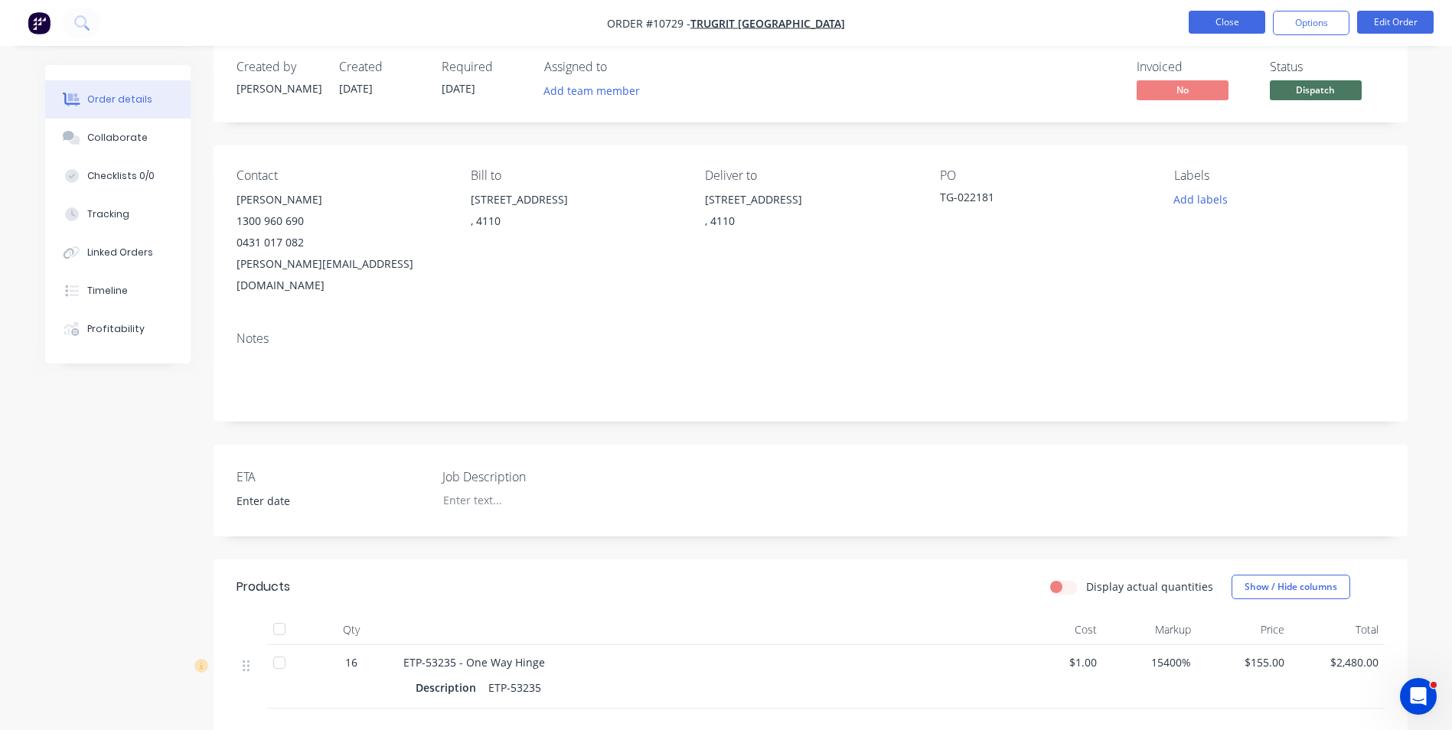
click at [1213, 16] on button "Close" at bounding box center [1227, 22] width 77 height 23
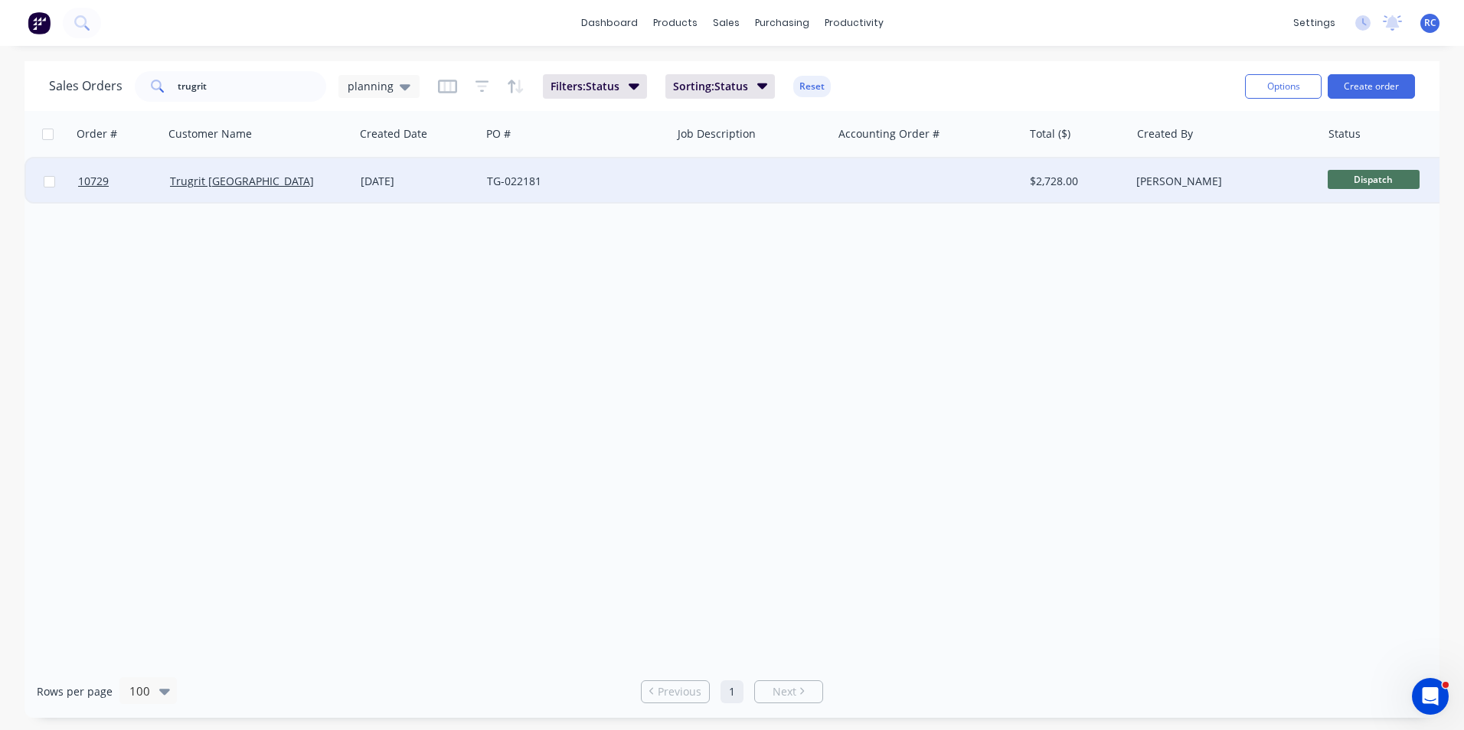
click at [306, 178] on div "Trugrit [GEOGRAPHIC_DATA]" at bounding box center [255, 181] width 170 height 15
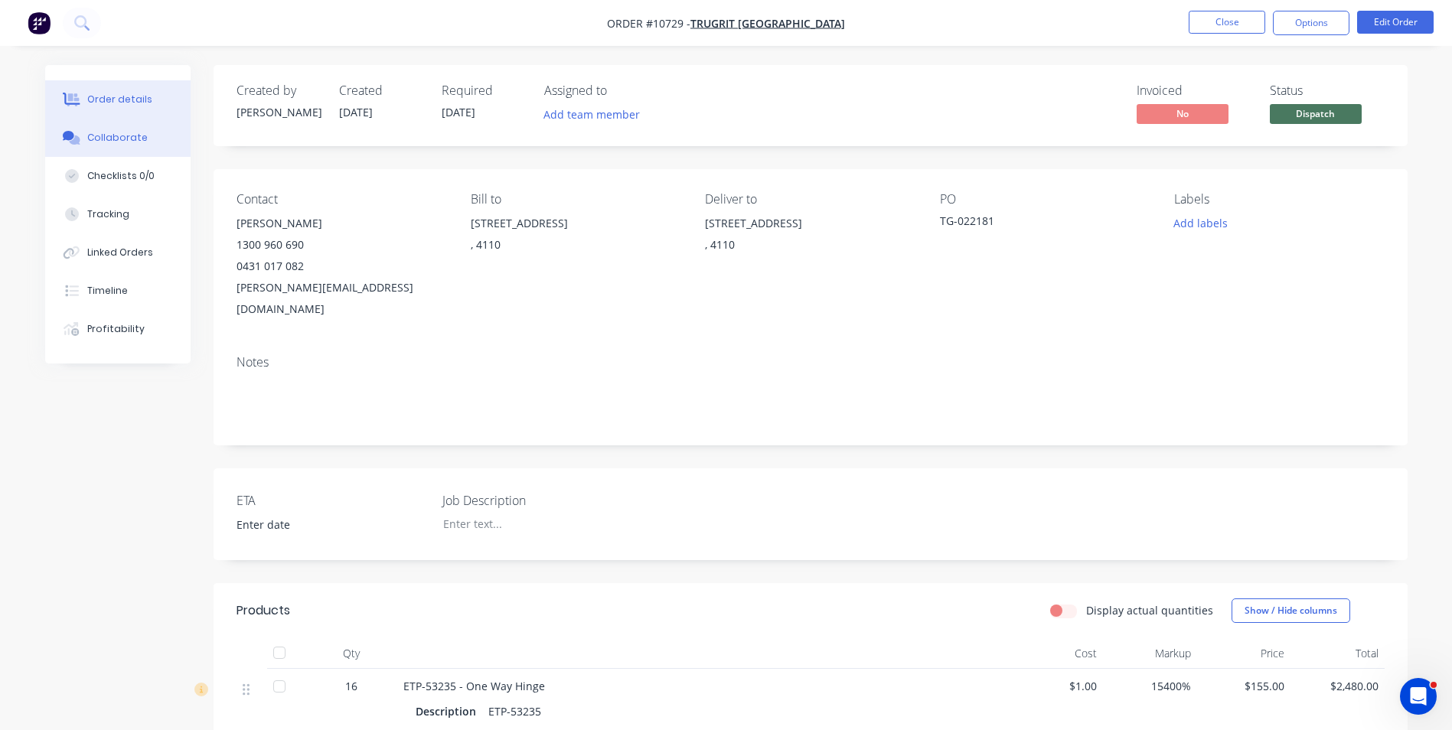
click at [138, 125] on button "Collaborate" at bounding box center [117, 138] width 145 height 38
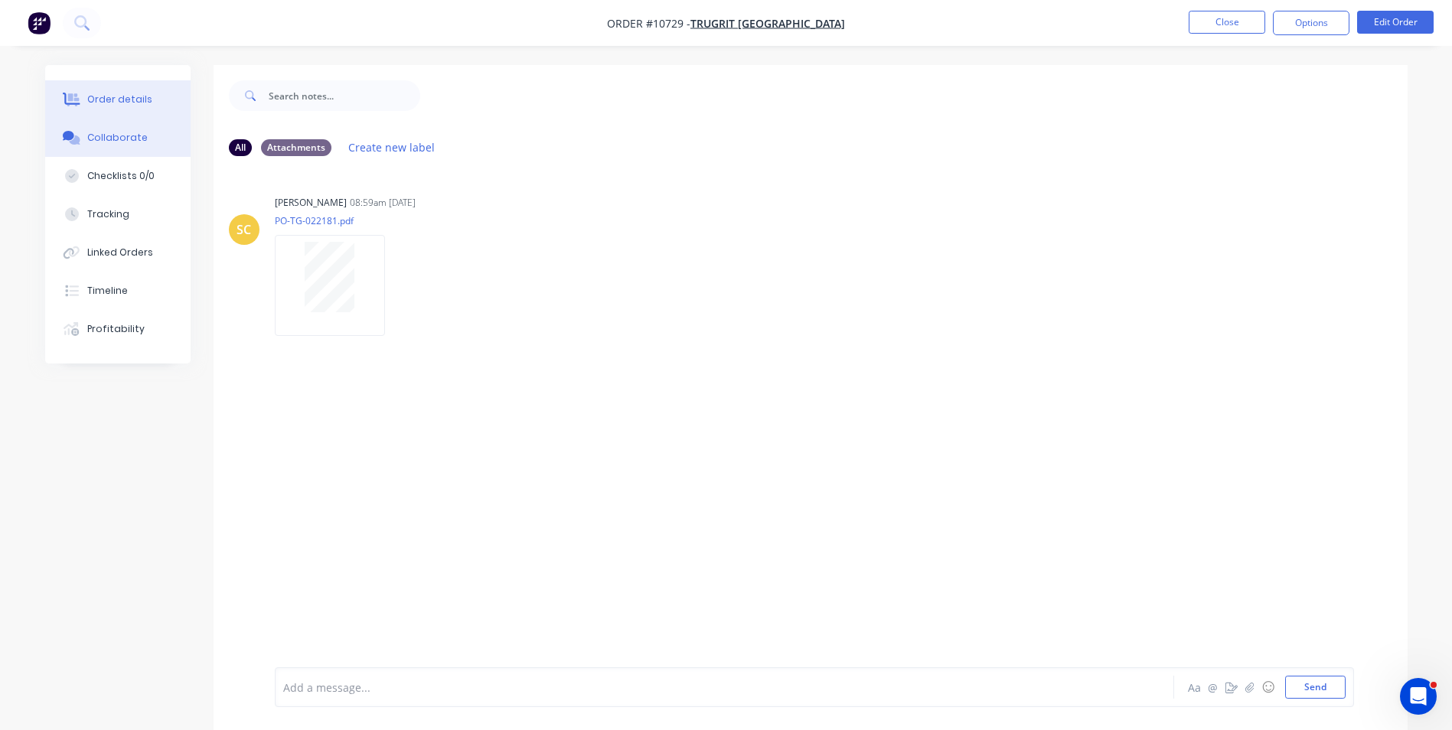
click at [95, 105] on div "Order details" at bounding box center [119, 100] width 65 height 14
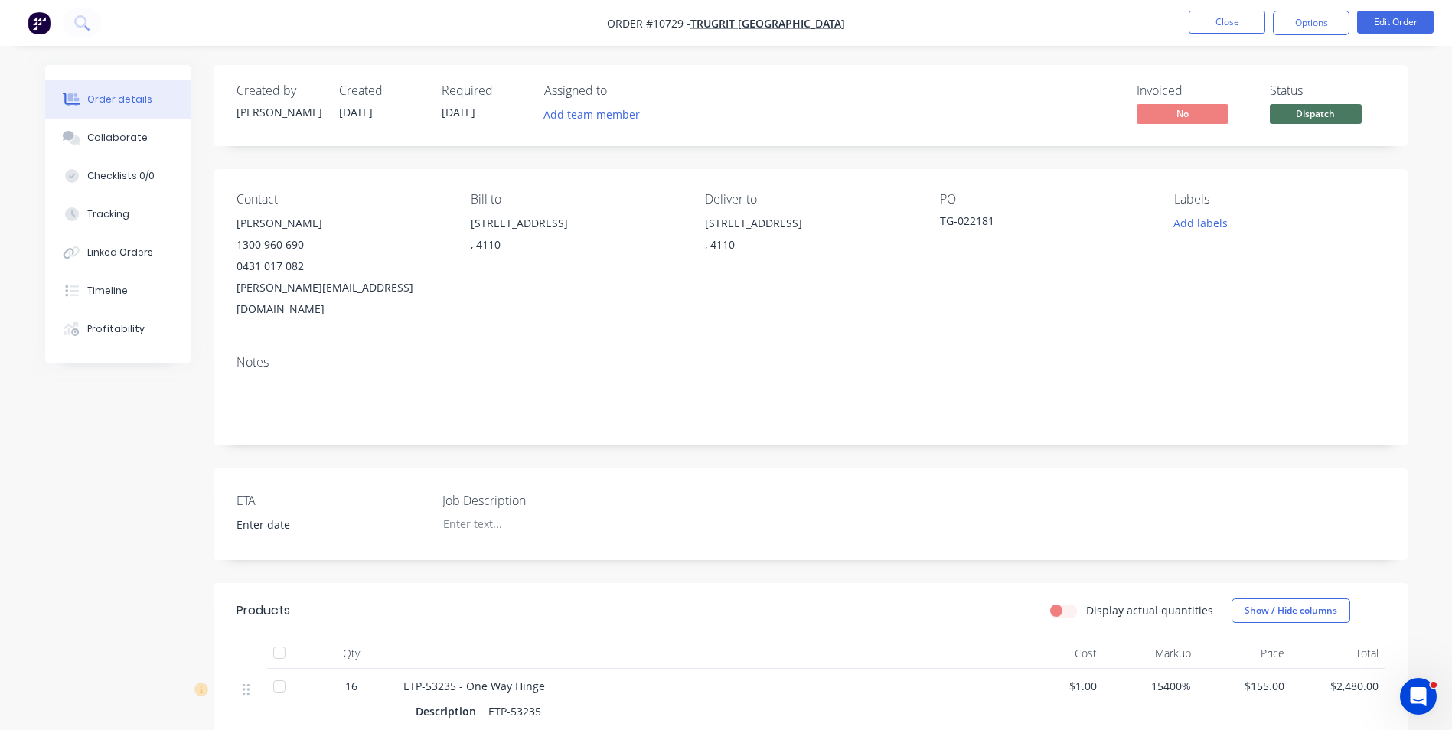
click at [188, 420] on div "Created by [PERSON_NAME] Created [DATE] Required [DATE] Assigned to Add team me…" at bounding box center [726, 535] width 1363 height 940
click at [145, 137] on button "Collaborate" at bounding box center [117, 138] width 145 height 38
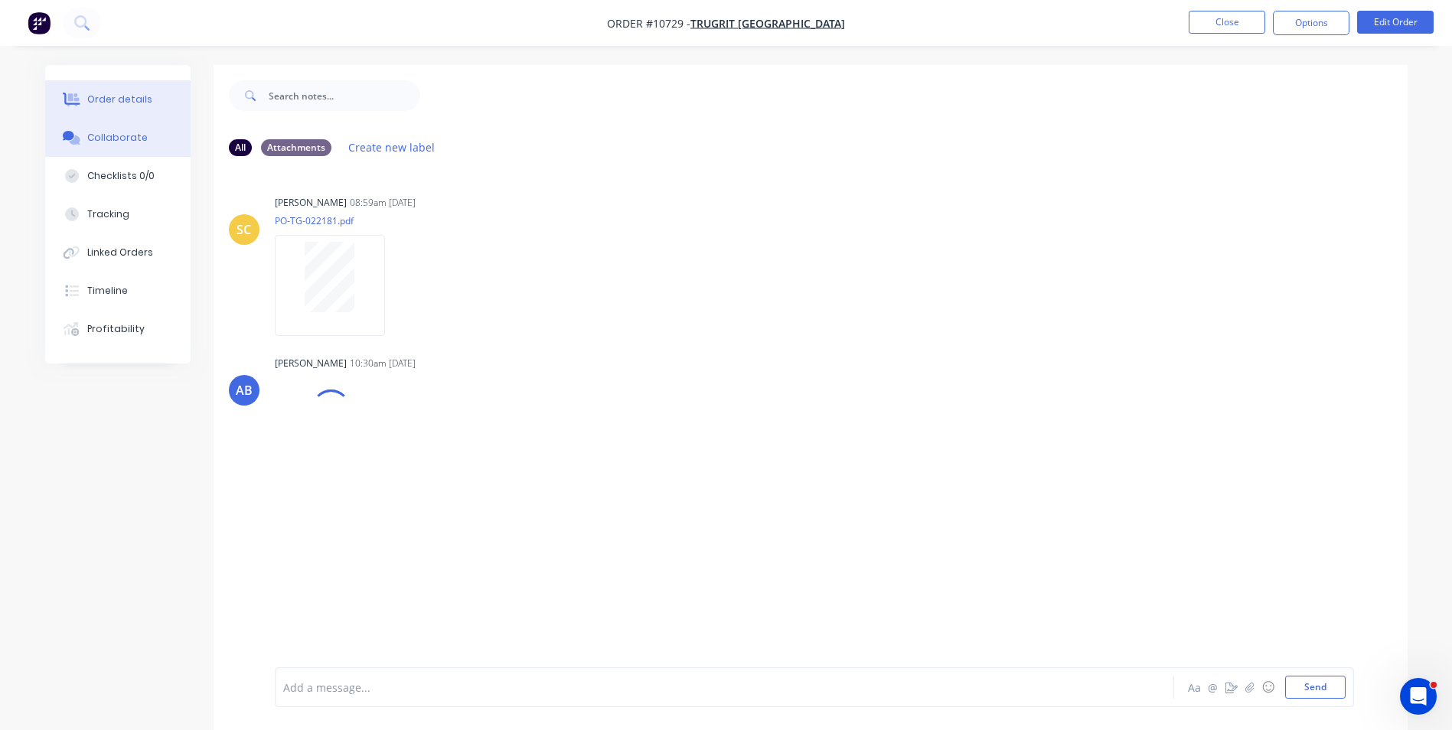
click at [115, 97] on div "Order details" at bounding box center [119, 100] width 65 height 14
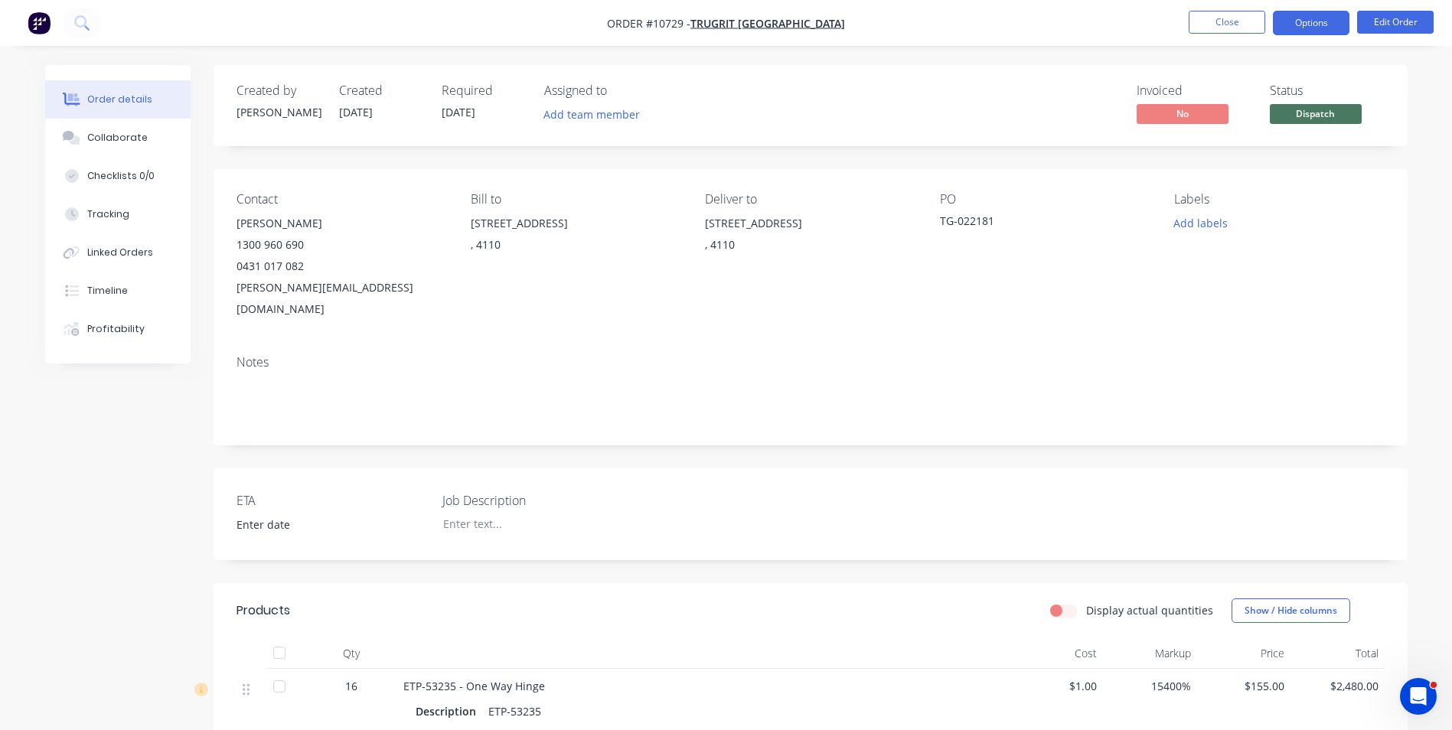
click at [1305, 32] on button "Options" at bounding box center [1311, 23] width 77 height 24
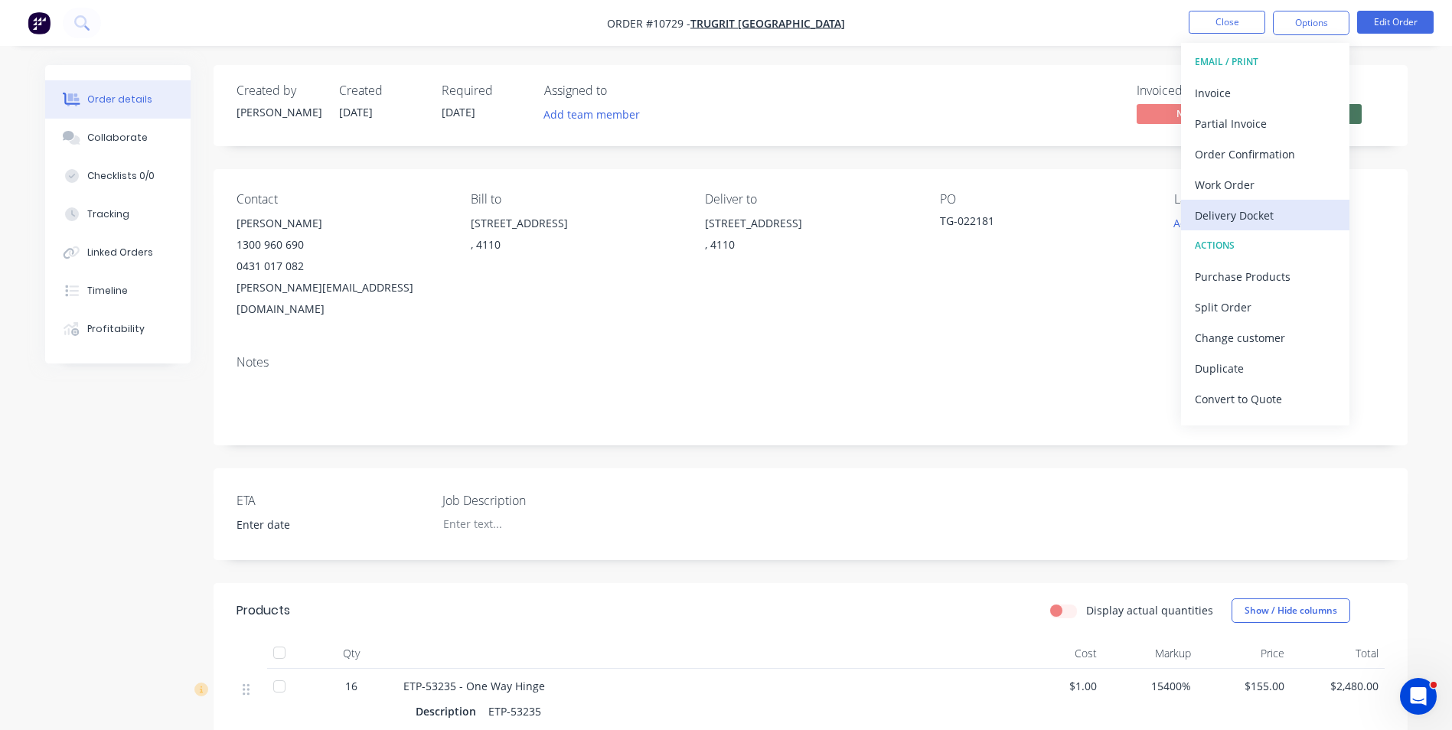
click at [1229, 214] on div "Delivery Docket" at bounding box center [1265, 215] width 141 height 22
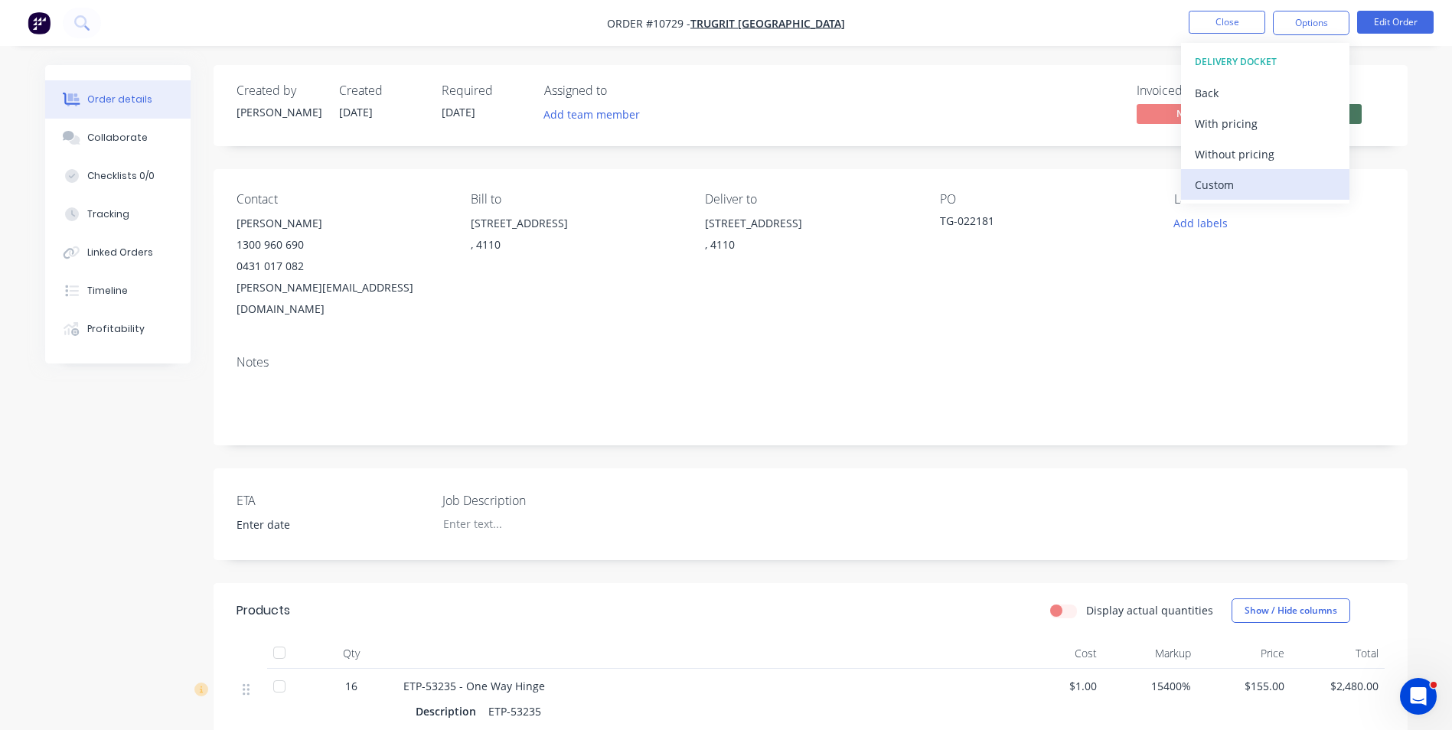
click at [1223, 185] on div "Custom" at bounding box center [1265, 185] width 141 height 22
click at [1220, 158] on div "Without pricing" at bounding box center [1265, 154] width 141 height 22
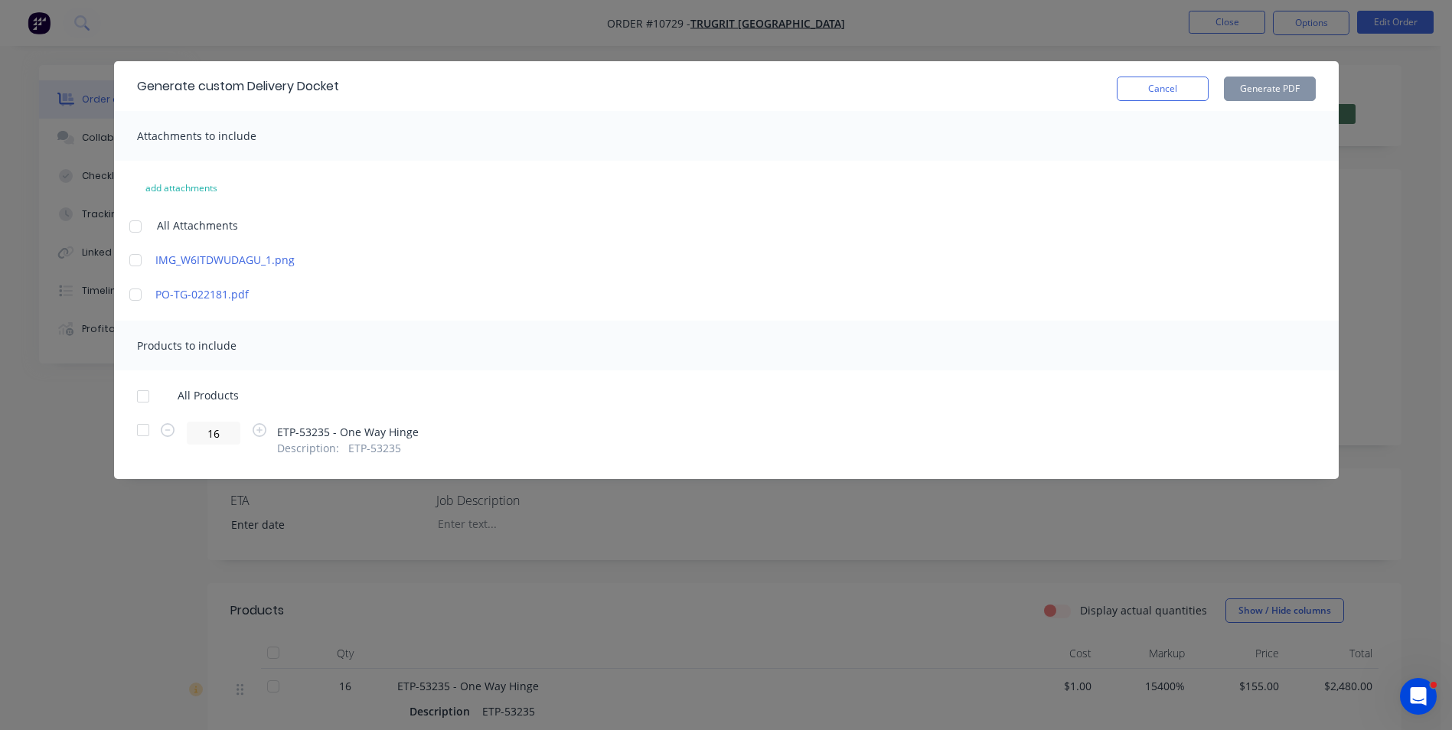
click at [137, 257] on div at bounding box center [135, 260] width 31 height 31
click at [144, 398] on div at bounding box center [143, 396] width 31 height 31
click at [1260, 93] on button "Generate PDF" at bounding box center [1270, 89] width 92 height 24
click at [1174, 96] on button "Cancel" at bounding box center [1163, 89] width 92 height 24
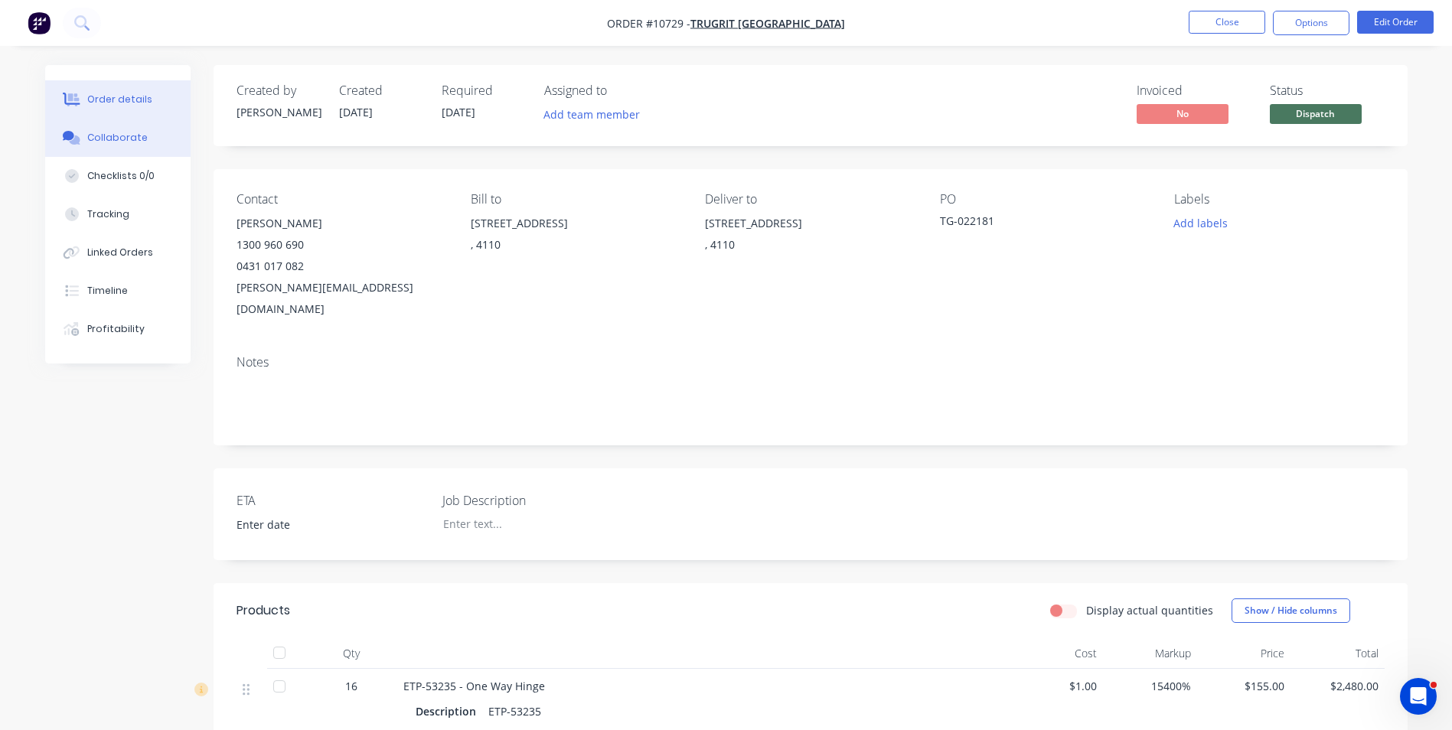
click at [116, 132] on div "Collaborate" at bounding box center [117, 138] width 60 height 14
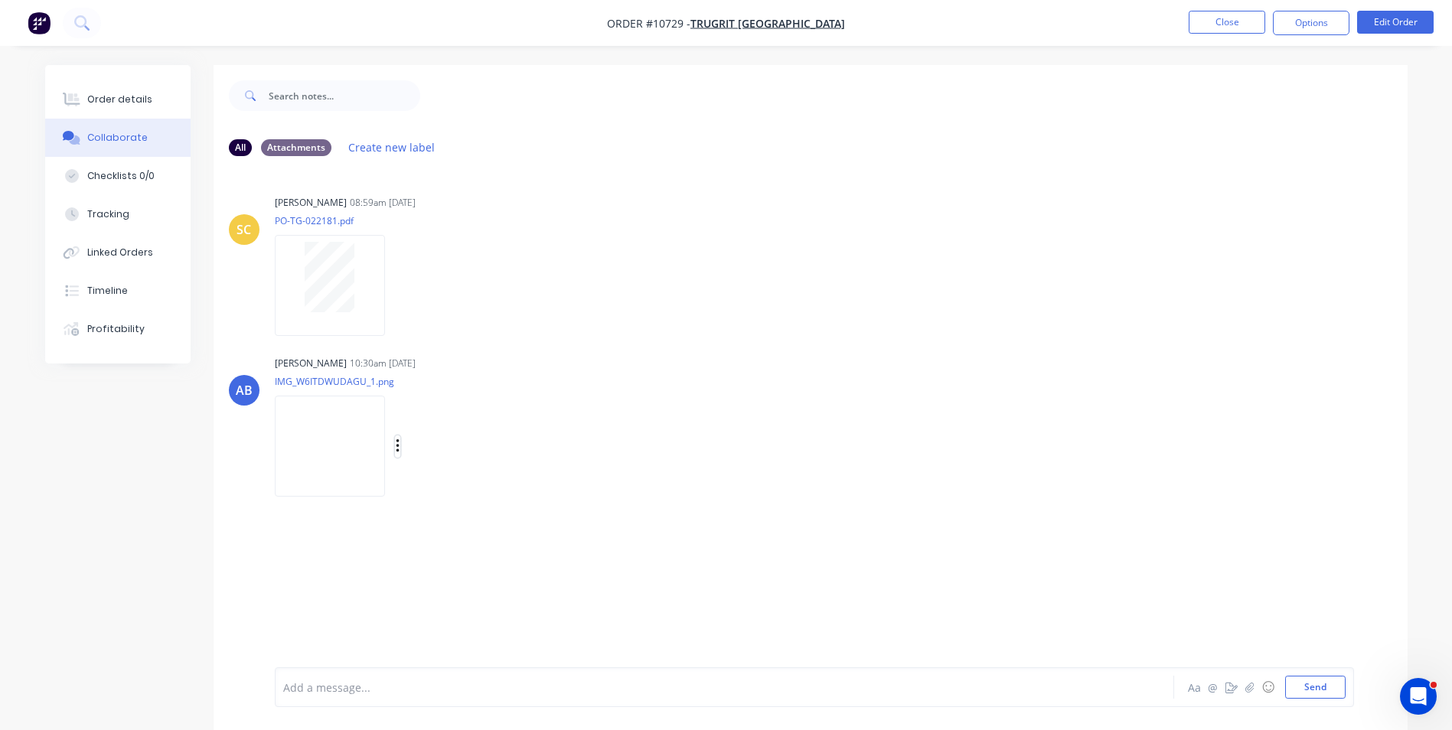
click at [400, 438] on icon "button" at bounding box center [398, 447] width 5 height 18
click at [459, 485] on button "Download" at bounding box center [498, 487] width 172 height 34
click at [1245, 20] on button "Close" at bounding box center [1227, 22] width 77 height 23
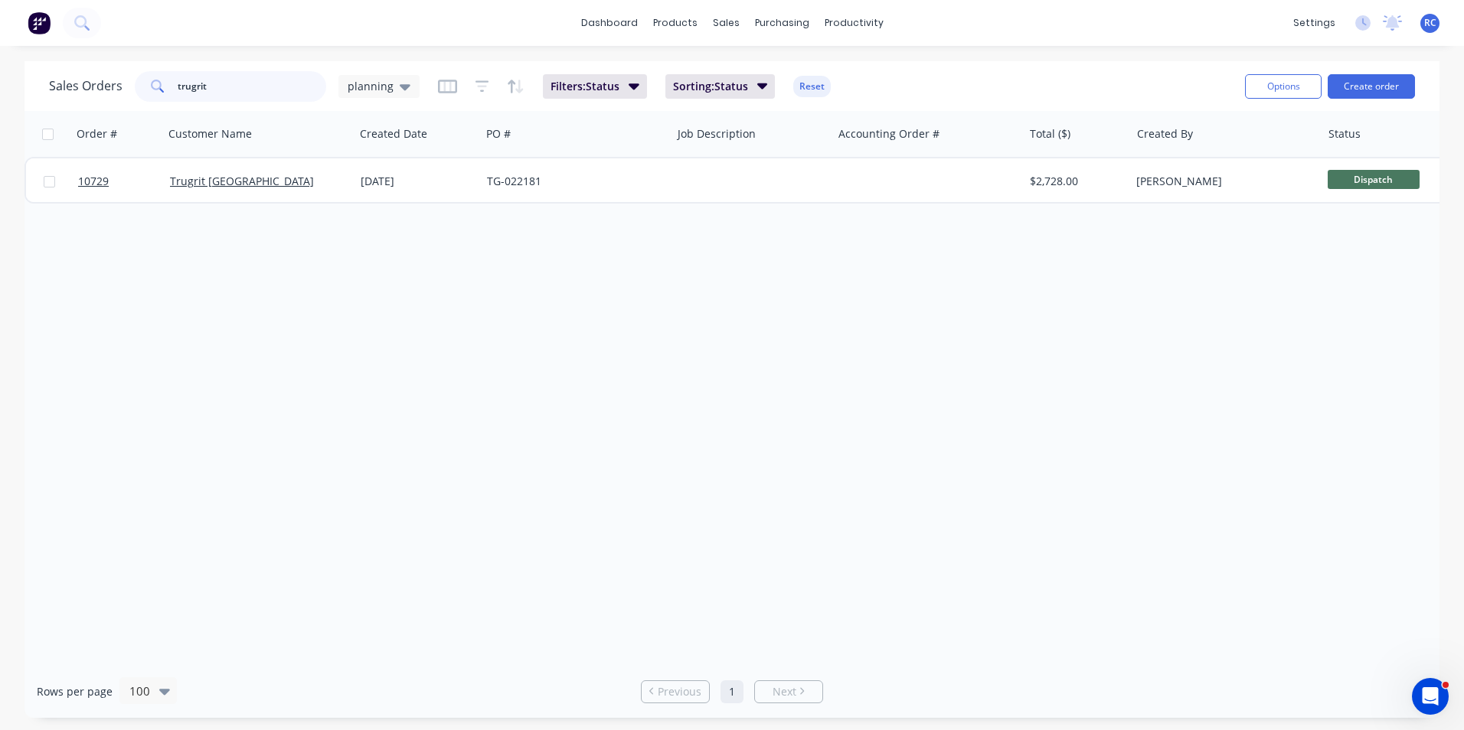
drag, startPoint x: 225, startPoint y: 90, endPoint x: 52, endPoint y: 64, distance: 175.0
click at [52, 64] on div "Sales Orders trugrit planning Filters: Status Sorting: Status Reset Options Cre…" at bounding box center [731, 86] width 1415 height 50
type input "10709"
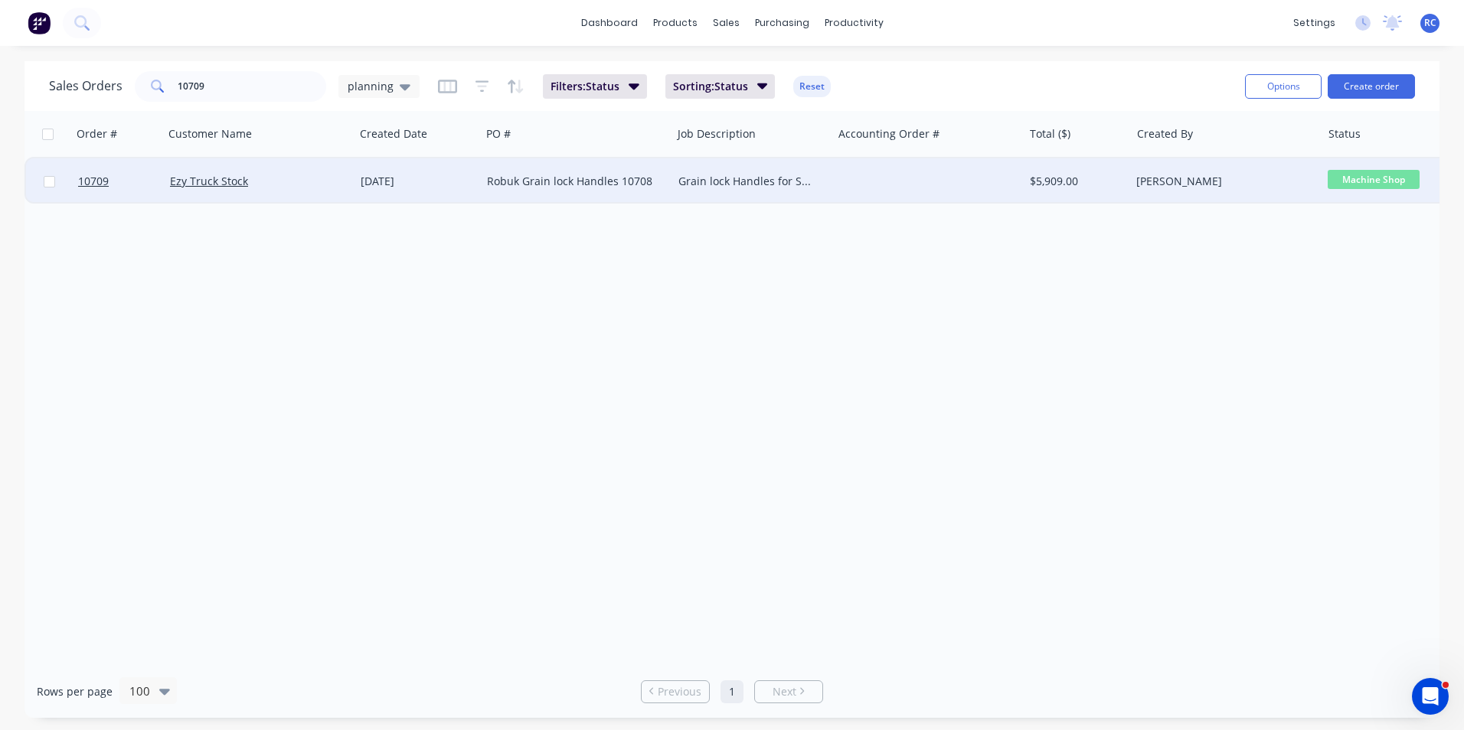
click at [257, 187] on div "Ezy Truck Stock" at bounding box center [255, 181] width 170 height 15
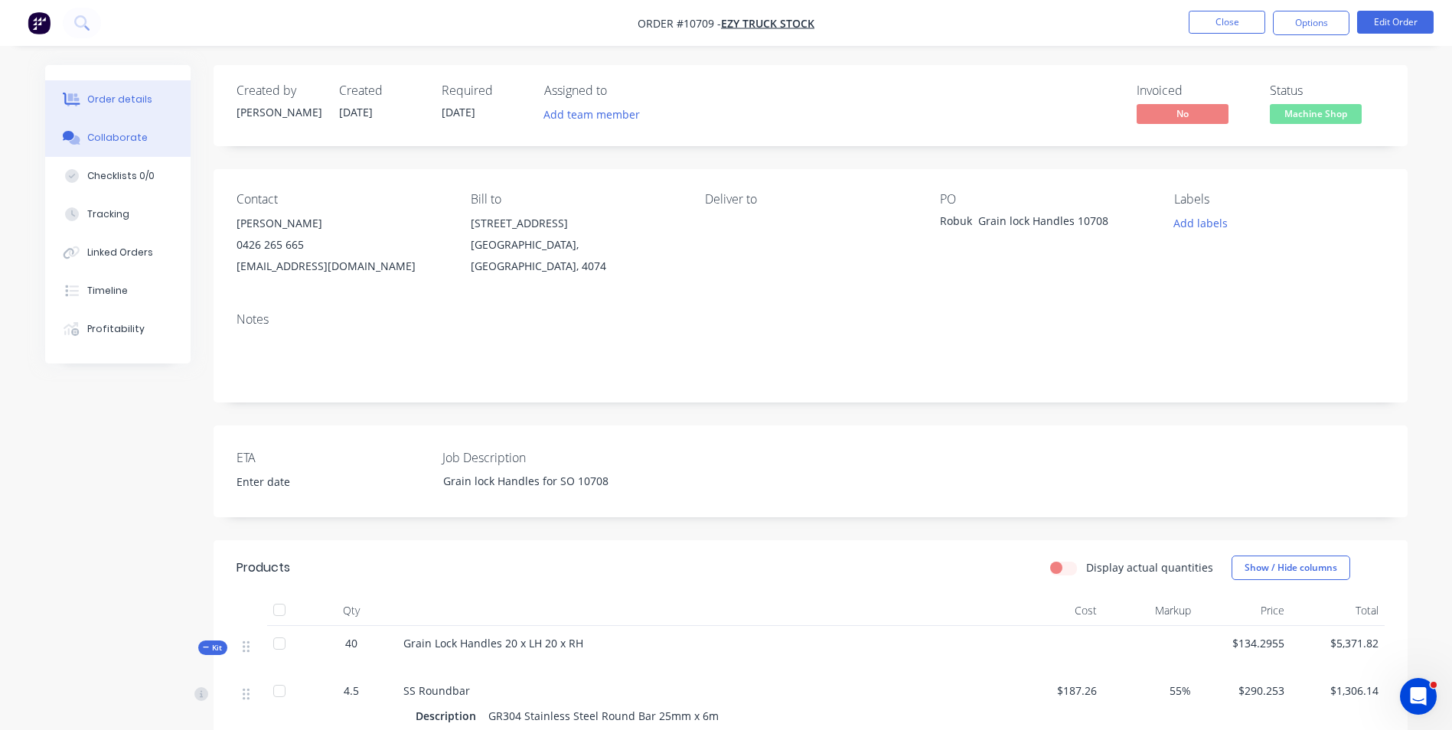
click at [122, 143] on div "Collaborate" at bounding box center [117, 138] width 60 height 14
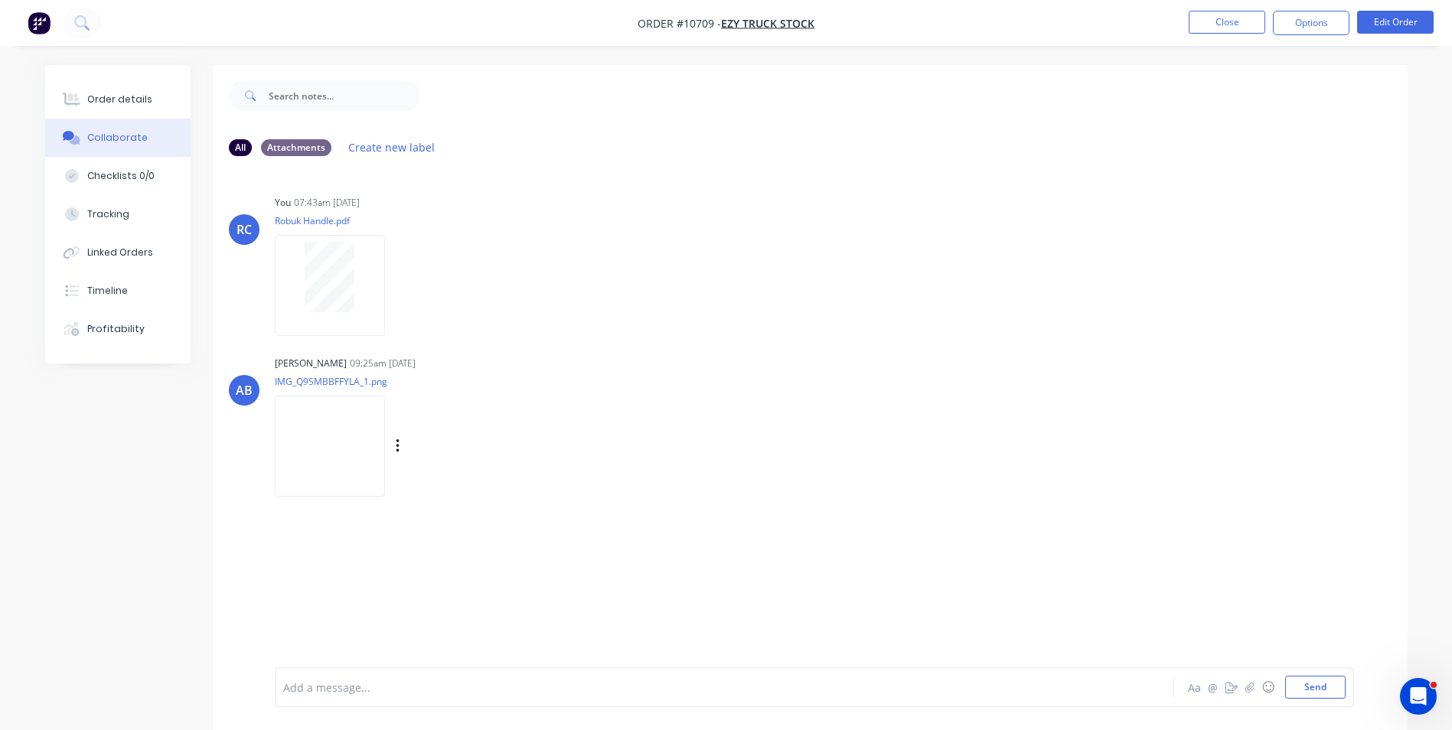
click at [341, 428] on img at bounding box center [330, 446] width 110 height 100
click at [394, 446] on div "Labels Download Delete" at bounding box center [477, 447] width 172 height 22
click at [397, 448] on icon "button" at bounding box center [397, 446] width 3 height 14
click at [430, 491] on button "Download" at bounding box center [498, 487] width 172 height 34
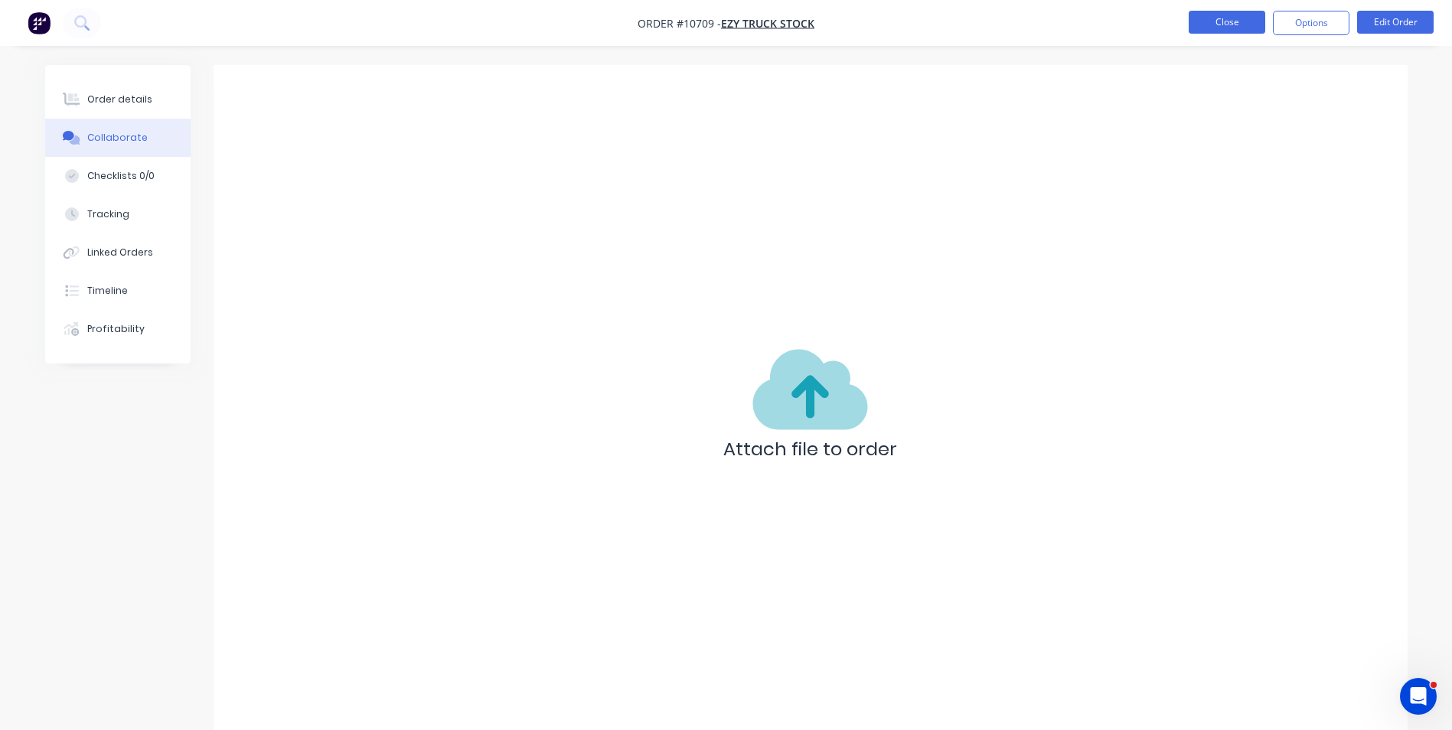
click at [1216, 24] on button "Close" at bounding box center [1227, 22] width 77 height 23
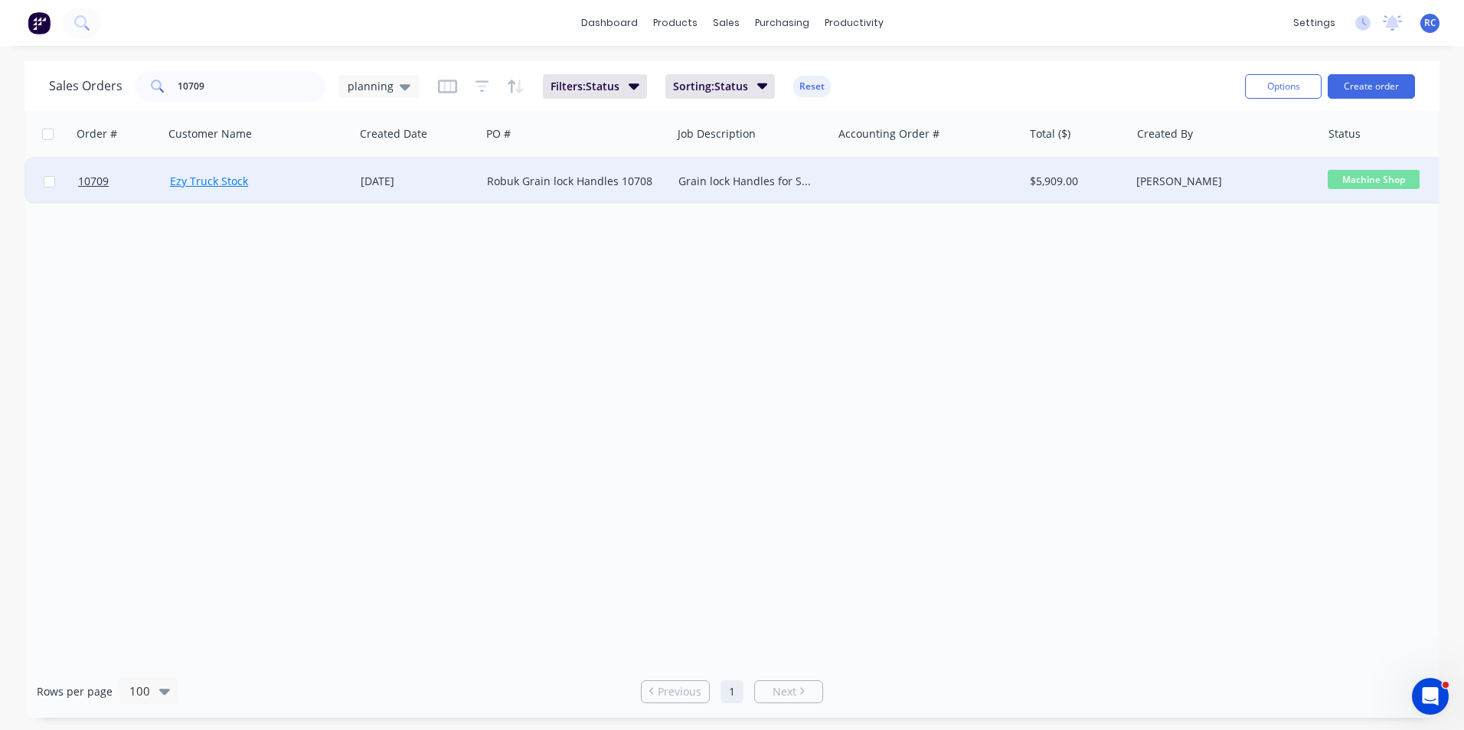
click at [198, 178] on link "Ezy Truck Stock" at bounding box center [209, 181] width 78 height 15
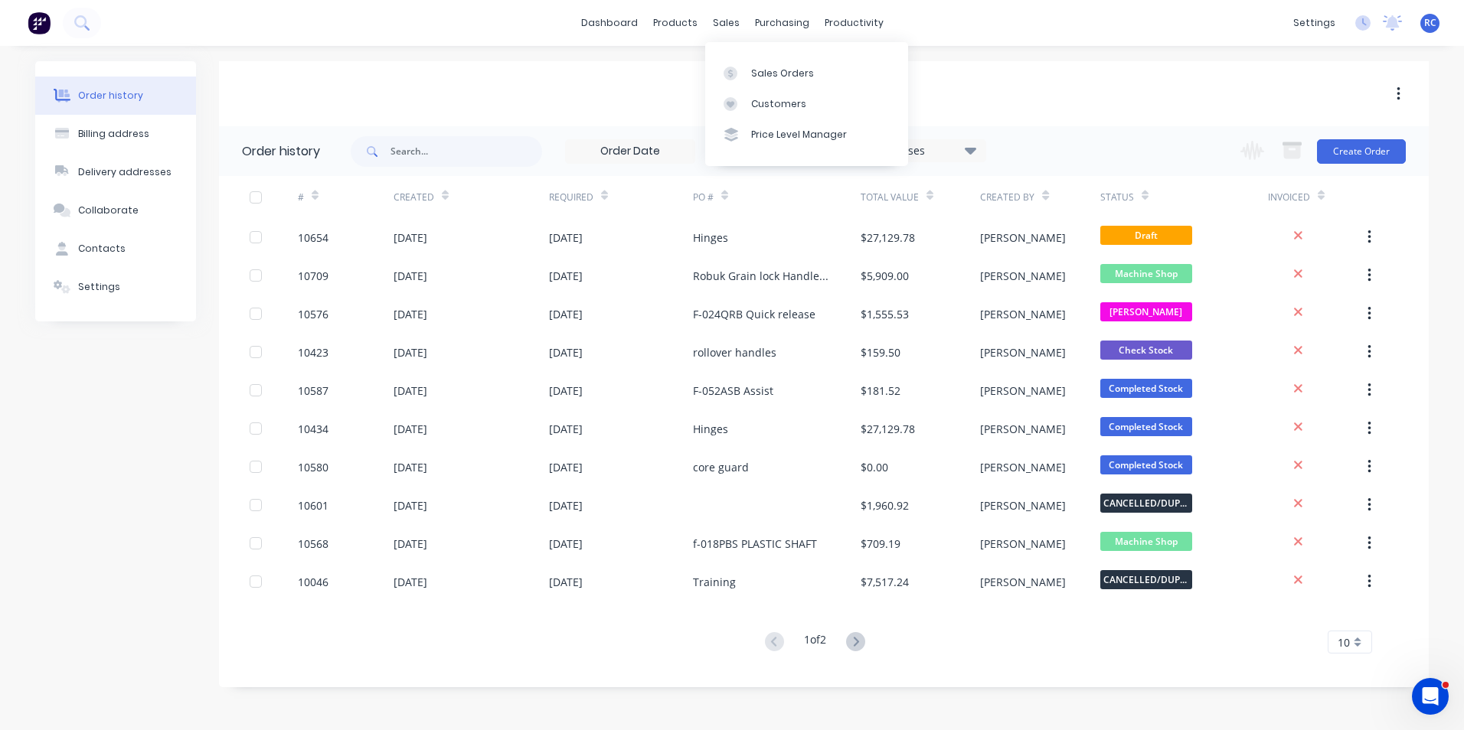
click at [727, 28] on div "sales" at bounding box center [726, 22] width 42 height 23
click at [759, 84] on link "Sales Orders" at bounding box center [806, 72] width 203 height 31
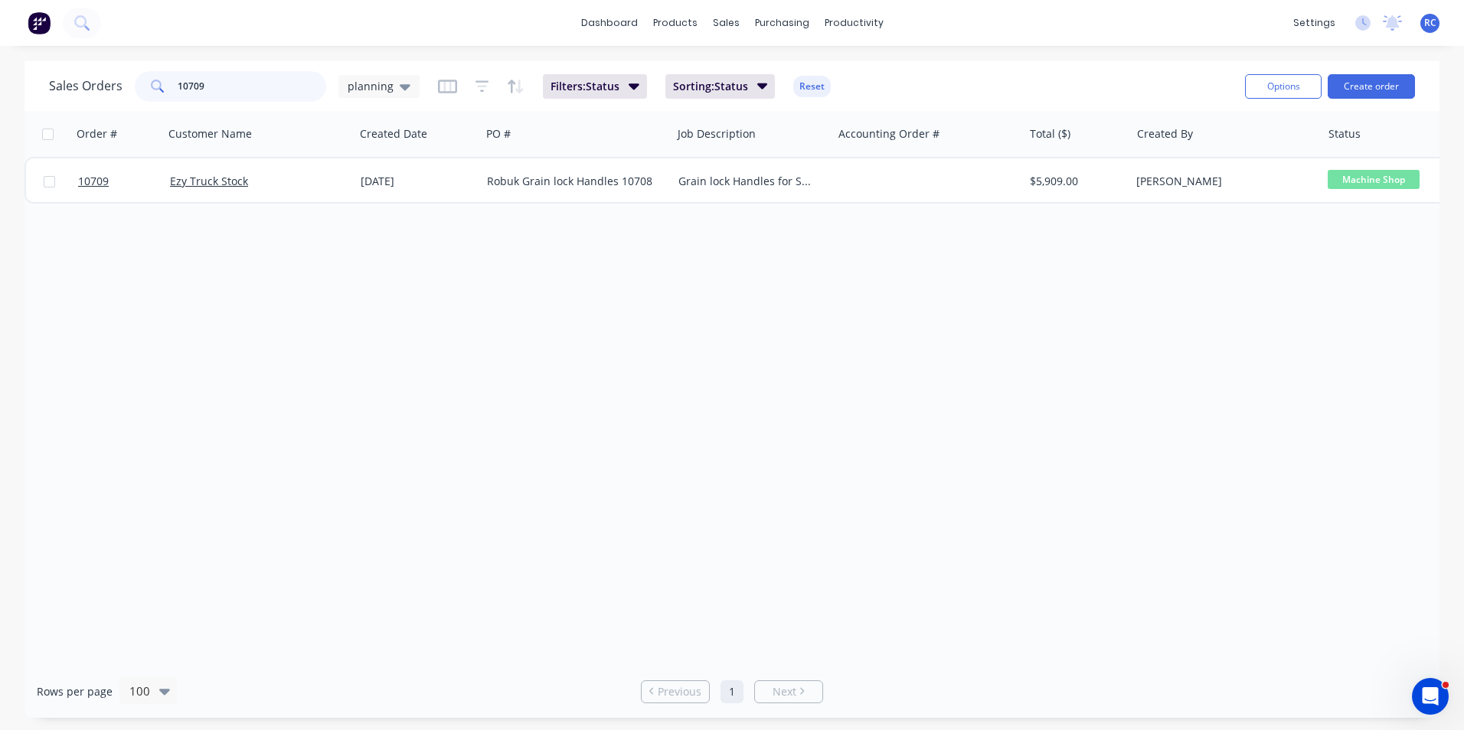
drag, startPoint x: 238, startPoint y: 94, endPoint x: 51, endPoint y: 91, distance: 187.6
click at [51, 91] on div "Sales Orders 10709 planning" at bounding box center [234, 86] width 371 height 31
type input "maxipart"
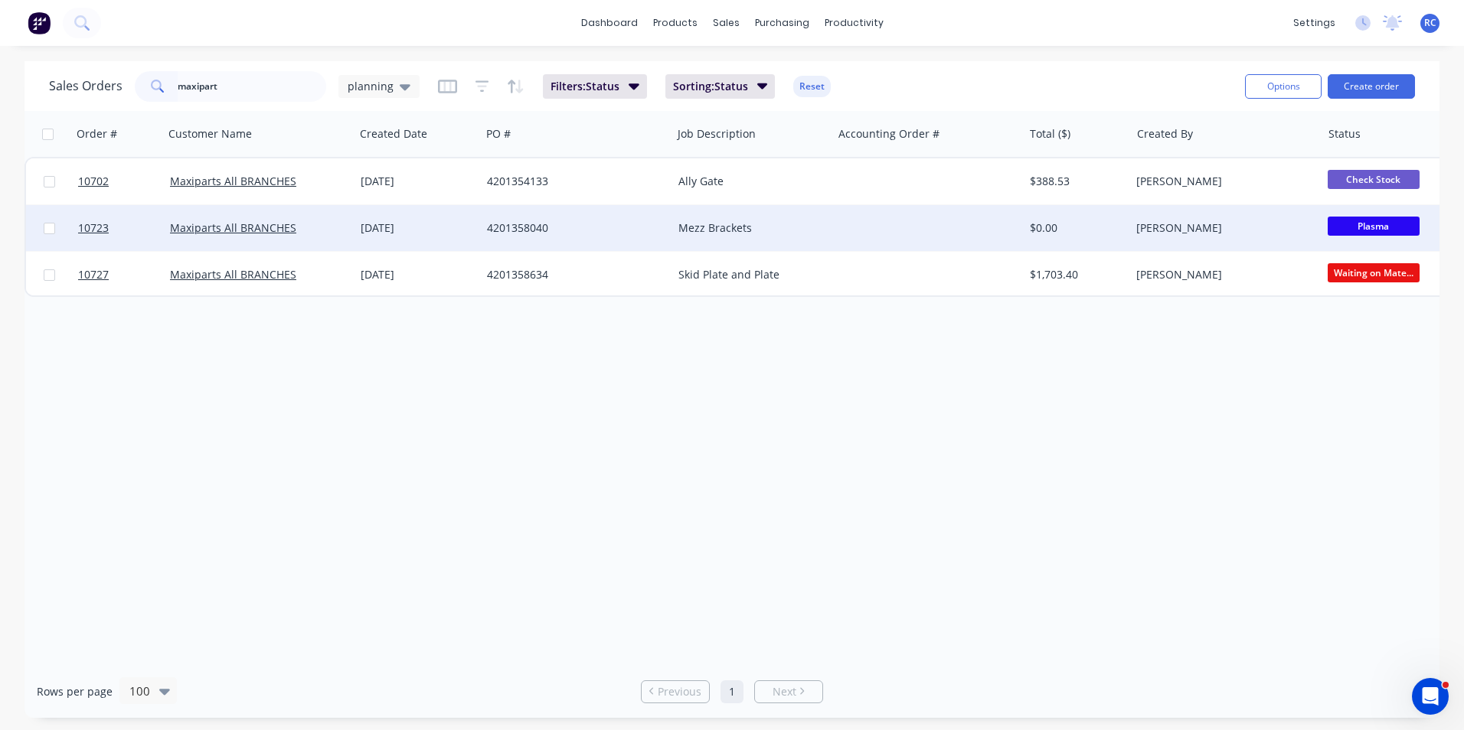
click at [322, 232] on div "Maxiparts All BRANCHES" at bounding box center [255, 227] width 170 height 15
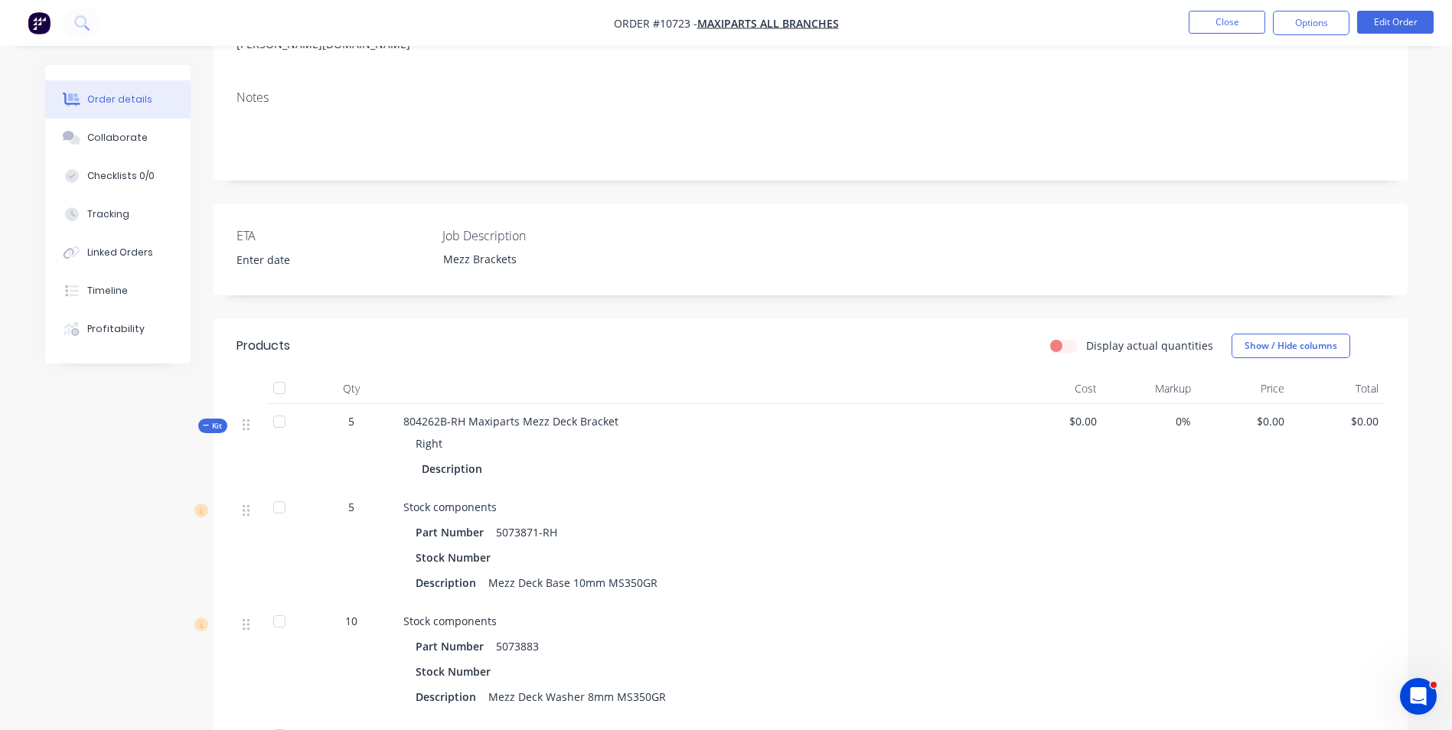
scroll to position [306, 0]
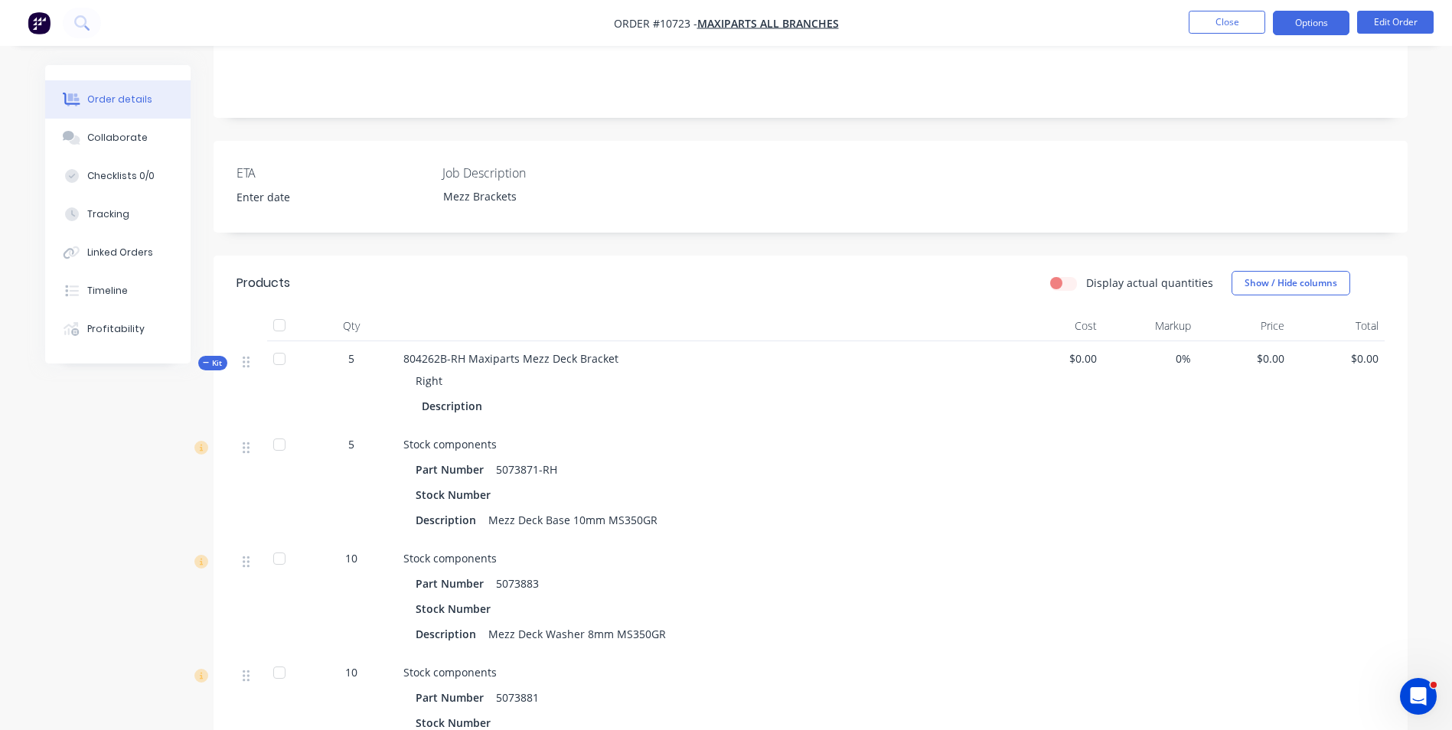
click at [1299, 18] on button "Options" at bounding box center [1311, 23] width 77 height 24
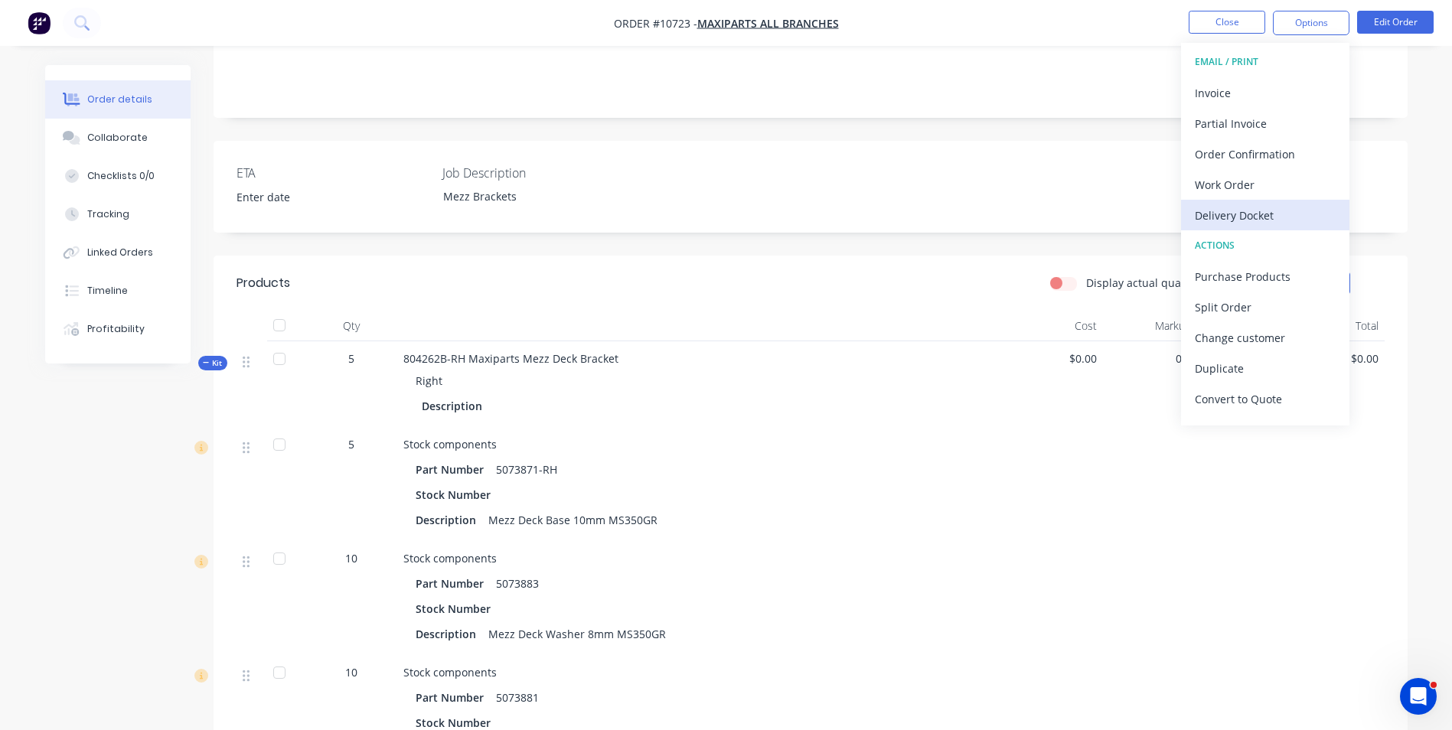
click at [1251, 220] on div "Delivery Docket" at bounding box center [1265, 215] width 141 height 22
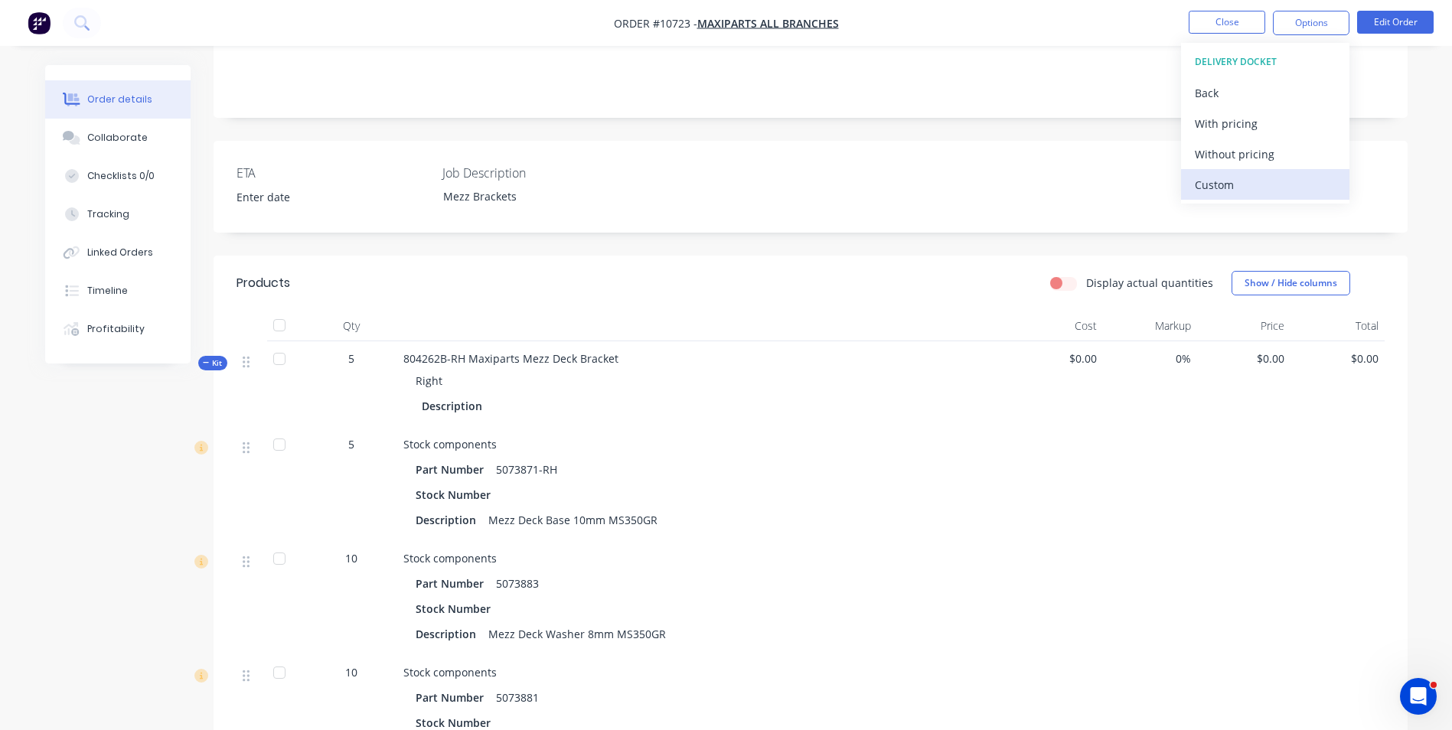
click at [1262, 174] on div "Custom" at bounding box center [1265, 185] width 141 height 22
click at [1259, 157] on div "Without pricing" at bounding box center [1265, 154] width 141 height 22
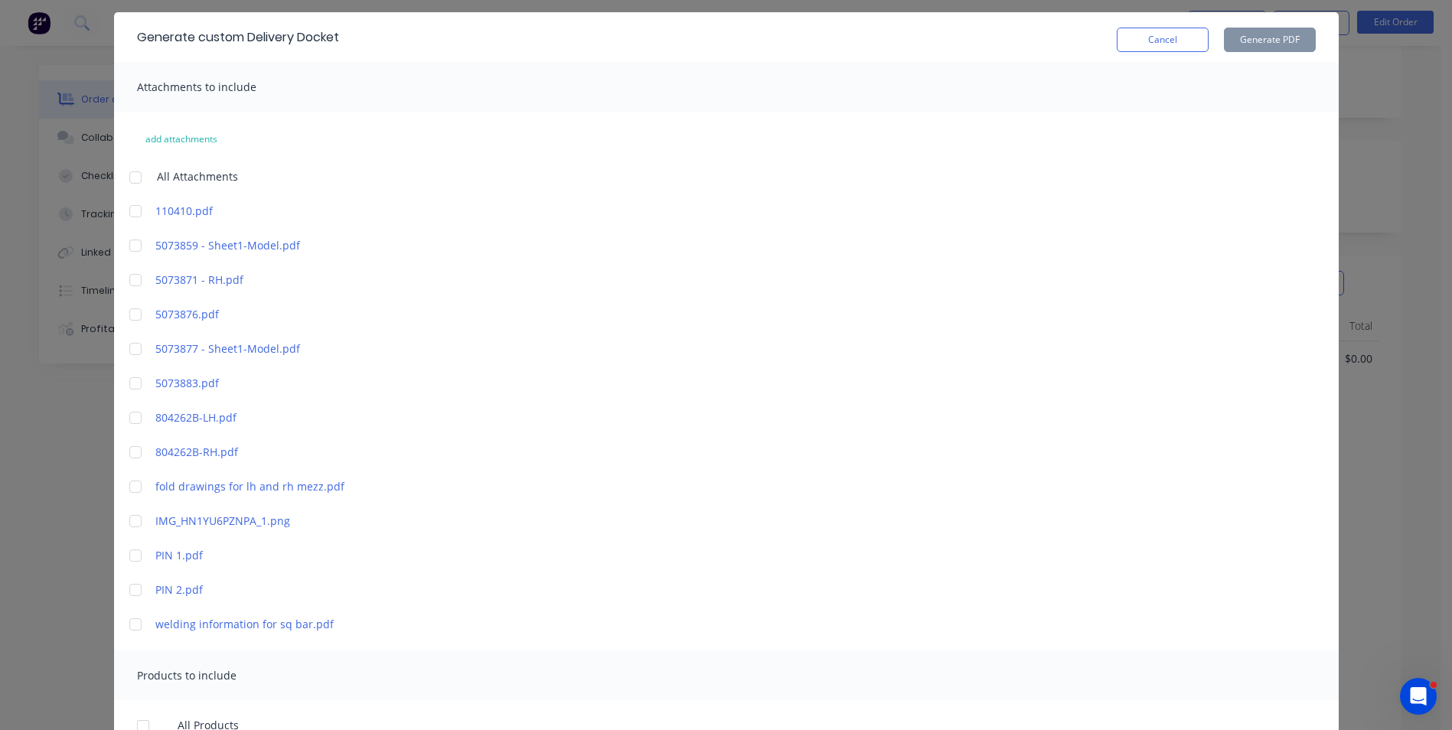
scroll to position [77, 0]
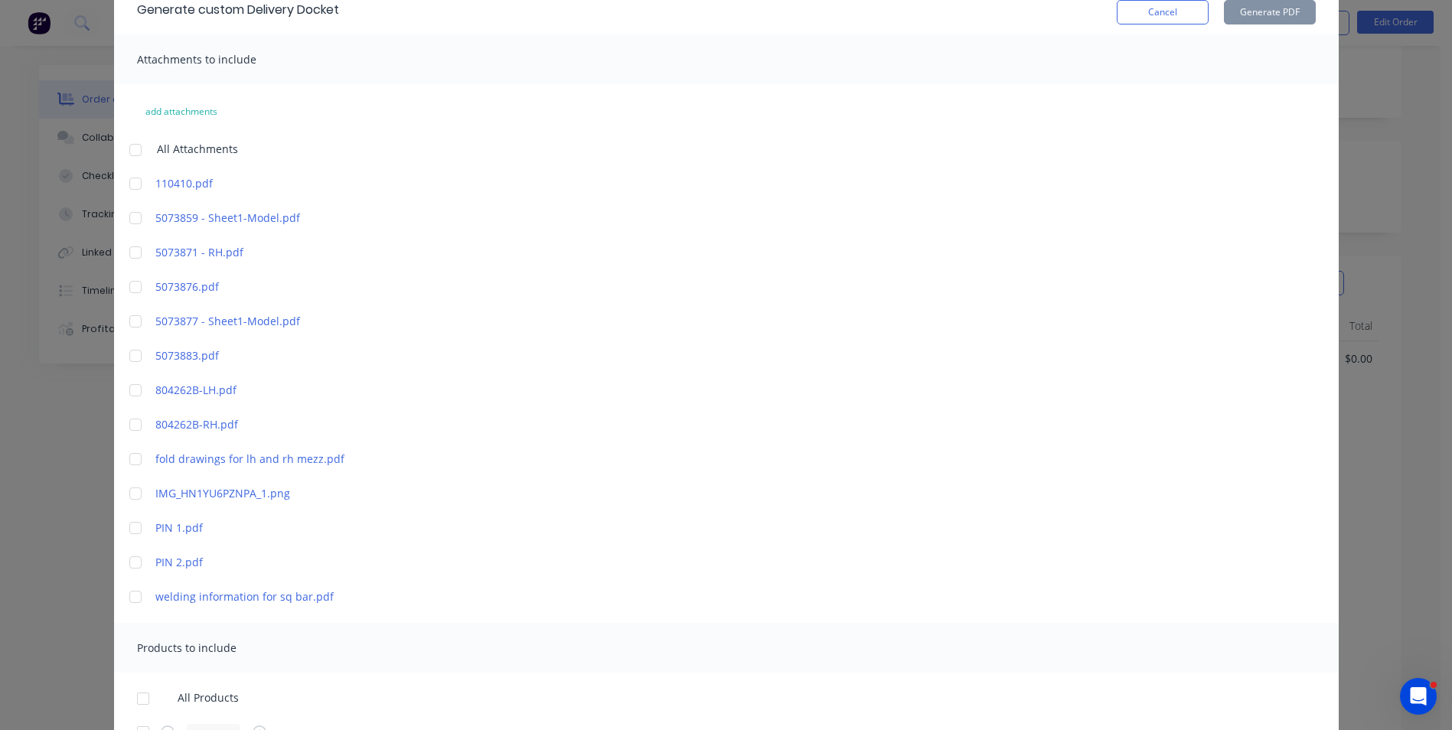
click at [132, 488] on div at bounding box center [135, 494] width 31 height 31
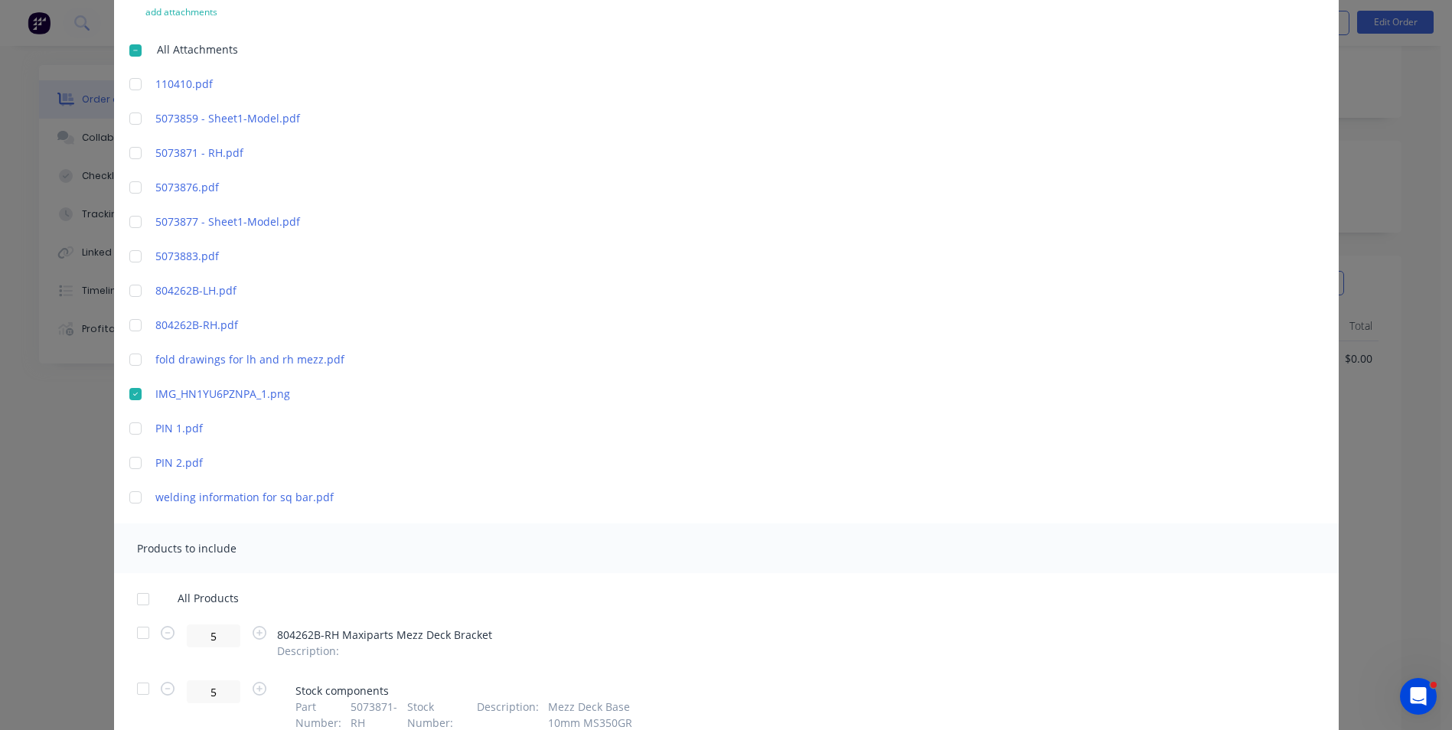
scroll to position [383, 0]
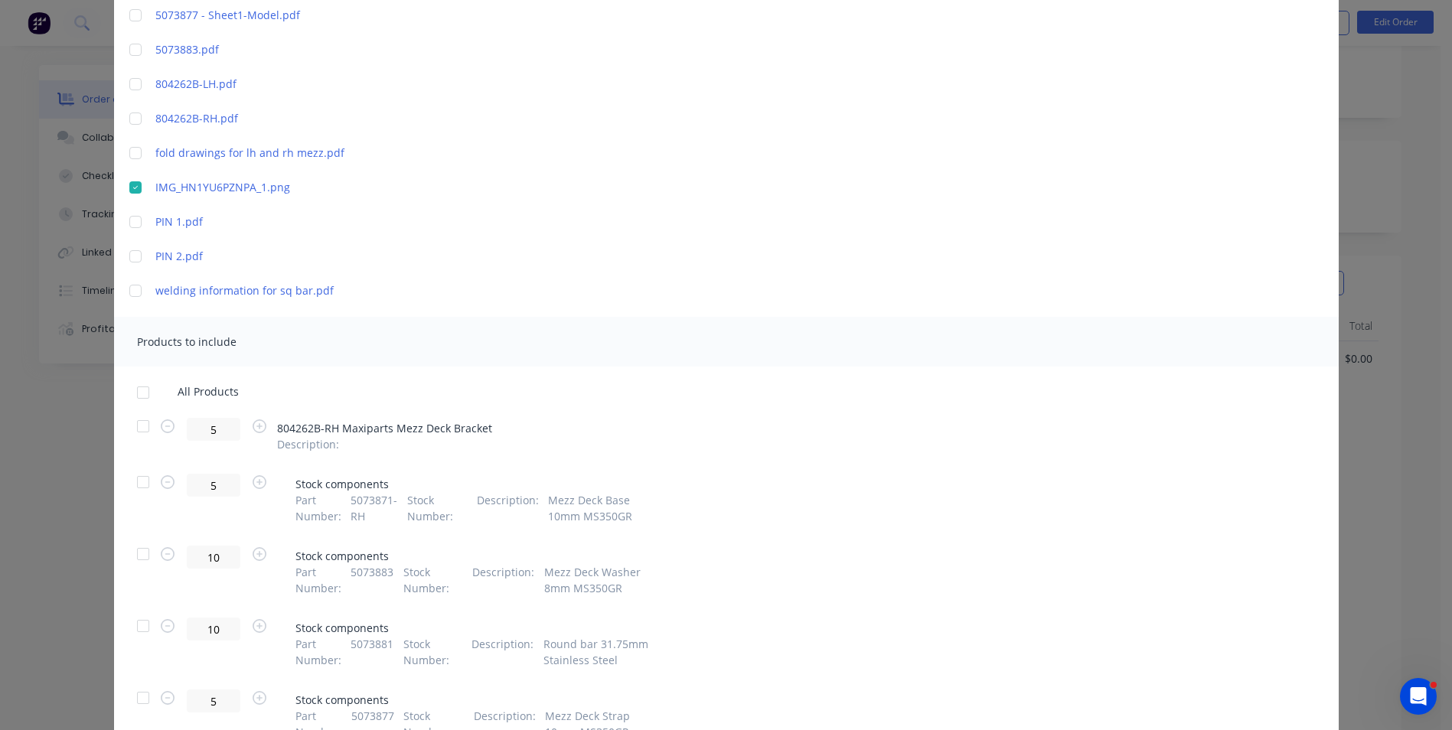
click at [139, 426] on div at bounding box center [143, 426] width 31 height 31
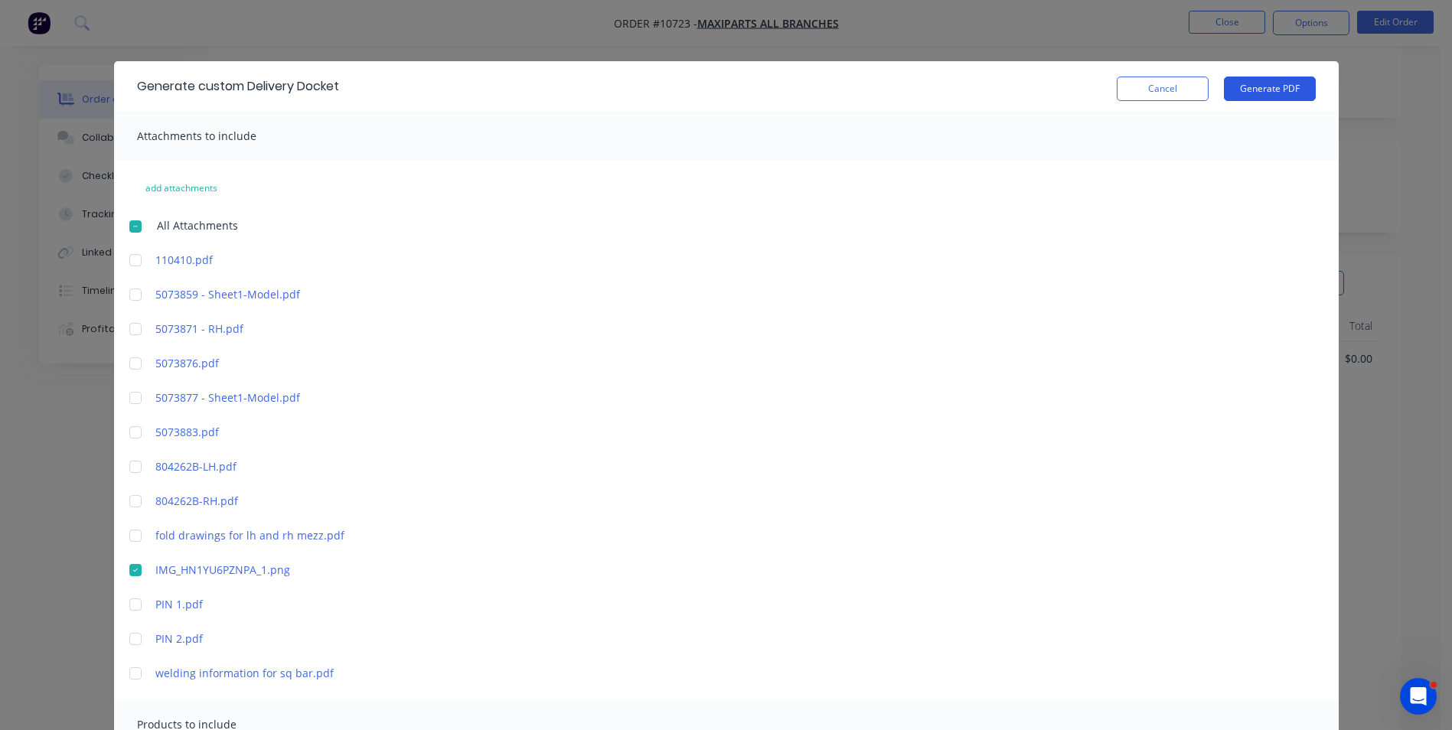
click at [1269, 92] on button "Generate PDF" at bounding box center [1270, 89] width 92 height 24
click at [129, 571] on div at bounding box center [135, 570] width 31 height 31
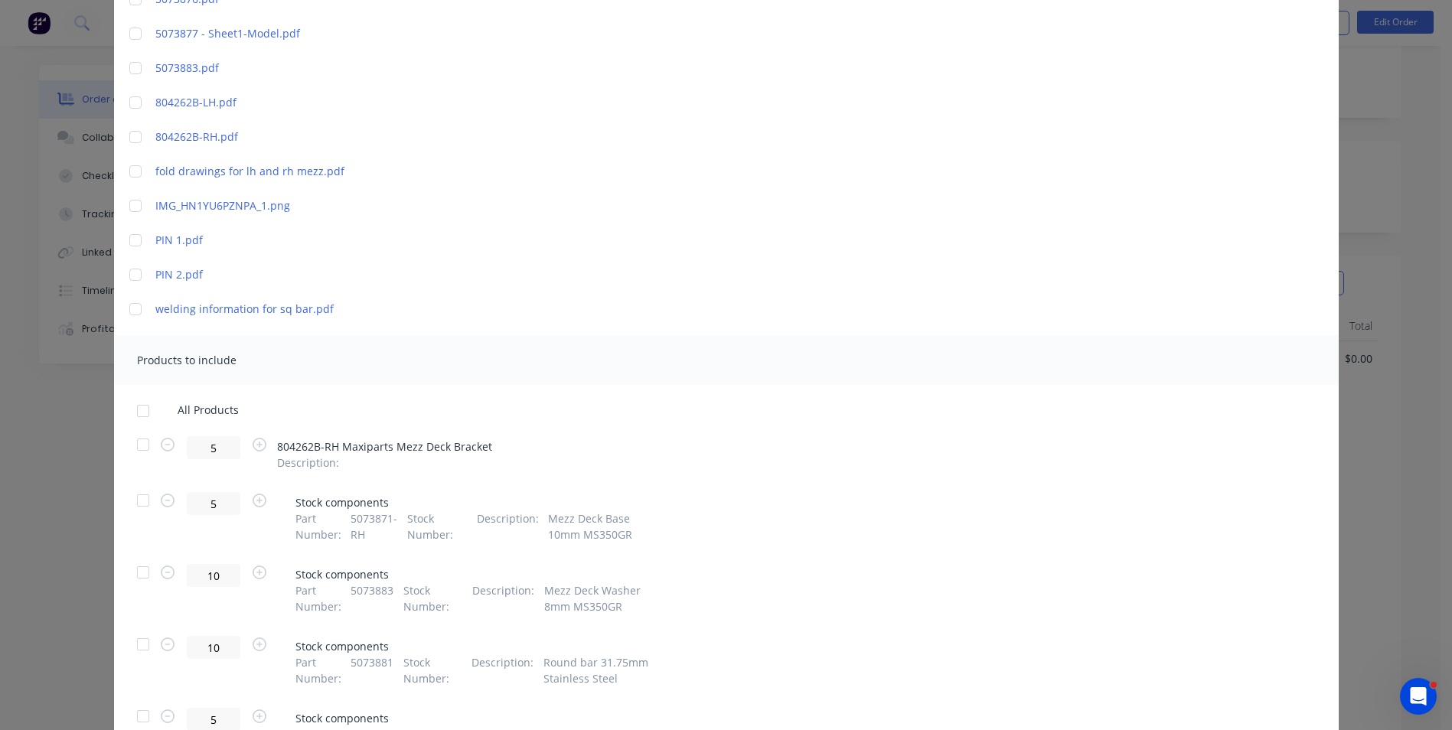
scroll to position [383, 0]
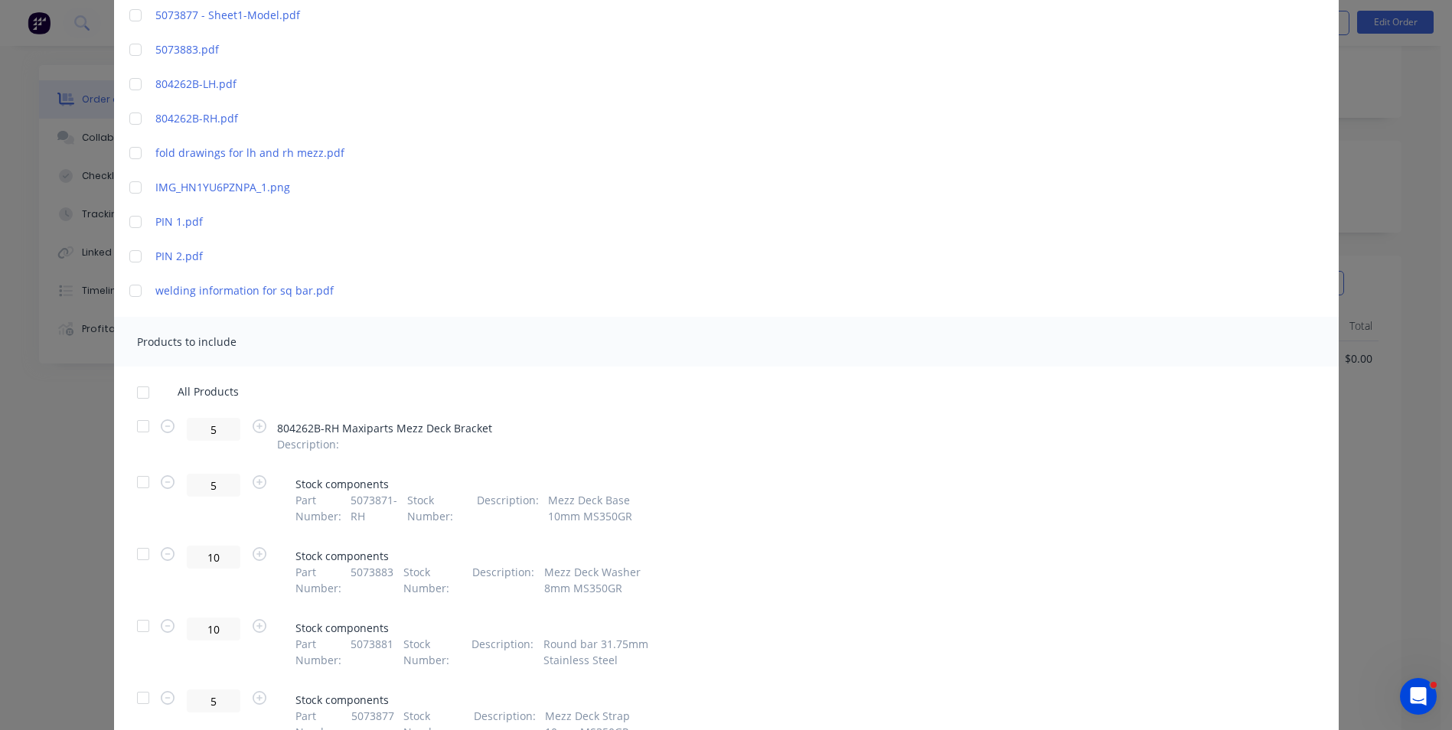
click at [139, 400] on div at bounding box center [143, 392] width 31 height 31
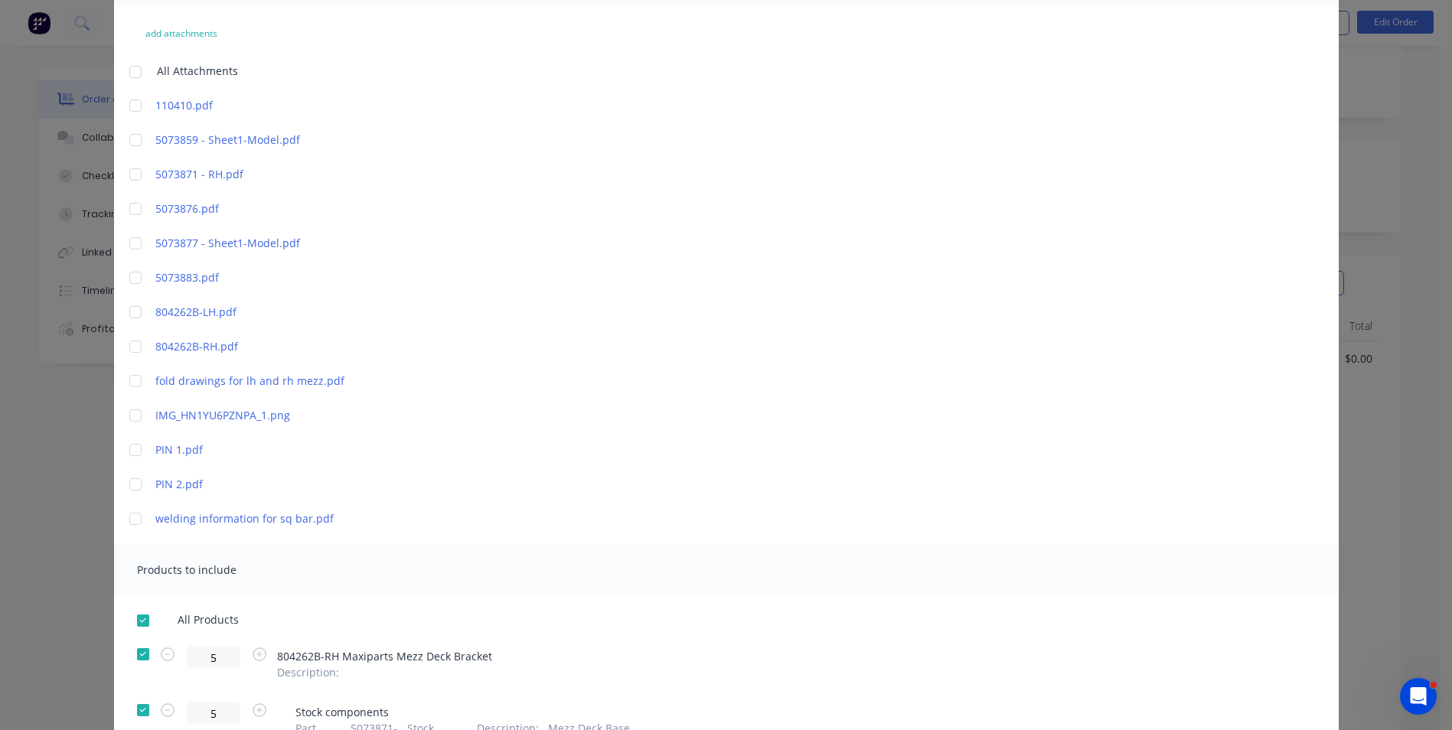
scroll to position [0, 0]
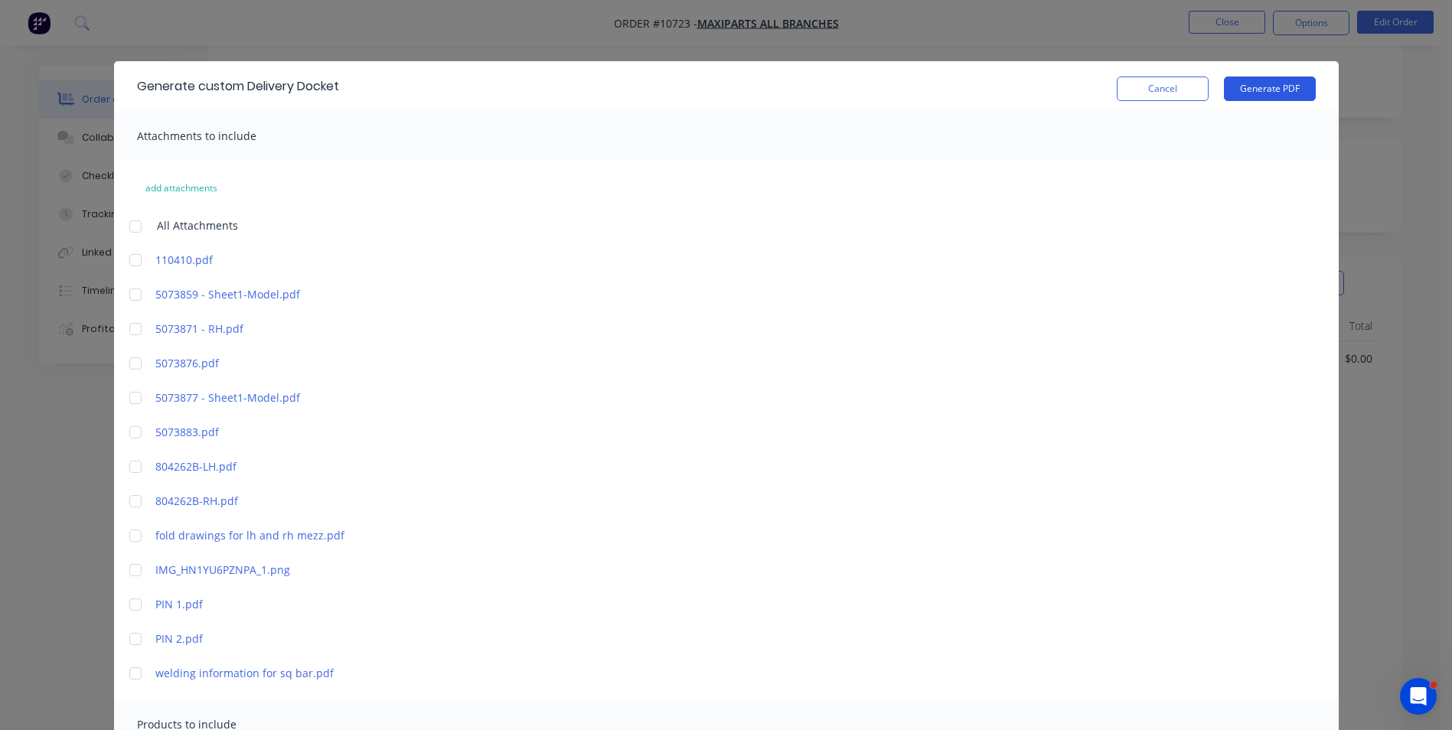
click at [1254, 92] on button "Generate PDF" at bounding box center [1270, 89] width 92 height 24
click at [1147, 89] on button "Cancel" at bounding box center [1163, 89] width 92 height 24
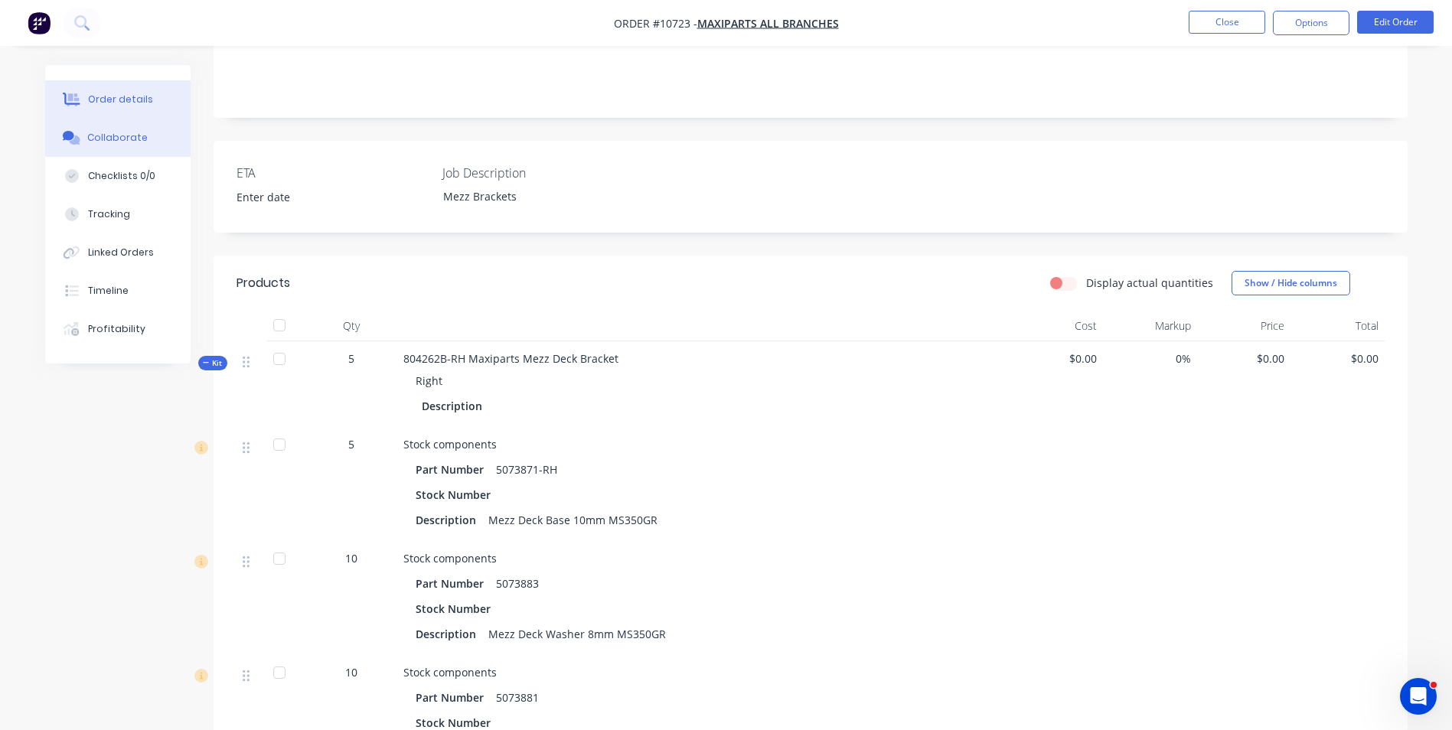
click at [127, 134] on div "Collaborate" at bounding box center [117, 138] width 60 height 14
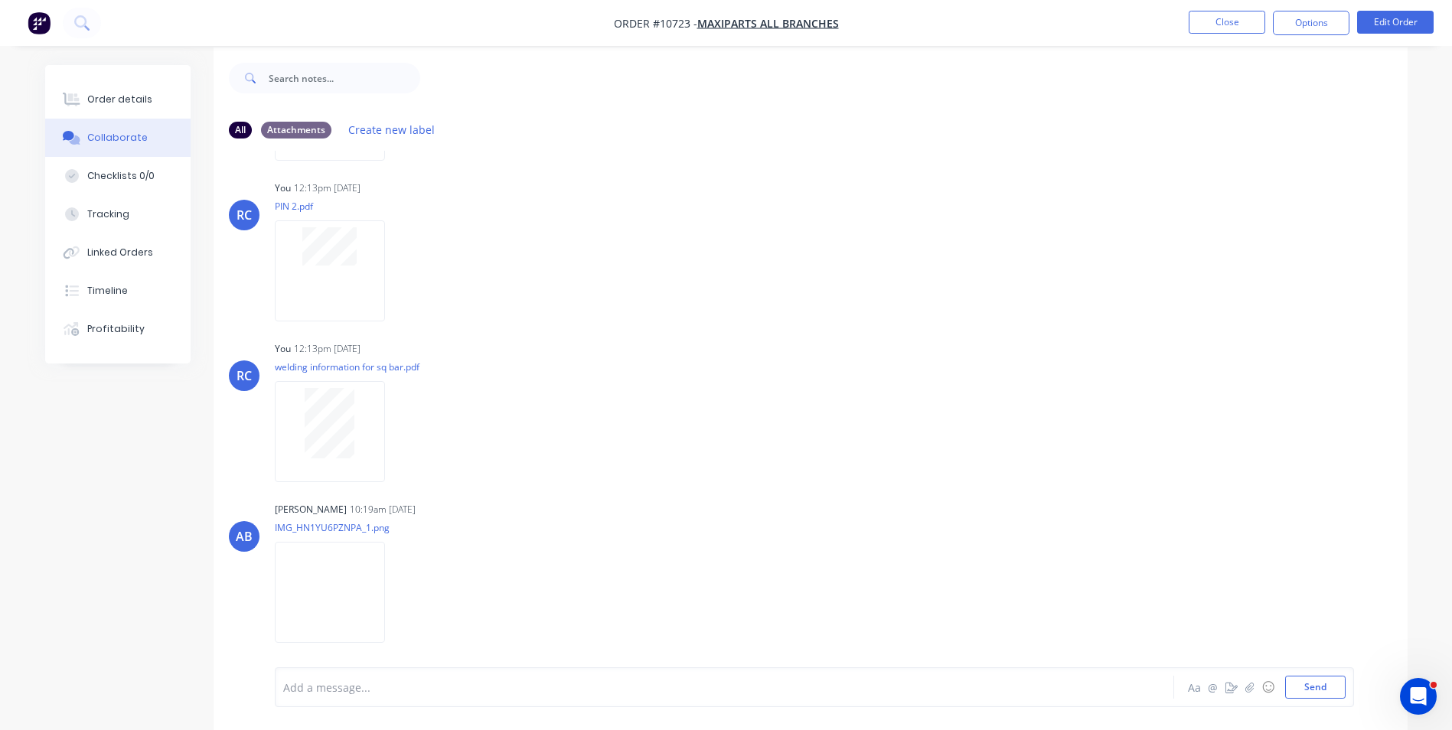
scroll to position [23, 0]
drag, startPoint x: 412, startPoint y: 585, endPoint x: 410, endPoint y: 593, distance: 8.0
click at [411, 585] on div "Labels Download Delete" at bounding box center [477, 588] width 172 height 22
drag, startPoint x: 420, startPoint y: 583, endPoint x: 410, endPoint y: 586, distance: 10.4
click at [401, 583] on button "button" at bounding box center [398, 588] width 6 height 22
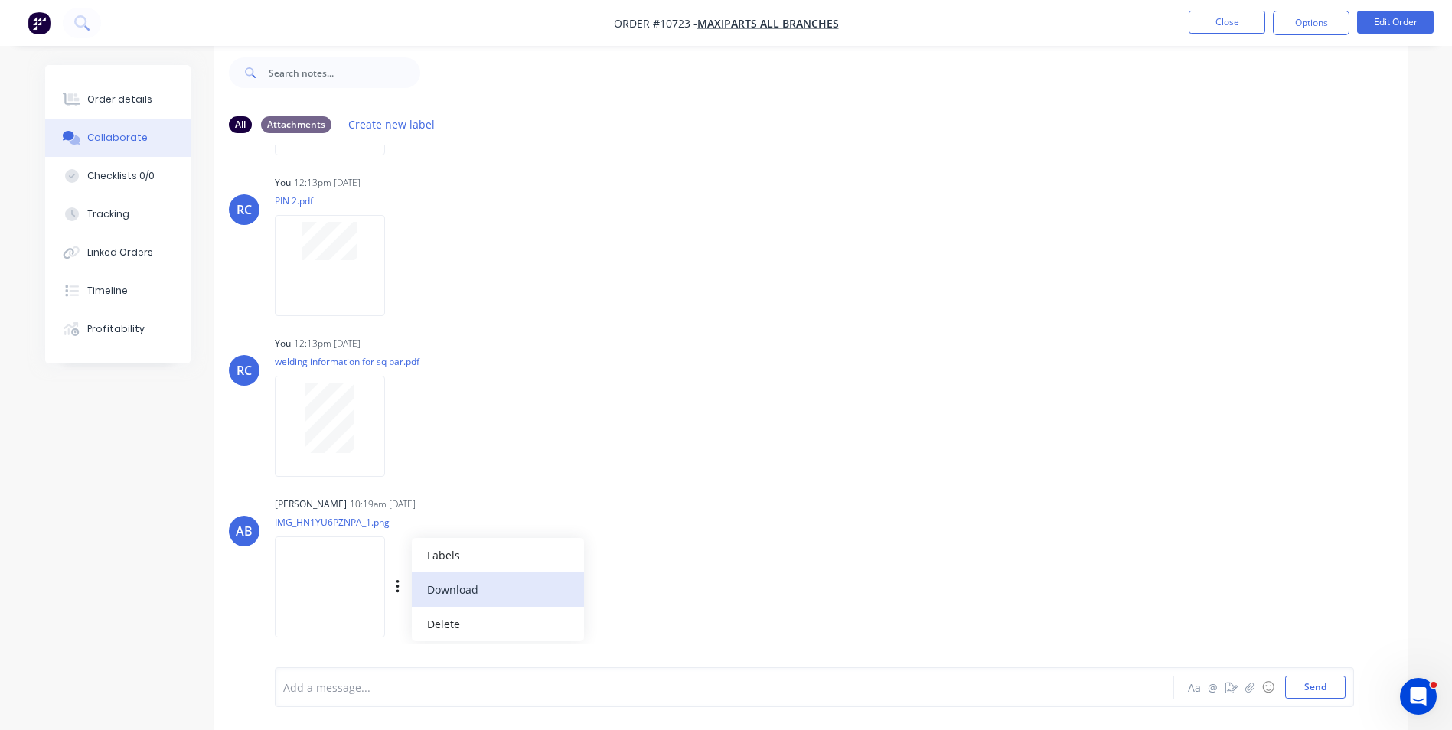
click at [462, 593] on button "Download" at bounding box center [498, 590] width 172 height 34
click at [1001, 11] on nav "Order #10723 - Maxiparts All BRANCHES Close Options Edit Order" at bounding box center [726, 23] width 1452 height 46
click at [1218, 27] on button "Close" at bounding box center [1227, 22] width 77 height 23
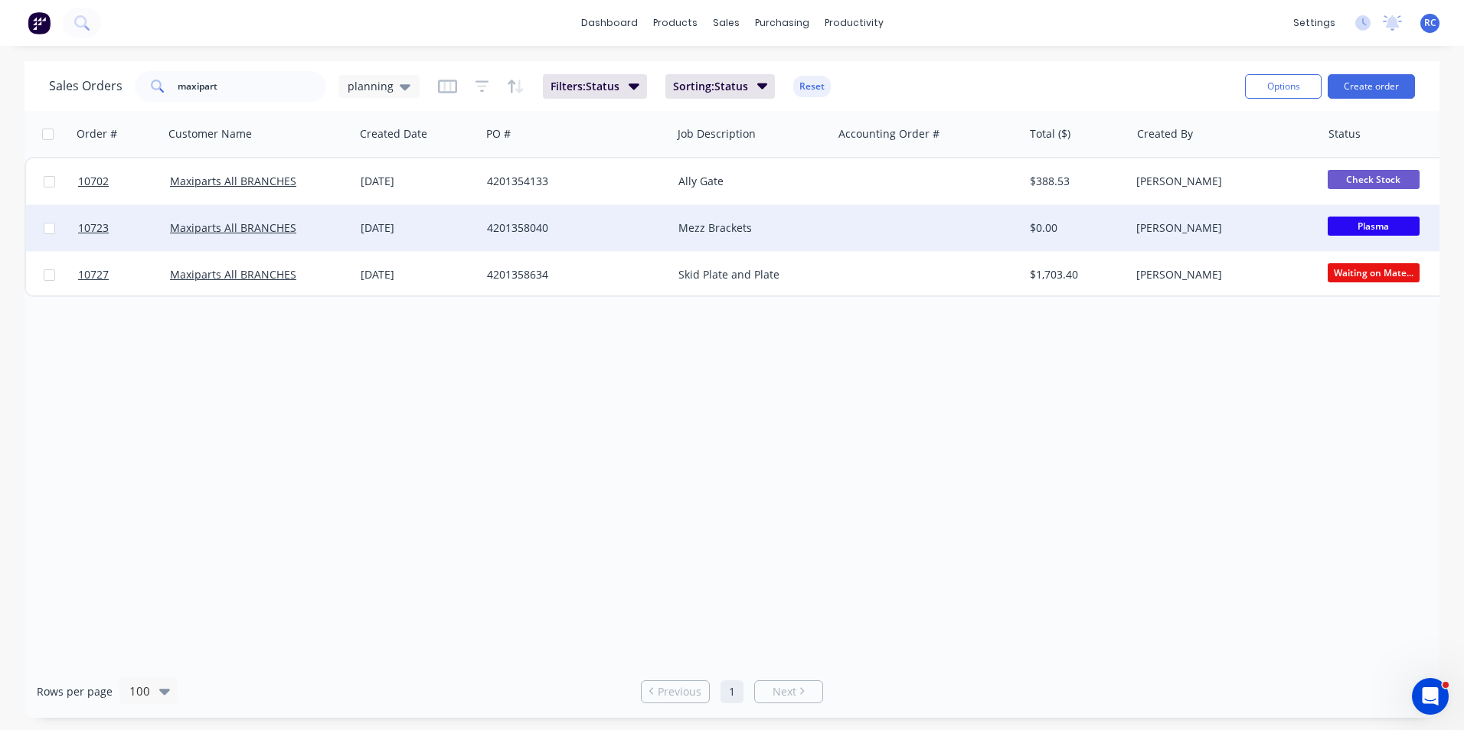
click at [1354, 228] on span "Plasma" at bounding box center [1374, 226] width 92 height 19
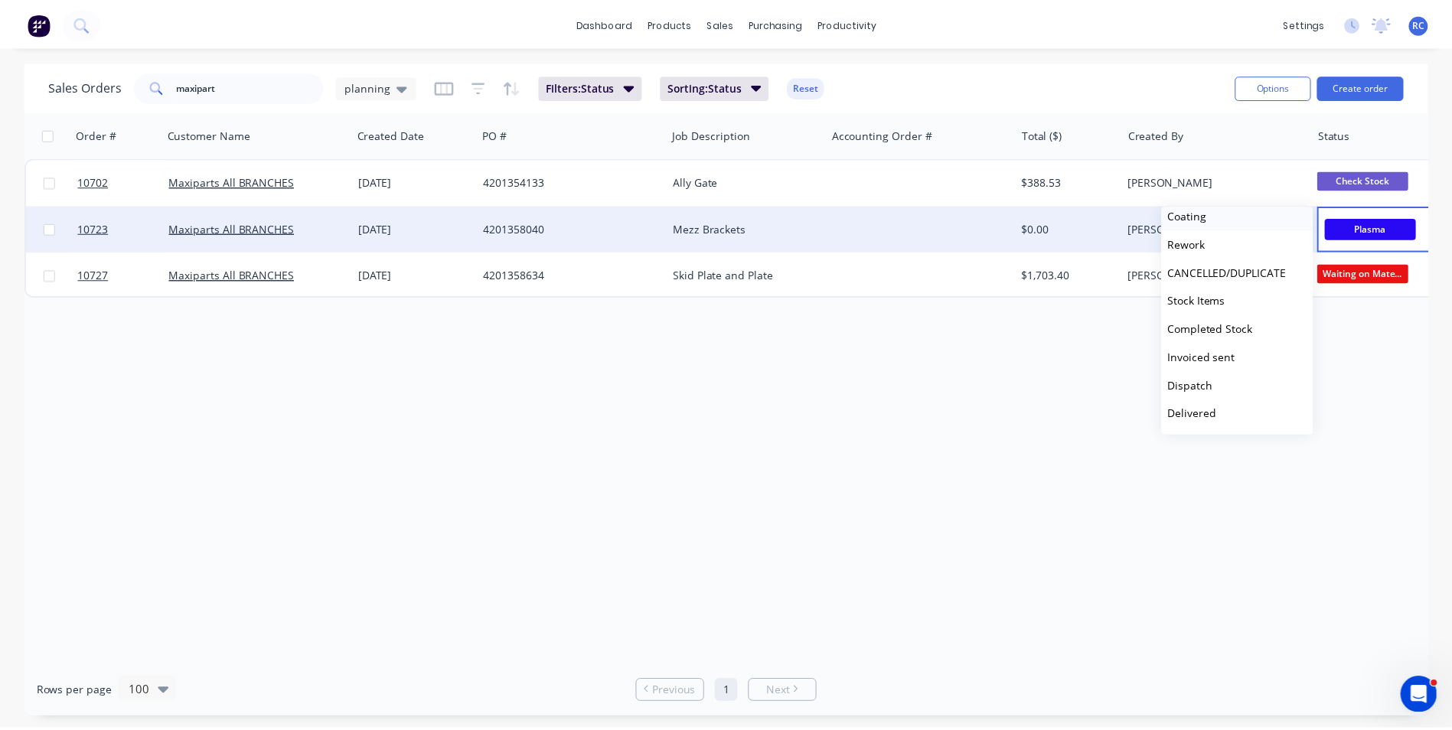
scroll to position [377, 0]
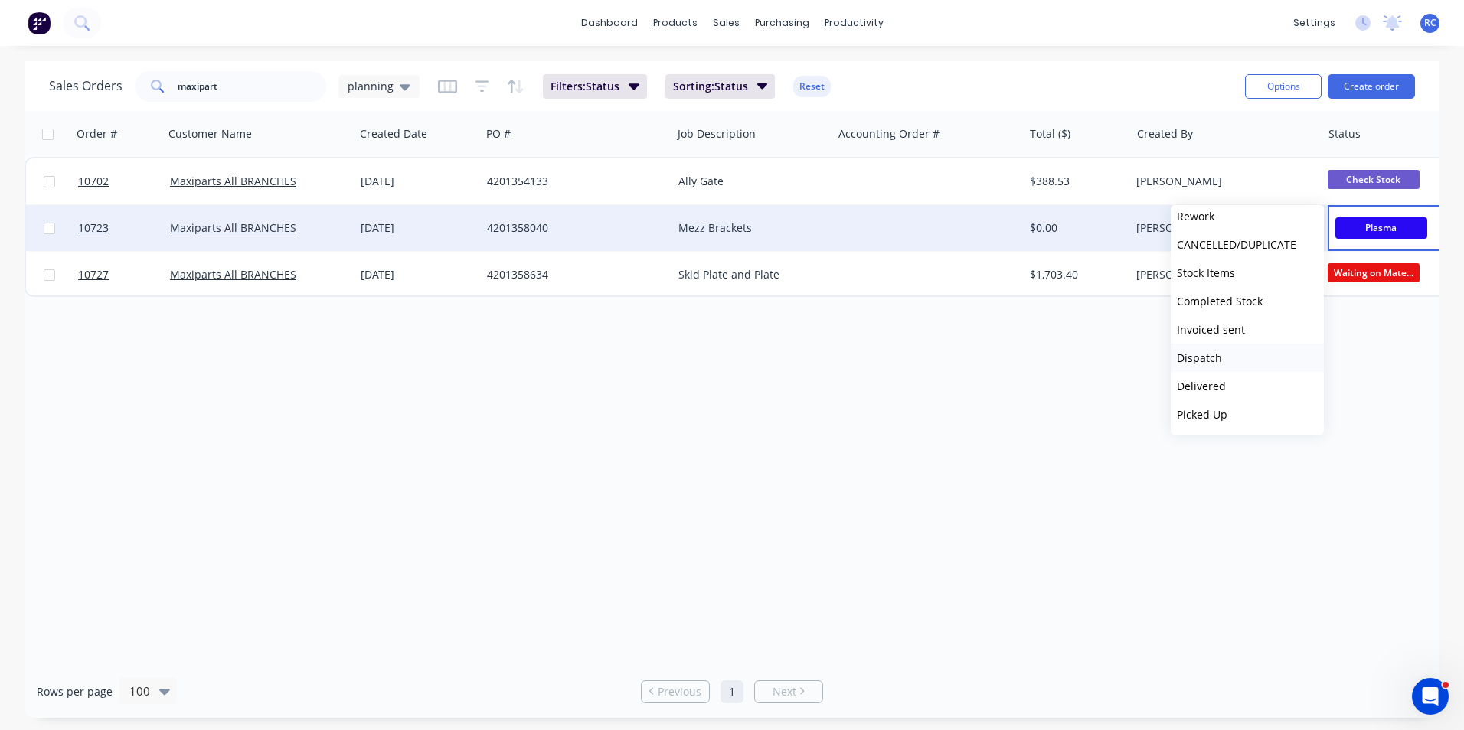
click at [1210, 357] on span "Dispatch" at bounding box center [1199, 358] width 45 height 15
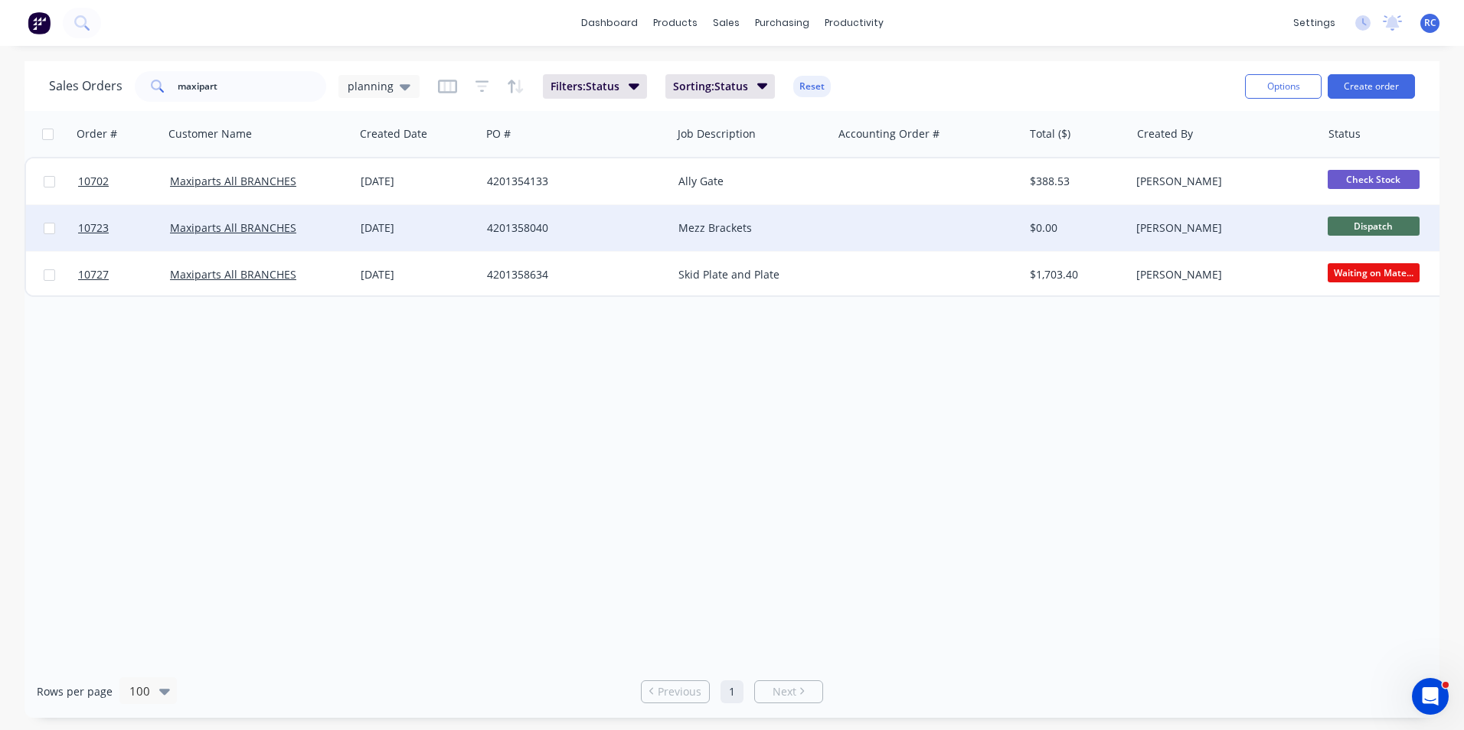
drag, startPoint x: 856, startPoint y: 350, endPoint x: 1392, endPoint y: 299, distance: 538.3
click at [863, 347] on div "Order # Customer Name Created Date PO # Job Description Accounting Order # Tota…" at bounding box center [731, 388] width 1415 height 554
drag, startPoint x: 228, startPoint y: 80, endPoint x: 117, endPoint y: 84, distance: 111.1
click at [117, 84] on div "Sales Orders maxipart planning" at bounding box center [234, 86] width 371 height 31
type input "cod"
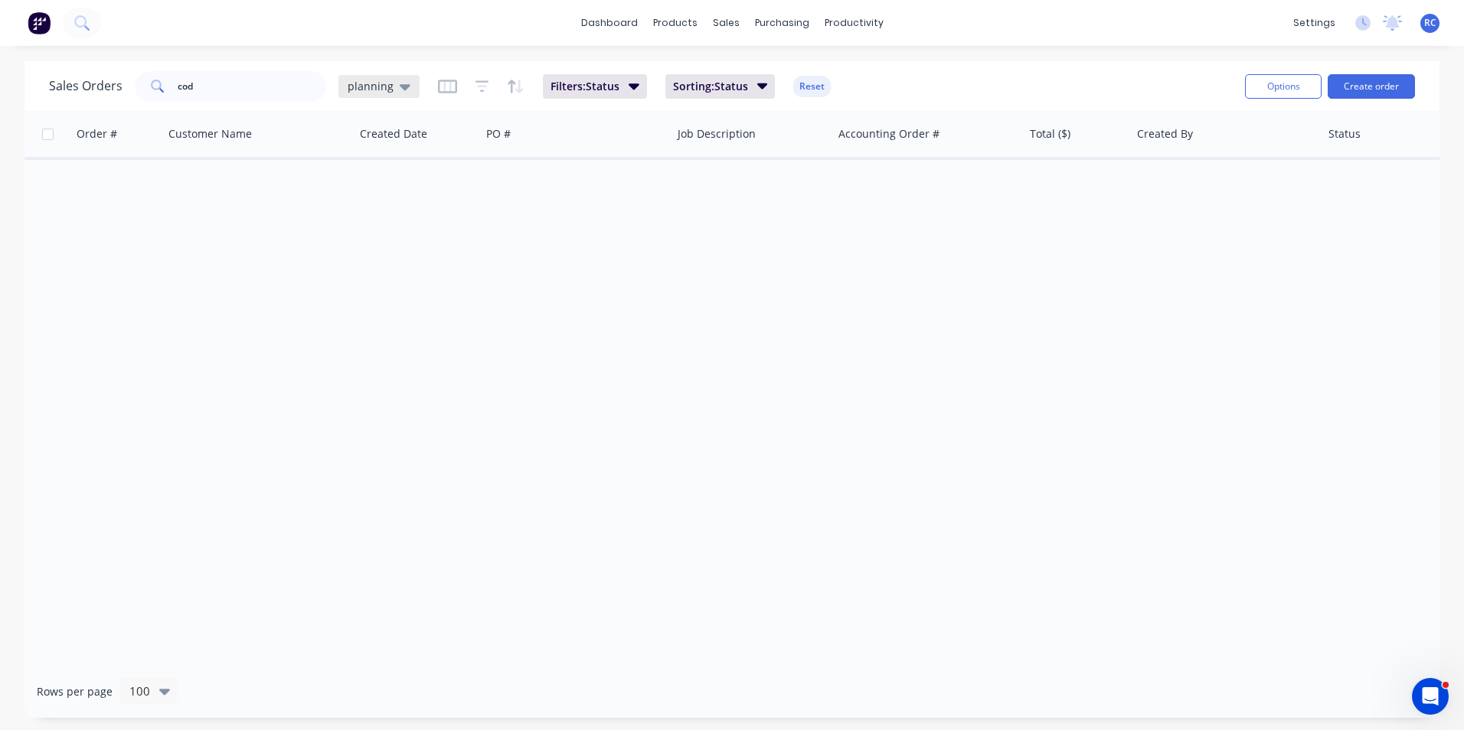
click at [401, 85] on icon at bounding box center [405, 87] width 11 height 6
click at [382, 279] on button "all jobs" at bounding box center [430, 278] width 175 height 18
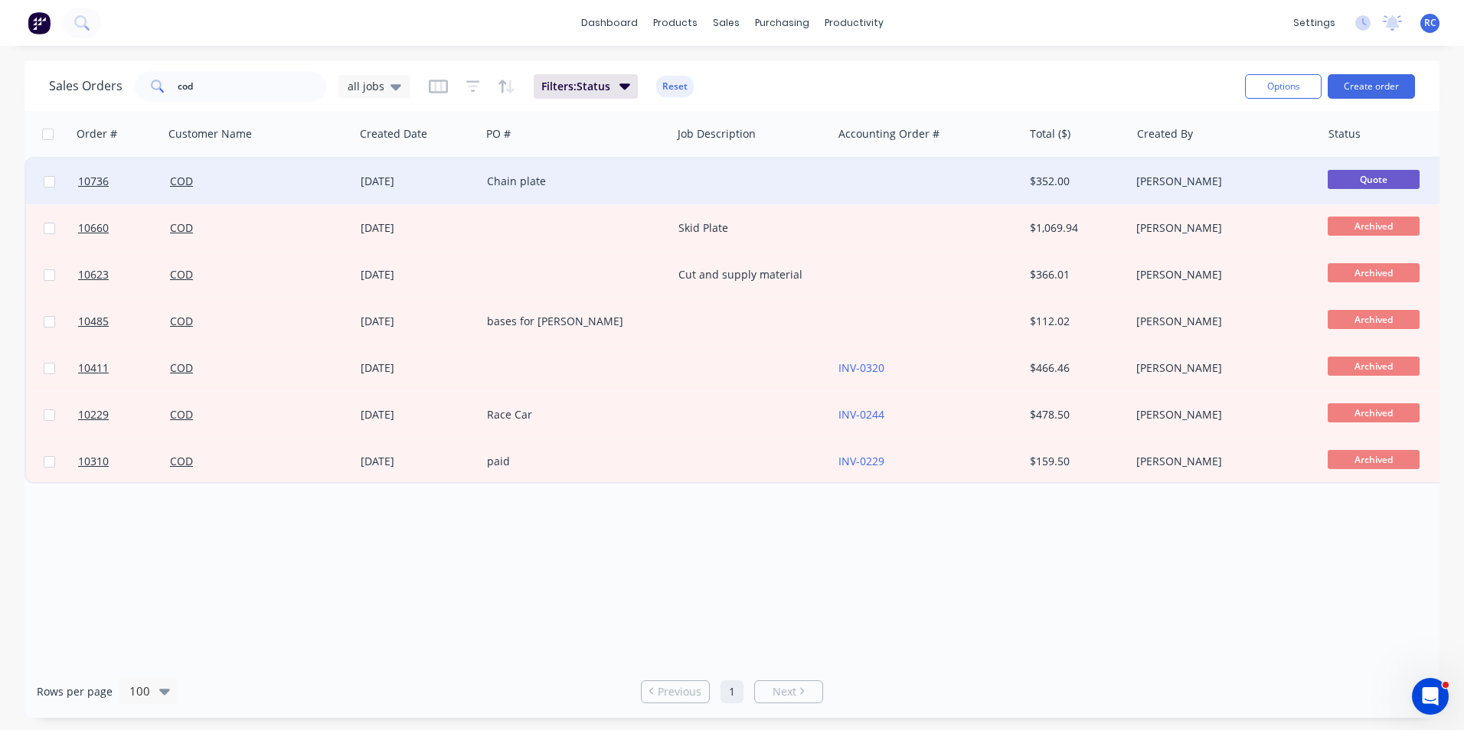
click at [235, 174] on div "COD" at bounding box center [255, 181] width 170 height 15
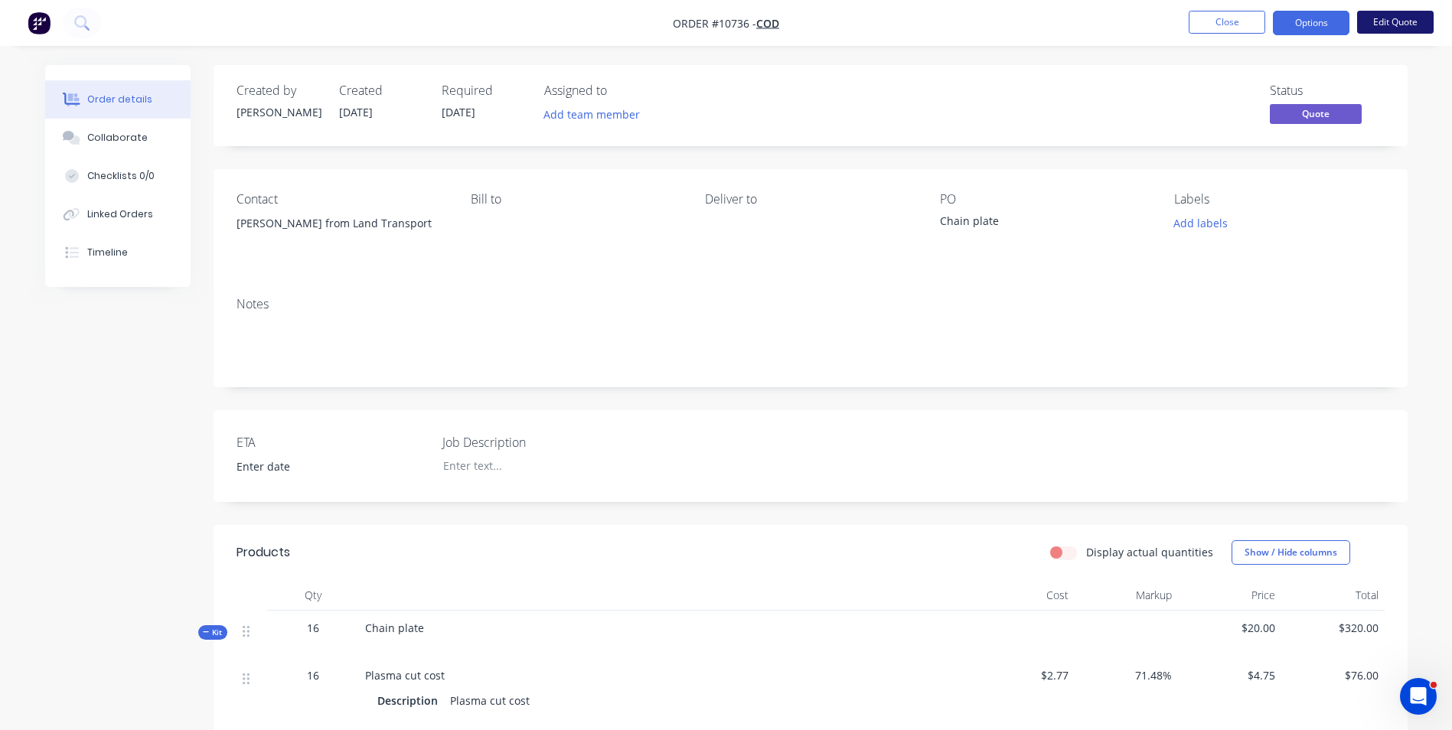
click at [1397, 21] on button "Edit Quote" at bounding box center [1395, 22] width 77 height 23
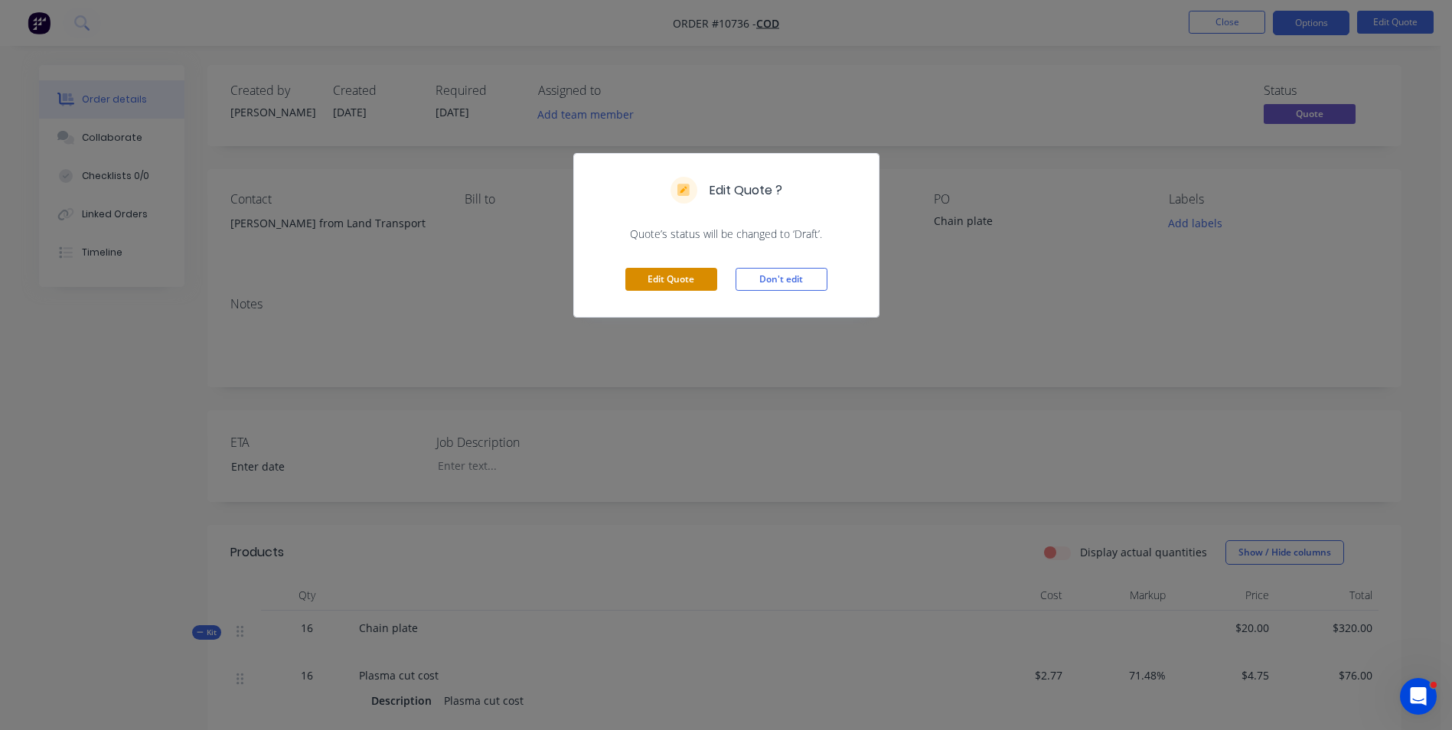
click at [678, 276] on button "Edit Quote" at bounding box center [671, 279] width 92 height 23
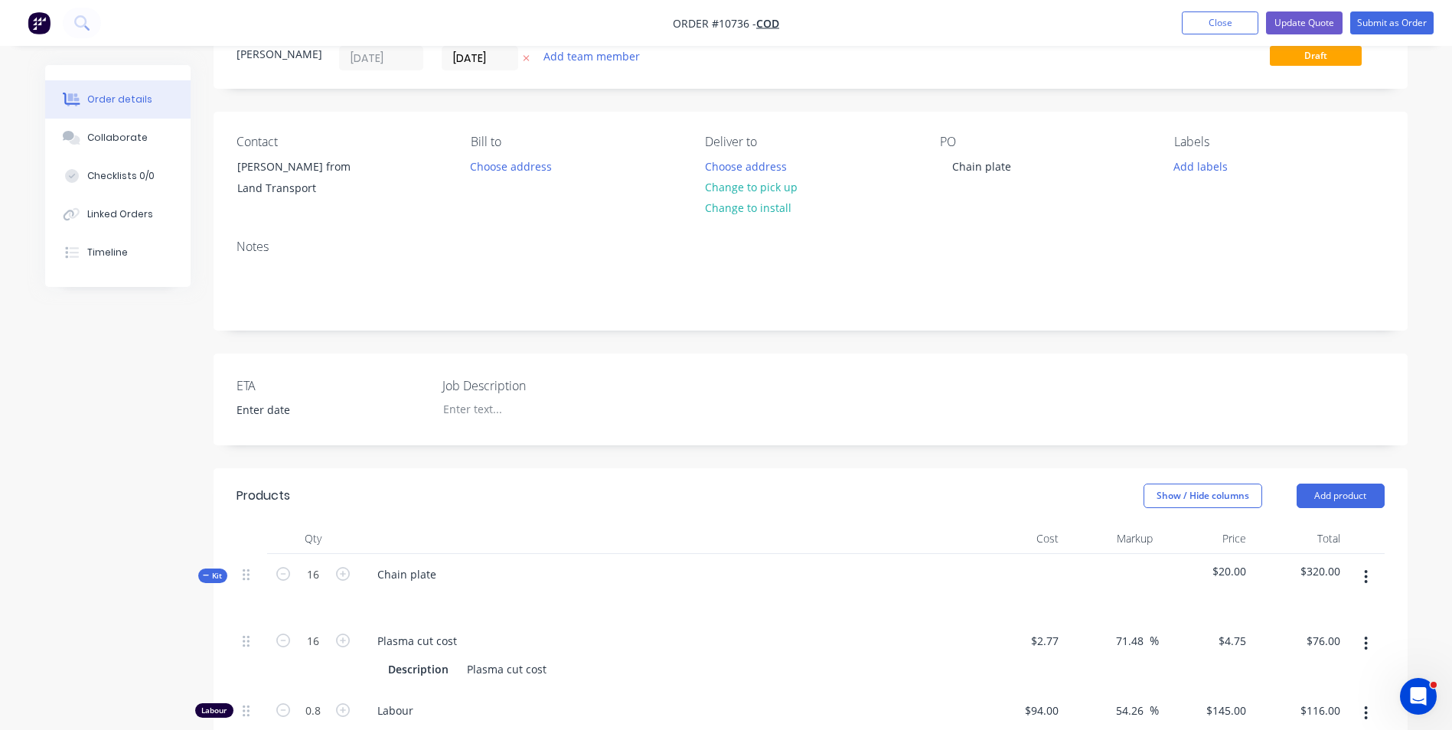
scroll to position [383, 0]
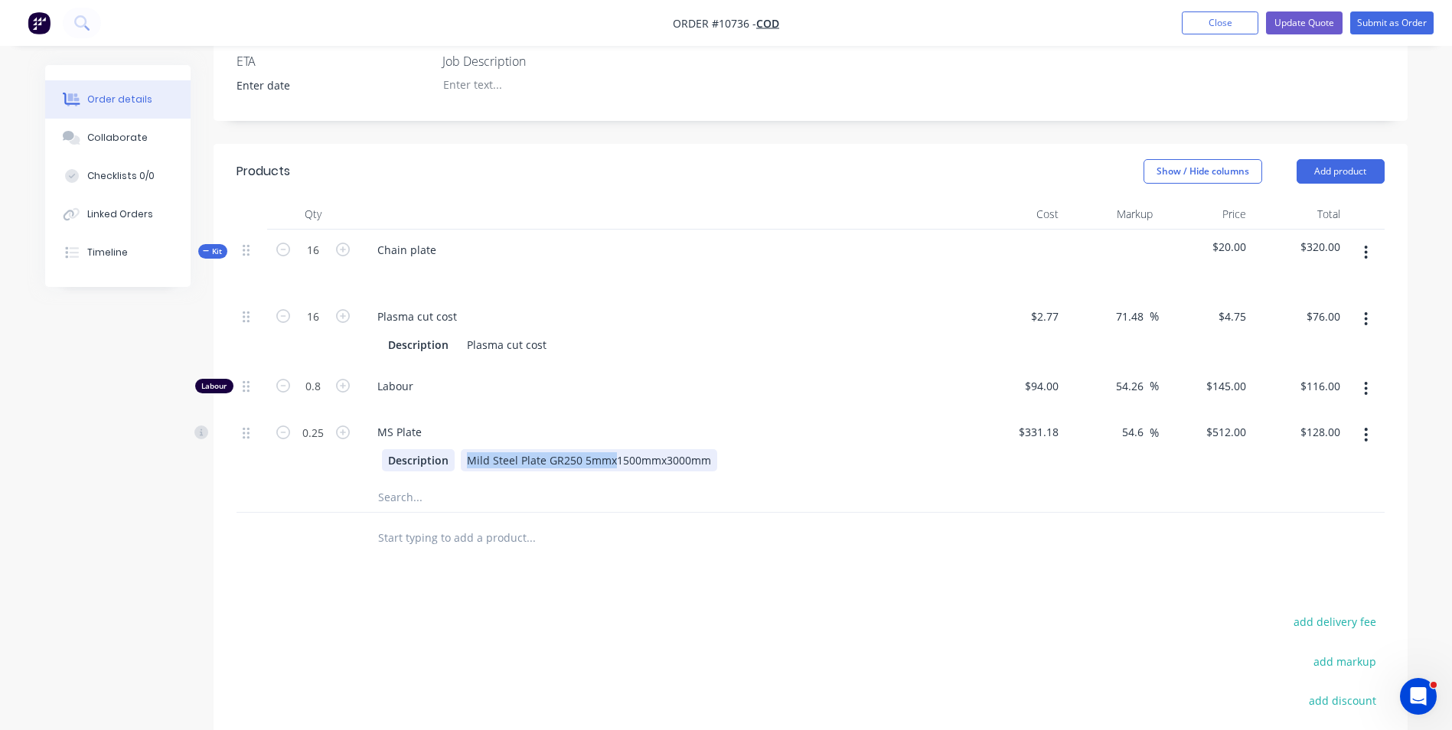
drag, startPoint x: 605, startPoint y: 461, endPoint x: 449, endPoint y: 452, distance: 156.4
click at [449, 452] on div "Description Mild Steel Plate GR250 5mmx1500mmx3000mm" at bounding box center [662, 460] width 560 height 22
copy div "Mild Steel Plate GR250 5mmx"
click at [394, 489] on input "text" at bounding box center [530, 497] width 306 height 31
paste input "Mild Steel Plate GR250 5mmx"
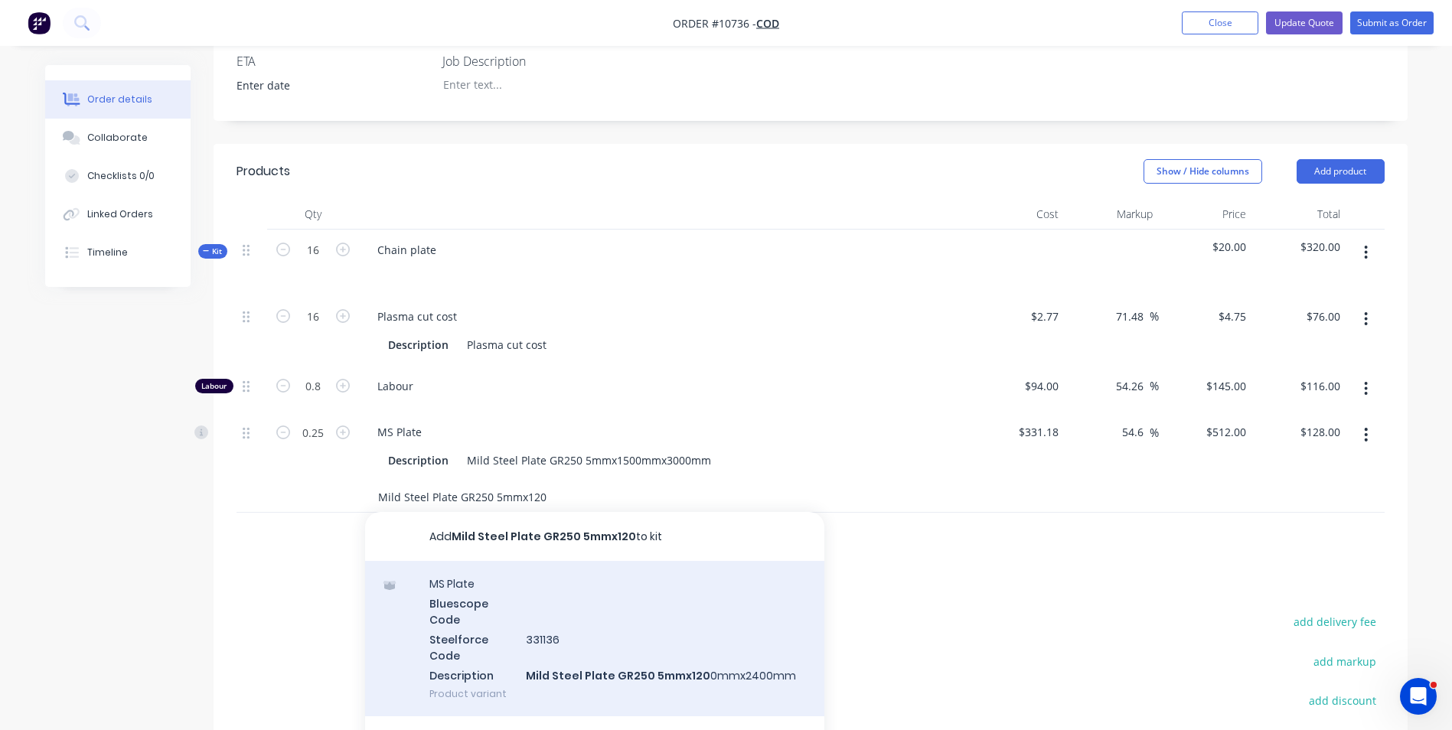
type input "Mild Steel Plate GR250 5mmx120"
click at [612, 665] on div "MS Plate Bluescope Code Steelforce Code 331136 Description Mild Steel Plate GR2…" at bounding box center [594, 638] width 459 height 155
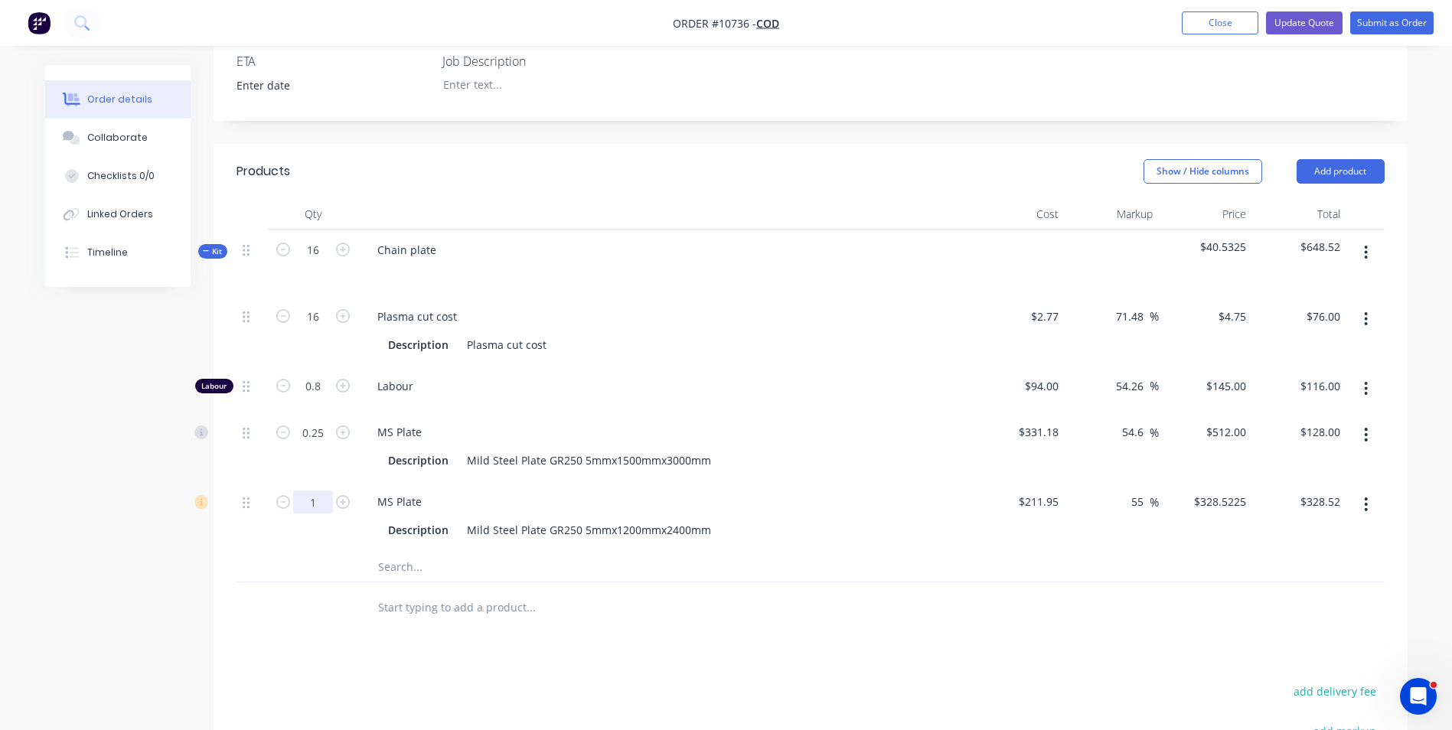
click at [318, 328] on input "1" at bounding box center [313, 316] width 40 height 23
type input "0.25"
type input "$82.13"
click at [354, 464] on div "0.25" at bounding box center [313, 447] width 92 height 70
click at [1369, 438] on button "button" at bounding box center [1366, 435] width 36 height 28
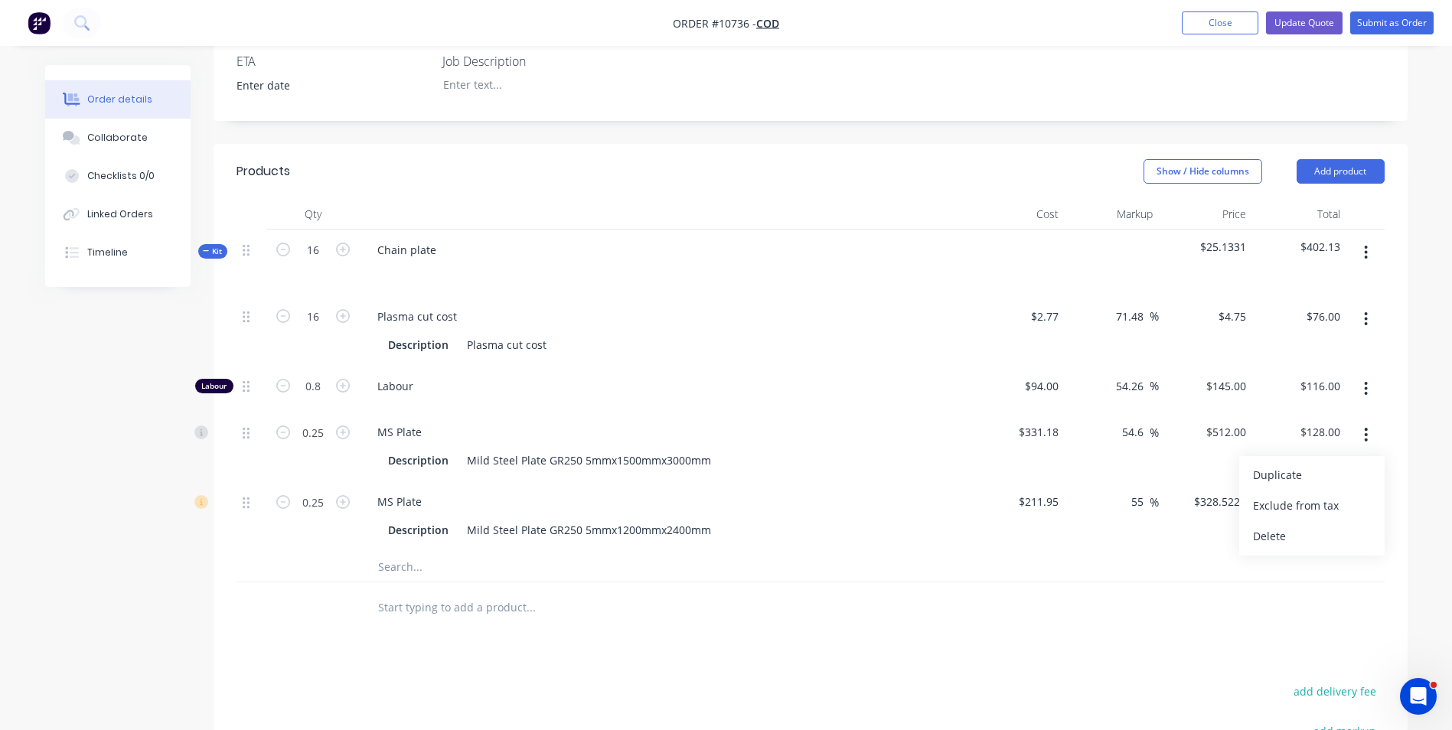
drag, startPoint x: 1293, startPoint y: 536, endPoint x: 1243, endPoint y: 511, distance: 56.5
click at [1292, 536] on div "Delete" at bounding box center [1312, 536] width 118 height 22
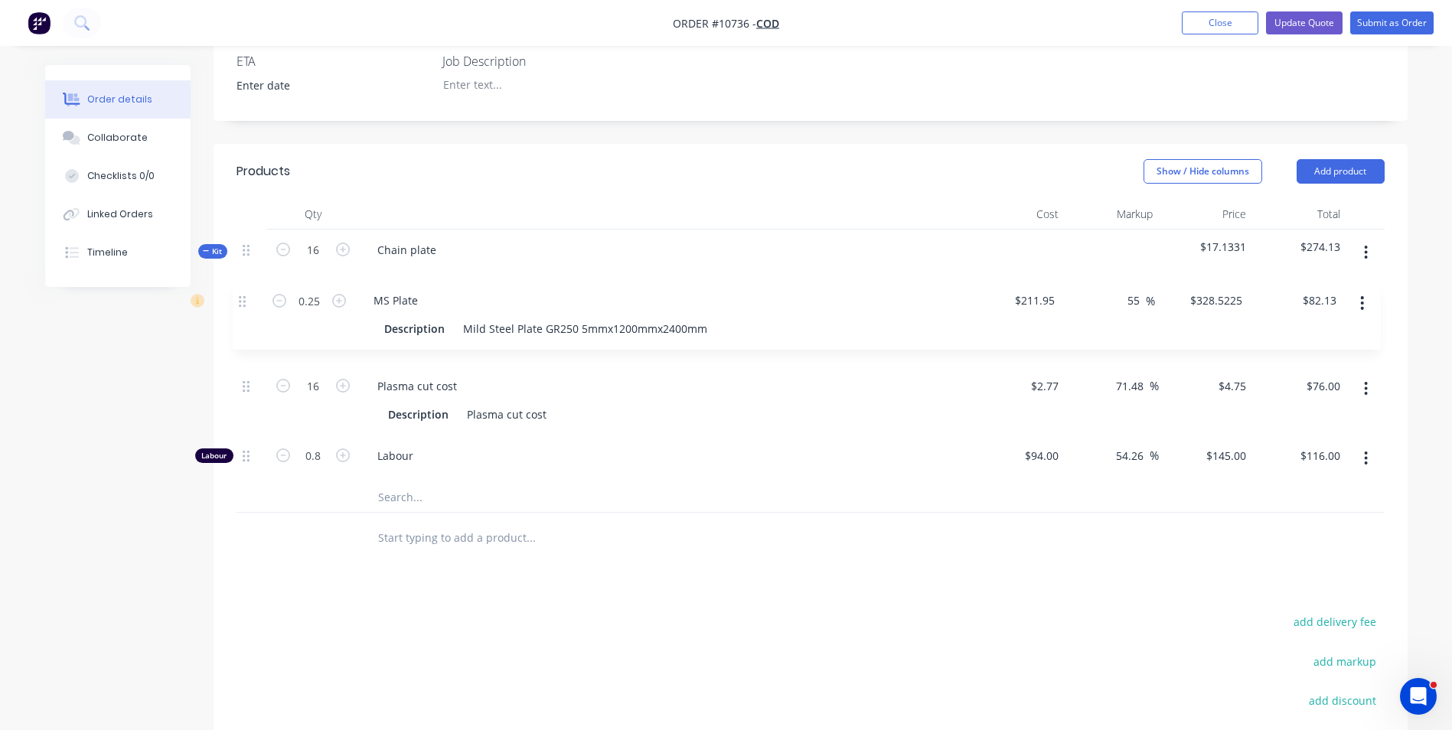
drag, startPoint x: 243, startPoint y: 434, endPoint x: 237, endPoint y: 296, distance: 138.7
click at [238, 292] on div "Kit 16 Chain plate $17.1331 $274.13 16 Plasma cut cost Description Plasma cut c…" at bounding box center [811, 372] width 1148 height 284
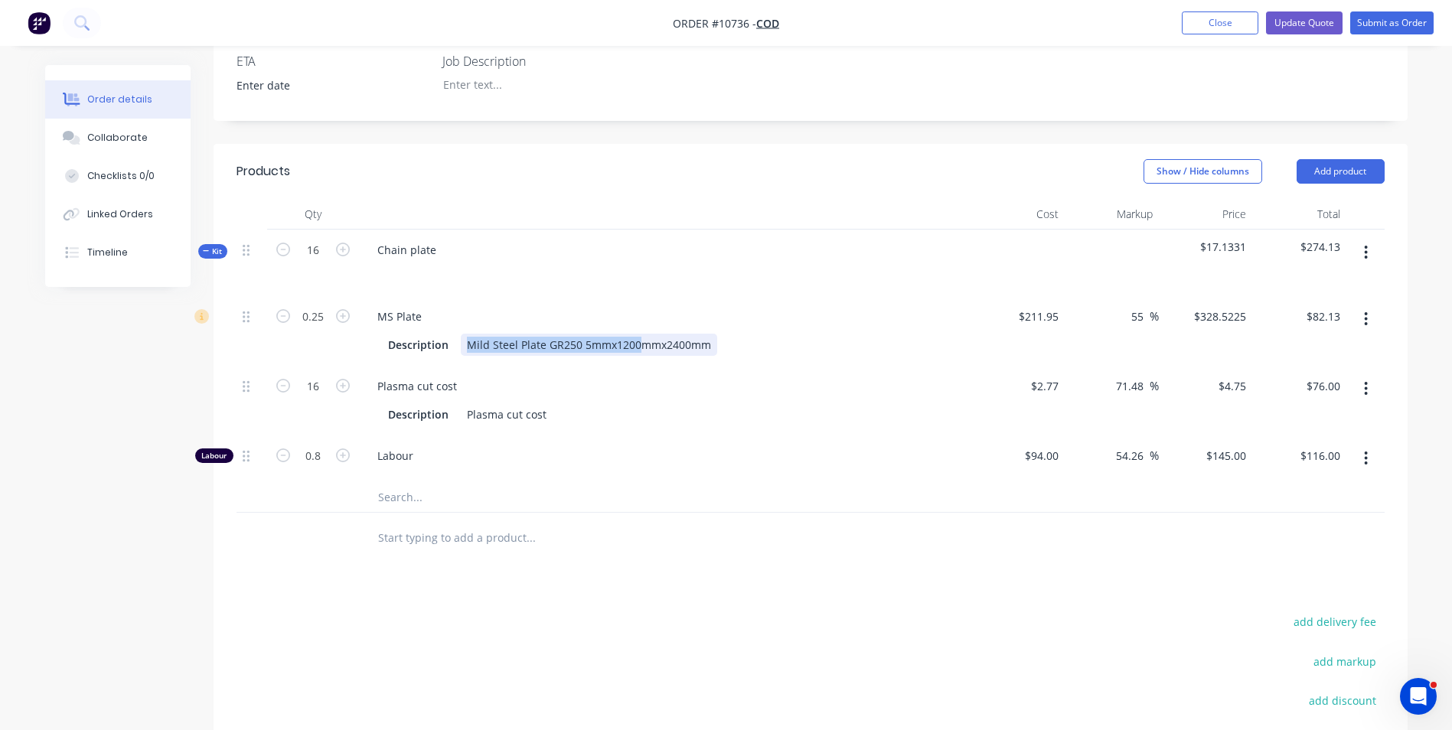
drag, startPoint x: 636, startPoint y: 345, endPoint x: 324, endPoint y: 345, distance: 312.4
click at [324, 345] on div "0.25 MS Plate Description Mild Steel Plate GR250 5mmx1200mmx2400mm $211.95 $211…" at bounding box center [811, 331] width 1148 height 70
copy div "Mild Steel Plate GR250 5mmx1200"
click at [391, 502] on input "text" at bounding box center [530, 497] width 306 height 31
paste input "Mild Steel Plate GR250 5mmx1200"
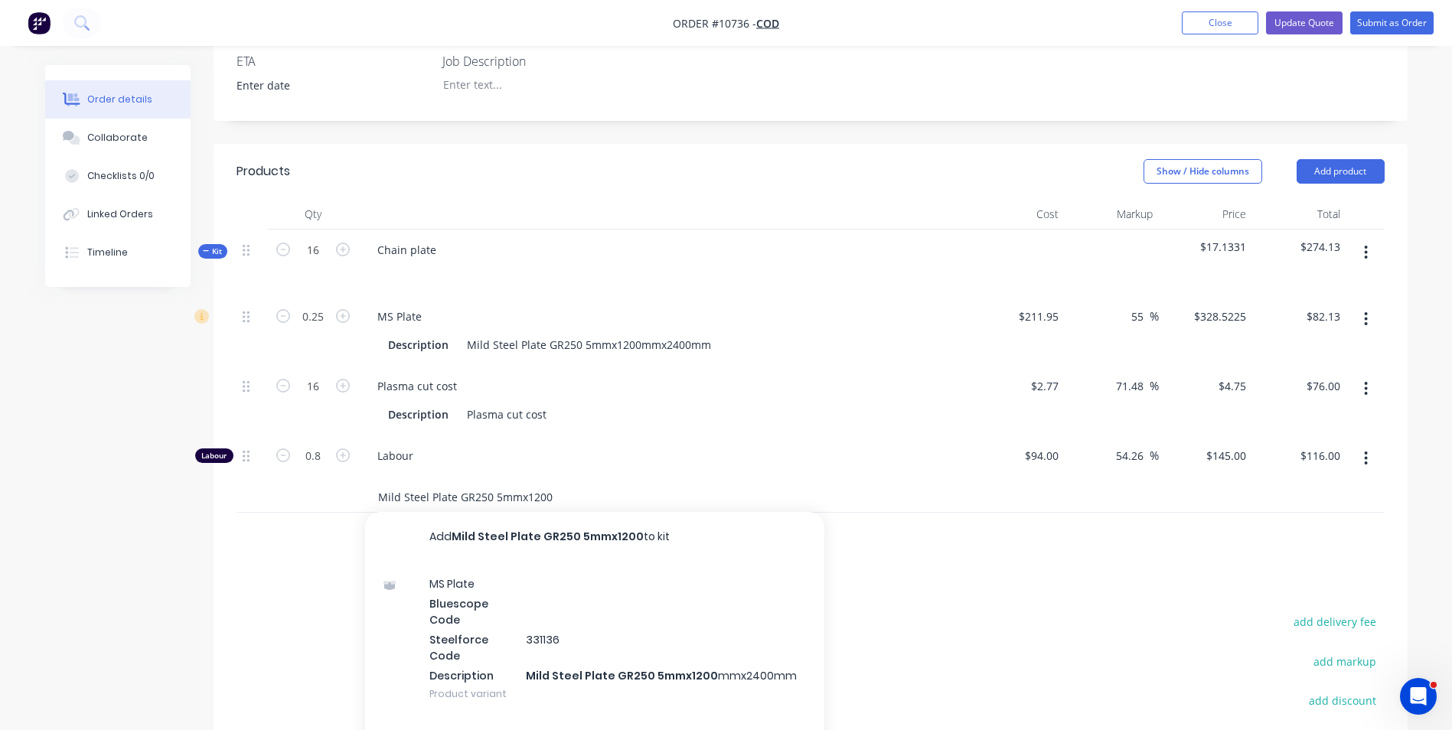
click at [495, 493] on input "Mild Steel Plate GR250 5mmx1200" at bounding box center [530, 497] width 306 height 31
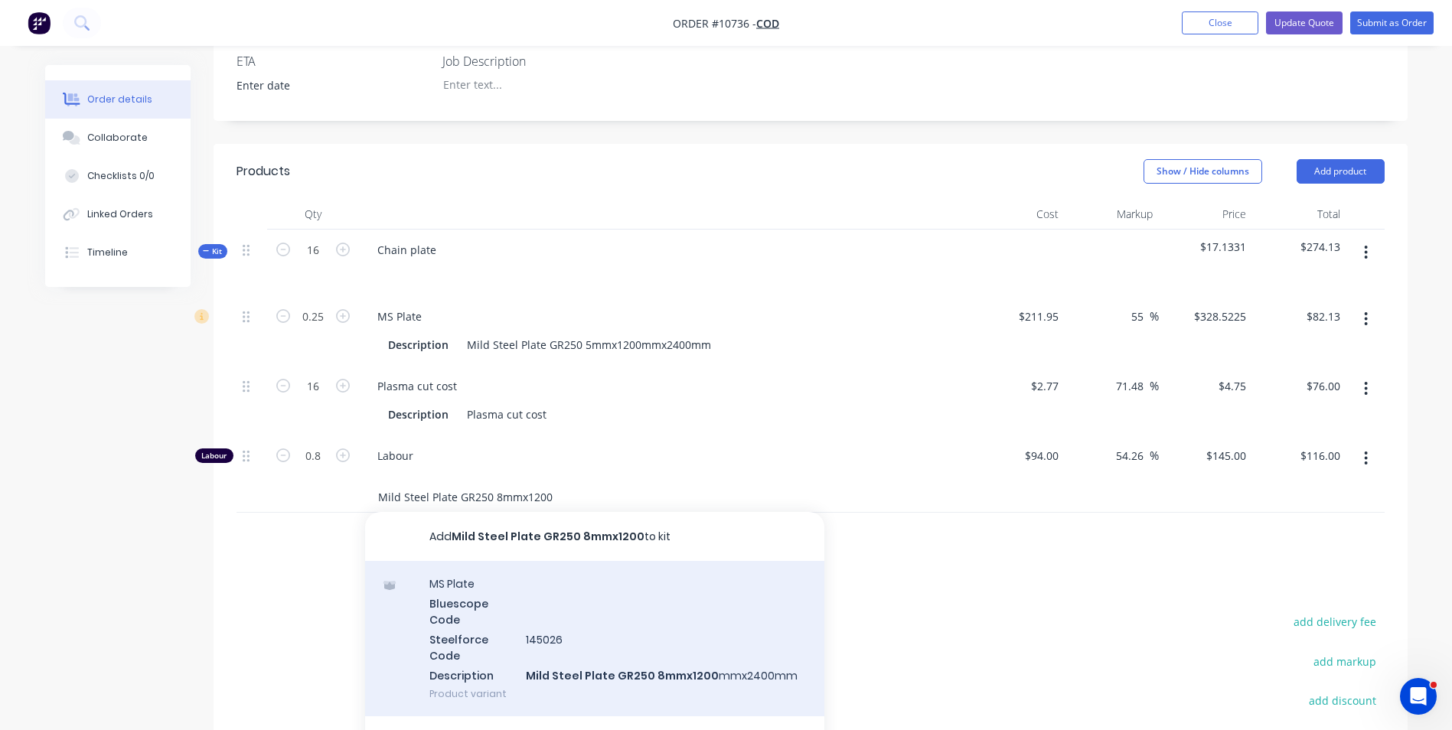
type input "Mild Steel Plate GR250 8mmx1200"
click at [614, 659] on div "MS Plate Bluescope Code Steelforce Code 145026 Description Mild Steel Plate GR2…" at bounding box center [594, 638] width 459 height 155
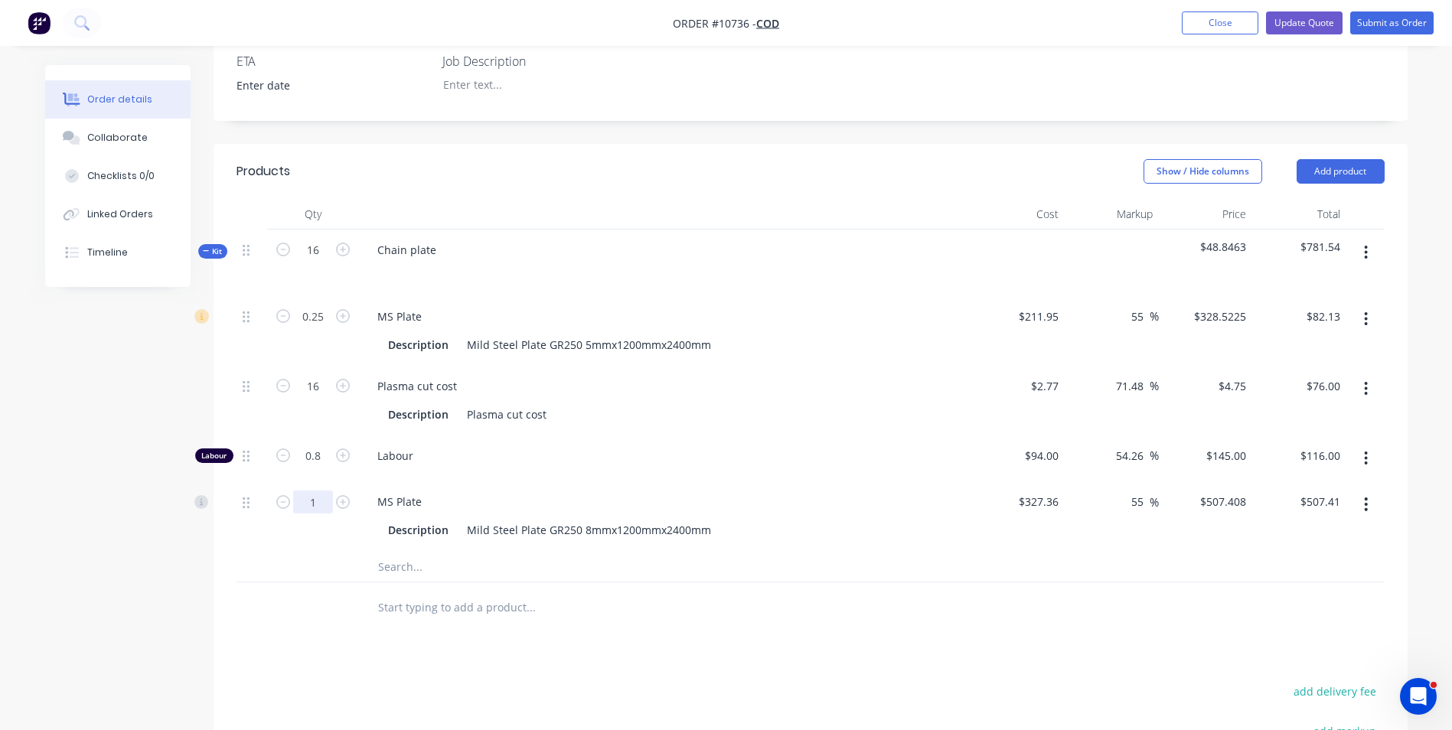
click at [318, 328] on input "1" at bounding box center [313, 316] width 40 height 23
type input "0.25"
type input "$126.85"
click at [476, 490] on div "MS Plate Description Mild Steel Plate GR250 8mmx1200mmx2400mm" at bounding box center [665, 517] width 612 height 70
click at [1367, 316] on icon "button" at bounding box center [1366, 319] width 4 height 17
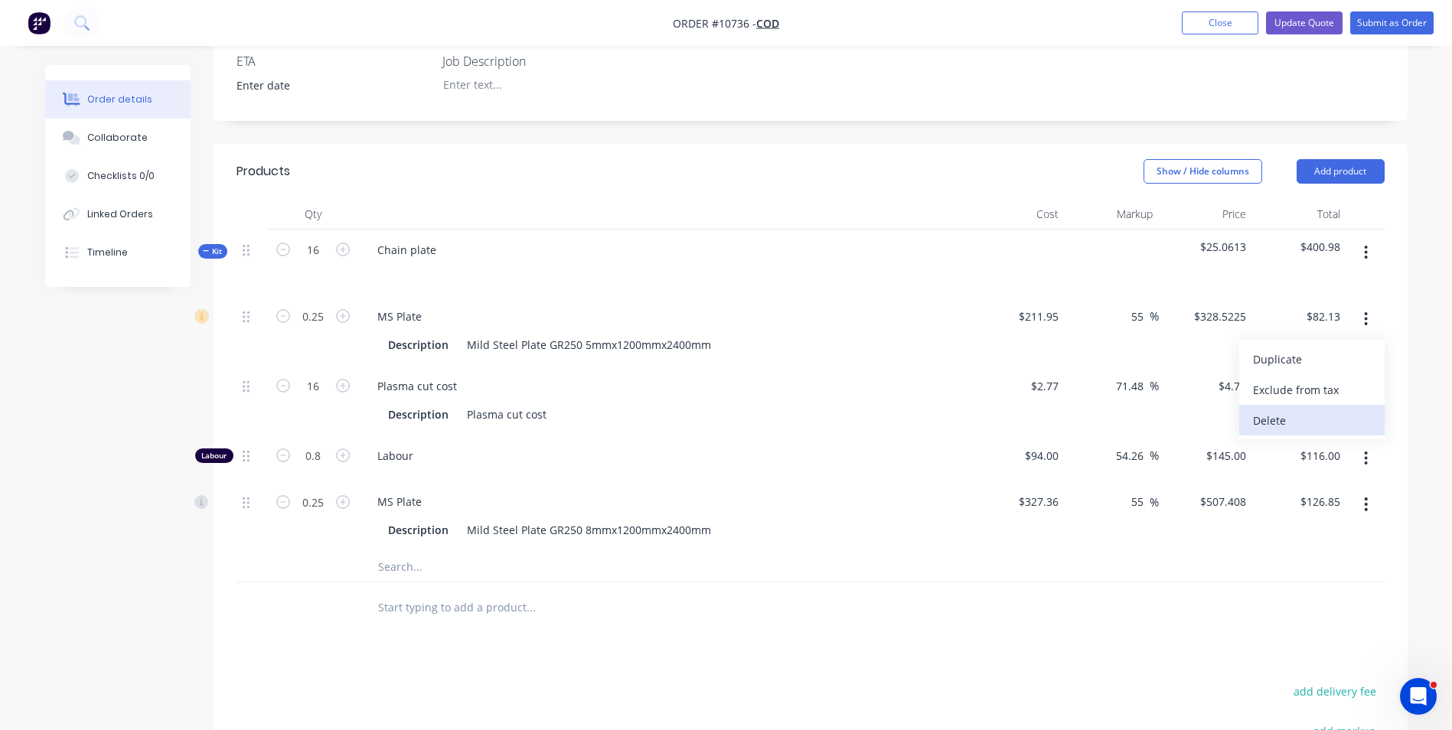
click at [1305, 418] on div "Delete" at bounding box center [1312, 421] width 118 height 22
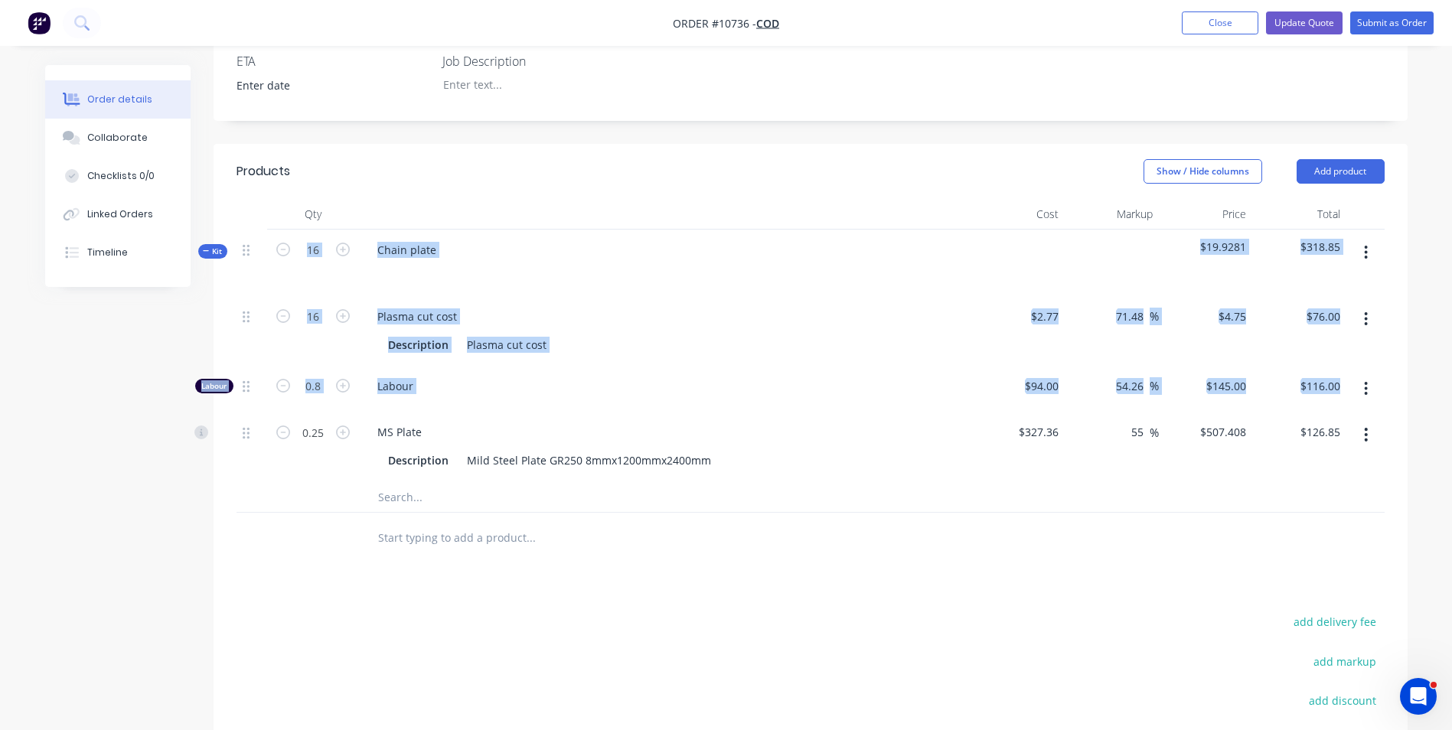
drag, startPoint x: 241, startPoint y: 430, endPoint x: 261, endPoint y: 263, distance: 168.1
click at [261, 263] on div "Kit 16 Chain plate $19.9281 $318.85 16 Plasma cut cost Description Plasma cut c…" at bounding box center [811, 372] width 1148 height 284
click at [235, 426] on div "Qty Cost Markup Price Total Kit 16 Chain plate $19.9281 $318.85 16 Plasma cut c…" at bounding box center [811, 381] width 1194 height 364
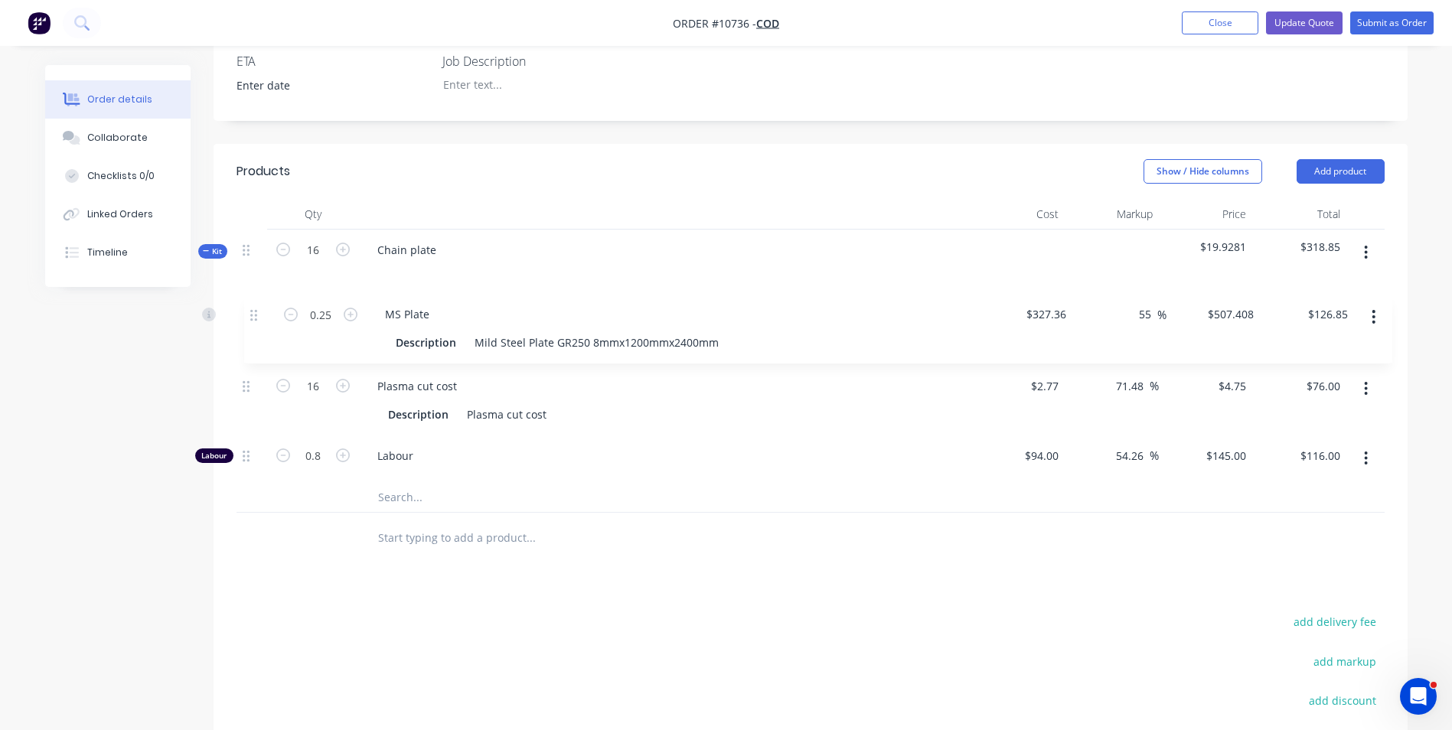
drag, startPoint x: 248, startPoint y: 433, endPoint x: 255, endPoint y: 309, distance: 123.5
click at [255, 309] on div "16 Plasma cut cost Description Plasma cut cost $2.77 $2.77 71.48 71.48 % $4.75 …" at bounding box center [811, 389] width 1148 height 186
click at [528, 531] on input "text" at bounding box center [530, 537] width 306 height 31
drag, startPoint x: 244, startPoint y: 387, endPoint x: 243, endPoint y: 314, distance: 73.5
click at [243, 302] on div "0.25 MS Plate Description Mild Steel Plate GR250 8mmx1200mmx2400mm $327.36 $327…" at bounding box center [811, 389] width 1148 height 186
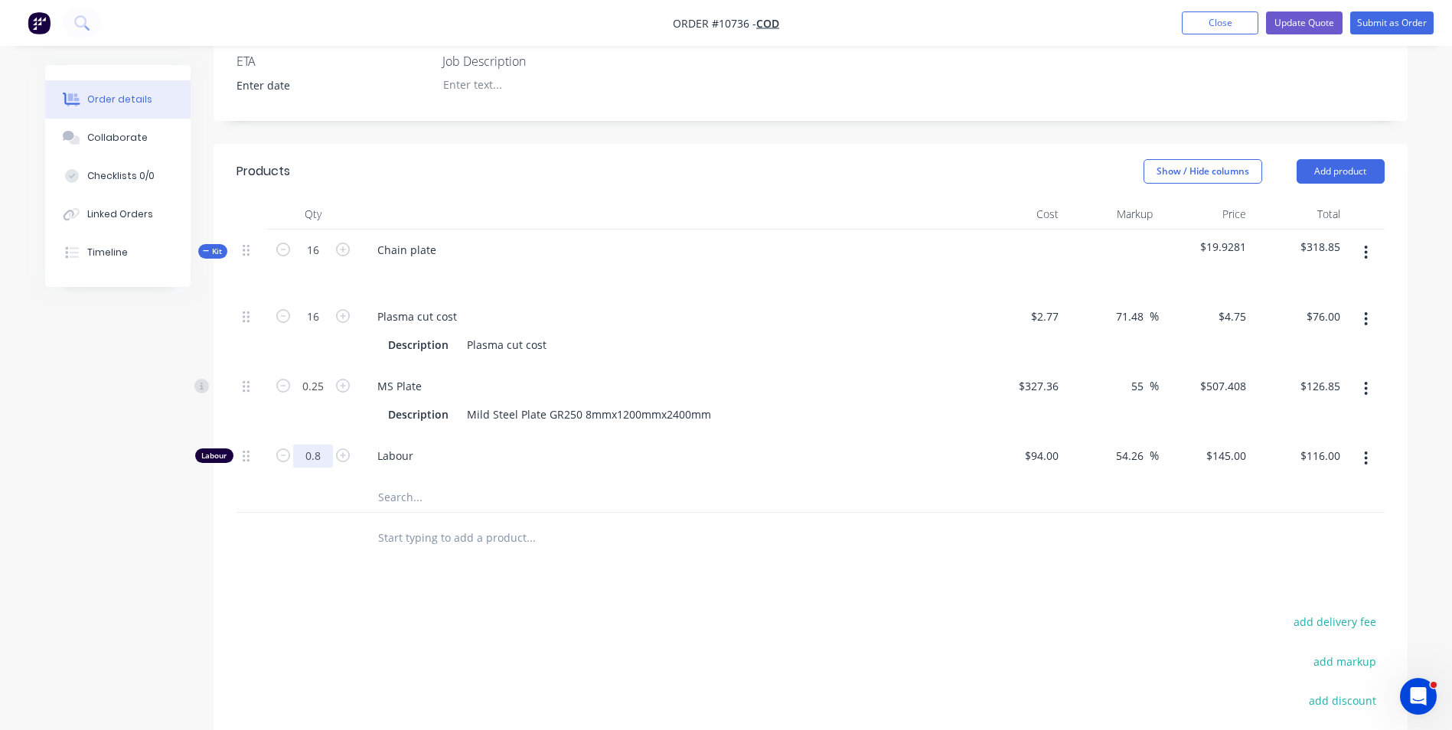
click at [317, 328] on input "0.8" at bounding box center [313, 316] width 40 height 23
type input "1"
type input "$145.00"
click at [776, 510] on div at bounding box center [594, 497] width 459 height 31
click at [725, 460] on span "Labour" at bounding box center [671, 456] width 588 height 16
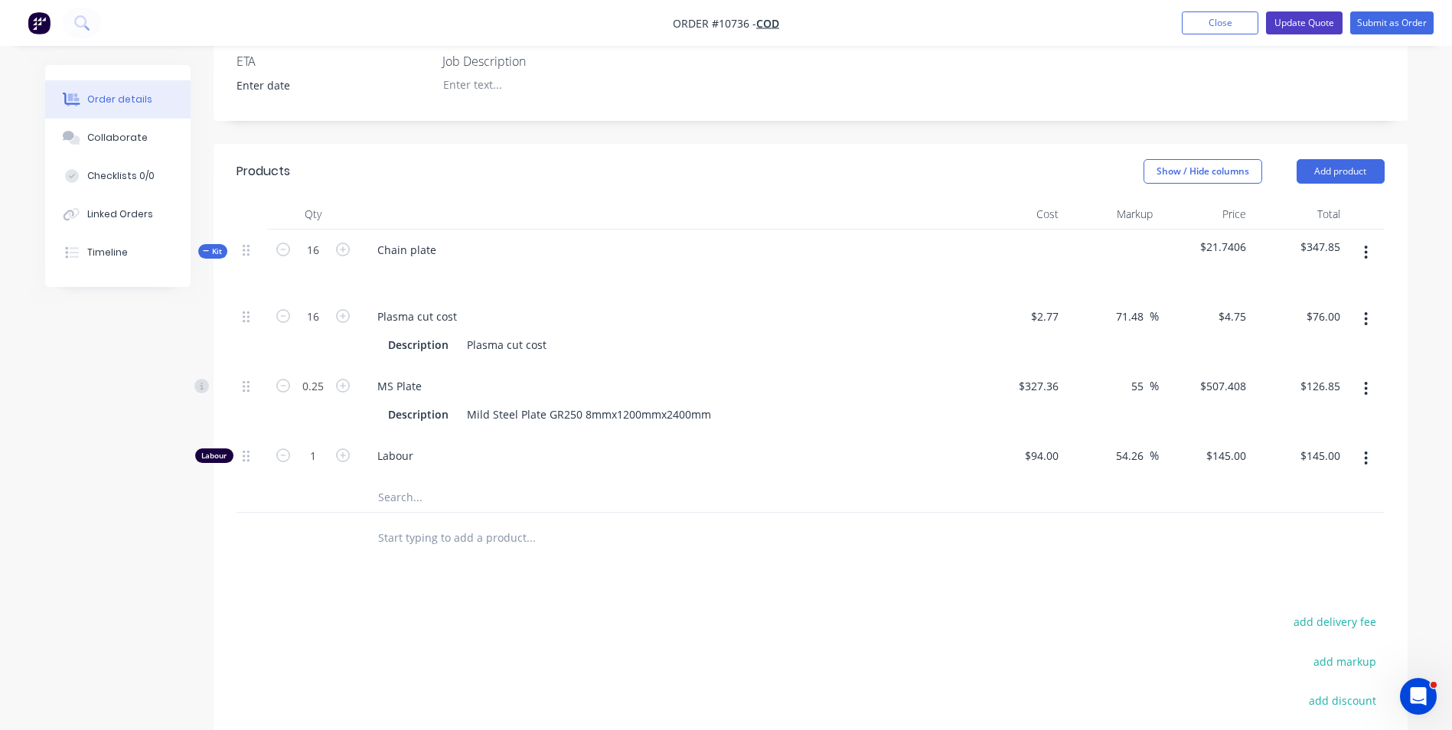
click at [1314, 23] on button "Update Quote" at bounding box center [1304, 22] width 77 height 23
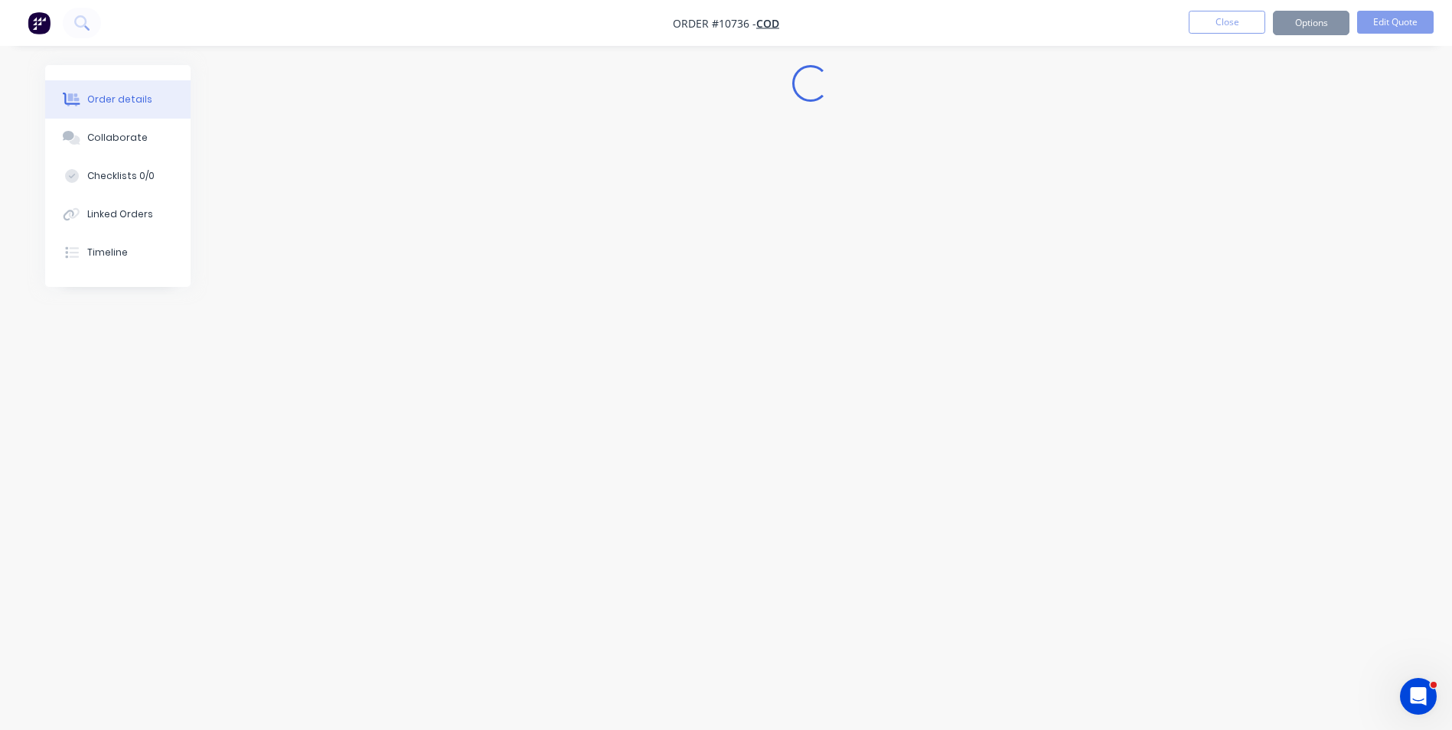
scroll to position [0, 0]
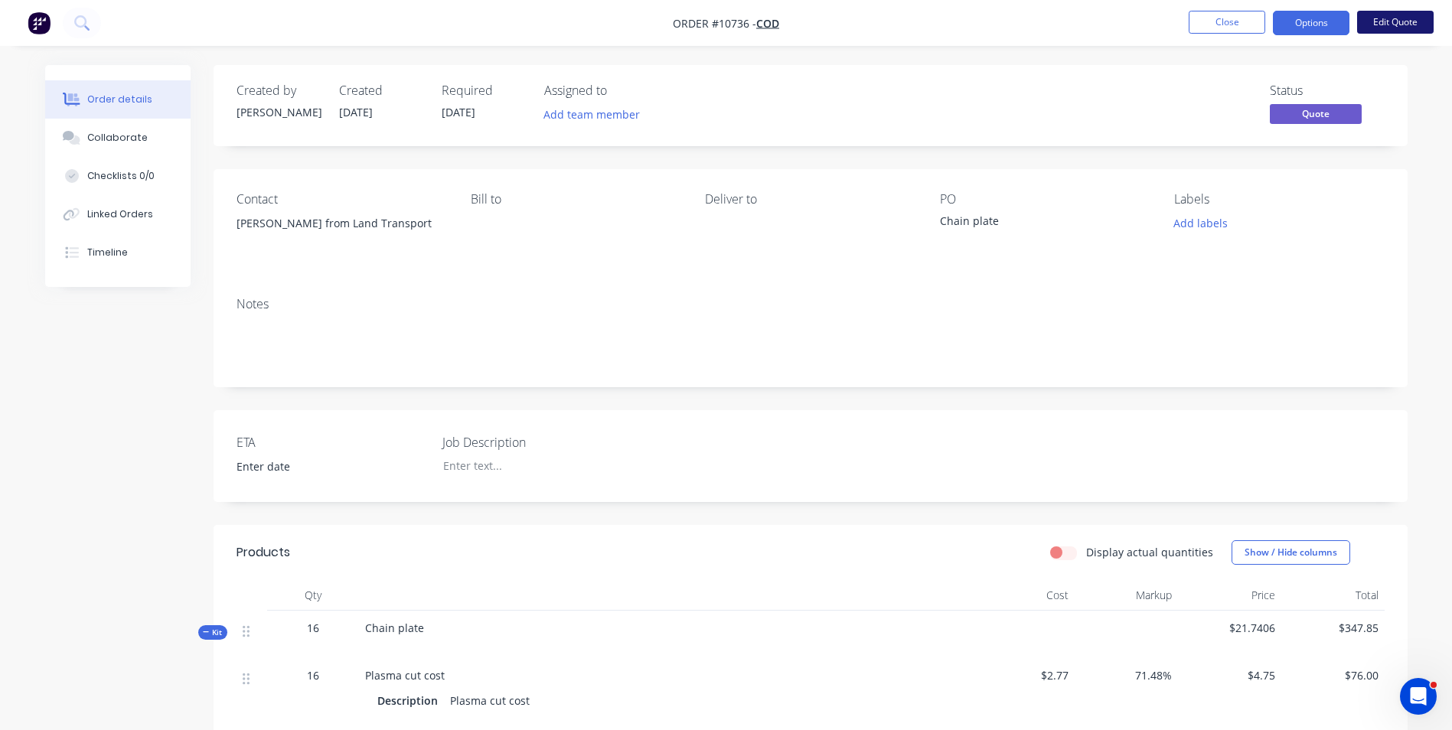
click at [1405, 18] on button "Edit Quote" at bounding box center [1395, 22] width 77 height 23
click at [1405, 18] on div "Edit Quote ? Quote’s status will be changed to ‘Draft’. Edit Quote Don't edit" at bounding box center [726, 365] width 1452 height 730
click at [1309, 21] on button "Options" at bounding box center [1311, 23] width 77 height 24
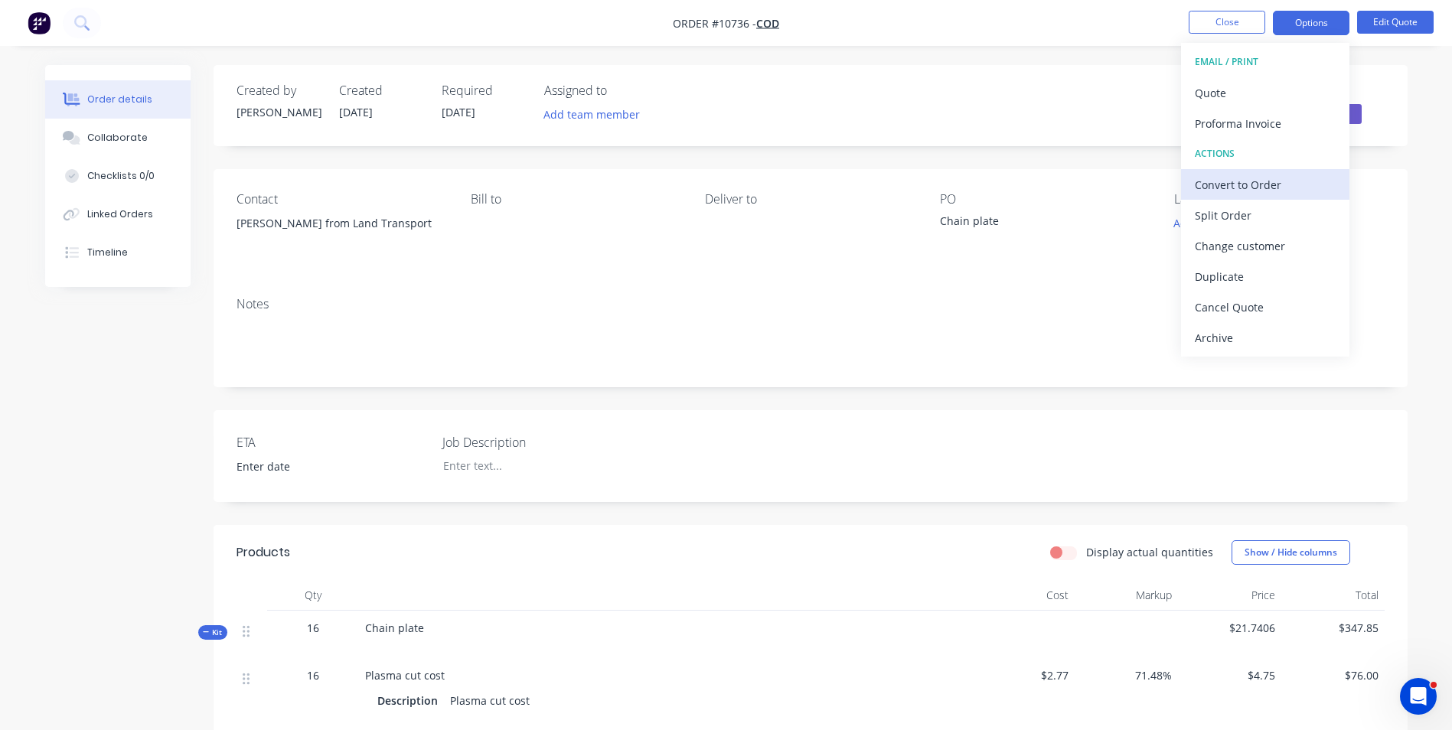
click at [1253, 188] on div "Convert to Order" at bounding box center [1265, 185] width 141 height 22
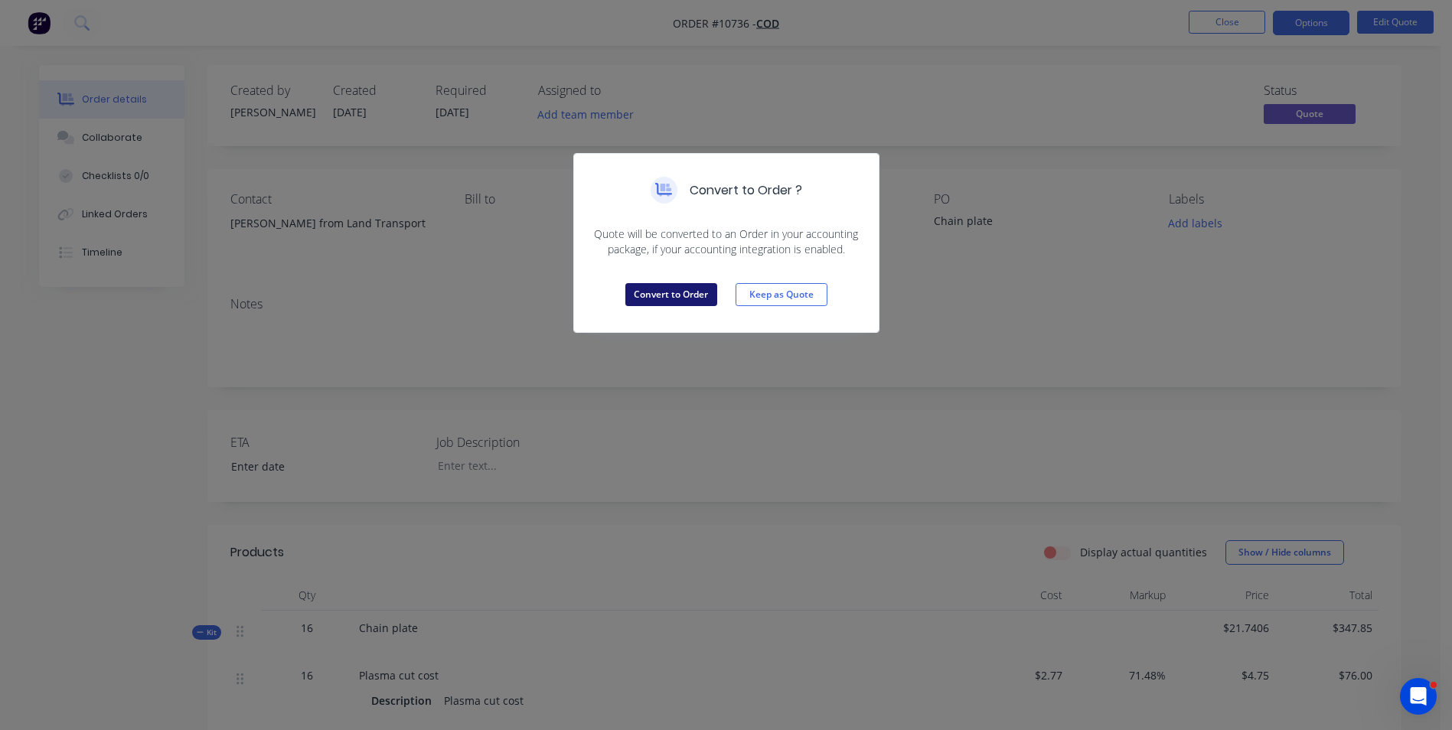
click at [667, 297] on button "Convert to Order" at bounding box center [671, 294] width 92 height 23
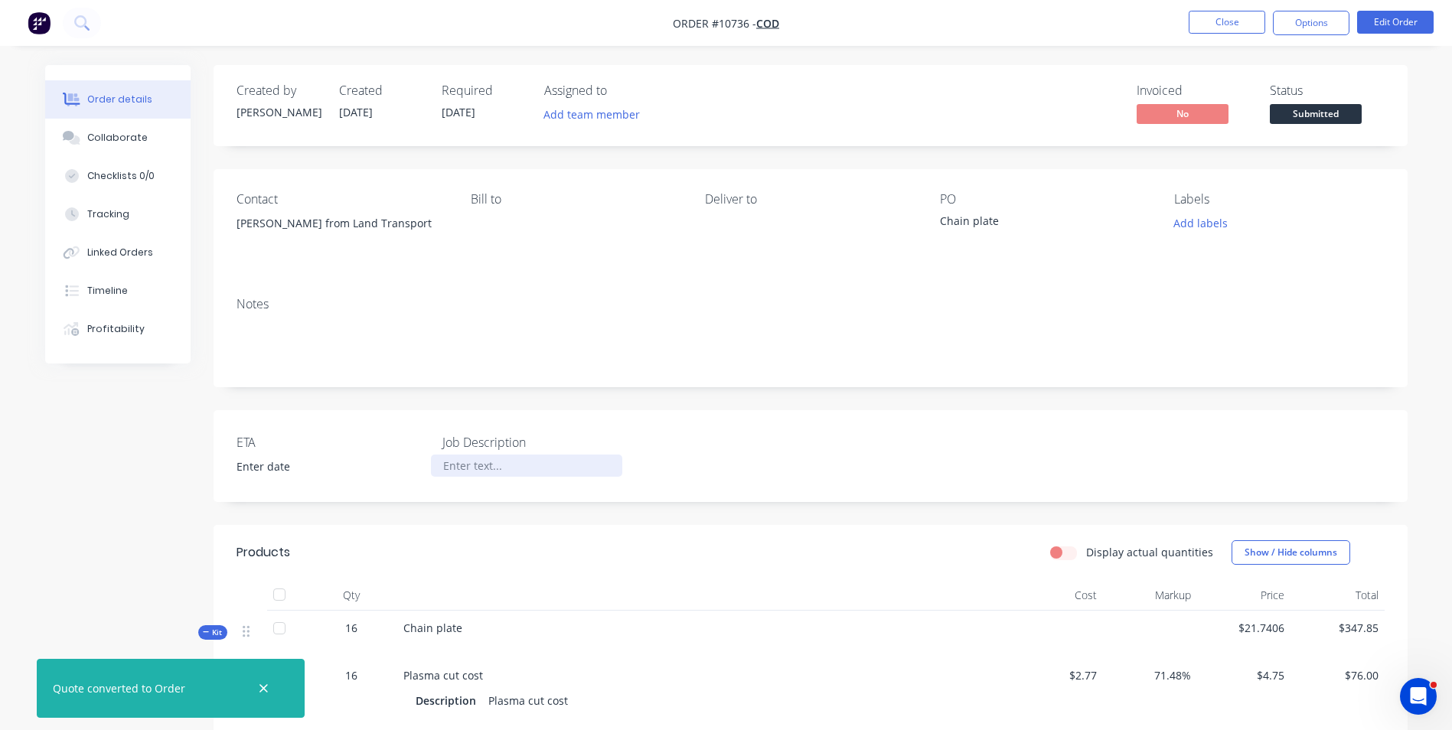
click at [606, 472] on div at bounding box center [526, 466] width 191 height 22
click at [1210, 14] on button "Close" at bounding box center [1227, 22] width 77 height 23
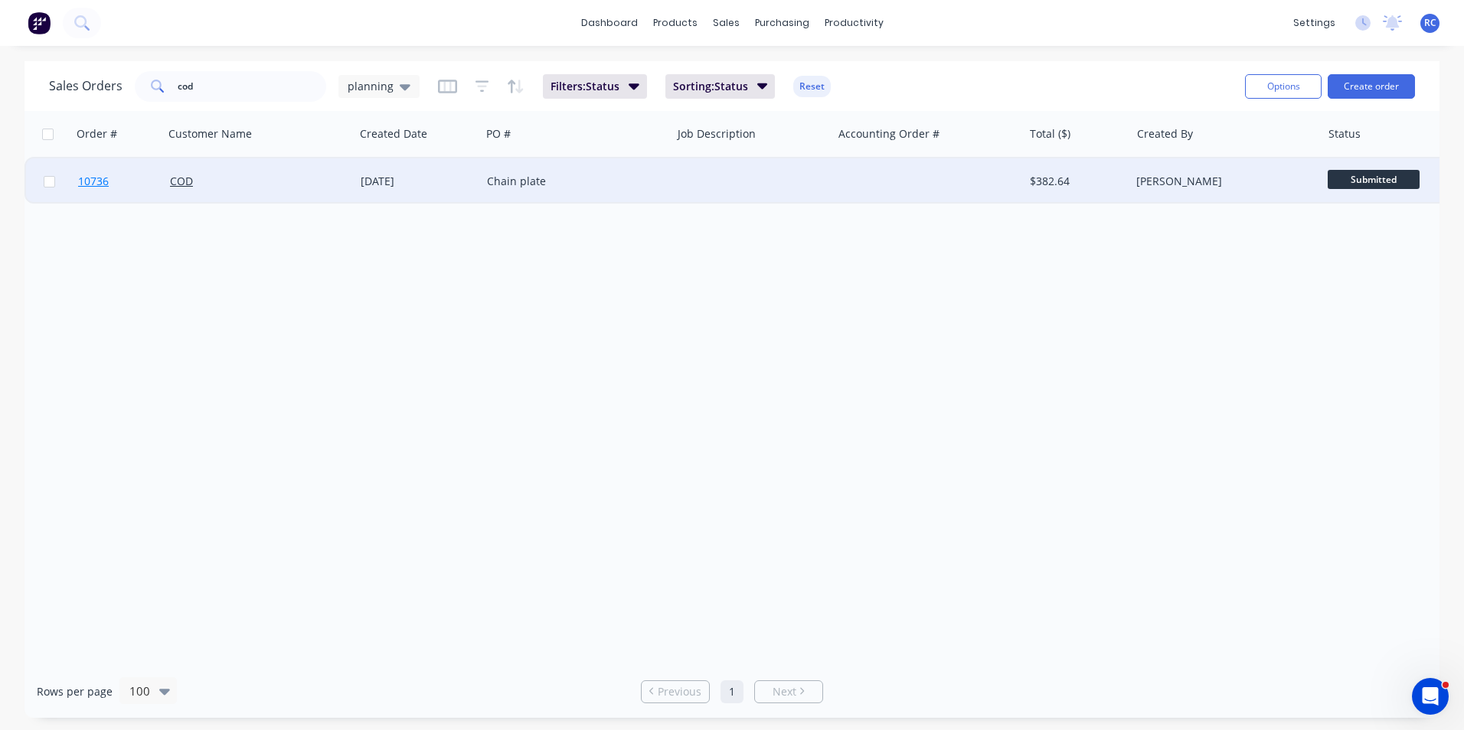
click at [93, 180] on span "10736" at bounding box center [93, 181] width 31 height 15
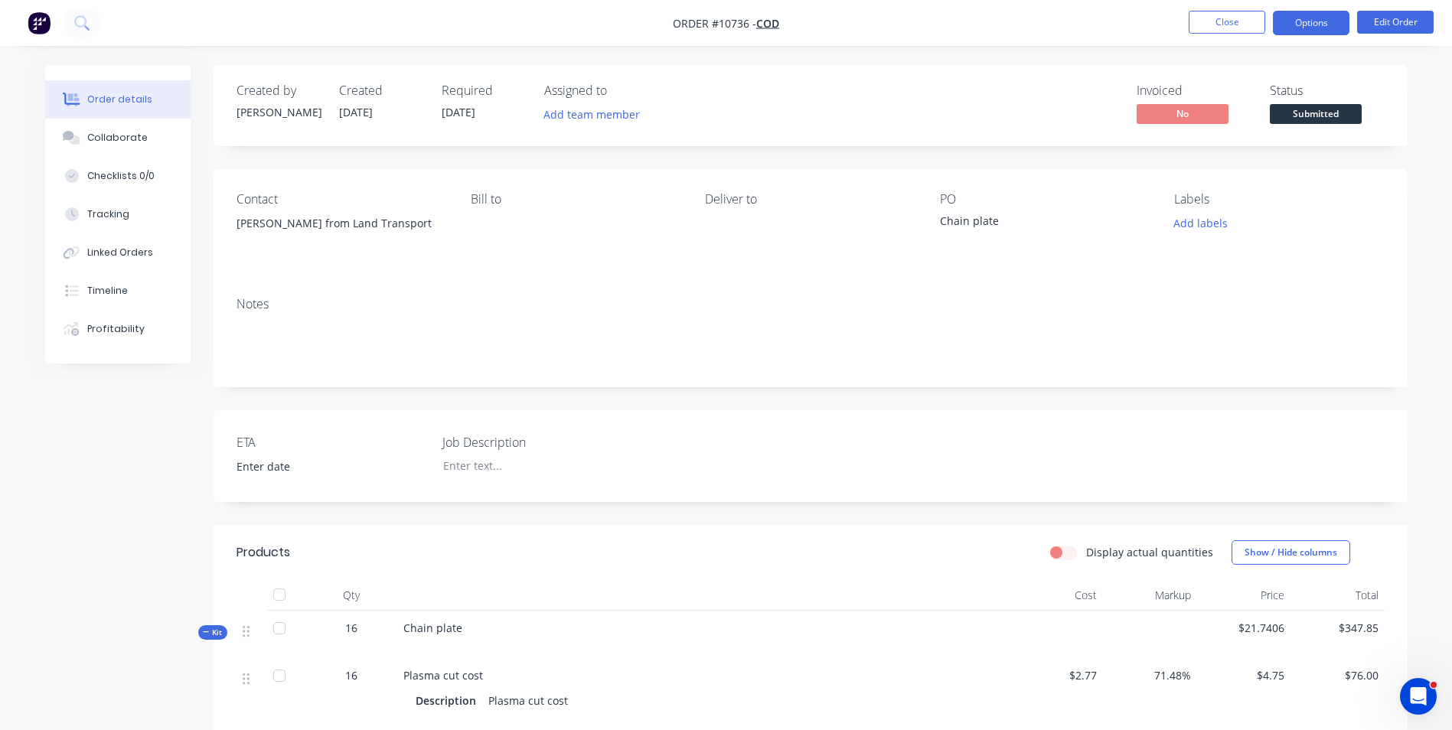
click at [1324, 27] on button "Options" at bounding box center [1311, 23] width 77 height 24
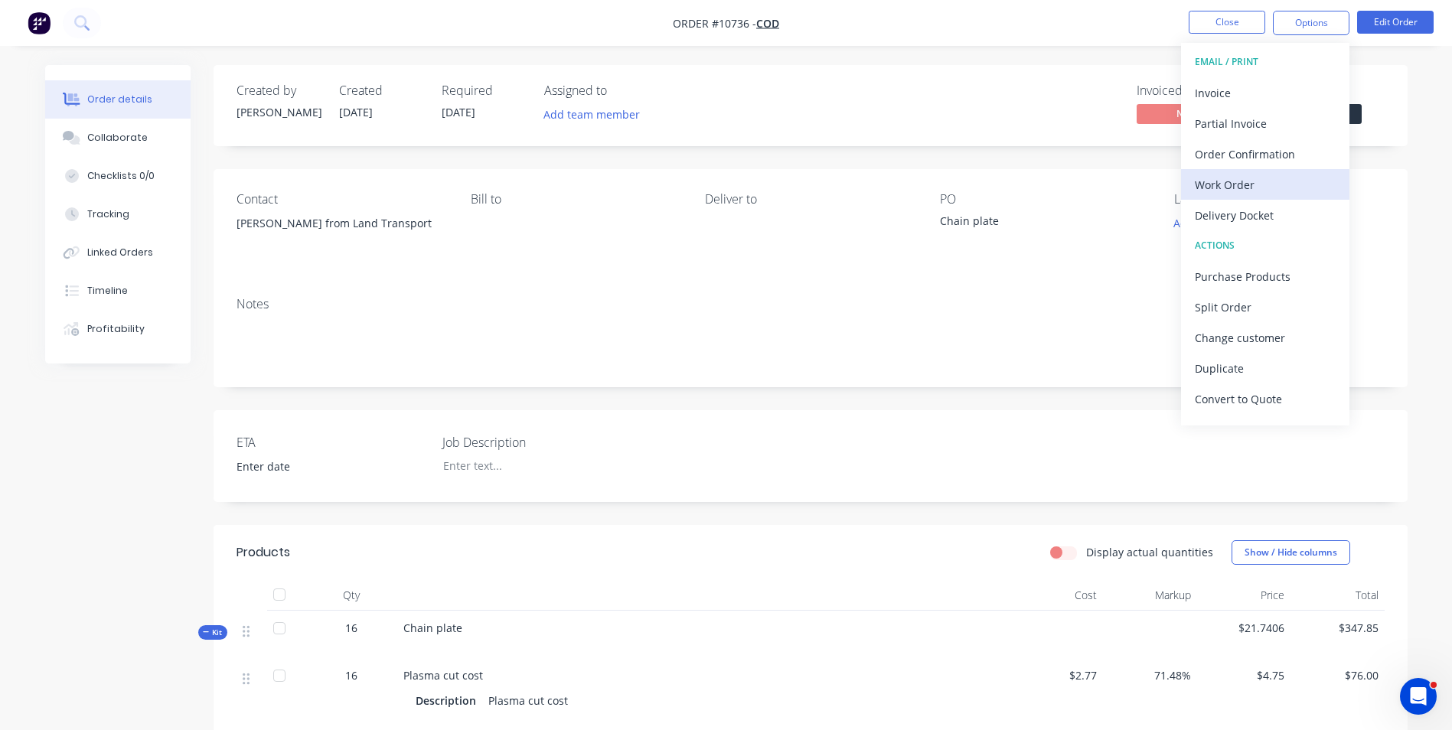
click at [1223, 183] on div "Work Order" at bounding box center [1265, 185] width 141 height 22
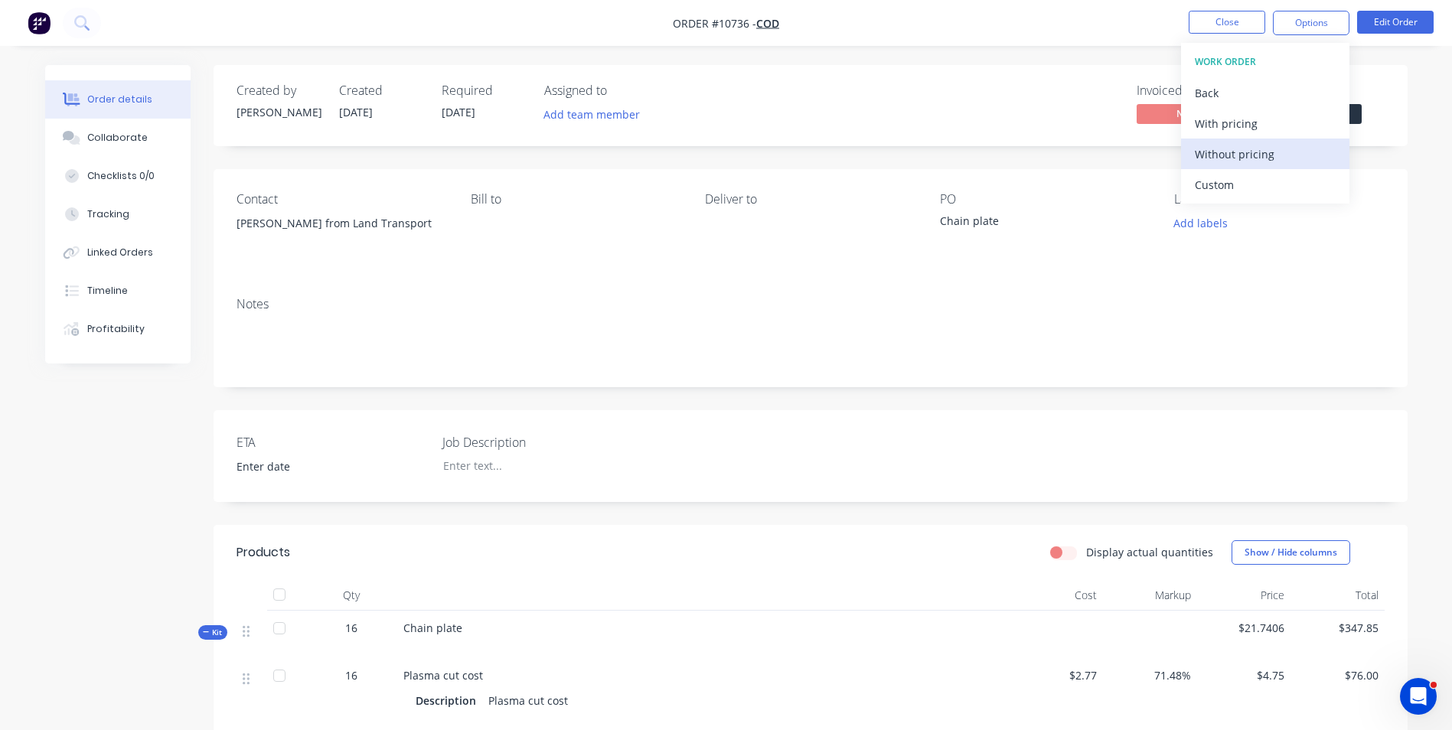
click at [1237, 159] on div "Without pricing" at bounding box center [1265, 154] width 141 height 22
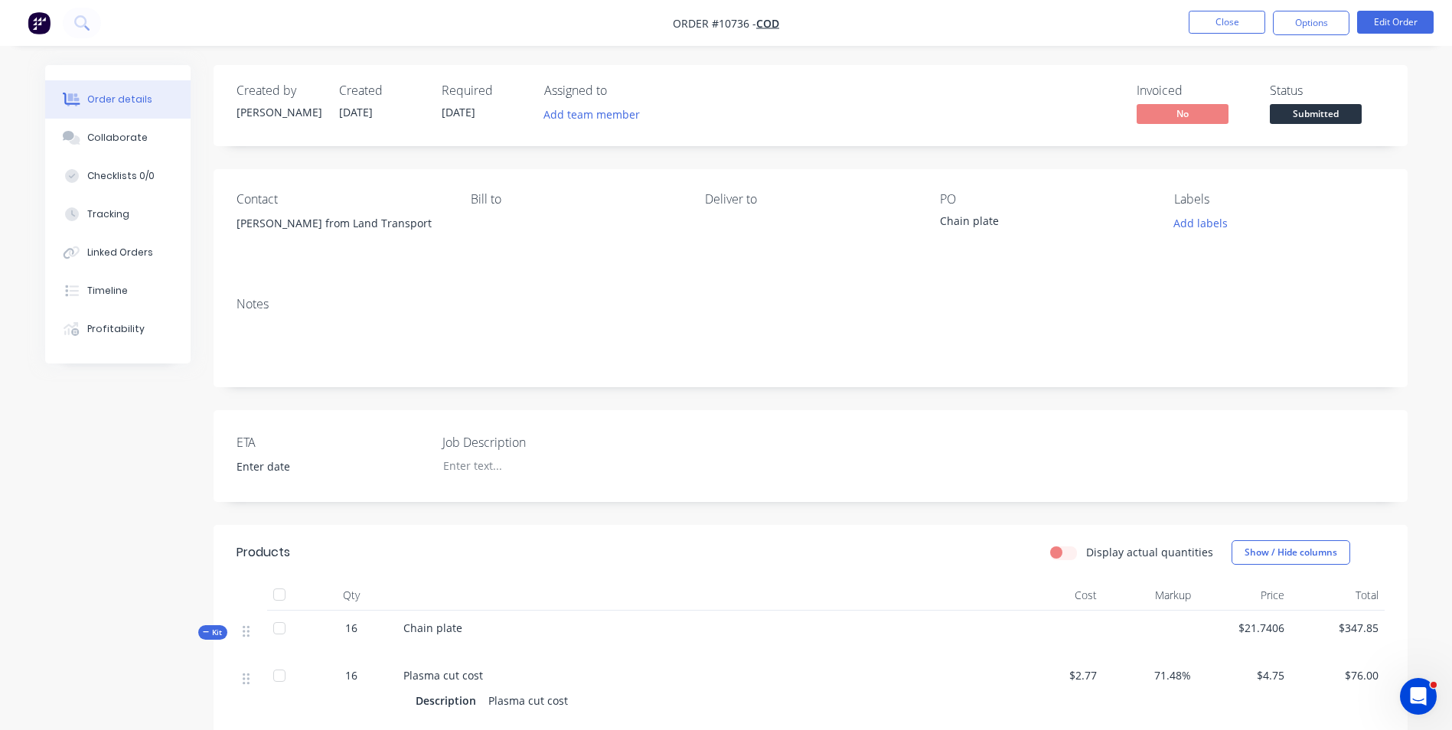
click at [1057, 33] on nav "Order #10736 - COD Close Options Edit Order" at bounding box center [726, 23] width 1452 height 46
click at [469, 630] on div "Chain plate" at bounding box center [703, 634] width 612 height 47
click at [1396, 25] on button "Edit Order" at bounding box center [1395, 22] width 77 height 23
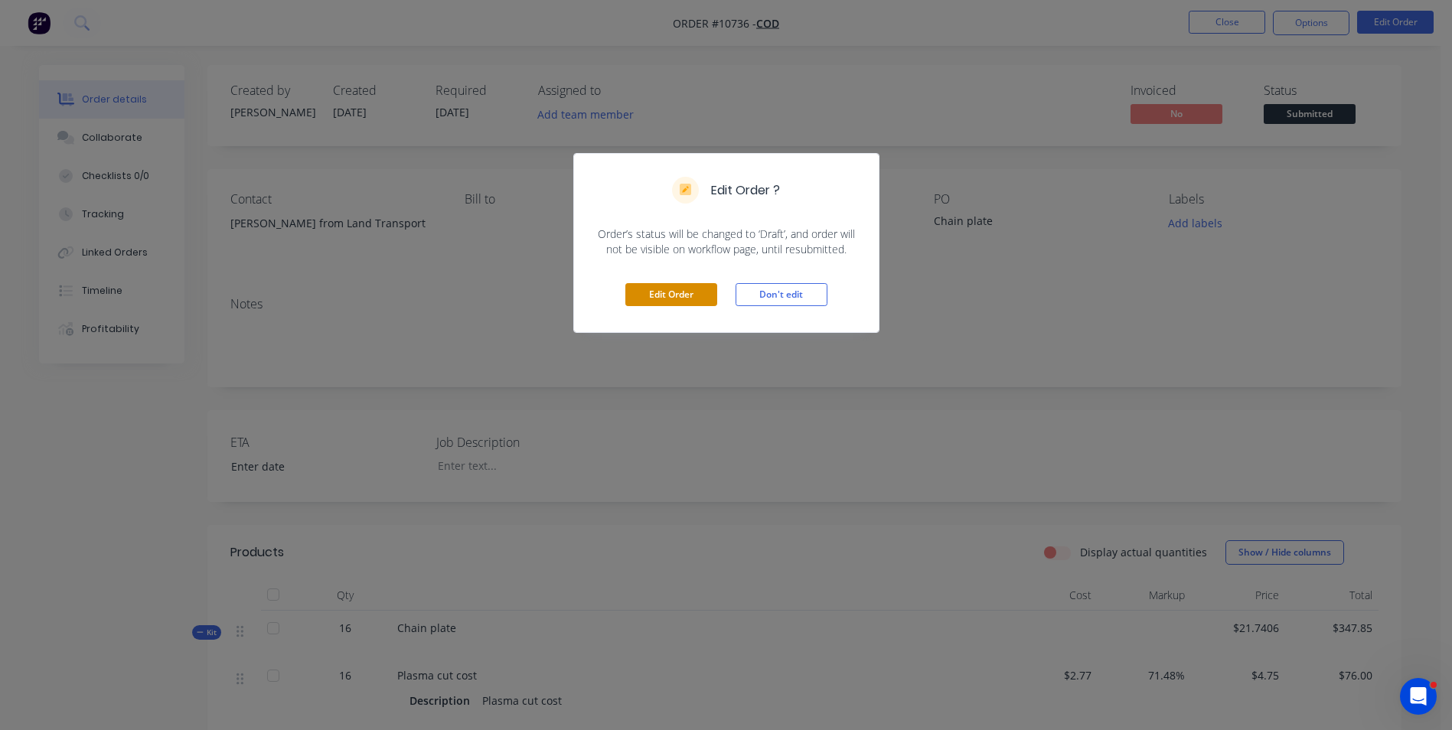
drag, startPoint x: 666, startPoint y: 296, endPoint x: 648, endPoint y: 296, distance: 17.6
click at [666, 296] on button "Edit Order" at bounding box center [671, 294] width 92 height 23
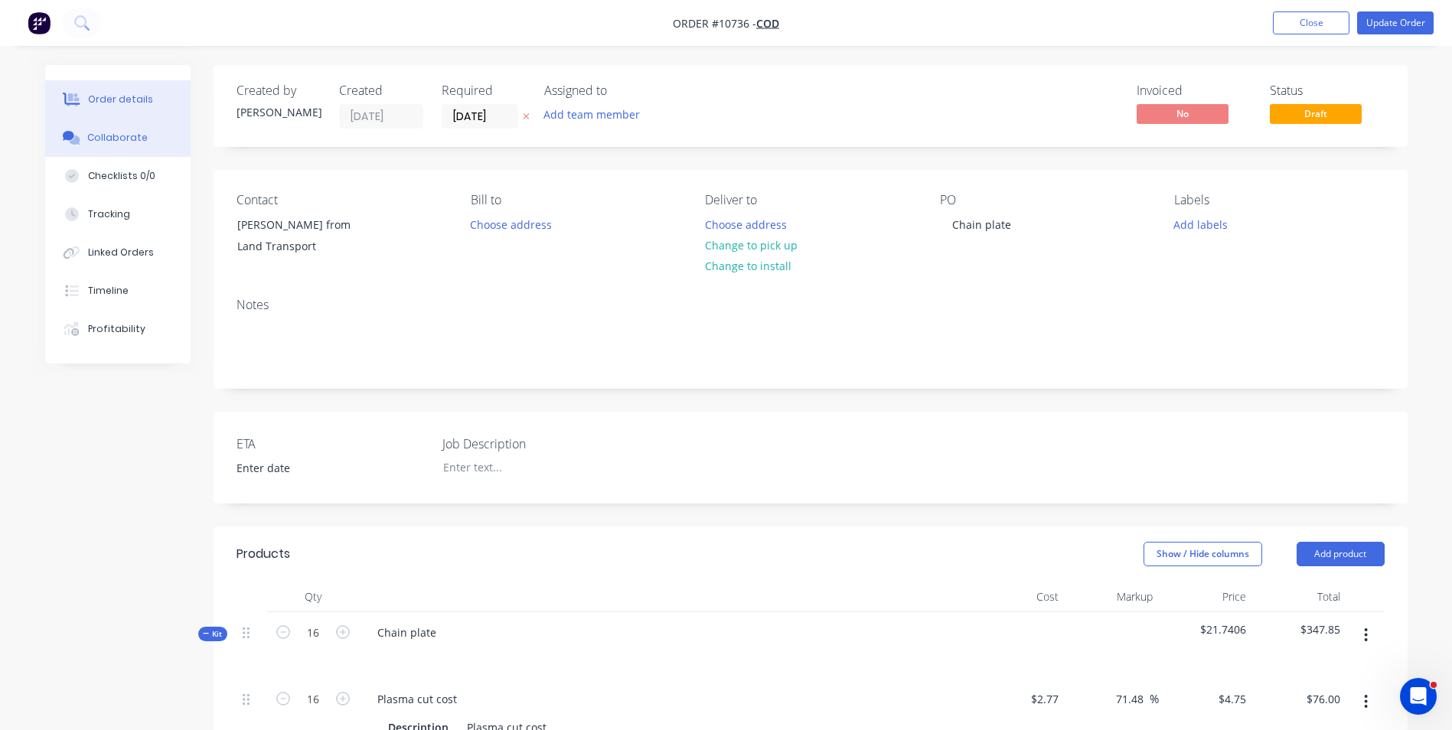
click at [98, 139] on div "Collaborate" at bounding box center [117, 138] width 60 height 14
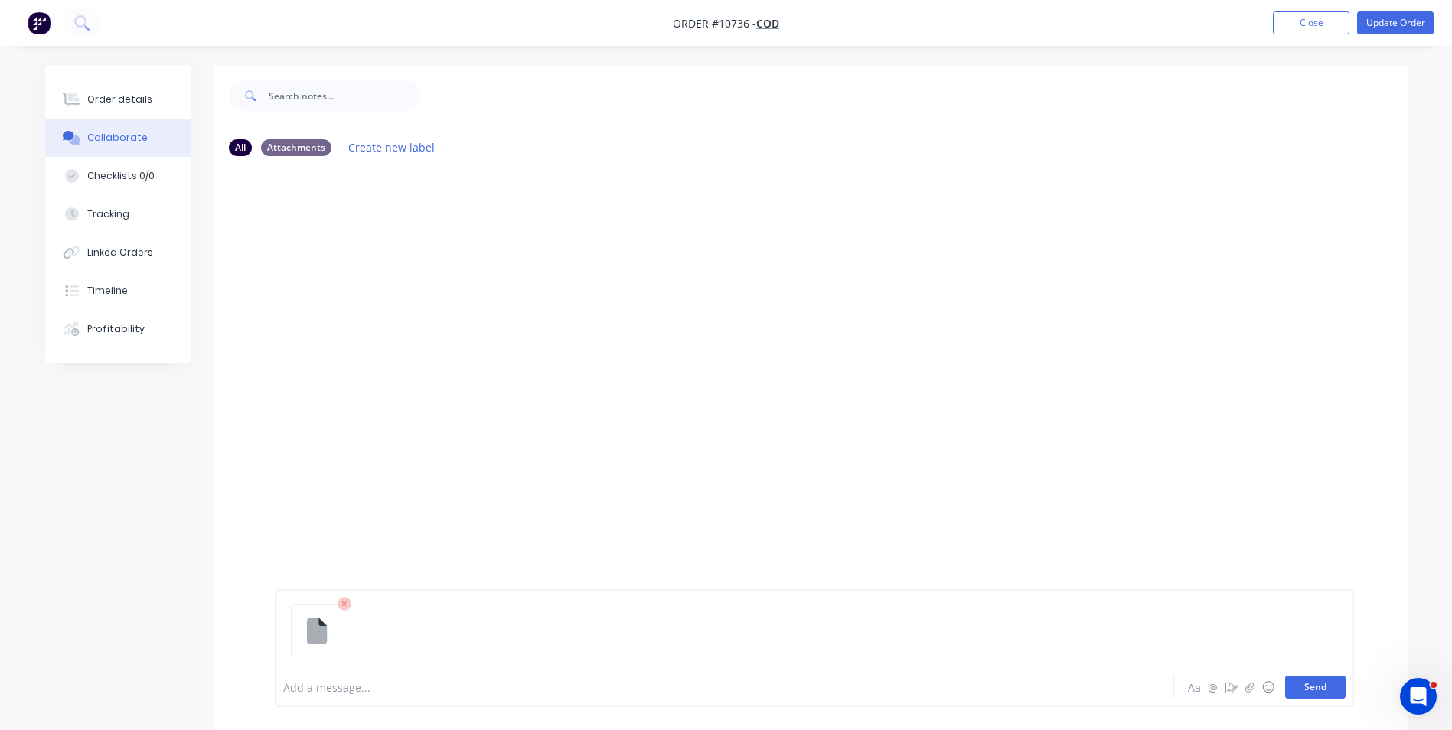
click at [1321, 694] on button "Send" at bounding box center [1315, 687] width 60 height 23
click at [416, 263] on div "RC You 10:52am [DATE] chain plate.DXF chain plate.DXF Labels Download Delete" at bounding box center [811, 417] width 1194 height 499
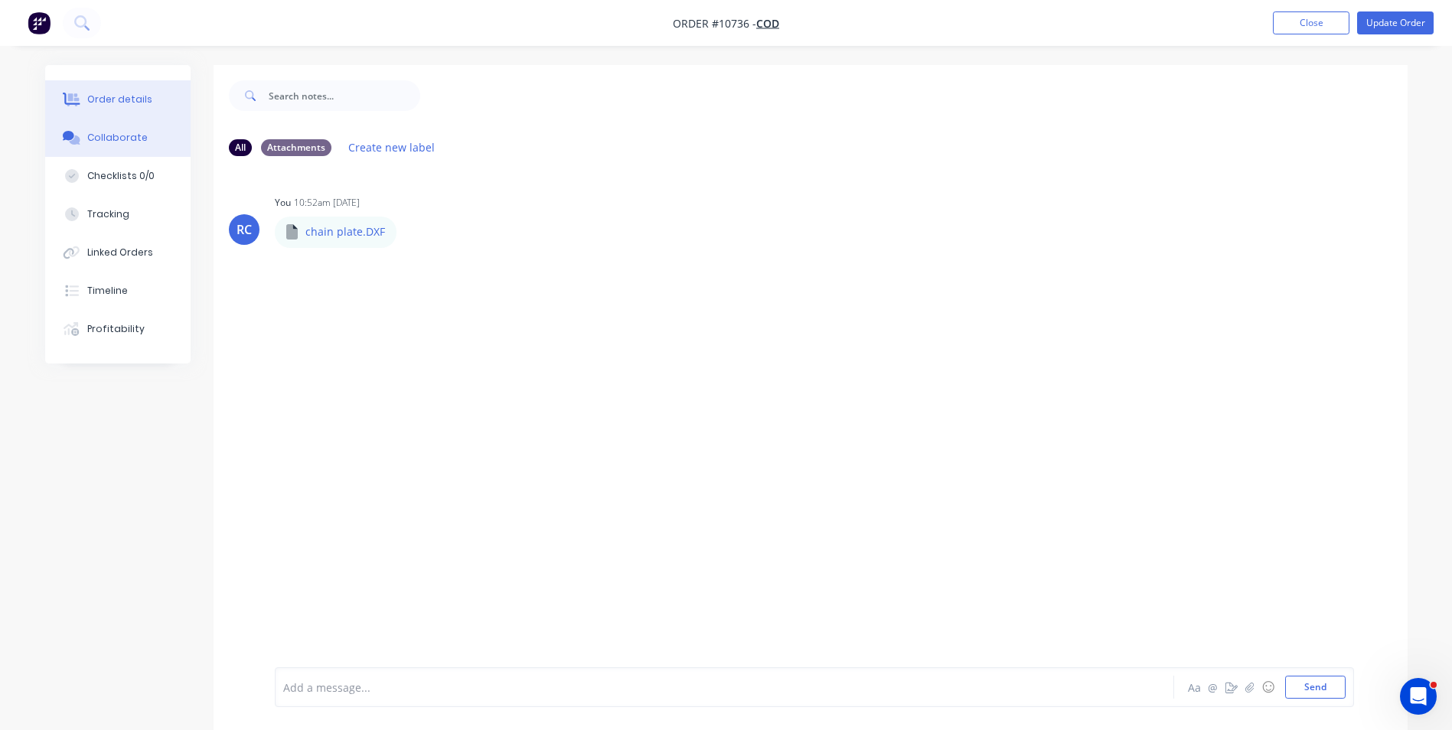
click at [116, 106] on div "Order details" at bounding box center [119, 100] width 65 height 14
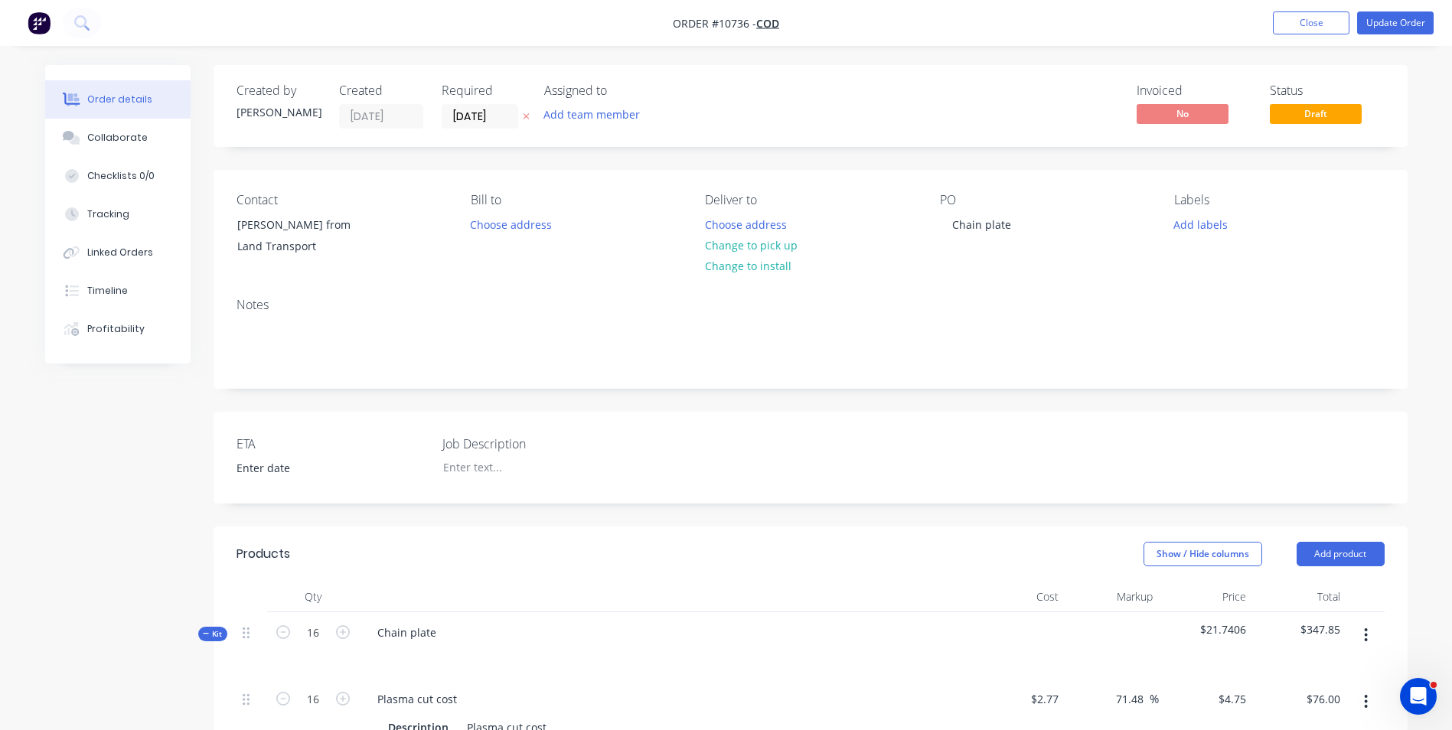
click at [143, 53] on div "Order details Collaborate Checklists 0/0 Tracking Linked Orders Timeline Profit…" at bounding box center [726, 668] width 1452 height 1336
drag, startPoint x: 83, startPoint y: 136, endPoint x: 185, endPoint y: 137, distance: 101.8
click at [84, 136] on button "Collaborate" at bounding box center [117, 138] width 145 height 38
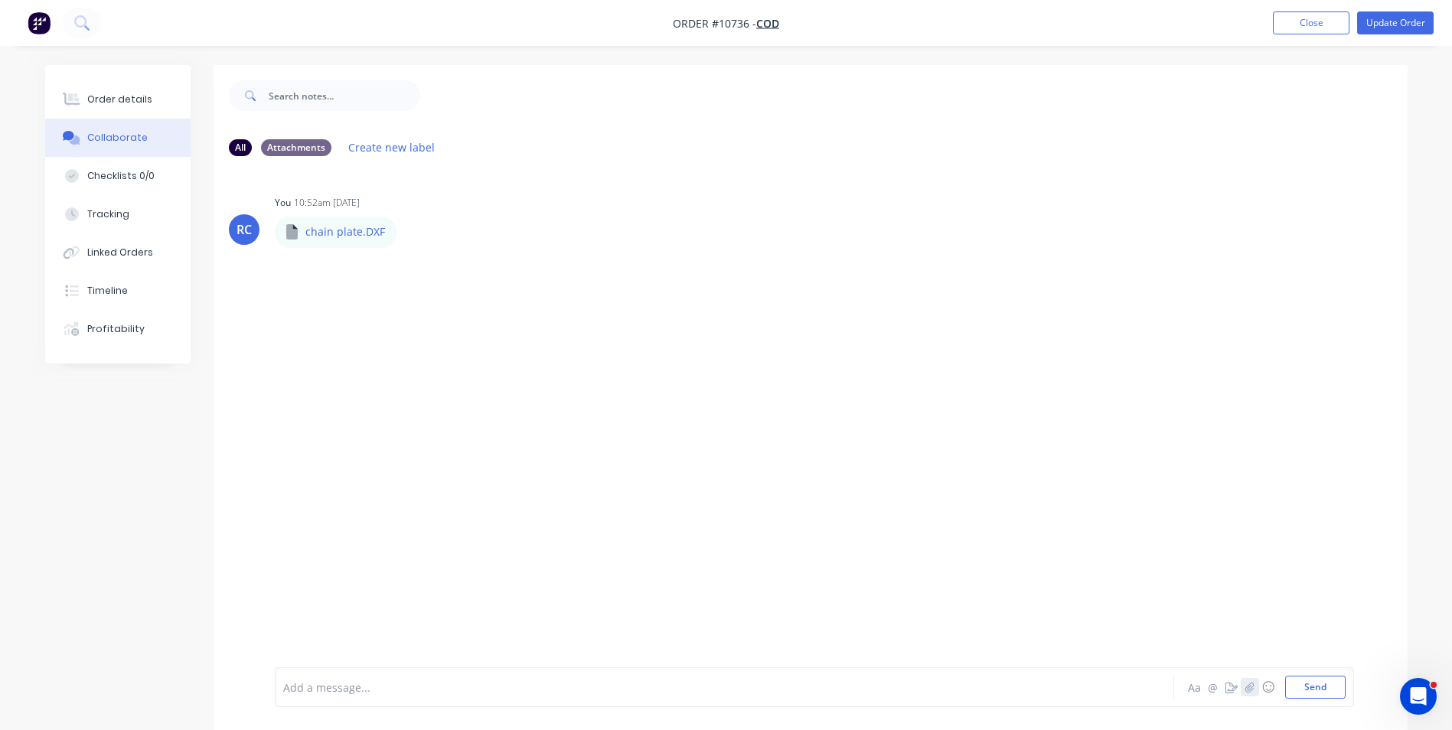
click at [1251, 685] on icon "button" at bounding box center [1249, 687] width 9 height 11
drag, startPoint x: 1304, startPoint y: 681, endPoint x: 1279, endPoint y: 681, distance: 24.5
click at [1303, 681] on button "Send" at bounding box center [1315, 687] width 60 height 23
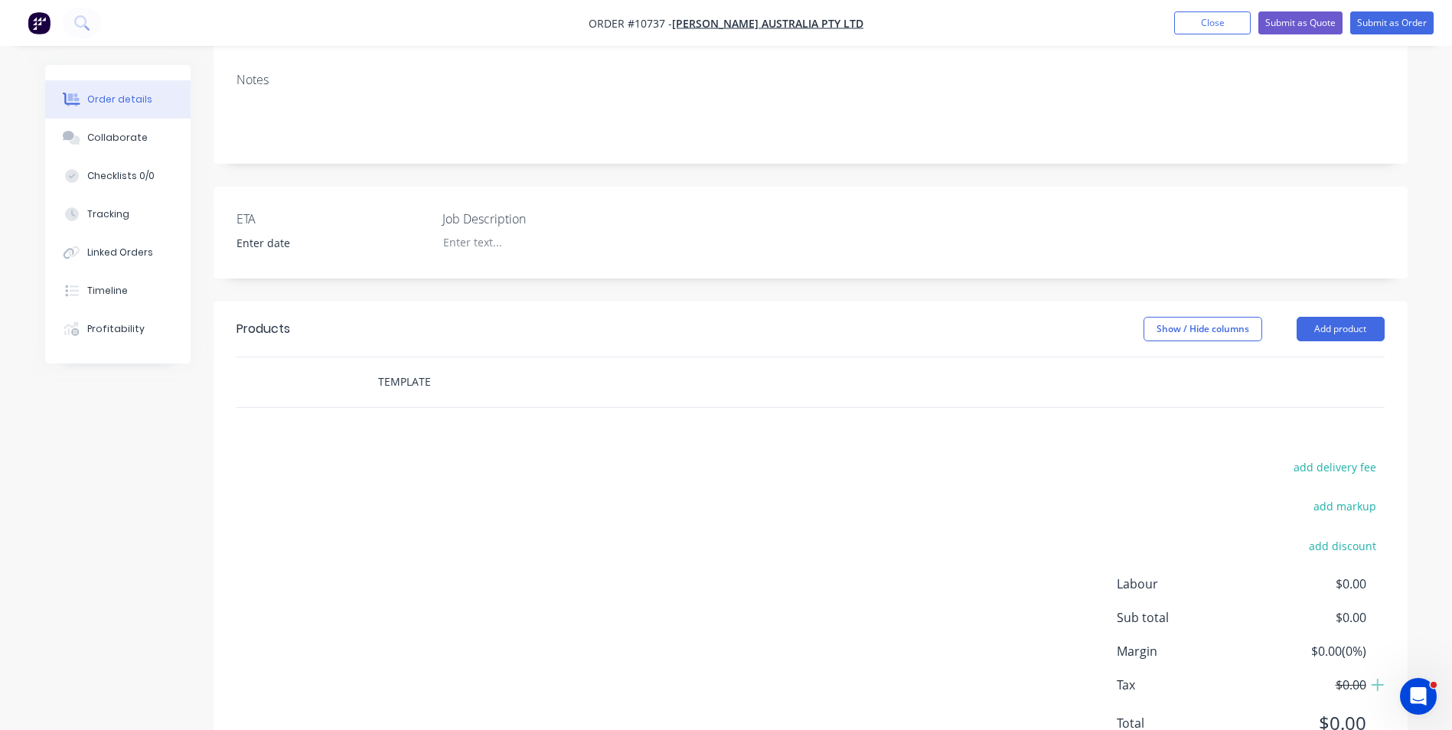
scroll to position [306, 0]
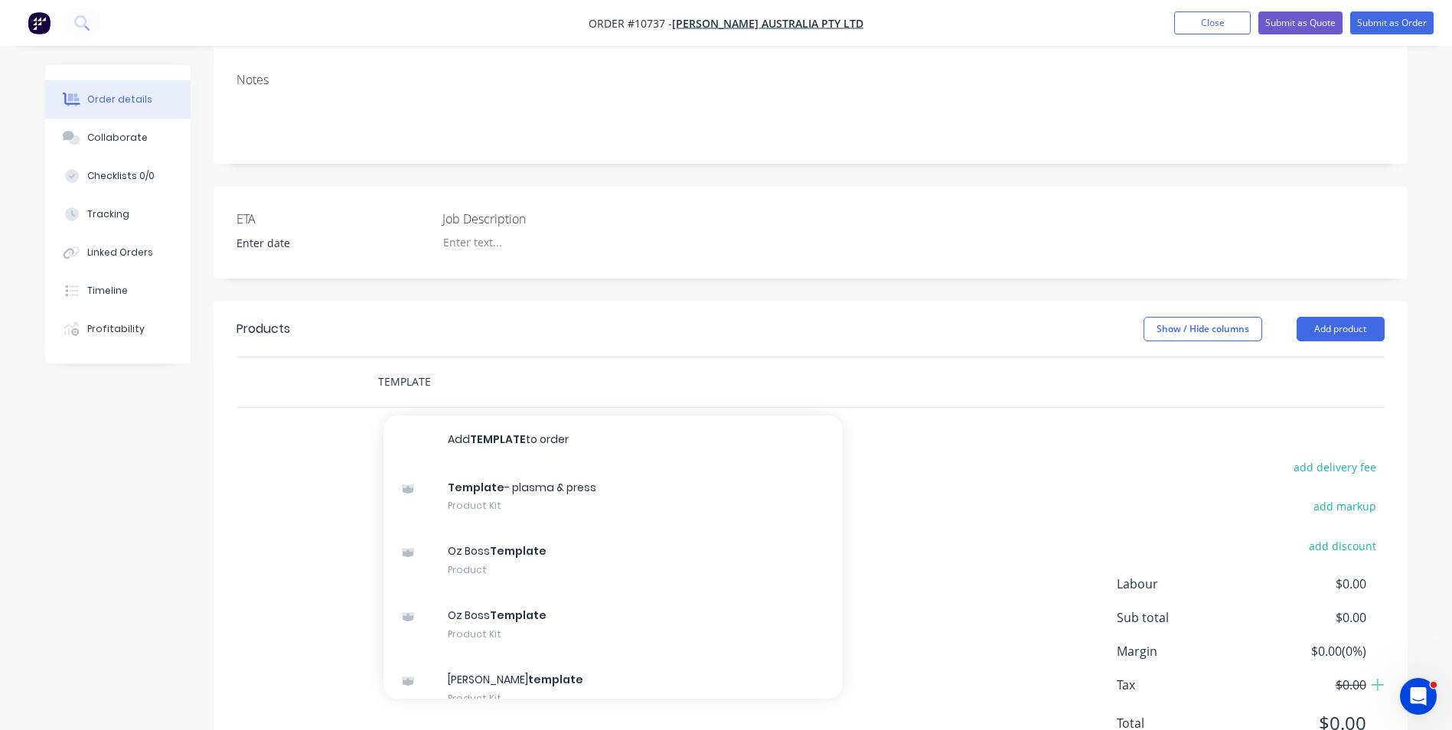
click at [421, 367] on input "TEMPLATE" at bounding box center [530, 382] width 306 height 31
drag, startPoint x: 436, startPoint y: 336, endPoint x: 351, endPoint y: 320, distance: 85.7
click at [351, 358] on div "TEMPLATE Add TEMPLATE to order Template - plasma & press Product Kit Oz Boss Te…" at bounding box center [811, 383] width 1148 height 50
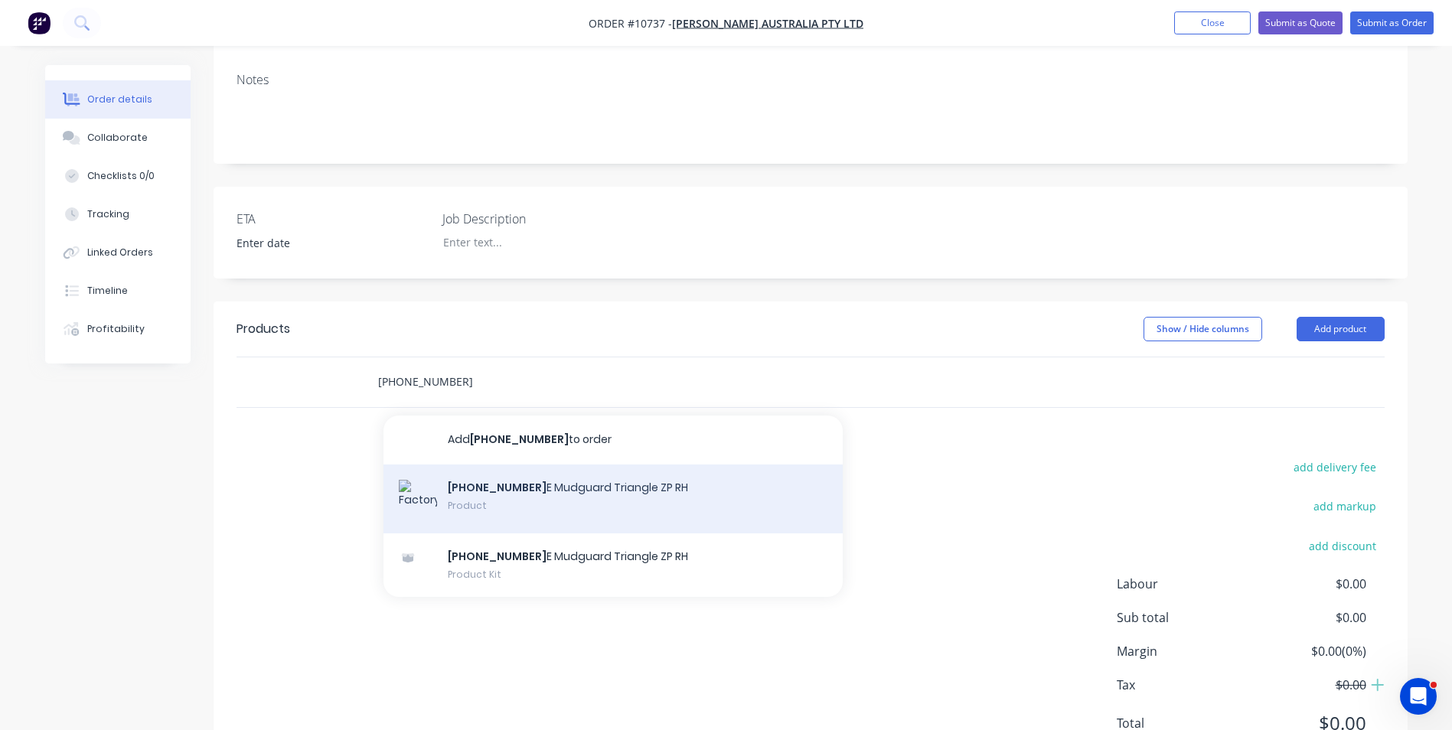
type input "[PHONE_NUMBER]"
click at [482, 465] on div "[PHONE_NUMBER] E Mudguard Triangle ZP RH Product" at bounding box center [613, 499] width 459 height 69
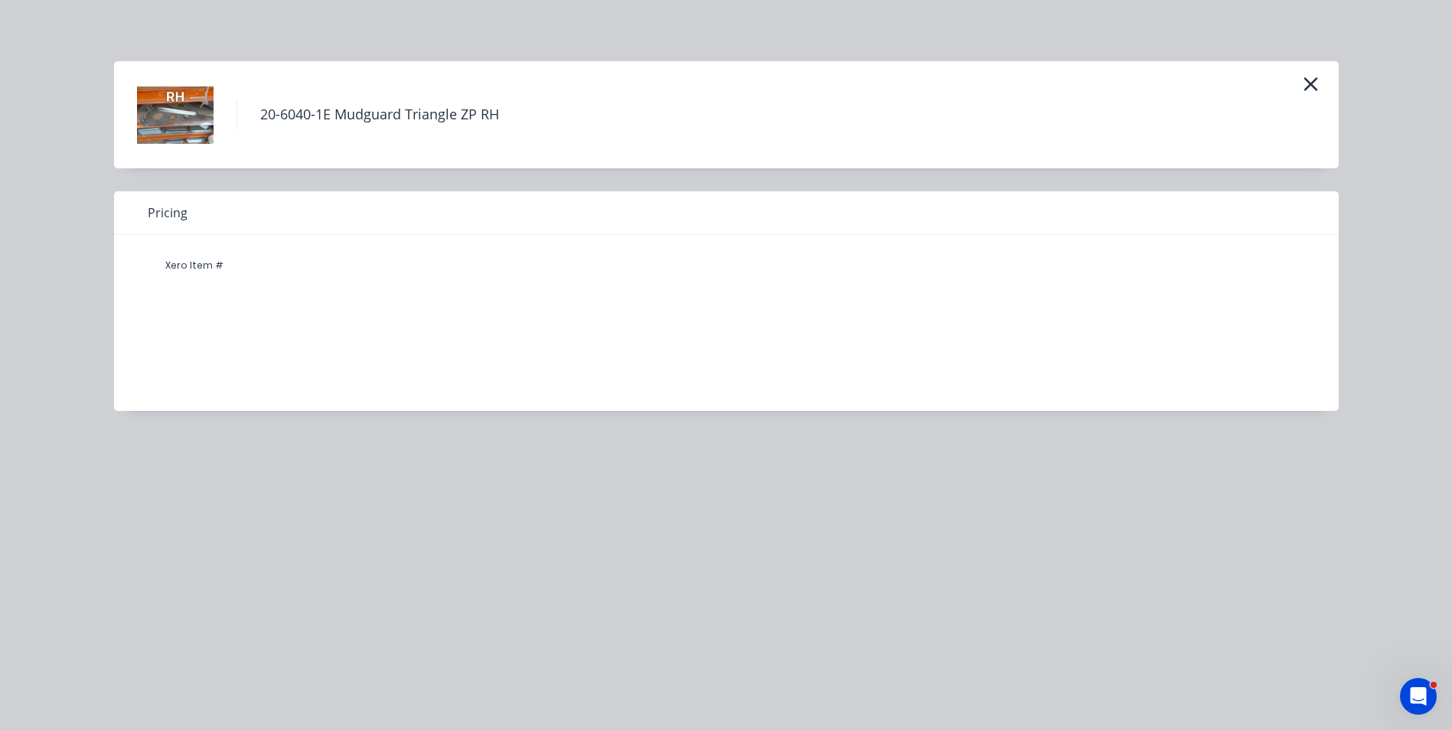
click at [201, 279] on div "Xero Item #" at bounding box center [195, 265] width 92 height 31
click at [218, 80] on div "20-6040-1E Mudguard Triangle ZP RH" at bounding box center [726, 115] width 1179 height 77
click at [179, 112] on img at bounding box center [175, 115] width 77 height 77
click at [343, 109] on h4 "20-6040-1E Mudguard Triangle ZP RH" at bounding box center [380, 114] width 286 height 29
click at [1305, 92] on icon "button" at bounding box center [1311, 83] width 16 height 21
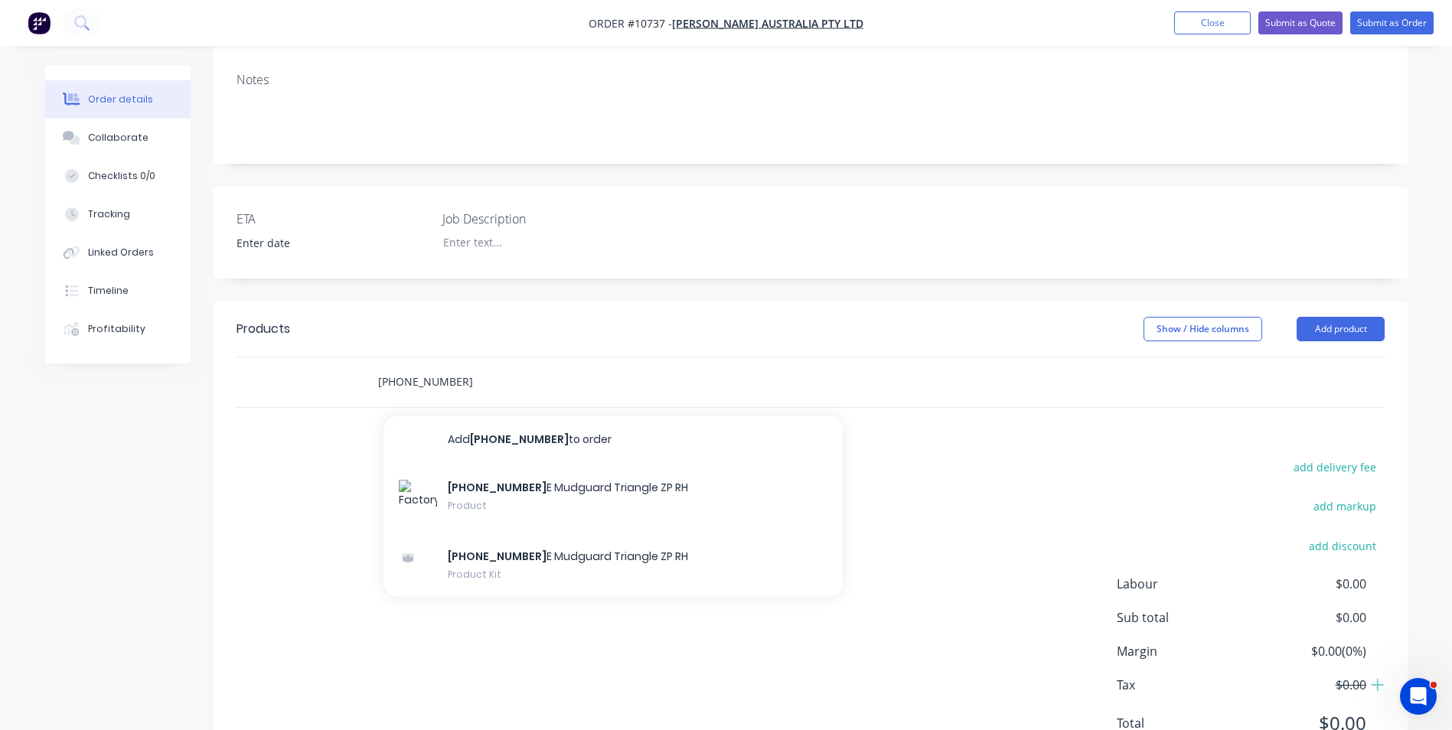
click at [449, 367] on input "[PHONE_NUMBER]" at bounding box center [530, 382] width 306 height 31
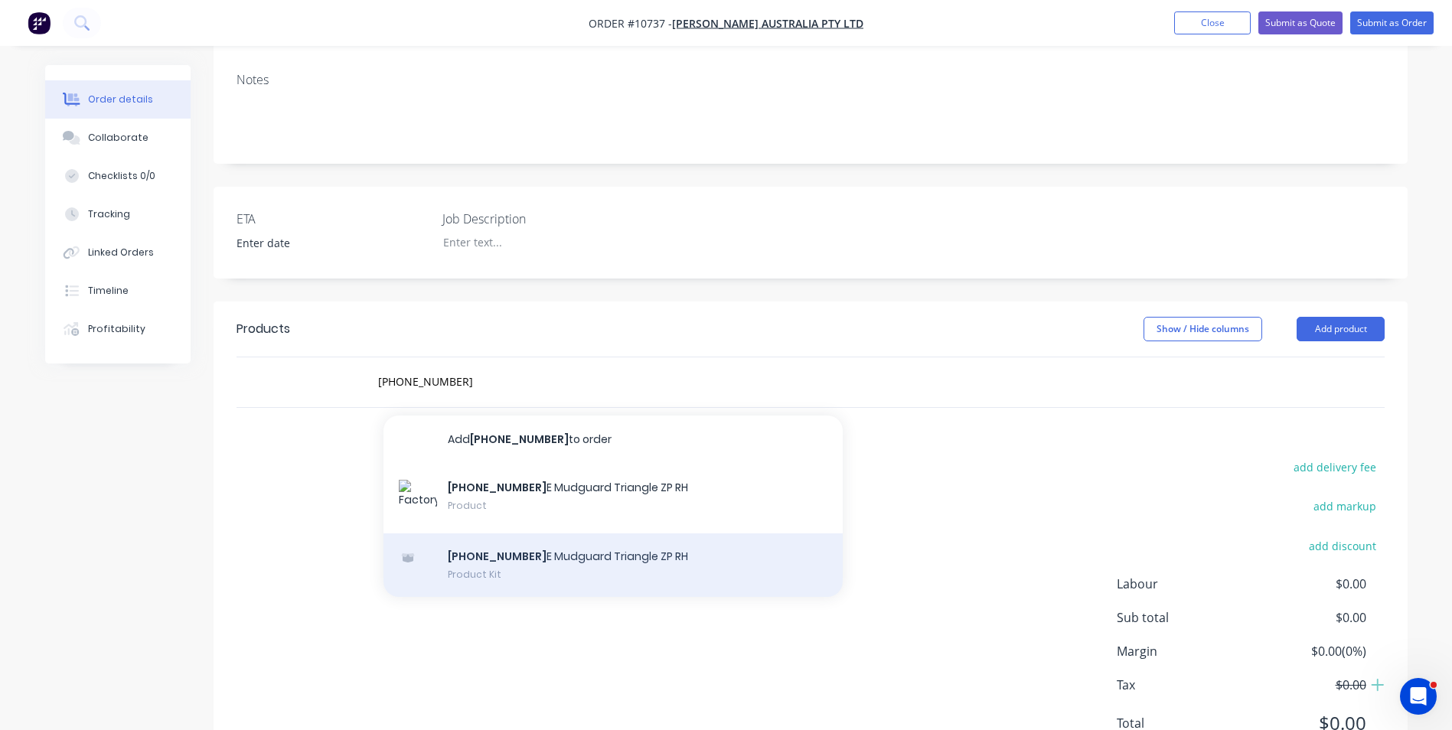
click at [524, 534] on div "20-6040-1 E Mudguard Triangle ZP RH Product Kit" at bounding box center [613, 566] width 459 height 64
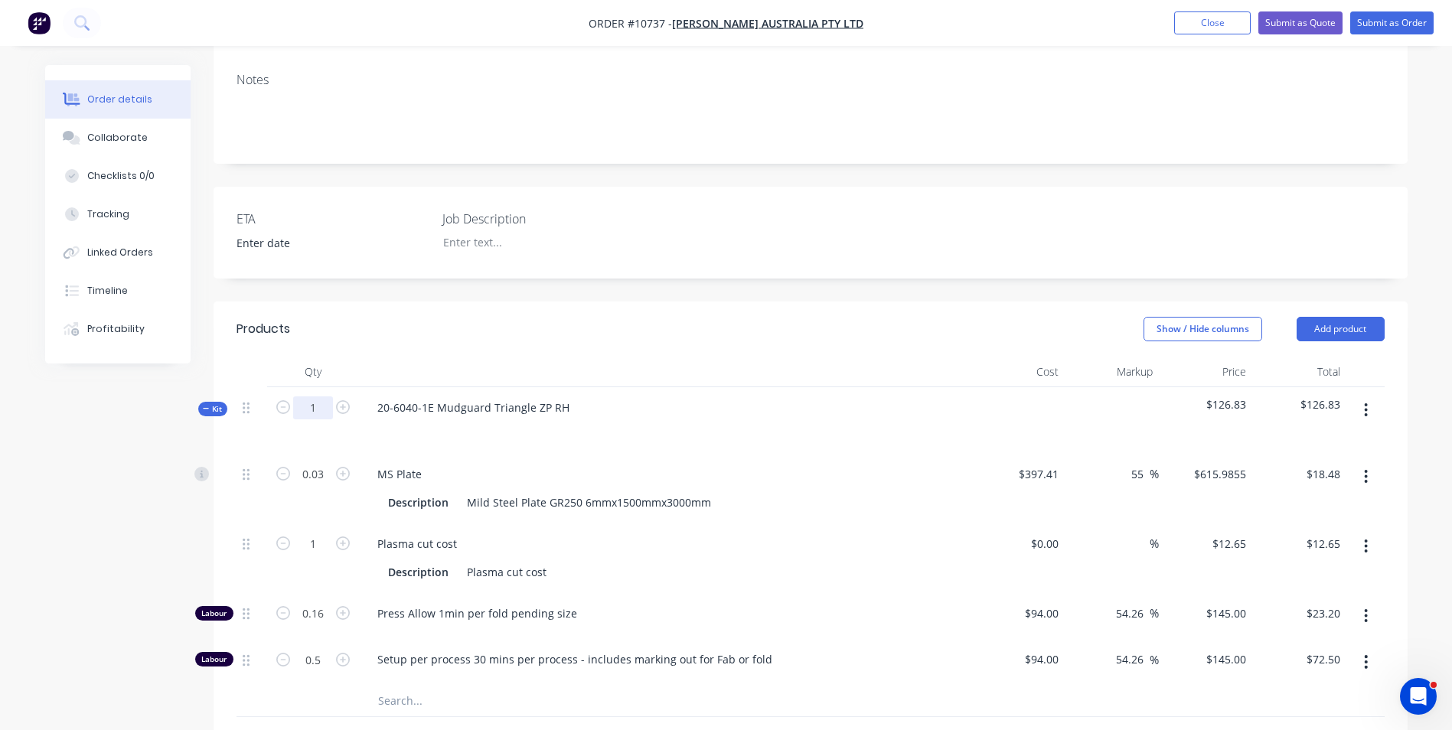
click at [309, 397] on input "1" at bounding box center [313, 408] width 40 height 23
type input "12"
type input "0.36"
type input "$221.75"
type input "12"
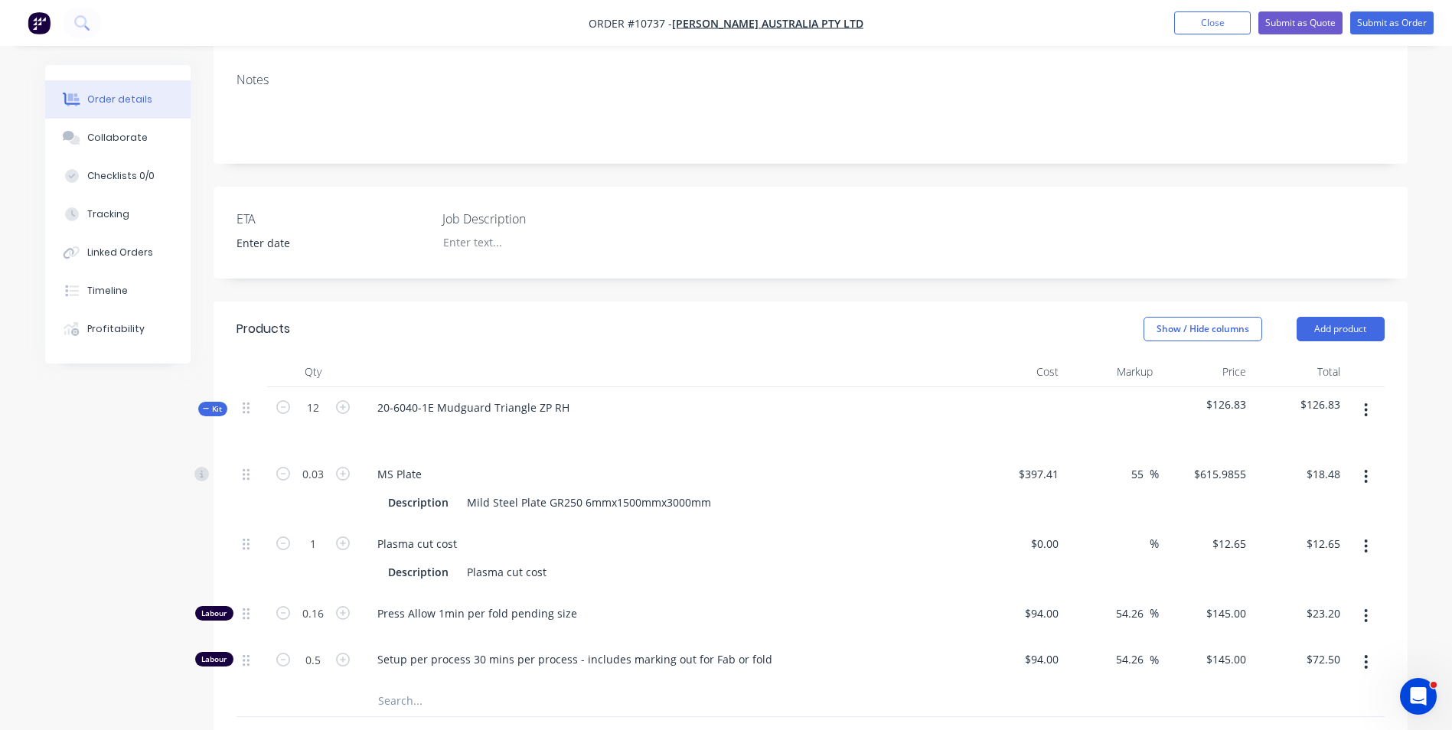
type input "$151.80"
type input "1.92"
type input "$278.40"
type input "6"
type input "$870.00"
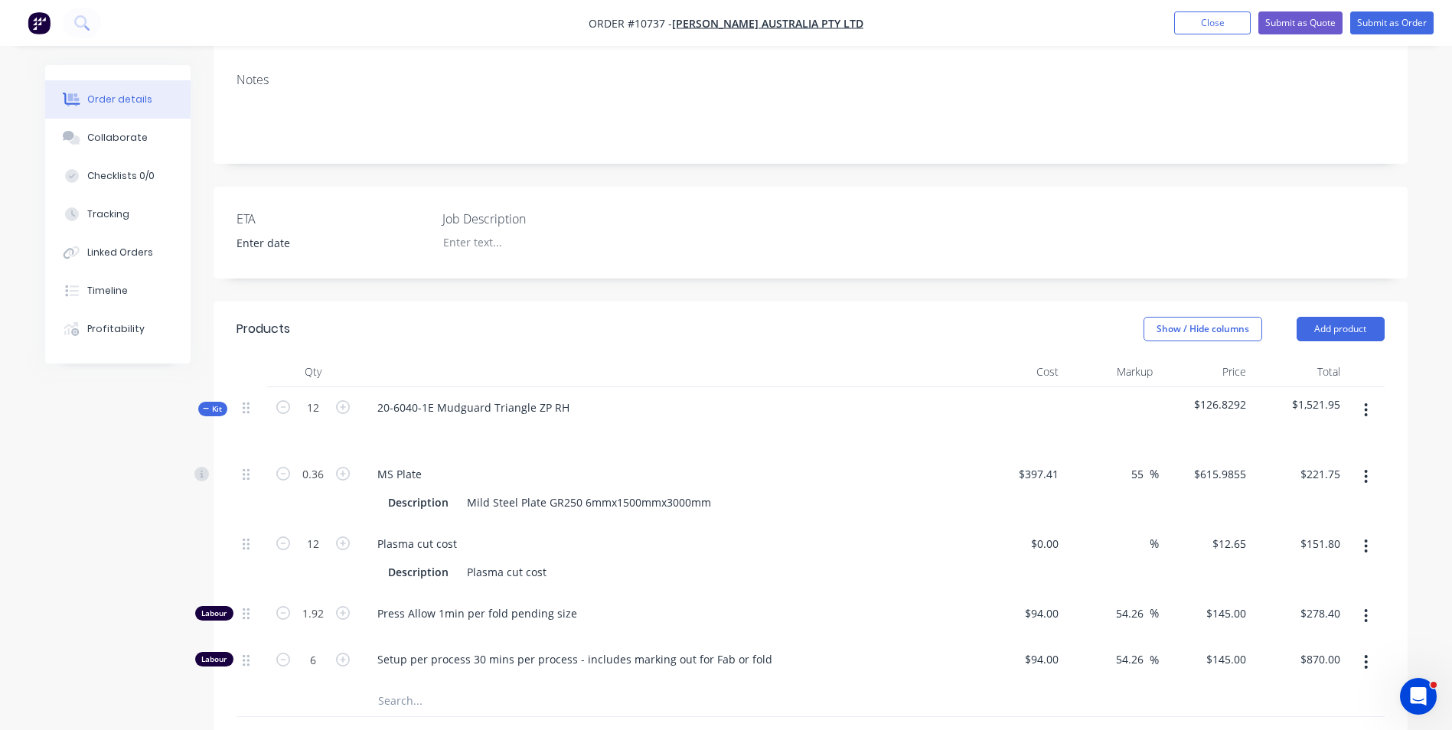
click at [433, 419] on div at bounding box center [665, 430] width 600 height 22
click at [325, 486] on input "1.92" at bounding box center [313, 474] width 40 height 23
click at [322, 486] on input "1.92" at bounding box center [313, 474] width 40 height 23
type input "1"
click at [313, 603] on input "*" at bounding box center [313, 614] width 40 height 23
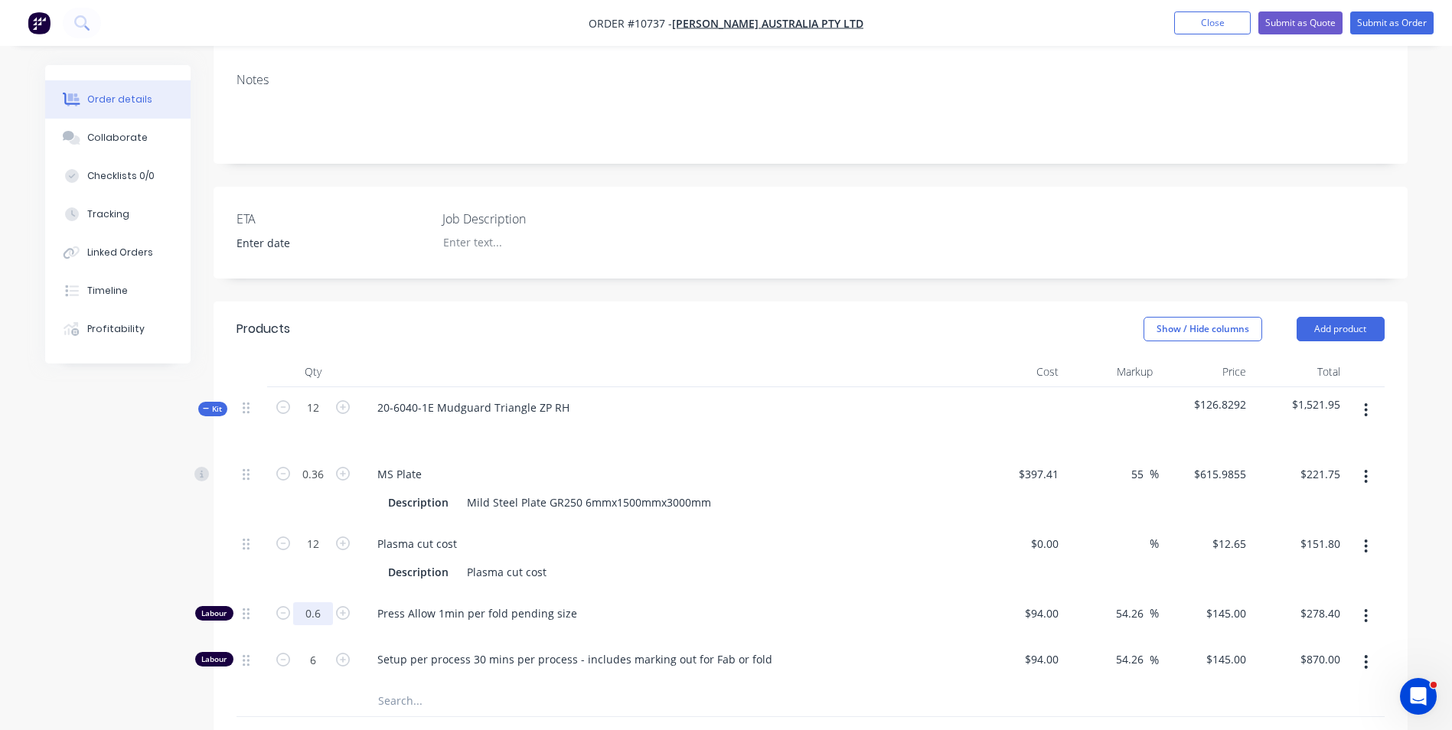
type input "0.6"
type input "$87.00"
click at [707, 606] on span "Press Allow 1min per fold pending size" at bounding box center [671, 614] width 588 height 16
click at [284, 639] on div "6" at bounding box center [313, 662] width 92 height 47
click at [318, 486] on input "6" at bounding box center [313, 474] width 40 height 23
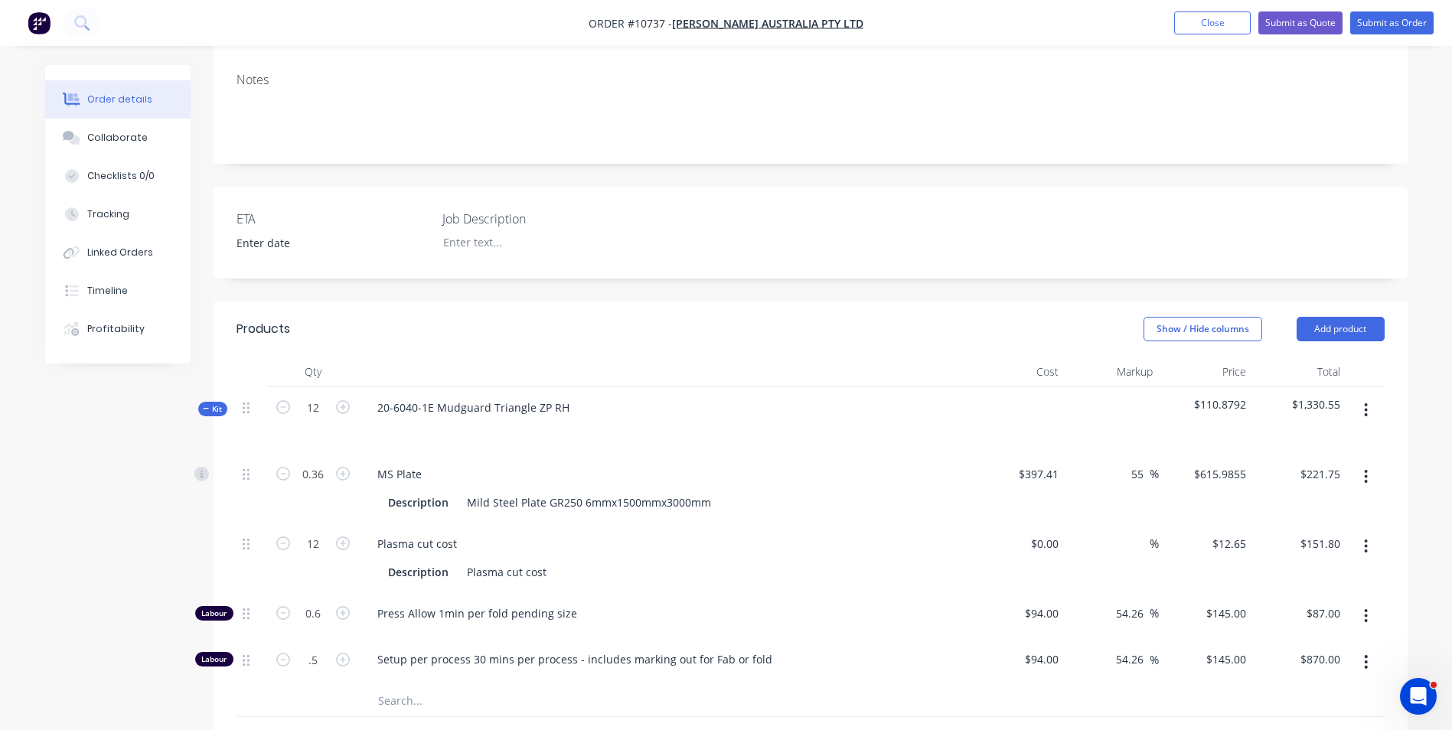
type input "0.5"
type input "$72.50"
click at [367, 686] on div at bounding box center [594, 701] width 459 height 31
click at [336, 653] on icon "button" at bounding box center [343, 660] width 14 height 14
type input "1.5"
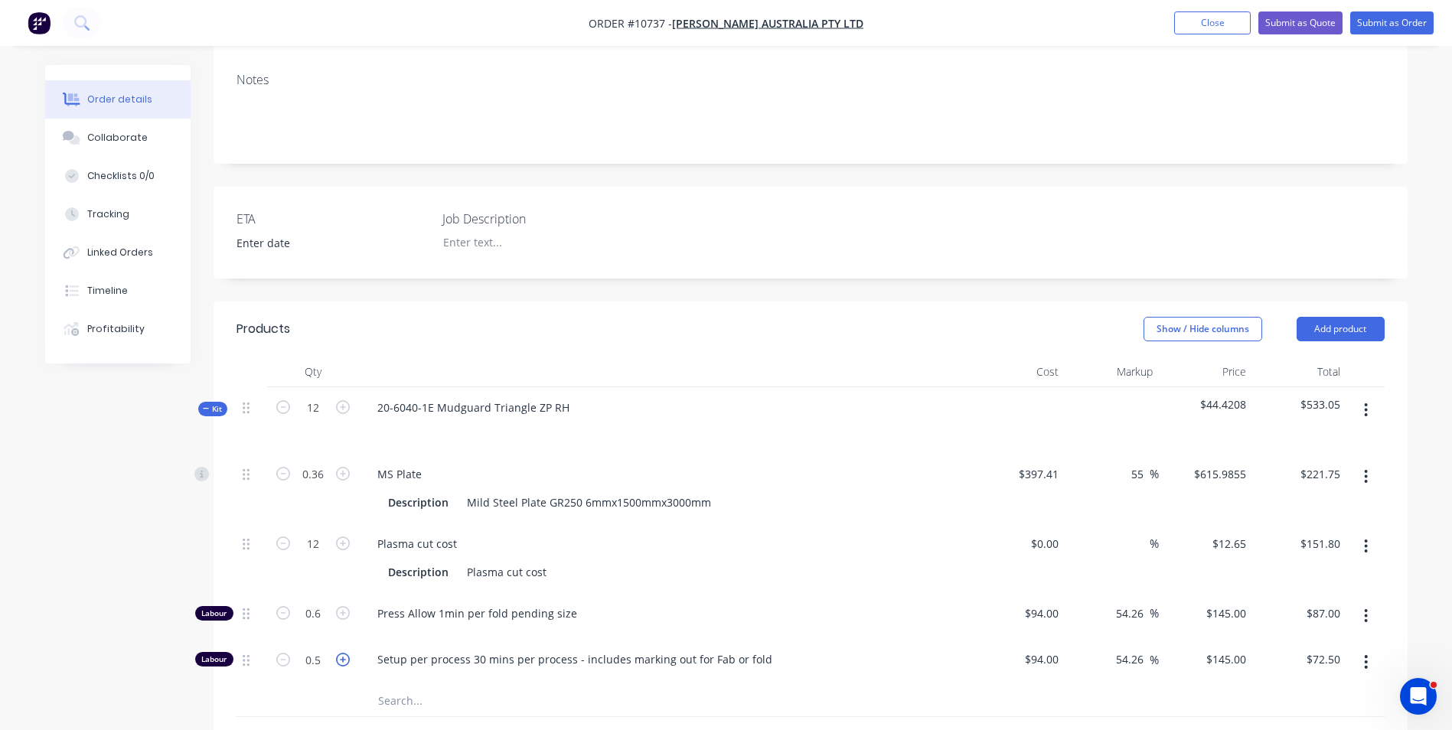
type input "$217.50"
click at [336, 653] on icon "button" at bounding box center [343, 660] width 14 height 14
type input "2.5"
type input "$362.50"
click at [308, 486] on input "2.5" at bounding box center [313, 474] width 40 height 23
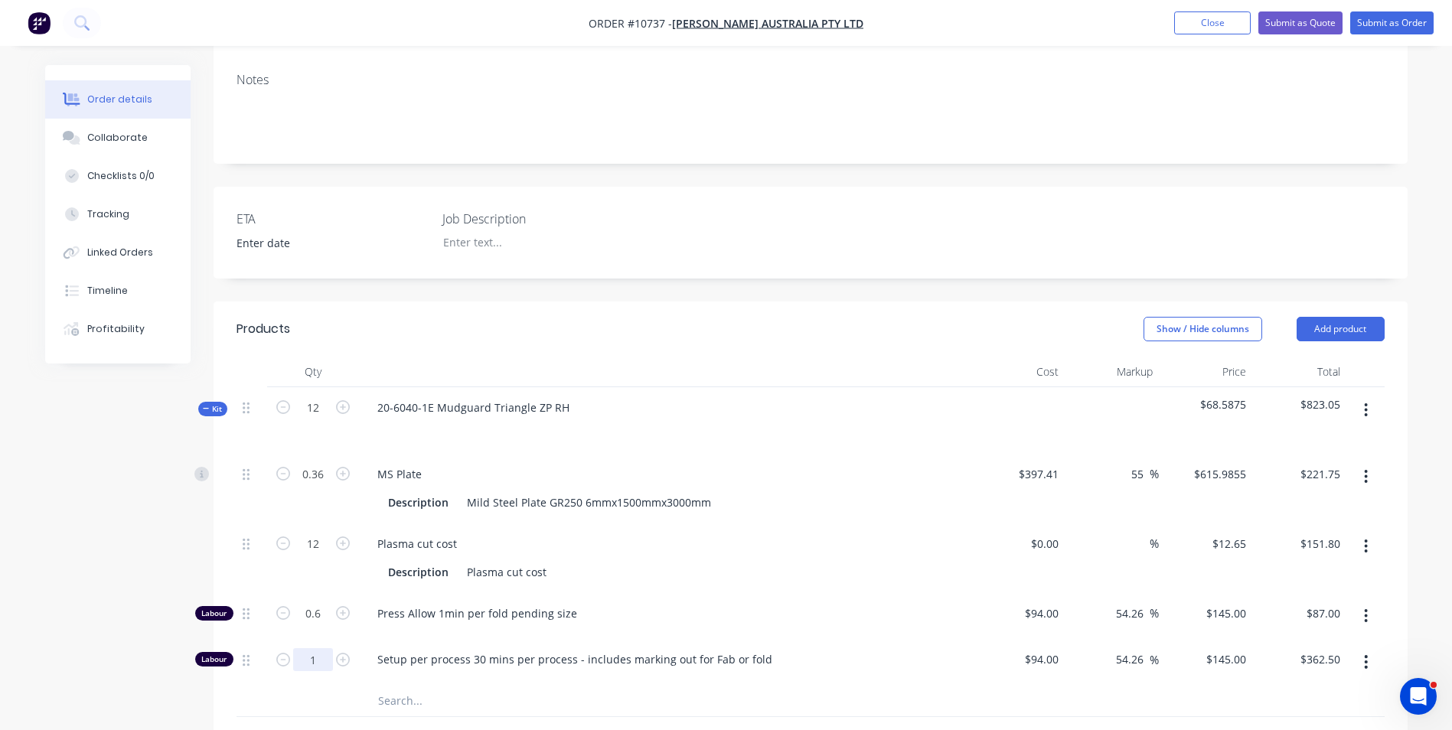
type input "1"
type input "$145.00"
click at [419, 686] on input "text" at bounding box center [530, 701] width 306 height 31
type input "Zinc Plating"
click at [560, 717] on button "Add Zinc Plating to kit" at bounding box center [594, 741] width 459 height 49
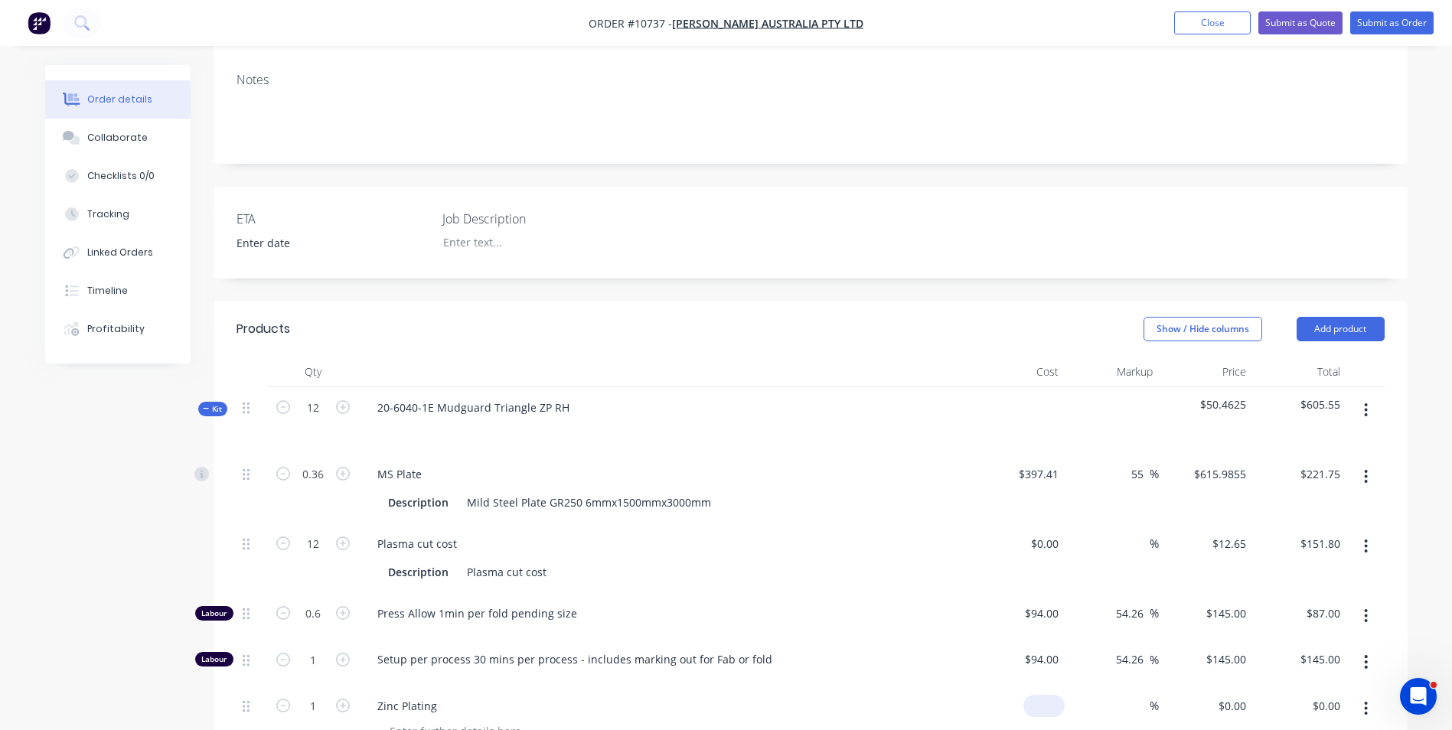
click at [1050, 695] on input at bounding box center [1047, 706] width 35 height 22
type input "$8.00"
type input "55"
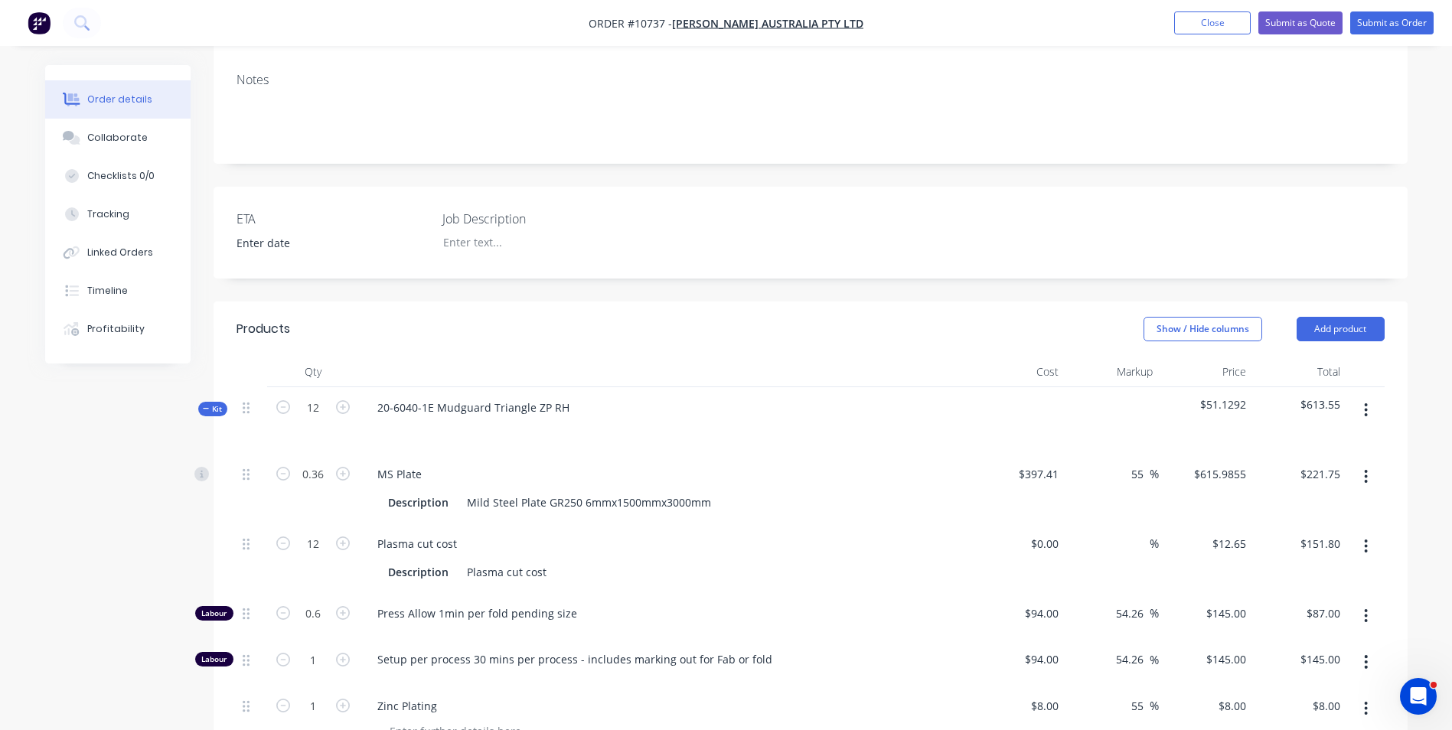
type input "$12.40"
click at [1120, 686] on div "55 55 %" at bounding box center [1112, 721] width 94 height 70
click at [338, 699] on icon "button" at bounding box center [343, 706] width 14 height 14
type input "2"
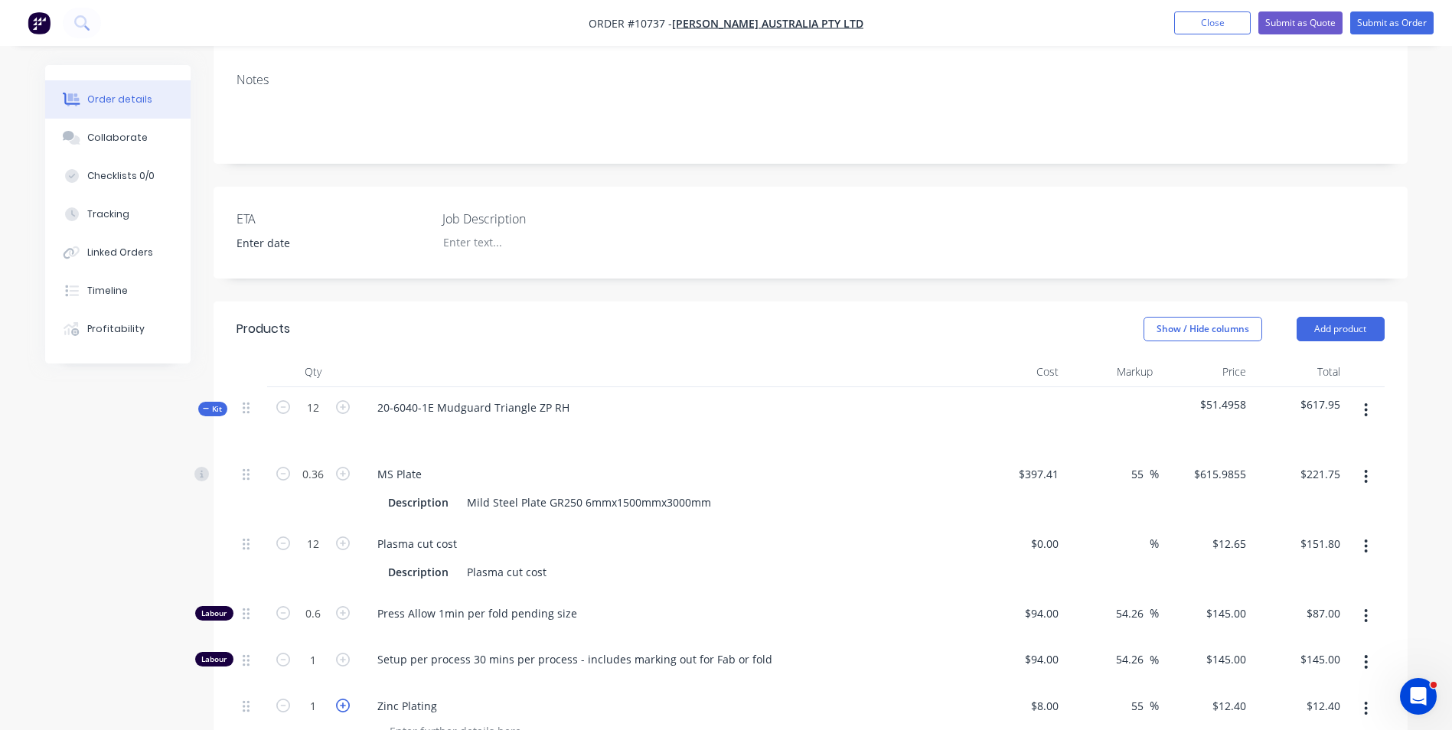
type input "$24.80"
click at [338, 699] on icon "button" at bounding box center [343, 706] width 14 height 14
type input "3"
type input "$37.20"
click at [338, 699] on icon "button" at bounding box center [343, 706] width 14 height 14
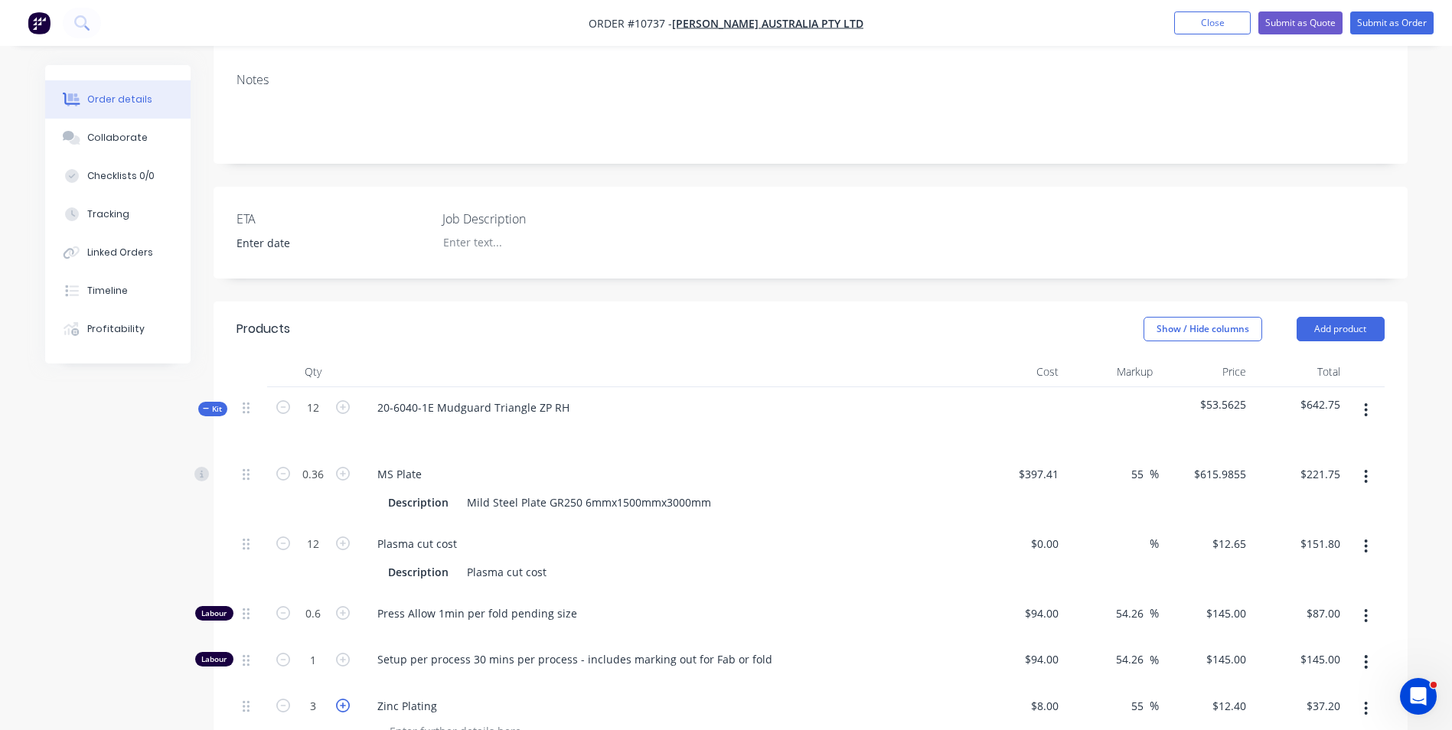
type input "4"
type input "$49.60"
click at [338, 699] on icon "button" at bounding box center [343, 706] width 14 height 14
type input "5"
type input "$62.00"
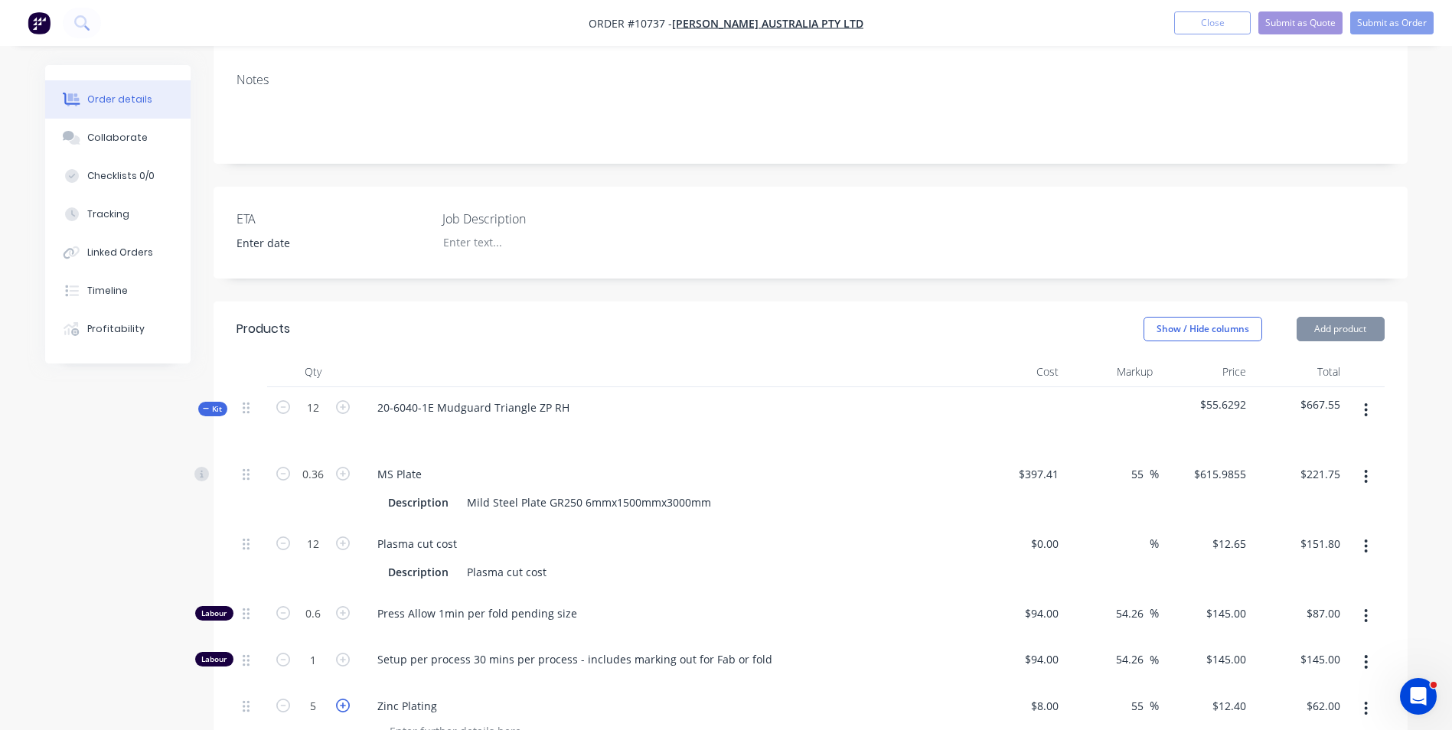
click at [338, 699] on icon "button" at bounding box center [343, 706] width 14 height 14
type input "6"
type input "$74.40"
click at [338, 699] on icon "button" at bounding box center [343, 706] width 14 height 14
type input "7"
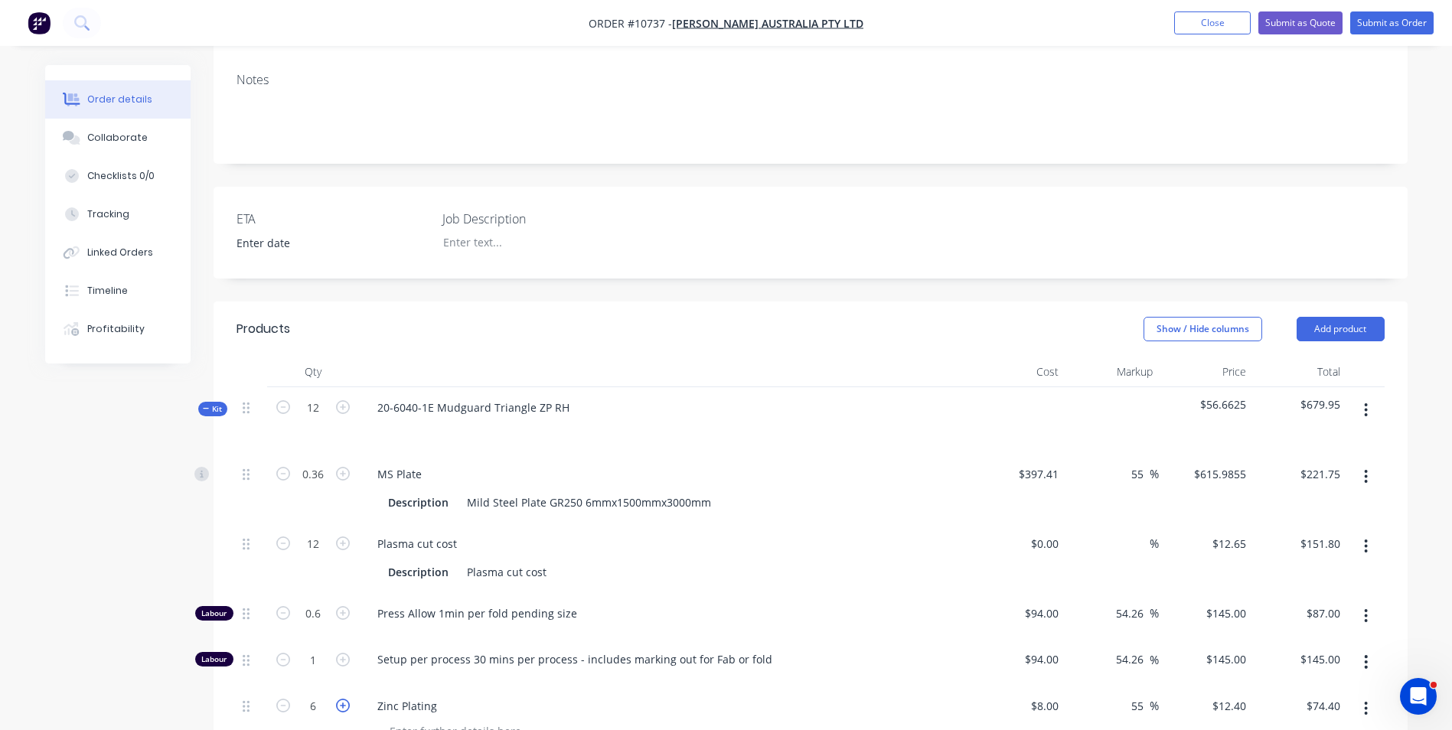
type input "$86.80"
click at [338, 699] on icon "button" at bounding box center [343, 706] width 14 height 14
type input "8"
type input "$99.20"
click at [338, 699] on icon "button" at bounding box center [343, 706] width 14 height 14
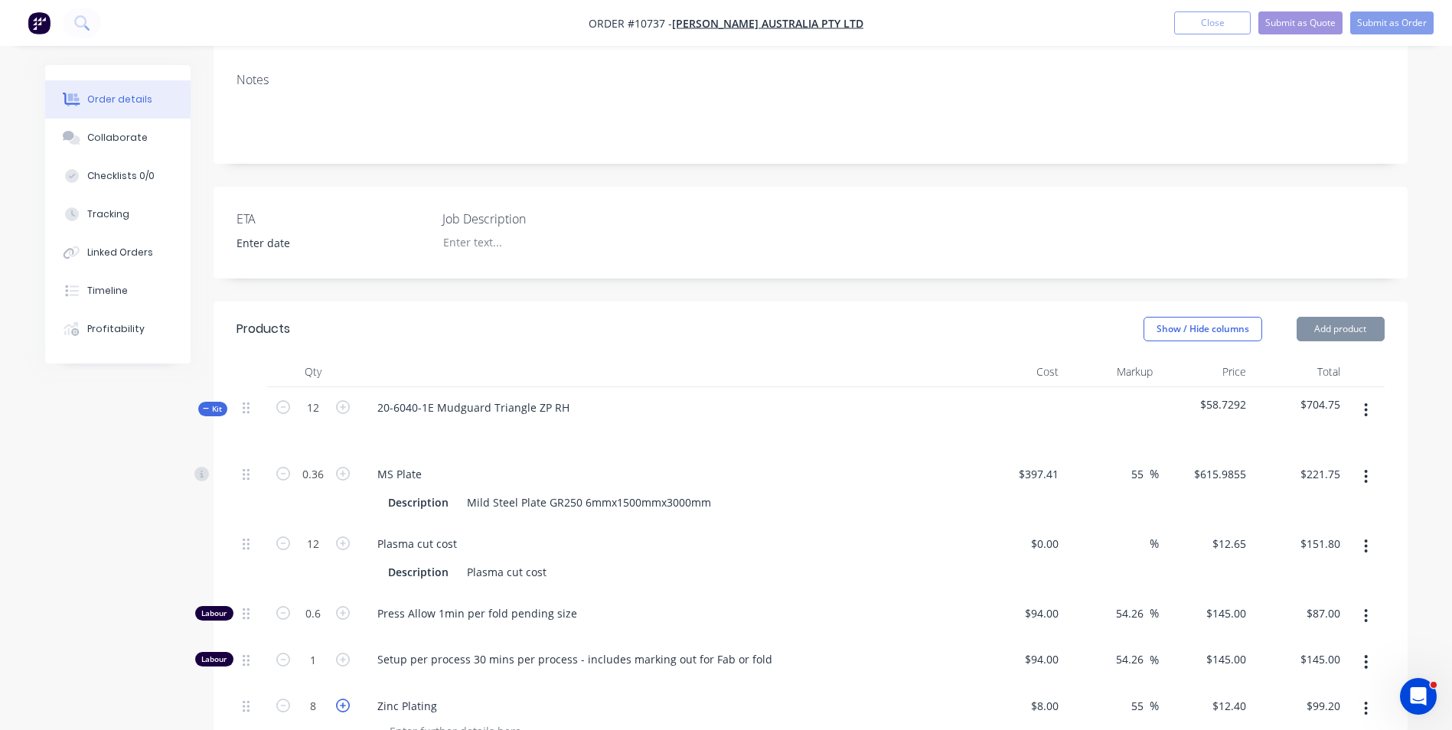
type input "9"
type input "$111.60"
click at [338, 699] on icon "button" at bounding box center [343, 706] width 14 height 14
type input "10"
type input "$124.00"
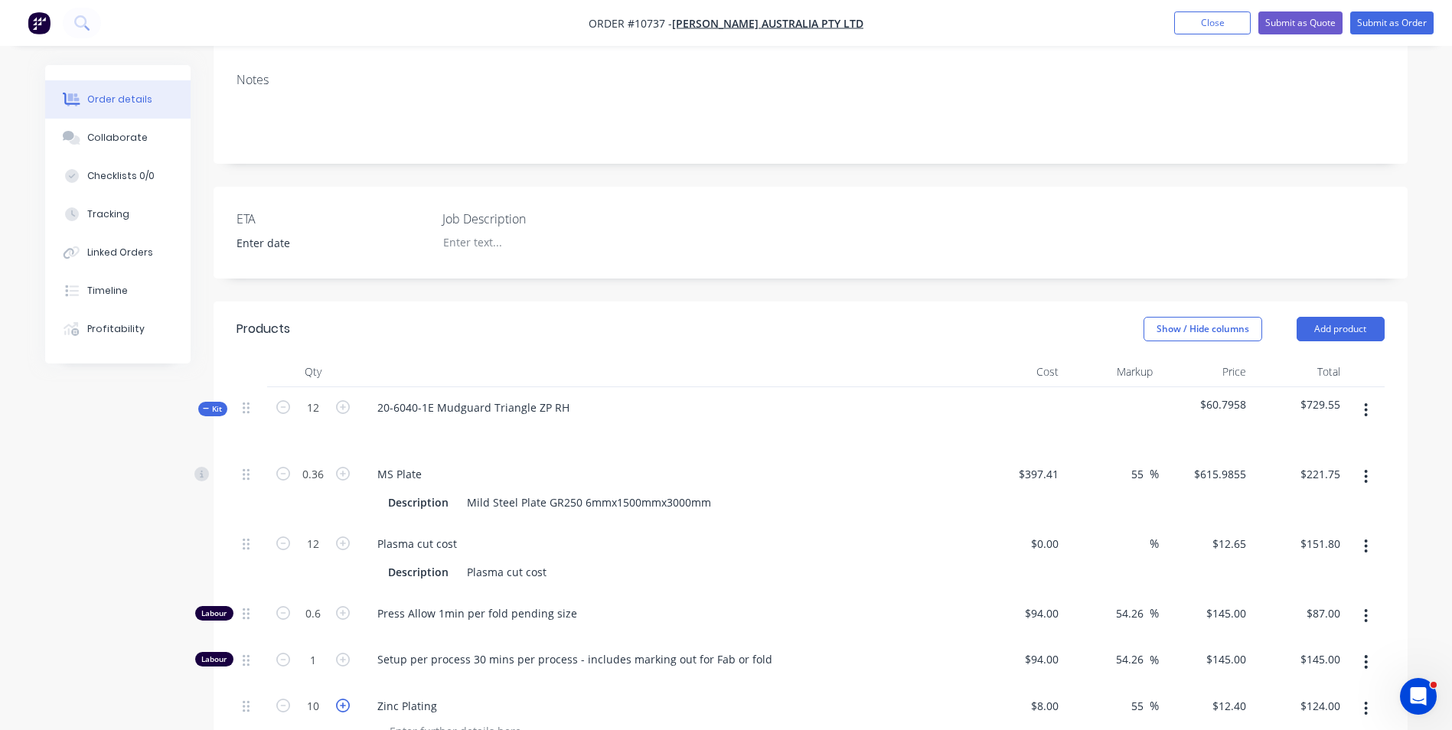
click at [346, 699] on icon "button" at bounding box center [343, 706] width 14 height 14
type input "11"
type input "$136.40"
click at [346, 699] on icon "button" at bounding box center [343, 706] width 14 height 14
type input "12"
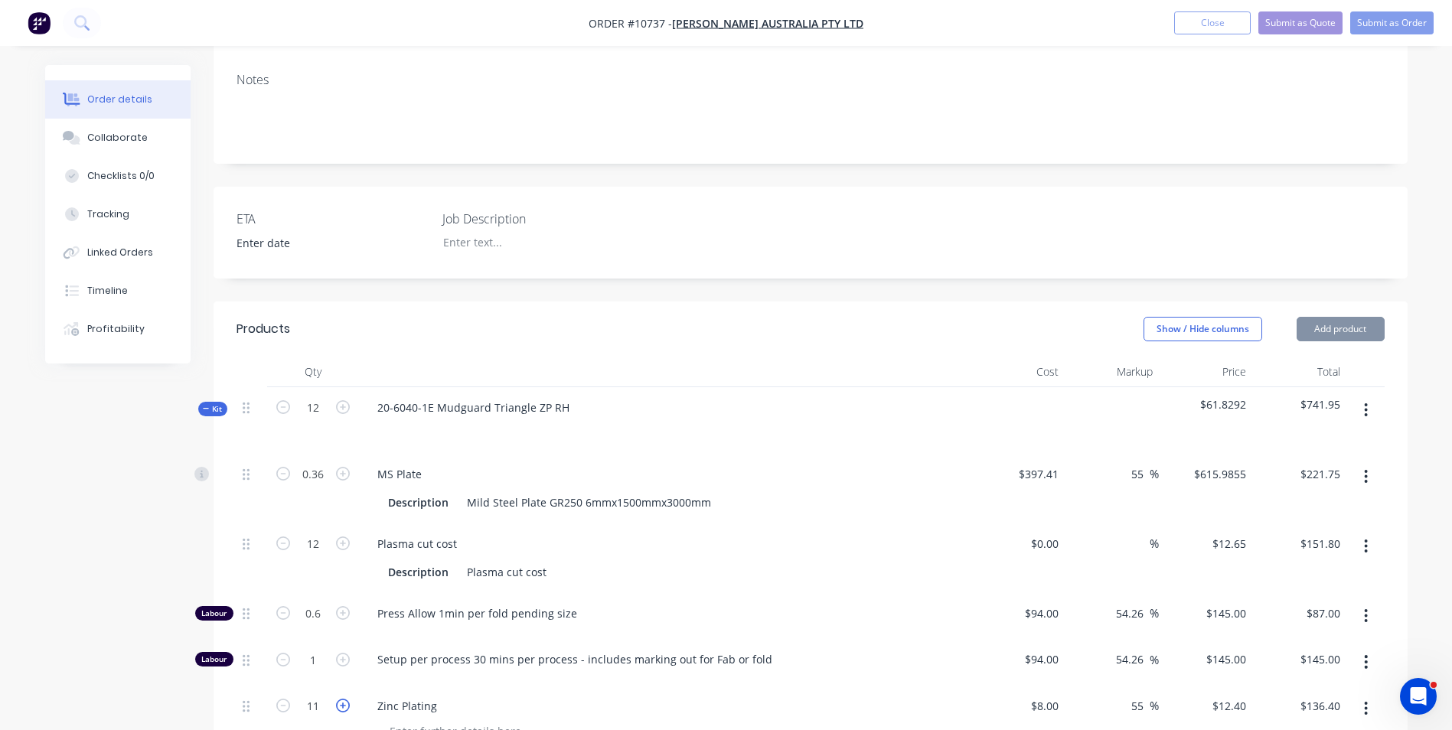
type input "$148.80"
click at [351, 651] on button "button" at bounding box center [343, 659] width 20 height 16
type input "2"
type input "$290.00"
click at [312, 486] on input "2" at bounding box center [313, 474] width 40 height 23
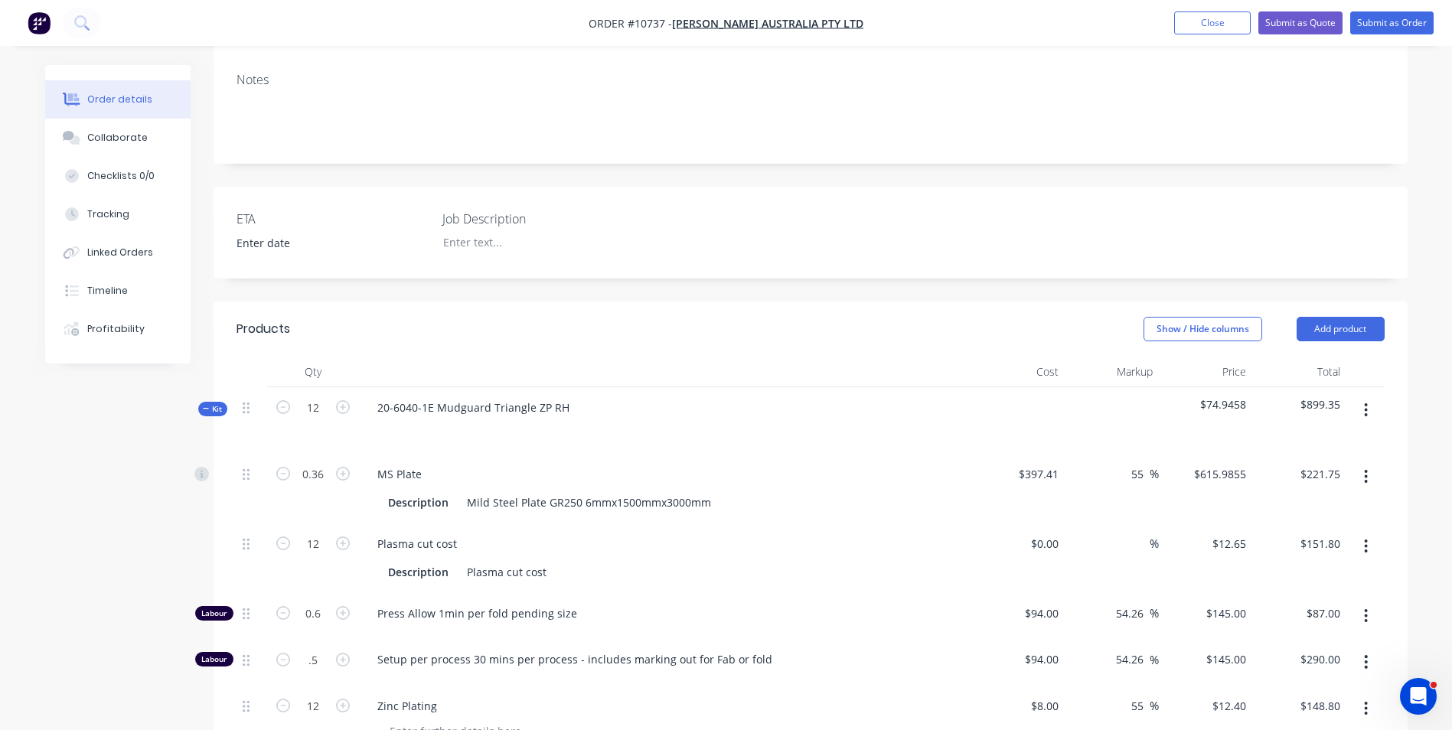
type input "0.5"
type input "$72.50"
click at [541, 639] on div "Setup per process 30 mins per process - includes marking out for Fab or fold" at bounding box center [665, 662] width 612 height 47
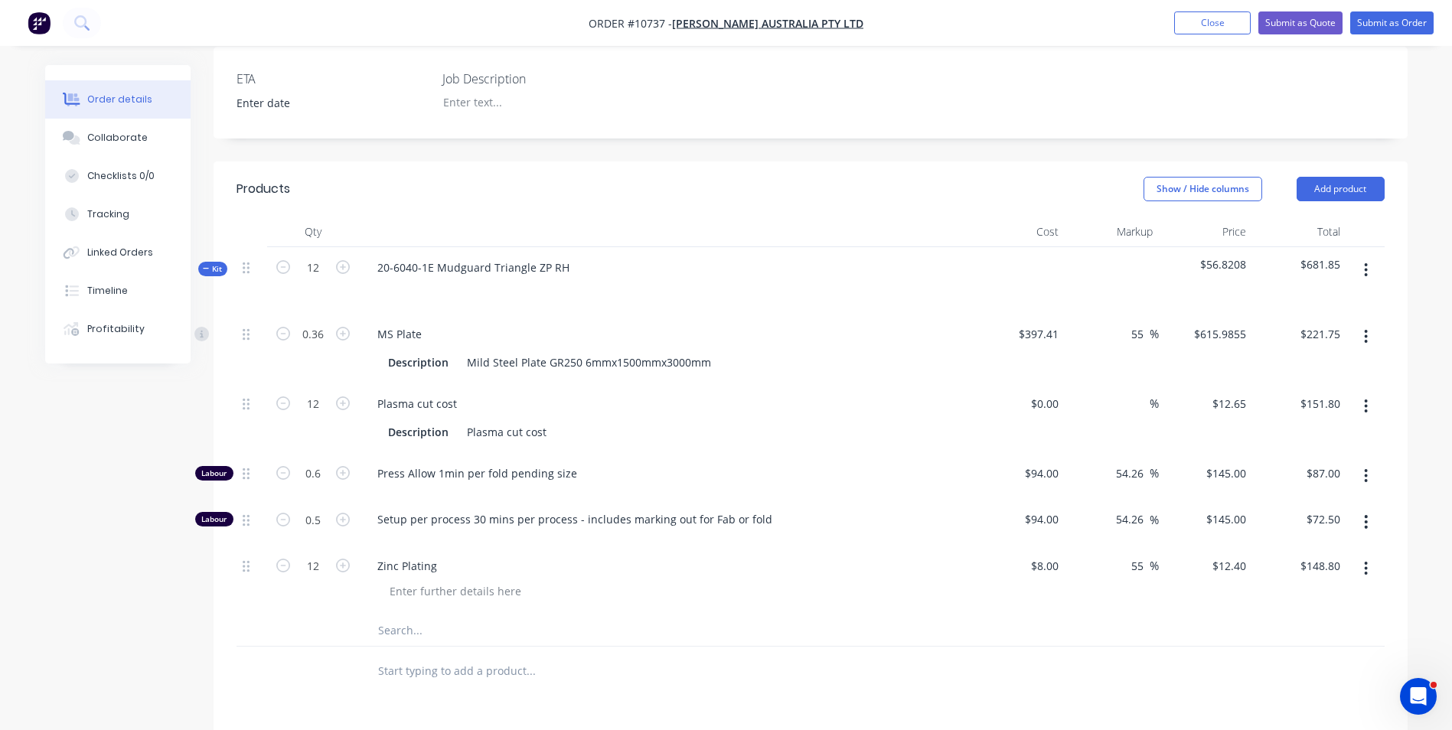
scroll to position [459, 0]
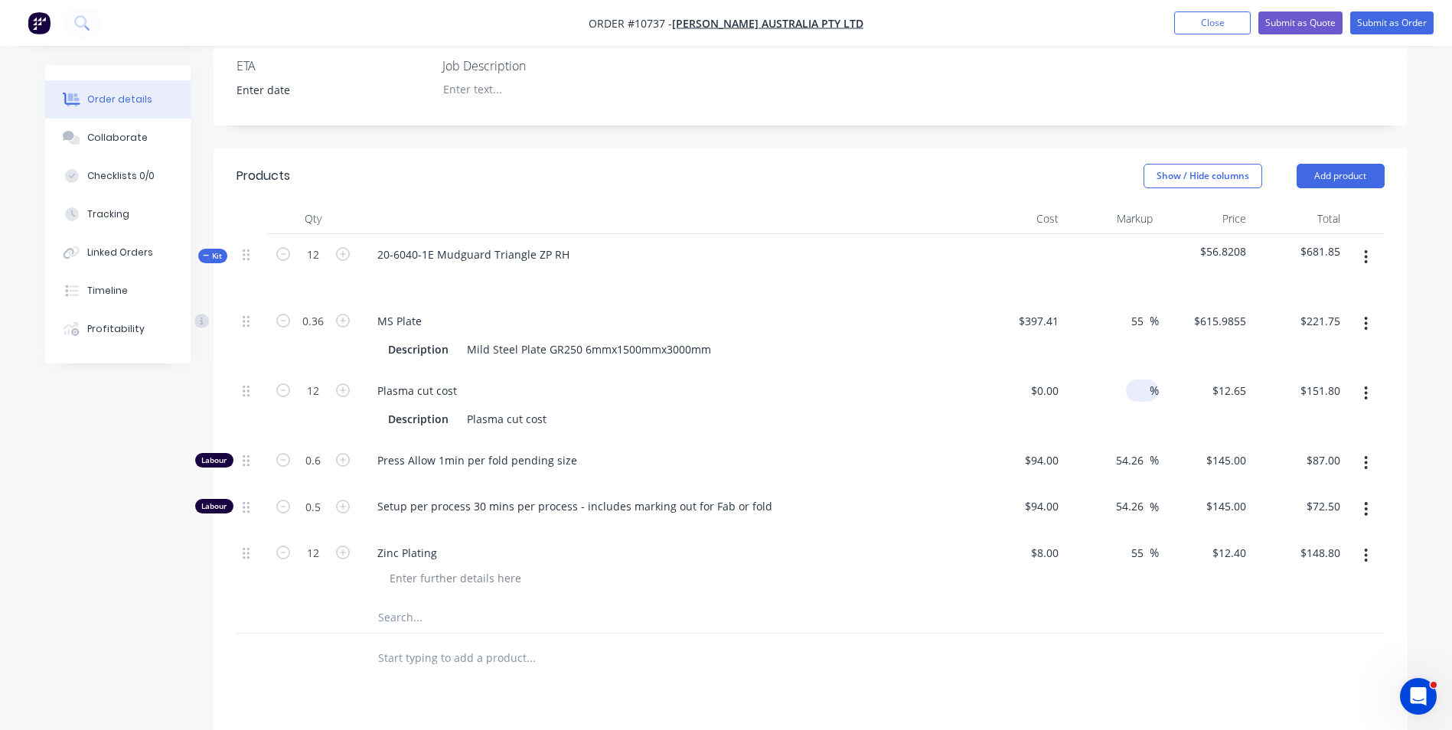
click at [1133, 380] on input at bounding box center [1141, 391] width 18 height 22
type input "55"
type input "$0.00"
click at [1047, 380] on div at bounding box center [1056, 391] width 18 height 22
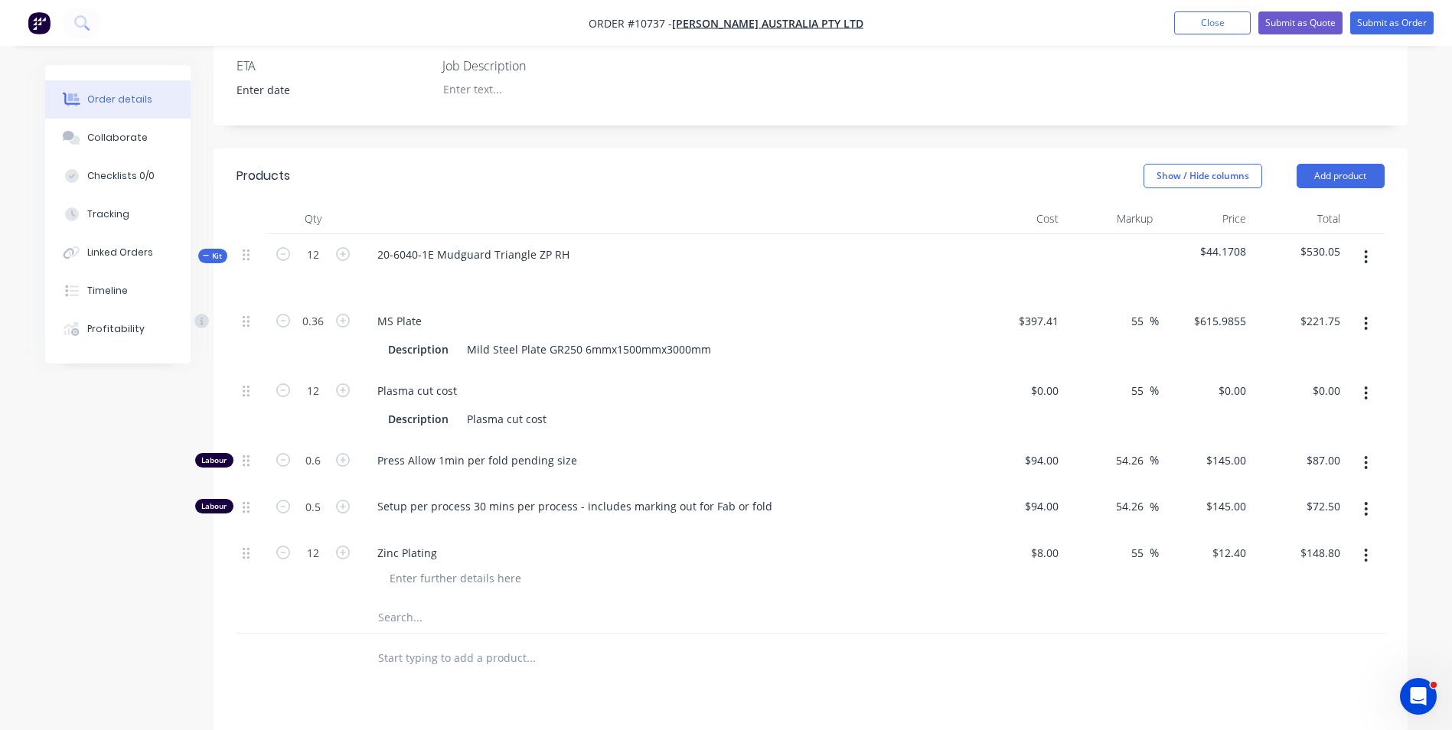
click at [1039, 371] on div "$0.00 $0.00" at bounding box center [1019, 406] width 94 height 70
click at [1041, 380] on div "0 $0.00" at bounding box center [1044, 391] width 41 height 22
type input "$13.08"
type input "$20.274"
type input "$243.29"
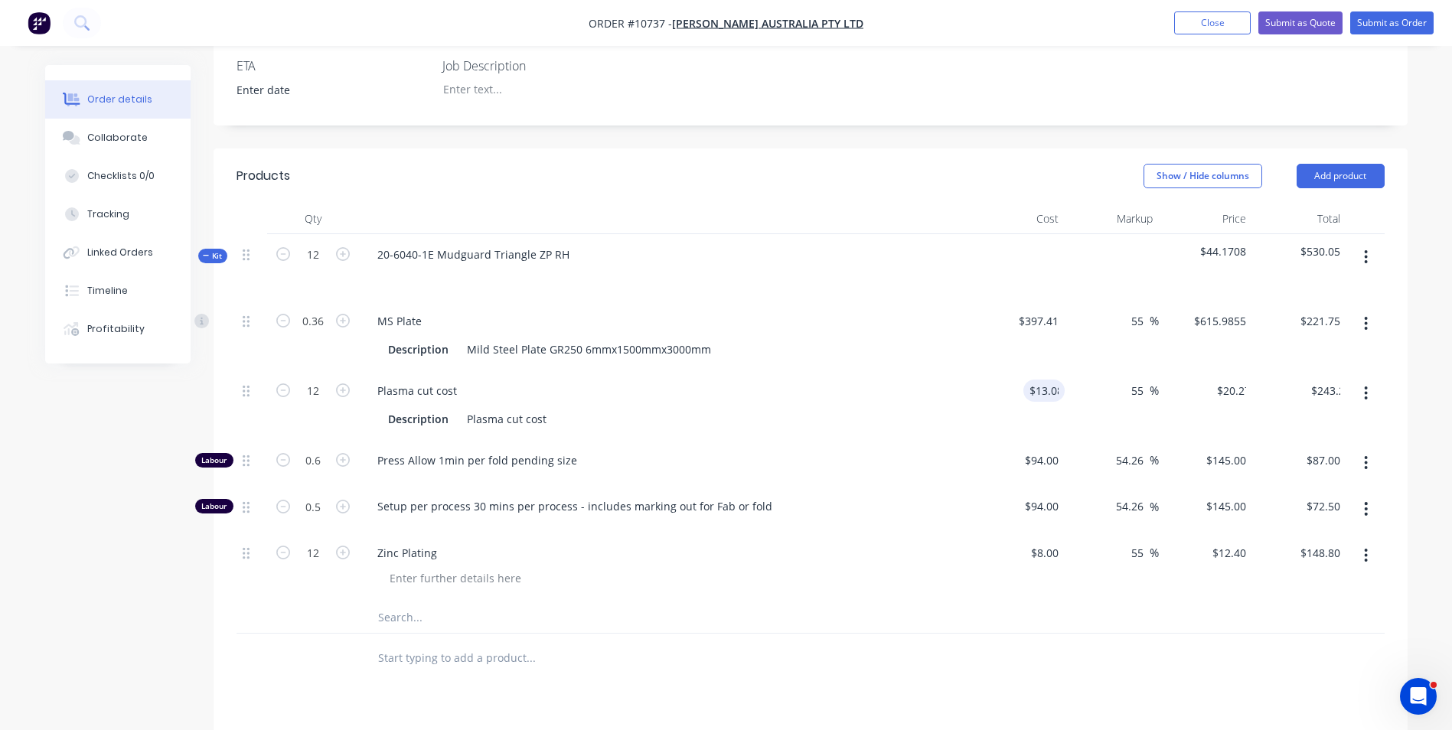
click at [1209, 440] on div "$145.00 $145.00" at bounding box center [1206, 463] width 94 height 47
click at [315, 333] on input "0.6" at bounding box center [313, 321] width 40 height 23
type input "0.5"
type input "$72.50"
click at [730, 408] on div "Description Plasma cut cost" at bounding box center [662, 419] width 560 height 22
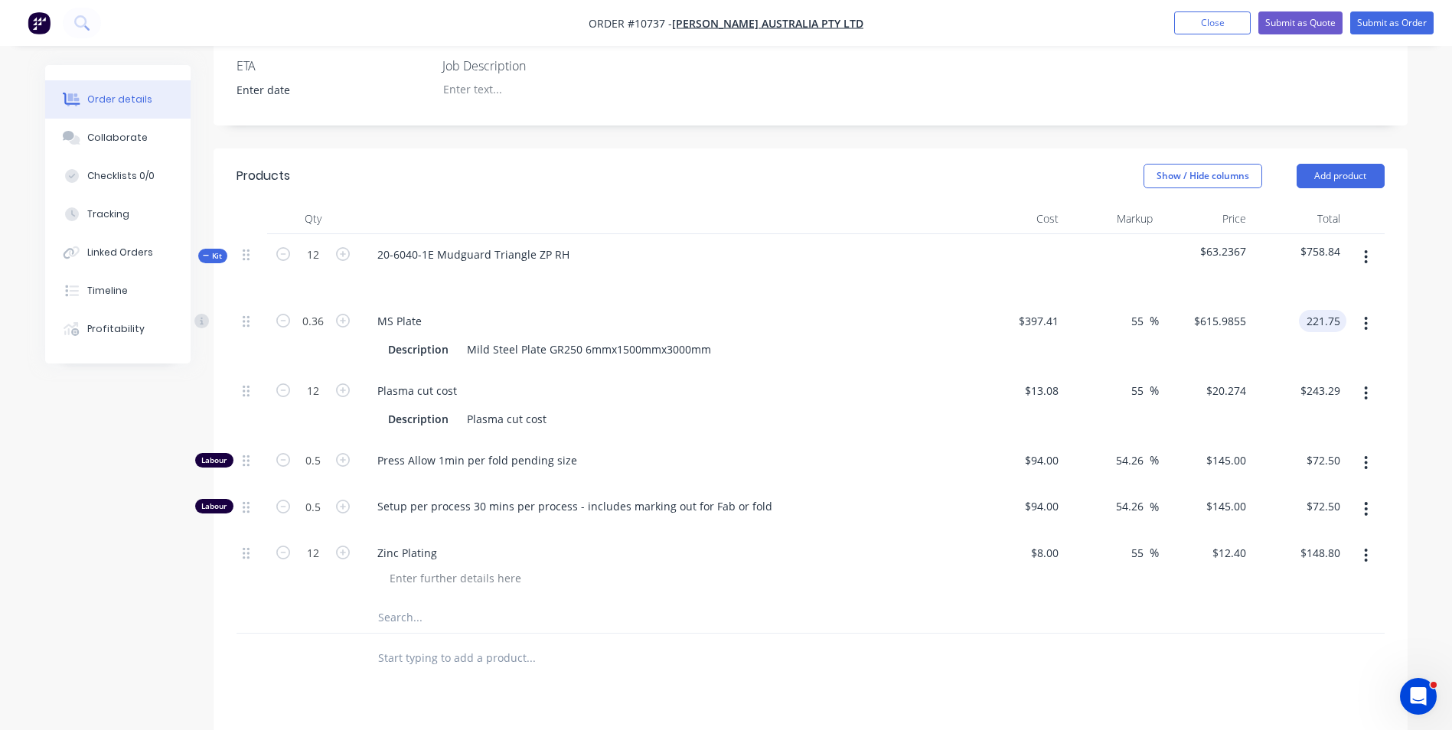
click at [1338, 310] on input "221.75" at bounding box center [1325, 321] width 41 height 22
type input "215"
type input "50.28"
type input "$597.2222"
click at [1320, 312] on div "$215.00 215" at bounding box center [1300, 336] width 94 height 70
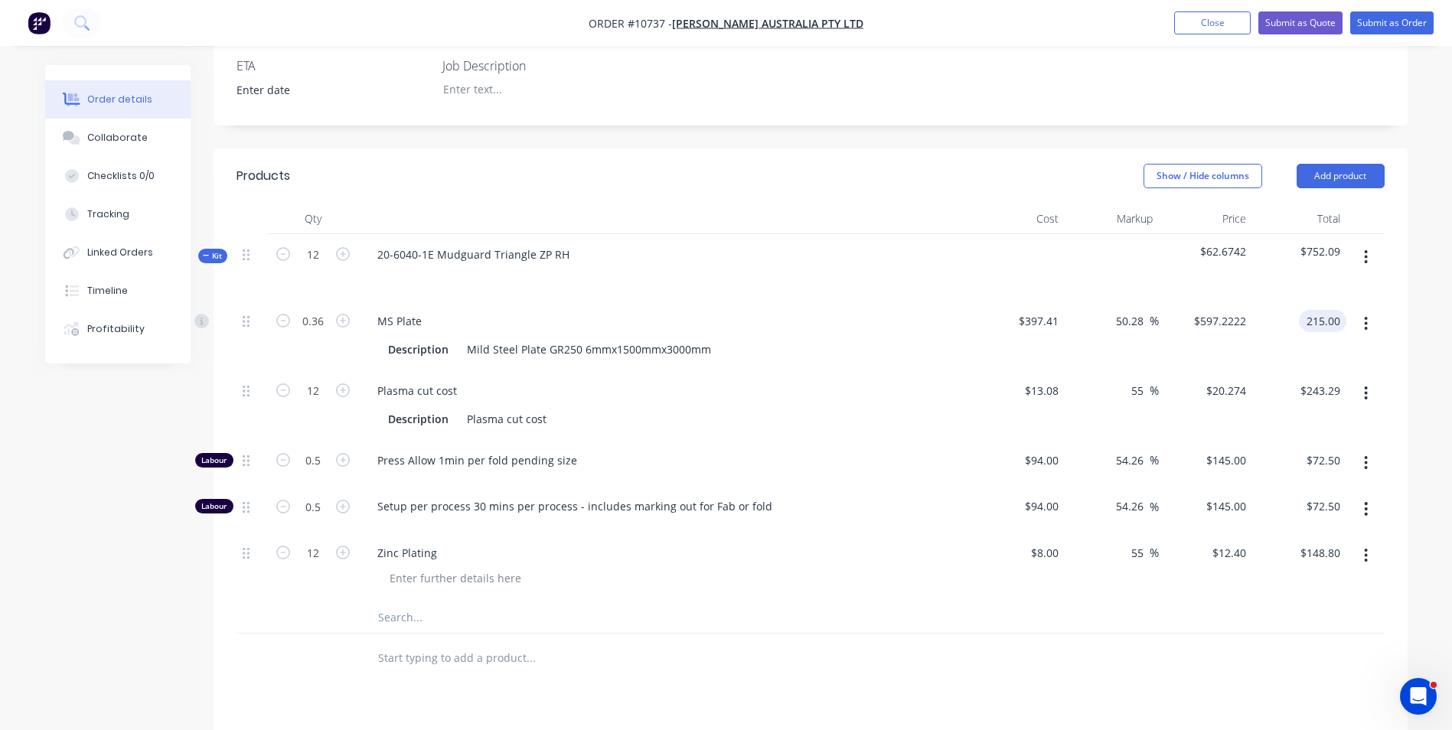
click at [1326, 310] on input "215.00" at bounding box center [1325, 321] width 41 height 22
type input "200"
type input "39.79"
type input "$555.5556"
click at [1324, 310] on div "$200.00 200" at bounding box center [1300, 336] width 94 height 70
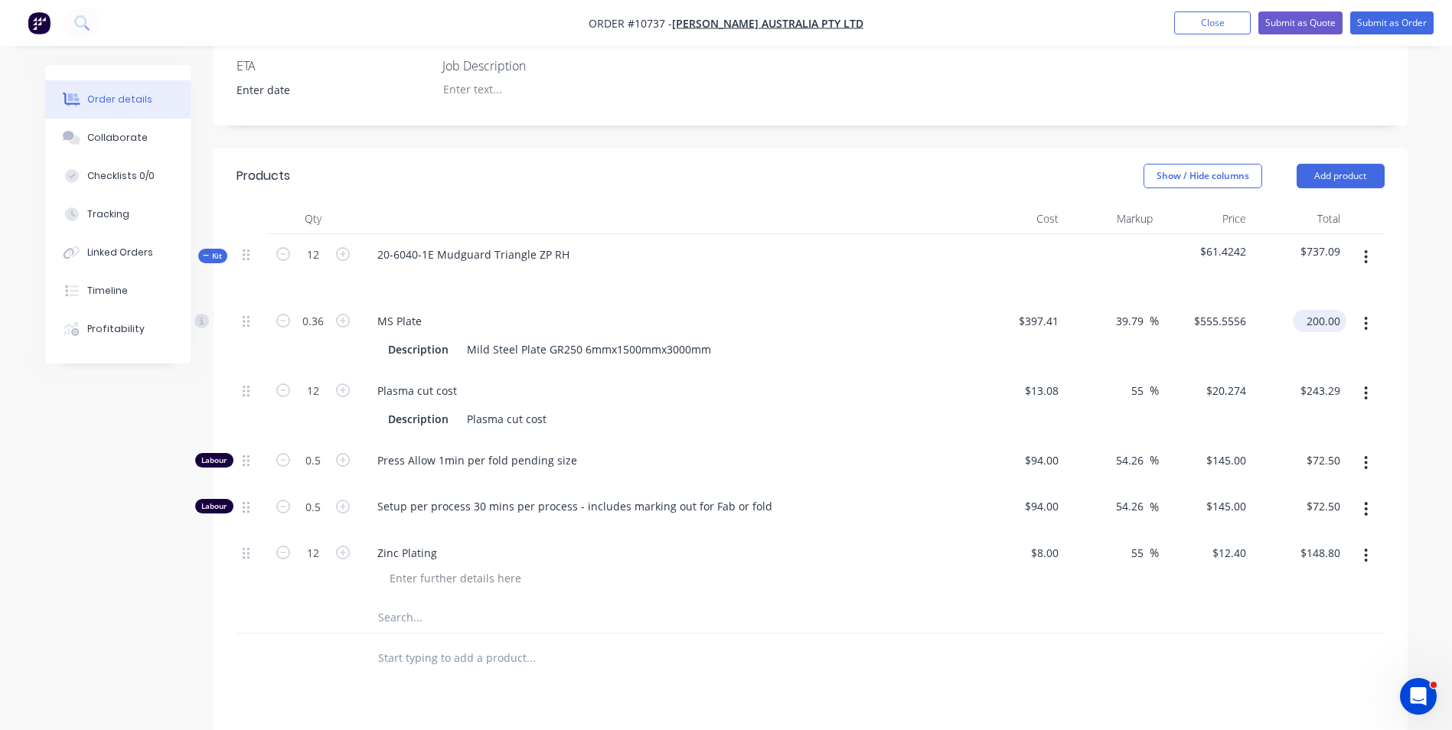
click at [1324, 310] on input "200.00" at bounding box center [1322, 321] width 47 height 22
type input "195"
type input "36.3"
type input "$541.6667"
click at [1334, 322] on div "$195.00 195" at bounding box center [1300, 336] width 94 height 70
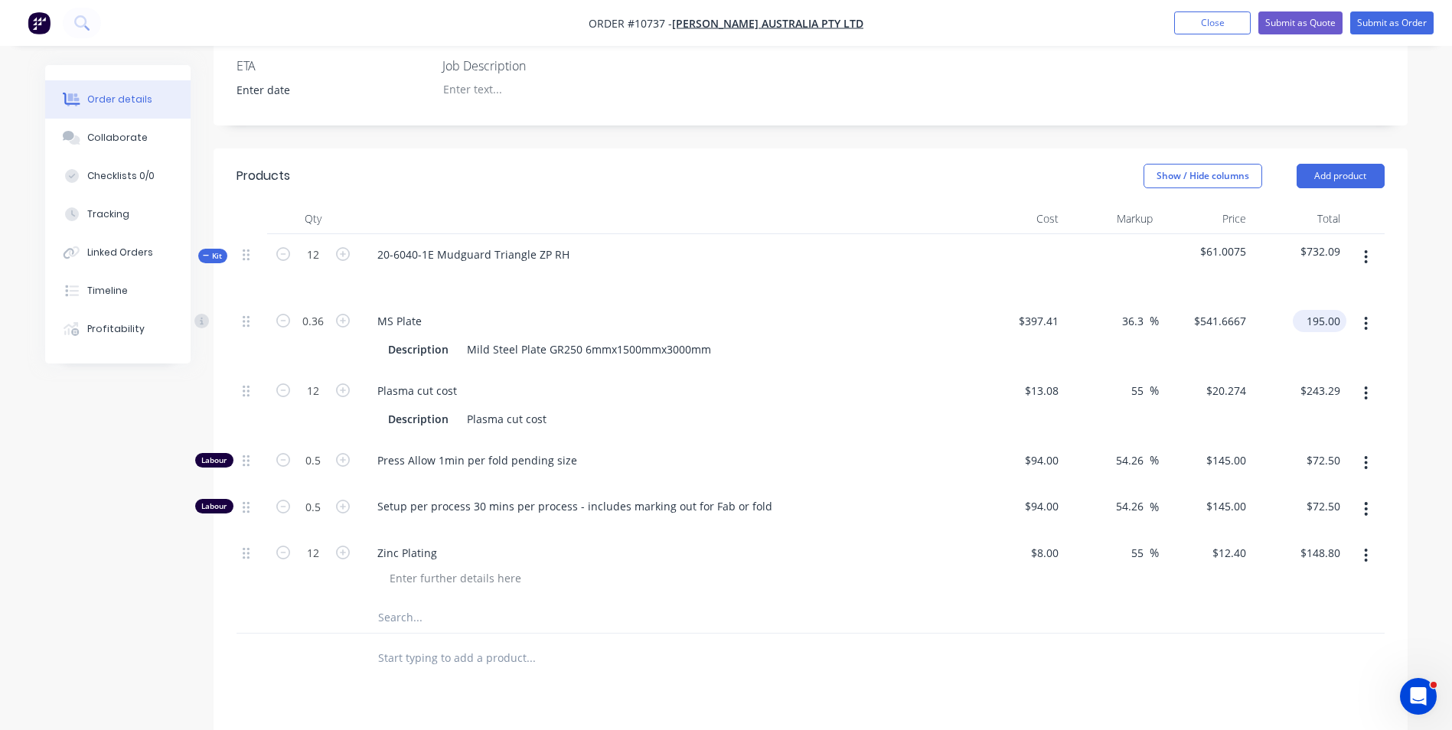
click at [1337, 310] on input "195.00" at bounding box center [1322, 321] width 47 height 22
type input "190"
type input "32.8"
type input "$527.7778"
type input "$190.00"
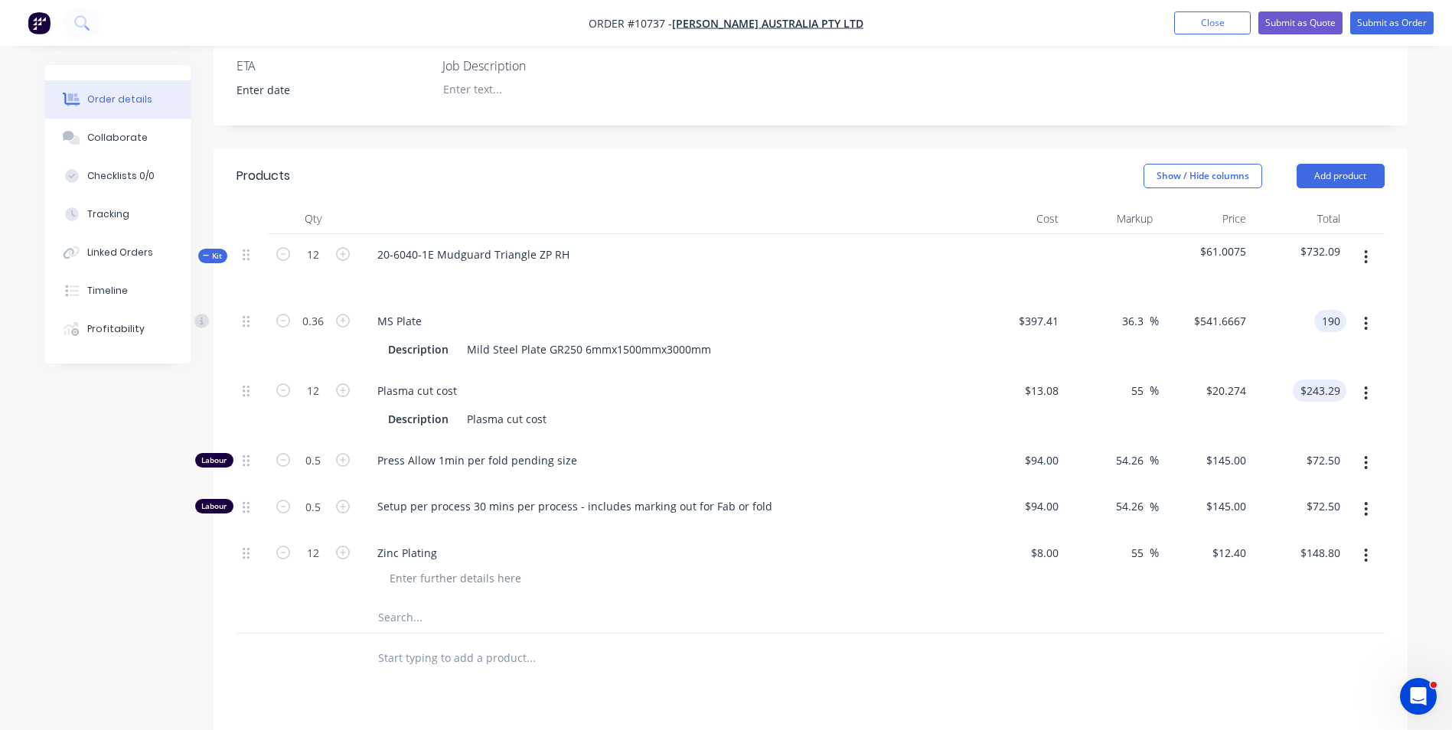
type input "243.29"
click at [1318, 380] on input "243.29" at bounding box center [1325, 391] width 41 height 22
type input "190.00"
type input "$20.2742"
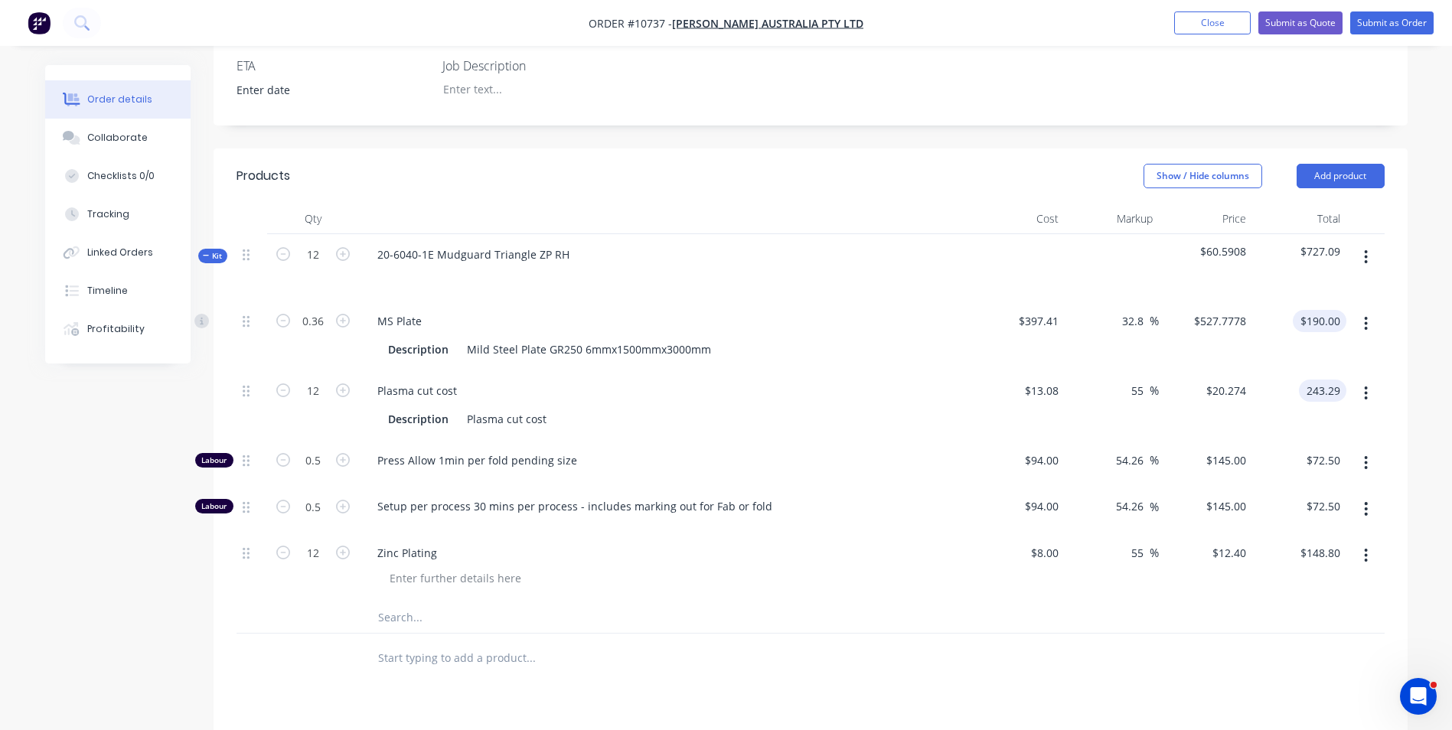
type input "$243.29"
click at [1312, 310] on input "190.00" at bounding box center [1322, 321] width 47 height 22
type input "50"
type input "-65.05"
type input "$138.8889"
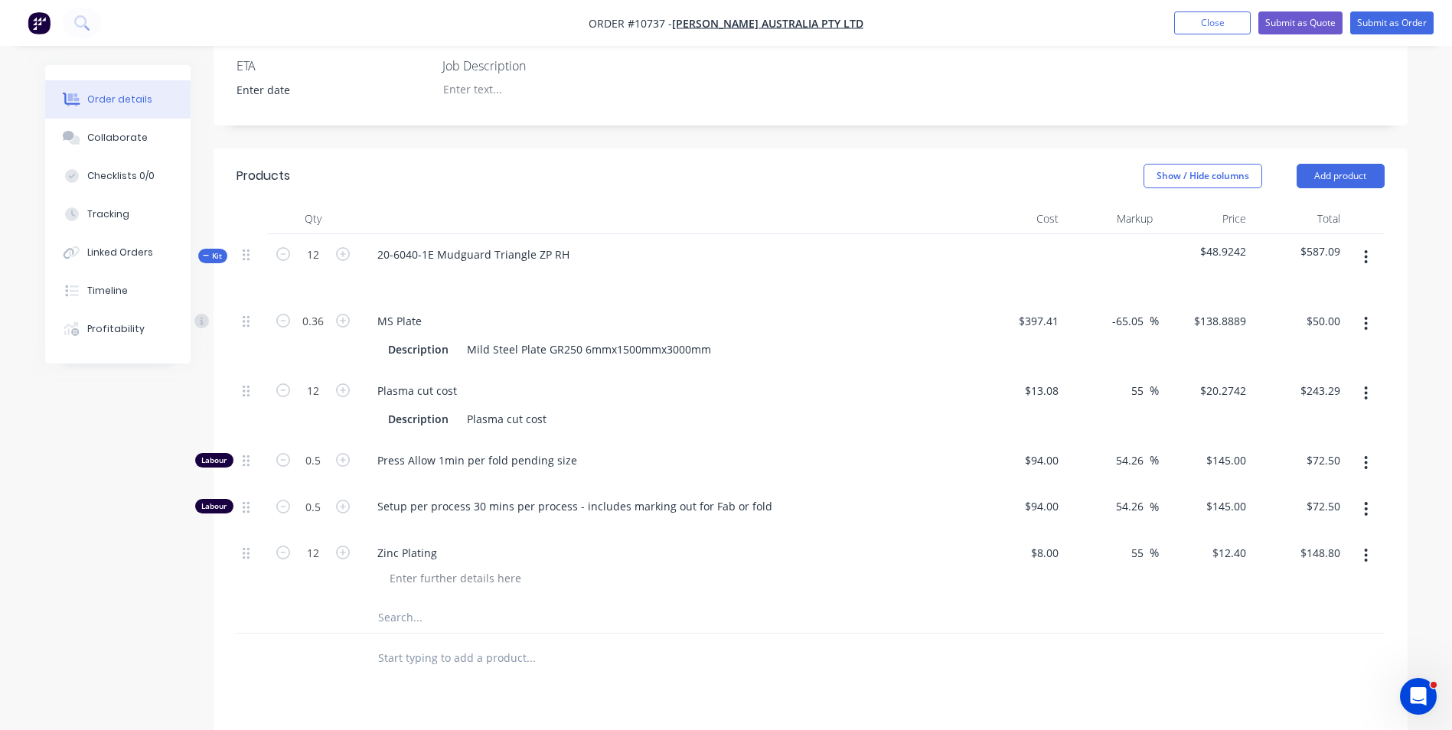
click at [1344, 301] on div "$50.00 $50.00" at bounding box center [1300, 336] width 94 height 70
click at [1347, 301] on div at bounding box center [1366, 336] width 38 height 70
click at [1334, 310] on input "50.00" at bounding box center [1328, 321] width 35 height 22
type input "100"
type input "-30.1"
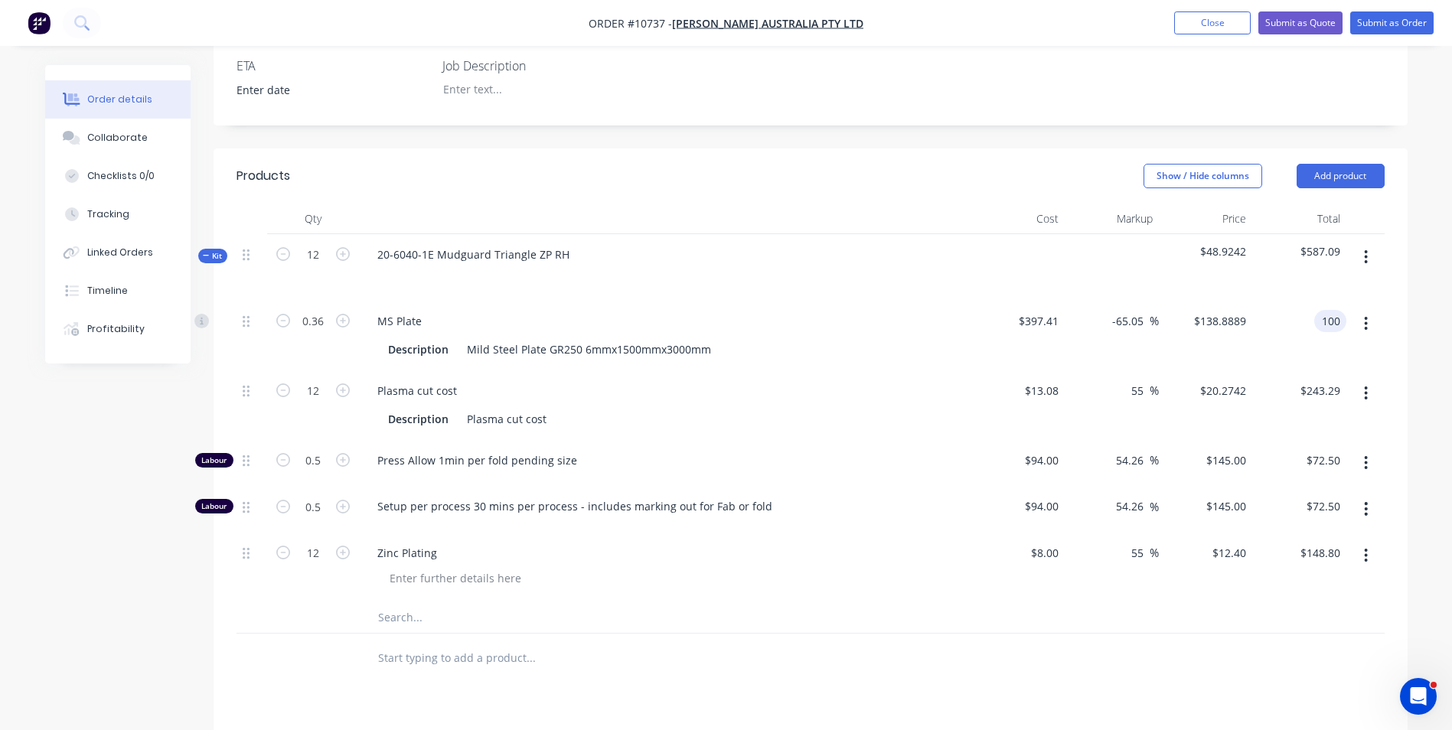
type input "$277.7778"
click at [1328, 311] on div "$100.00 $100.00" at bounding box center [1300, 336] width 94 height 70
click at [1322, 310] on input "100.00" at bounding box center [1325, 321] width 41 height 22
type input "$100.00"
click at [1134, 310] on input "-30.1" at bounding box center [1134, 321] width 32 height 22
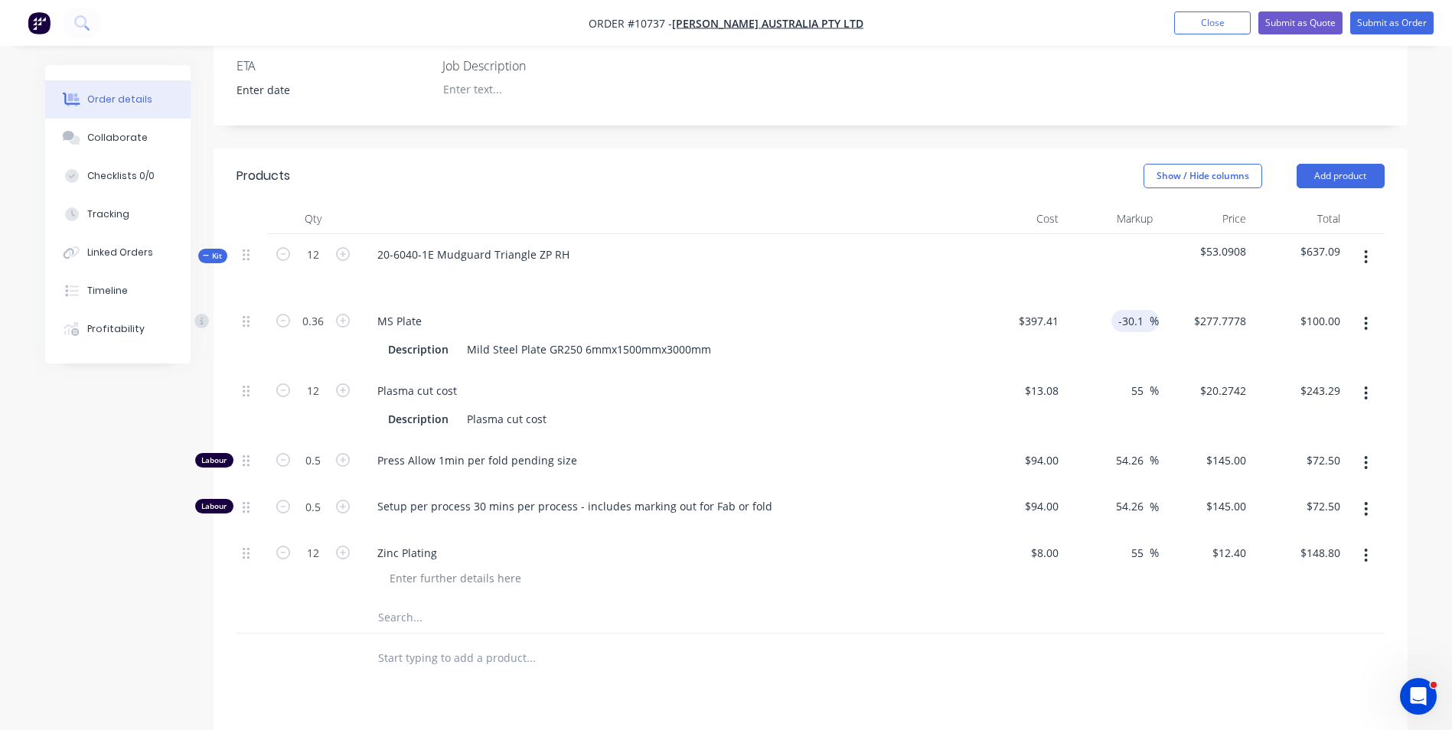
drag, startPoint x: 1147, startPoint y: 278, endPoint x: 1096, endPoint y: 253, distance: 56.5
click at [1107, 301] on div "-30.1 -30.1 %" at bounding box center [1112, 336] width 94 height 70
type input "55"
type input "$615.9855"
type input "$221.75"
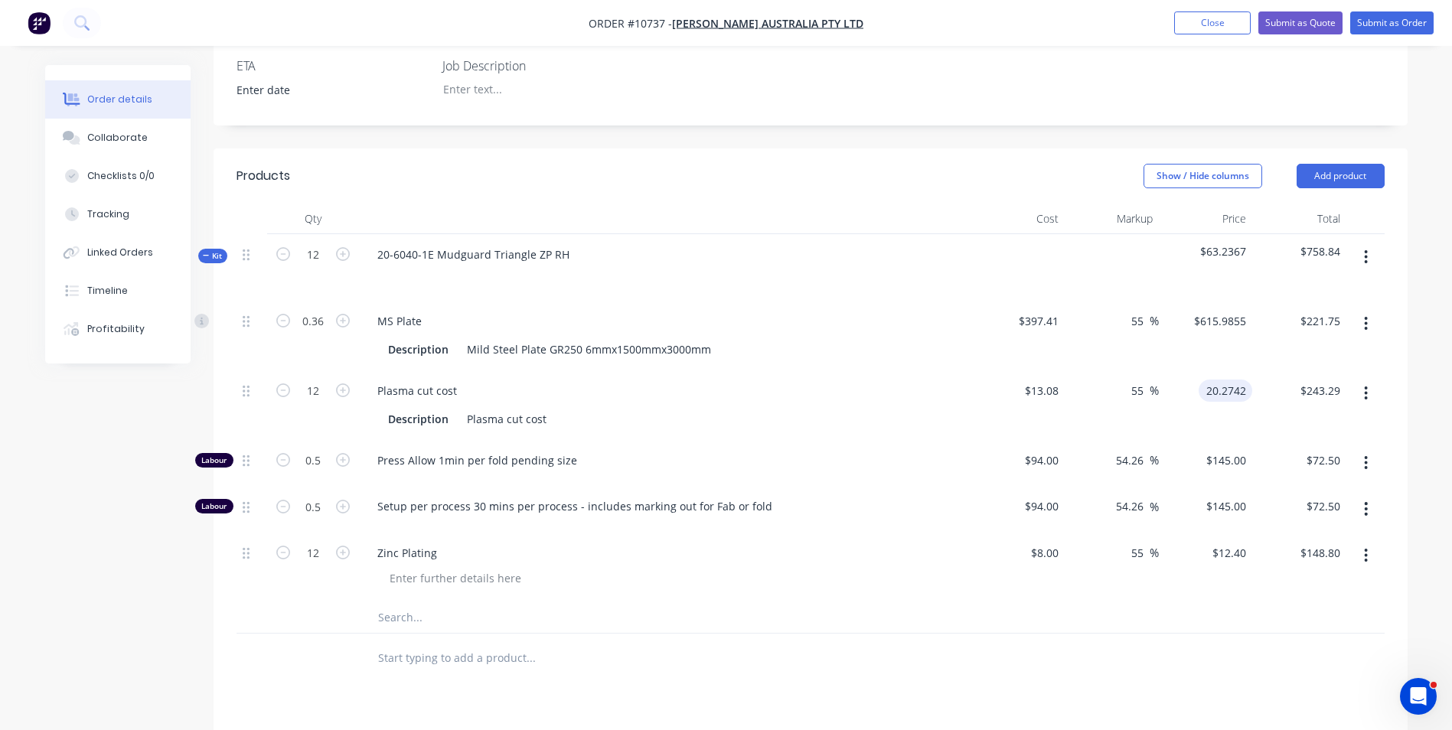
click at [1214, 380] on input "20.2742" at bounding box center [1228, 391] width 47 height 22
type input "$20.2742"
click at [1164, 376] on div "$20.2742 $20.2742" at bounding box center [1206, 406] width 94 height 70
click at [1063, 380] on div "13.08 $13.08" at bounding box center [1044, 391] width 41 height 22
type input "$12.00"
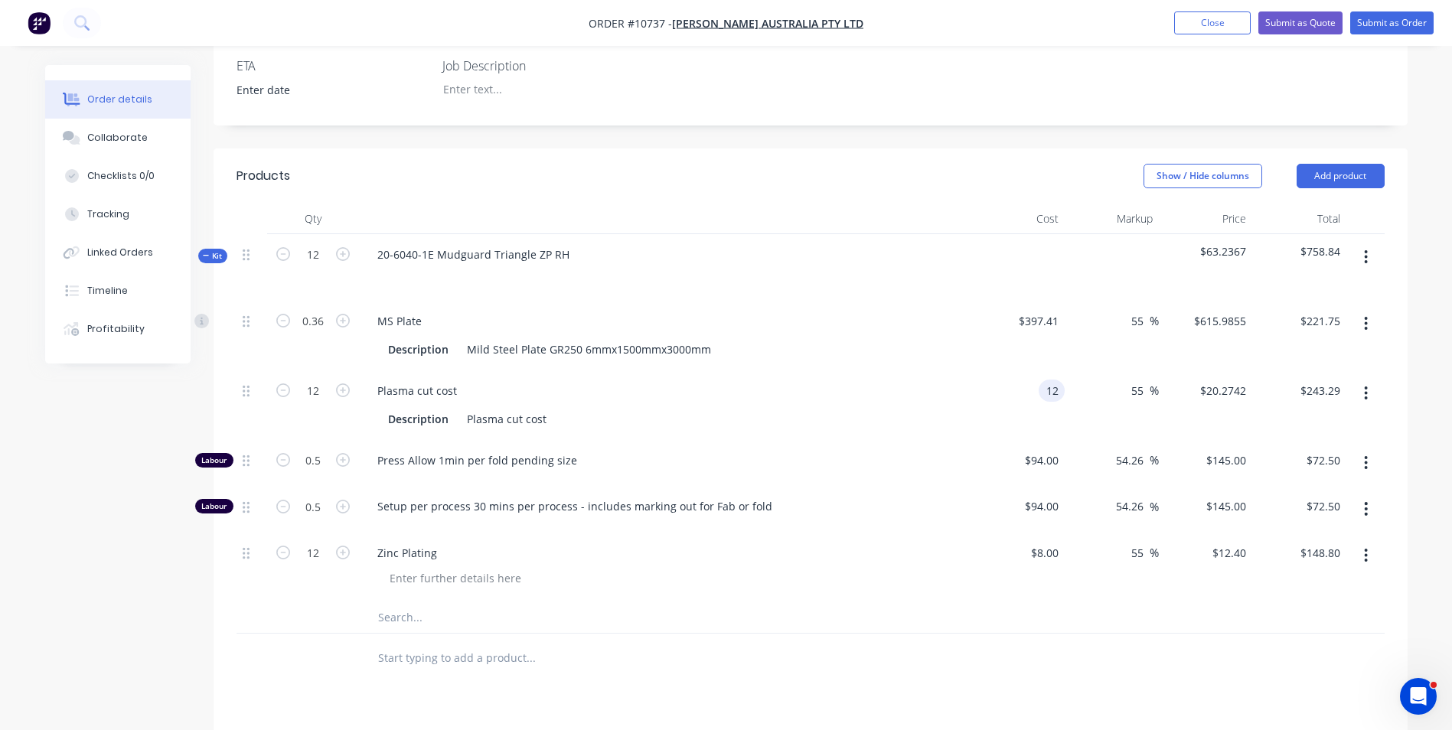
type input "$18.6002"
type input "$223.20"
click at [1063, 396] on div "$12.00 12" at bounding box center [1019, 406] width 94 height 70
click at [1131, 542] on input "55" at bounding box center [1140, 553] width 20 height 22
type input "35"
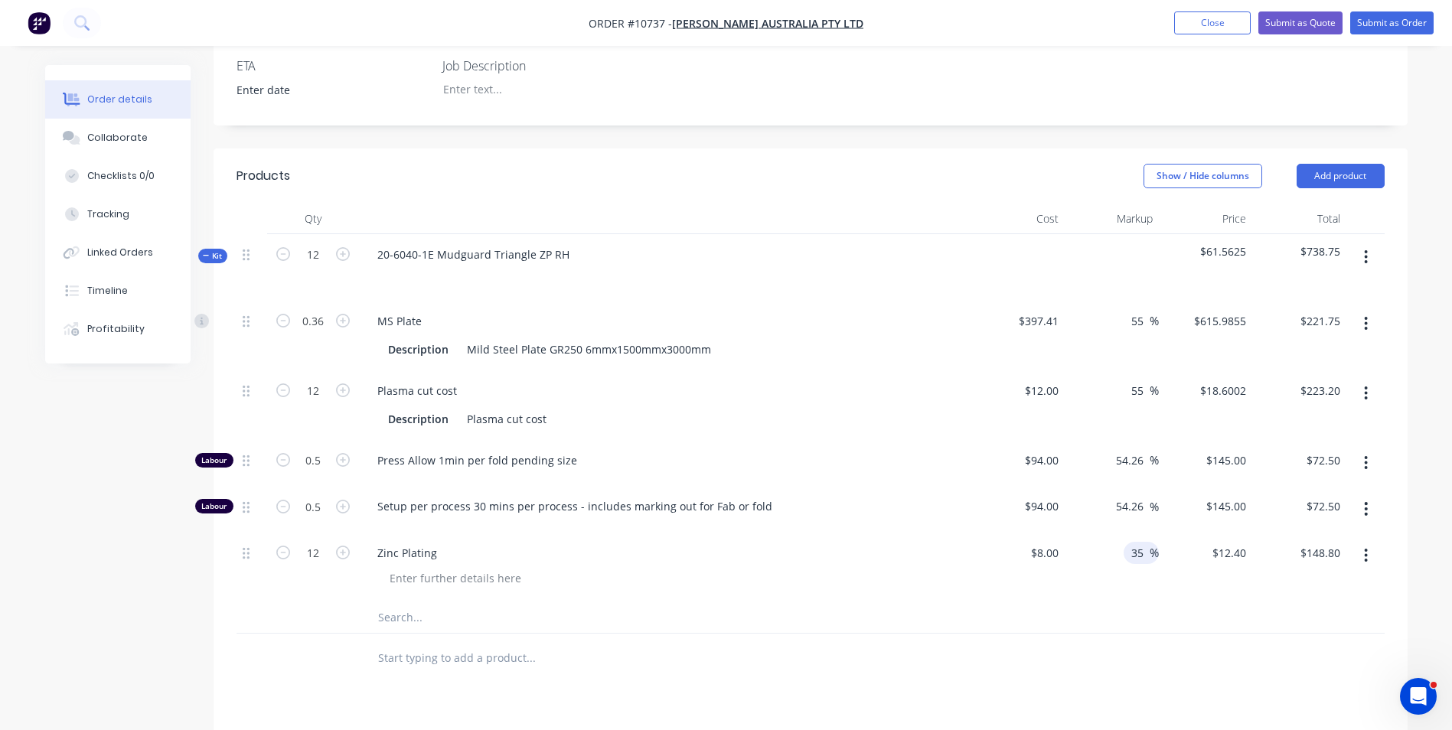
type input "$10.80"
type input "$129.60"
click at [1136, 486] on div "54.26 54.26 %" at bounding box center [1112, 509] width 94 height 47
click at [1131, 533] on div "35 35 %" at bounding box center [1112, 568] width 94 height 70
click at [1132, 542] on input "35" at bounding box center [1140, 553] width 20 height 22
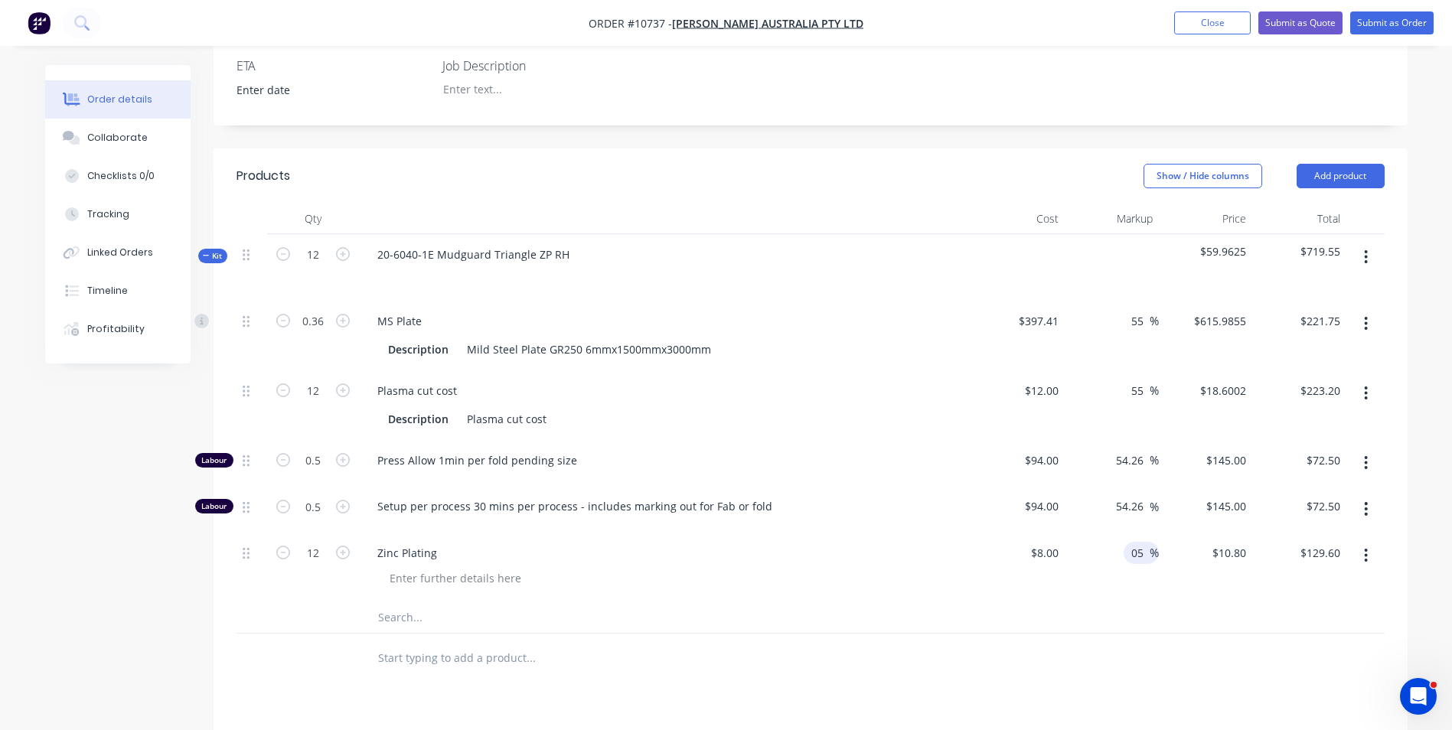
type input "5"
type input "$8.40"
click at [1288, 533] on div "$100.80 $129.60" at bounding box center [1300, 568] width 94 height 70
click at [1145, 542] on input "5" at bounding box center [1141, 553] width 18 height 22
click at [1307, 542] on input "100.80" at bounding box center [1322, 553] width 47 height 22
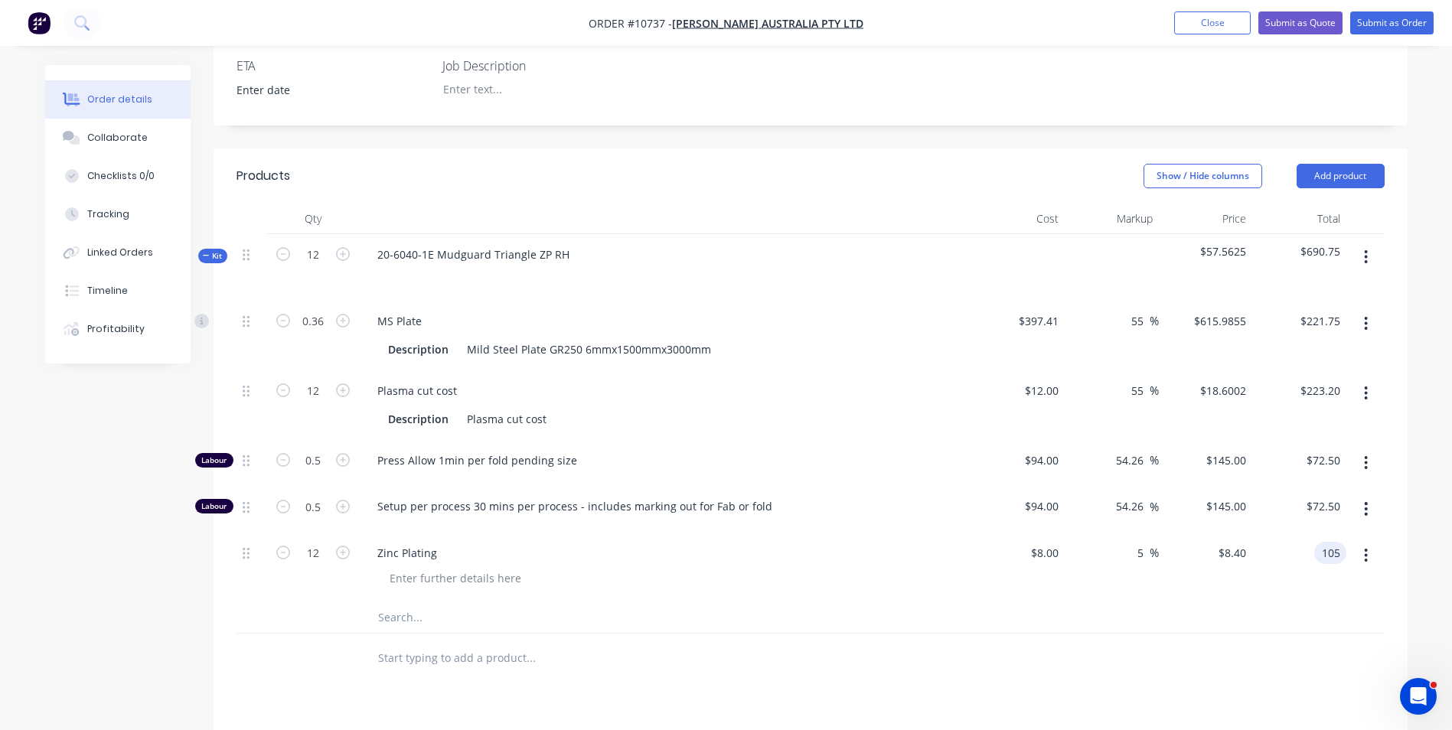
type input "105"
type input "9.38"
type input "$8.75"
click at [1318, 542] on input "105.00" at bounding box center [1325, 553] width 41 height 22
type input "108"
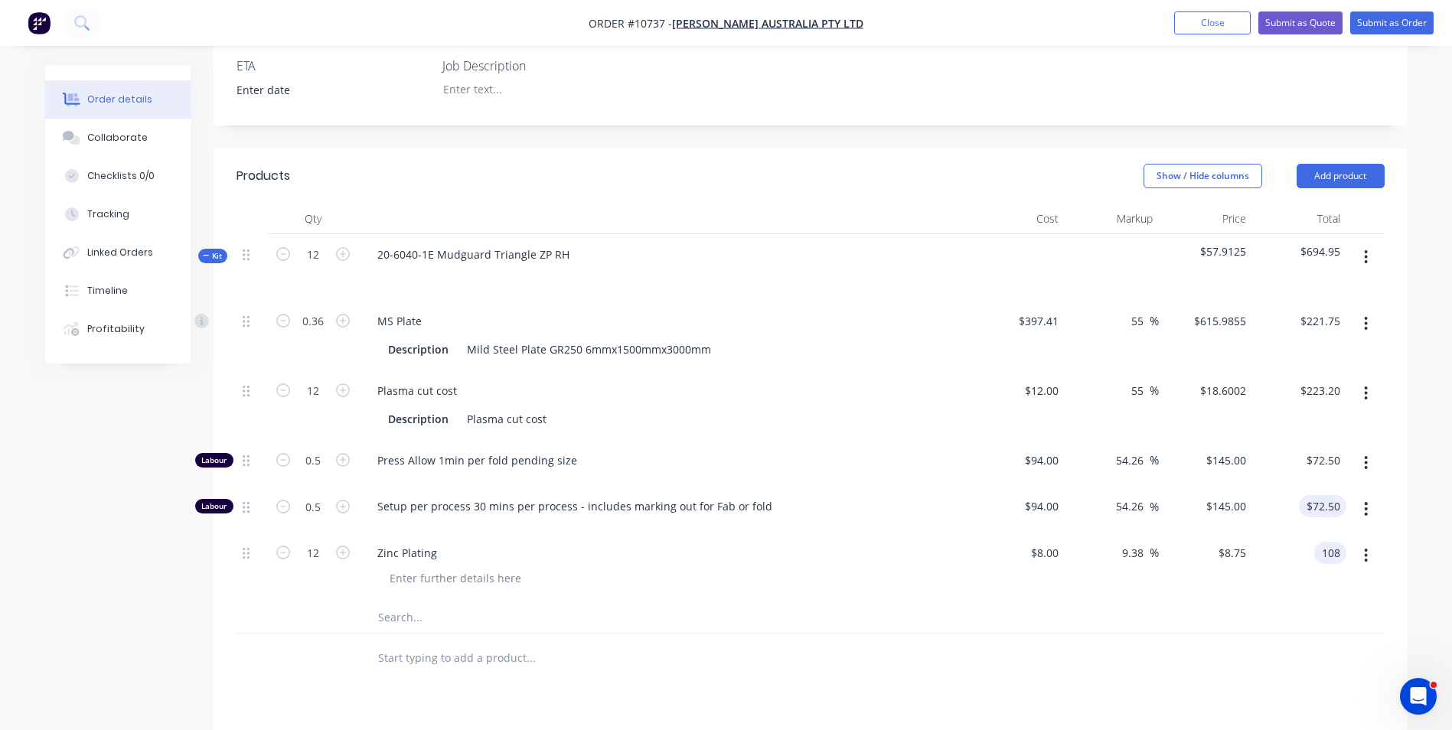
type input "72.50"
type input "12.5"
type input "$9.00"
type input "$108.00"
click at [1315, 495] on input "72.50" at bounding box center [1325, 506] width 41 height 22
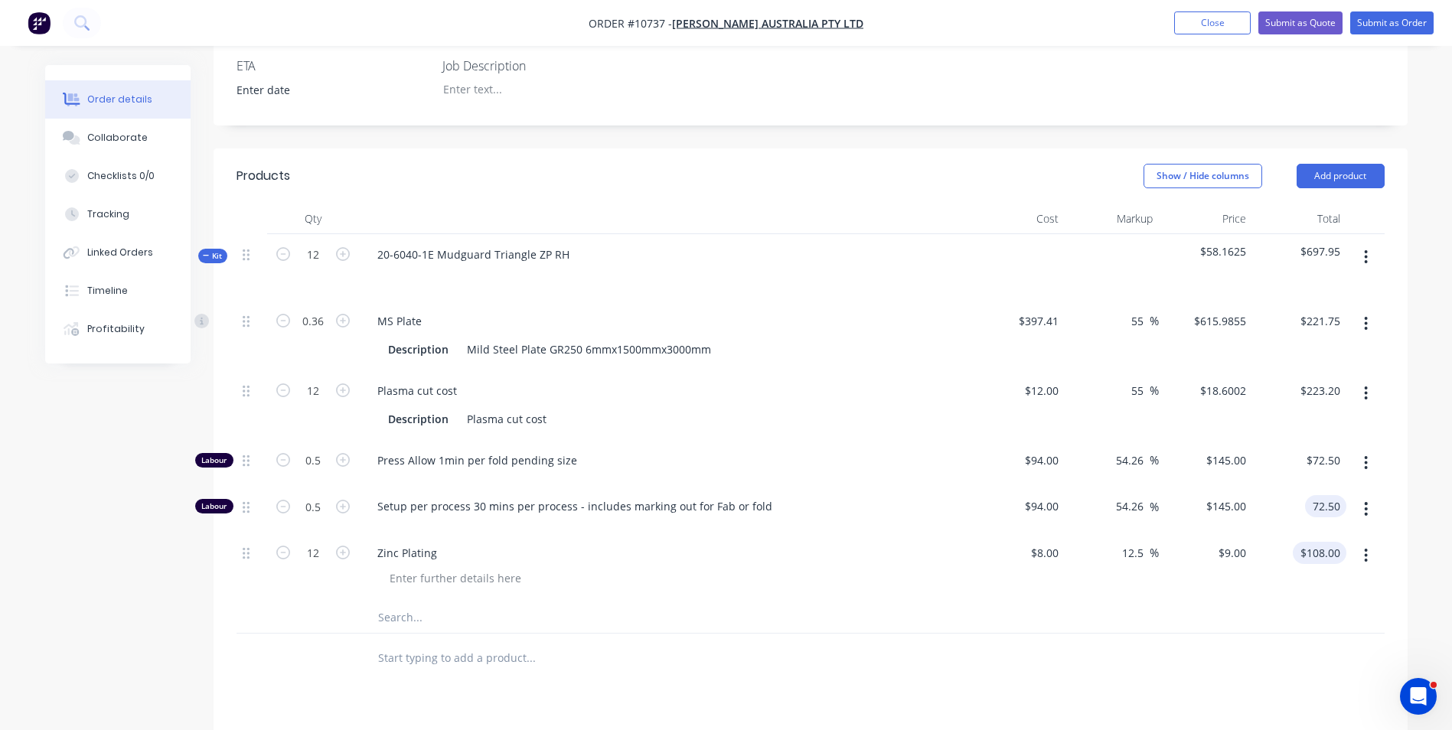
type input "$72.50"
click at [1328, 542] on input "108.00" at bounding box center [1322, 553] width 47 height 22
type input "109"
type input "72.50"
type input "13.54"
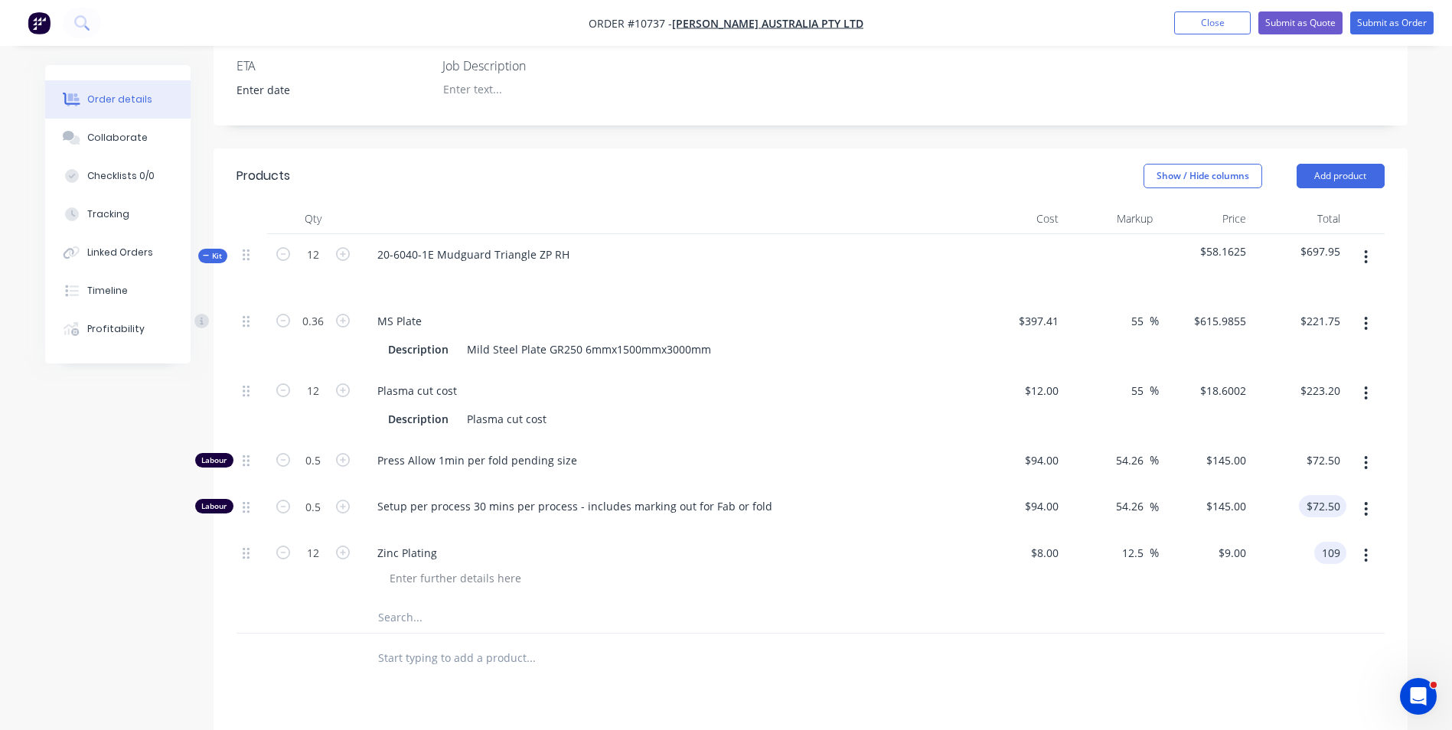
type input "$9.0833"
type input "$109.00"
click at [1309, 495] on div "72.50 $72.50" at bounding box center [1322, 506] width 47 height 22
type input "$72.50"
click at [1309, 533] on div "$109.00 $109.00" at bounding box center [1300, 568] width 94 height 70
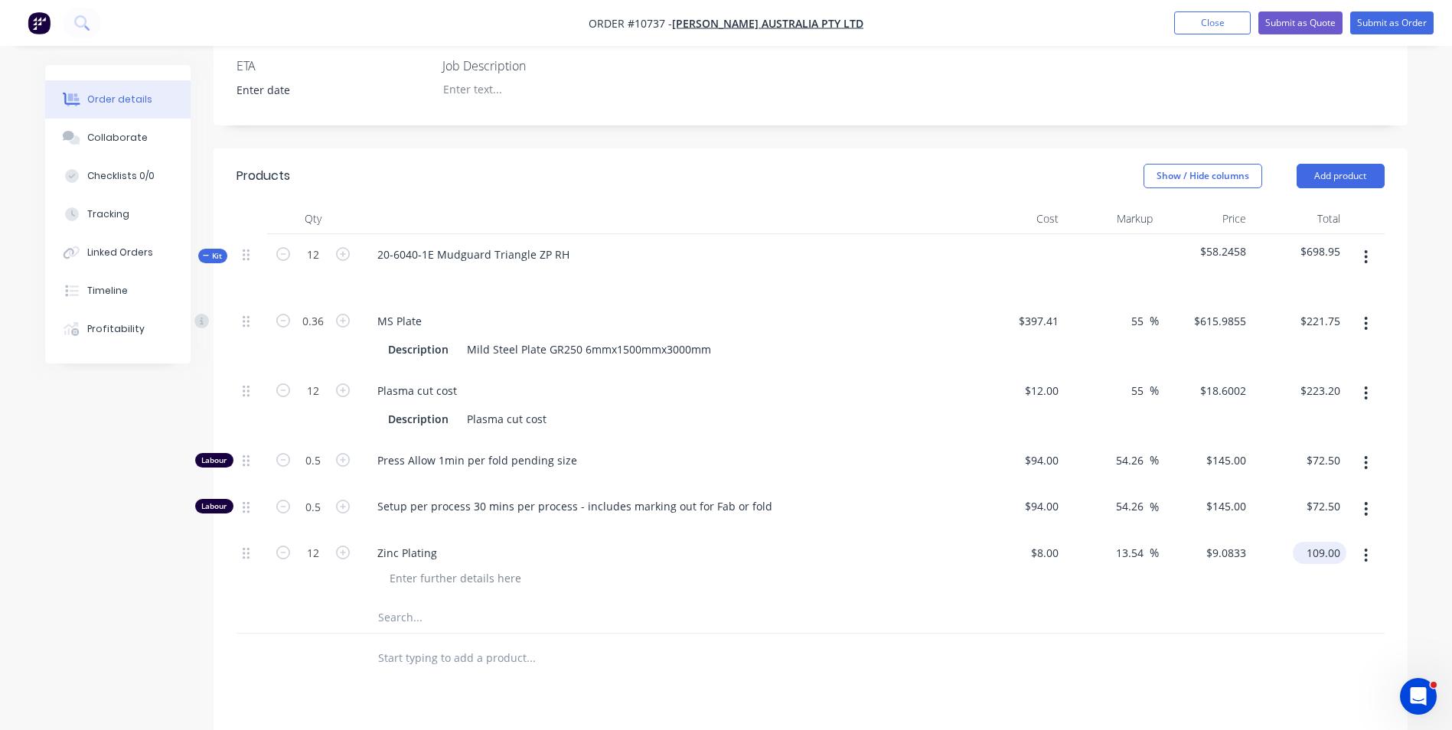
click at [1310, 542] on input "109.00" at bounding box center [1322, 553] width 47 height 22
type input "110"
type input "14.58"
type input "$9.1667"
click at [1311, 486] on div "$72.50 $72.50" at bounding box center [1300, 509] width 94 height 47
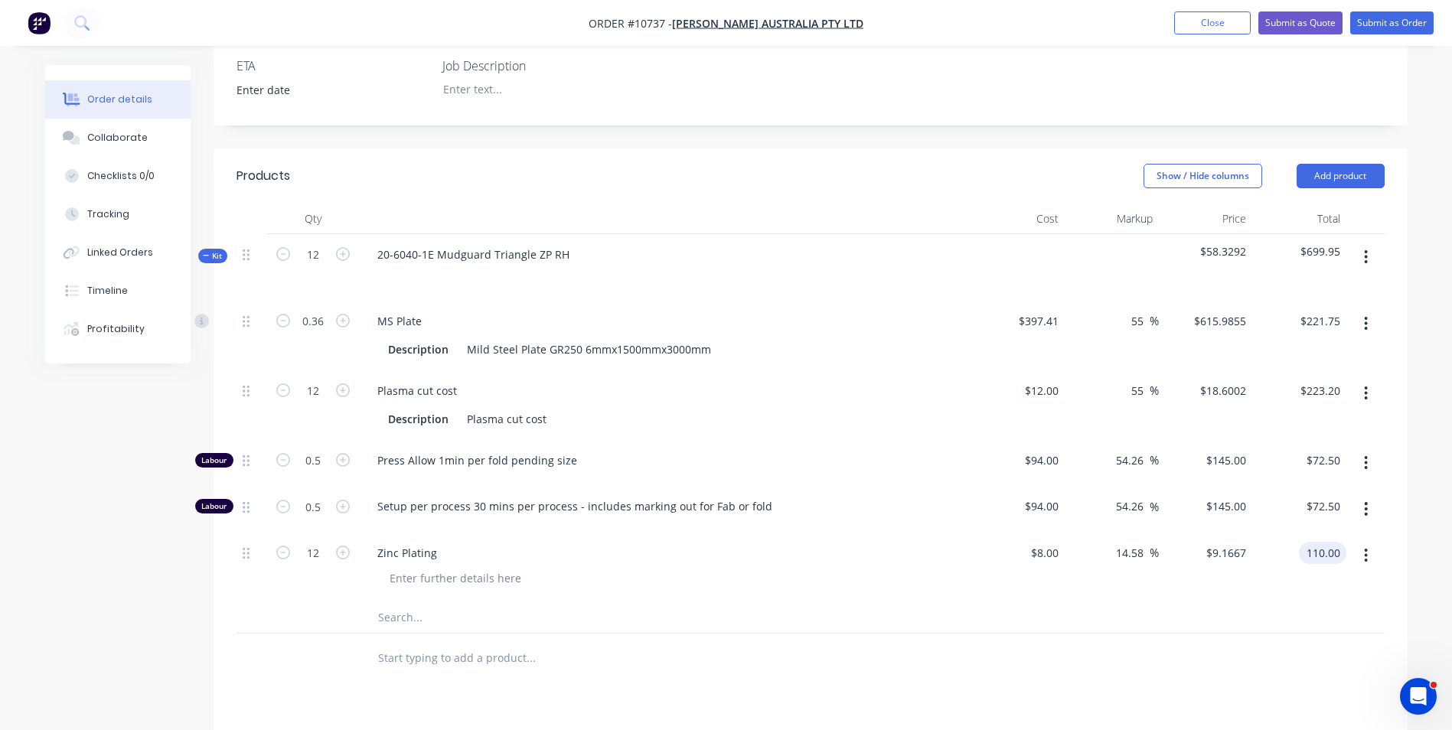
click at [1316, 542] on input "110.00" at bounding box center [1325, 553] width 41 height 22
click at [1316, 533] on div "$110.00 $110.00" at bounding box center [1300, 568] width 94 height 70
click at [1324, 486] on div "$72.50 $72.50" at bounding box center [1300, 509] width 94 height 47
click at [1318, 542] on div "110 110" at bounding box center [1331, 553] width 32 height 22
type input "120"
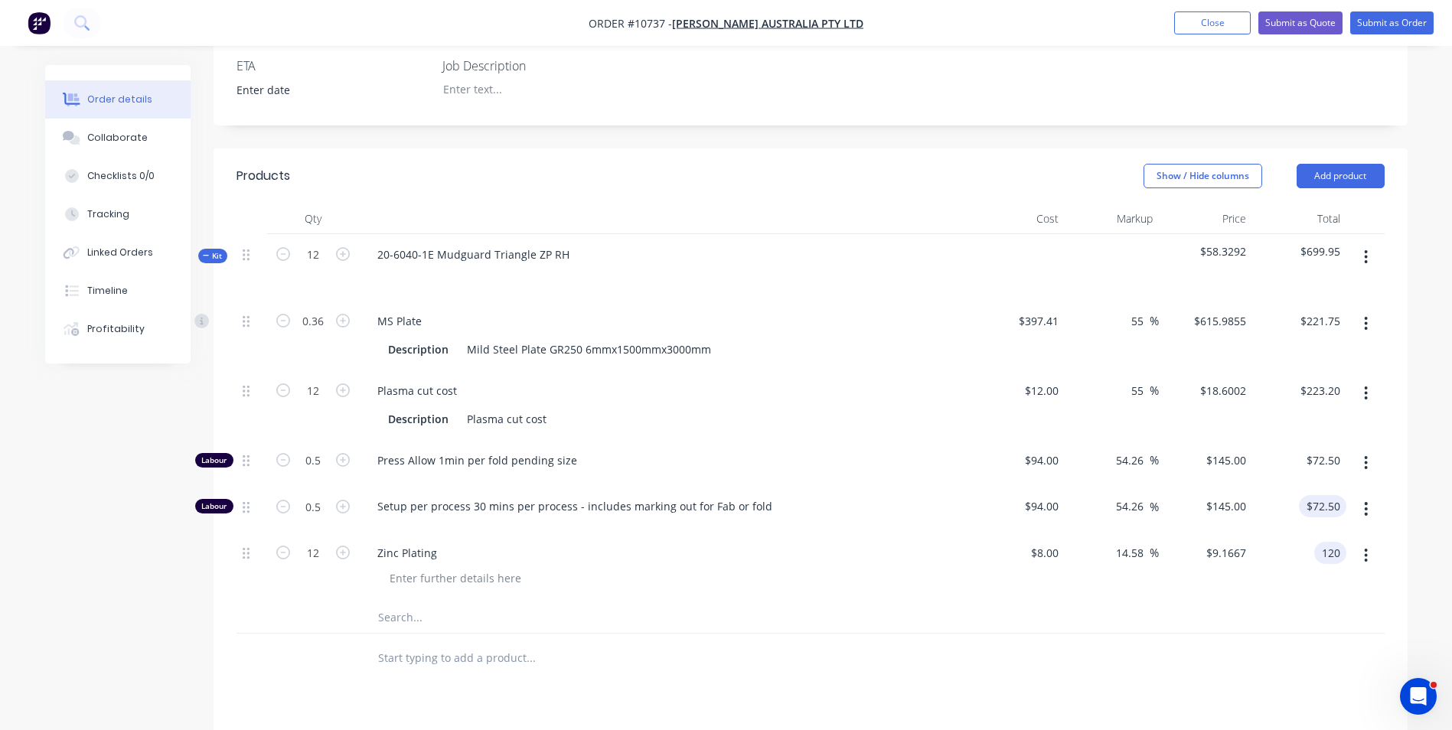
type input "72.50"
type input "25"
type input "$10.00"
type input "$120.00"
click at [1314, 495] on input "72.50" at bounding box center [1328, 506] width 35 height 22
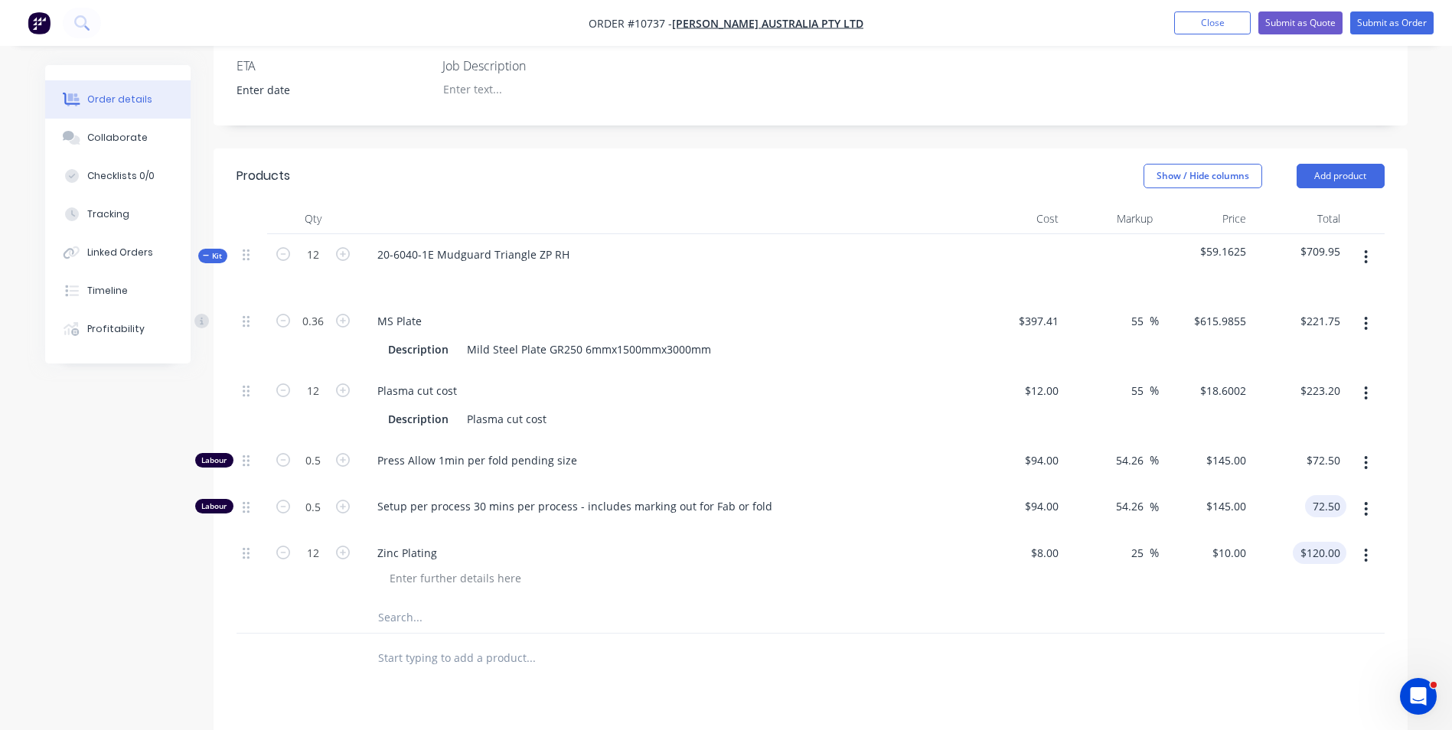
type input "$72.50"
click at [1324, 542] on input "120.00" at bounding box center [1325, 553] width 41 height 22
type input "118"
type input "22.92"
type input "$9.8333"
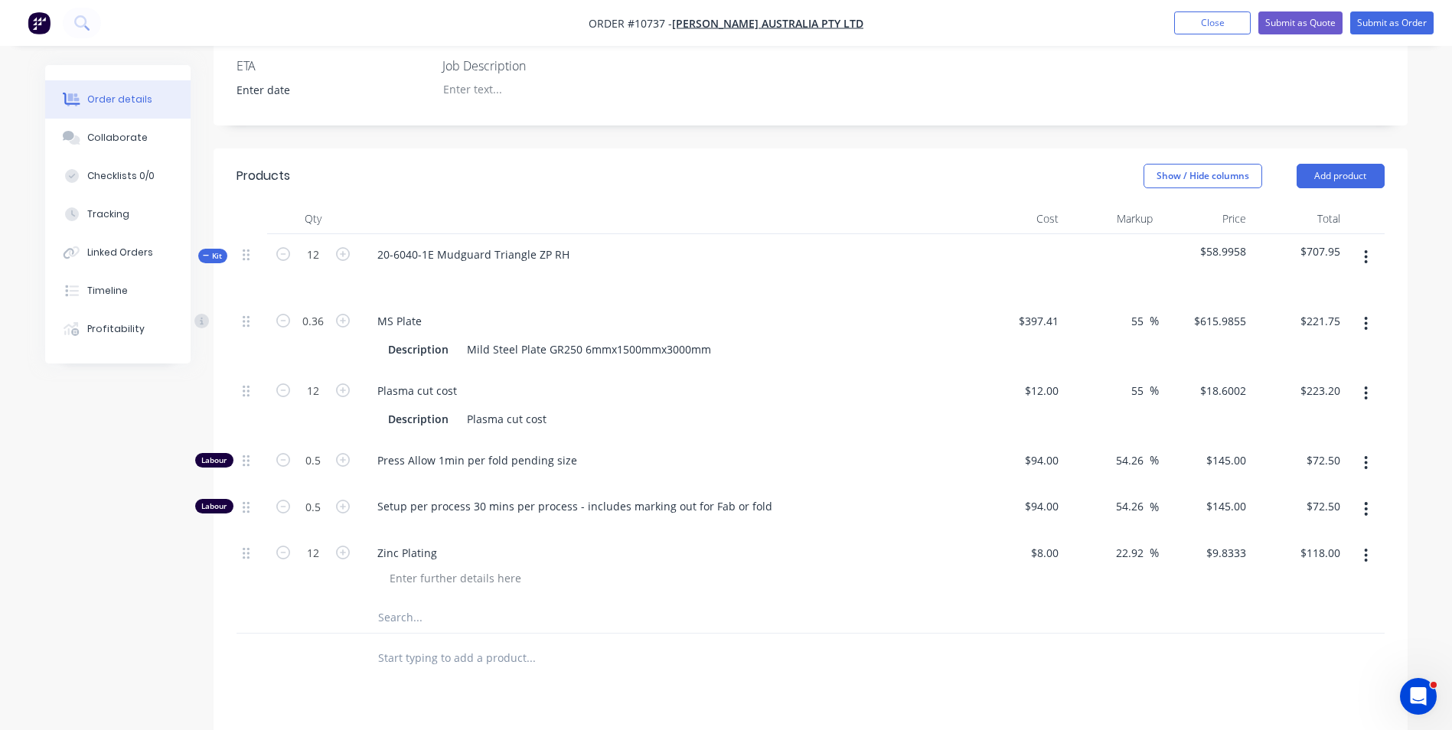
click at [1304, 533] on div "$118.00 $118.00" at bounding box center [1300, 568] width 94 height 70
click at [1303, 533] on div "118.00 118.00" at bounding box center [1300, 568] width 94 height 70
type input "117"
type input "72.50"
type input "21.88"
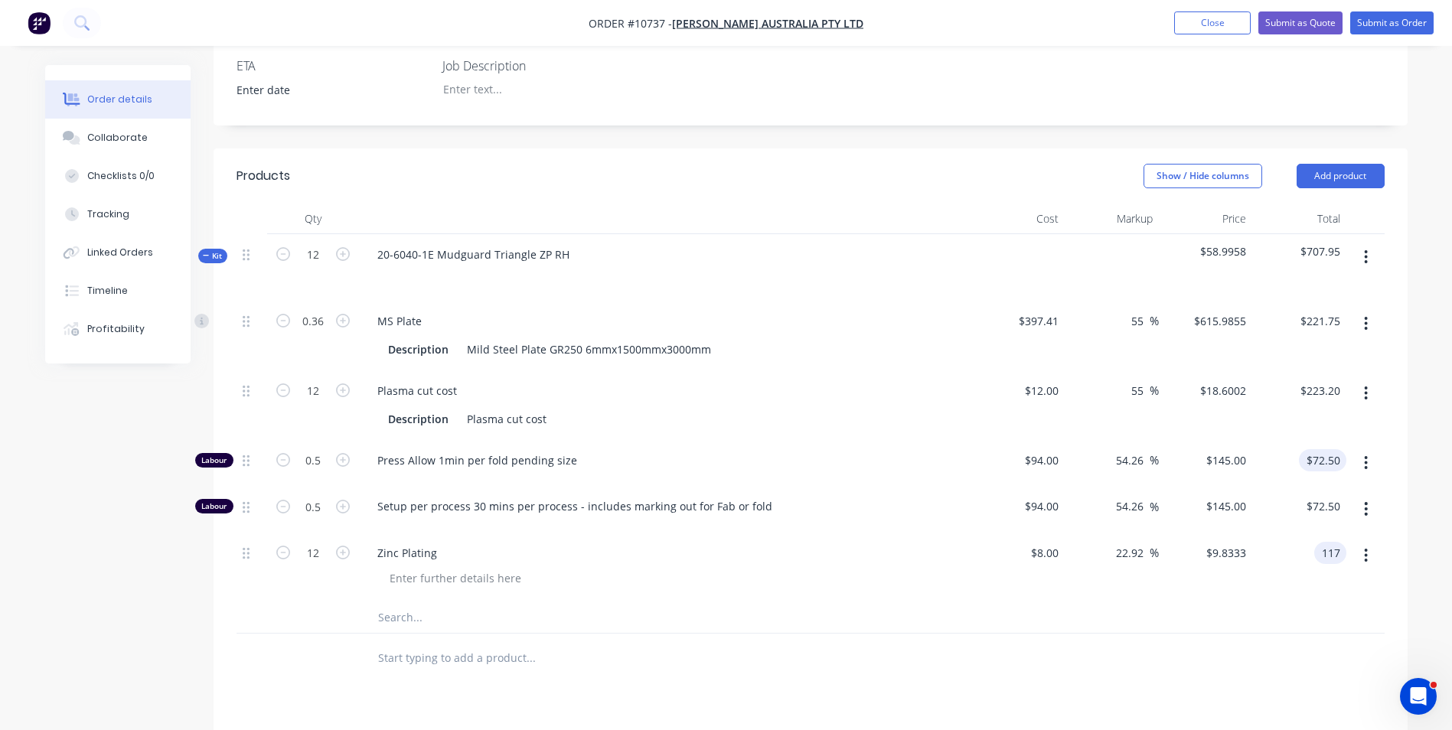
type input "$9.75"
type input "$117.00"
click at [1328, 449] on input "72.50" at bounding box center [1328, 460] width 35 height 22
type input "$72.50"
click at [1321, 542] on input "117.00" at bounding box center [1322, 553] width 47 height 22
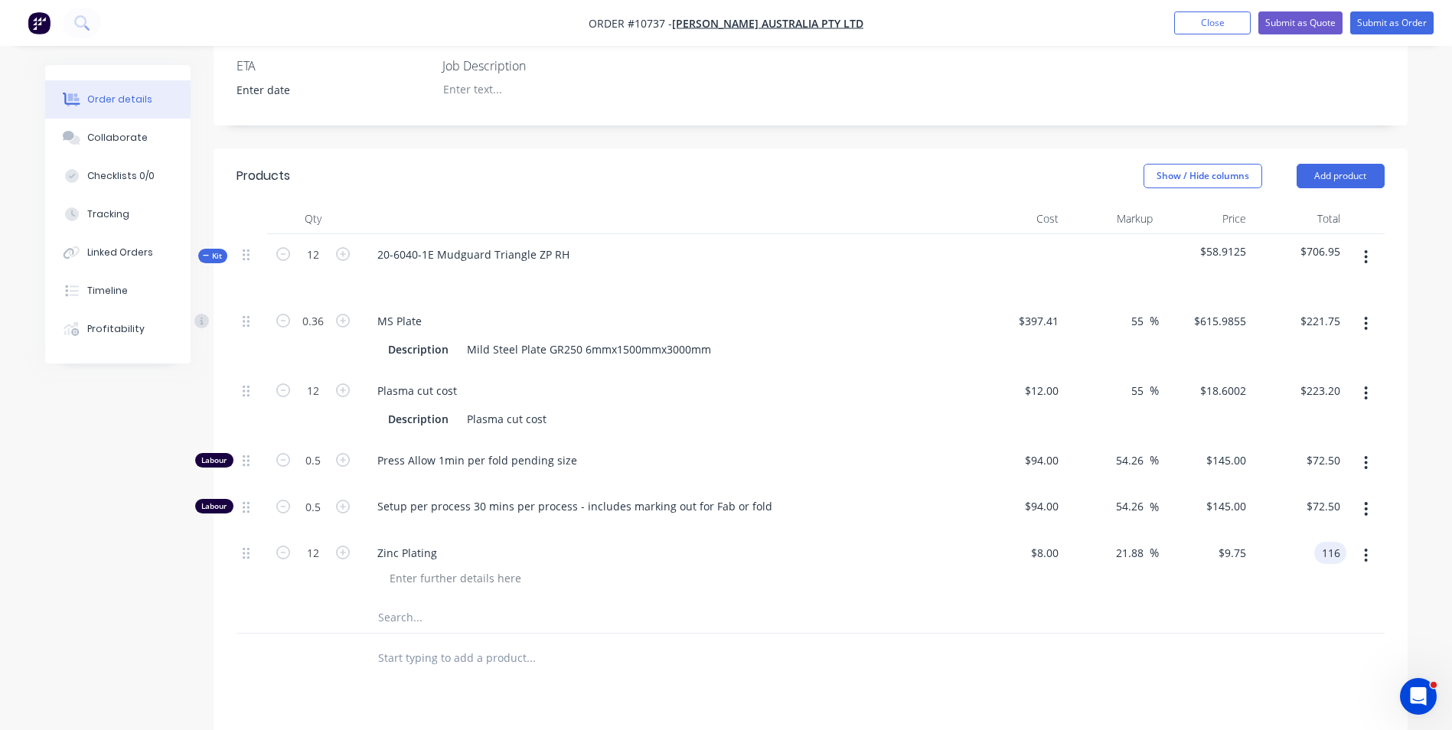
type input "116"
type input "72.50"
type input "20.83"
type input "$9.6667"
type input "$116.00"
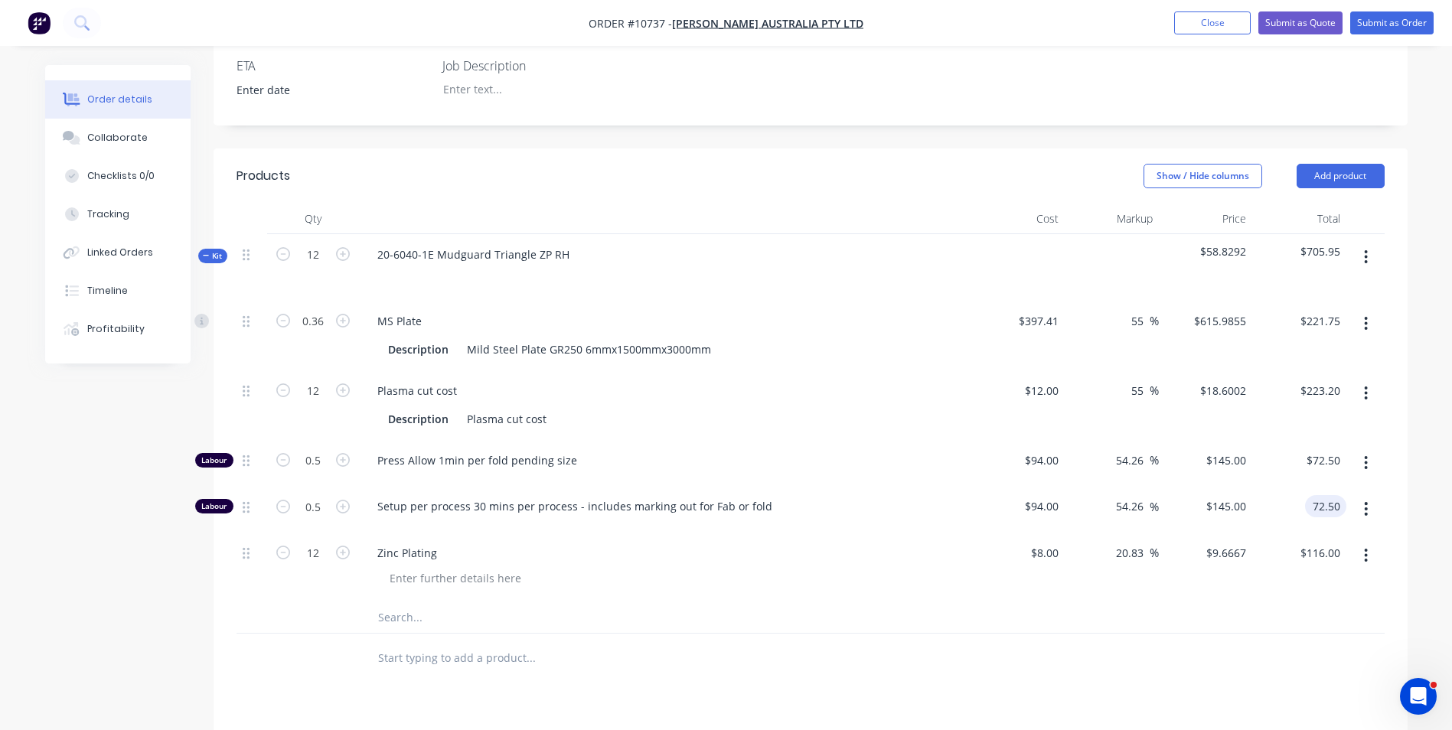
click at [1314, 495] on input "72.50" at bounding box center [1328, 506] width 35 height 22
type input "$72.50"
click at [1316, 542] on input "116.00" at bounding box center [1322, 553] width 47 height 22
type input "115"
type input "19.79"
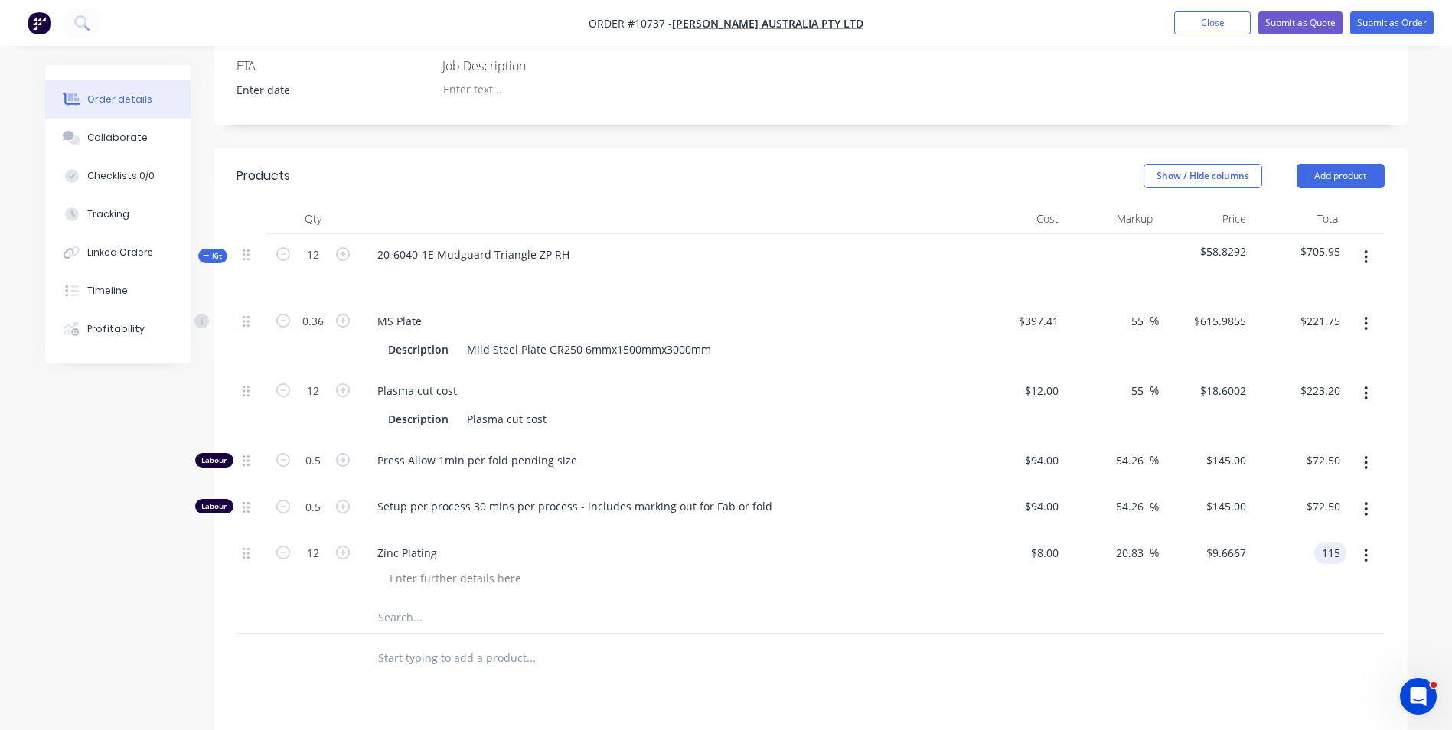
type input "$9.5833"
type input "$115.00"
drag, startPoint x: 1363, startPoint y: 454, endPoint x: 1350, endPoint y: 454, distance: 13.0
click at [1362, 495] on button "button" at bounding box center [1366, 509] width 36 height 28
click at [1121, 634] on div at bounding box center [811, 659] width 1148 height 50
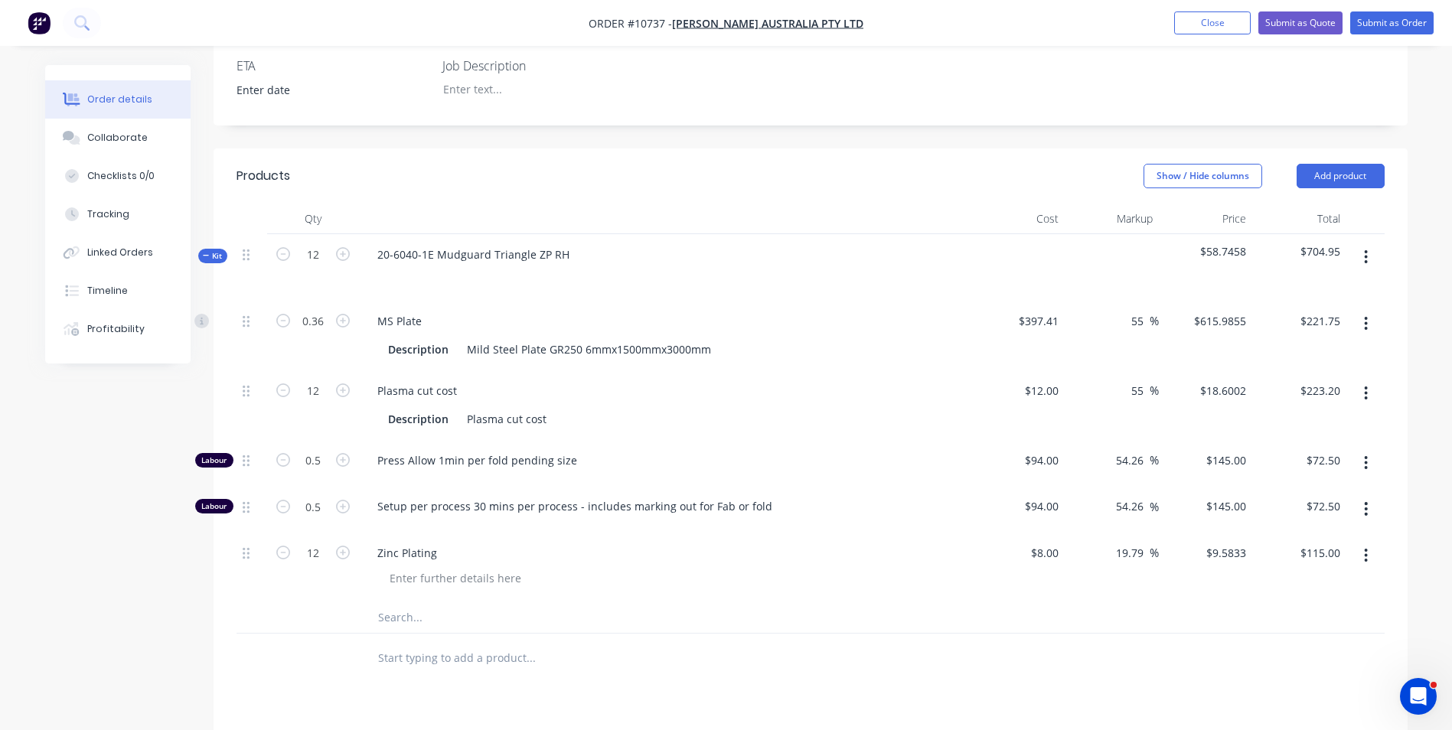
click at [1367, 250] on icon "button" at bounding box center [1366, 257] width 3 height 14
click at [1308, 348] on div "Duplicate" at bounding box center [1312, 359] width 118 height 22
click at [553, 643] on div "20-6040-1E Mudguard Triangle ZP RH" at bounding box center [473, 654] width 217 height 22
click at [777, 634] on div "20-6040-1E Mudguard Triangle ZP LH" at bounding box center [665, 667] width 612 height 67
click at [827, 665] on div at bounding box center [665, 676] width 600 height 22
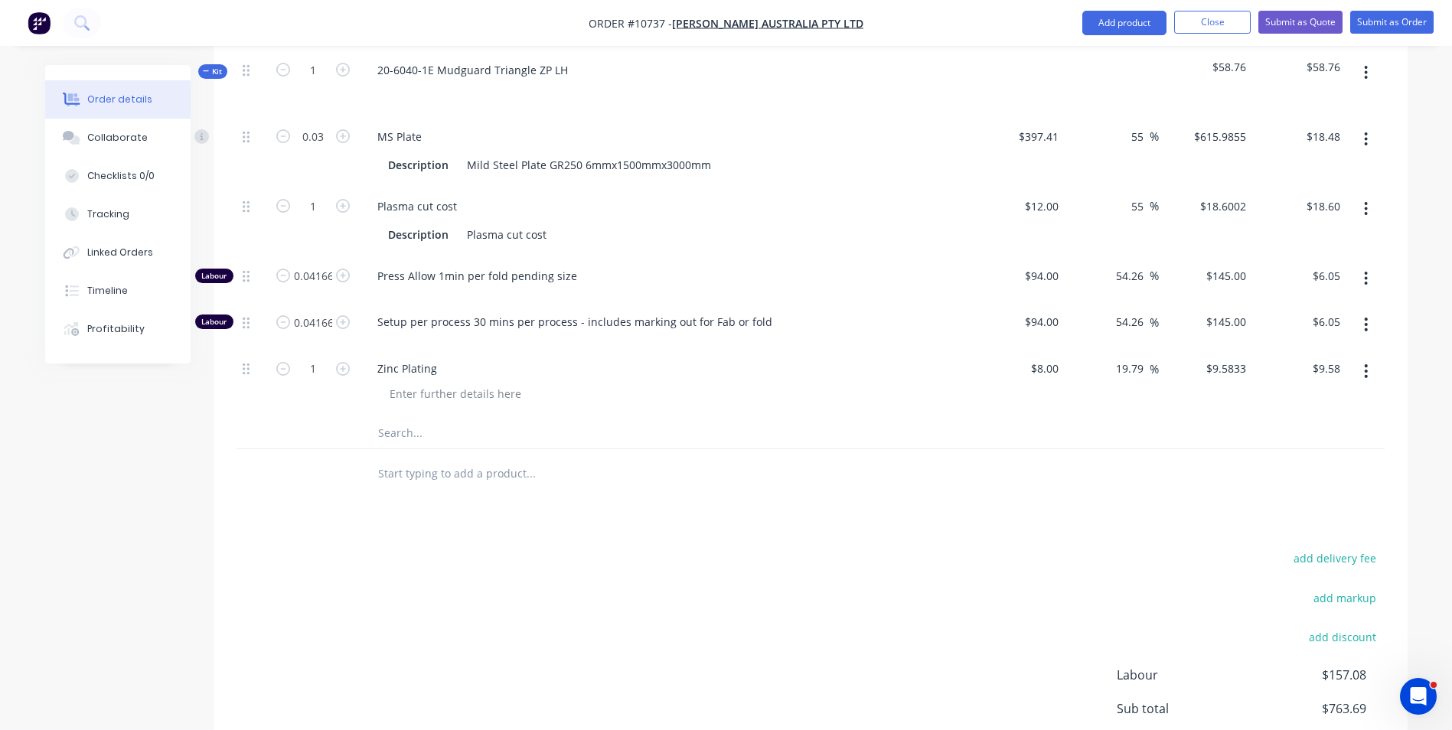
scroll to position [1072, 0]
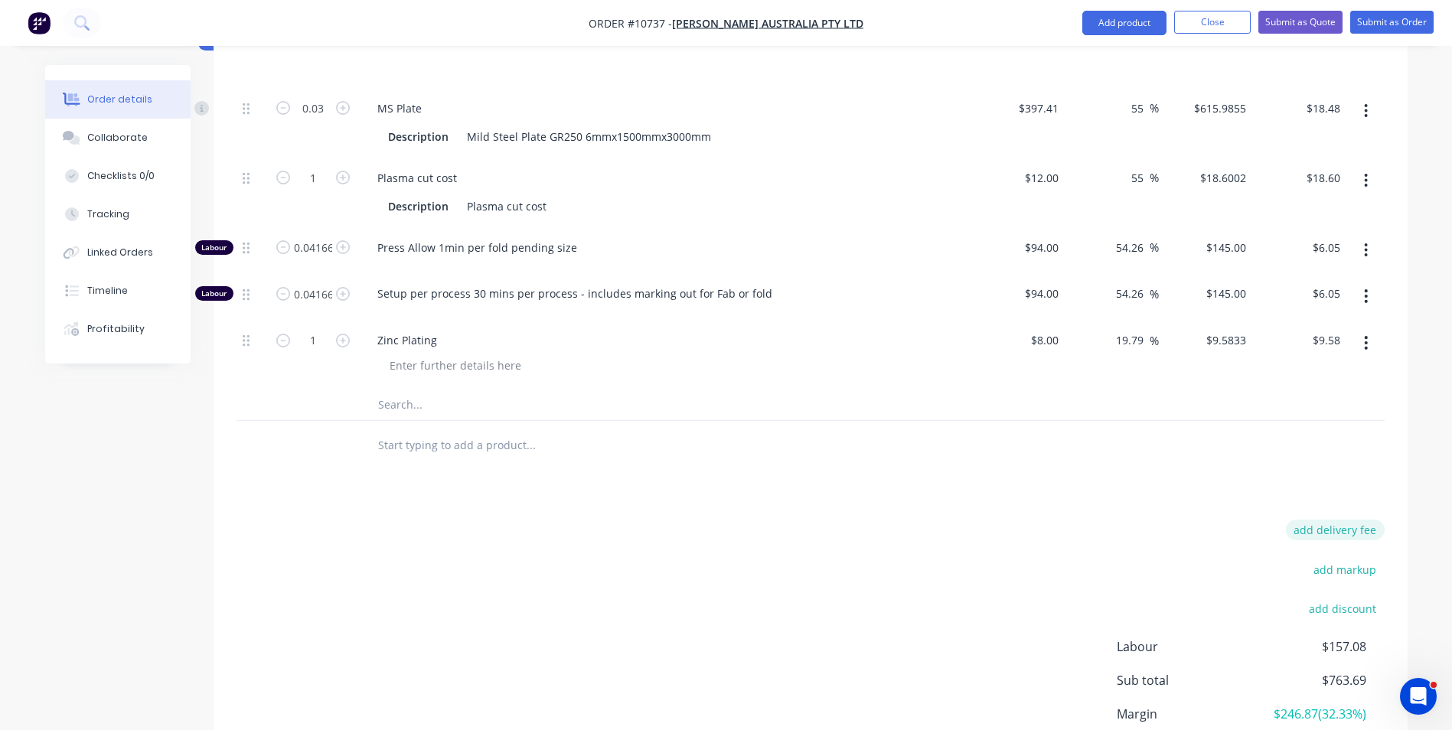
click at [1324, 520] on button "add delivery fee" at bounding box center [1335, 530] width 99 height 21
type input "16.8"
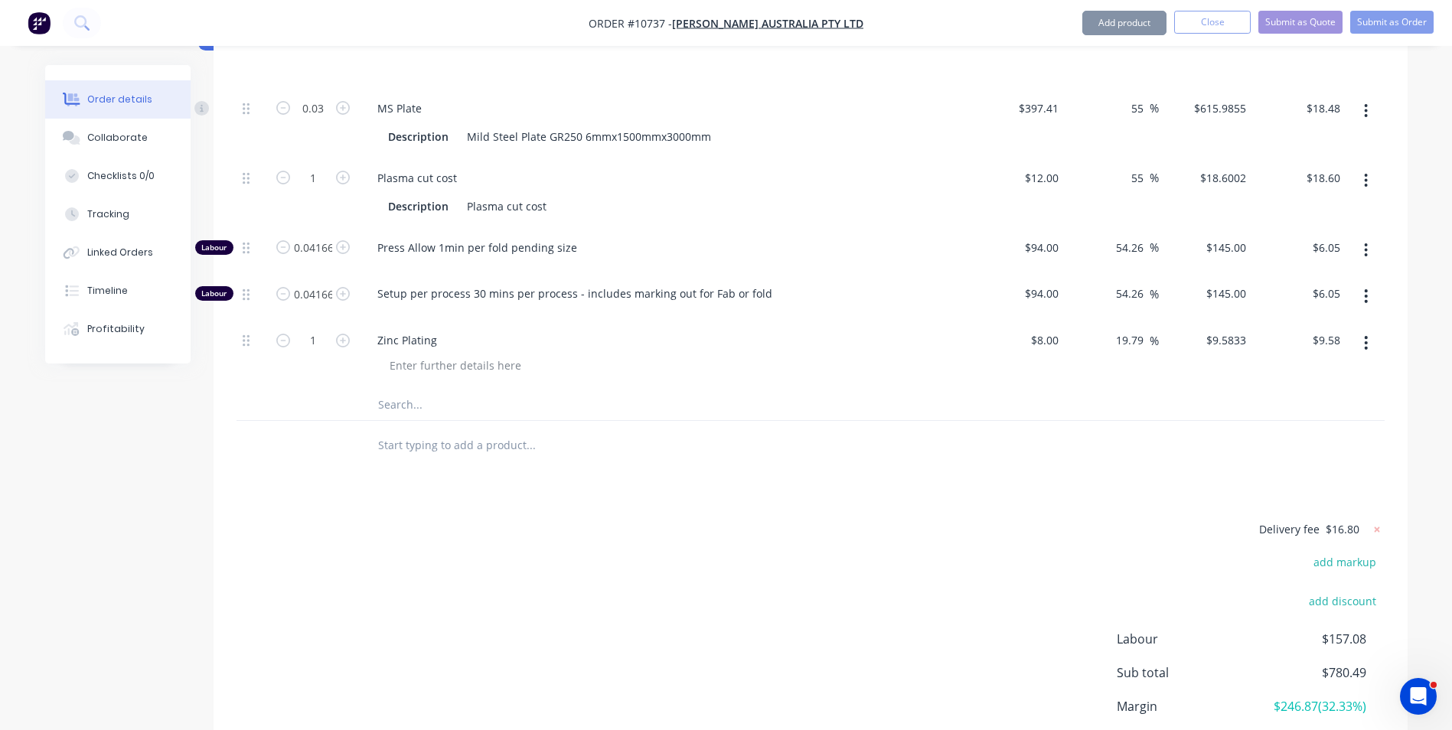
click at [1283, 453] on div "Products Show / Hide columns Add product Qty Cost Markup Price Total Kit 12 20-…" at bounding box center [811, 183] width 1194 height 1295
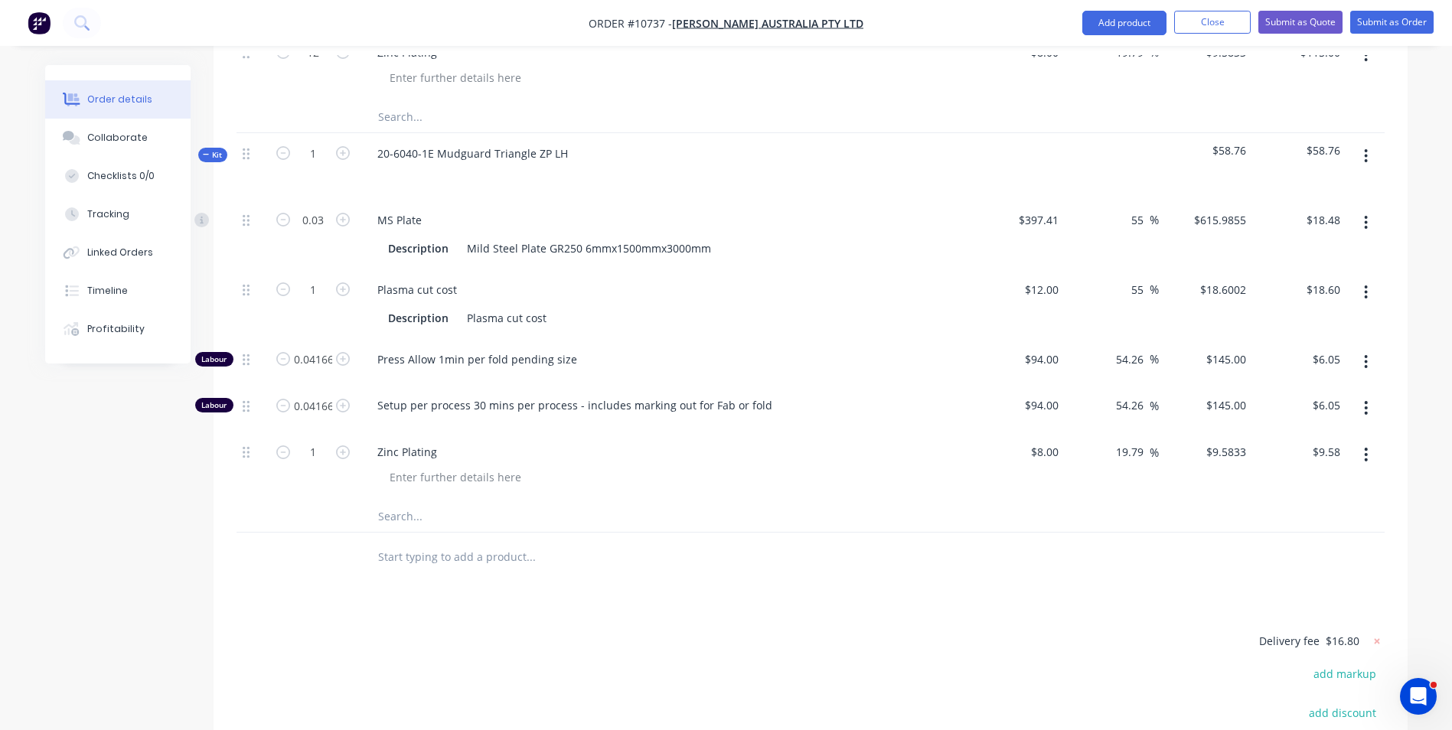
scroll to position [612, 0]
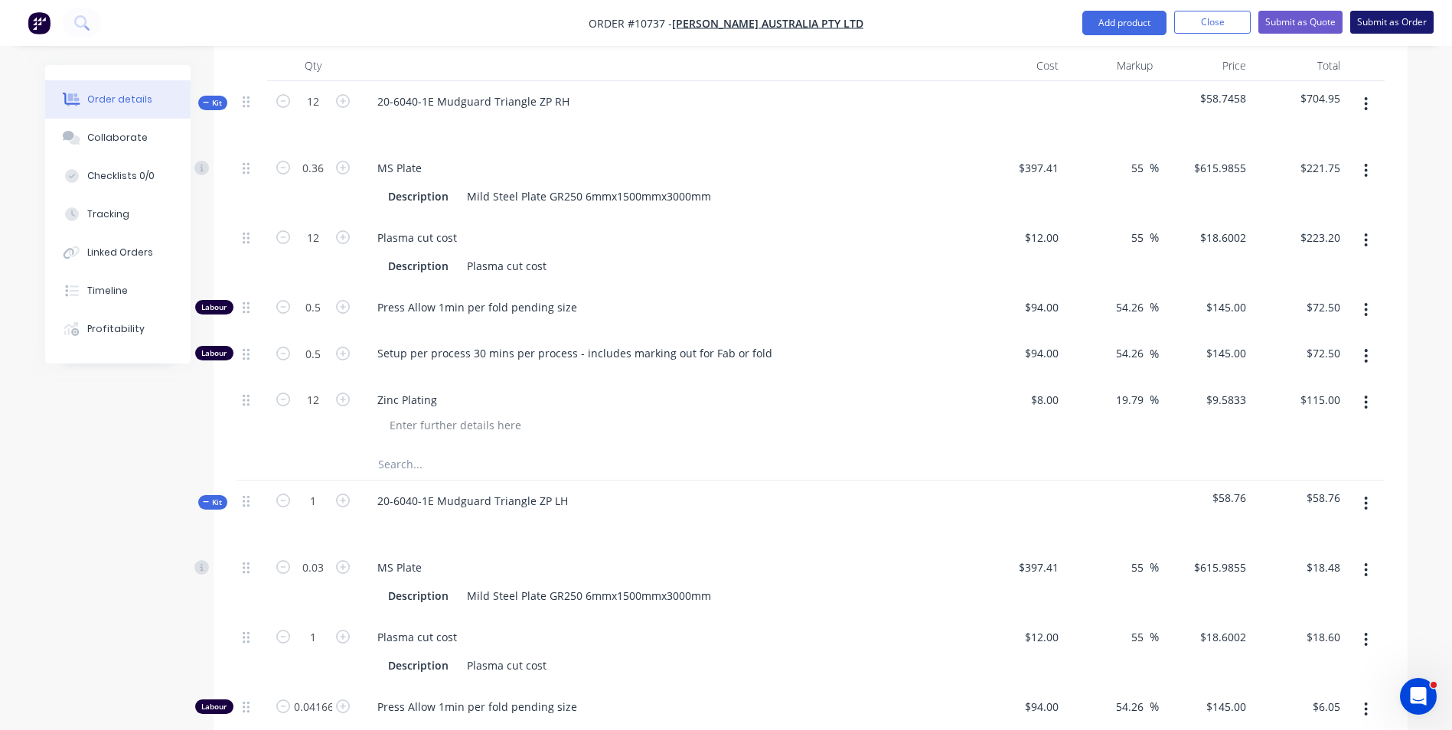
click at [1409, 21] on button "Submit as Order" at bounding box center [1392, 22] width 83 height 23
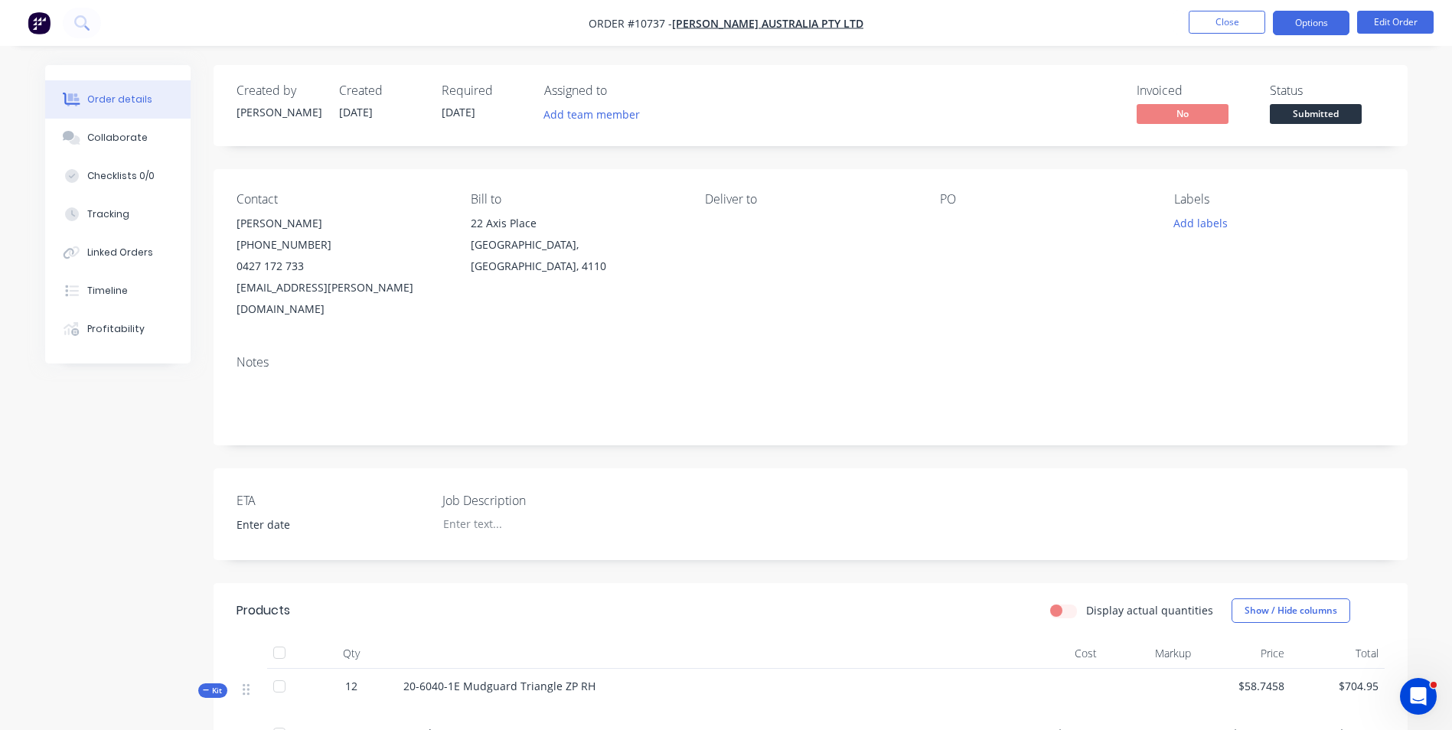
click at [1315, 24] on button "Options" at bounding box center [1311, 23] width 77 height 24
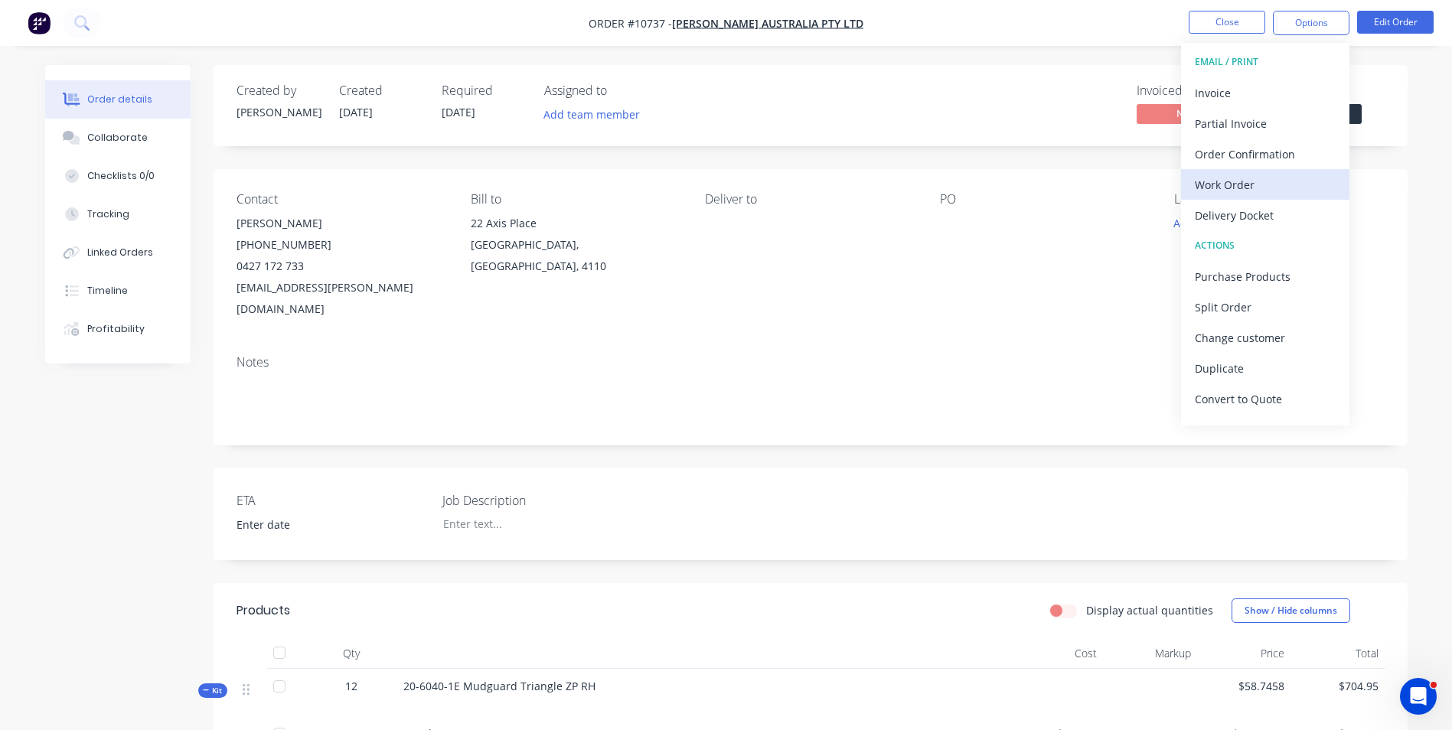
click at [1240, 181] on div "Work Order" at bounding box center [1265, 185] width 141 height 22
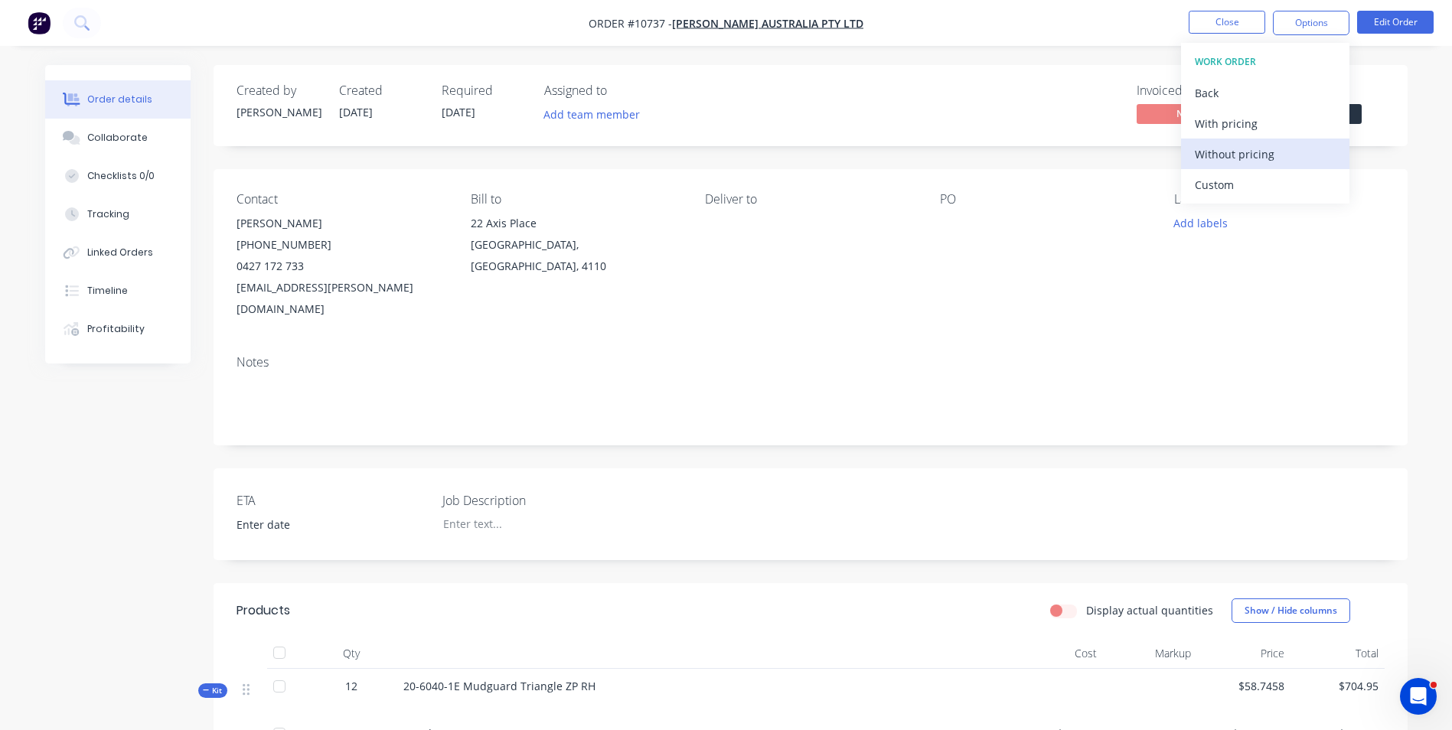
click at [1240, 155] on div "Without pricing" at bounding box center [1265, 154] width 141 height 22
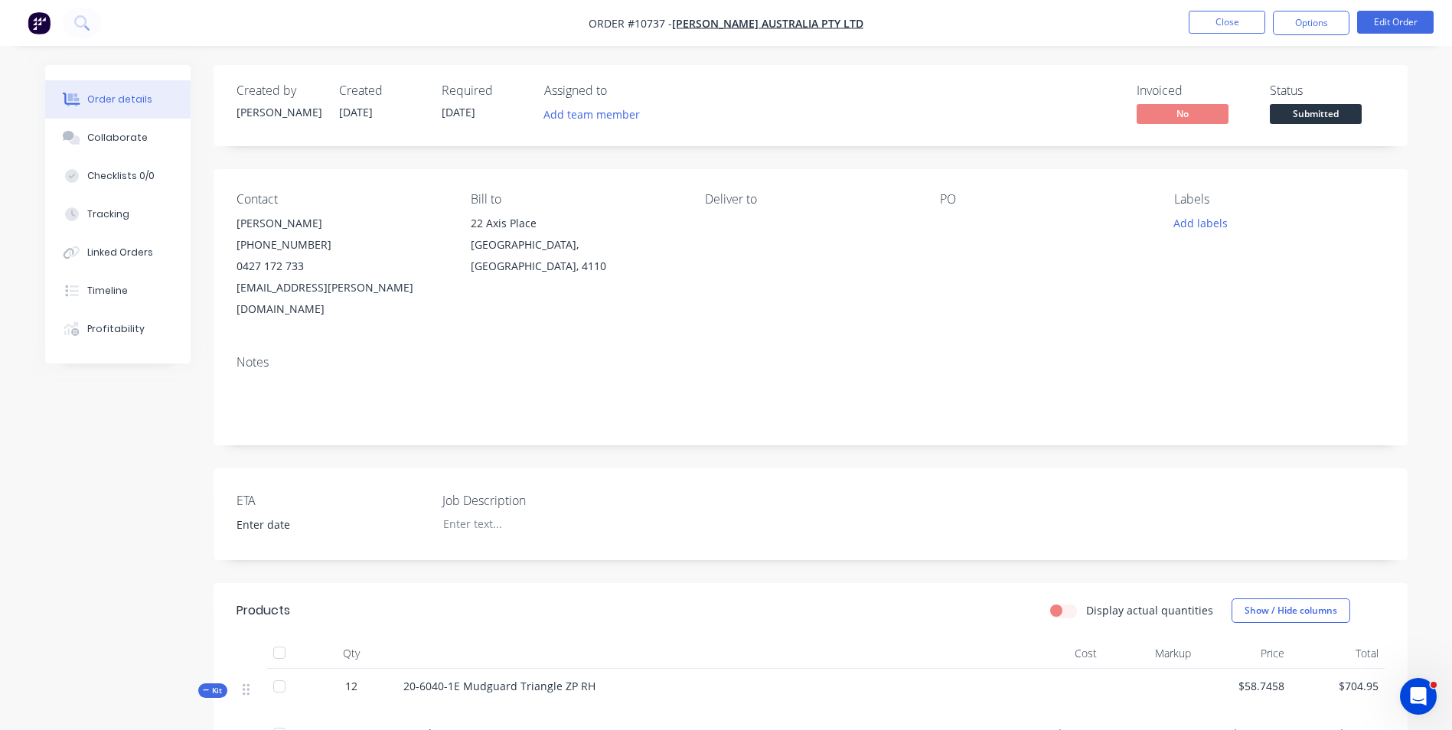
click at [1389, 100] on div "Created by Renee Created 28/08/25 Required 28/08/25 Assigned to Add team member…" at bounding box center [811, 105] width 1194 height 81
click at [1334, 117] on span "Submitted" at bounding box center [1316, 113] width 92 height 19
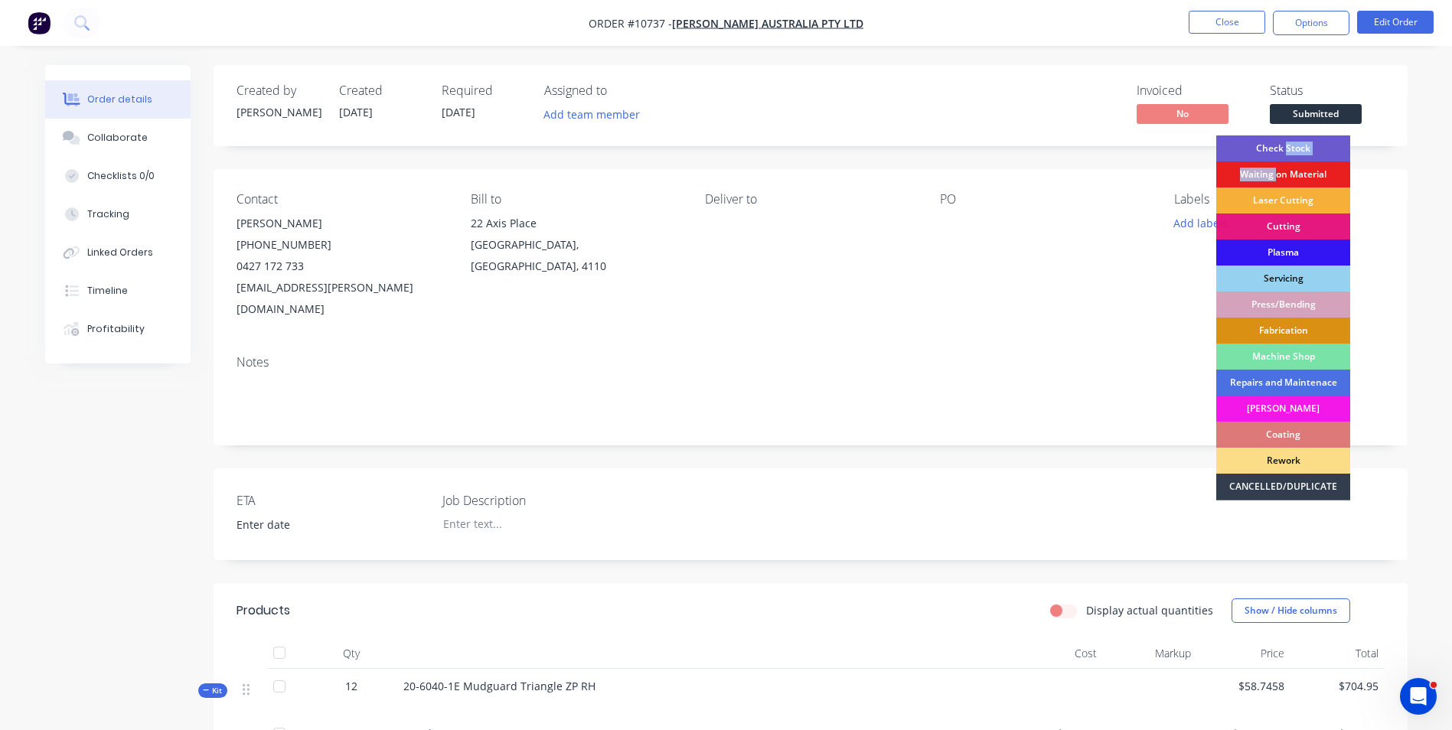
drag, startPoint x: 1278, startPoint y: 175, endPoint x: 1285, endPoint y: 145, distance: 30.8
click at [1285, 145] on div "Check Stock Waiting on Material Laser Cutting Cutting Plasma Servicing Press/Be…" at bounding box center [1284, 318] width 134 height 365
click at [1285, 145] on div "Check Stock" at bounding box center [1284, 149] width 134 height 26
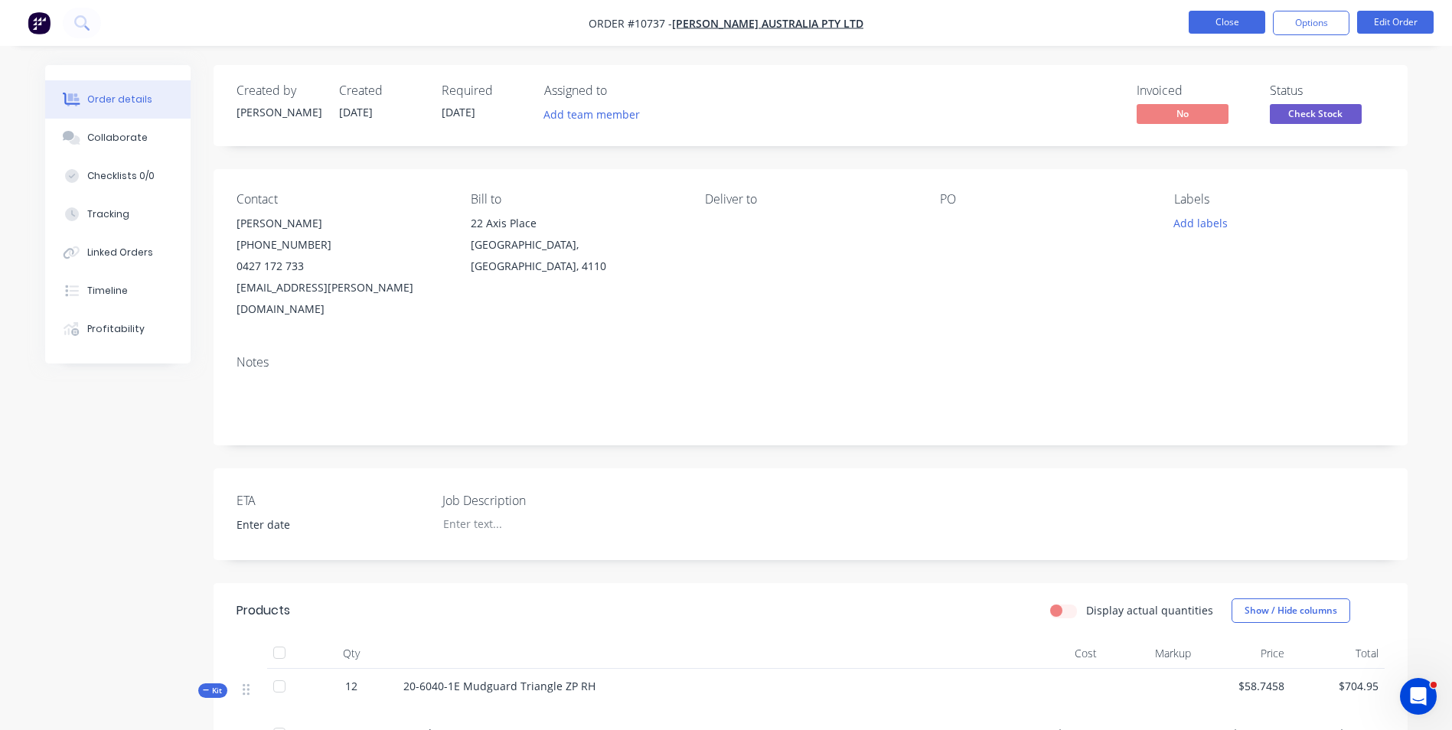
click at [1200, 22] on button "Close" at bounding box center [1227, 22] width 77 height 23
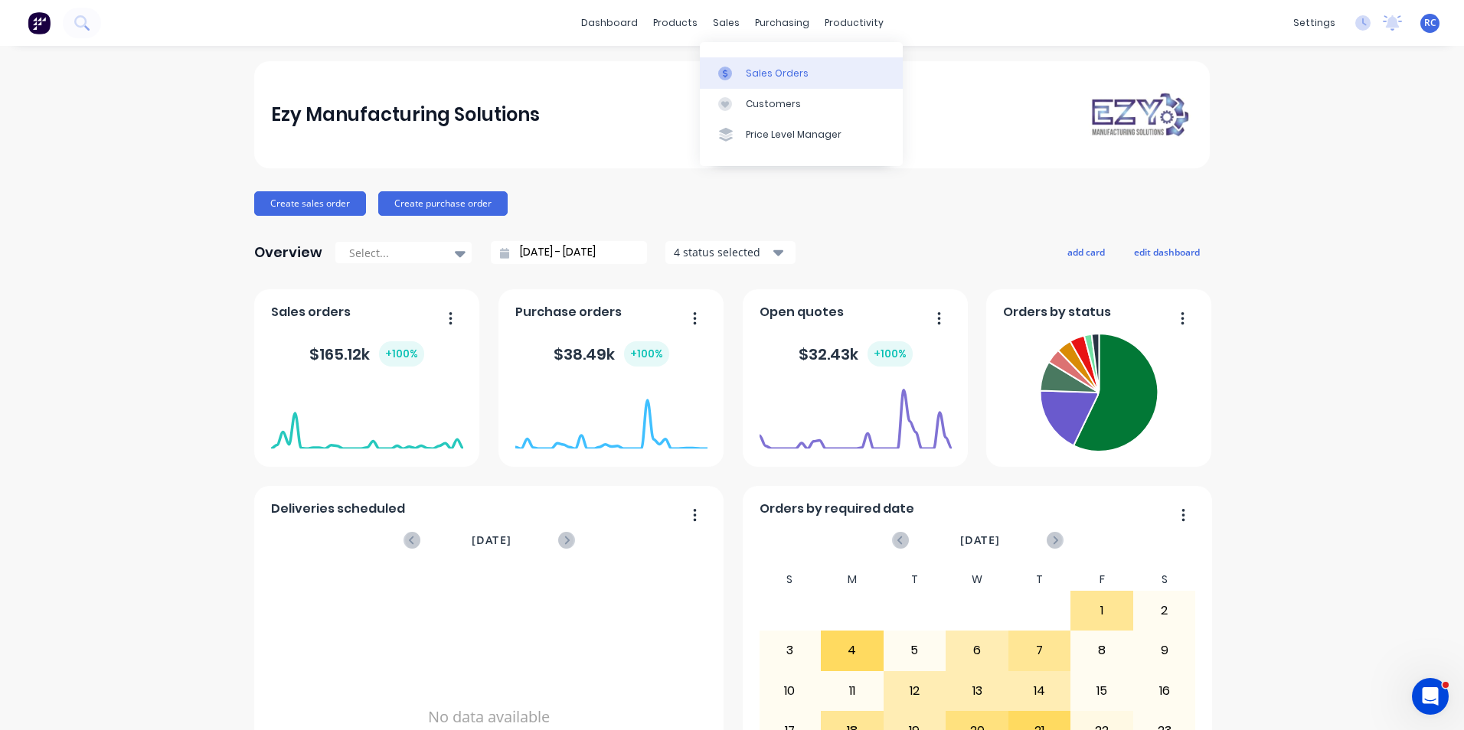
click at [735, 71] on div at bounding box center [729, 74] width 23 height 14
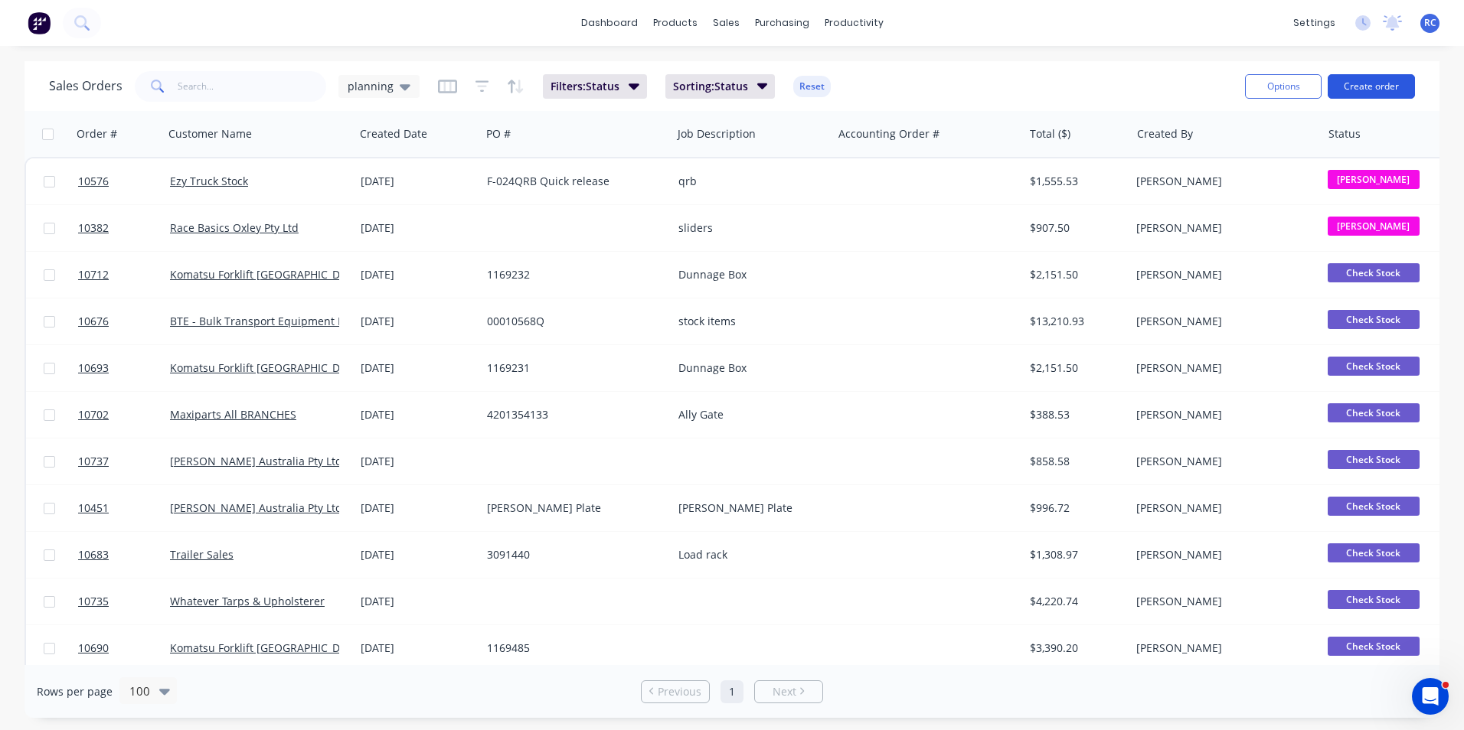
click at [1370, 91] on button "Create order" at bounding box center [1371, 86] width 87 height 24
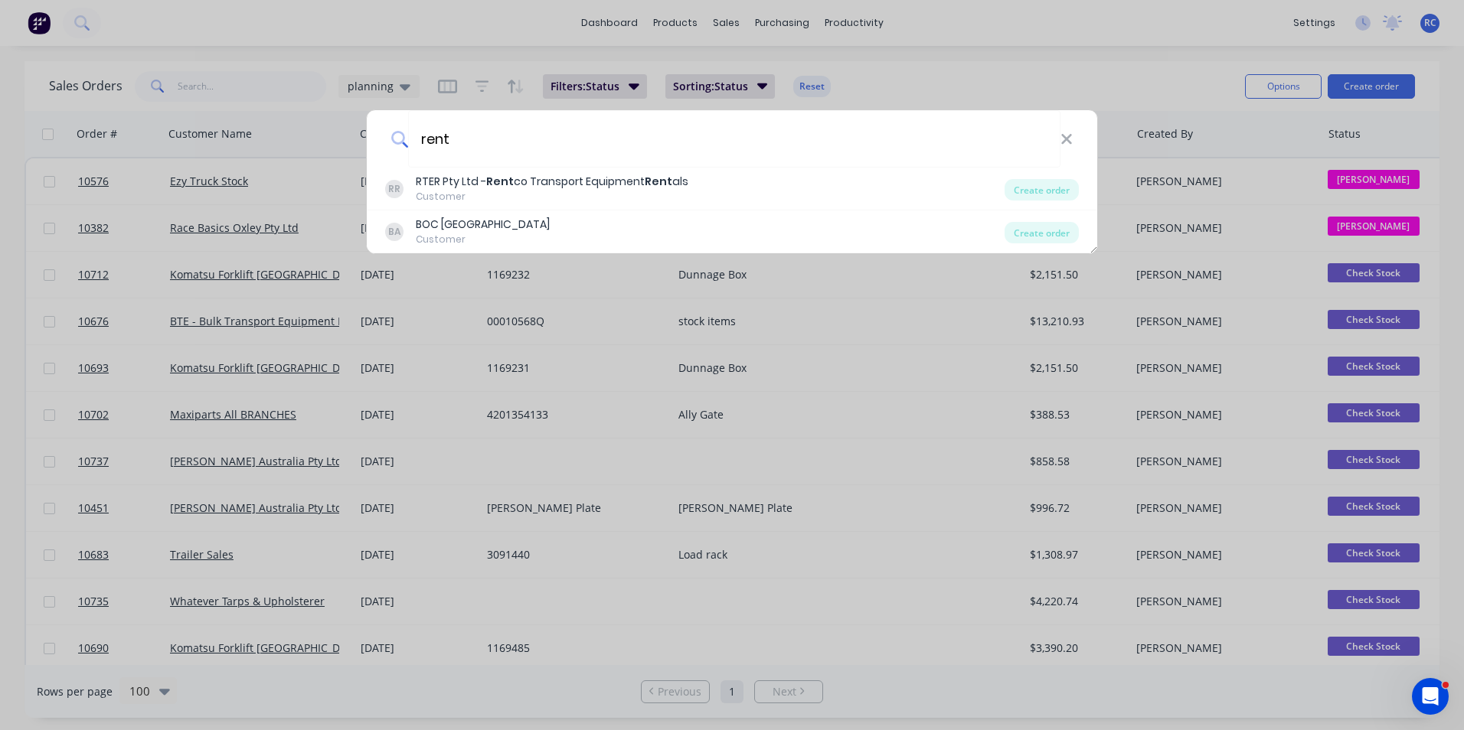
type input "rent"
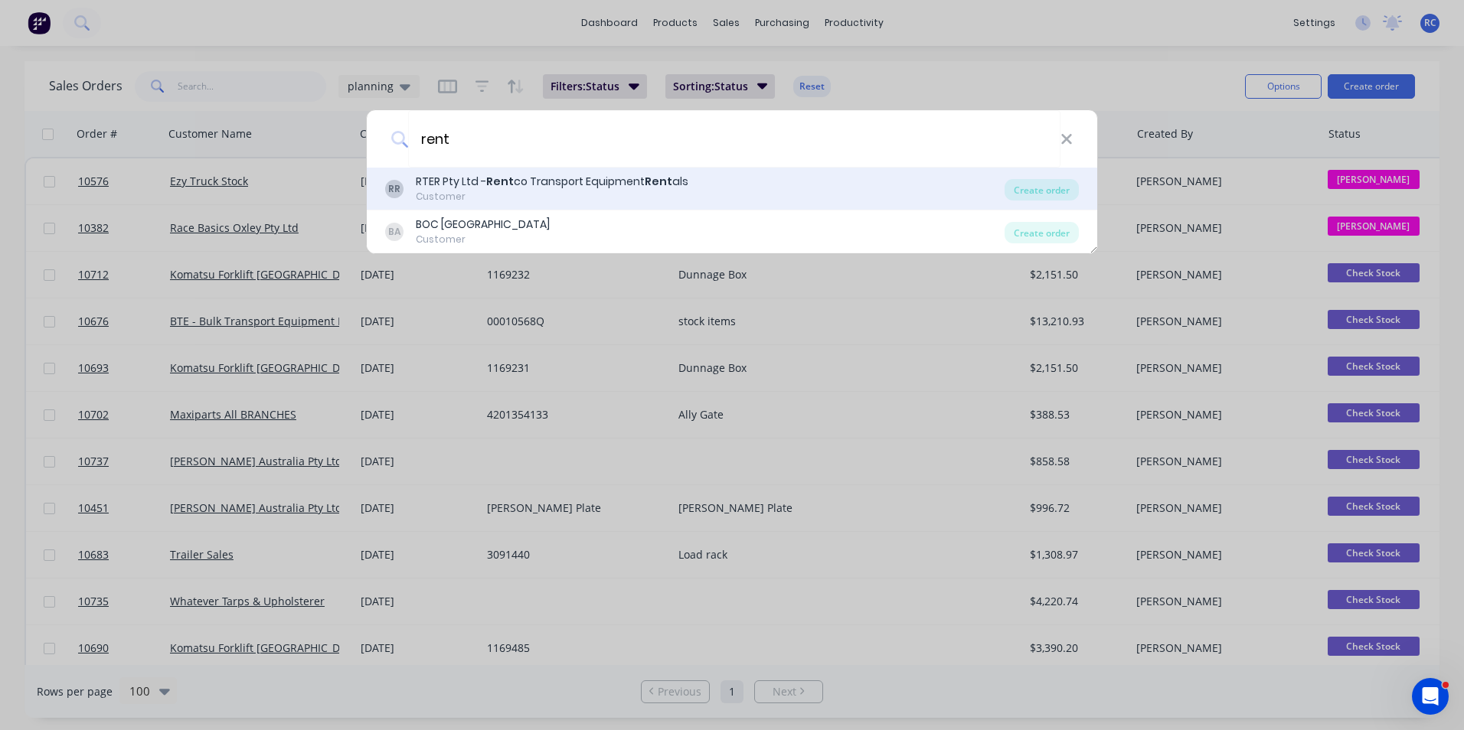
click at [524, 185] on div "RTER Pty Ltd - Rent co Transport Equipment Rent als" at bounding box center [552, 182] width 273 height 16
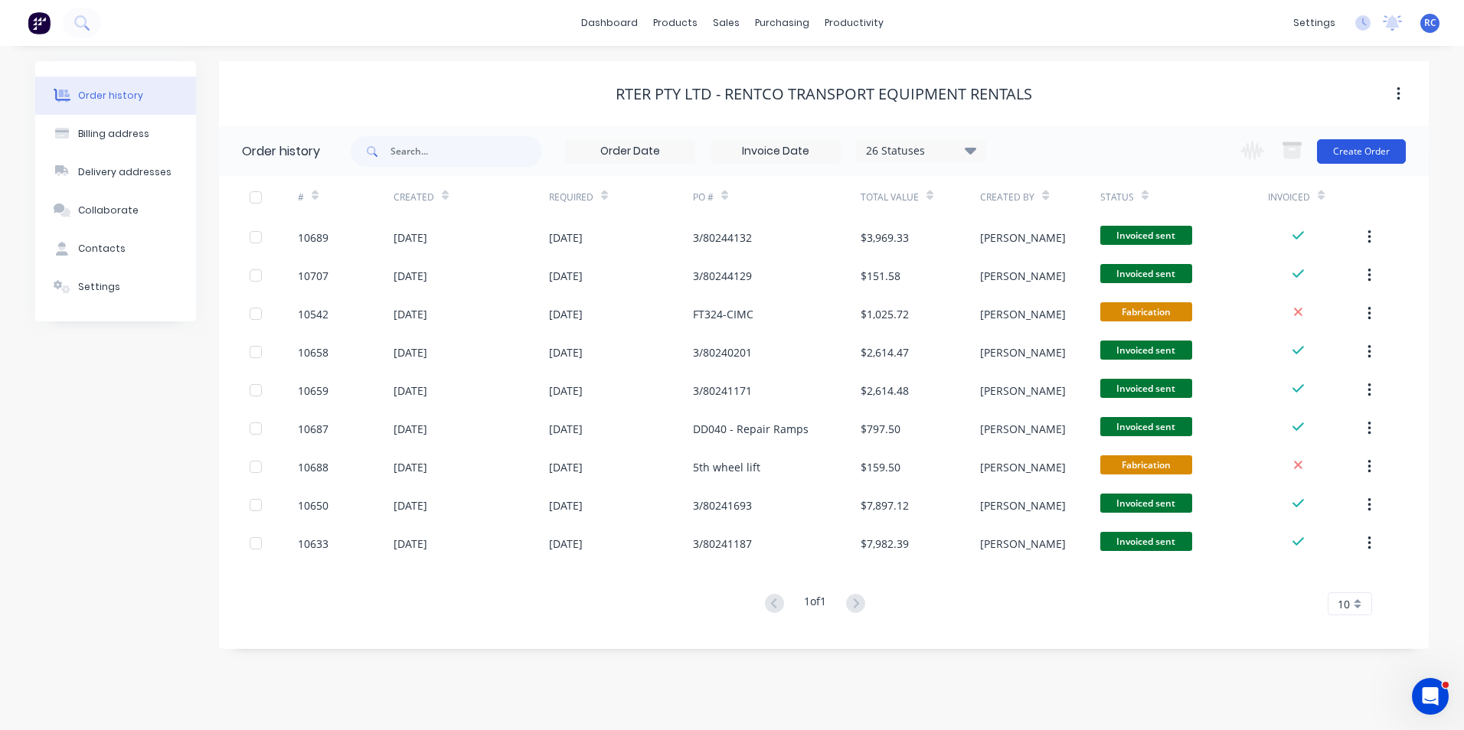
click at [1345, 142] on button "Create Order" at bounding box center [1361, 151] width 89 height 24
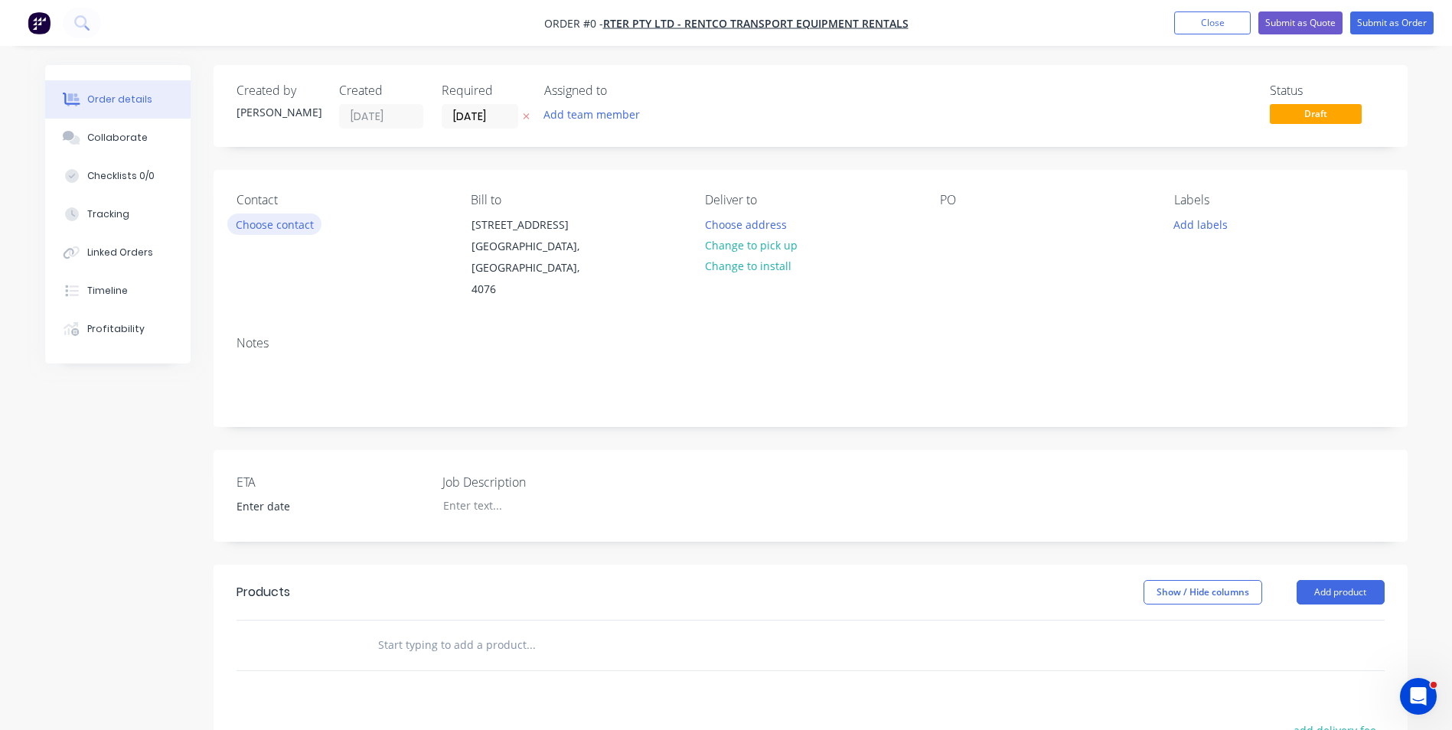
click at [270, 226] on button "Choose contact" at bounding box center [274, 224] width 94 height 21
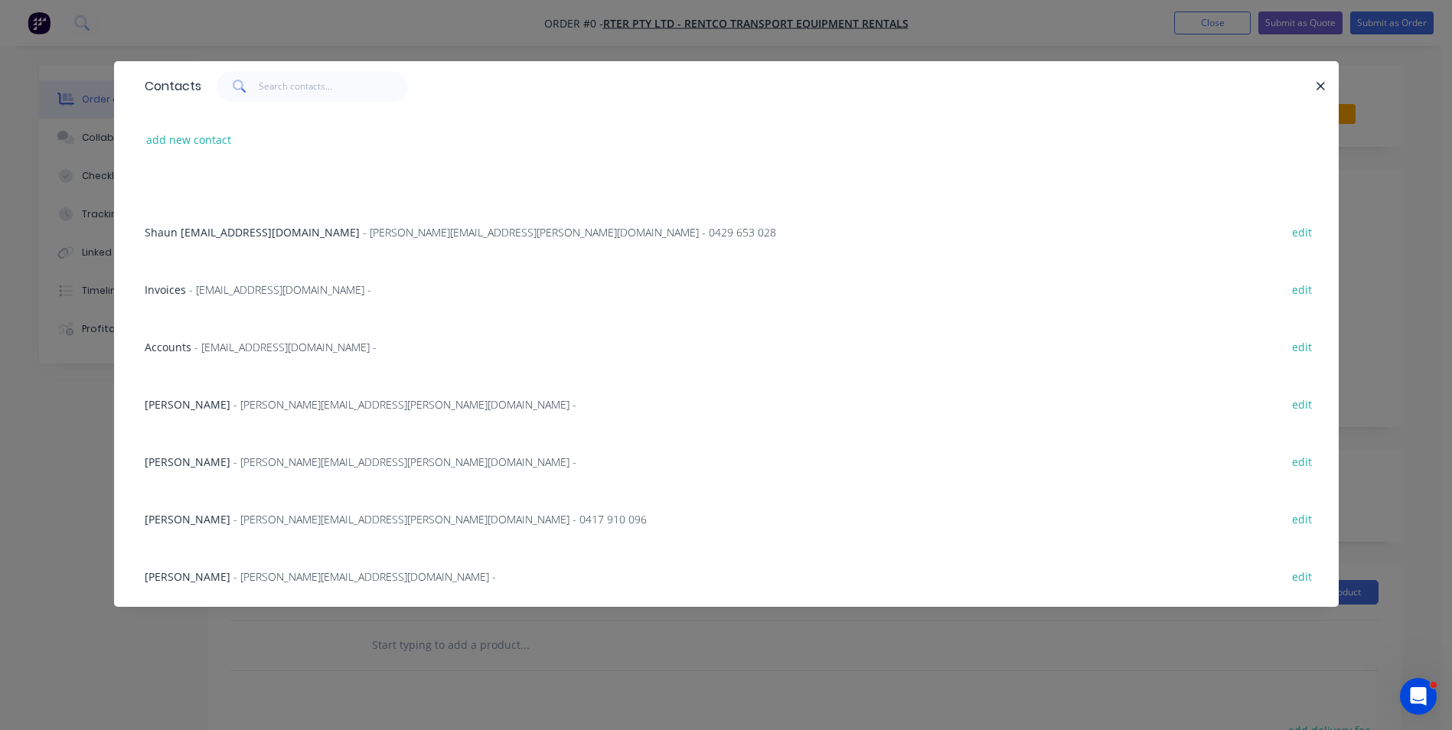
scroll to position [193, 0]
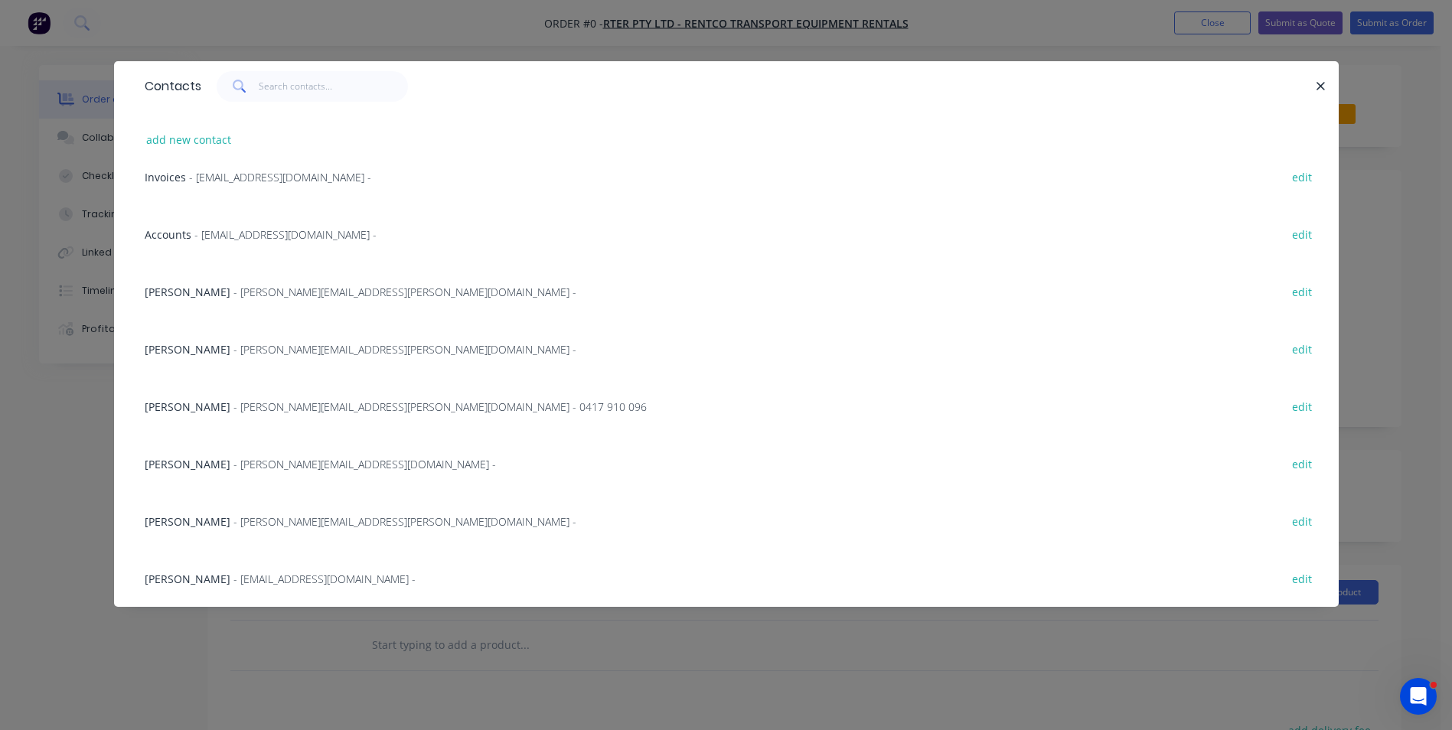
click at [201, 463] on span "[PERSON_NAME]" at bounding box center [188, 464] width 86 height 15
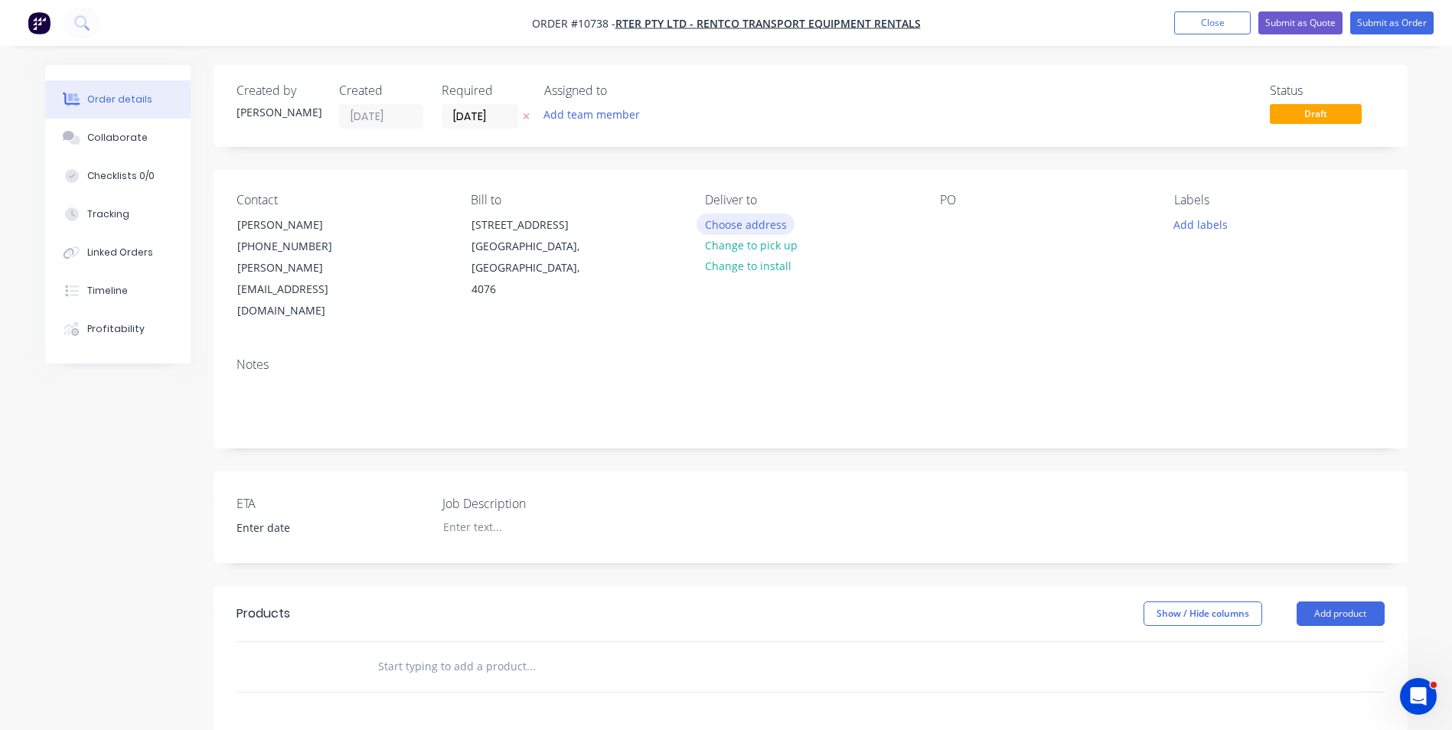
click at [723, 221] on button "Choose address" at bounding box center [746, 224] width 98 height 21
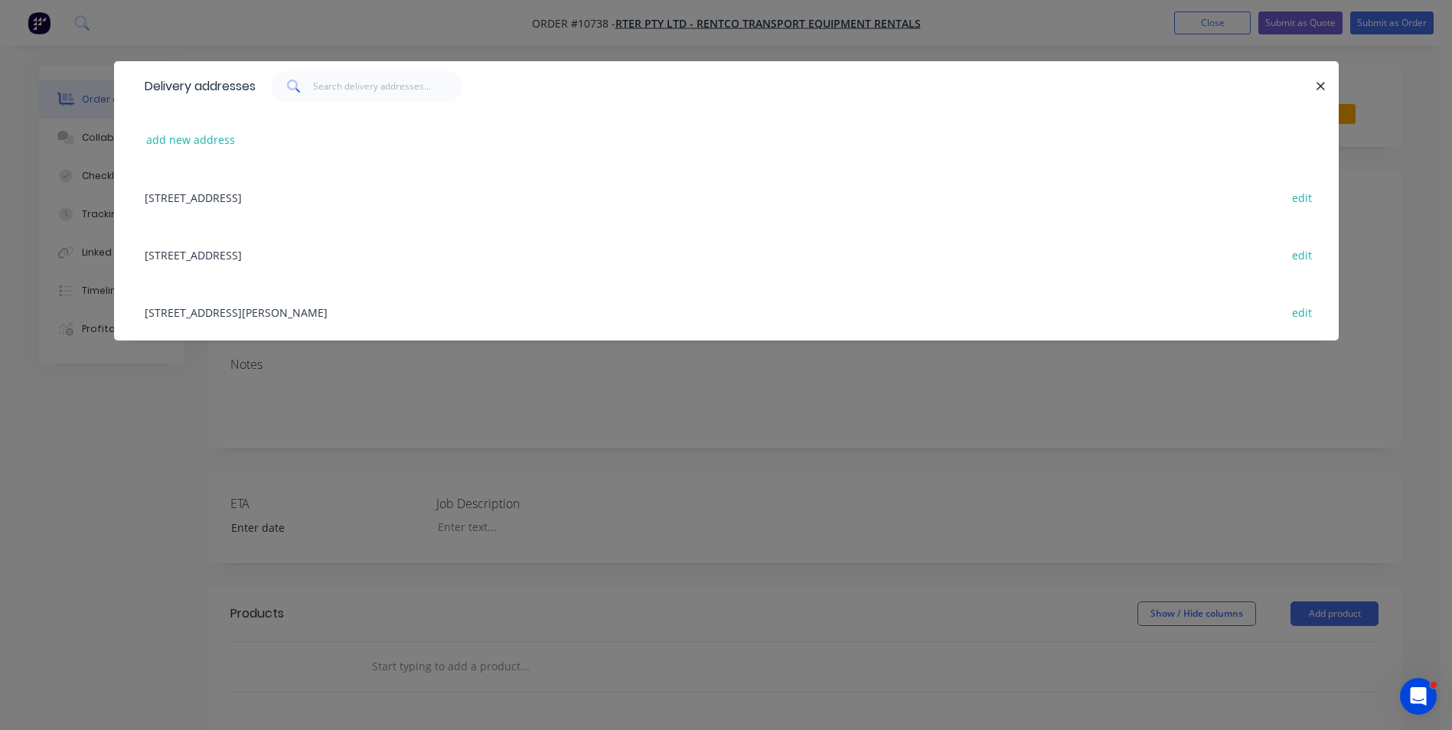
click at [175, 258] on div "[STREET_ADDRESS] edit" at bounding box center [726, 254] width 1179 height 57
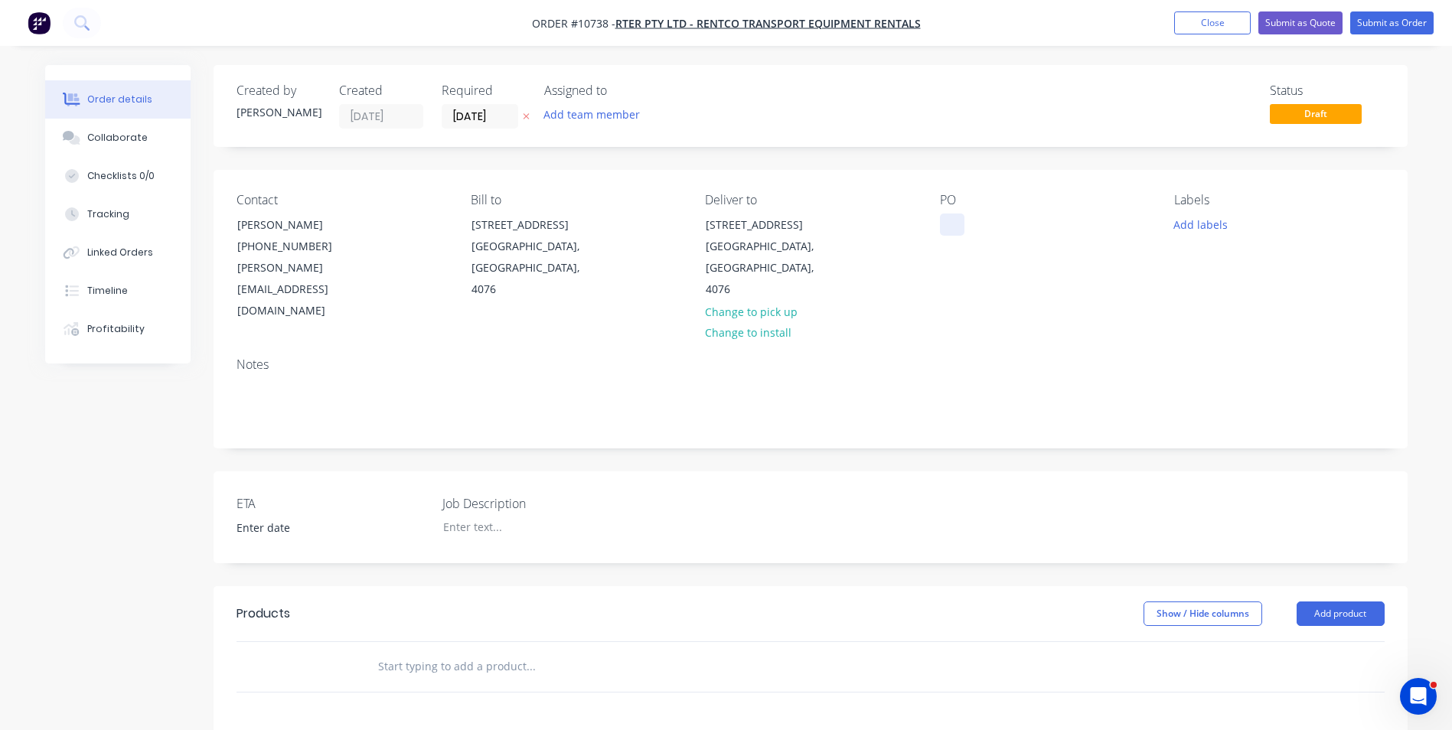
drag, startPoint x: 951, startPoint y: 214, endPoint x: 978, endPoint y: 230, distance: 32.3
click at [952, 214] on div at bounding box center [952, 225] width 24 height 22
paste div
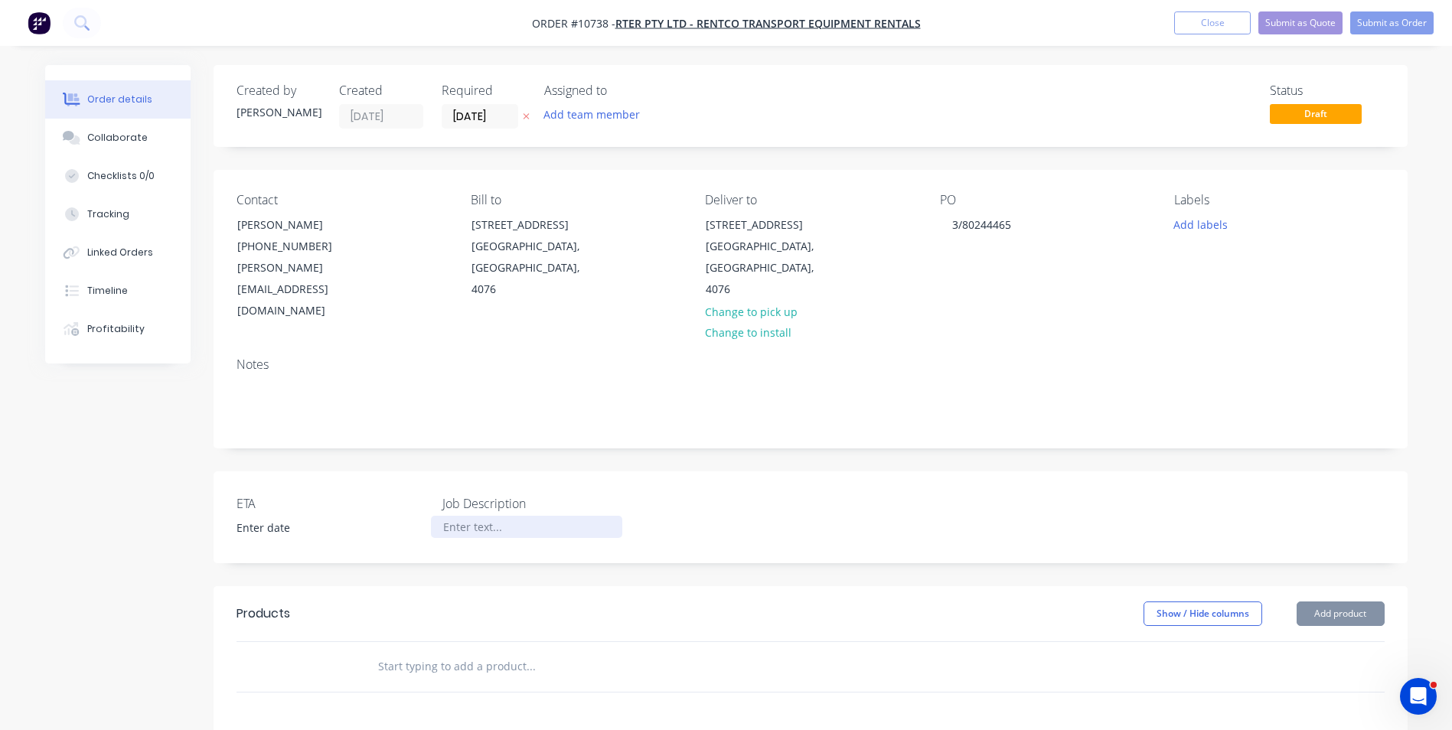
click at [475, 516] on div at bounding box center [526, 527] width 191 height 22
click at [455, 652] on input "text" at bounding box center [530, 667] width 306 height 31
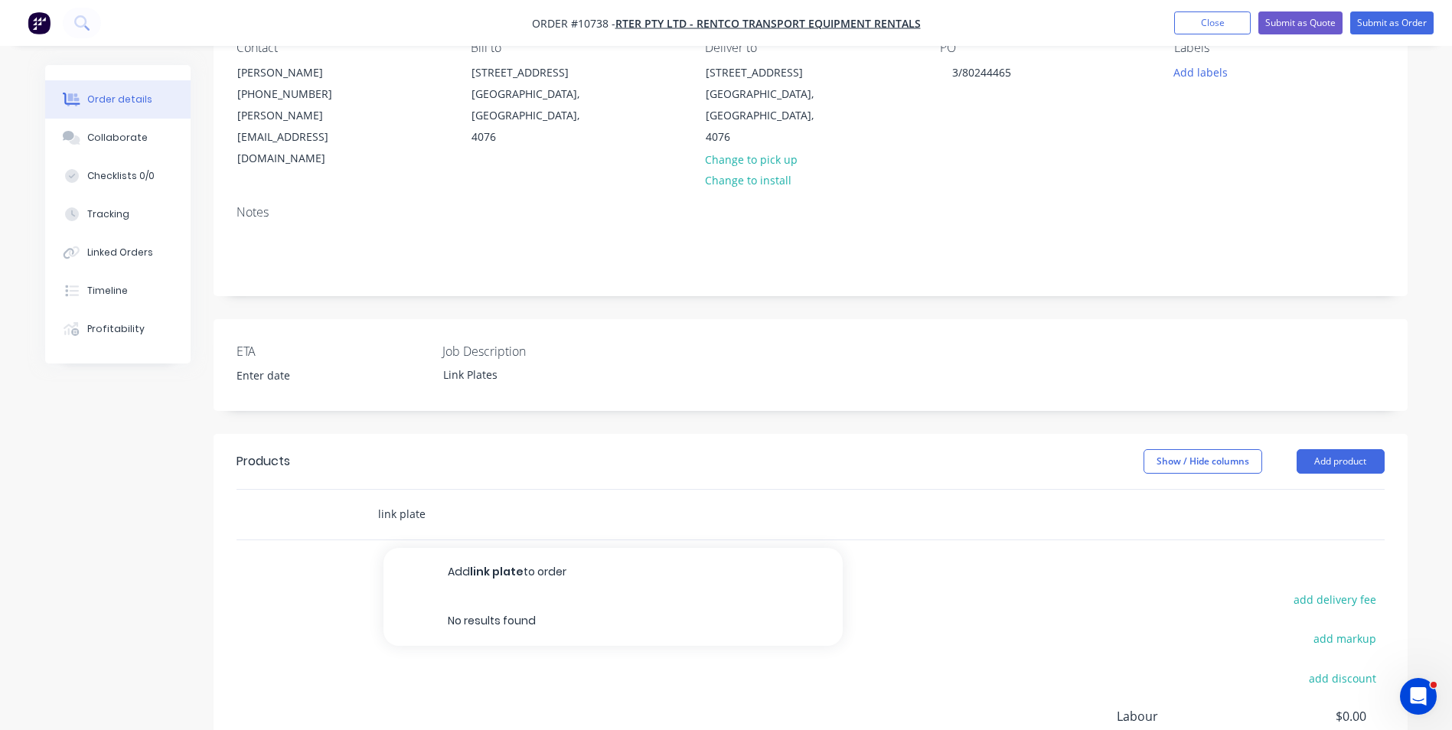
scroll to position [153, 0]
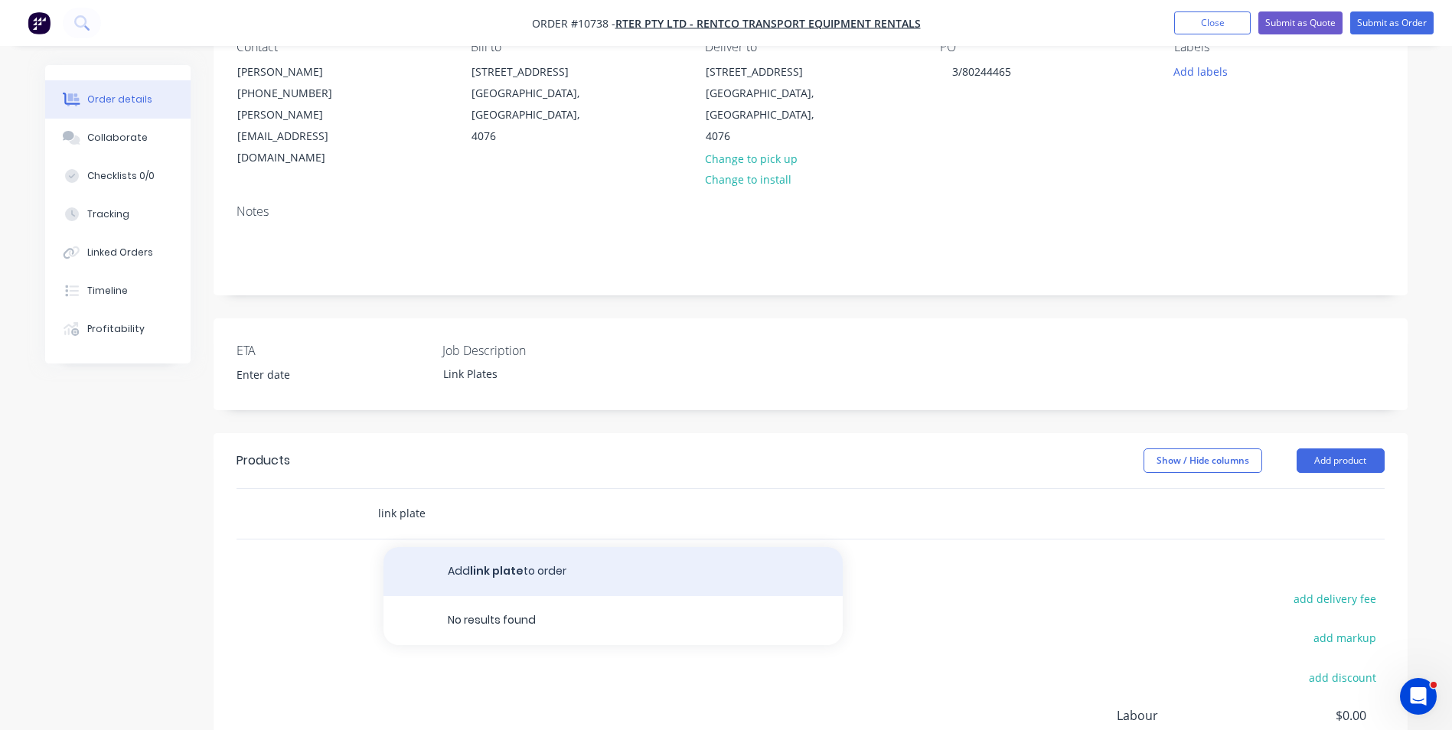
type input "link plate"
click at [509, 547] on button "Add link plate to order" at bounding box center [613, 571] width 459 height 49
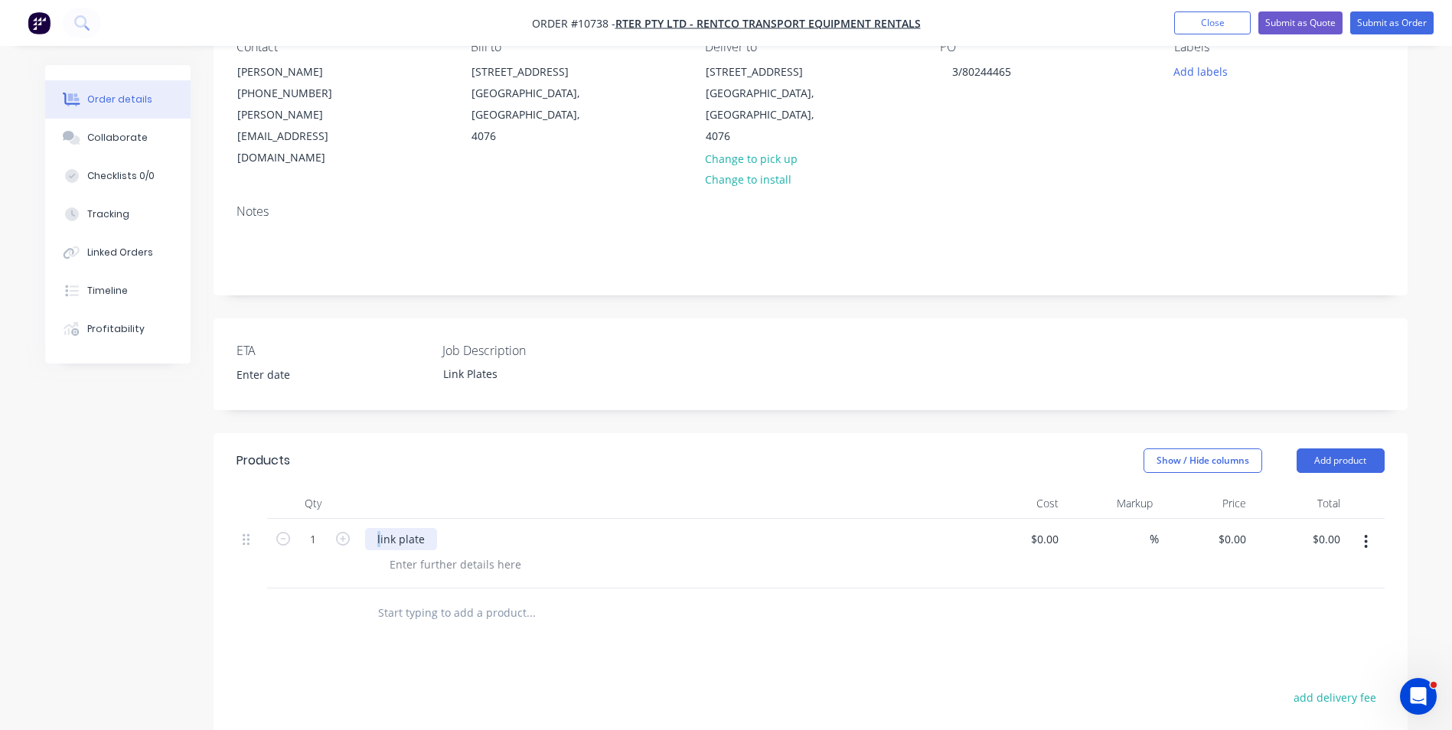
click at [380, 528] on div "link plate" at bounding box center [401, 539] width 72 height 22
click at [318, 528] on input "1" at bounding box center [313, 539] width 40 height 23
type input "100"
click at [351, 589] on div at bounding box center [313, 614] width 92 height 50
click at [398, 528] on div "Link plate" at bounding box center [402, 539] width 74 height 22
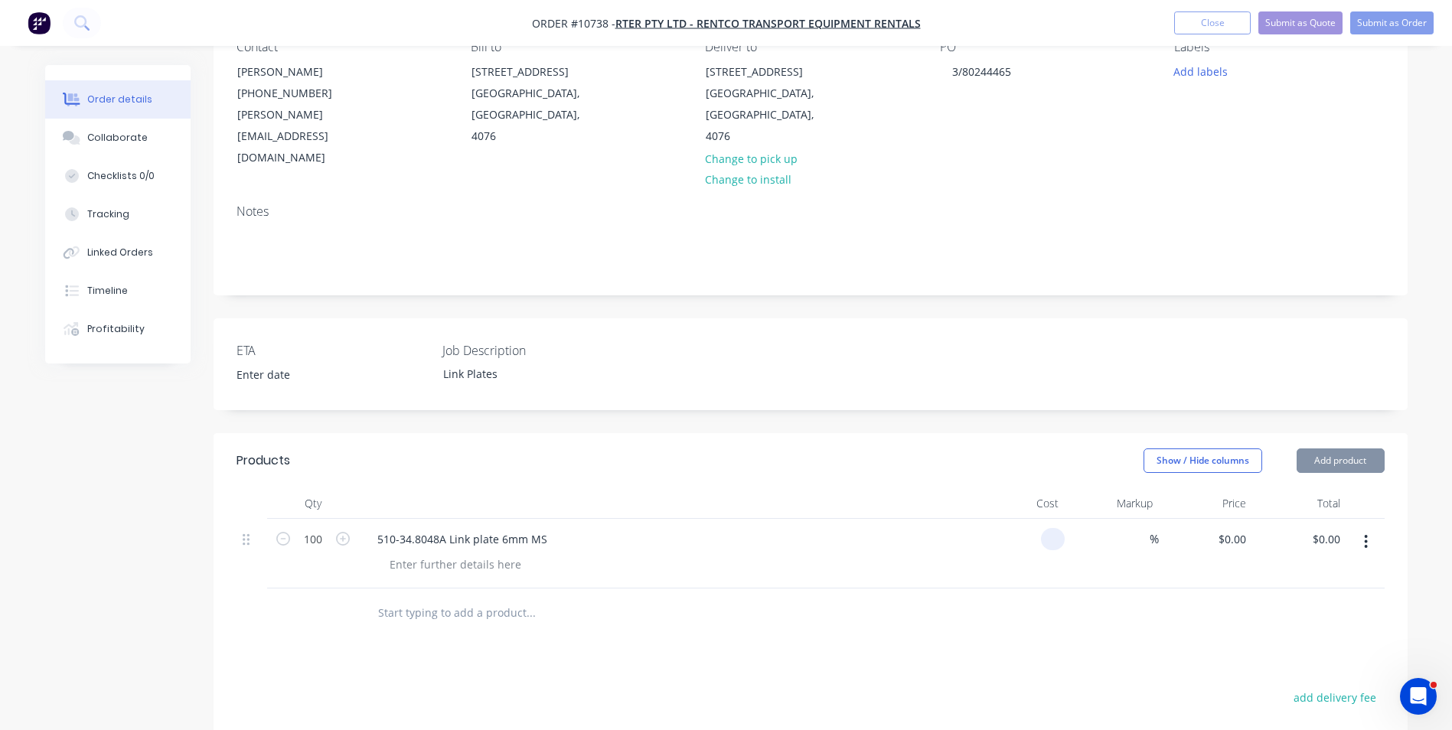
click at [1033, 519] on div at bounding box center [1019, 554] width 94 height 70
type input "$1.98"
type input "$198.00"
drag, startPoint x: 1156, startPoint y: 495, endPoint x: 1148, endPoint y: 496, distance: 7.7
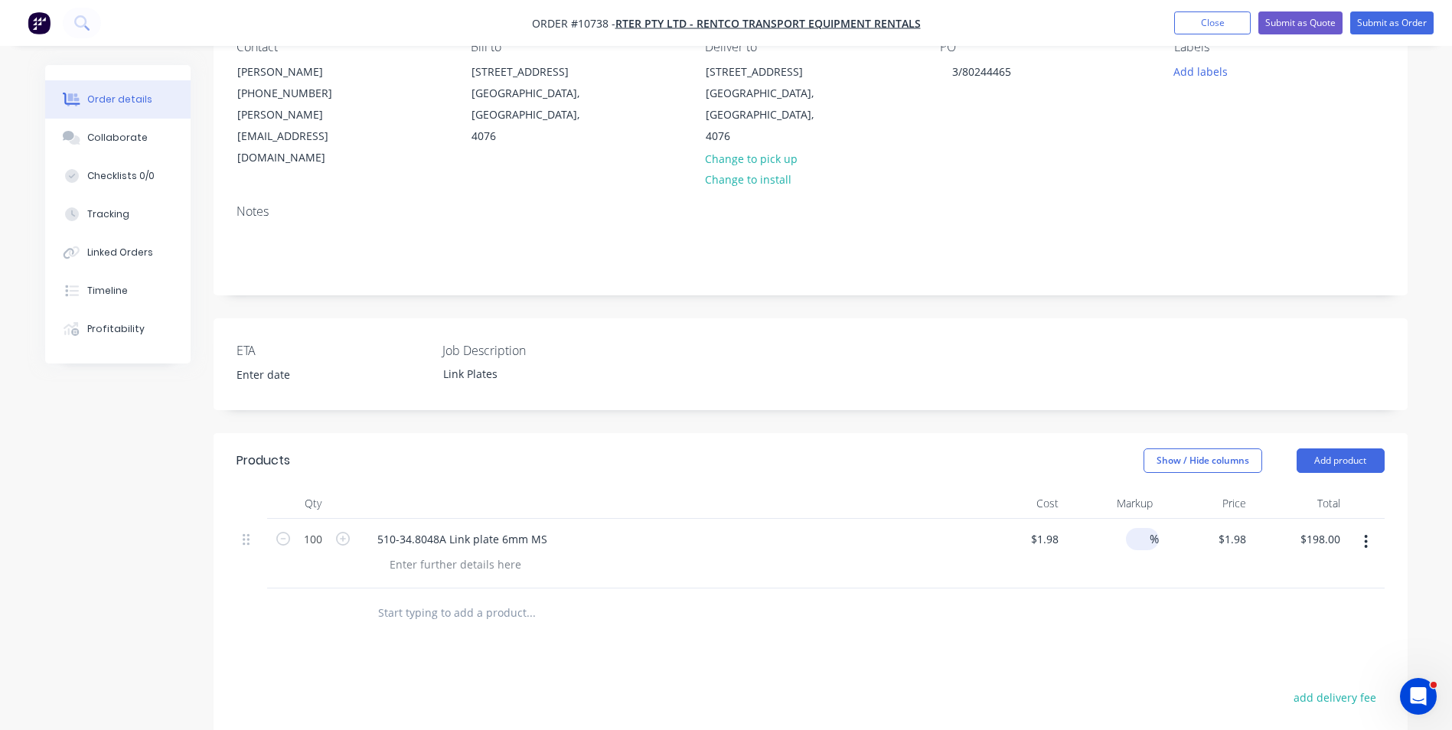
click at [1156, 531] on span "%" at bounding box center [1154, 540] width 9 height 18
type input "55"
type input "3.069"
type input "$306.90"
type input "3.17"
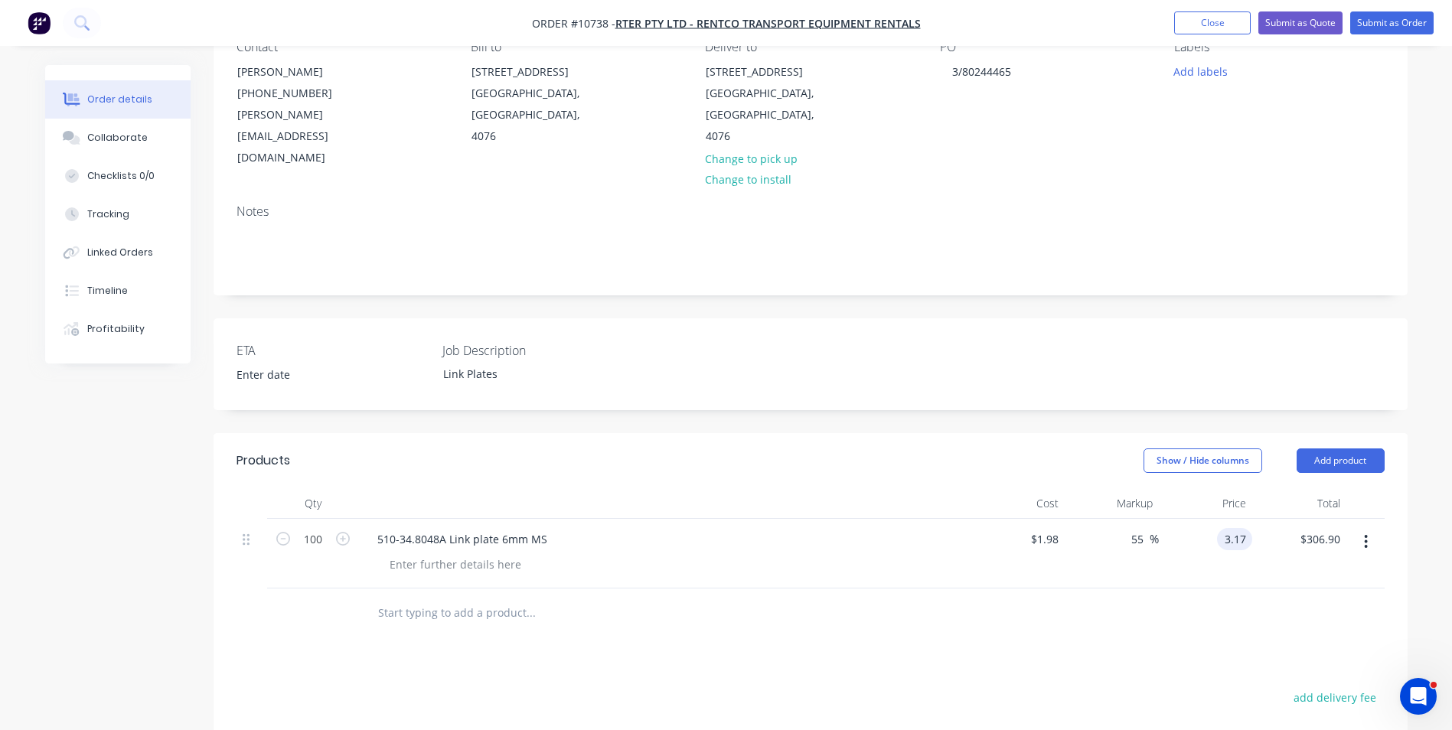
type input "60.1"
type input "$3.17"
type input "$317.00"
click at [1212, 589] on div at bounding box center [811, 614] width 1148 height 50
click at [1372, 688] on button "add delivery fee" at bounding box center [1335, 698] width 99 height 21
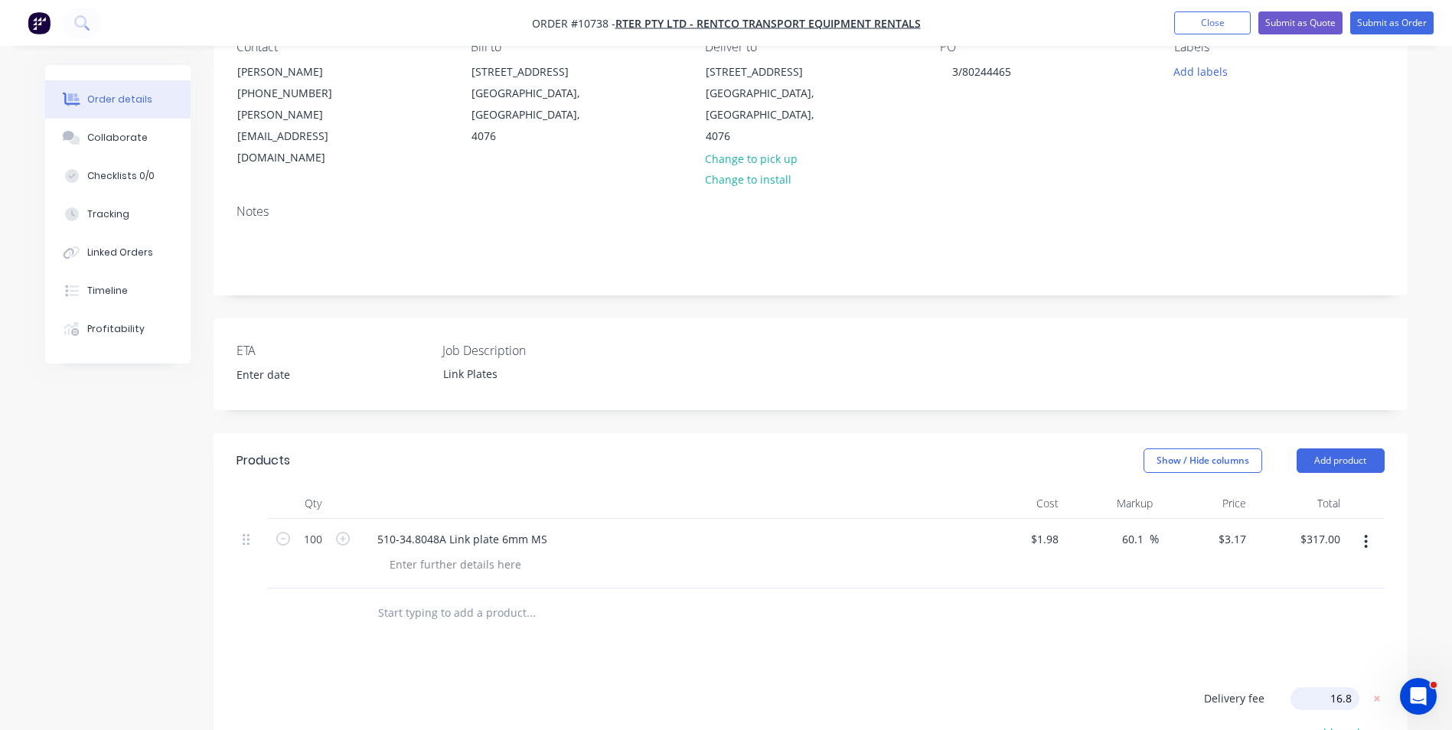
type input "16.80"
click input "submit" at bounding box center [0, 0] width 0 height 0
click at [1142, 603] on div "Products Show / Hide columns Add product Qty Cost Markup Price Total 100 510-34…" at bounding box center [811, 715] width 1194 height 565
click at [1363, 22] on button "Submit as Order" at bounding box center [1392, 22] width 83 height 23
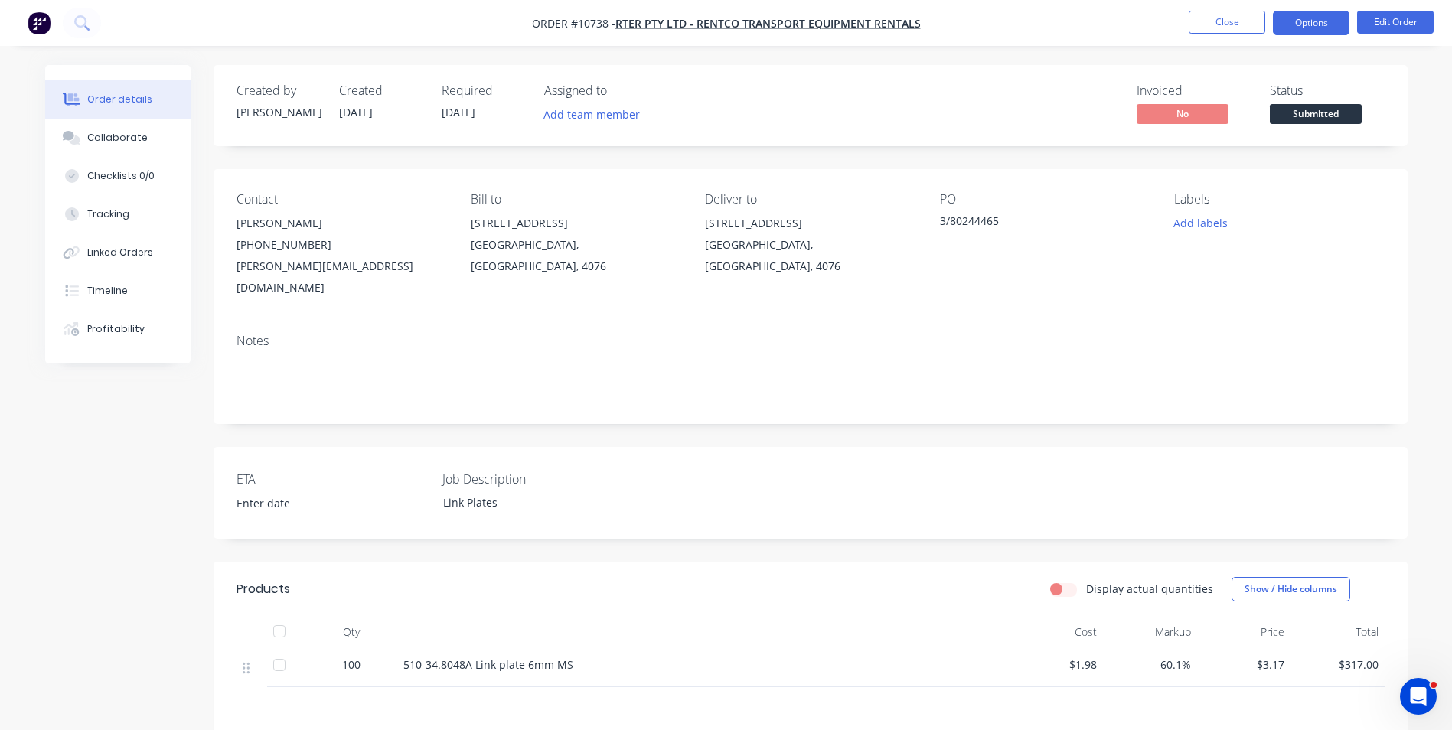
click at [1290, 21] on button "Options" at bounding box center [1311, 23] width 77 height 24
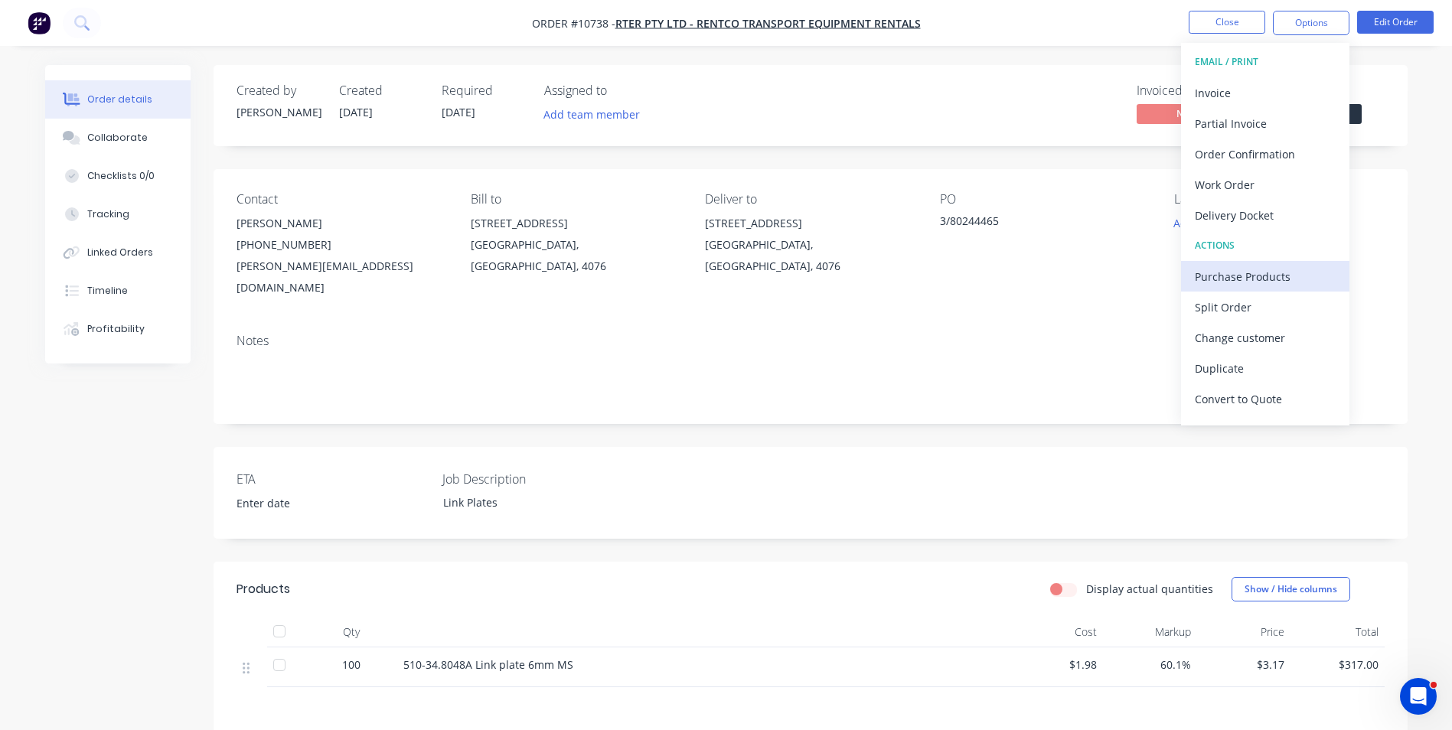
click at [1216, 270] on div "Purchase Products" at bounding box center [1265, 277] width 141 height 22
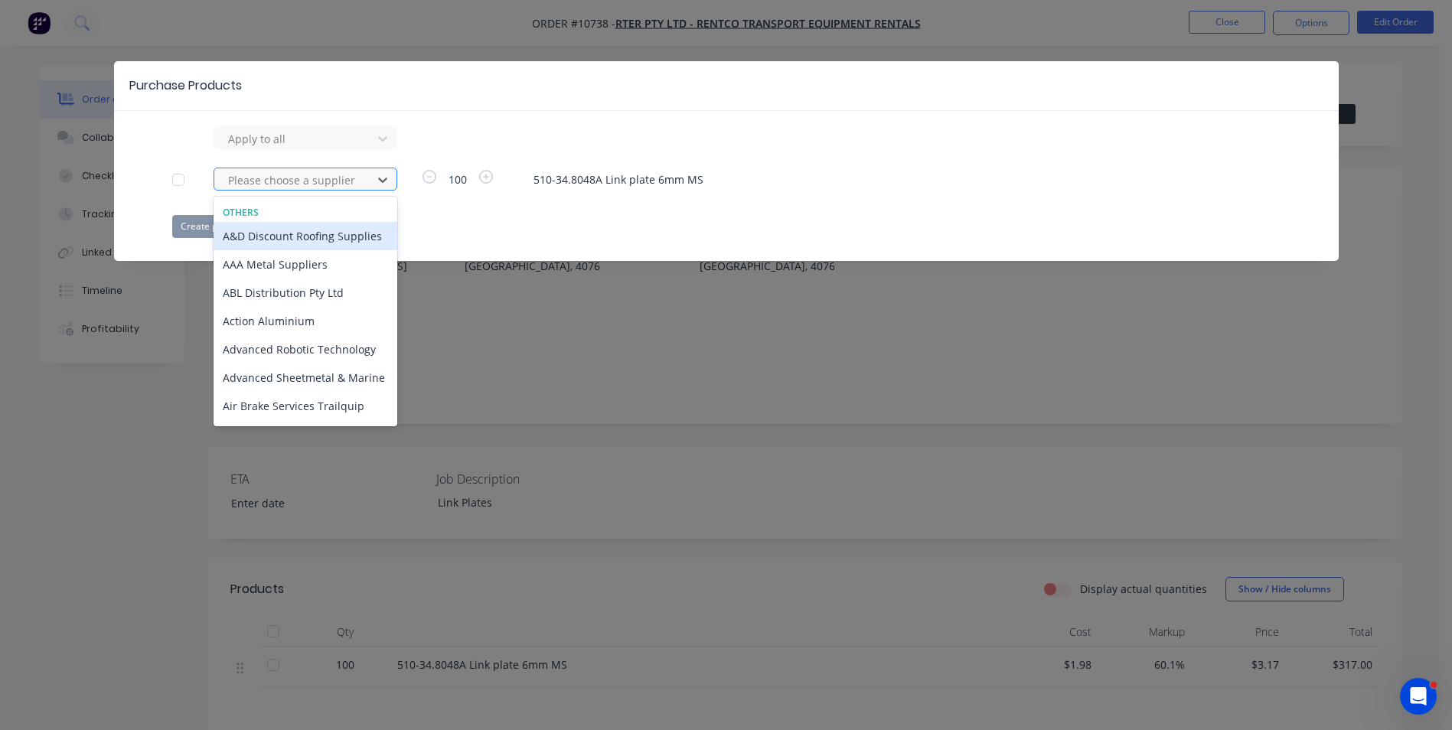
click at [312, 180] on div at bounding box center [296, 180] width 138 height 19
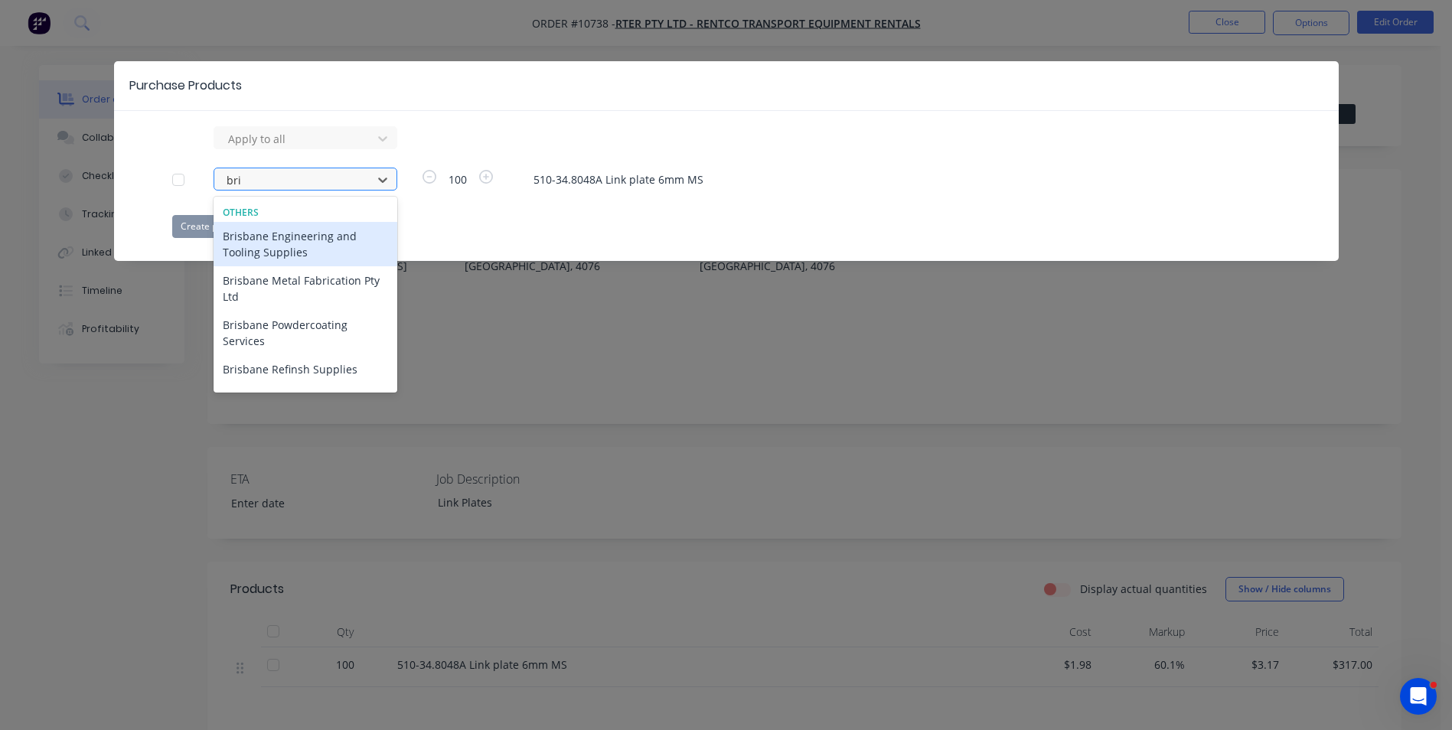
type input "bris"
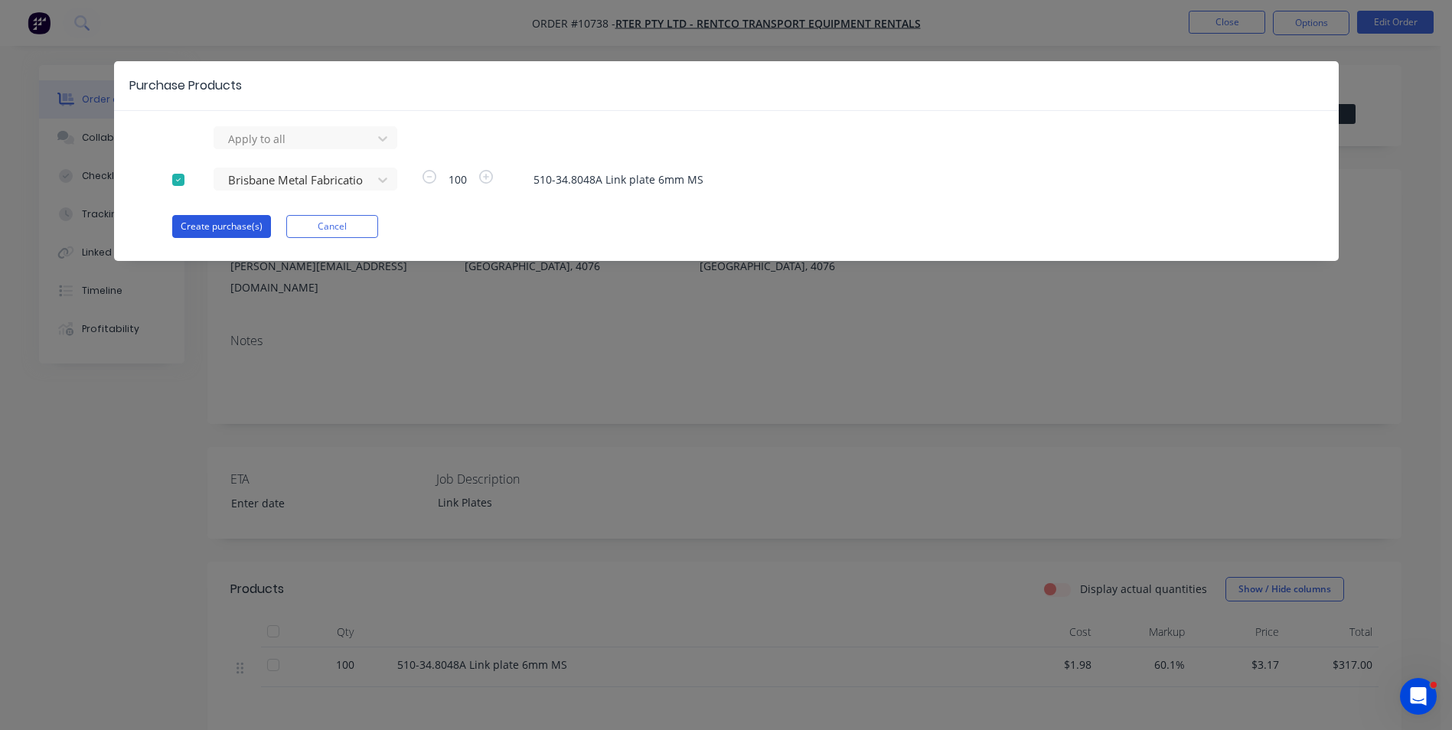
click at [214, 229] on button "Create purchase(s)" at bounding box center [221, 226] width 99 height 23
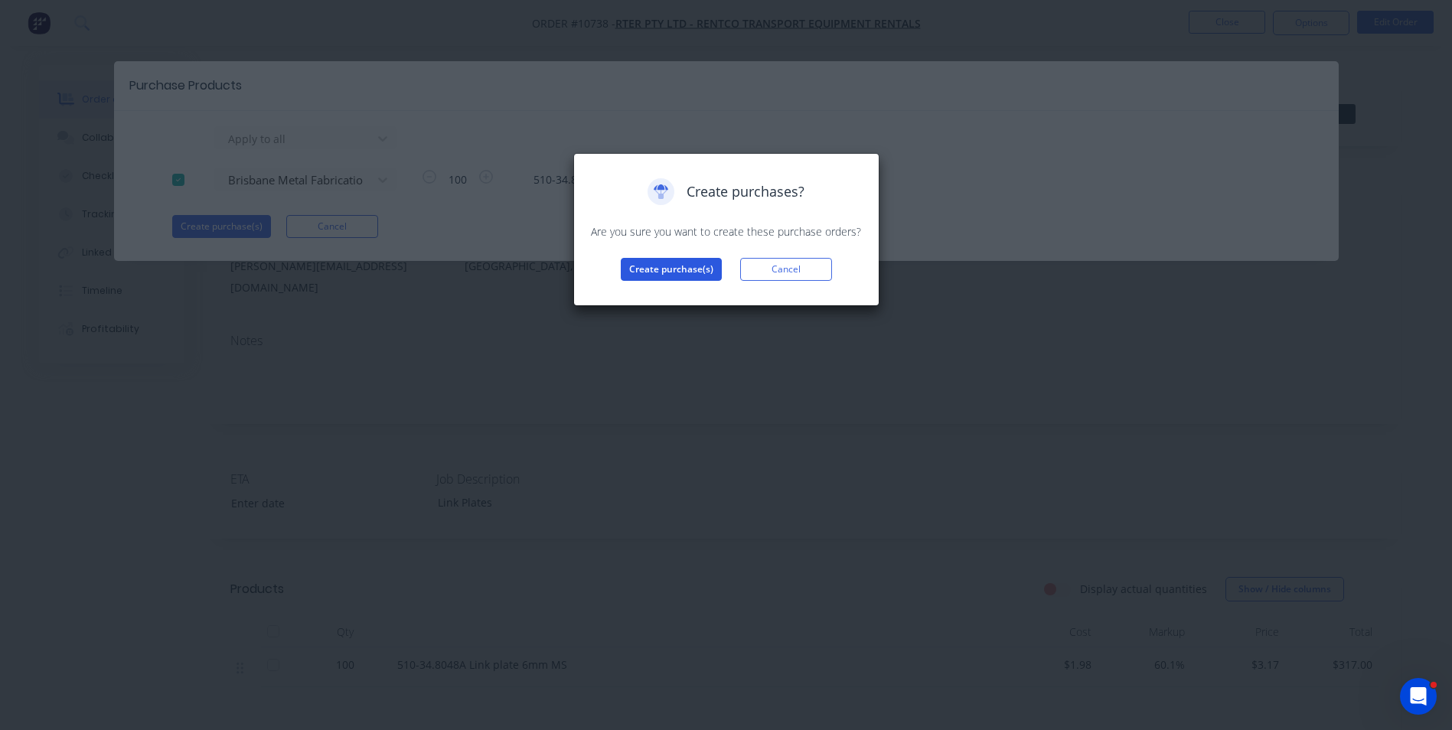
click at [675, 270] on button "Create purchase(s)" at bounding box center [671, 269] width 101 height 23
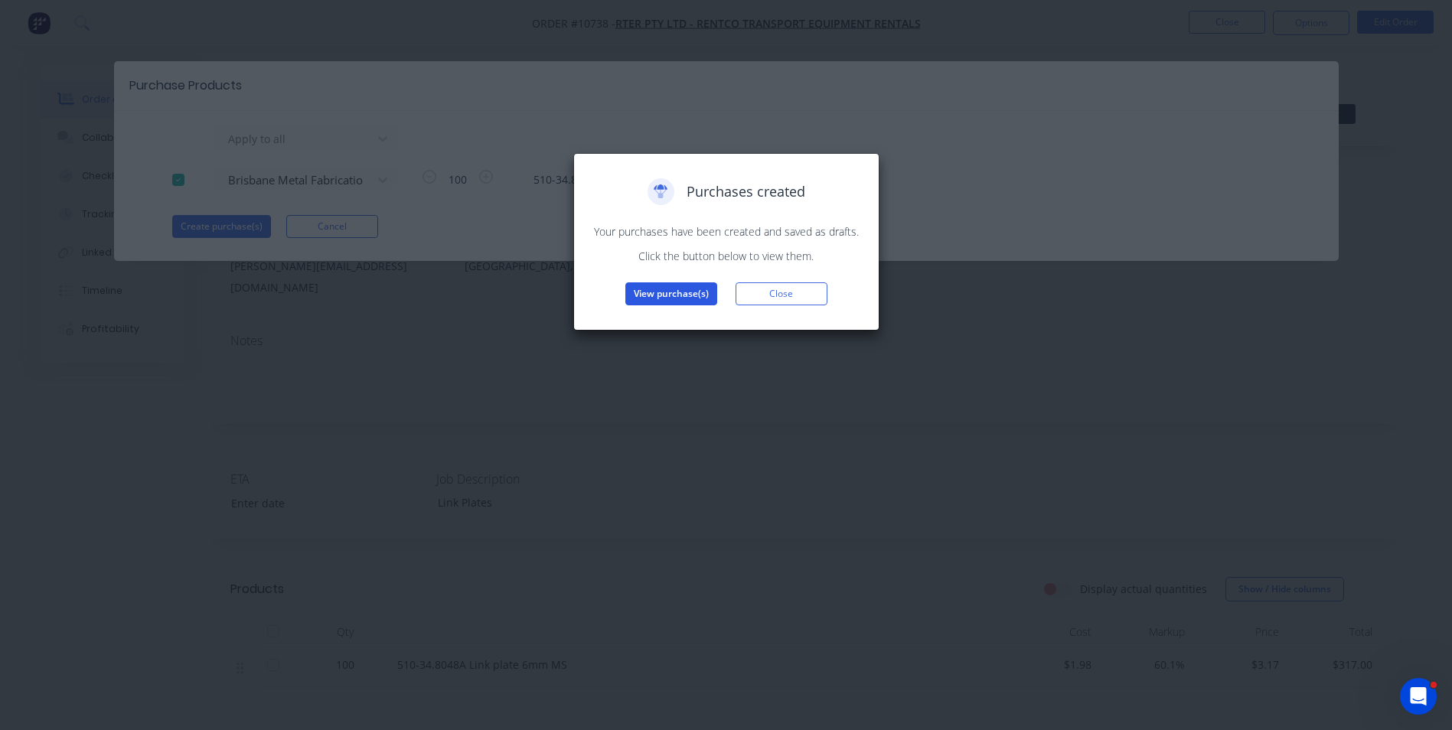
click at [674, 286] on button "View purchase(s)" at bounding box center [671, 294] width 92 height 23
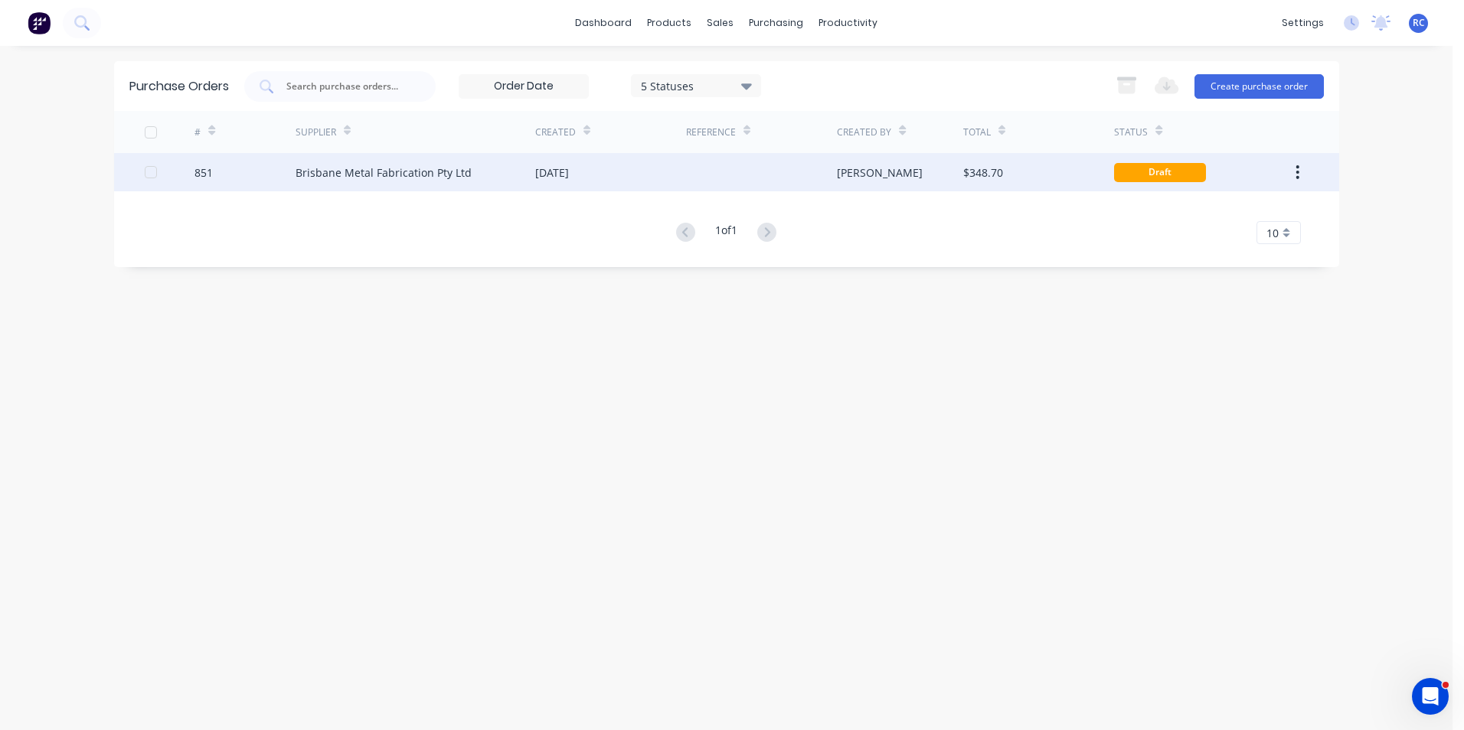
click at [322, 165] on div "Brisbane Metal Fabrication Pty Ltd" at bounding box center [384, 173] width 176 height 16
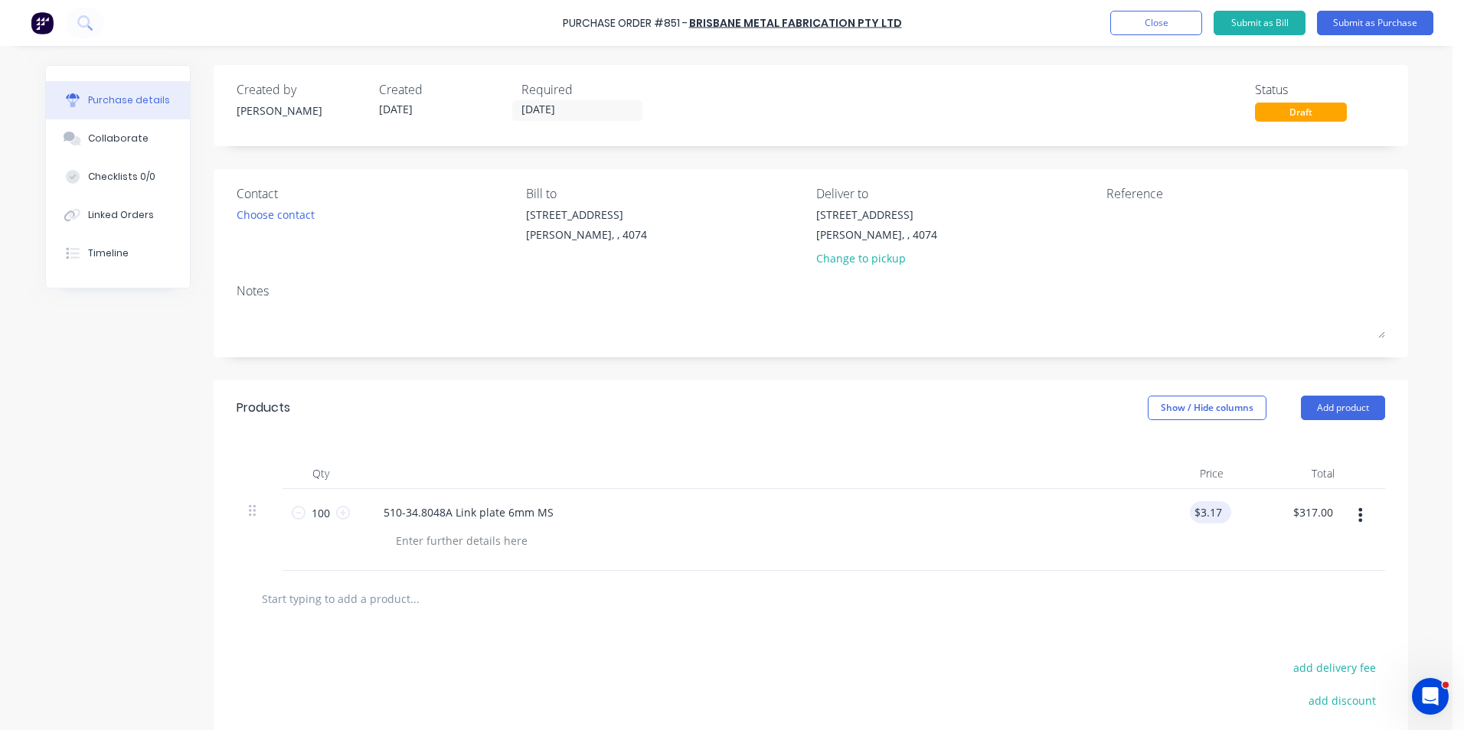
click at [1220, 504] on div "$3.17 $3.17" at bounding box center [1210, 512] width 41 height 22
drag, startPoint x: 1218, startPoint y: 511, endPoint x: 1174, endPoint y: 496, distance: 47.0
click at [1175, 497] on div "3.1700 3.1700" at bounding box center [1180, 530] width 111 height 82
type input "$1.00"
type input "$100.00"
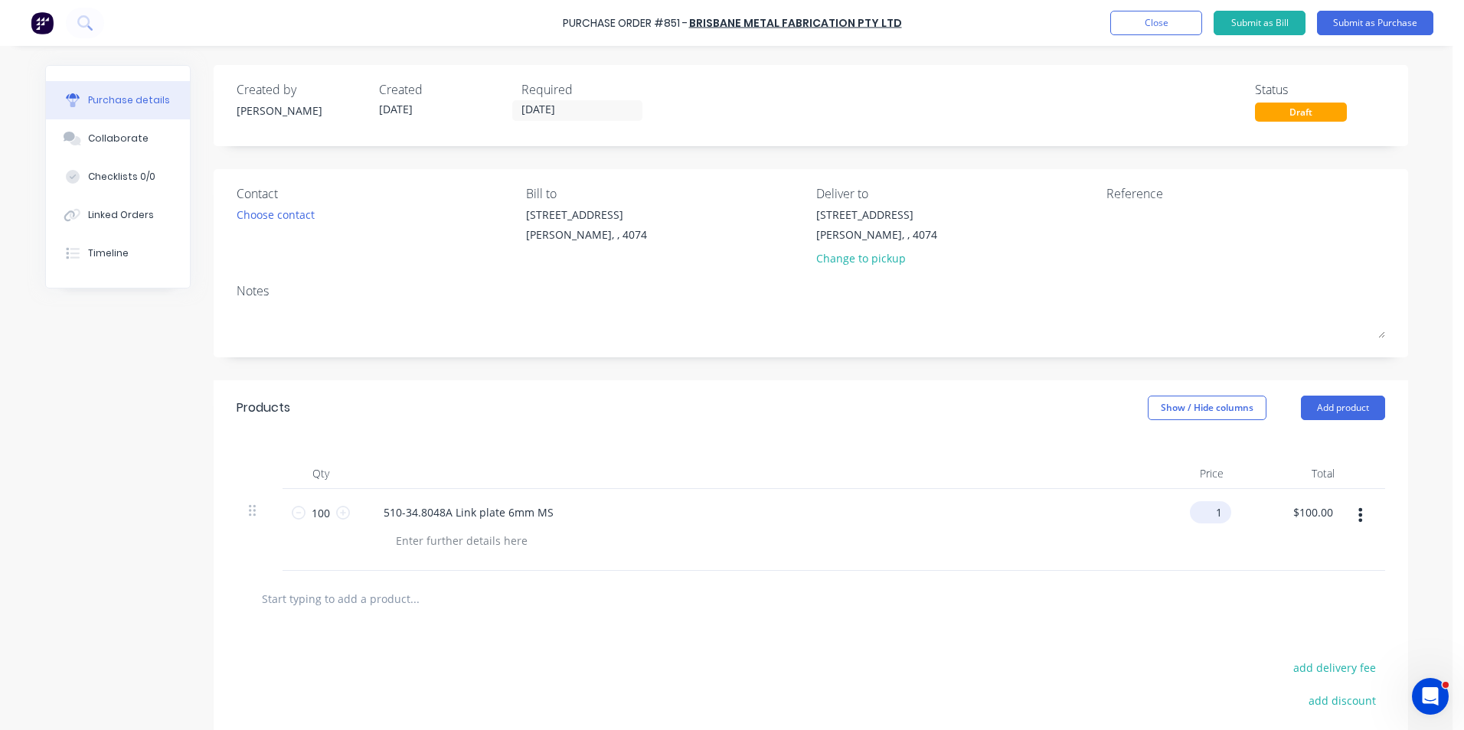
click at [1215, 514] on input "1" at bounding box center [1207, 512] width 35 height 22
type input "$1.15"
type input "$115.00"
click at [1212, 579] on div at bounding box center [811, 599] width 1148 height 56
click at [1339, 25] on button "Submit as Purchase" at bounding box center [1375, 23] width 116 height 24
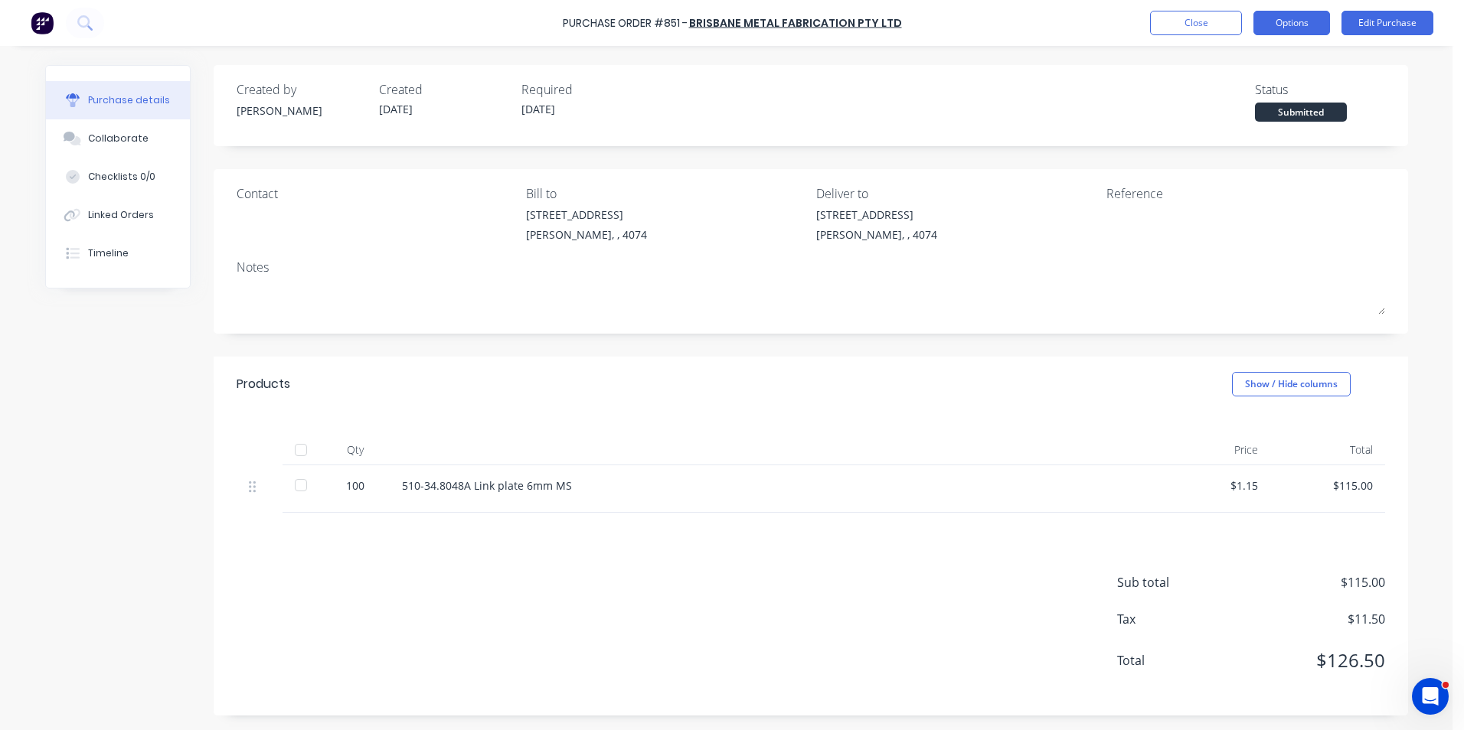
click at [1312, 15] on button "Options" at bounding box center [1291, 23] width 77 height 24
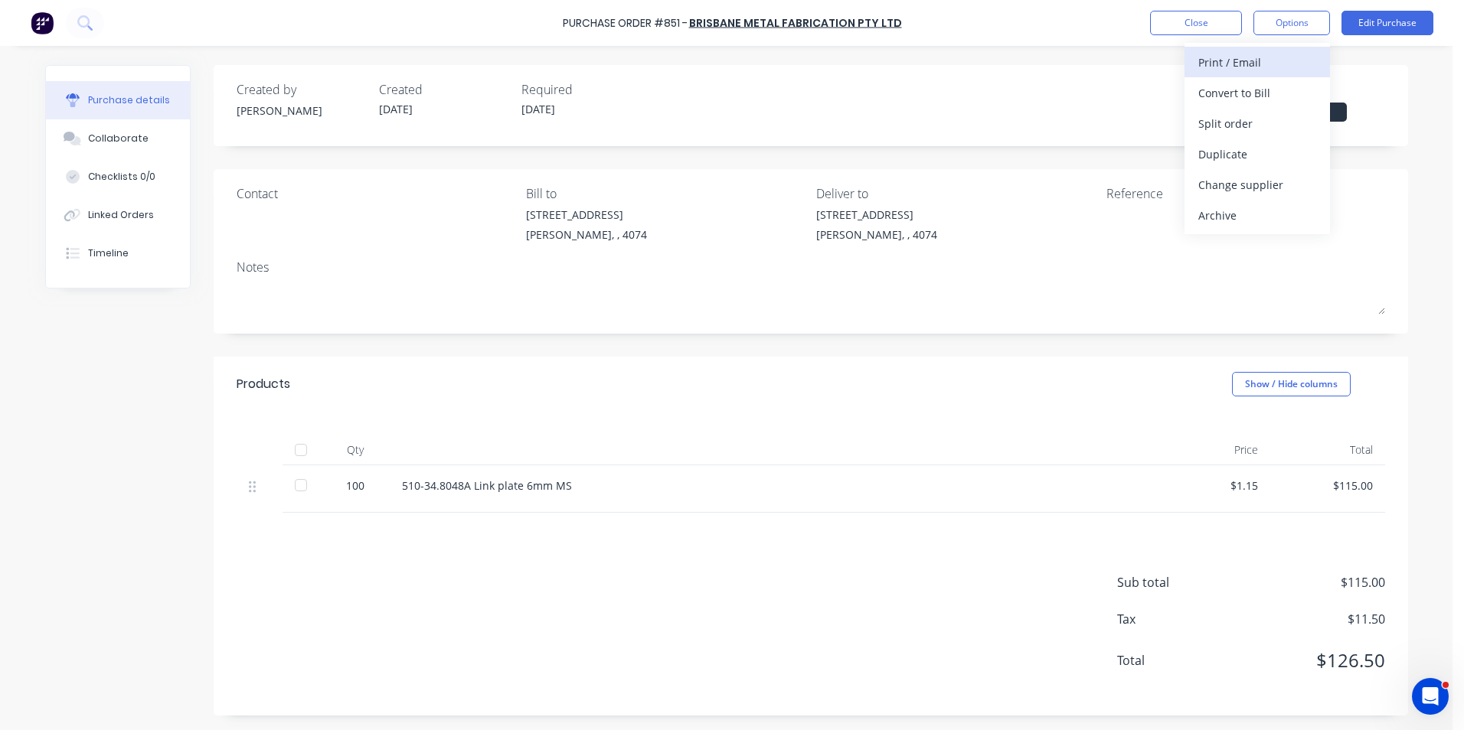
click at [1240, 60] on div "Print / Email" at bounding box center [1257, 62] width 118 height 22
click at [1240, 92] on div "With pricing" at bounding box center [1257, 93] width 118 height 22
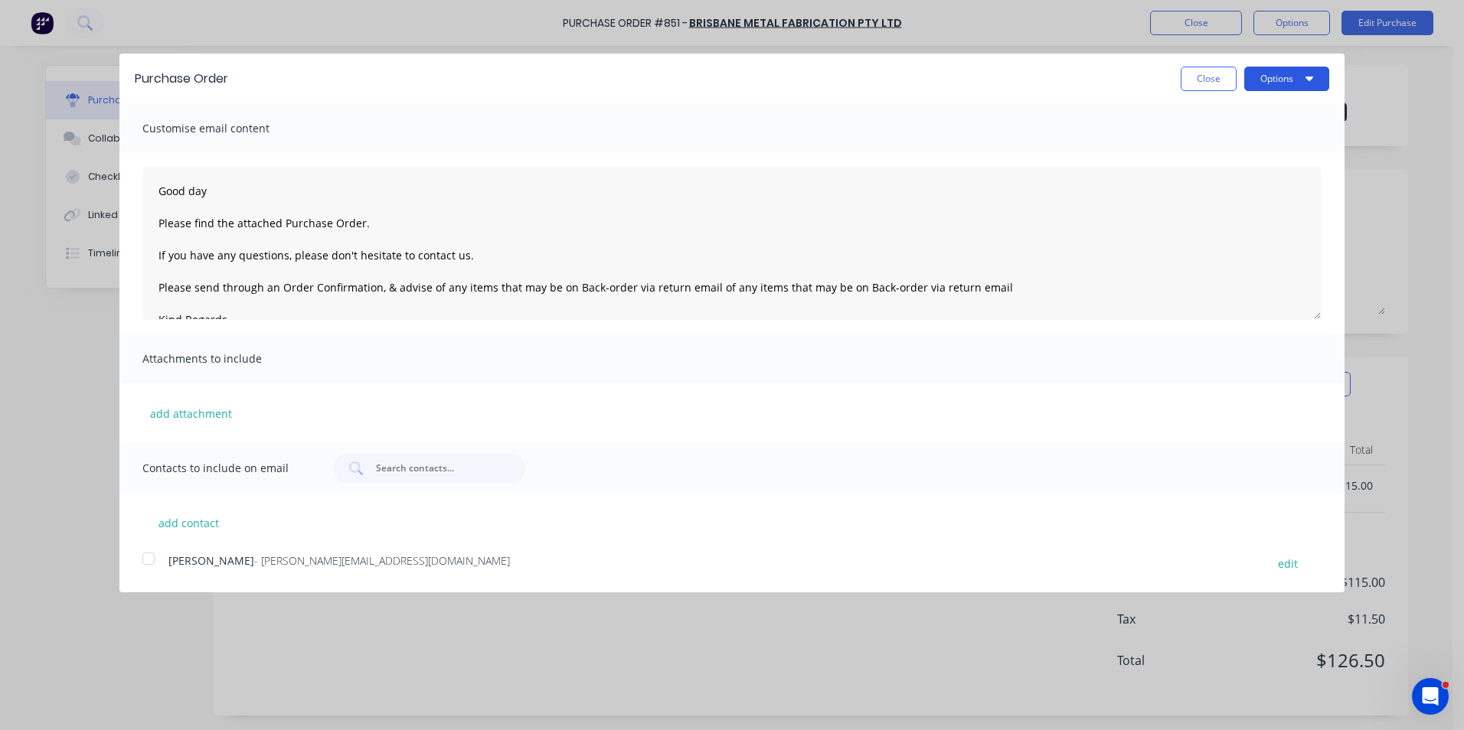
drag, startPoint x: 1304, startPoint y: 73, endPoint x: 1276, endPoint y: 88, distance: 31.2
click at [1302, 73] on button "Options" at bounding box center [1286, 79] width 85 height 24
click at [1227, 121] on div "Print" at bounding box center [1256, 117] width 118 height 22
type textarea "Good day Please find the attached Purchase Order. If you have any questions, pl…"
click at [1193, 76] on button "Close" at bounding box center [1209, 79] width 56 height 24
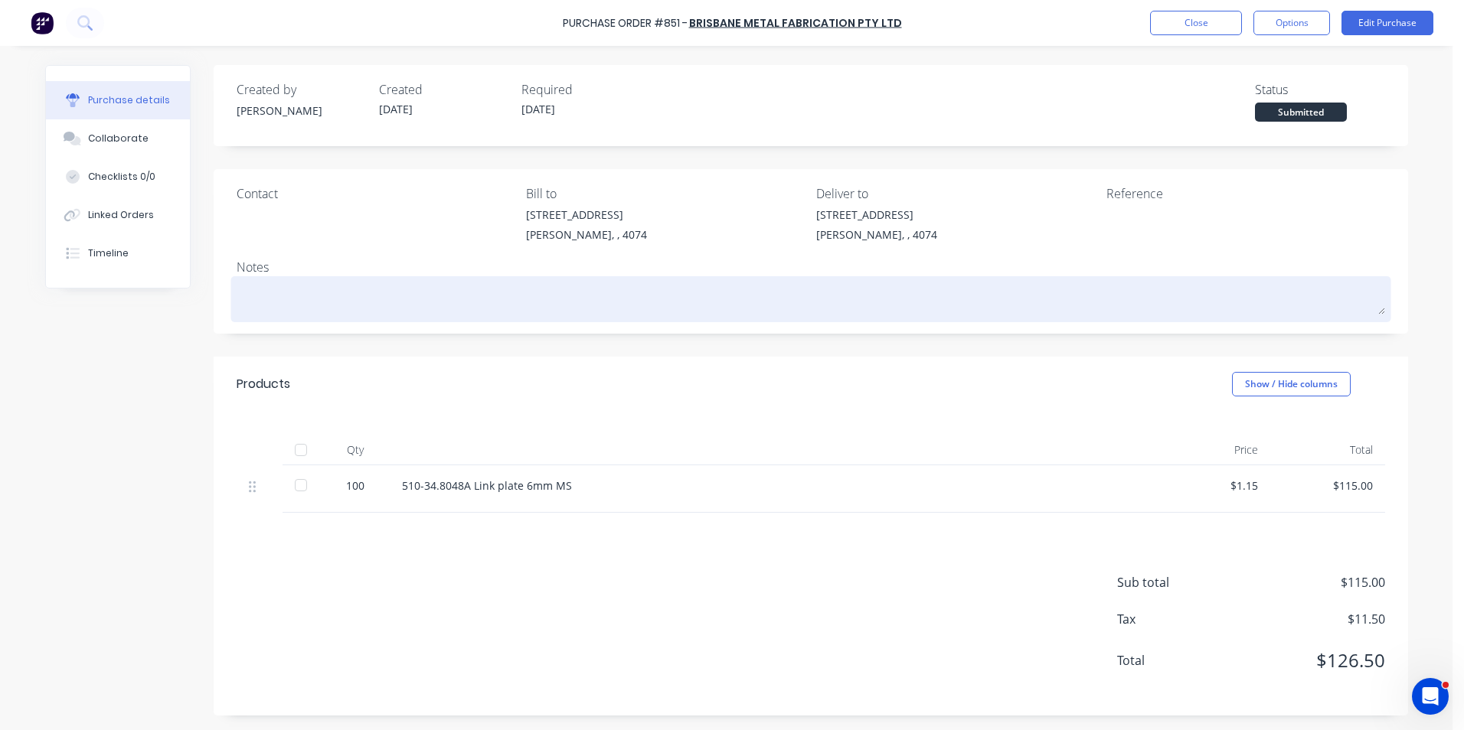
click at [267, 312] on textarea at bounding box center [811, 297] width 1148 height 34
type textarea "x"
type textarea "P"
type textarea "x"
type textarea "P"
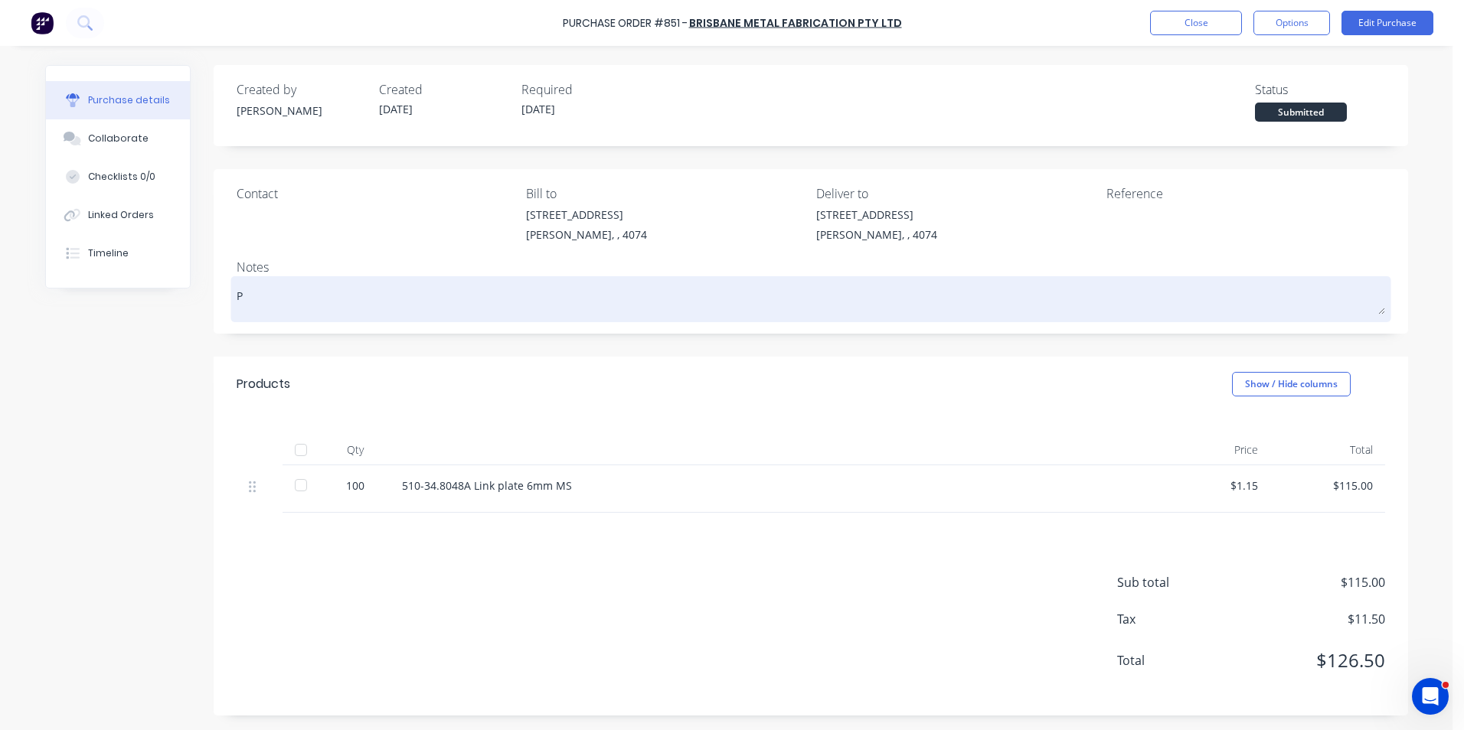
type textarea "x"
type textarea "Pur"
type textarea "x"
click at [447, 310] on textarea "Purt" at bounding box center [811, 297] width 1148 height 34
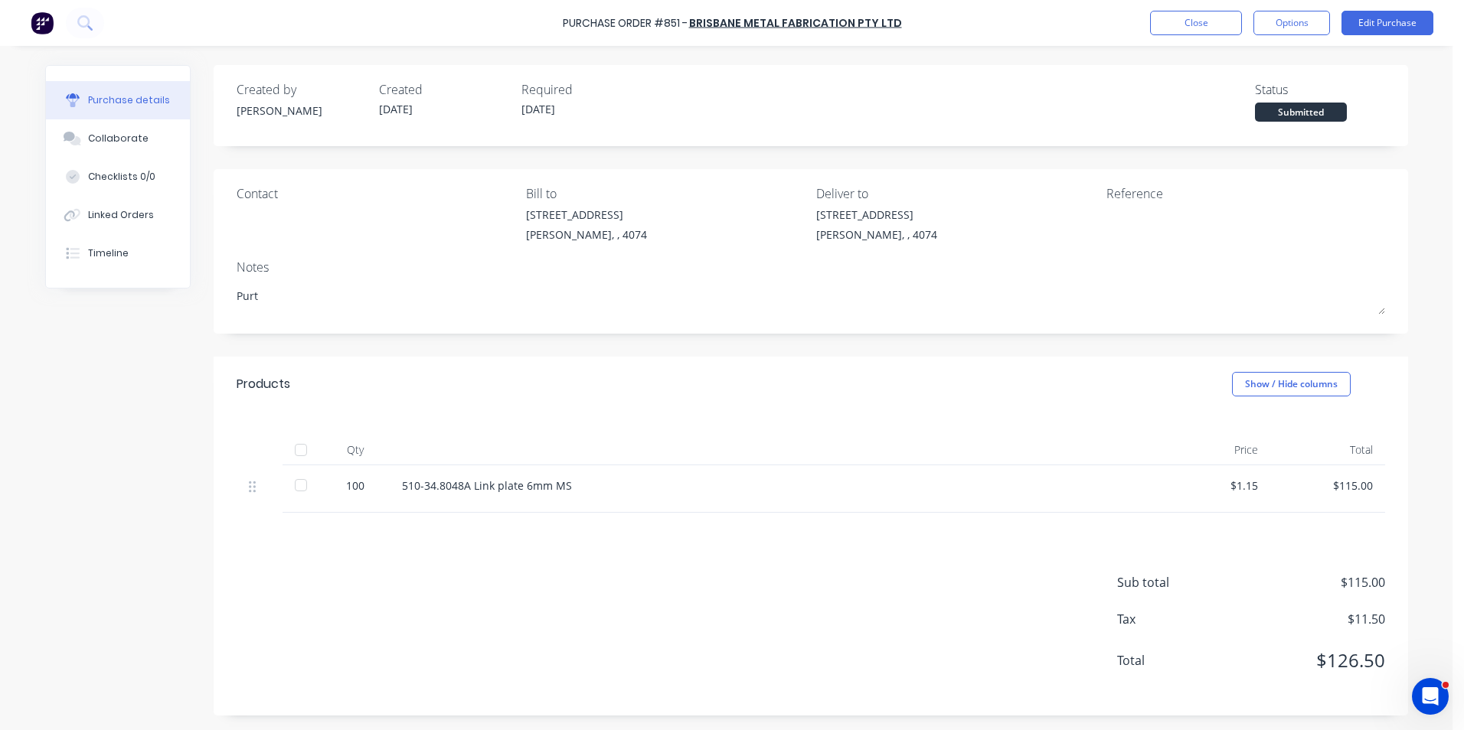
click at [818, 46] on div "Purchase details Collaborate Checklists 0/0 Linked Orders Timeline Created by R…" at bounding box center [726, 342] width 1393 height 654
click at [468, 539] on div "Sub total $115.00 Tax $11.50 Total $126.50" at bounding box center [811, 614] width 1194 height 203
drag, startPoint x: 262, startPoint y: 305, endPoint x: 192, endPoint y: 283, distance: 73.1
click at [198, 285] on div "Purchase details Collaborate Checklists 0/0 Linked Orders Timeline Created by R…" at bounding box center [726, 398] width 1363 height 666
type textarea "Lasercut and supply"
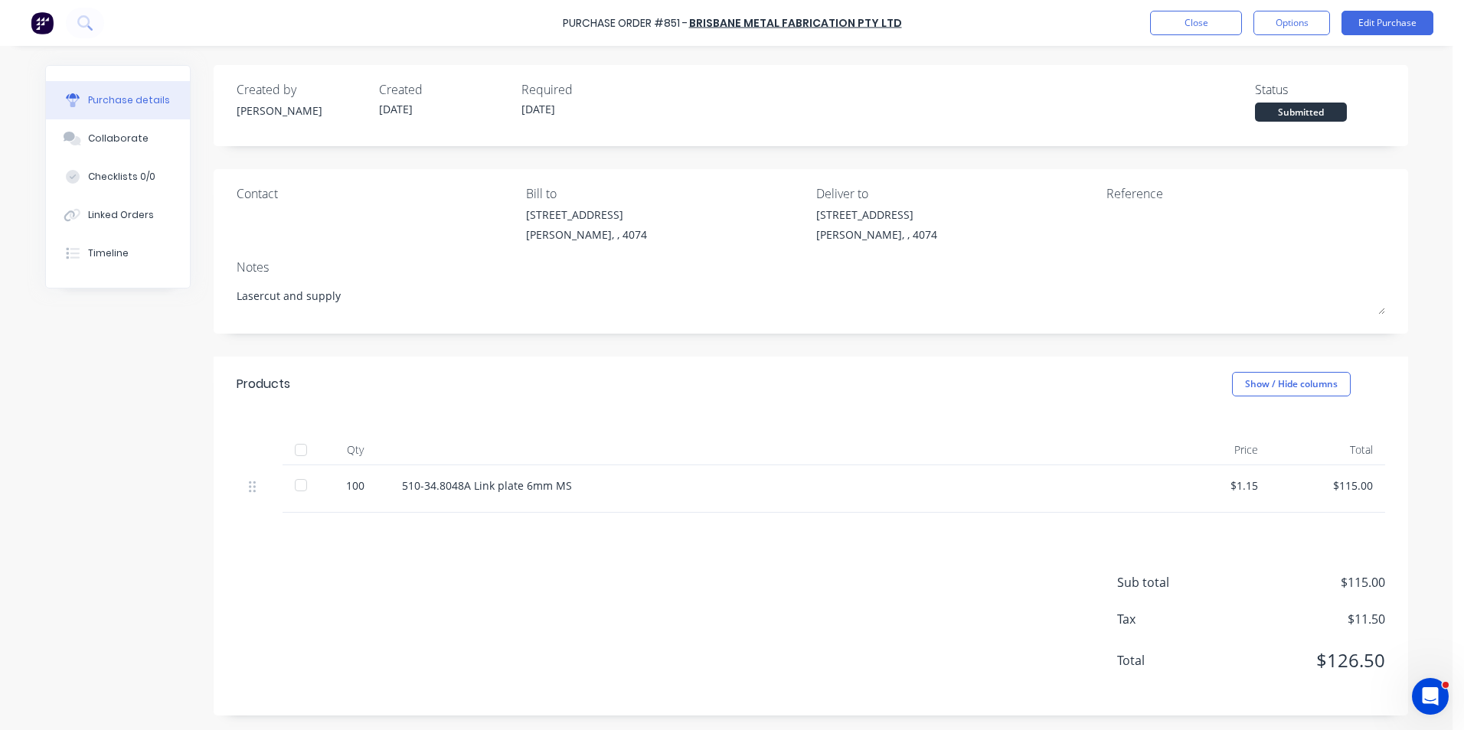
click at [495, 515] on div "Sub total $115.00 Tax $11.50 Total $126.50" at bounding box center [811, 614] width 1194 height 203
click at [1268, 26] on button "Options" at bounding box center [1291, 23] width 77 height 24
click at [1213, 51] on div "Print / Email" at bounding box center [1257, 62] width 118 height 22
click at [1221, 126] on div "Without pricing" at bounding box center [1257, 124] width 118 height 22
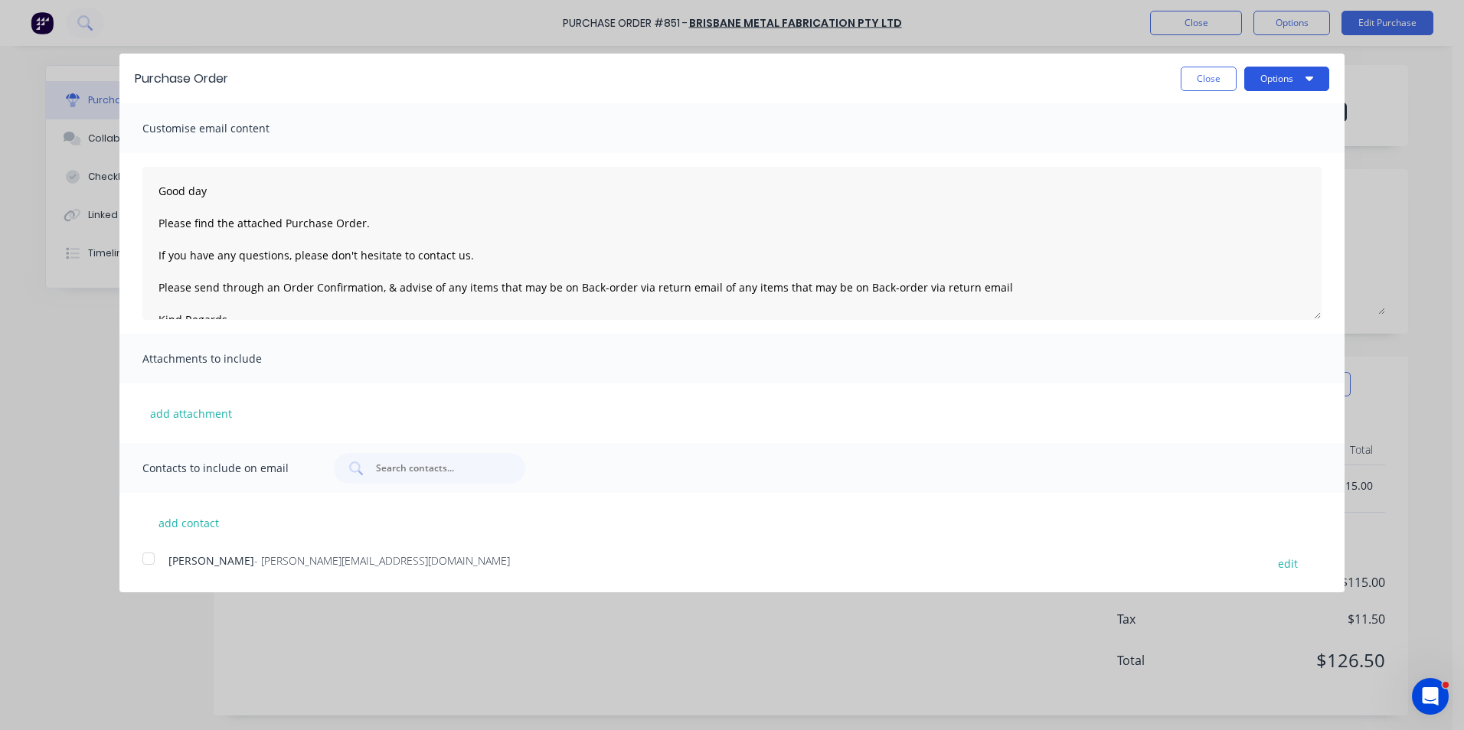
click at [1313, 77] on button "Options" at bounding box center [1286, 79] width 85 height 24
click at [1243, 121] on div "Print" at bounding box center [1256, 117] width 118 height 22
click at [1200, 80] on button "Close" at bounding box center [1209, 79] width 56 height 24
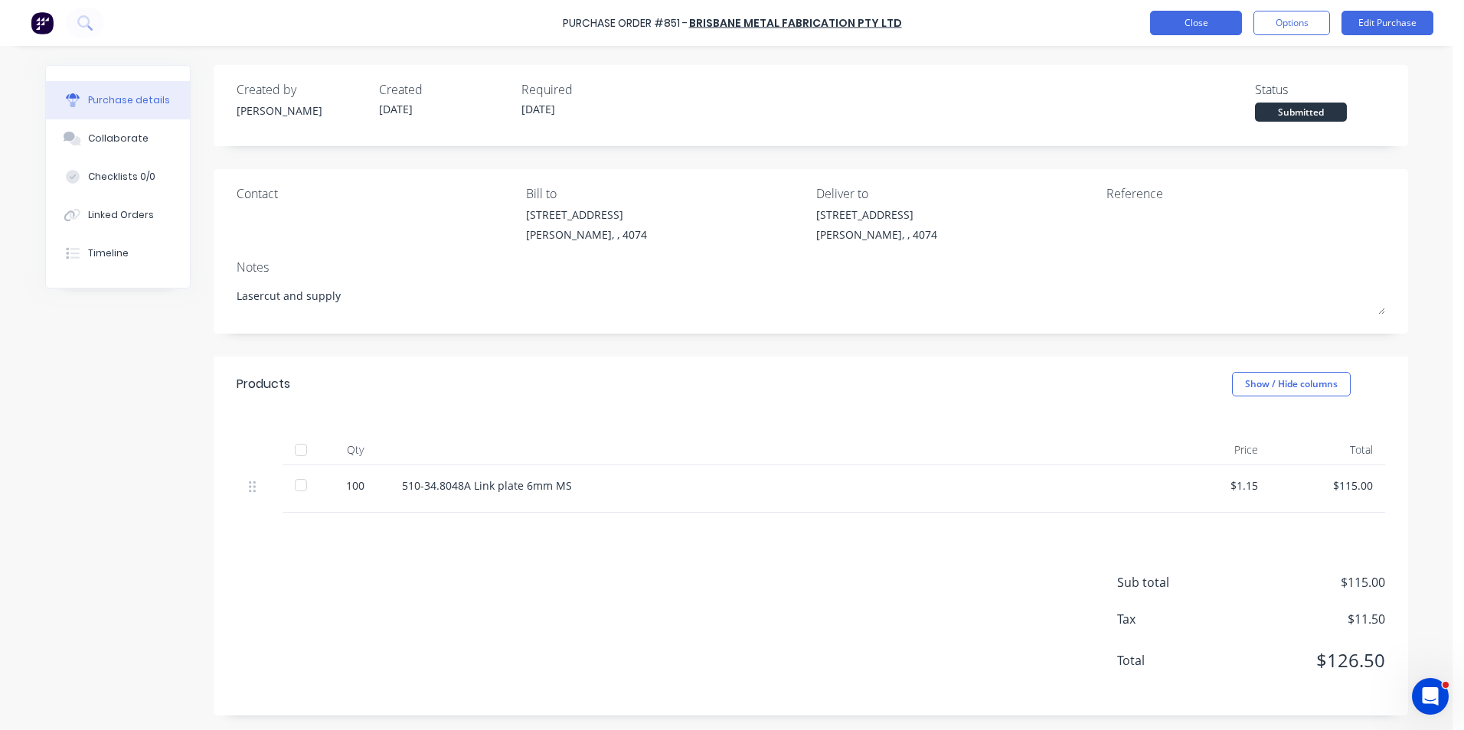
click at [1195, 20] on button "Close" at bounding box center [1196, 23] width 92 height 24
click at [1321, 30] on button "Options" at bounding box center [1291, 23] width 77 height 24
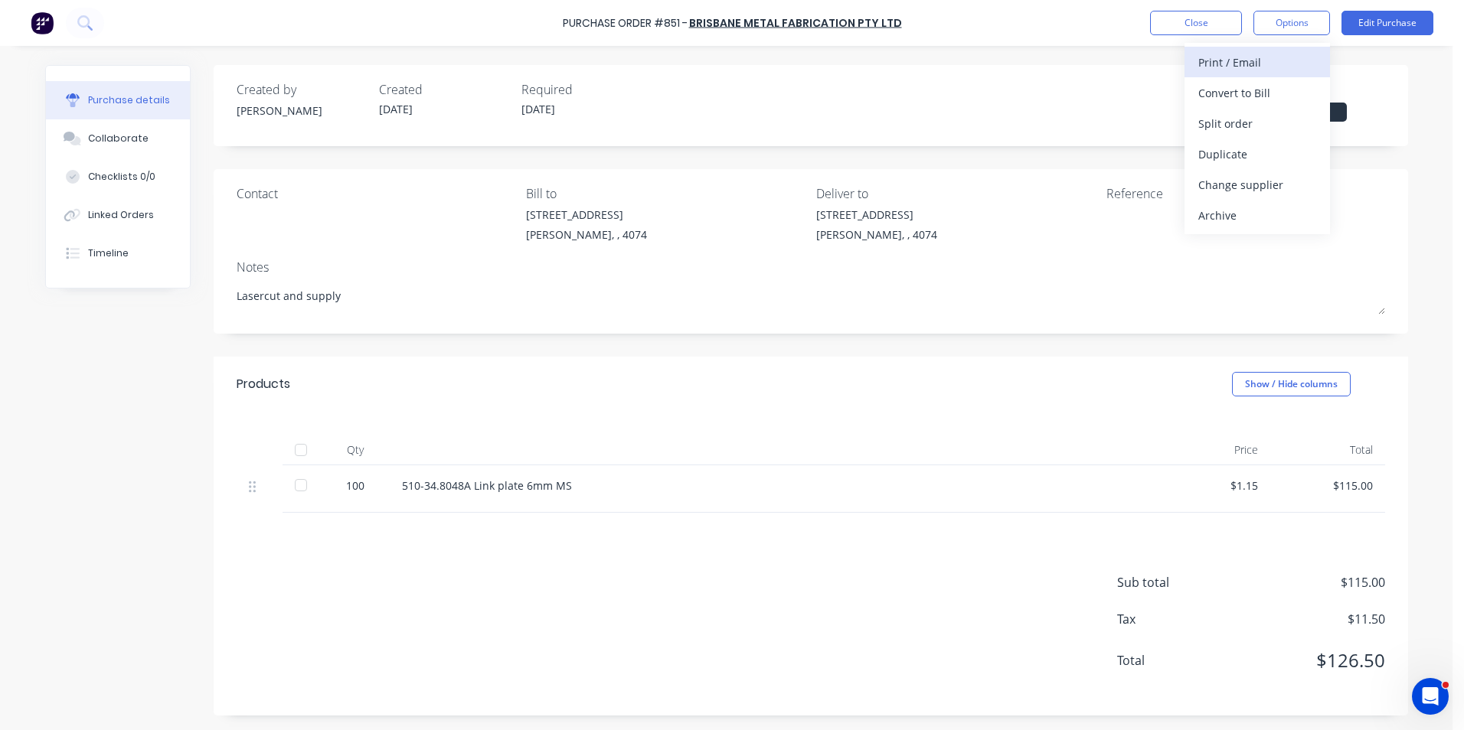
click at [1279, 69] on div "Print / Email" at bounding box center [1257, 62] width 118 height 22
click at [1246, 129] on div "Without pricing" at bounding box center [1257, 124] width 118 height 22
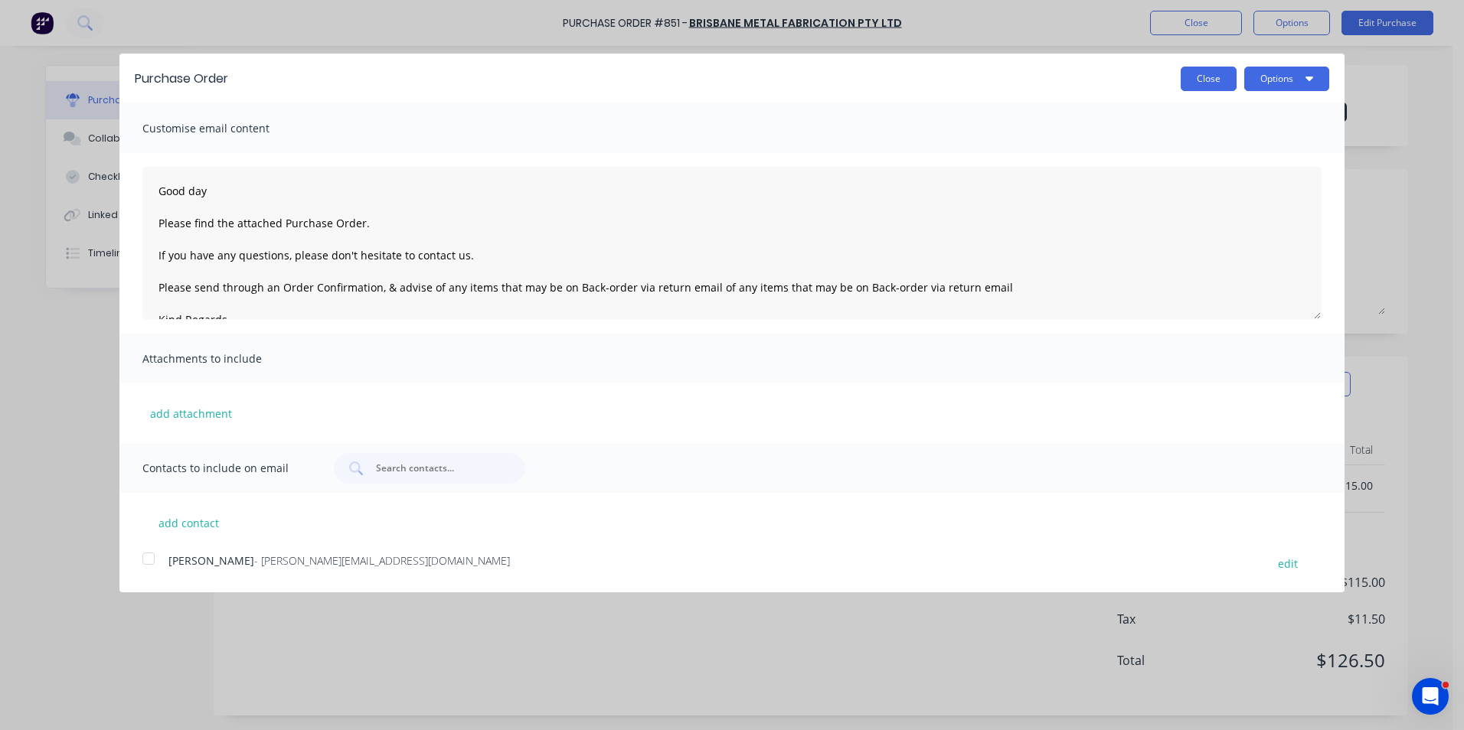
click at [1230, 75] on button "Close" at bounding box center [1209, 79] width 56 height 24
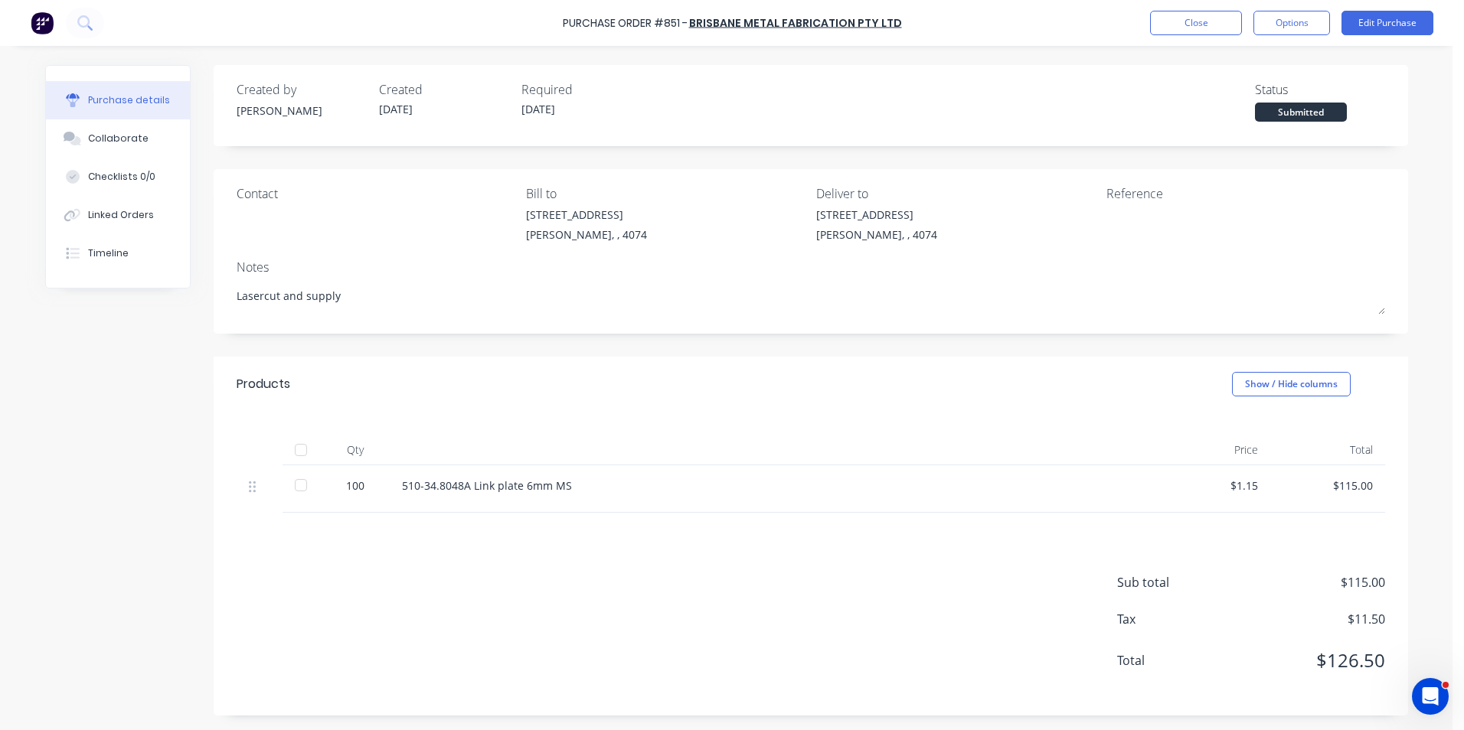
click at [1188, 9] on div "Purchase Order #851 - Brisbane Metal Fabrication Pty Ltd Close Options Edit Pur…" at bounding box center [732, 23] width 1464 height 46
click at [1184, 19] on button "Close" at bounding box center [1196, 23] width 92 height 24
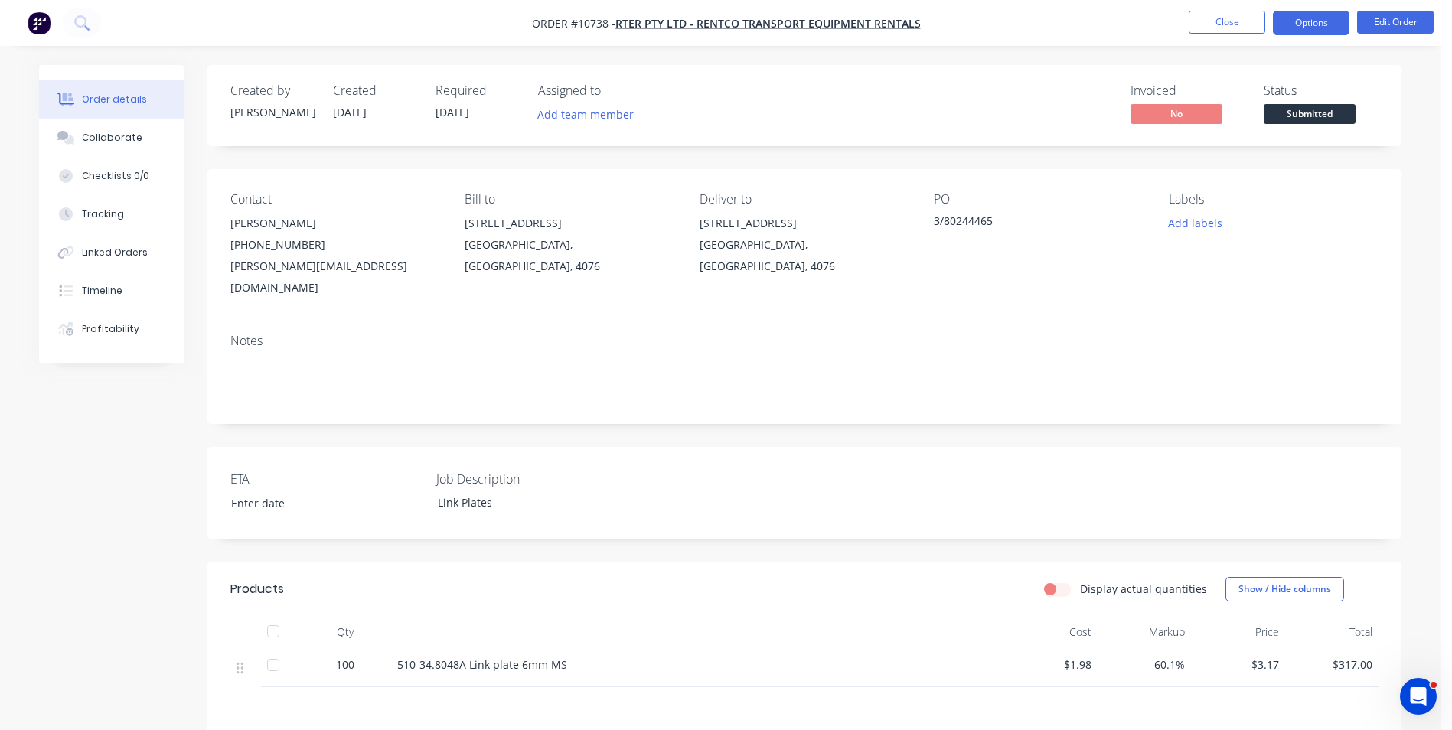
click at [1324, 34] on button "Options" at bounding box center [1311, 23] width 77 height 24
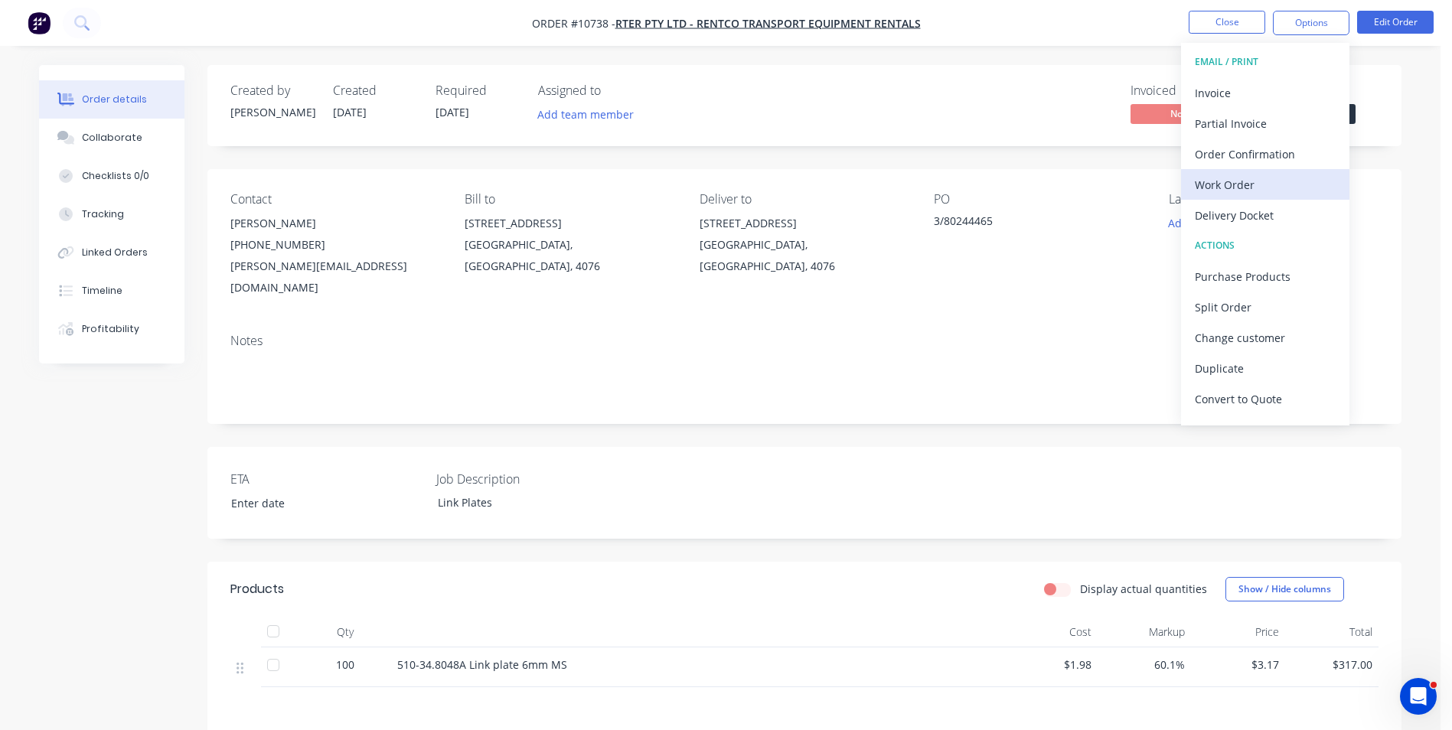
click at [1250, 180] on div "Work Order" at bounding box center [1265, 185] width 141 height 22
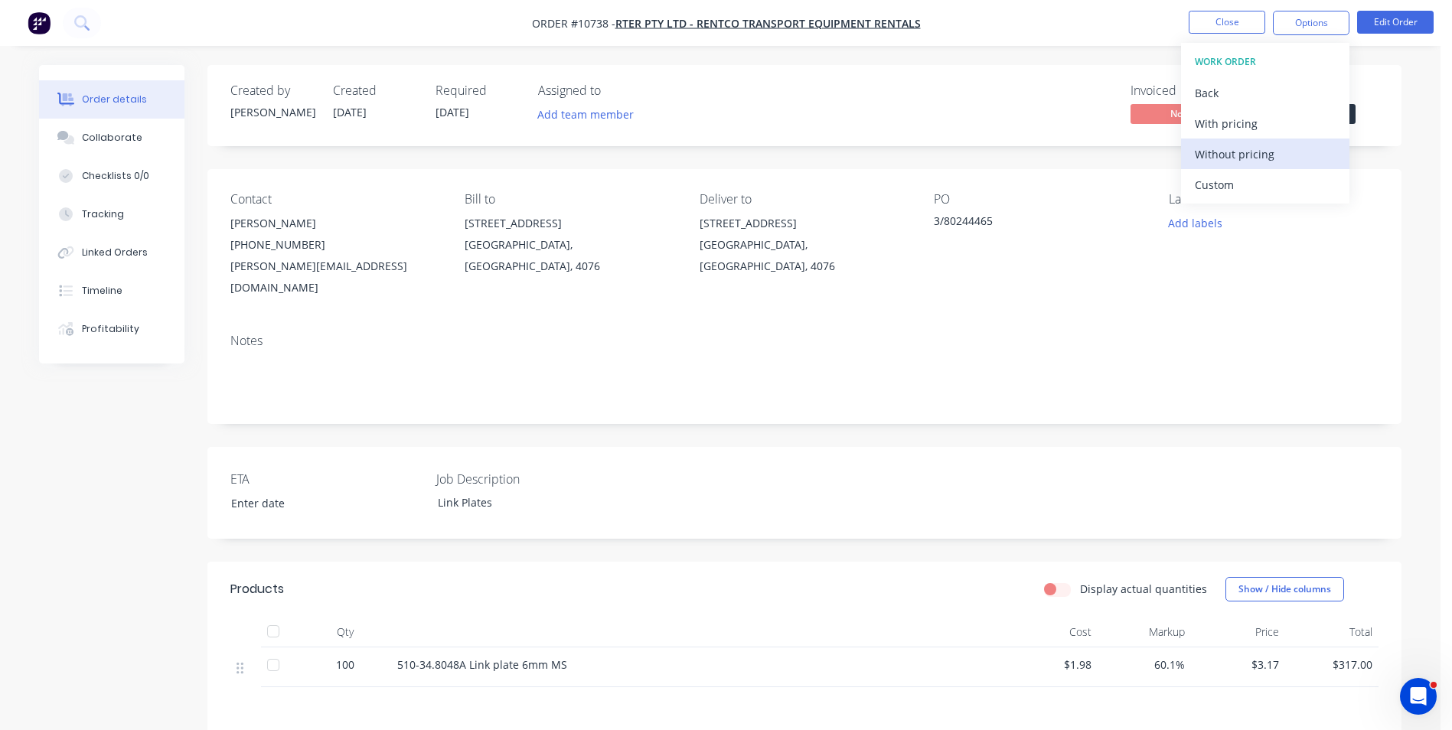
click at [1246, 151] on div "Without pricing" at bounding box center [1265, 154] width 141 height 22
click at [1093, 56] on div "Order details Collaborate Checklists 0/0 Tracking Linked Orders Timeline Profit…" at bounding box center [720, 497] width 1441 height 994
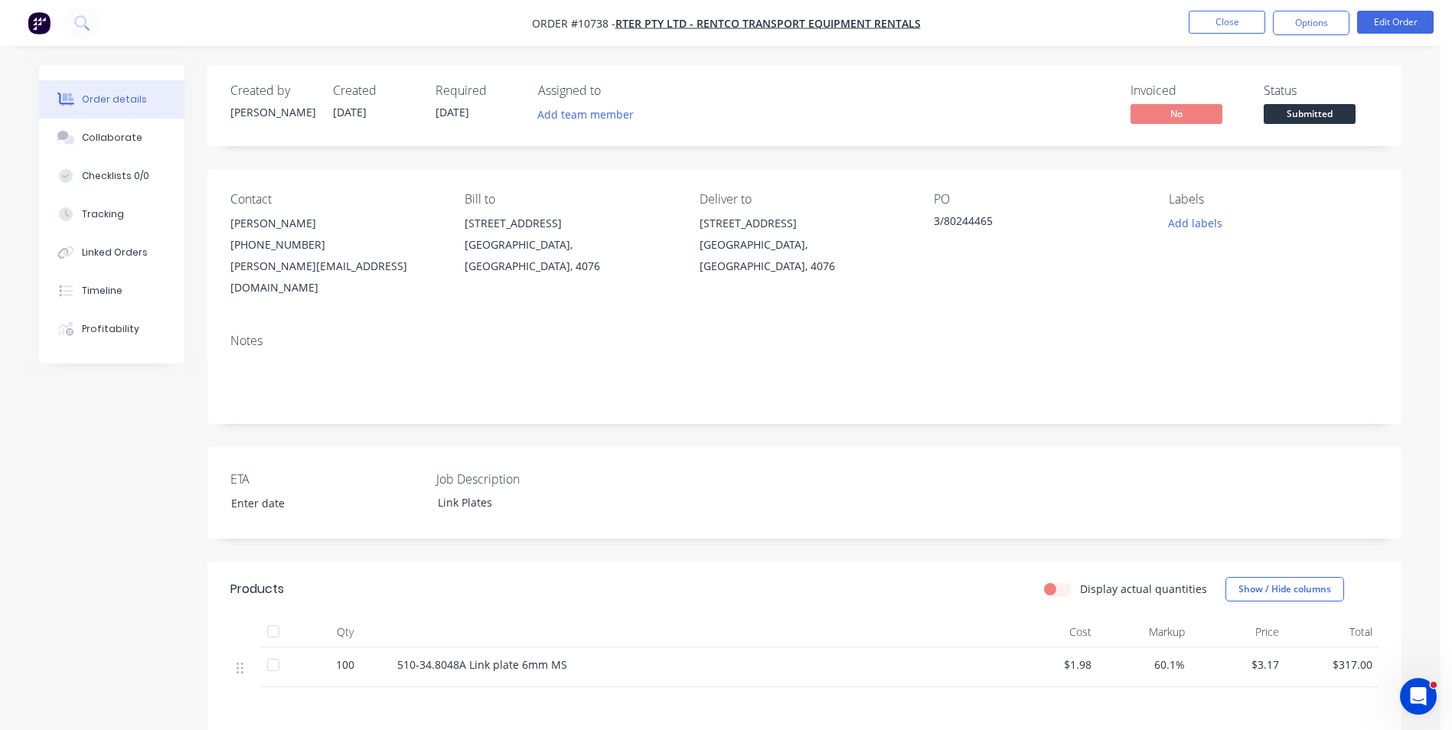
click at [1298, 119] on span "Submitted" at bounding box center [1310, 113] width 92 height 19
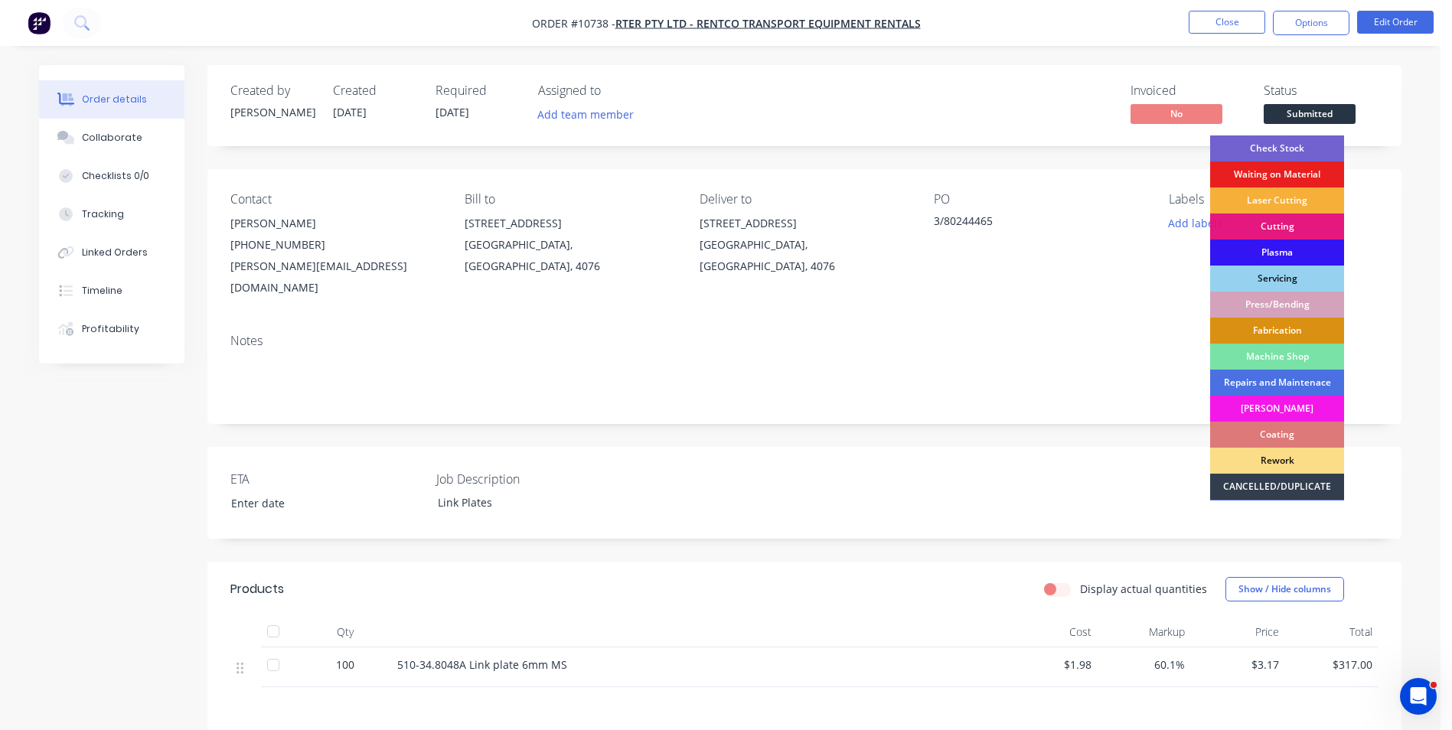
click at [1298, 175] on div "Waiting on Material" at bounding box center [1277, 175] width 134 height 26
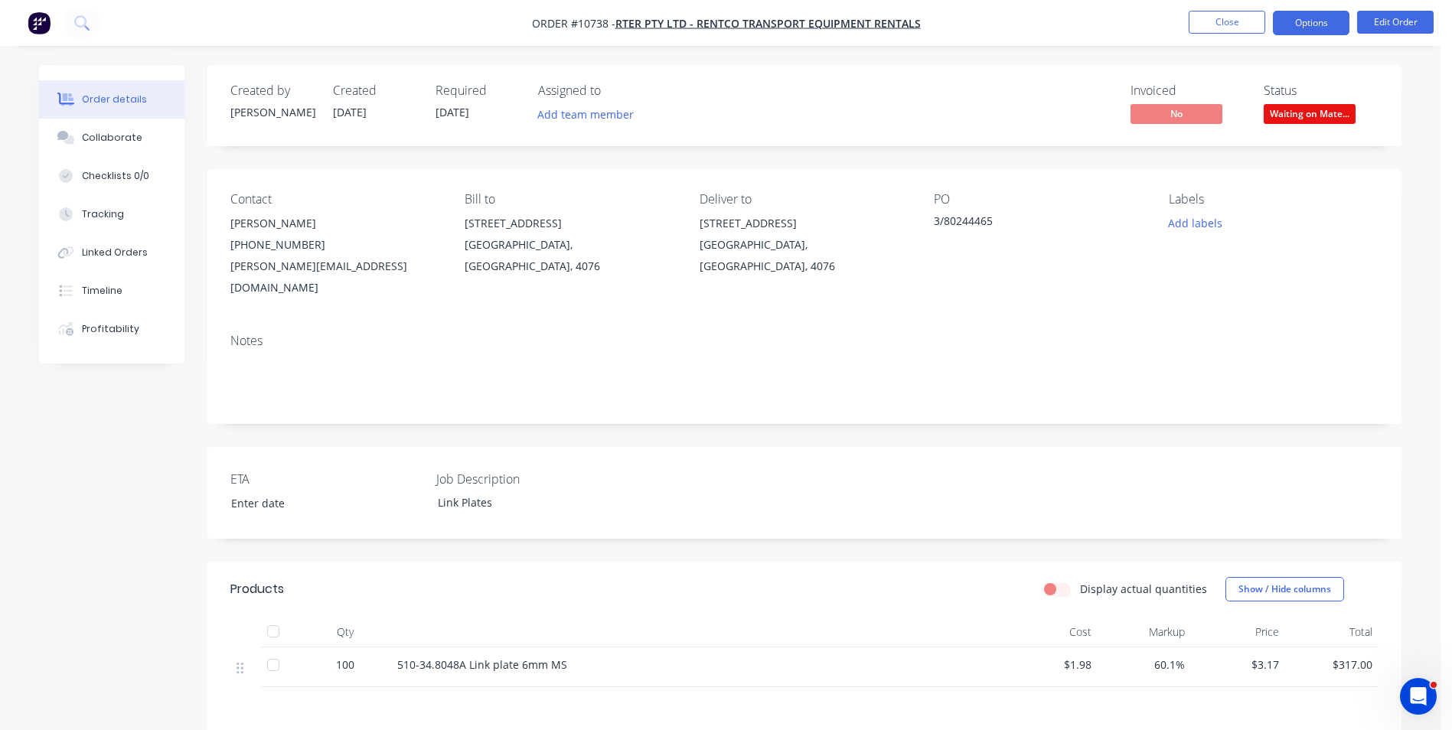
click at [1318, 23] on button "Options" at bounding box center [1311, 23] width 77 height 24
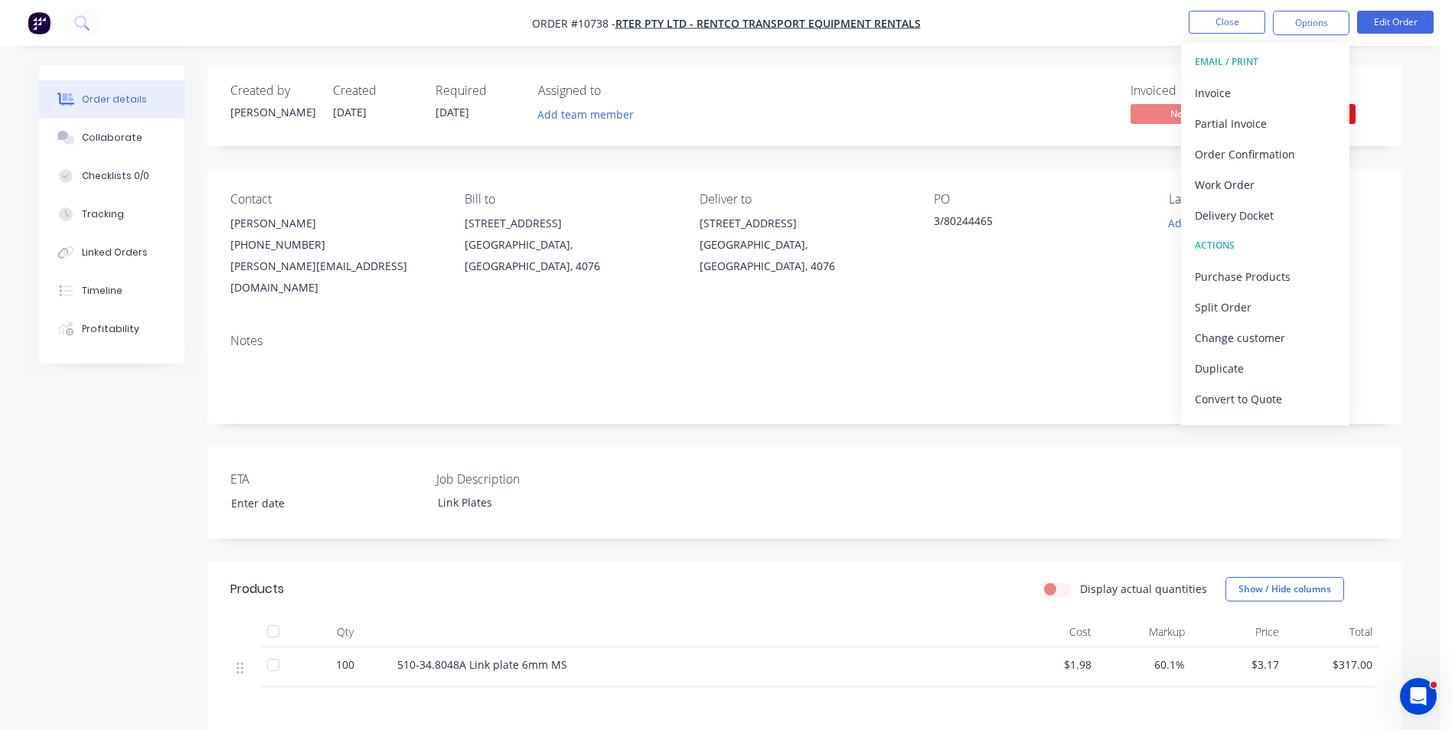
drag, startPoint x: 1395, startPoint y: 96, endPoint x: 1341, endPoint y: 120, distance: 59.3
click at [1394, 96] on div "Created by Renee Created 28/08/25 Required 28/08/25 Assigned to Add team member…" at bounding box center [804, 105] width 1194 height 81
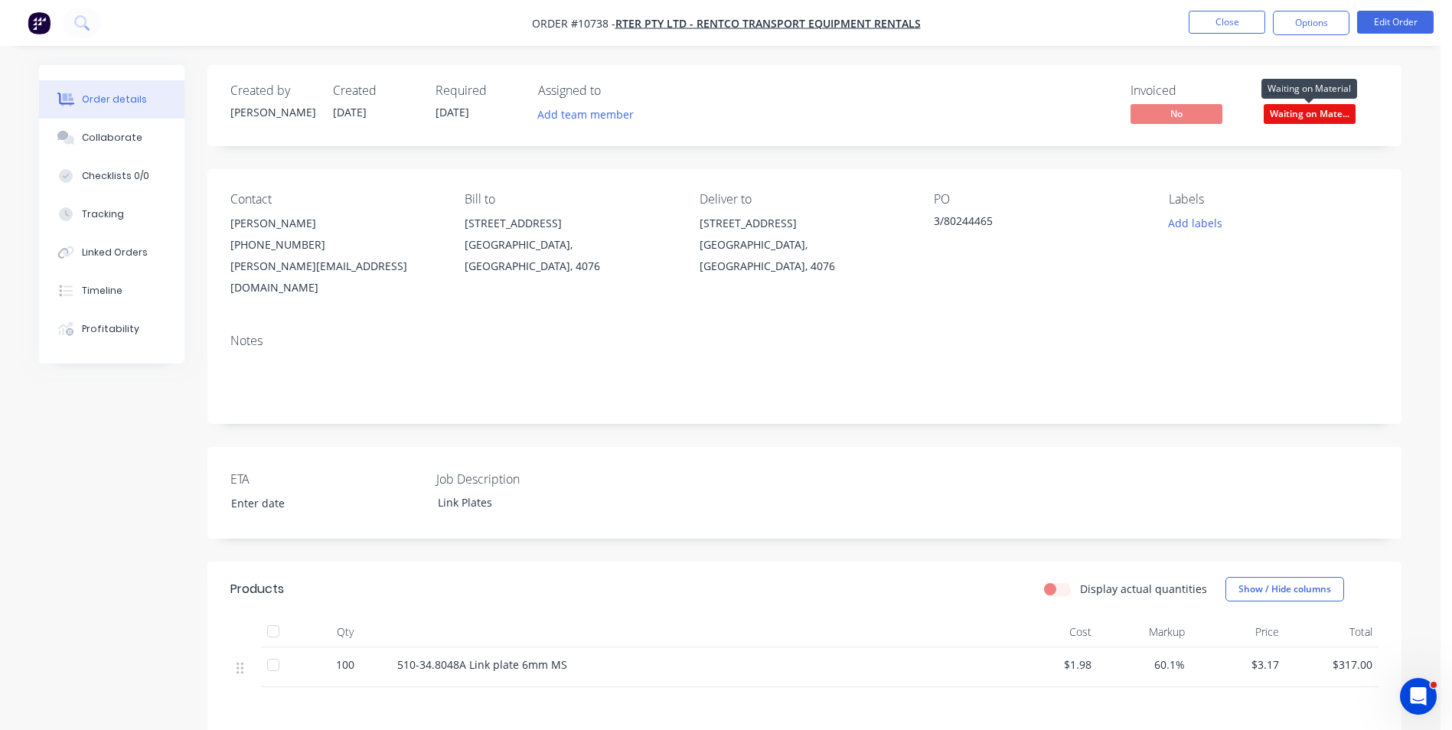
drag, startPoint x: 1333, startPoint y: 112, endPoint x: 1327, endPoint y: 132, distance: 20.8
click at [1331, 111] on span "Waiting on Mate..." at bounding box center [1310, 113] width 92 height 19
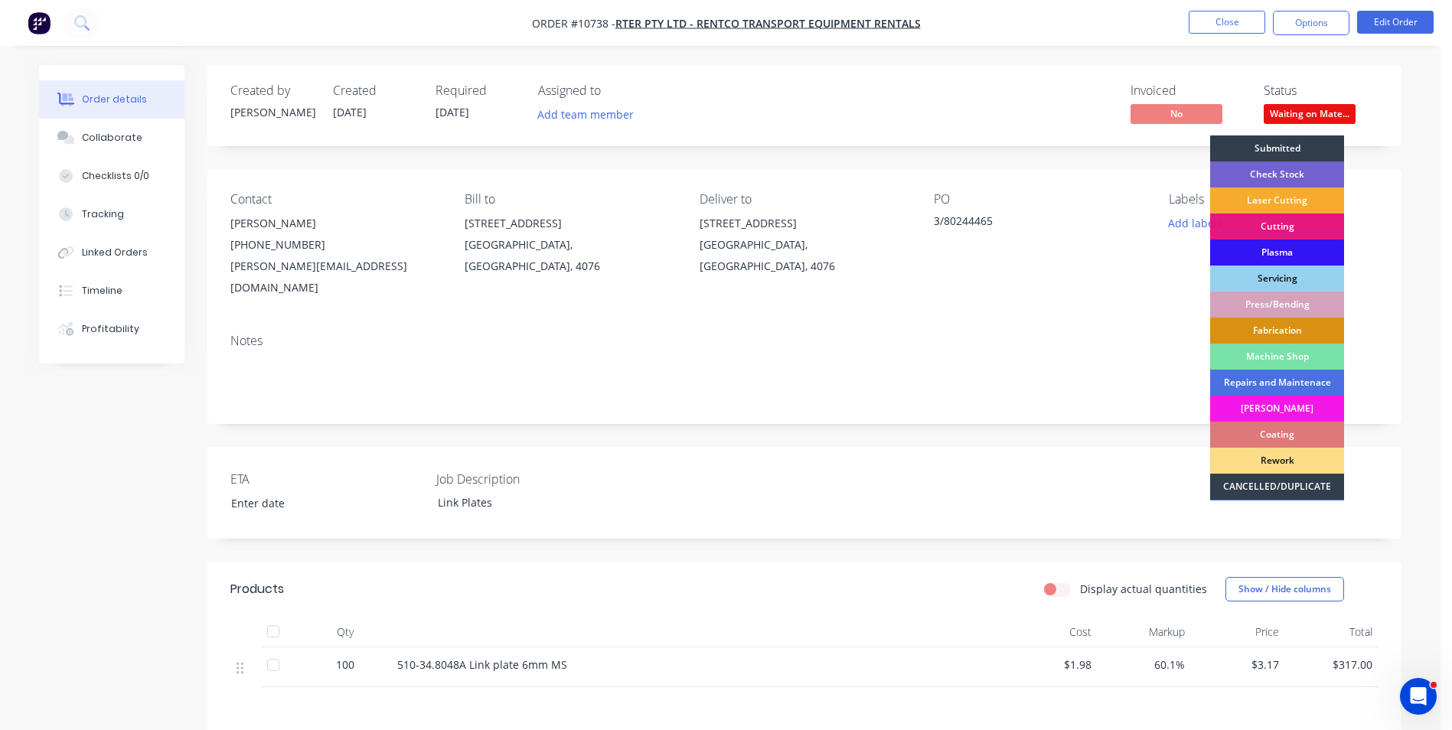
drag, startPoint x: 1311, startPoint y: 203, endPoint x: 1285, endPoint y: 129, distance: 78.4
click at [1311, 202] on div "Laser Cutting" at bounding box center [1277, 201] width 134 height 26
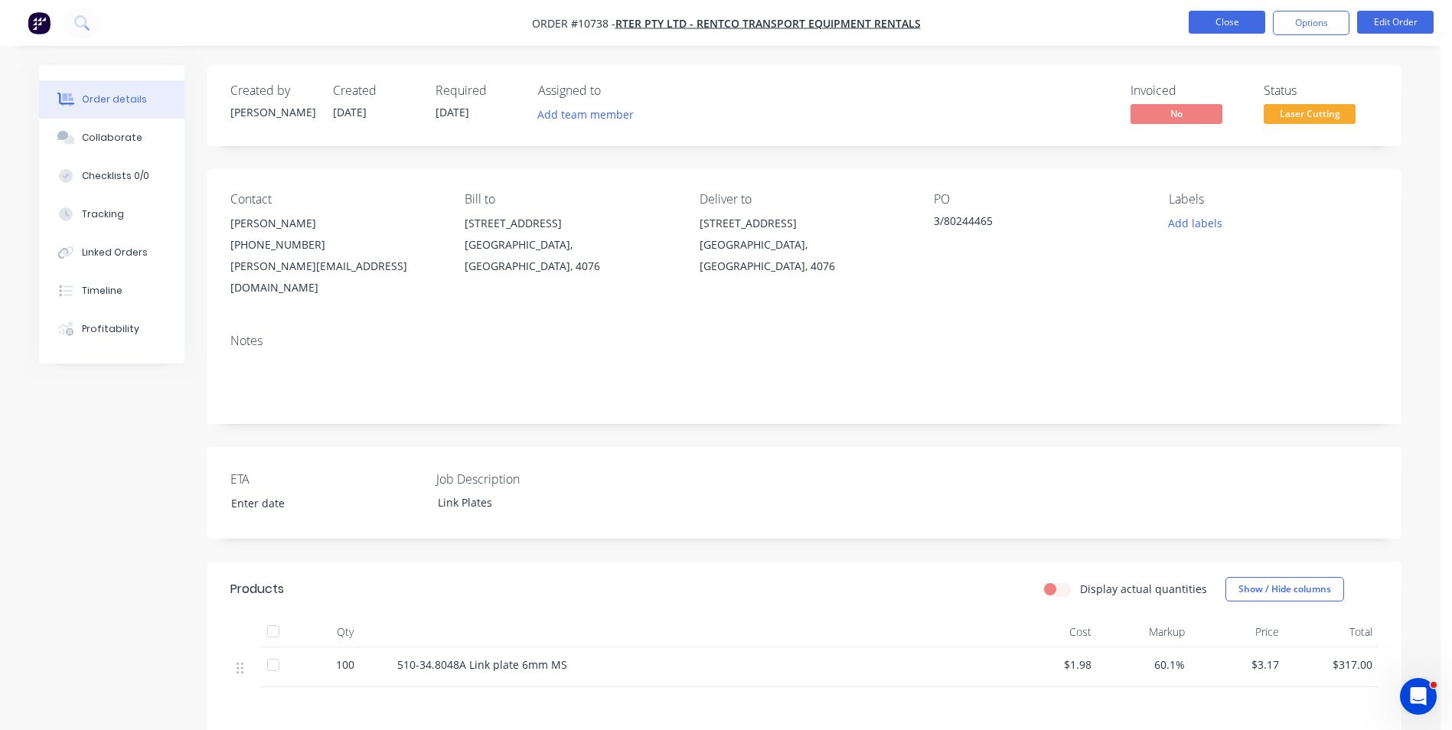
click at [1231, 28] on button "Close" at bounding box center [1227, 22] width 77 height 23
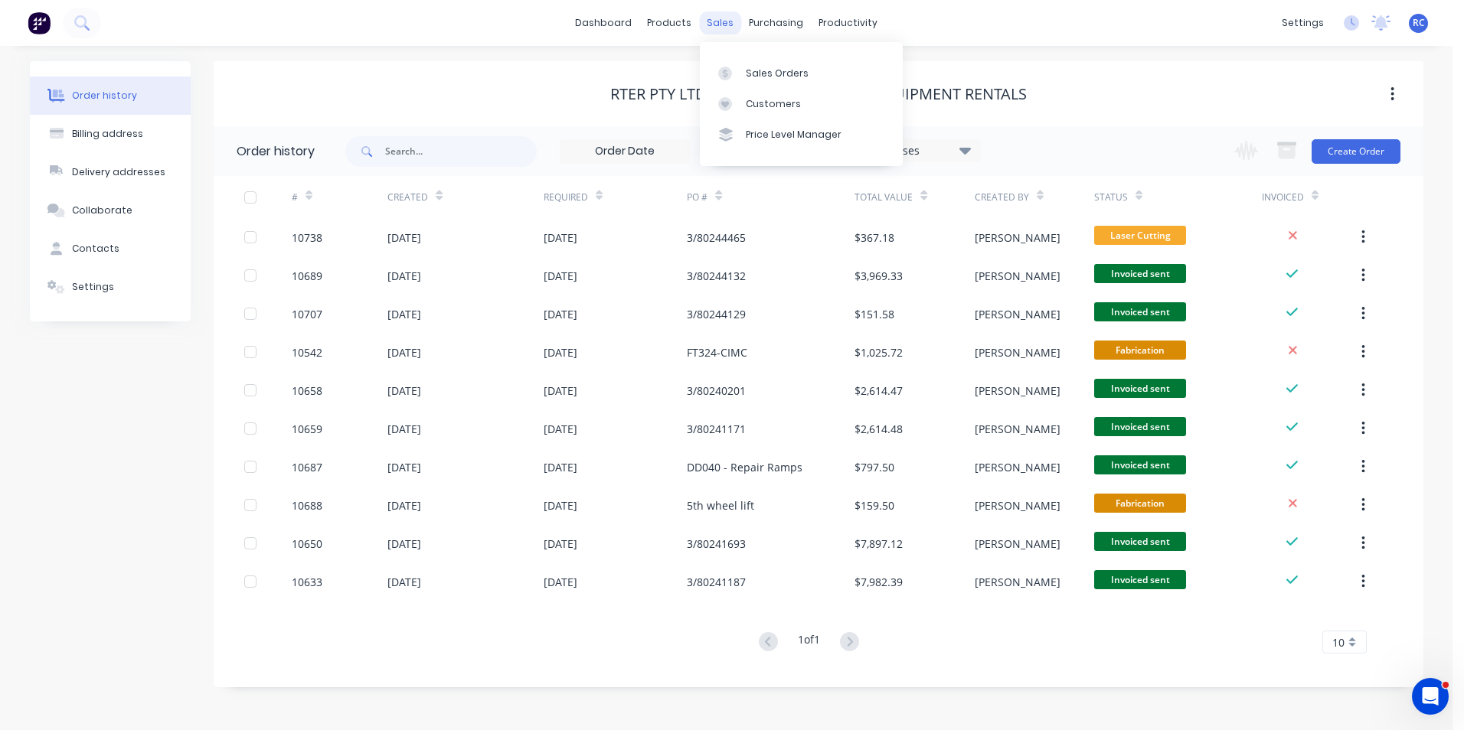
drag, startPoint x: 704, startPoint y: 21, endPoint x: 707, endPoint y: 30, distance: 8.7
click at [702, 20] on div "sales" at bounding box center [720, 22] width 42 height 23
click at [752, 80] on link "Sales Orders" at bounding box center [801, 72] width 203 height 31
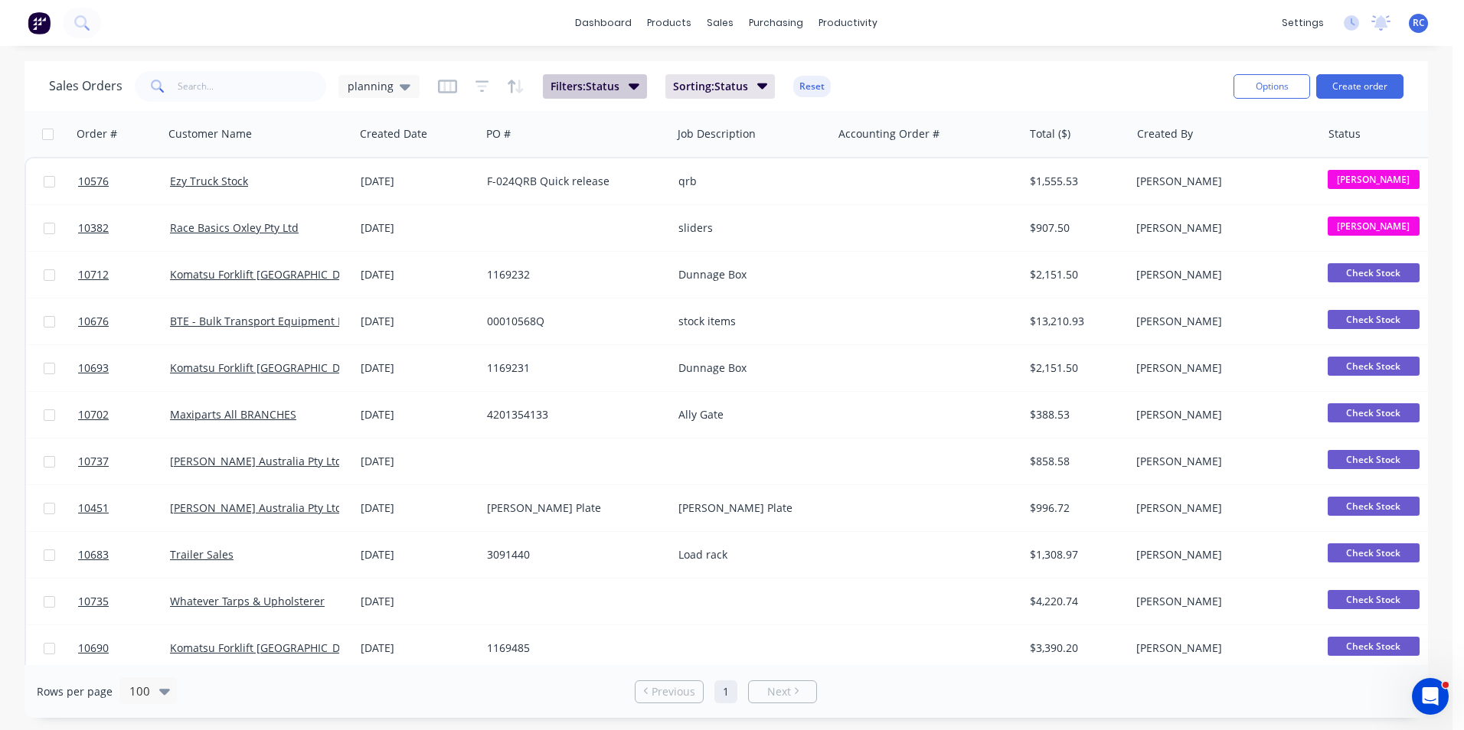
click at [612, 81] on span "Filters: Status" at bounding box center [584, 86] width 69 height 15
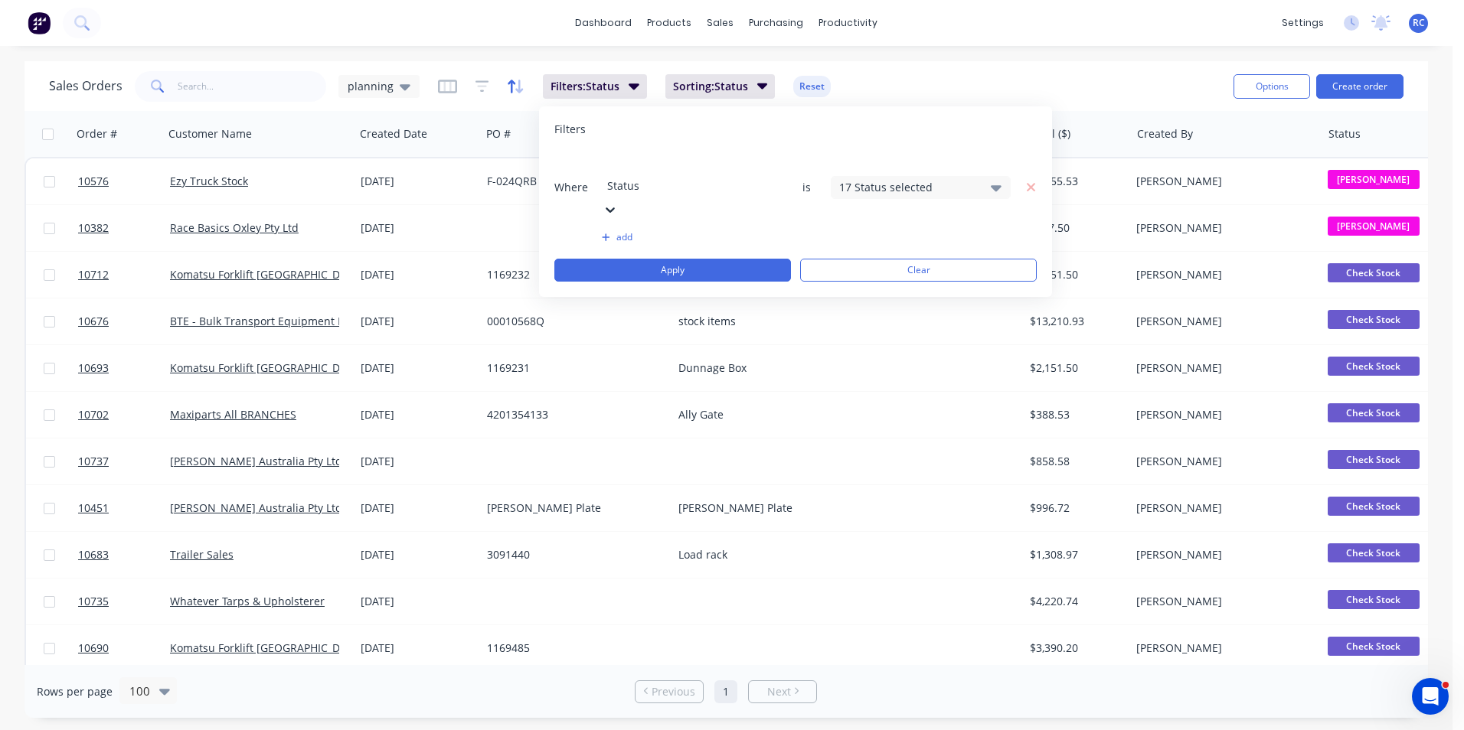
click at [511, 79] on icon "button" at bounding box center [516, 86] width 18 height 15
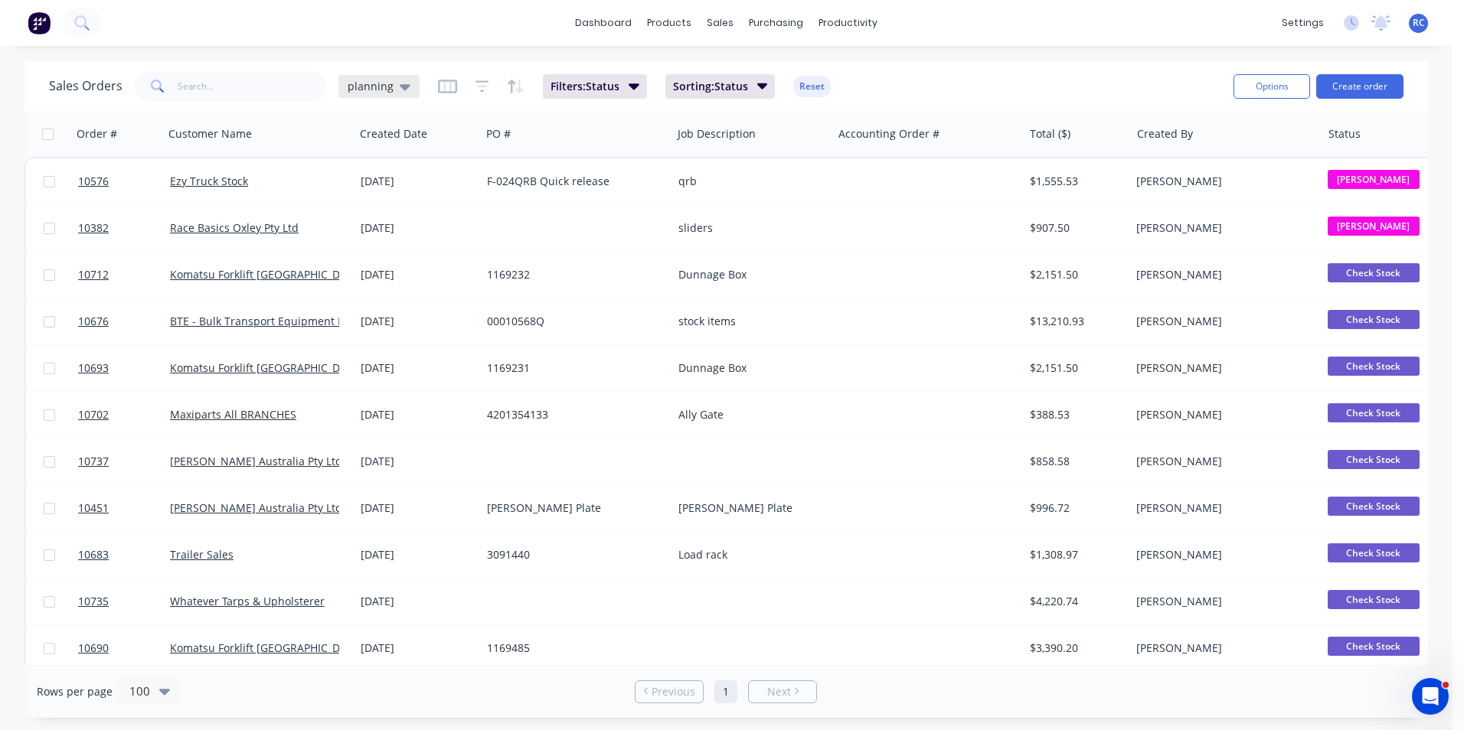
click at [370, 90] on span "planning" at bounding box center [371, 86] width 46 height 16
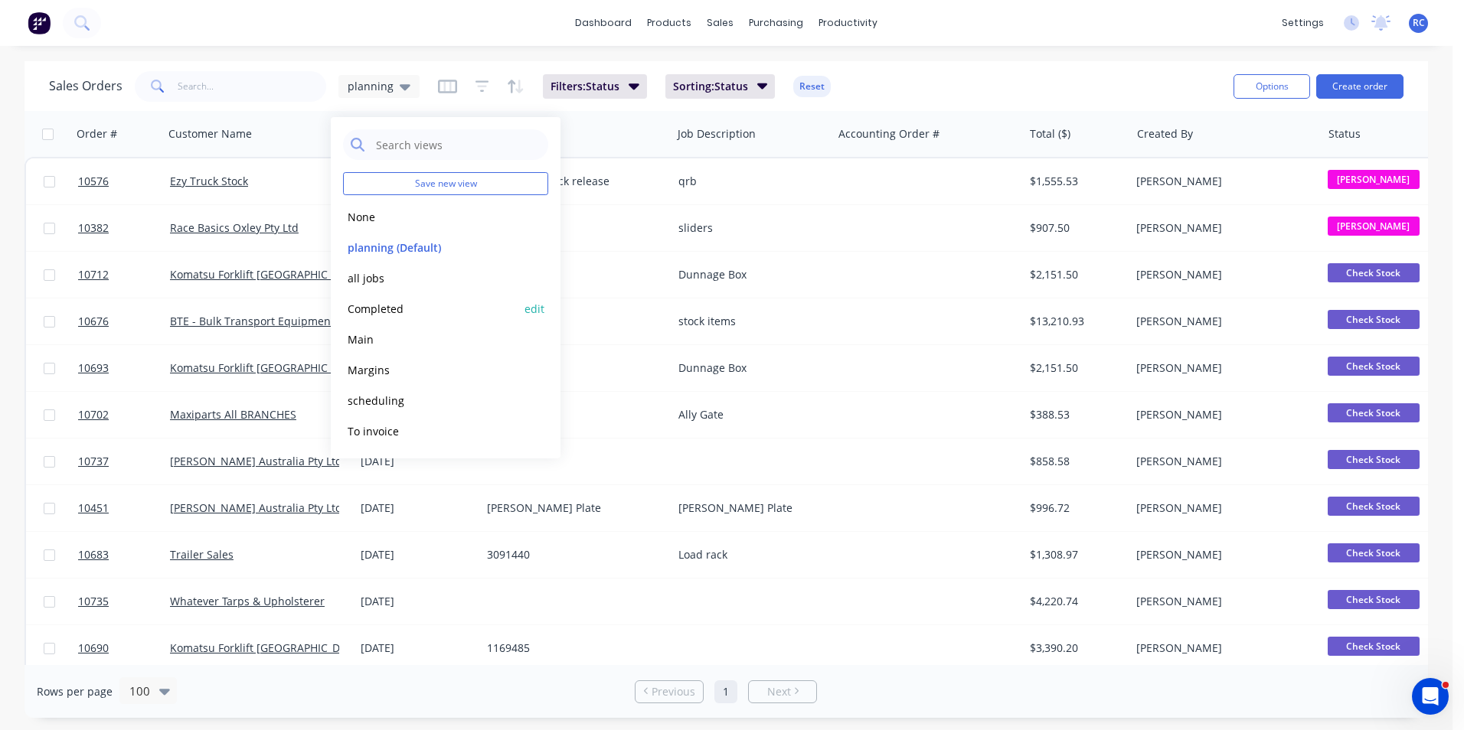
click at [367, 303] on button "Completed" at bounding box center [430, 309] width 175 height 18
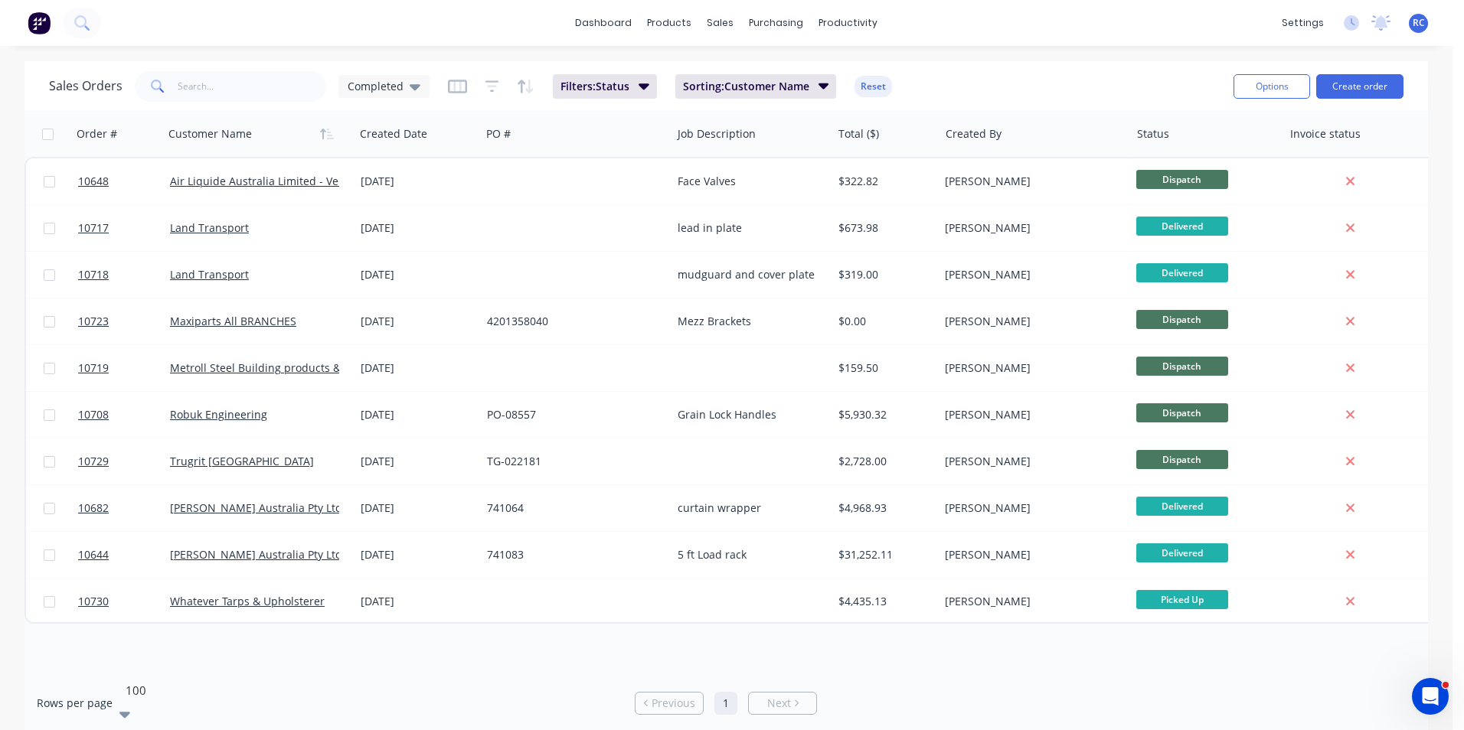
click at [130, 706] on icon at bounding box center [124, 714] width 11 height 17
click at [148, 730] on div "10" at bounding box center [726, 741] width 1452 height 16
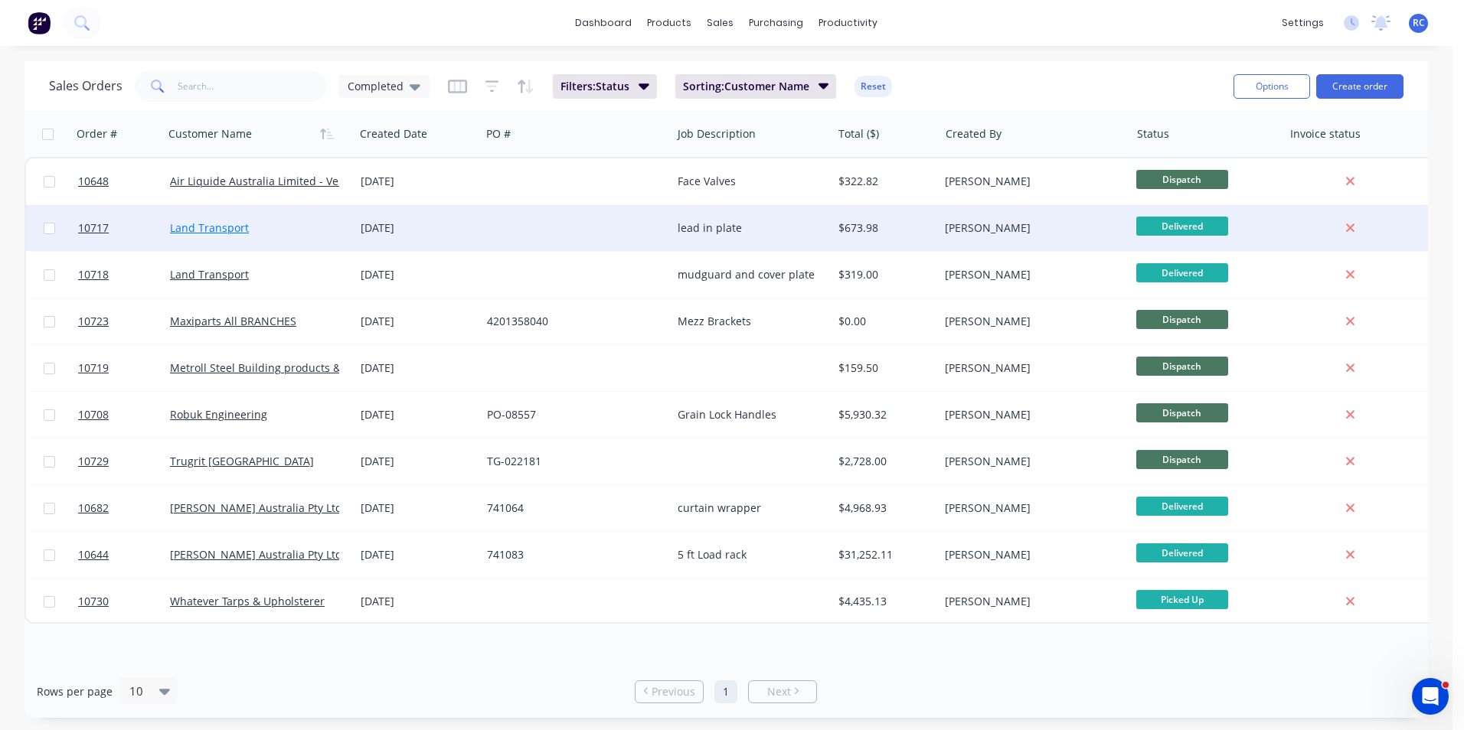
click at [199, 226] on link "Land Transport" at bounding box center [209, 227] width 79 height 15
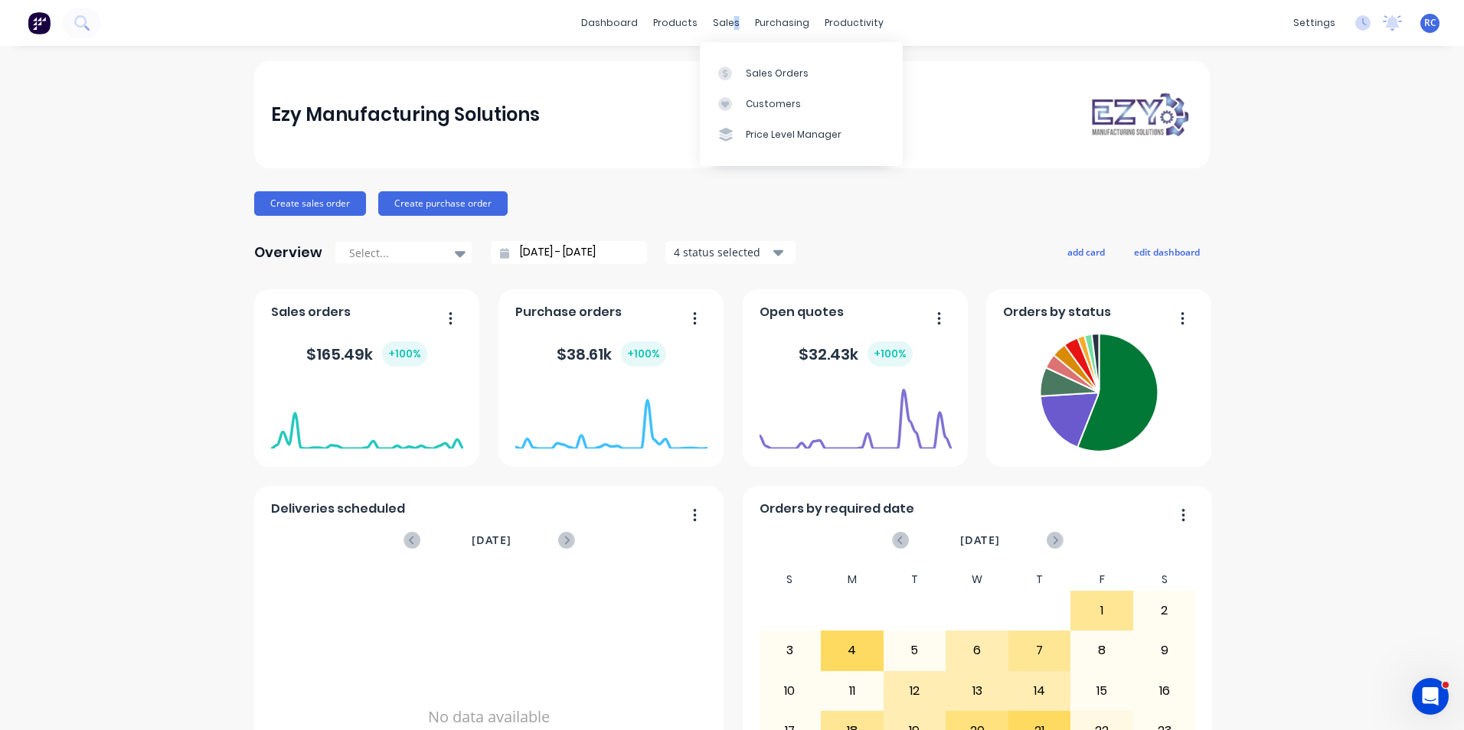
drag, startPoint x: 730, startPoint y: 20, endPoint x: 728, endPoint y: 42, distance: 22.3
click at [728, 20] on div "sales" at bounding box center [726, 22] width 42 height 23
drag, startPoint x: 728, startPoint y: 42, endPoint x: 721, endPoint y: 24, distance: 18.9
click at [721, 24] on div "sales" at bounding box center [726, 22] width 42 height 23
click at [768, 79] on div "Sales Orders" at bounding box center [777, 74] width 63 height 14
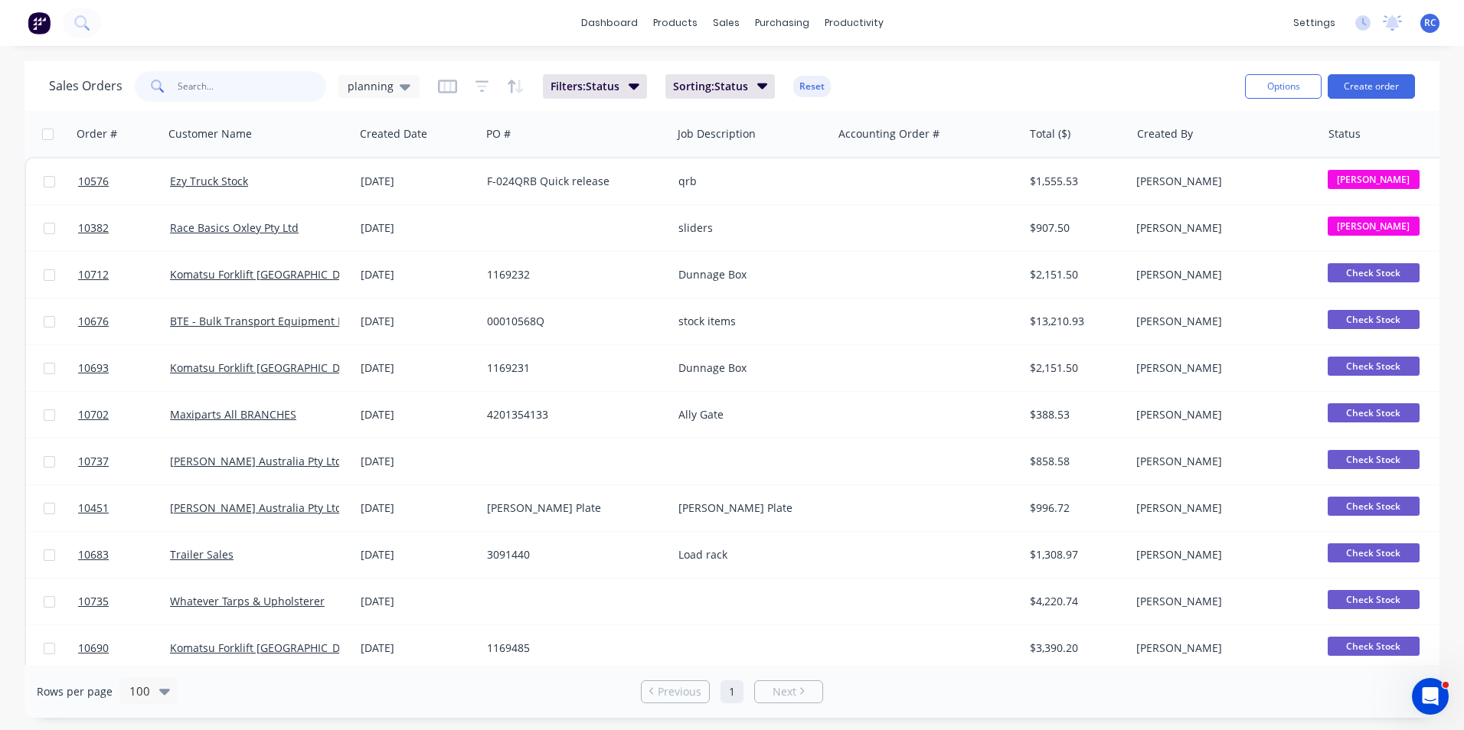
click at [244, 83] on input "text" at bounding box center [252, 86] width 149 height 31
type input "maxipart"
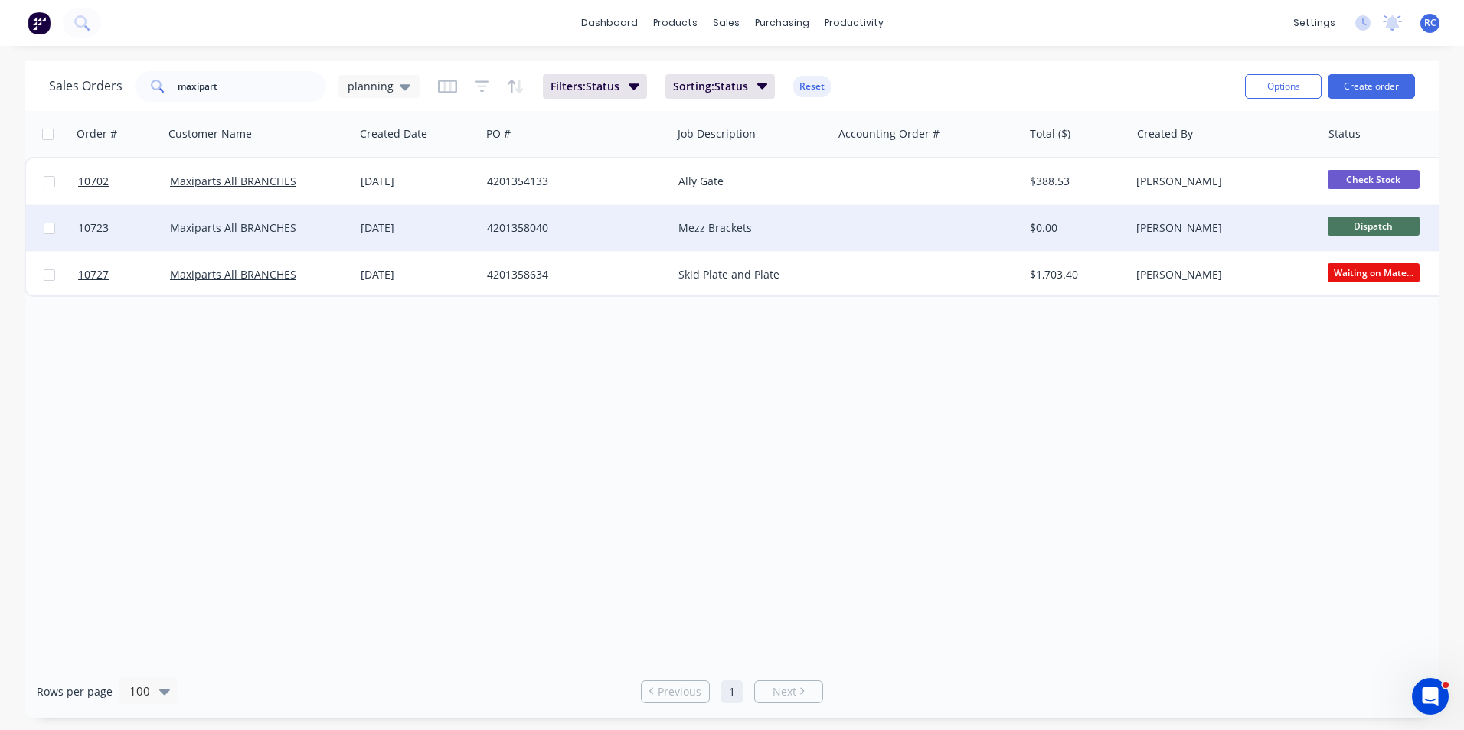
click at [451, 211] on div "[DATE]" at bounding box center [417, 228] width 126 height 46
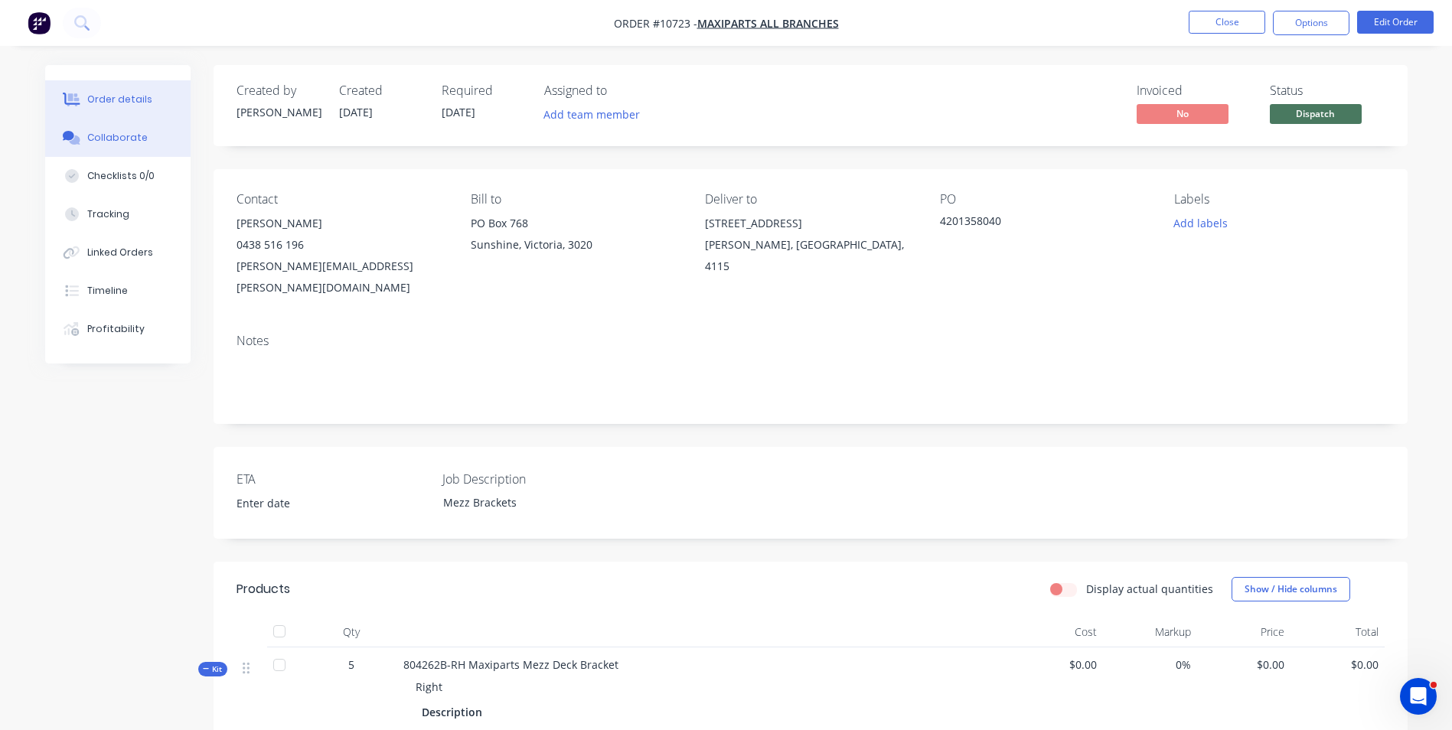
drag, startPoint x: 136, startPoint y: 140, endPoint x: 160, endPoint y: 148, distance: 25.7
click at [136, 139] on div "Collaborate" at bounding box center [117, 138] width 60 height 14
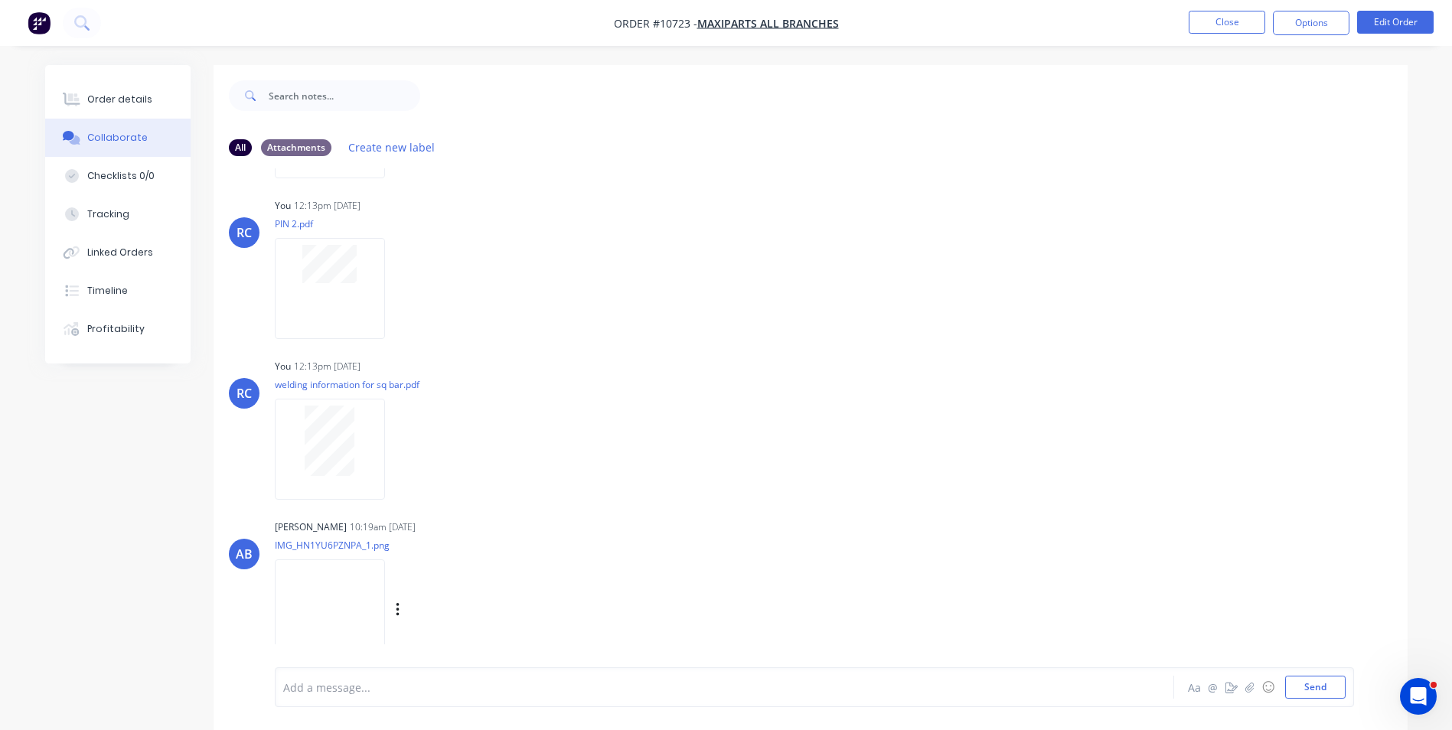
scroll to position [23, 0]
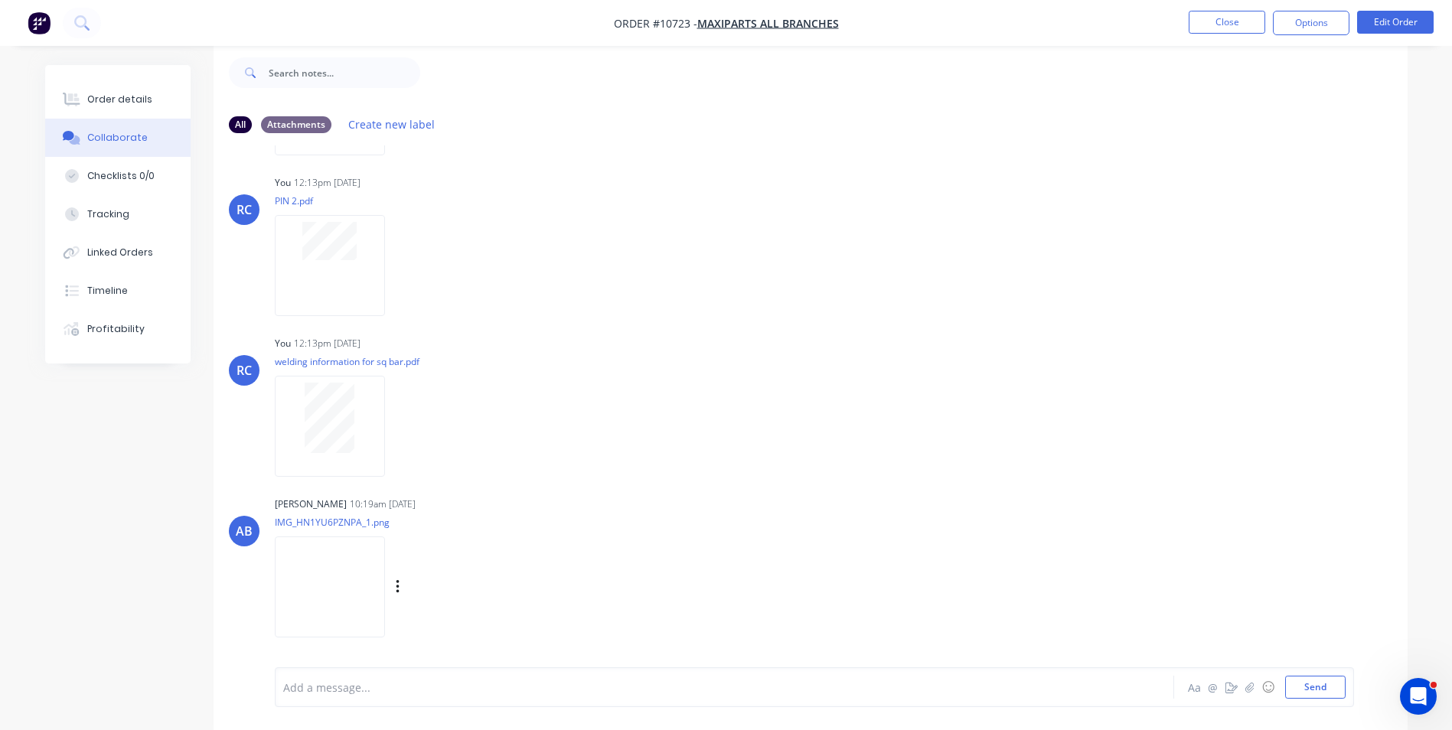
click at [341, 593] on img at bounding box center [330, 587] width 110 height 100
click at [1230, 28] on button "Close" at bounding box center [1227, 22] width 77 height 23
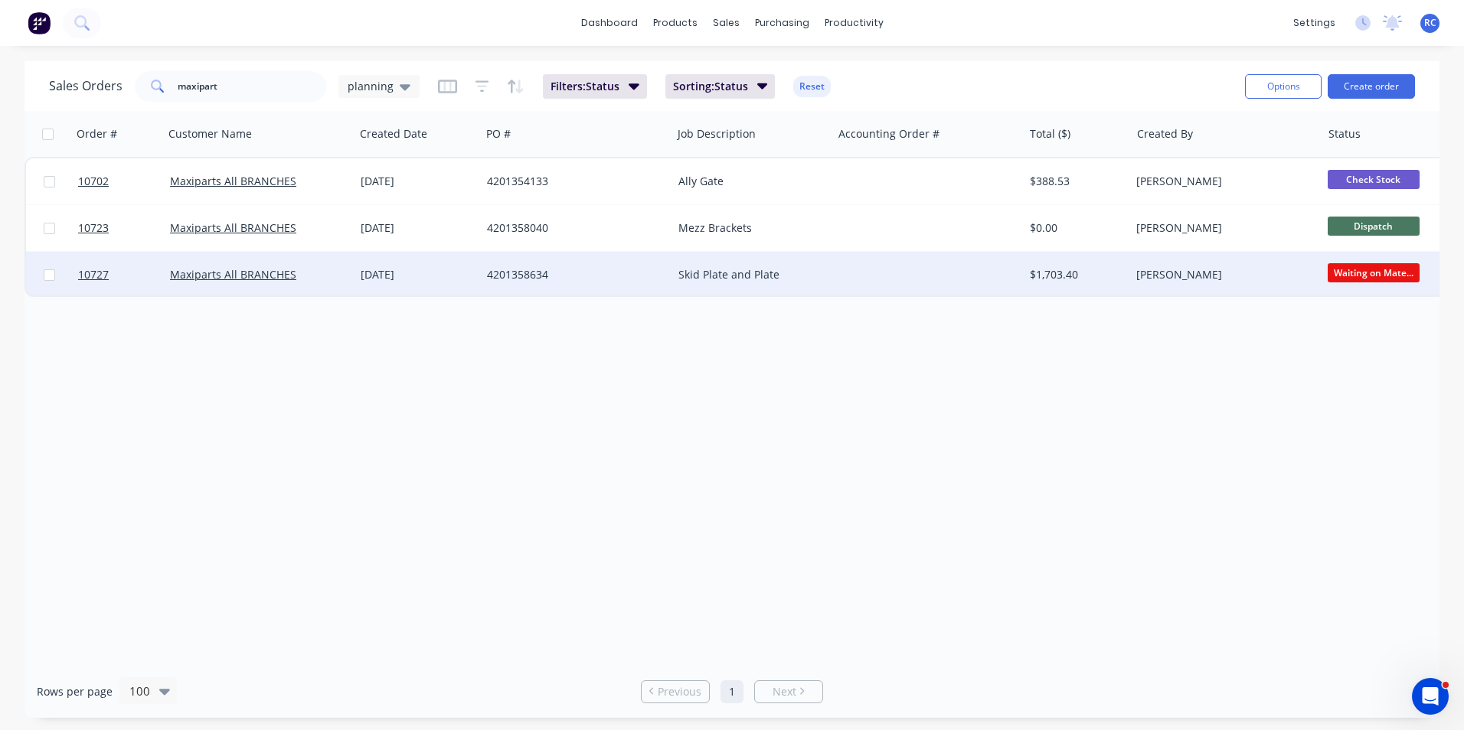
click at [811, 283] on div "Skid Plate and Plate" at bounding box center [752, 275] width 161 height 46
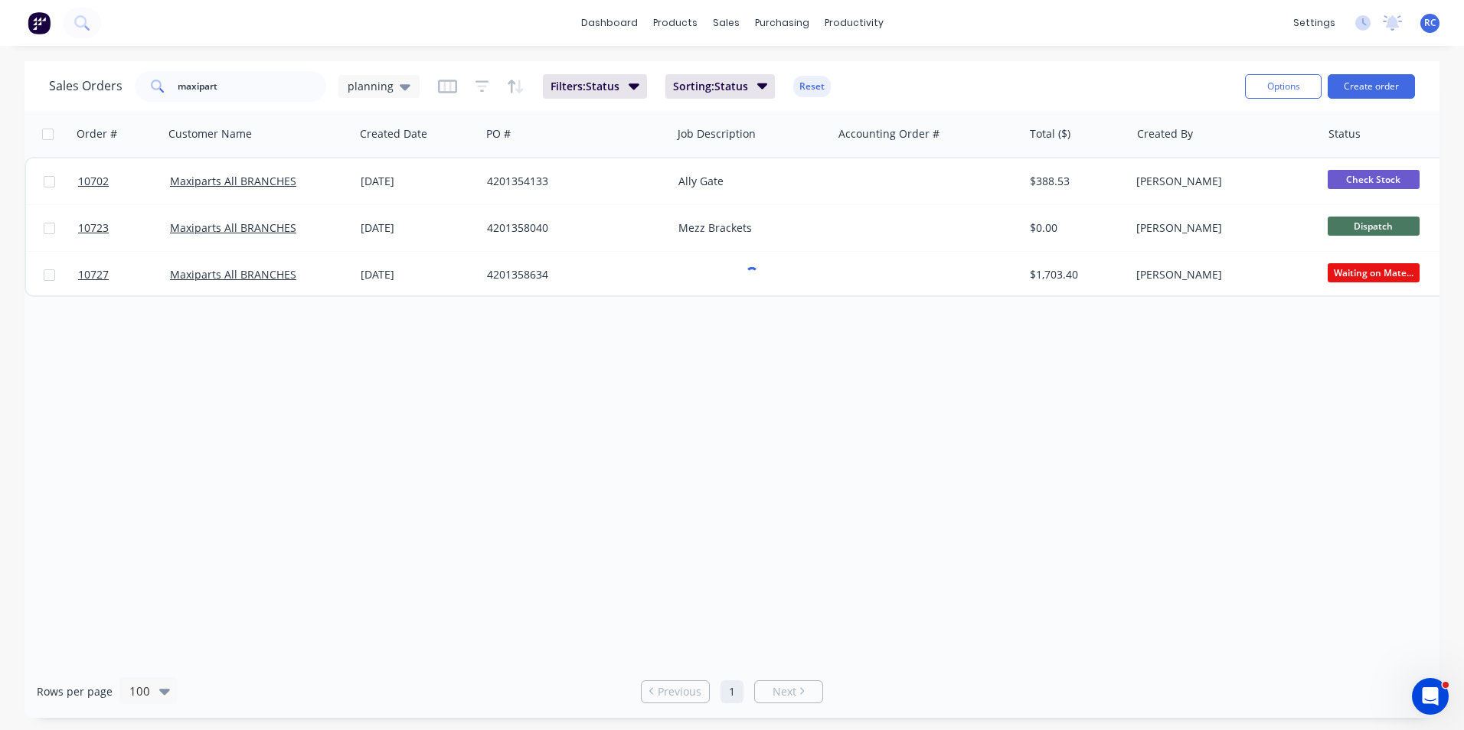
click at [924, 390] on div "Order # Customer Name Created Date PO # Job Description Accounting Order # Tota…" at bounding box center [731, 388] width 1415 height 554
click at [915, 379] on div "Order # Customer Name Created Date PO # Job Description Accounting Order # Tota…" at bounding box center [731, 388] width 1415 height 554
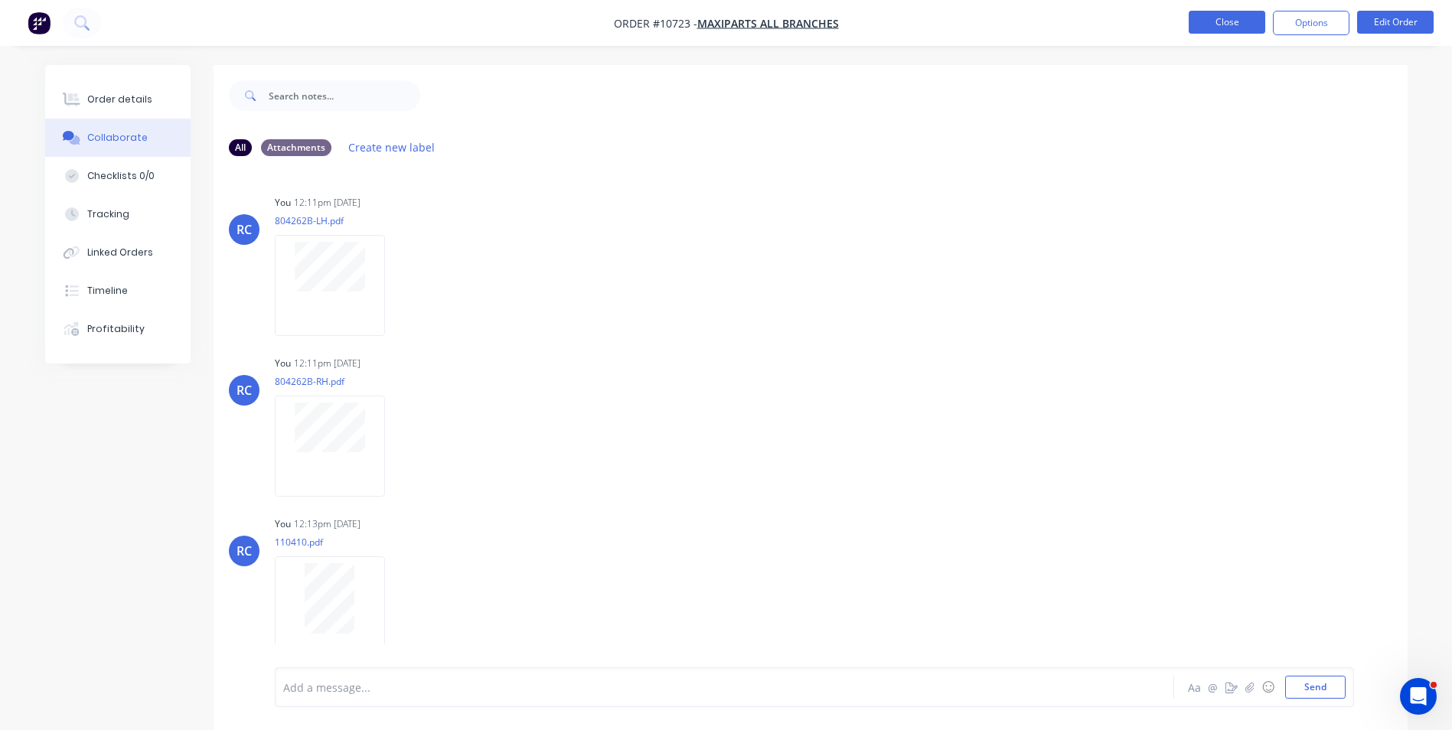
click at [1217, 21] on button "Close" at bounding box center [1227, 22] width 77 height 23
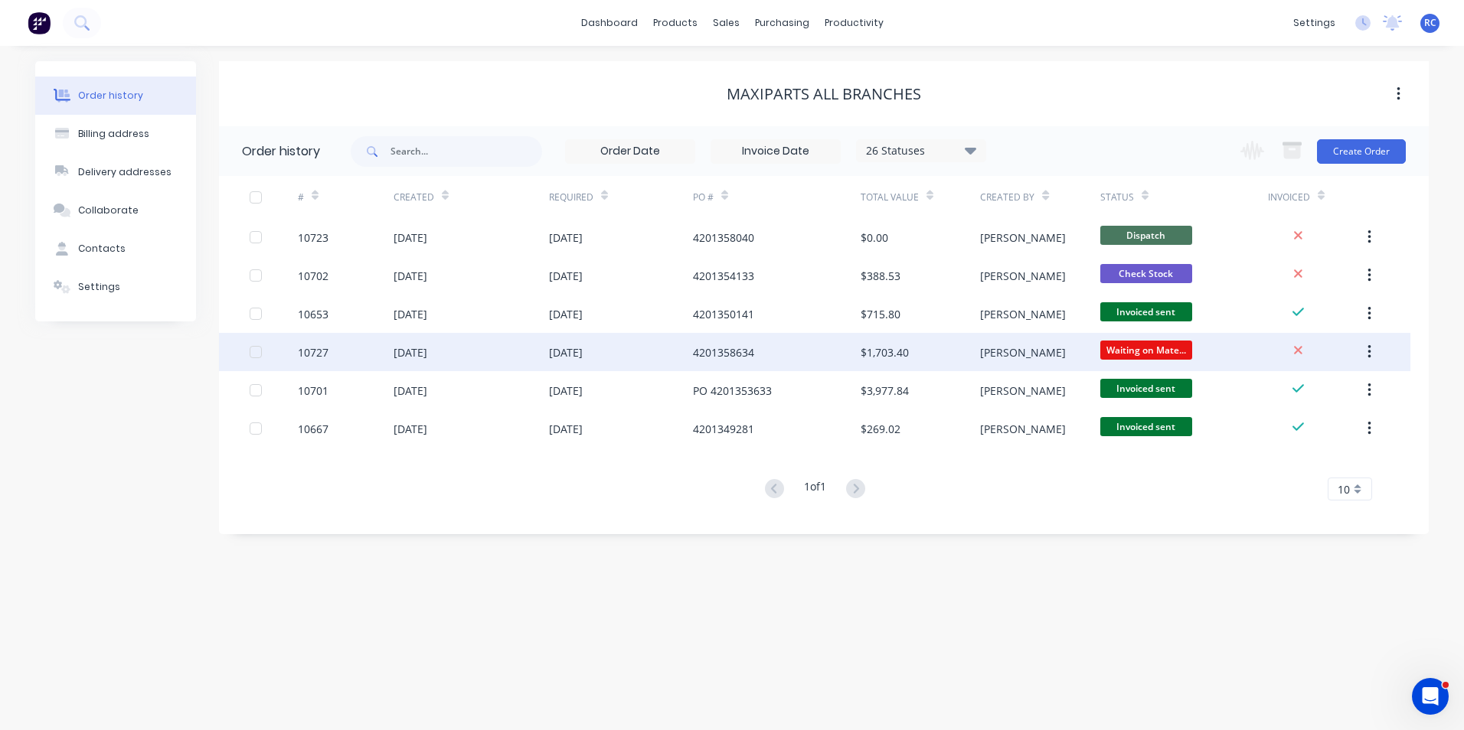
click at [753, 340] on div "4201358634" at bounding box center [777, 352] width 168 height 38
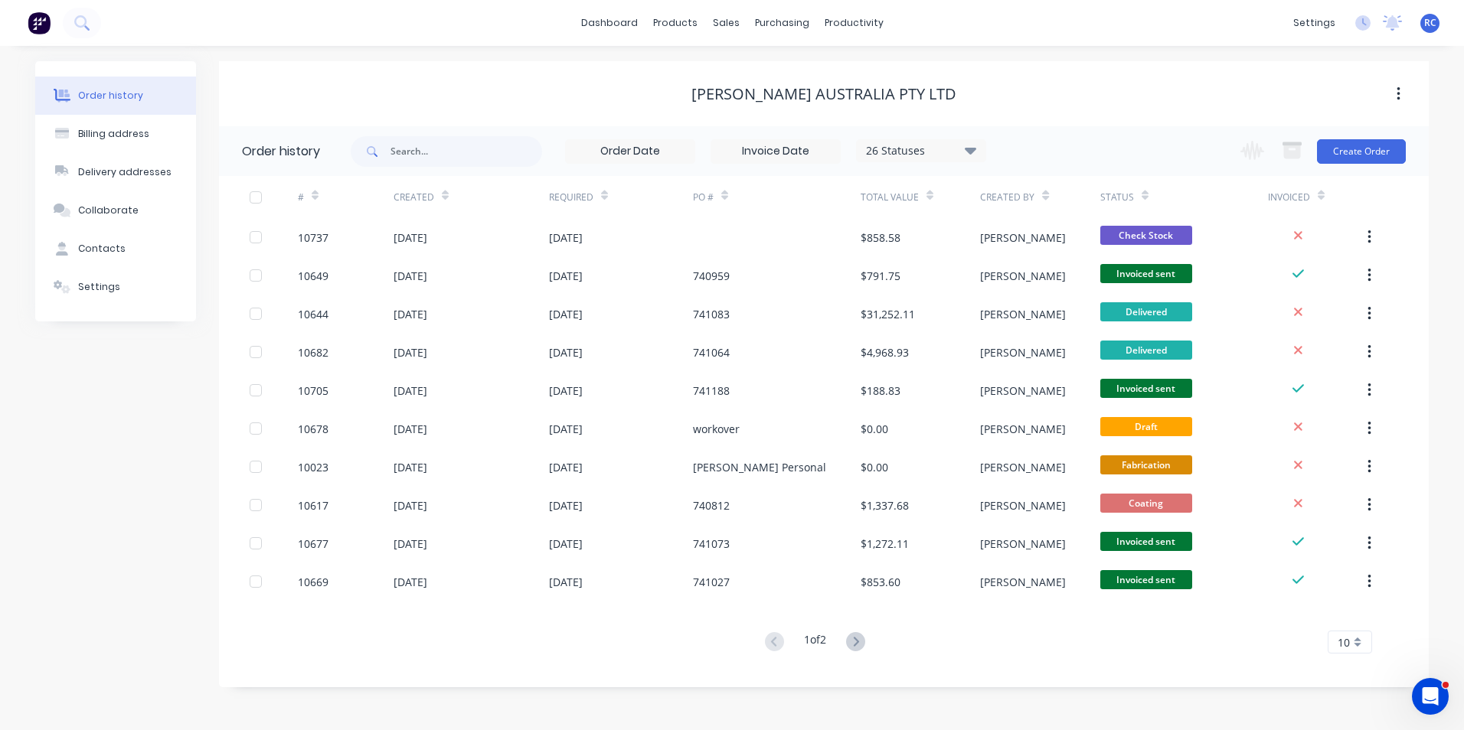
drag, startPoint x: 496, startPoint y: 168, endPoint x: 491, endPoint y: 152, distance: 16.9
click at [496, 168] on div "26 Statuses Invoice Status Invoiced Not Invoiced Partial Order Status All Archi…" at bounding box center [668, 151] width 635 height 50
